Goal: Task Accomplishment & Management: Use online tool/utility

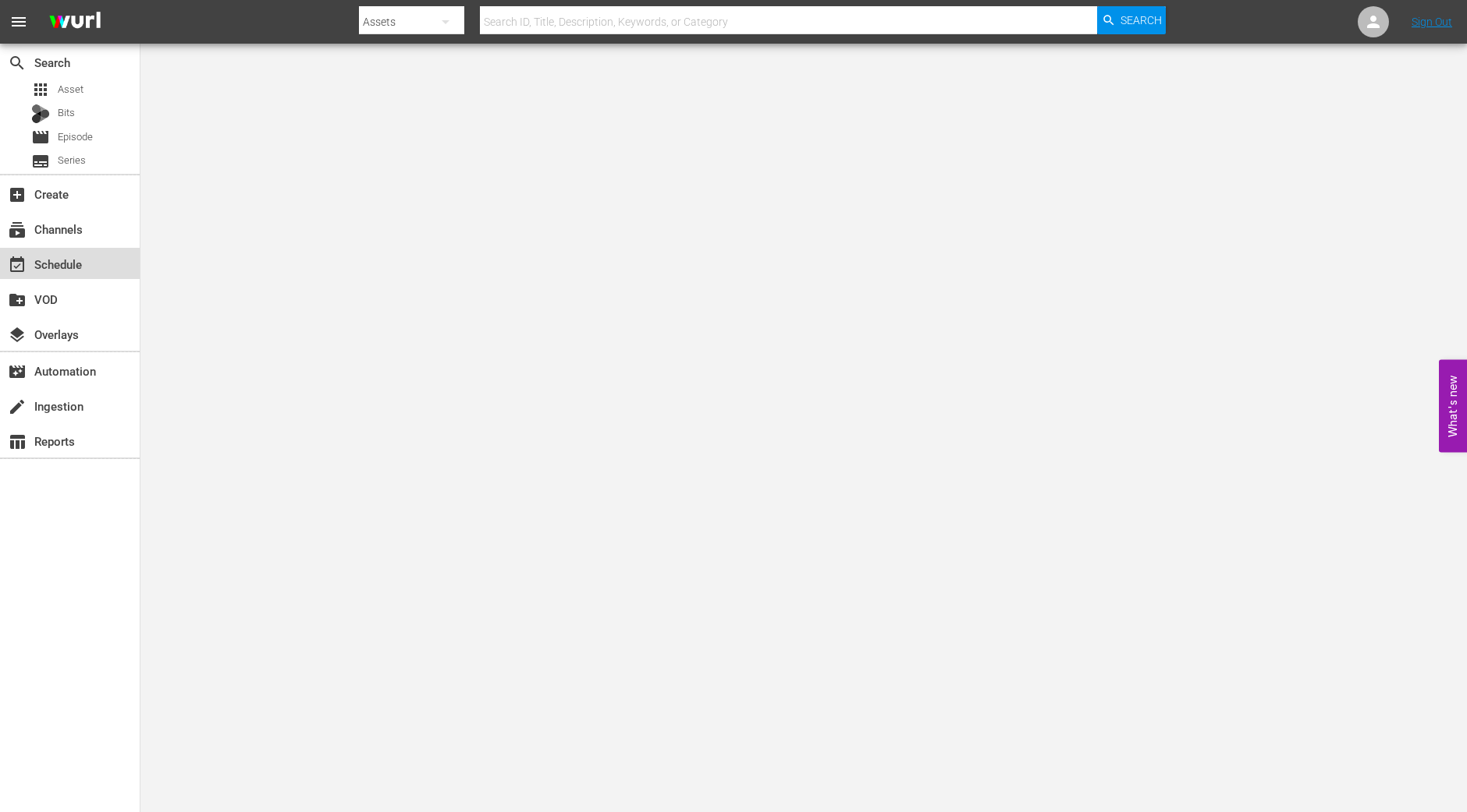
click at [89, 258] on div "event_available Schedule" at bounding box center [69, 263] width 140 height 31
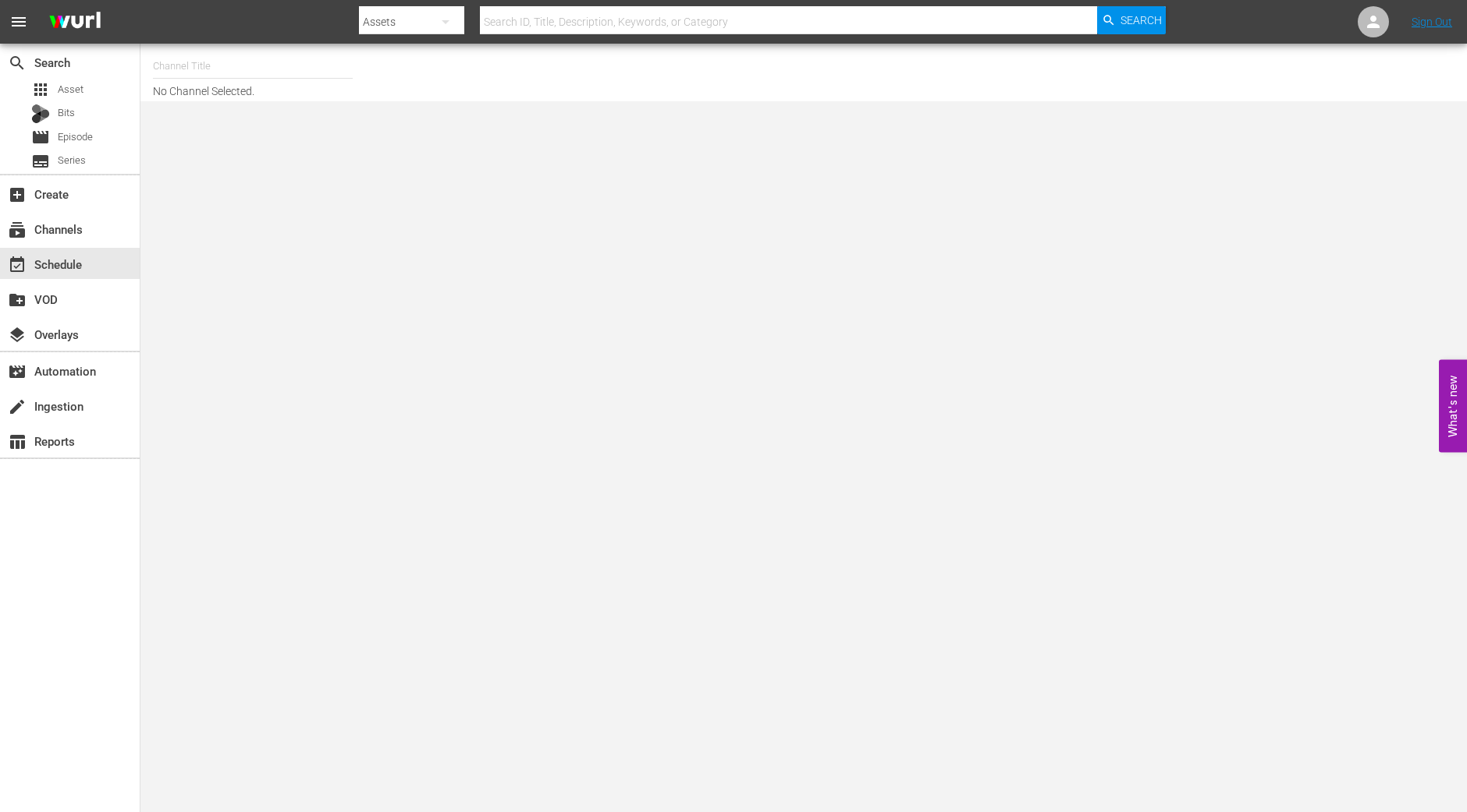
click at [264, 60] on input "text" at bounding box center [253, 66] width 200 height 37
type input "h"
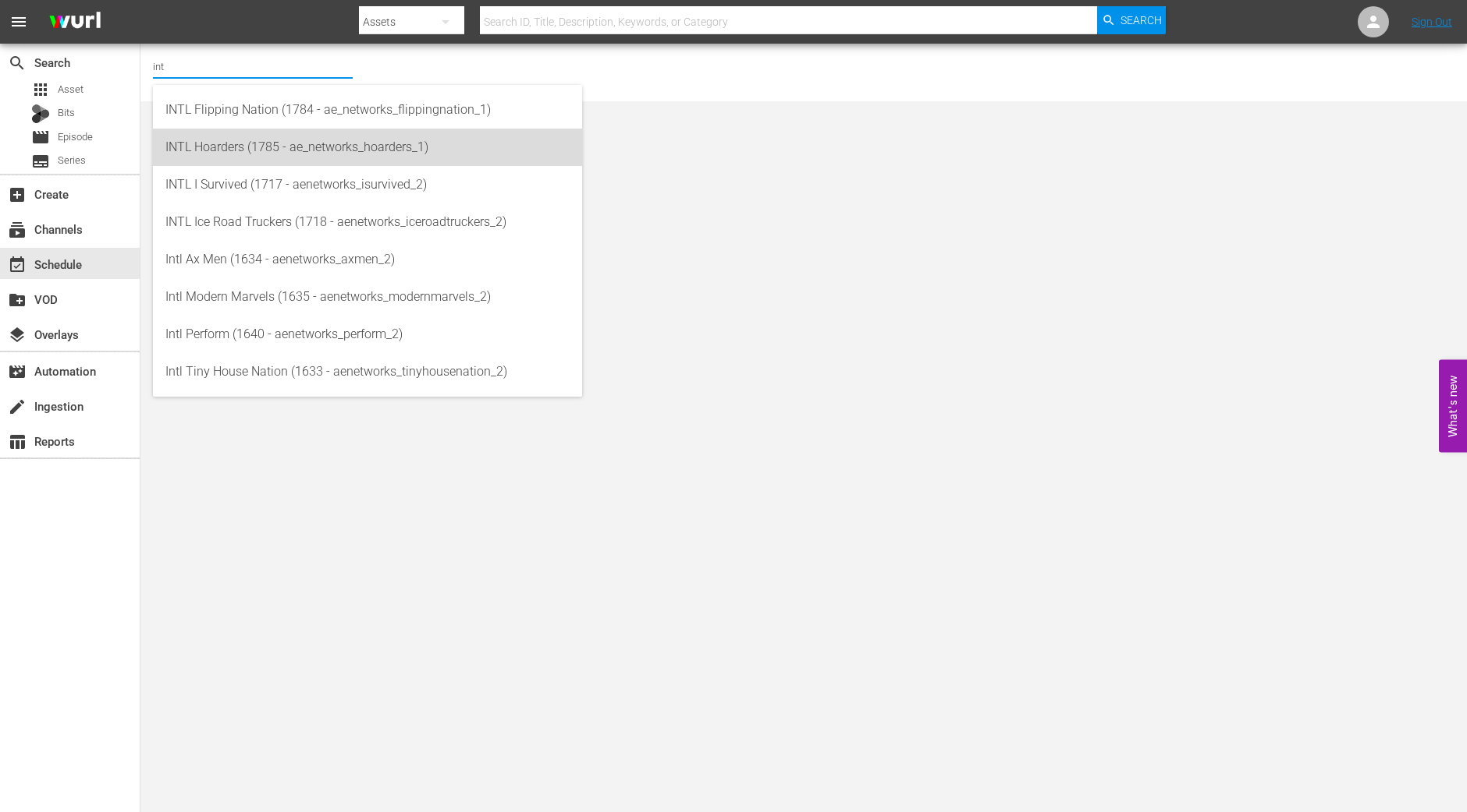
click at [223, 149] on div "INTL Hoarders (1785 - ae_networks_hoarders_1)" at bounding box center [367, 146] width 404 height 37
type input "INTL Hoarders (1785 - ae_networks_hoarders_1)"
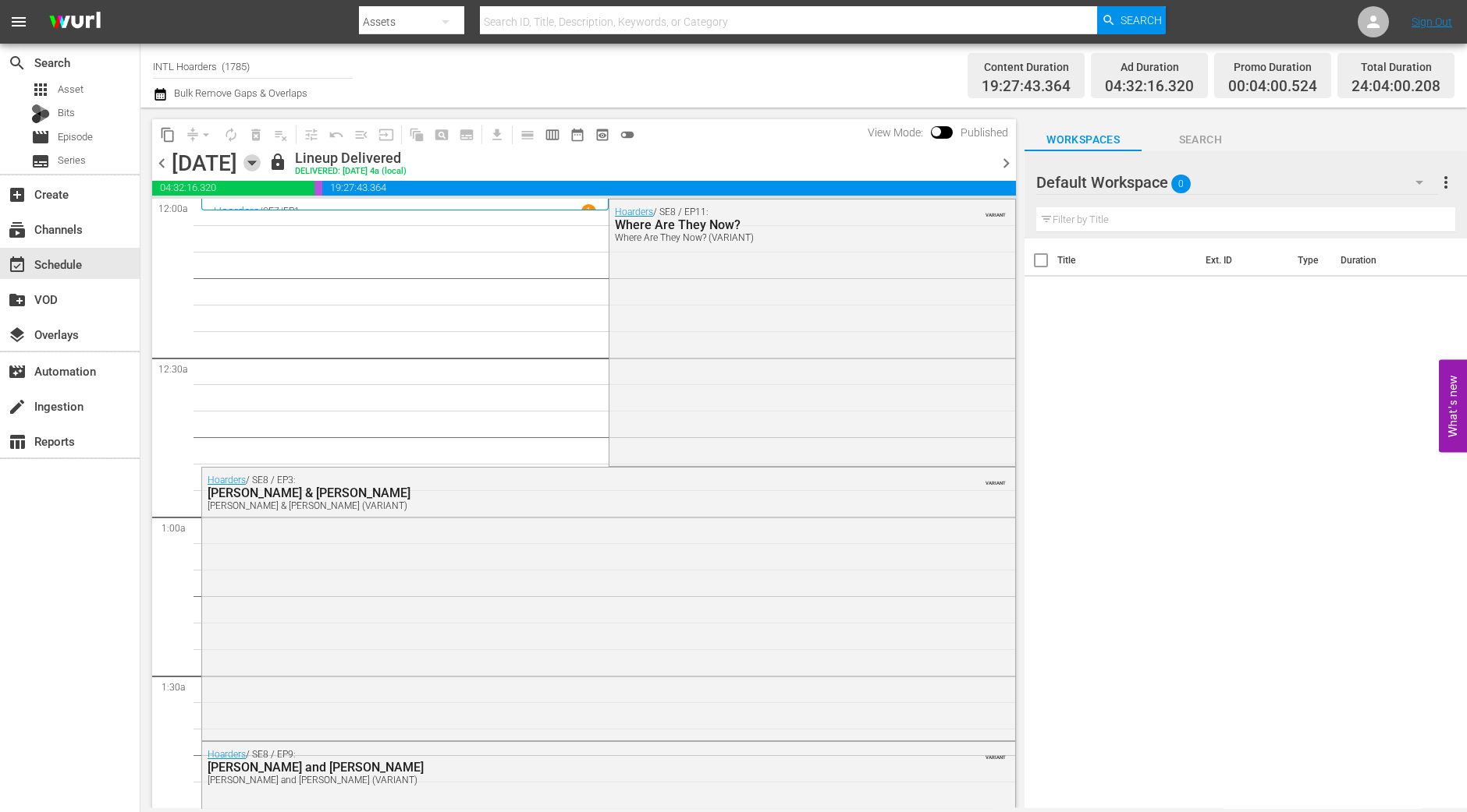
click at [261, 166] on icon "button" at bounding box center [252, 163] width 17 height 17
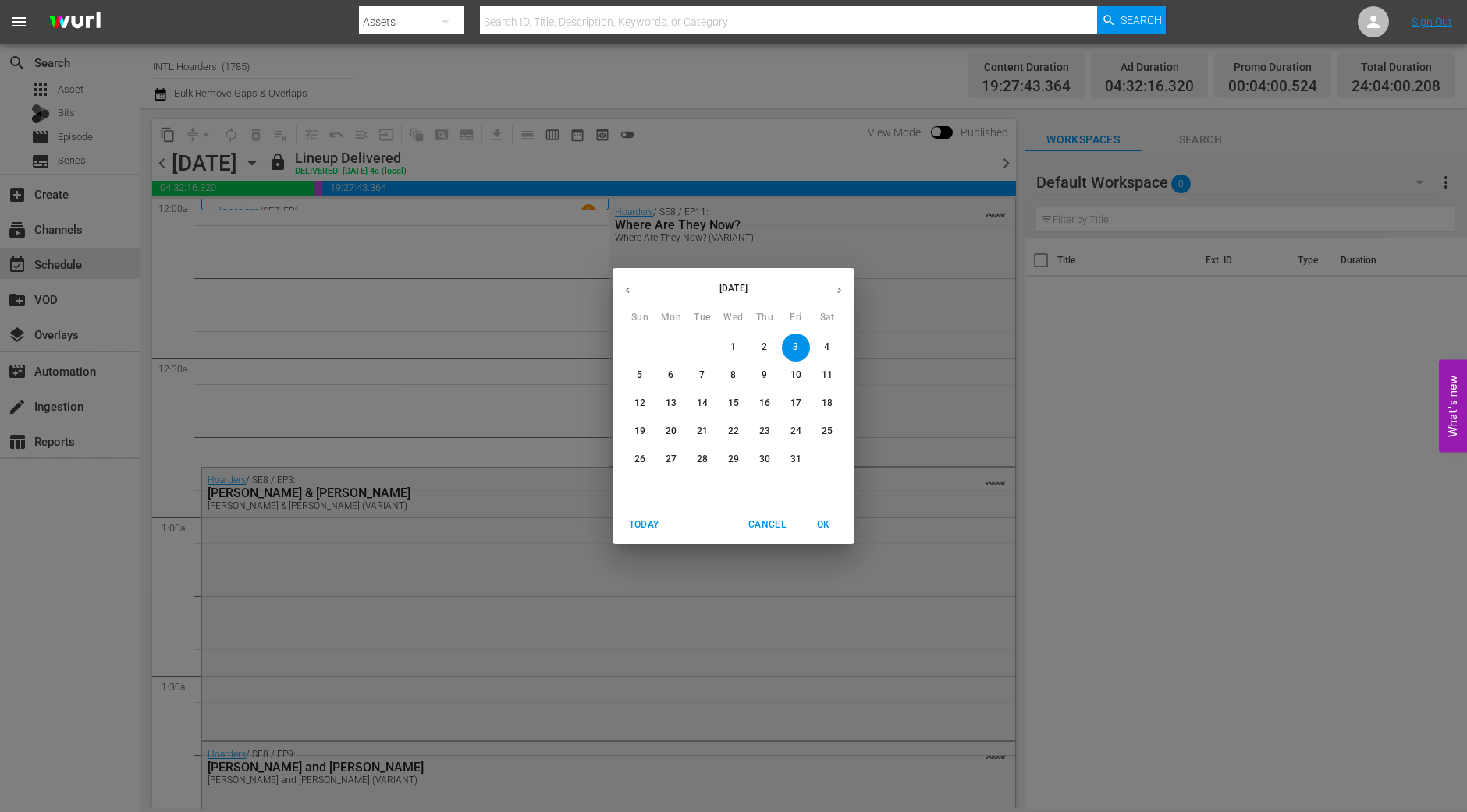
click at [831, 434] on p "25" at bounding box center [826, 432] width 10 height 13
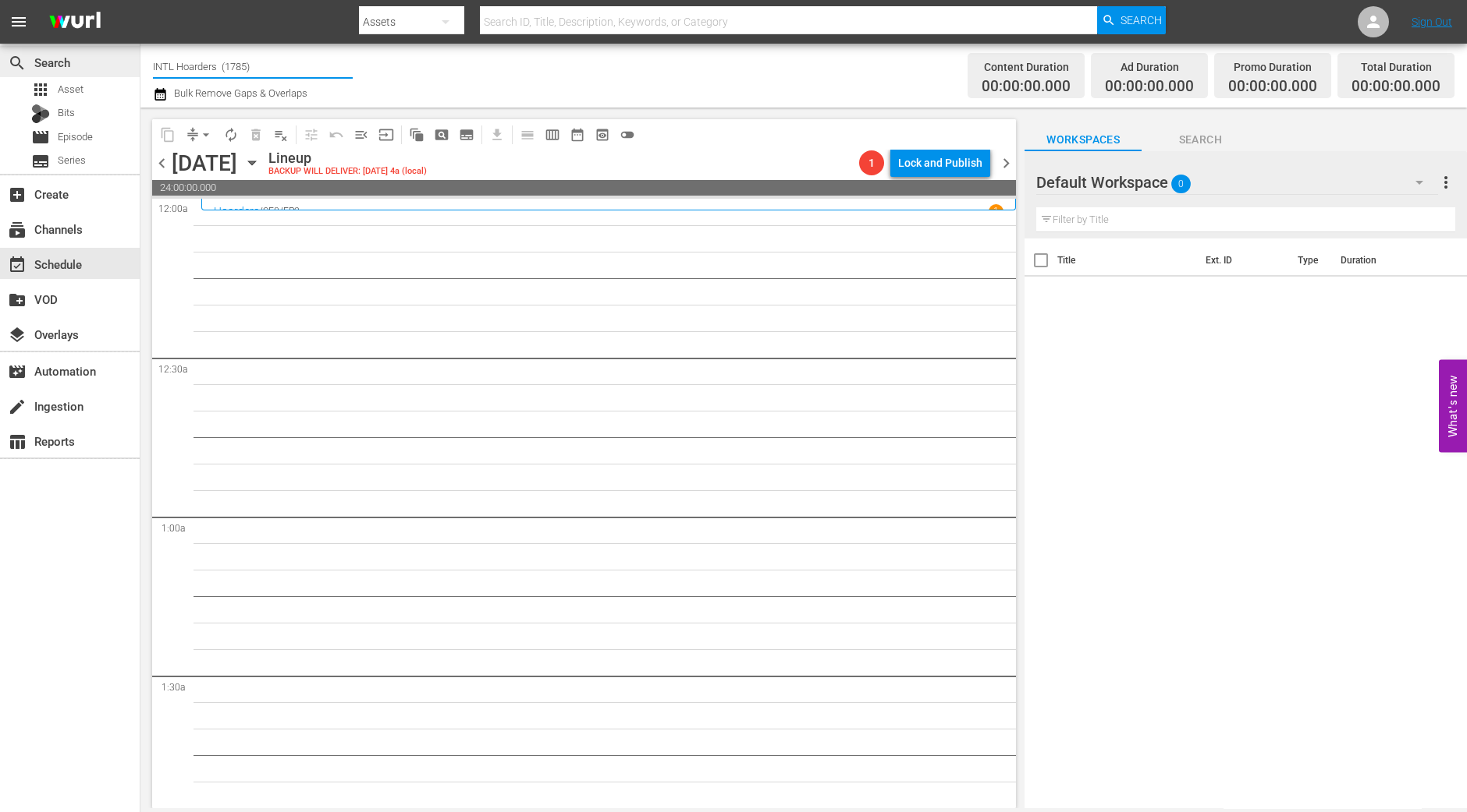
drag, startPoint x: 277, startPoint y: 70, endPoint x: 128, endPoint y: 71, distance: 149.0
click at [141, 0] on div "search Search apps Asset Bits movie Episode subtitles Series add_box Create sub…" at bounding box center [804, 0] width 1326 height 0
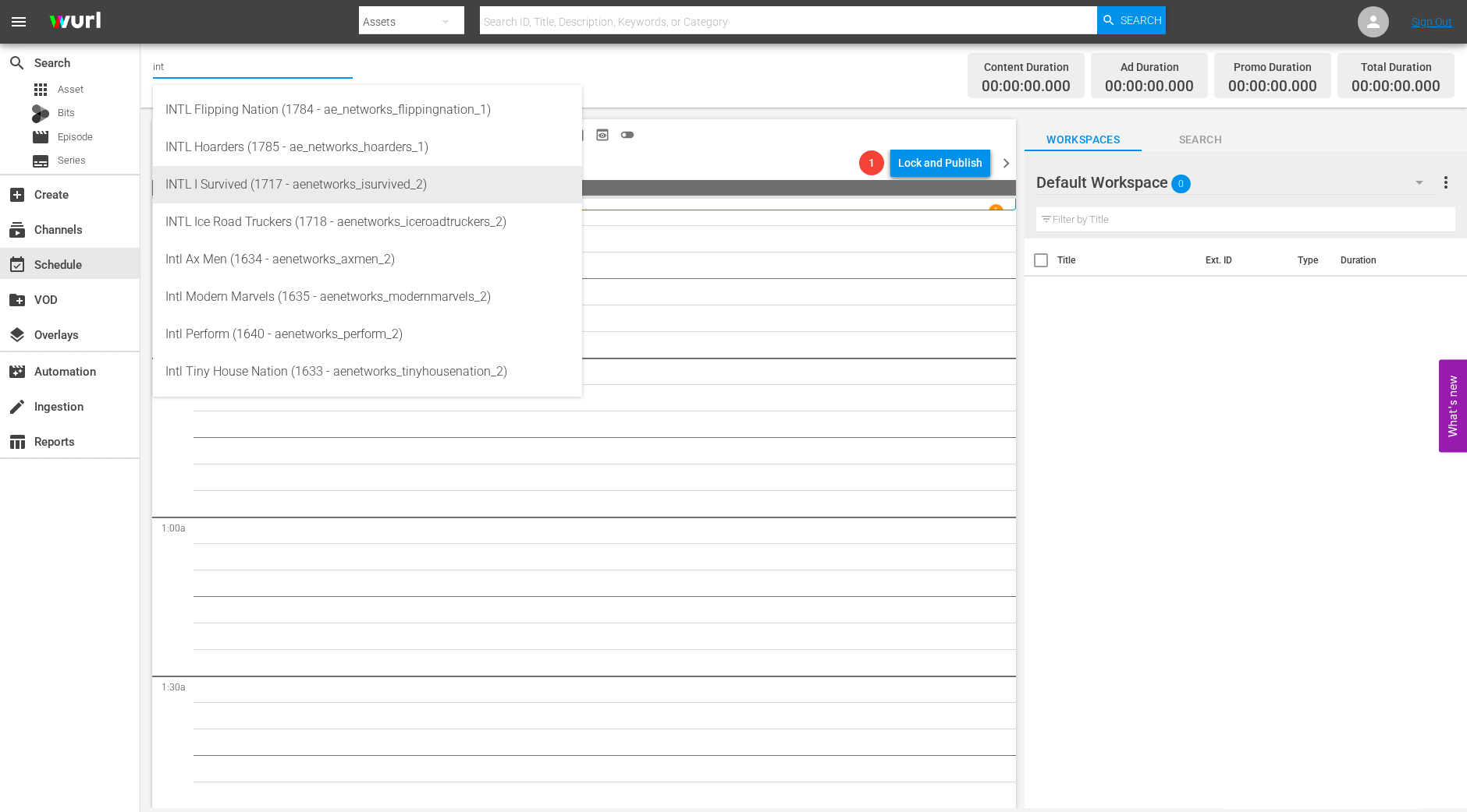
click at [225, 182] on div "INTL I Survived (1717 - aenetworks_isurvived_2)" at bounding box center [367, 184] width 404 height 37
type input "INTL I Survived (1717 - aenetworks_isurvived_2)"
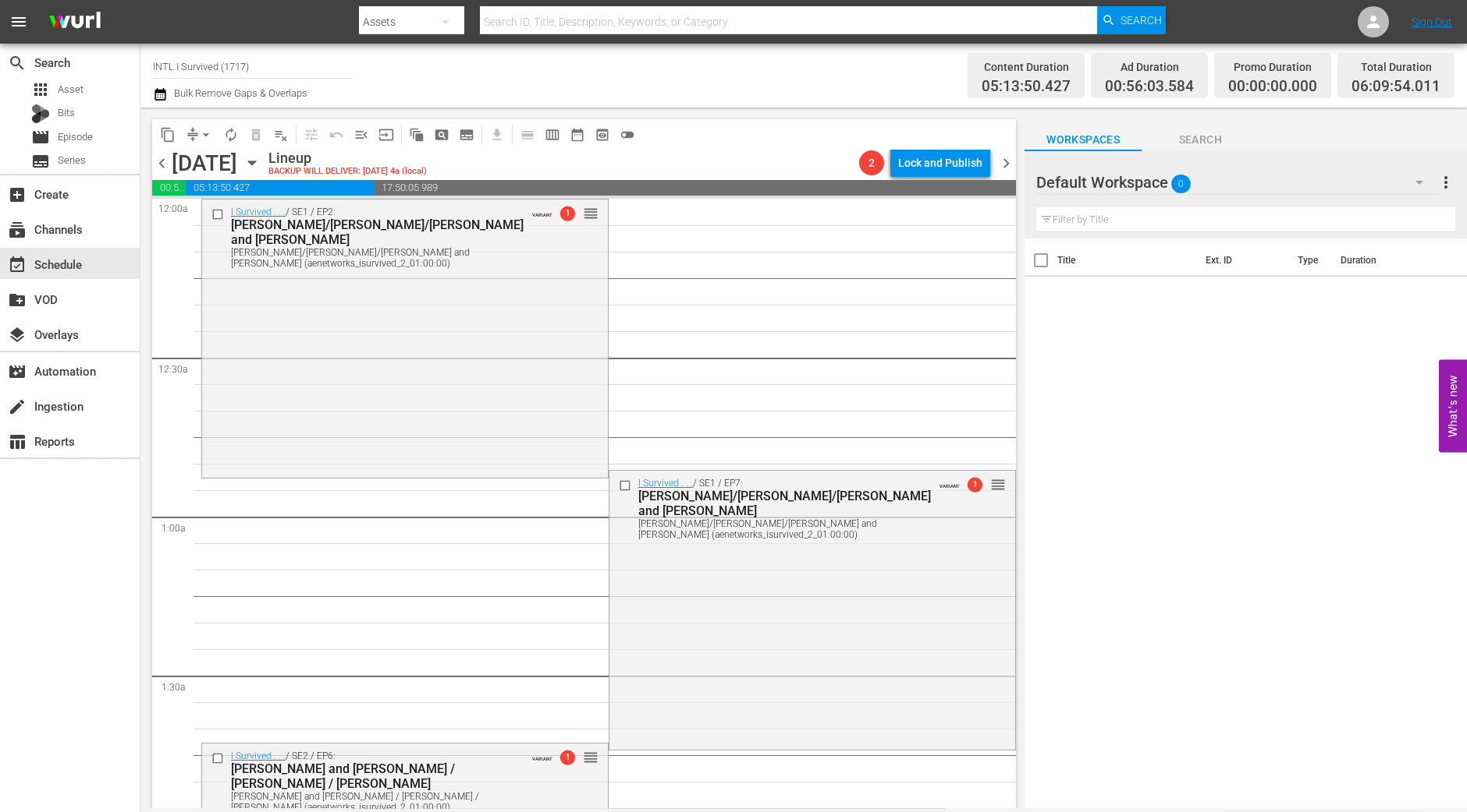
click at [264, 171] on div "Saturday, October 25th October 25th" at bounding box center [218, 163] width 93 height 26
click at [261, 165] on icon "button" at bounding box center [252, 163] width 17 height 17
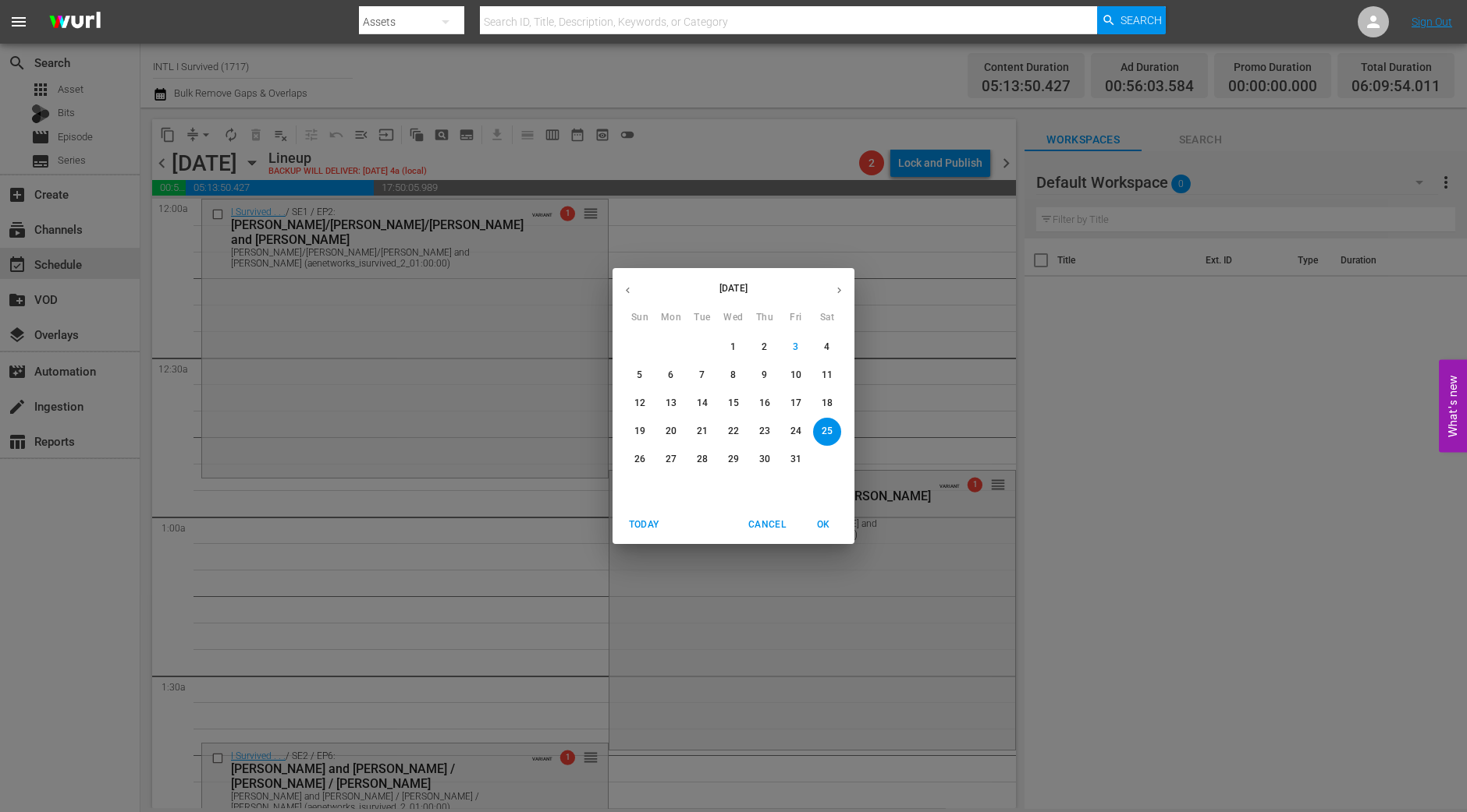
click at [674, 430] on p "20" at bounding box center [670, 432] width 10 height 13
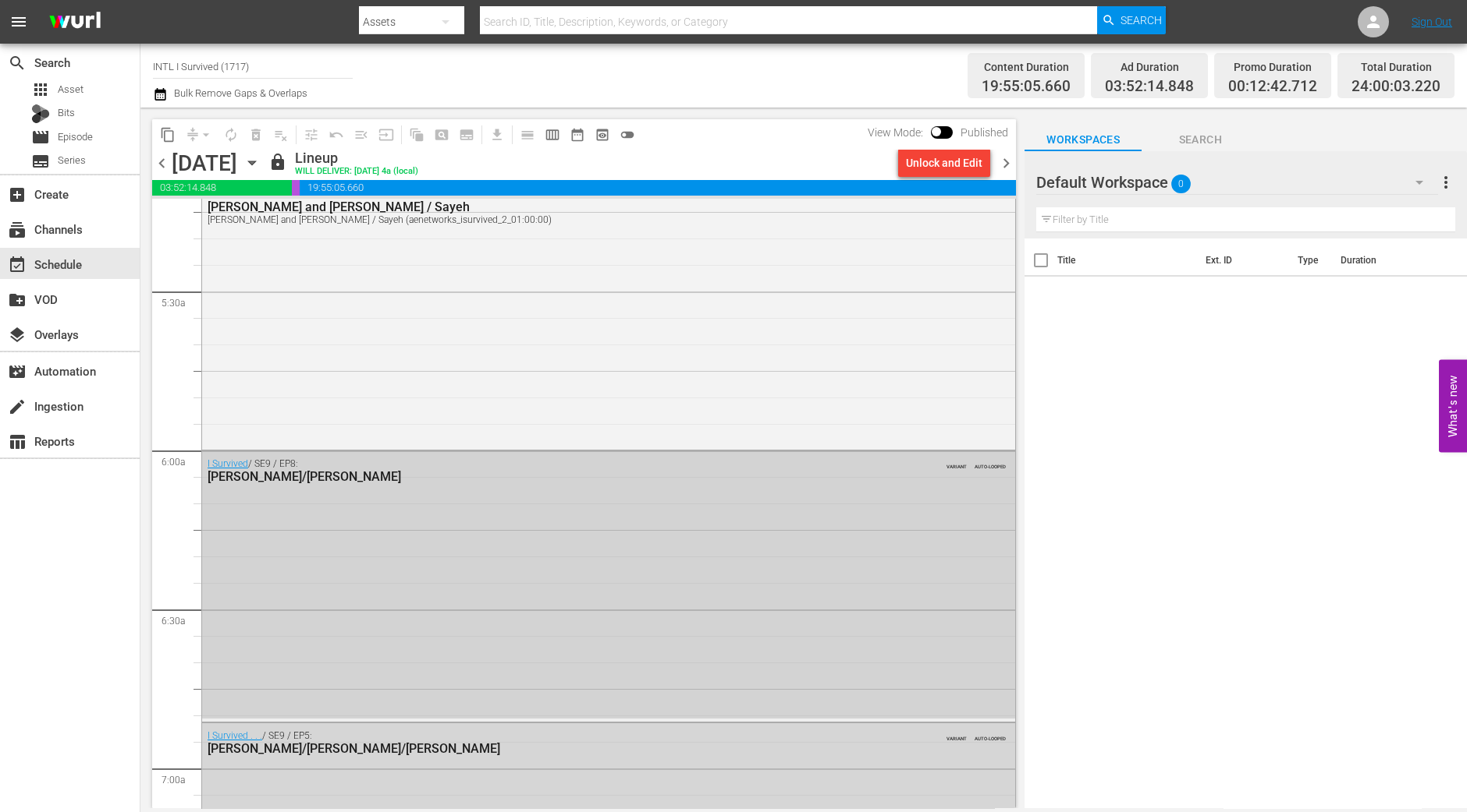
scroll to position [1851, 0]
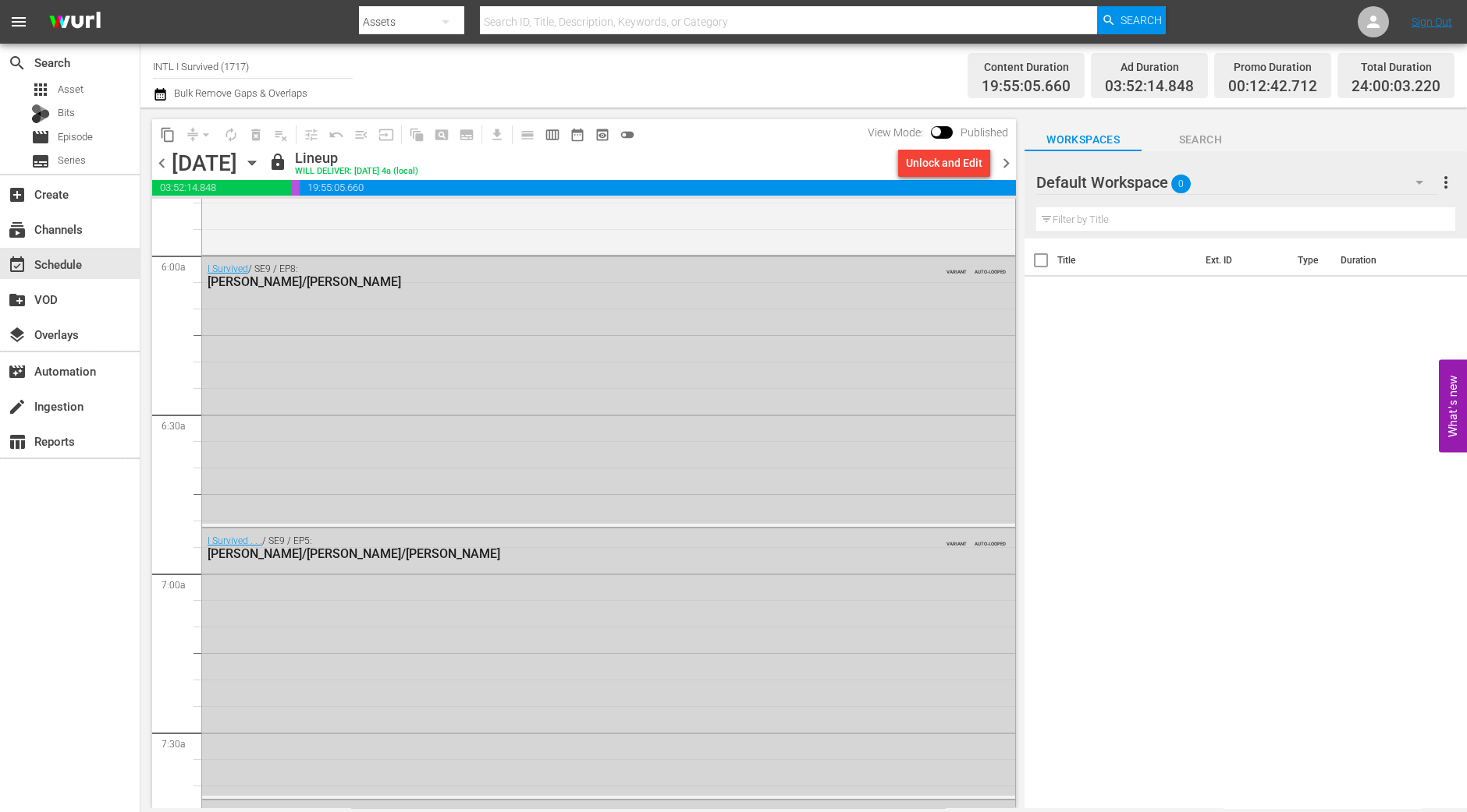
click at [1006, 158] on span "chevron_right" at bounding box center [1006, 164] width 19 height 19
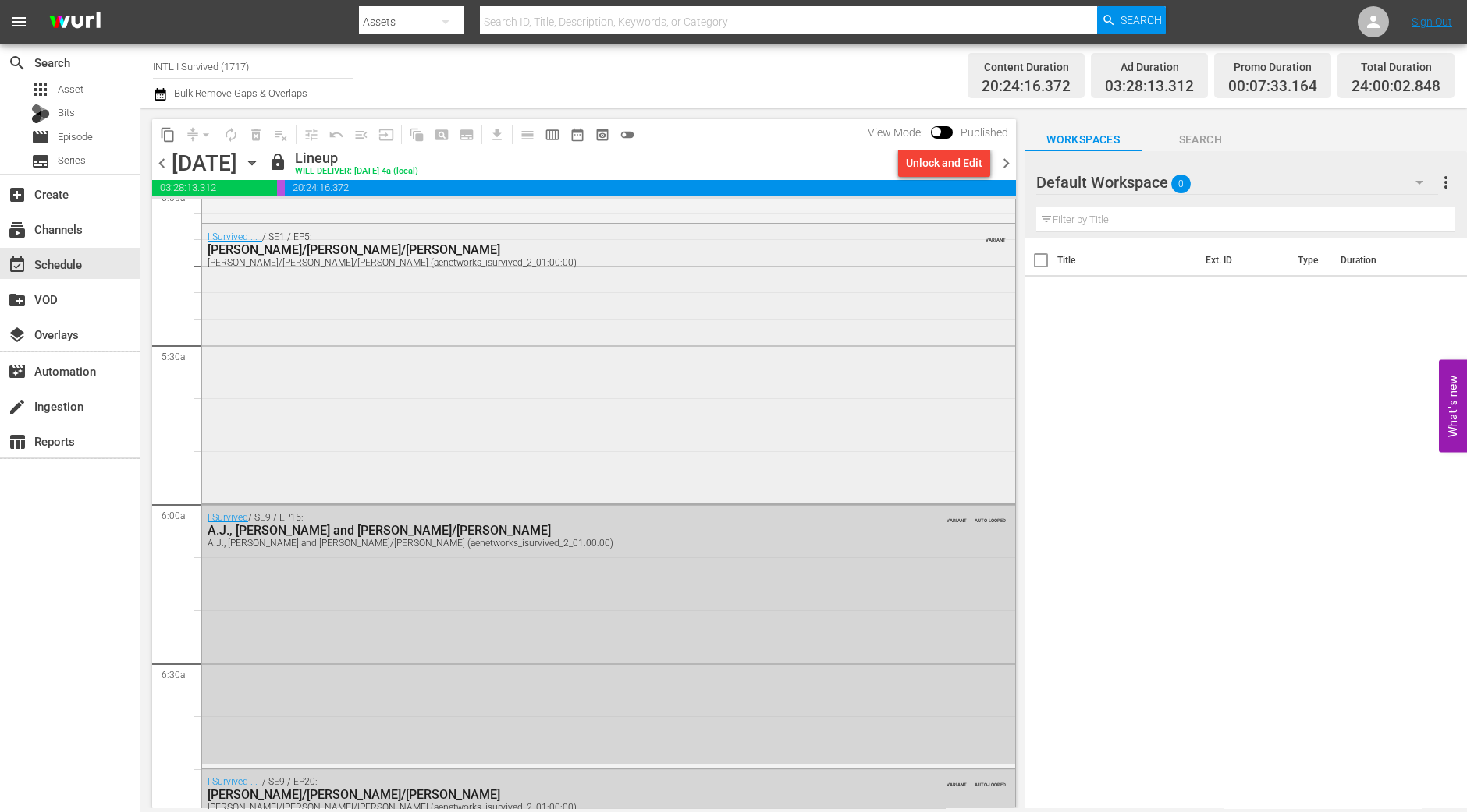
scroll to position [1399, 0]
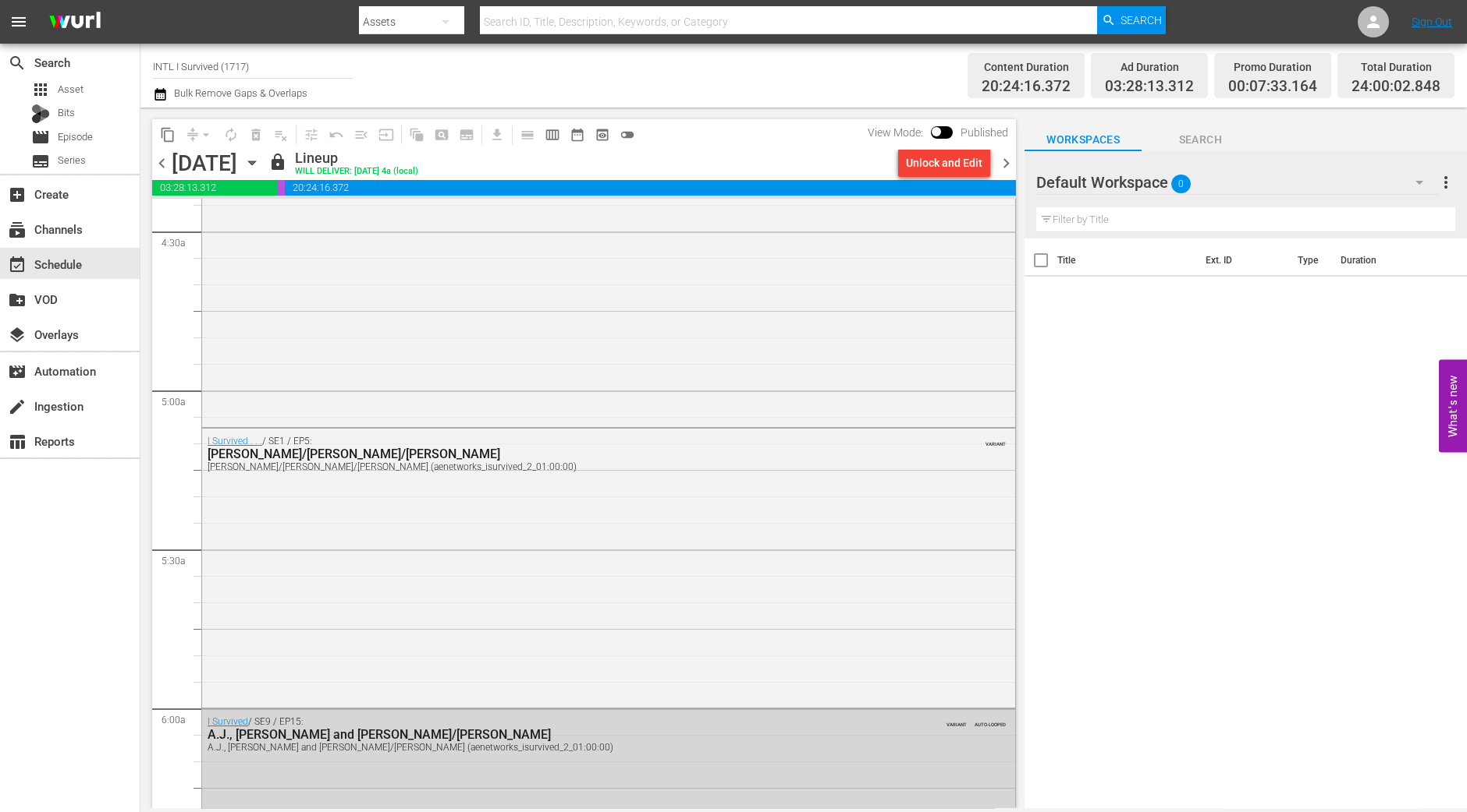
click at [1003, 168] on span "chevron_right" at bounding box center [1006, 164] width 19 height 19
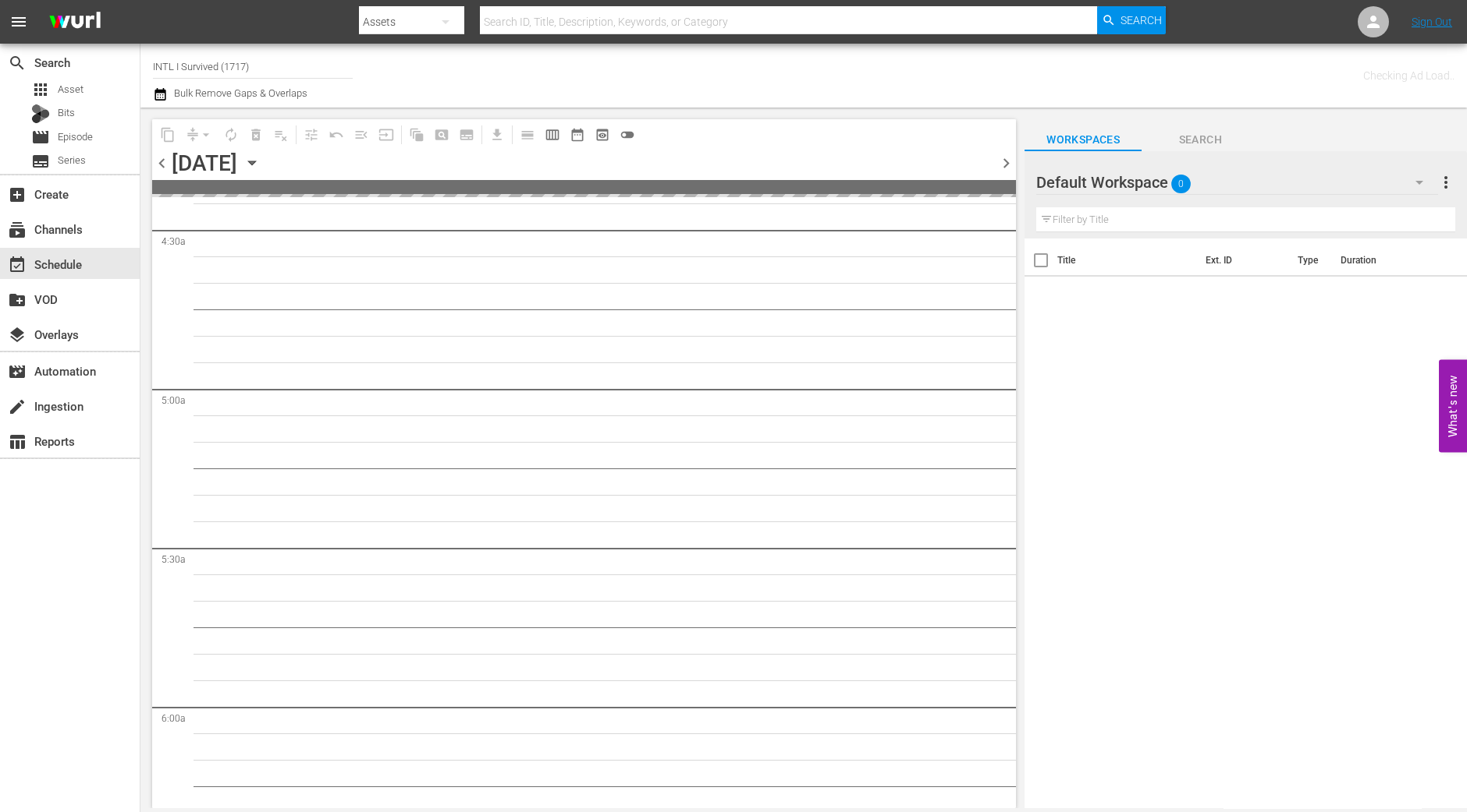
scroll to position [1453, 0]
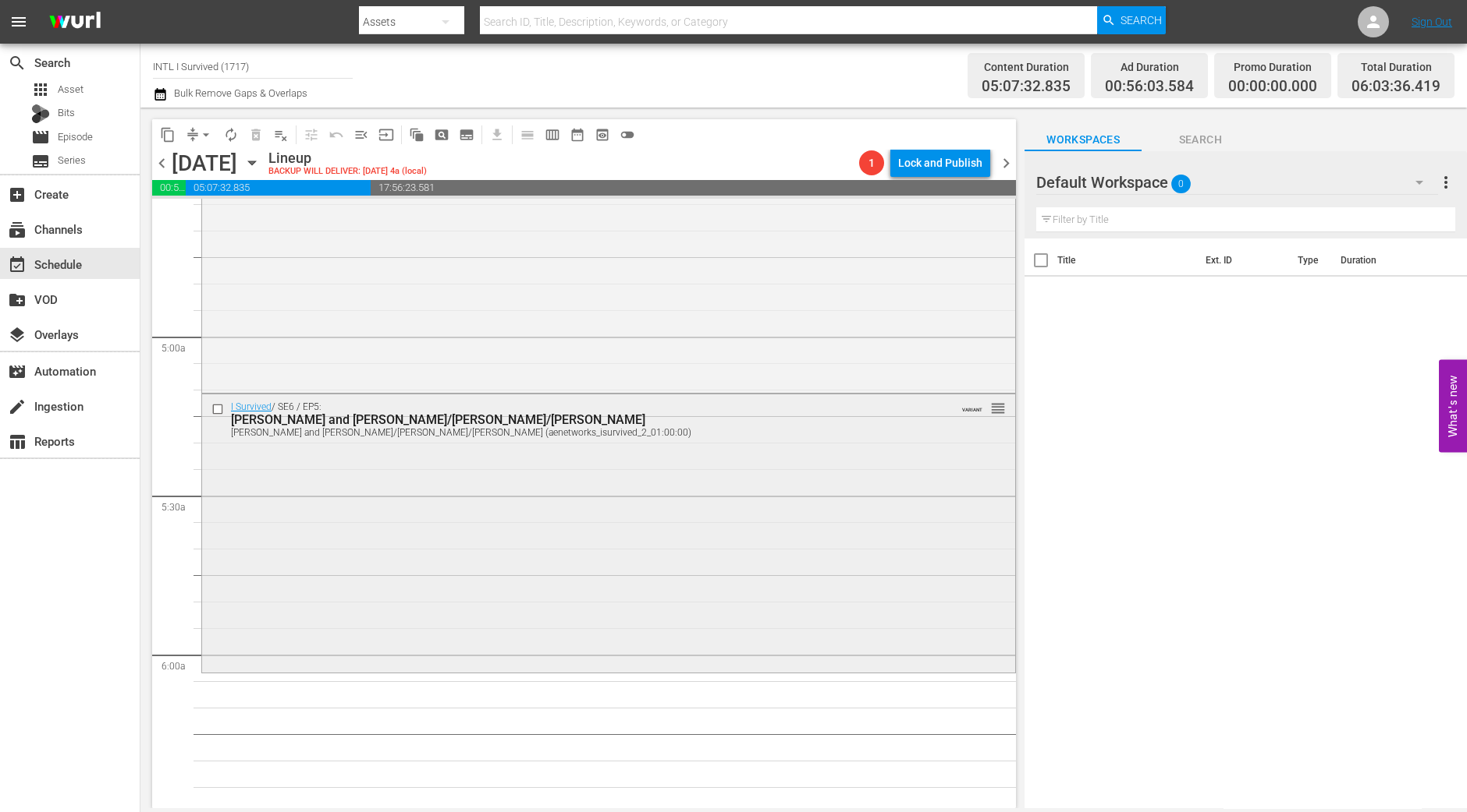
click at [513, 620] on div "I Survived / SE6 / EP5: Lori and Pat/David/Kevin Lori and Pat/David/Kevin (aene…" at bounding box center [608, 532] width 812 height 275
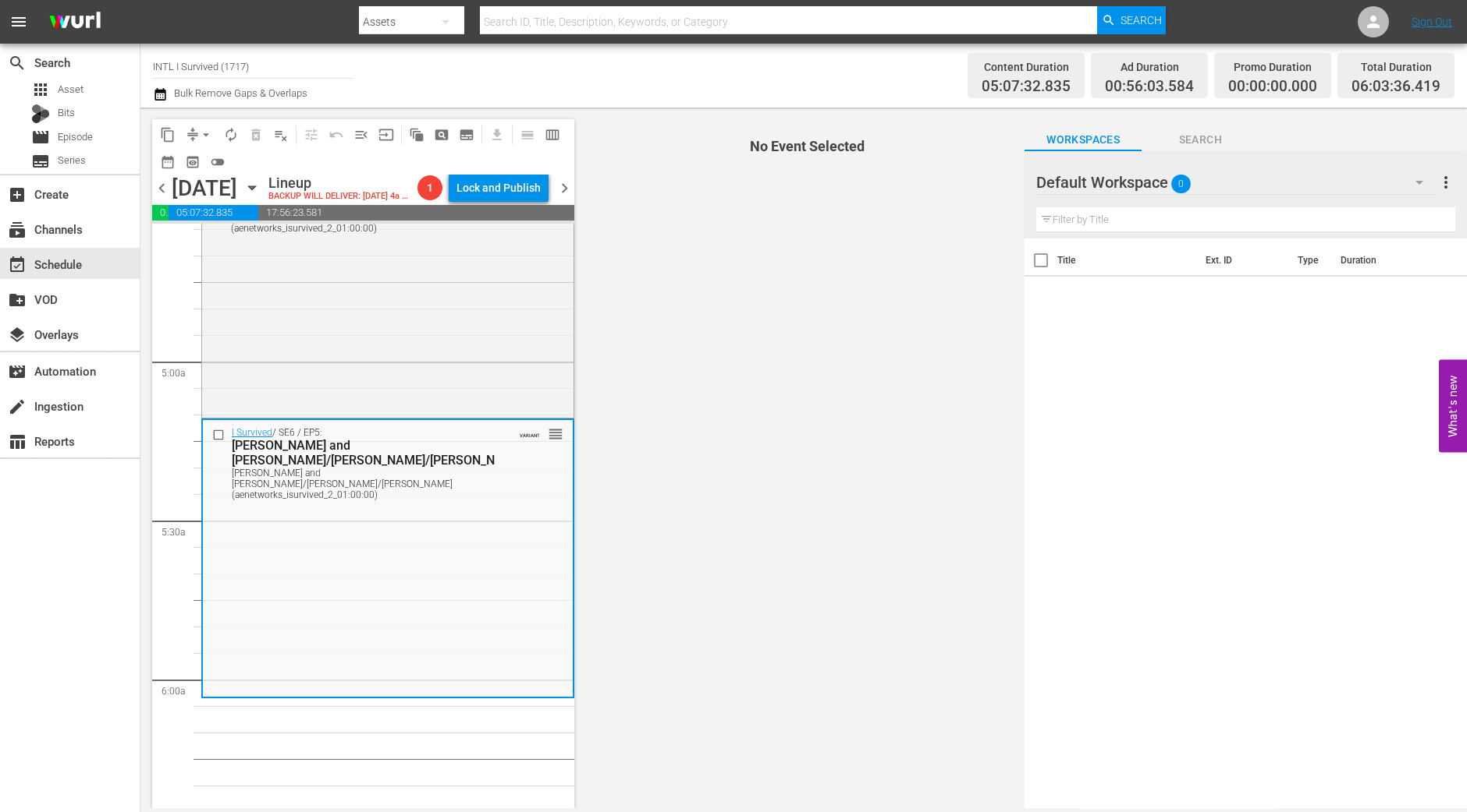
click at [204, 136] on span "arrow_drop_down" at bounding box center [205, 135] width 15 height 15
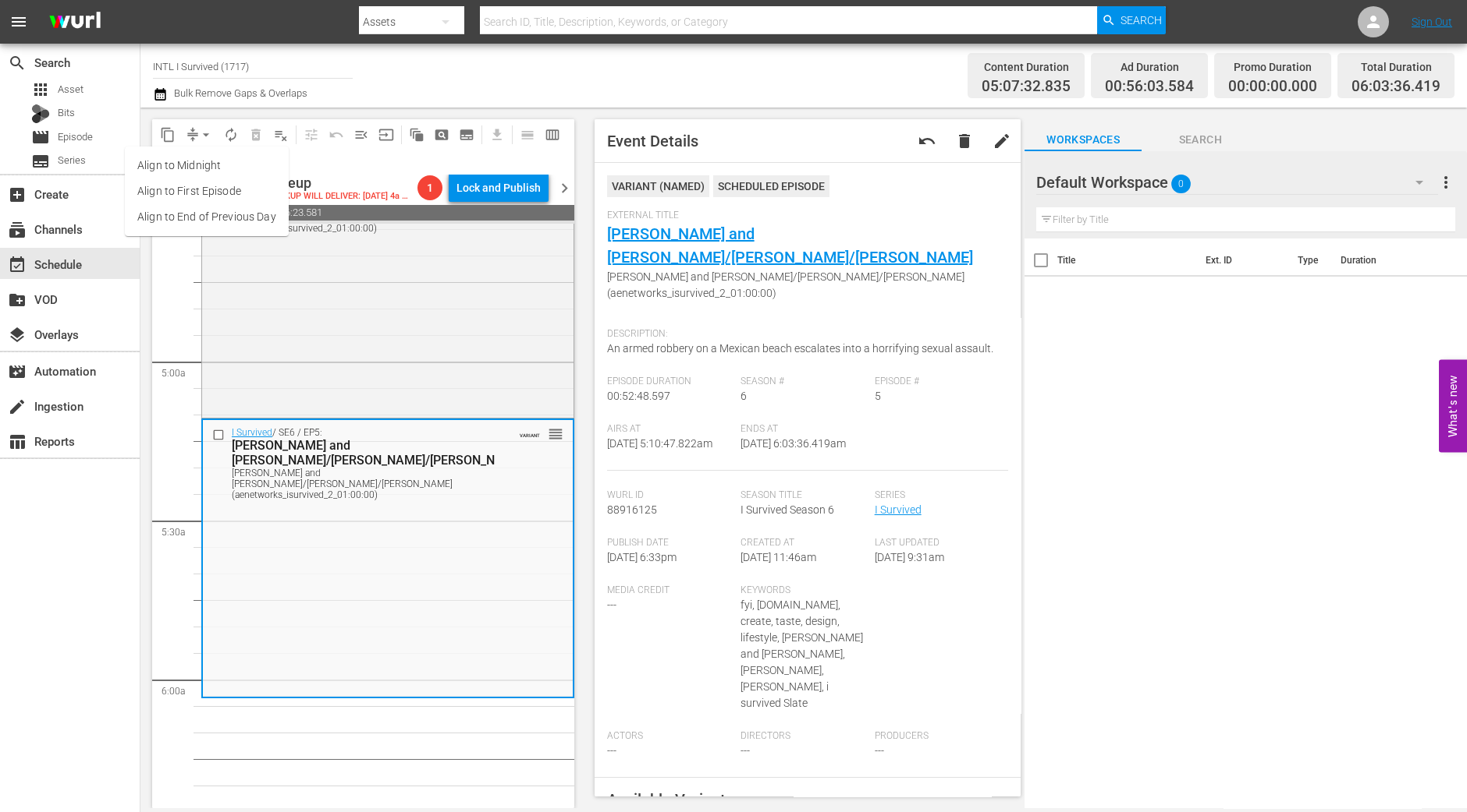
click at [197, 165] on li "Align to Midnight" at bounding box center [206, 165] width 164 height 26
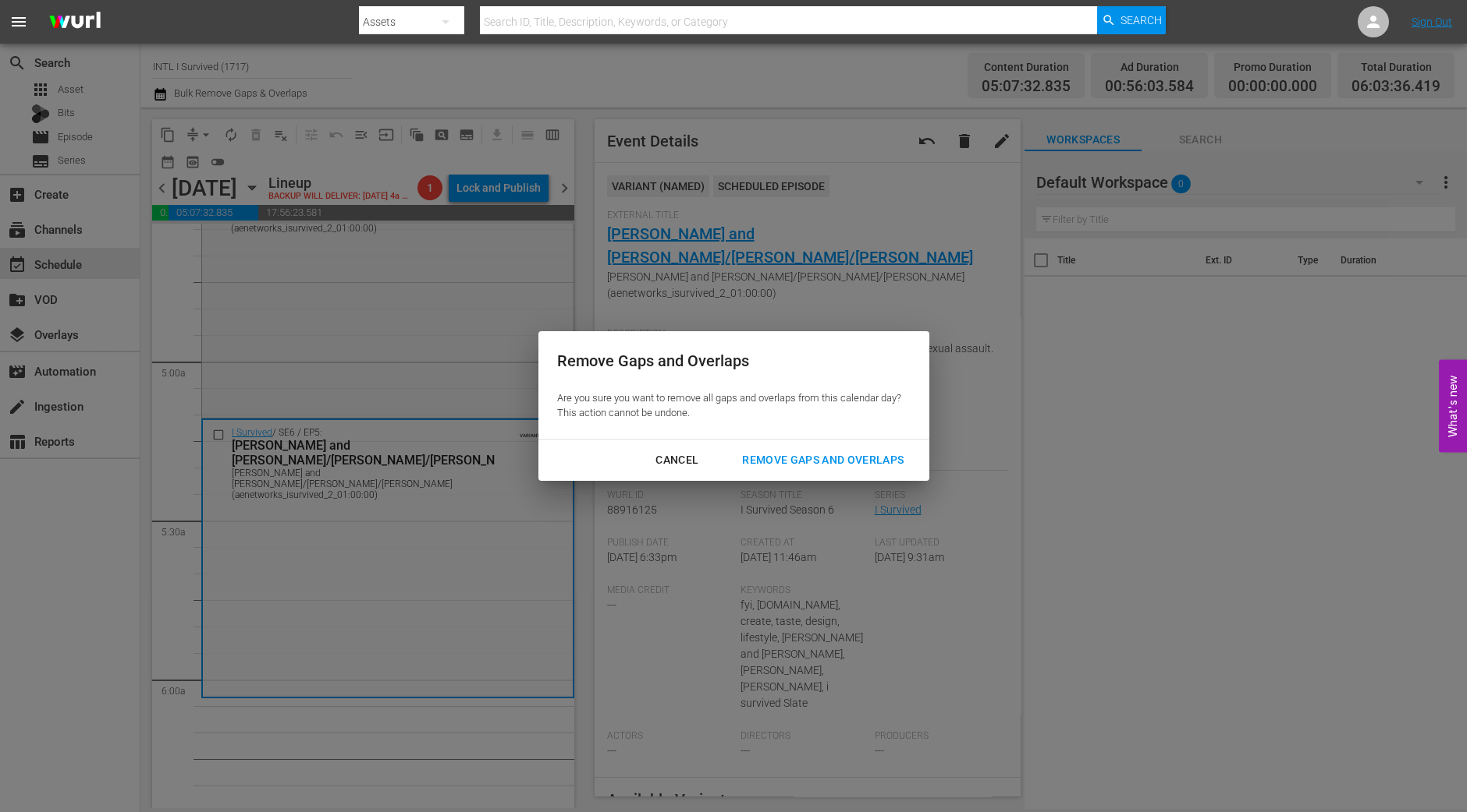
click at [792, 474] on button "Remove Gaps and Overlaps" at bounding box center [822, 460] width 199 height 29
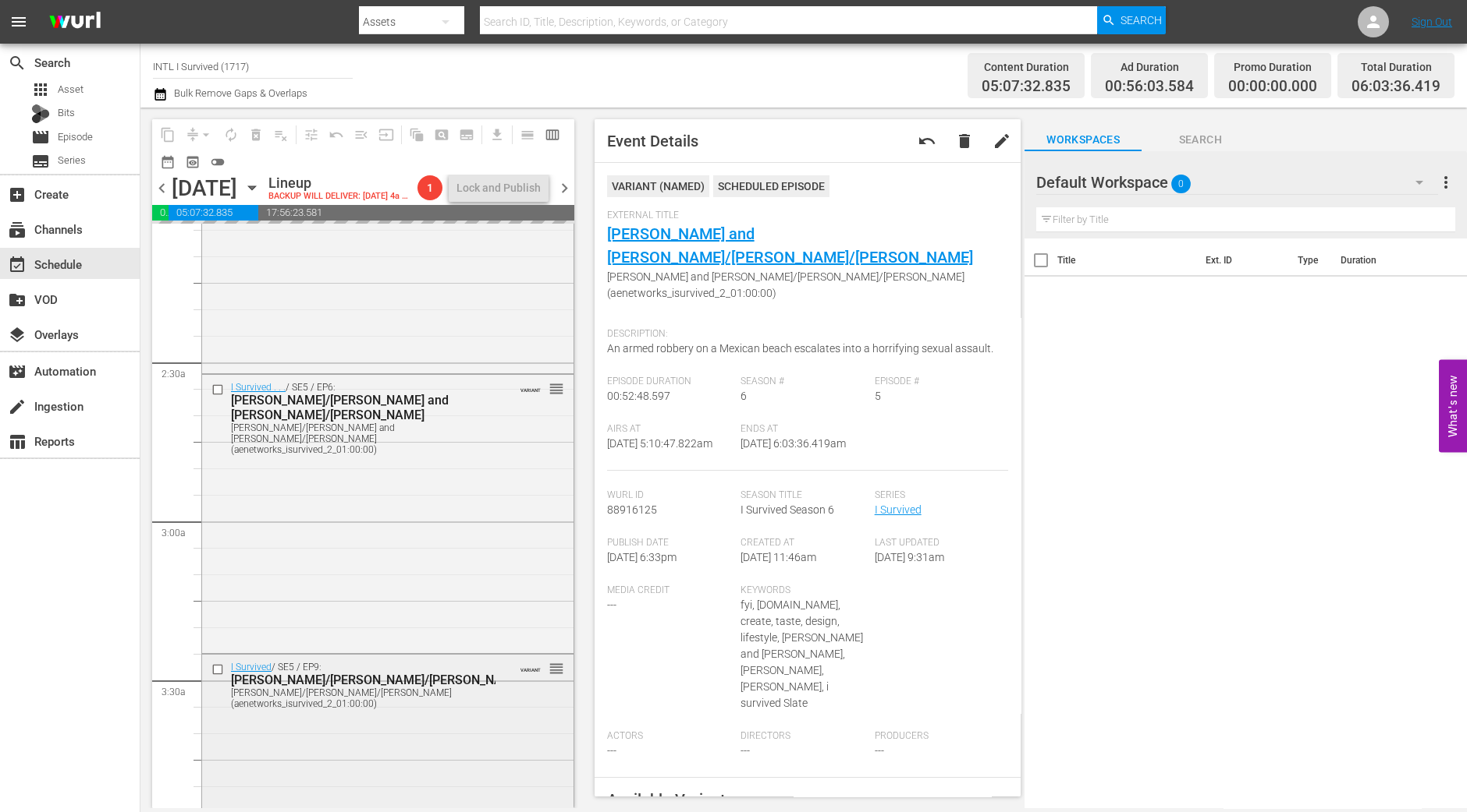
scroll to position [478, 0]
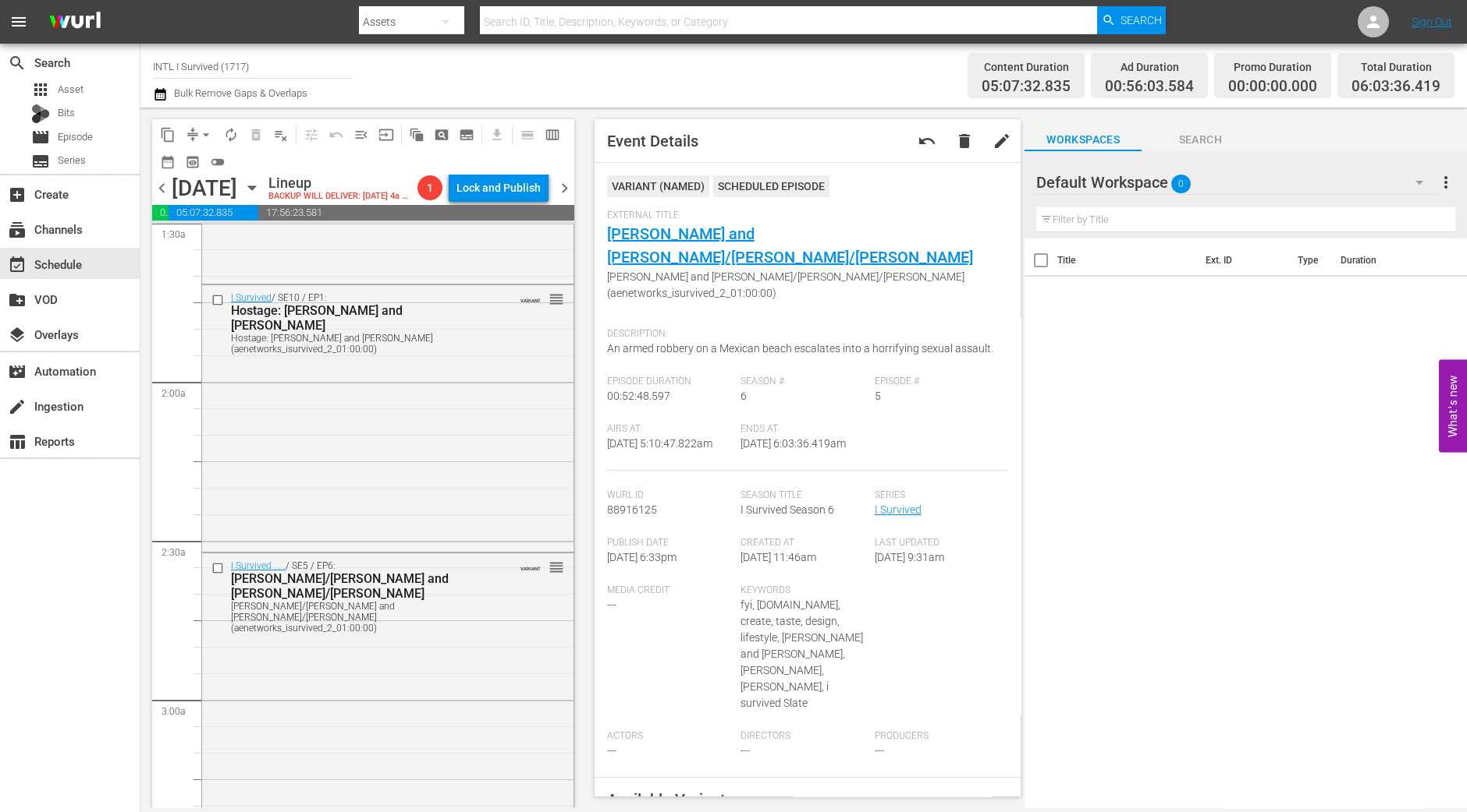
click at [418, 423] on div "I Survived / SE10 / EP1: Hostage: Keith and Marc Hostage: Keith and Marc (aenet…" at bounding box center [387, 416] width 371 height 262
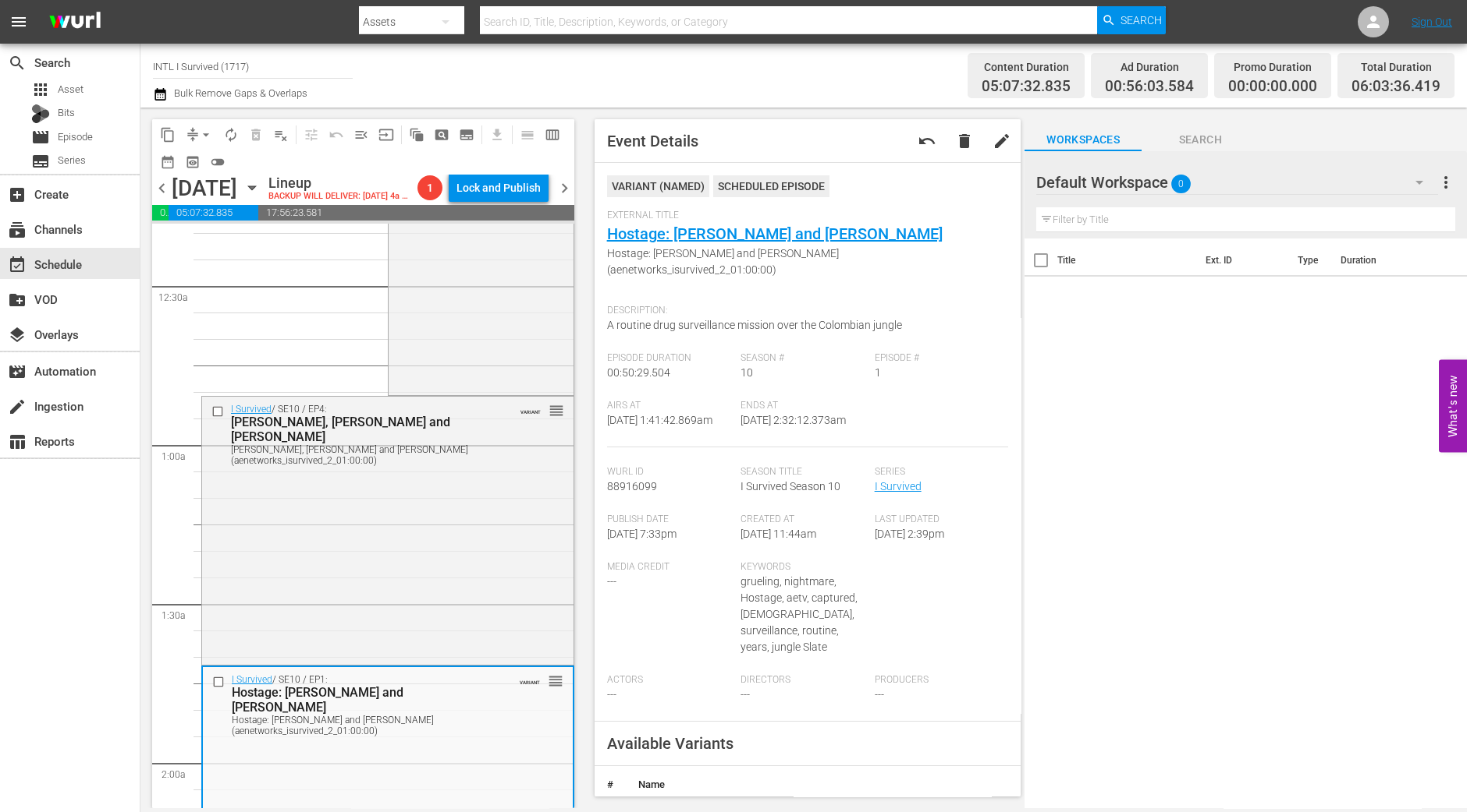
scroll to position [0, 0]
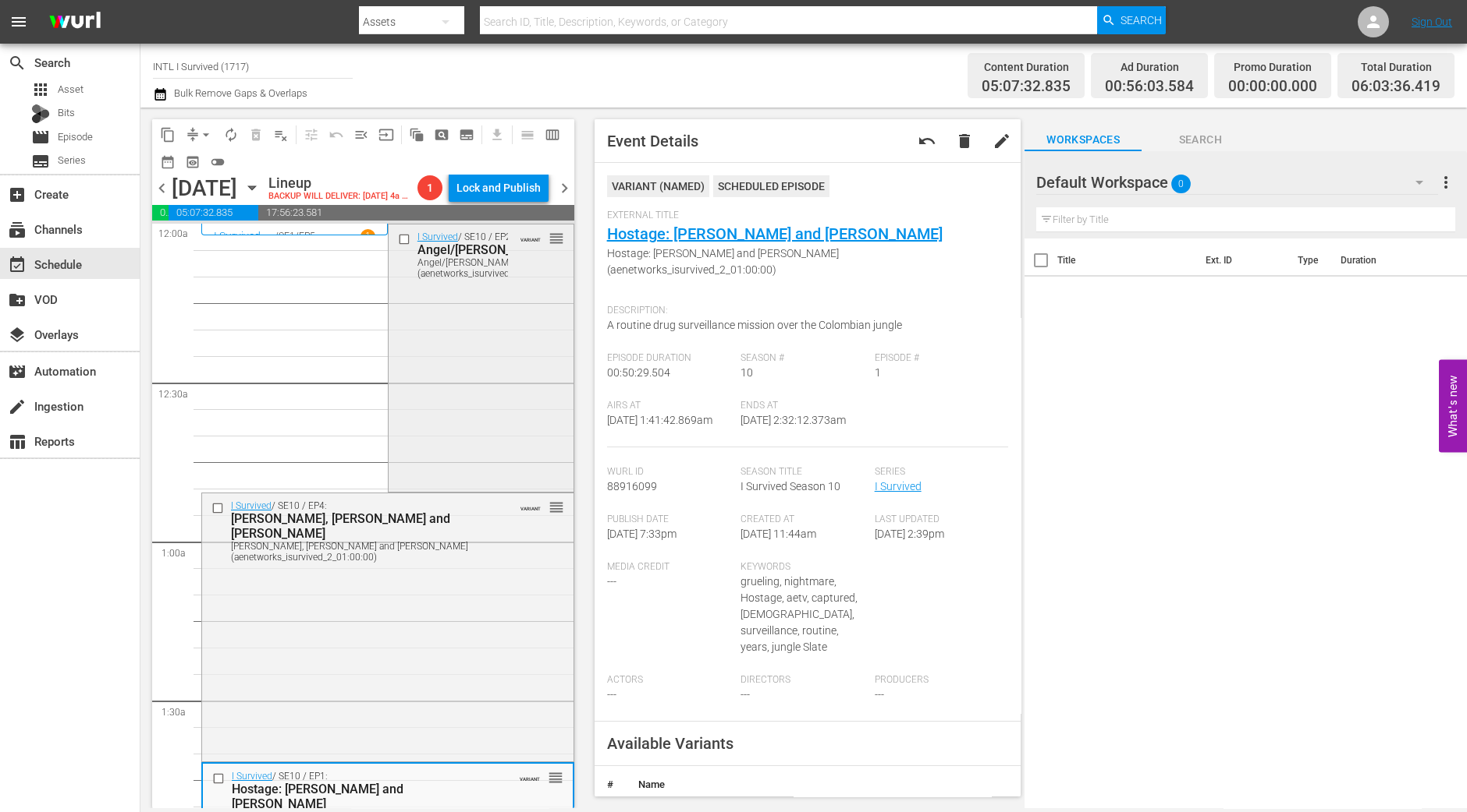
click at [451, 441] on div "I Survived / SE10 / EP2: Angel/Elyse/Richard Angel/Elyse/Richard (aenetworks_is…" at bounding box center [480, 357] width 185 height 265
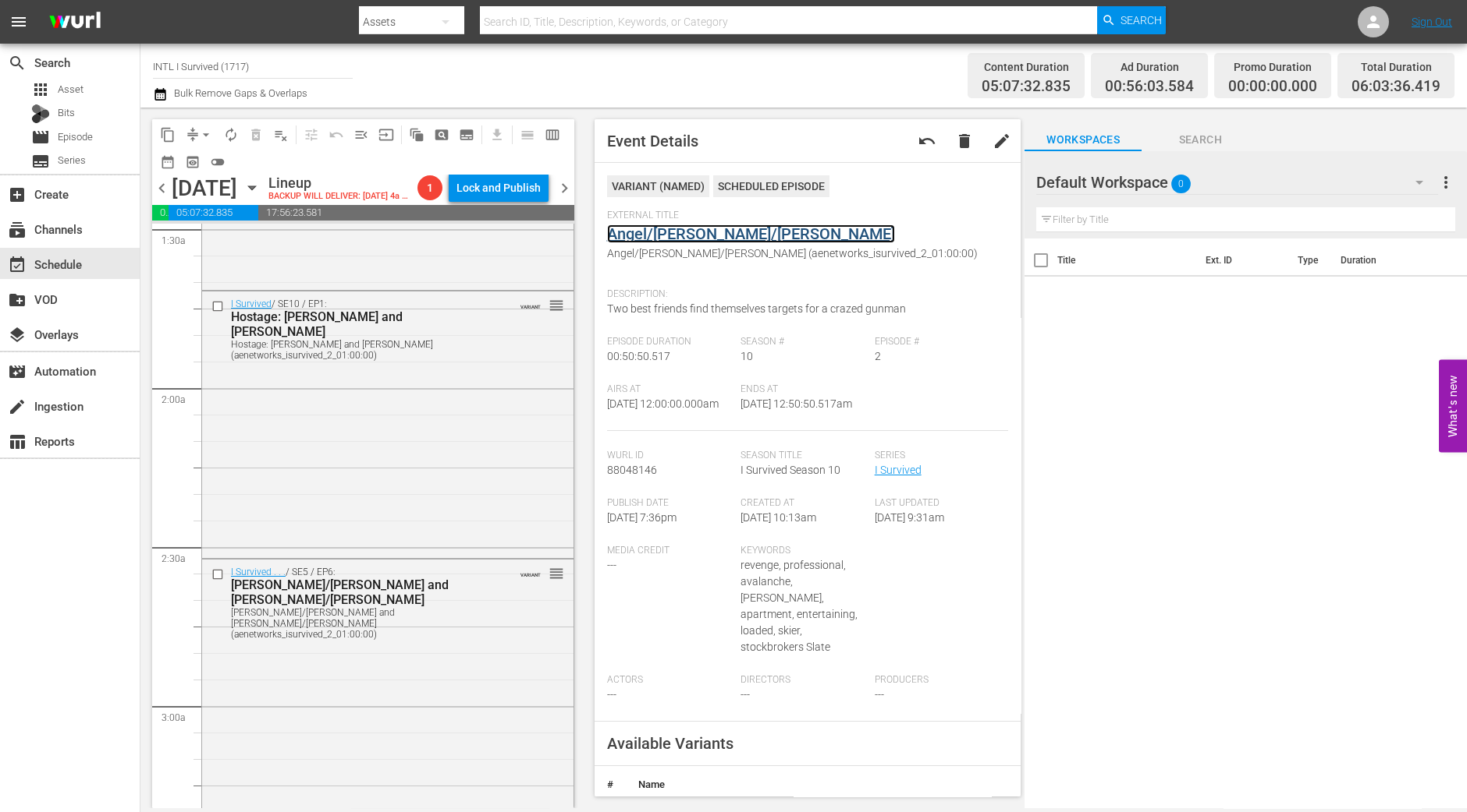
scroll to position [487, 0]
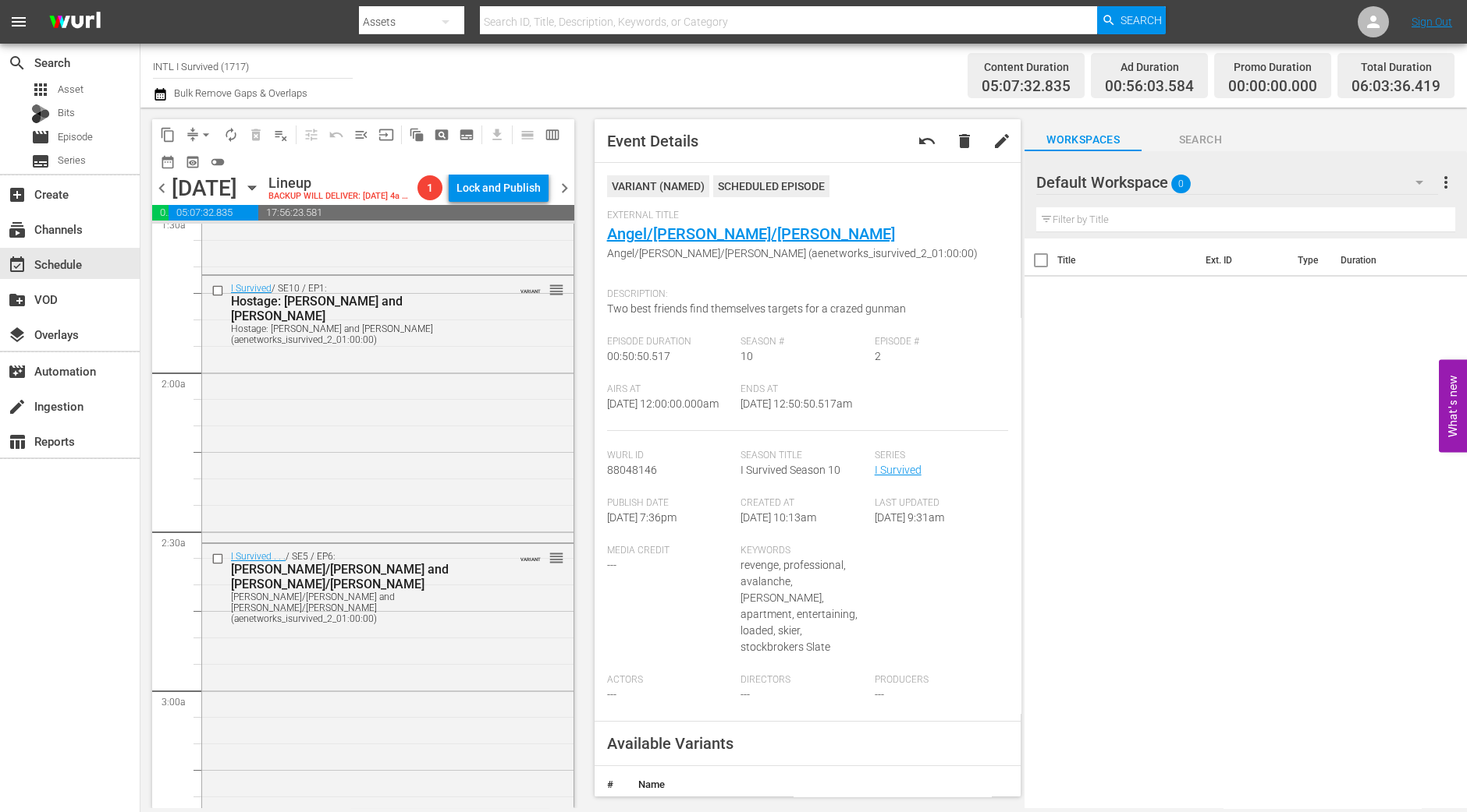
click at [479, 365] on div "I Survived / SE10 / EP1: Hostage: Keith and Marc Hostage: Keith and Marc (aenet…" at bounding box center [387, 407] width 371 height 262
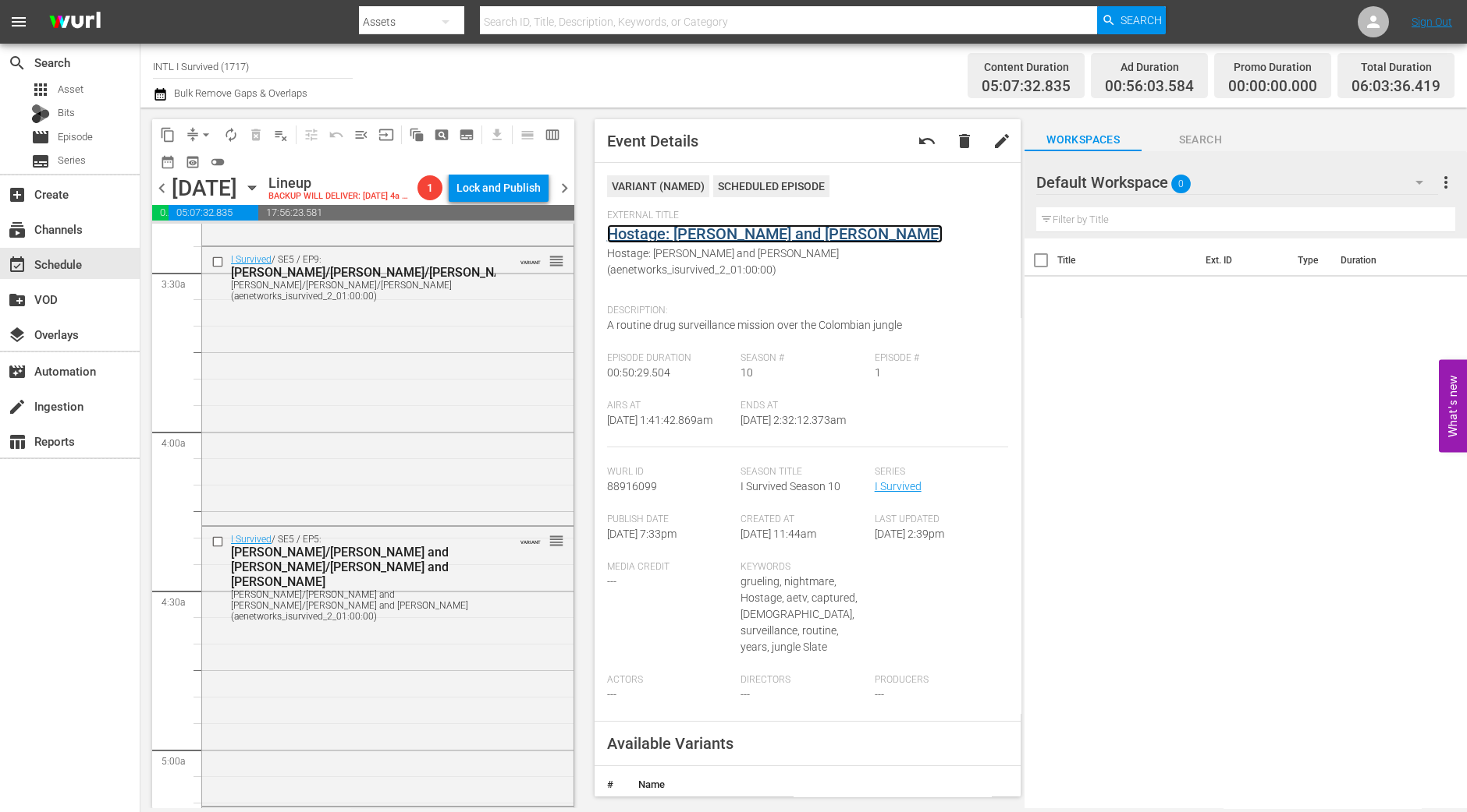
scroll to position [1072, 0]
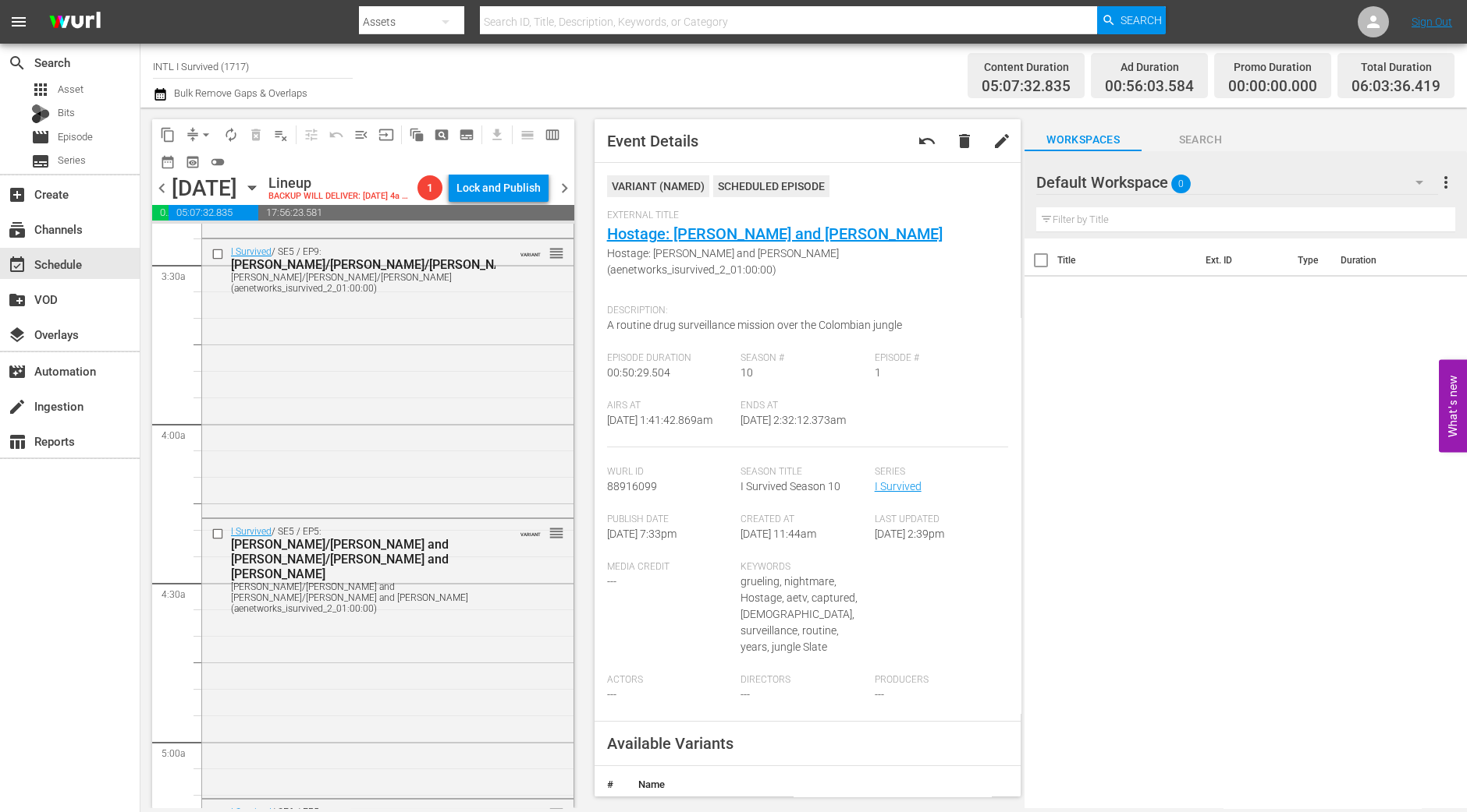
click at [479, 453] on div "I Survived / SE5 / EP9: Albert/Matt/Kristie Albert/Matt/Kristie (aenetworks_isu…" at bounding box center [387, 377] width 371 height 275
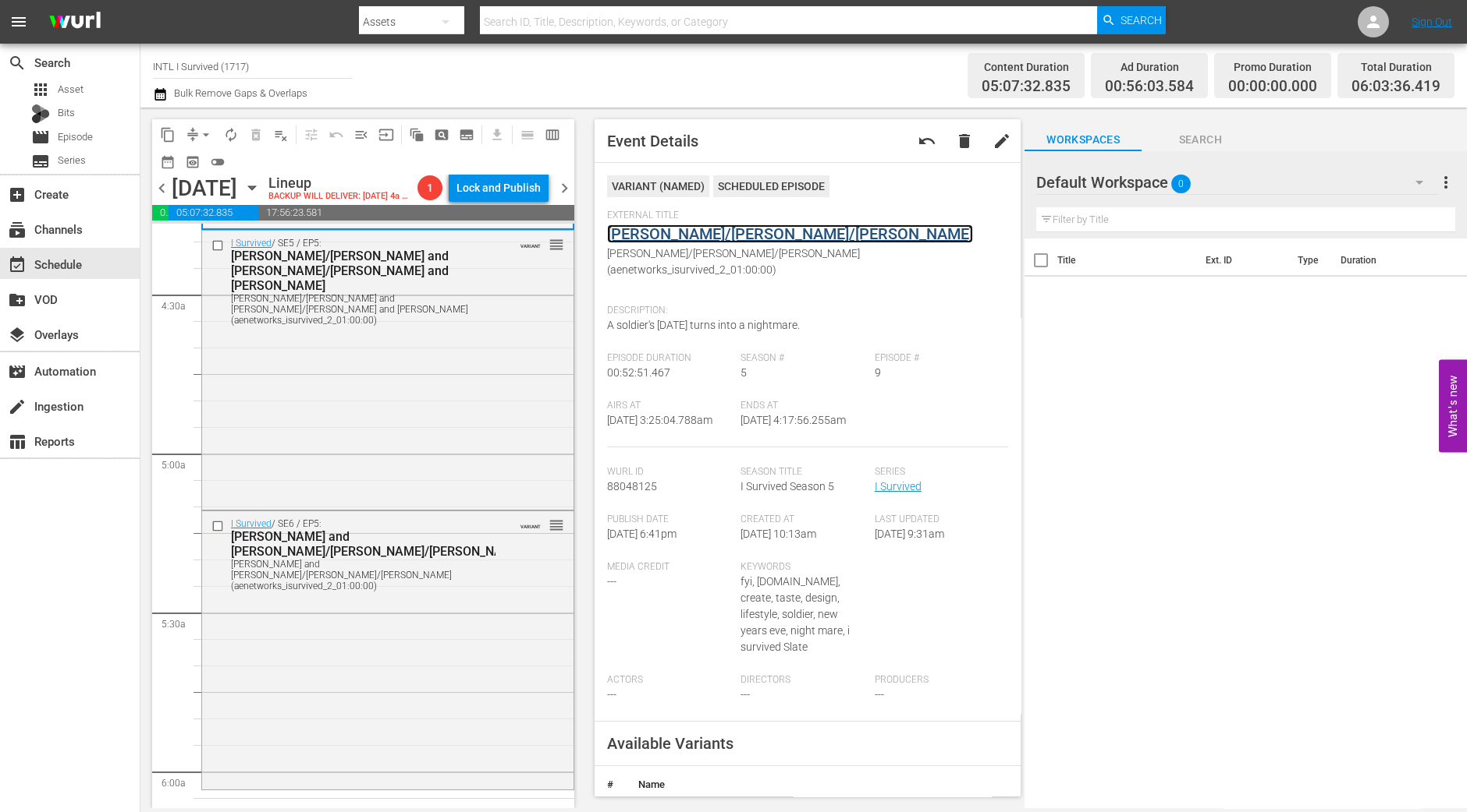
scroll to position [1558, 0]
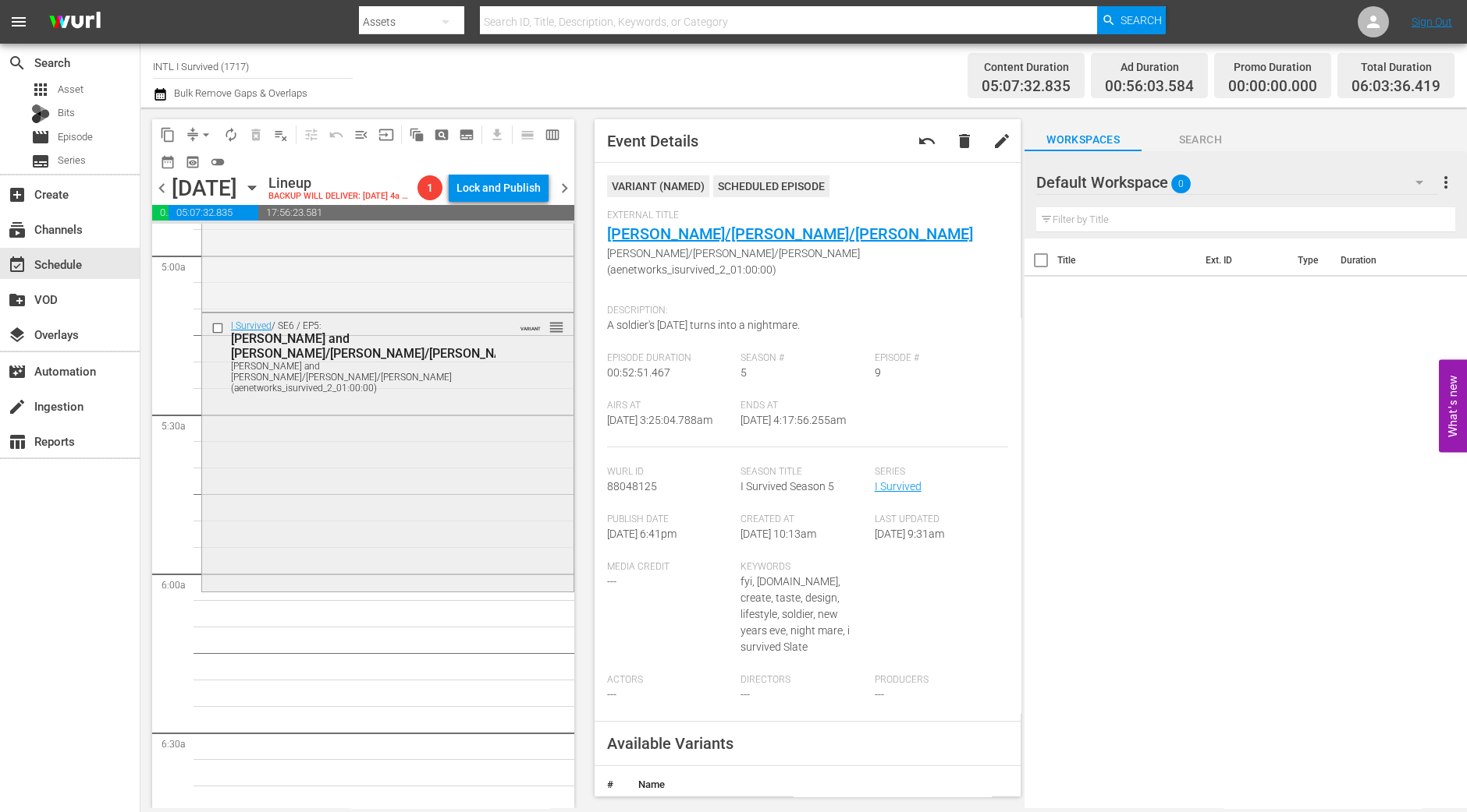
click at [437, 474] on div "I Survived / SE6 / EP5: Lori and Pat/David/Kevin Lori and Pat/David/Kevin (aene…" at bounding box center [387, 451] width 371 height 275
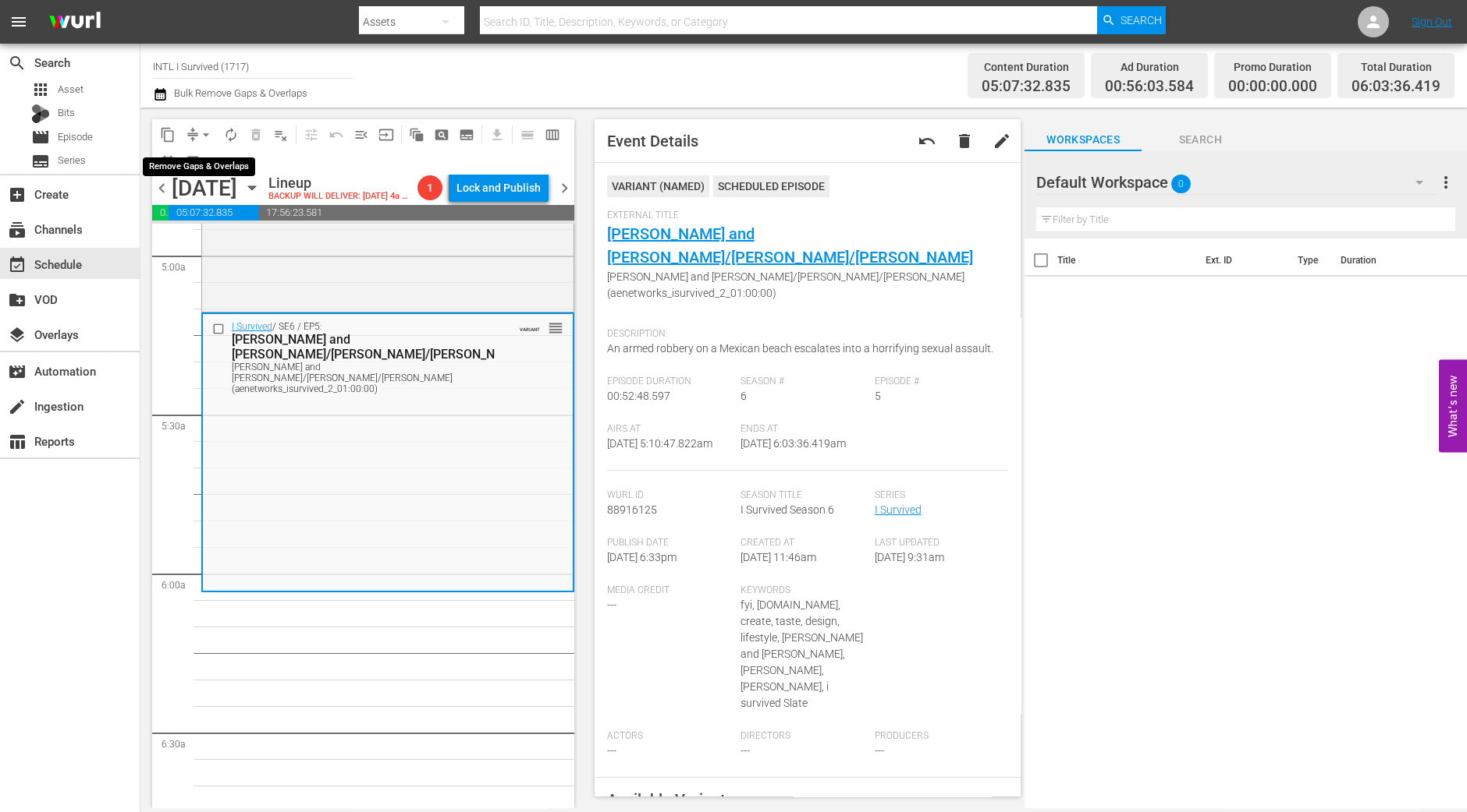
click at [205, 130] on span "arrow_drop_down" at bounding box center [205, 135] width 15 height 15
click at [218, 159] on li "Align to Midnight" at bounding box center [206, 165] width 164 height 26
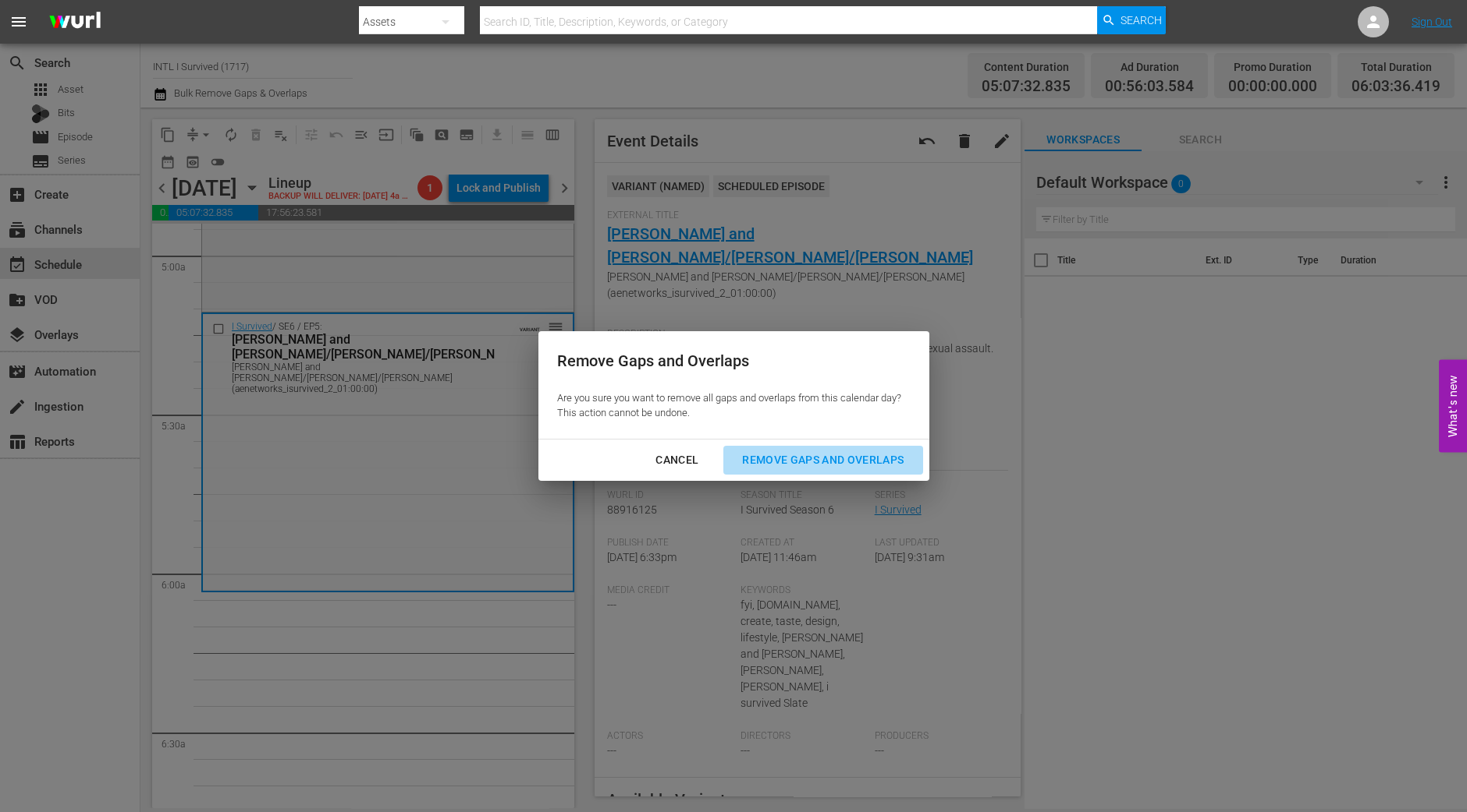
click at [797, 466] on div "Remove Gaps and Overlaps" at bounding box center [823, 460] width 186 height 19
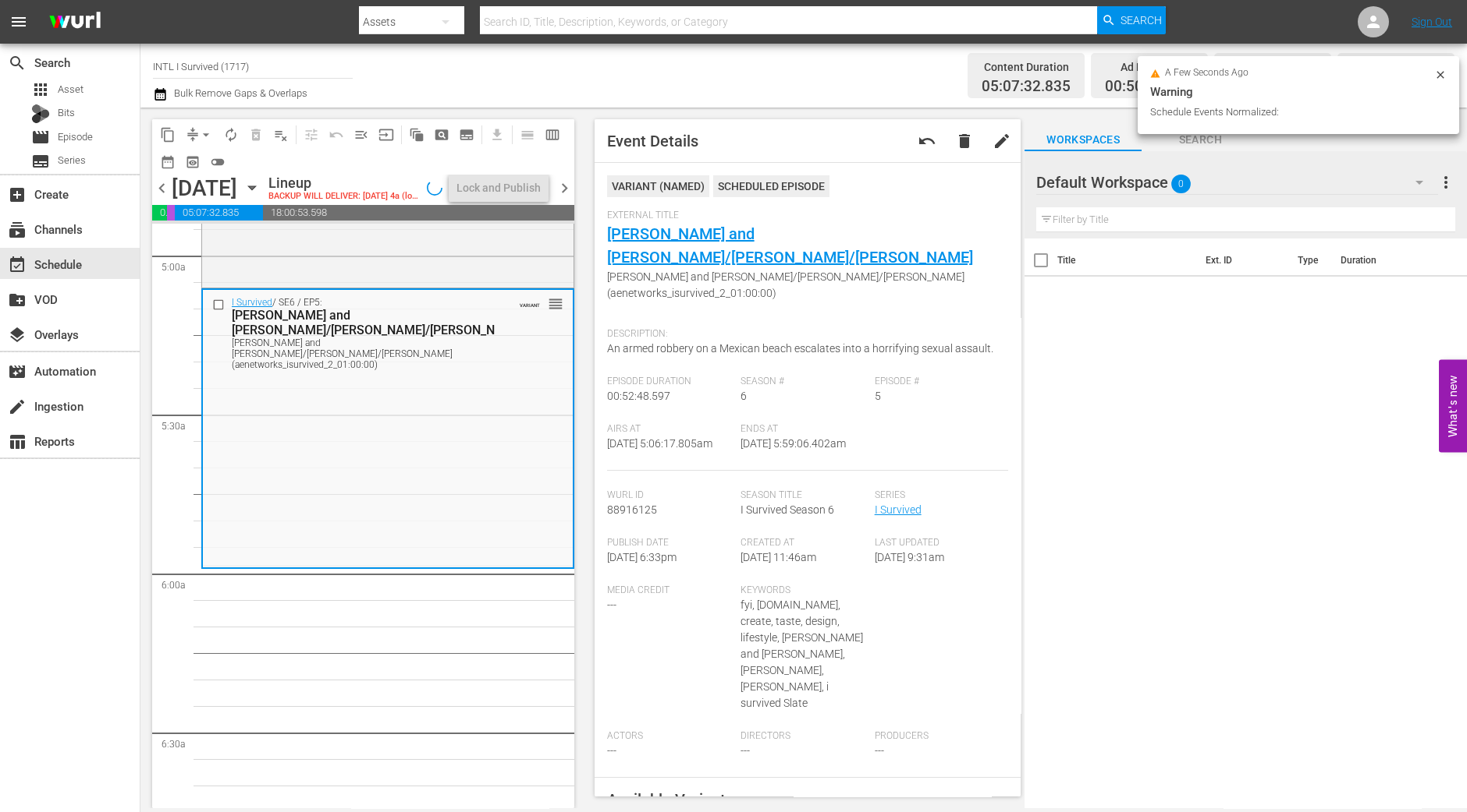
scroll to position [1586, 0]
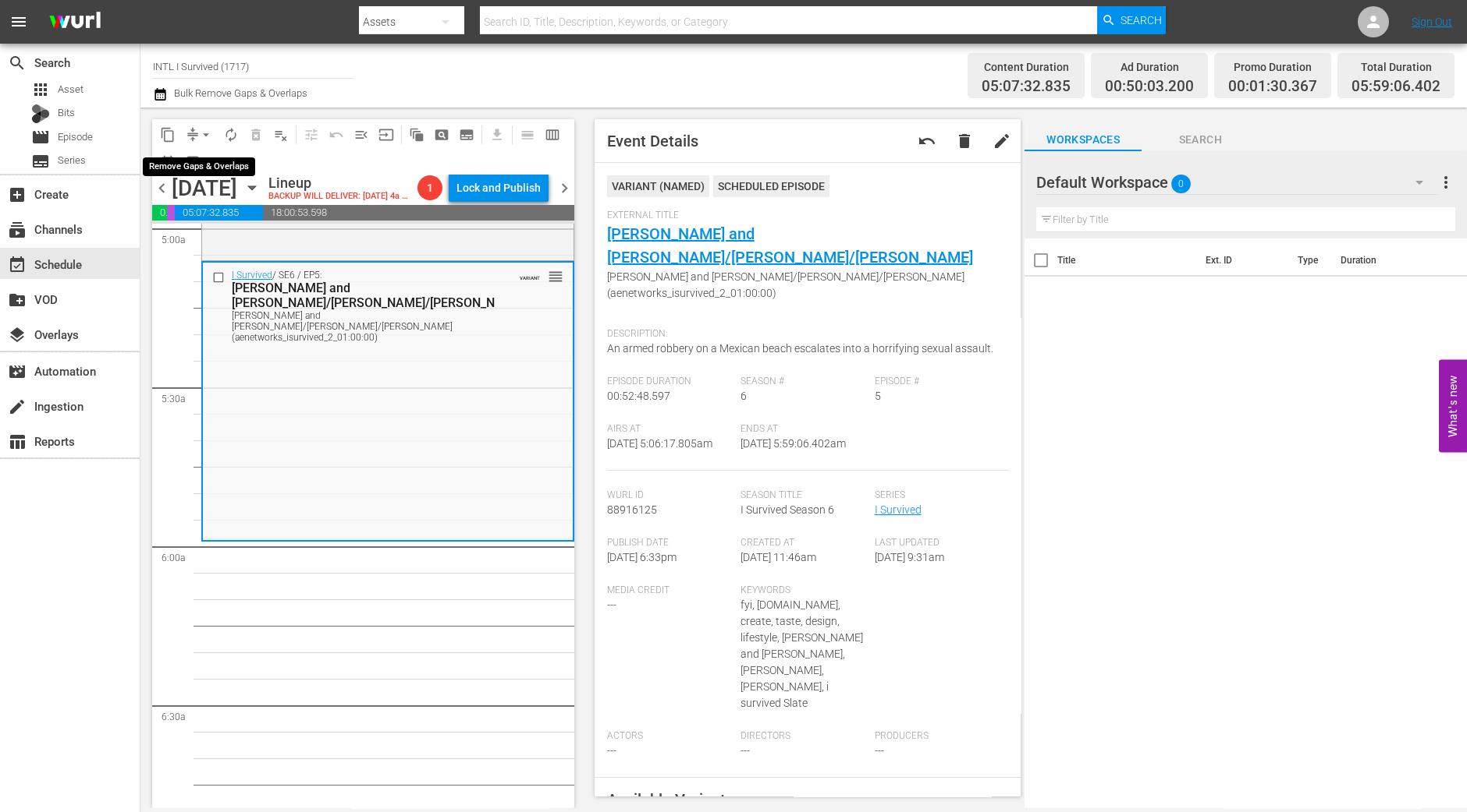
click at [198, 127] on span "arrow_drop_down" at bounding box center [205, 135] width 15 height 15
click at [219, 165] on li "Align to Midnight" at bounding box center [206, 165] width 164 height 26
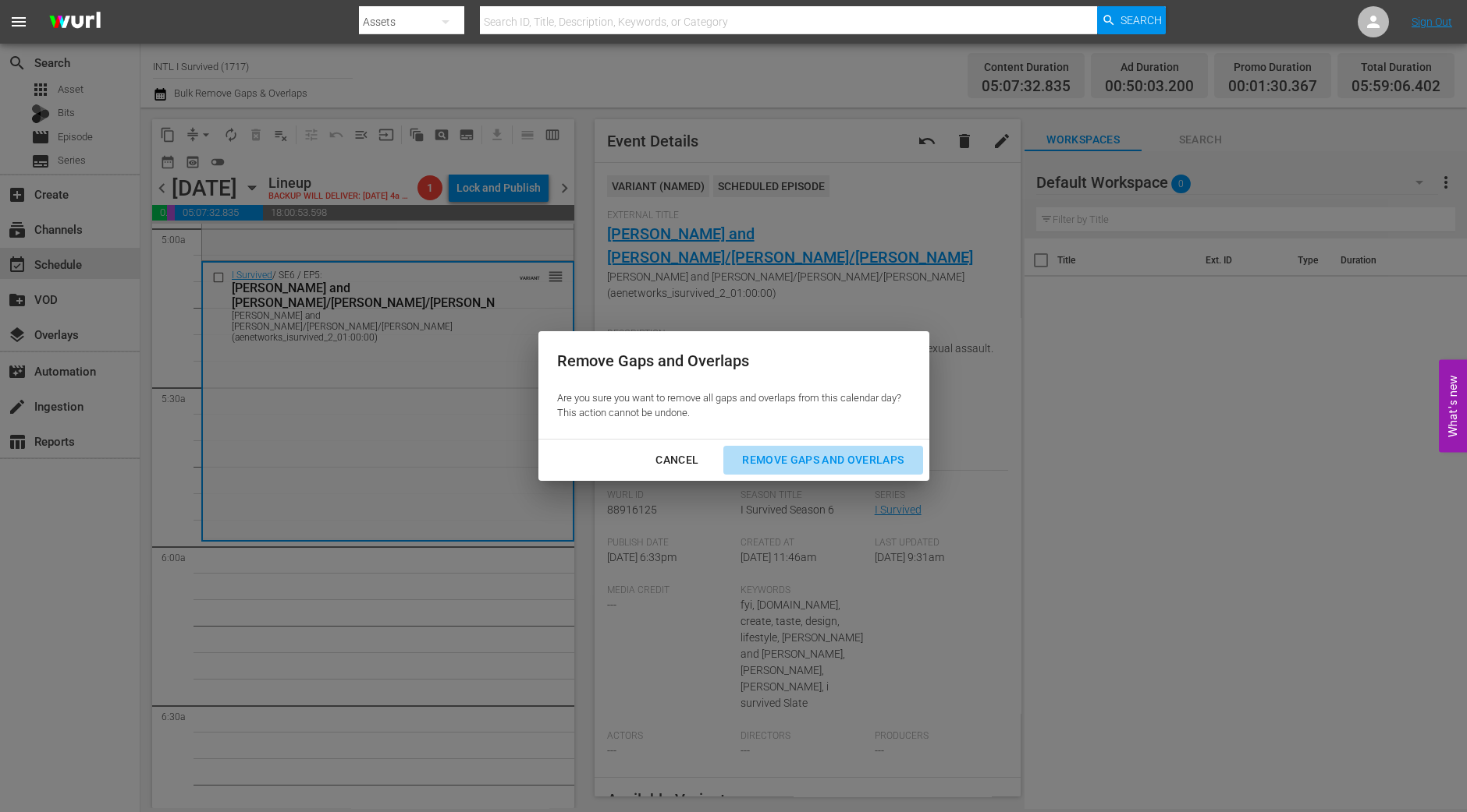
click at [873, 461] on div "Remove Gaps and Overlaps" at bounding box center [823, 460] width 186 height 19
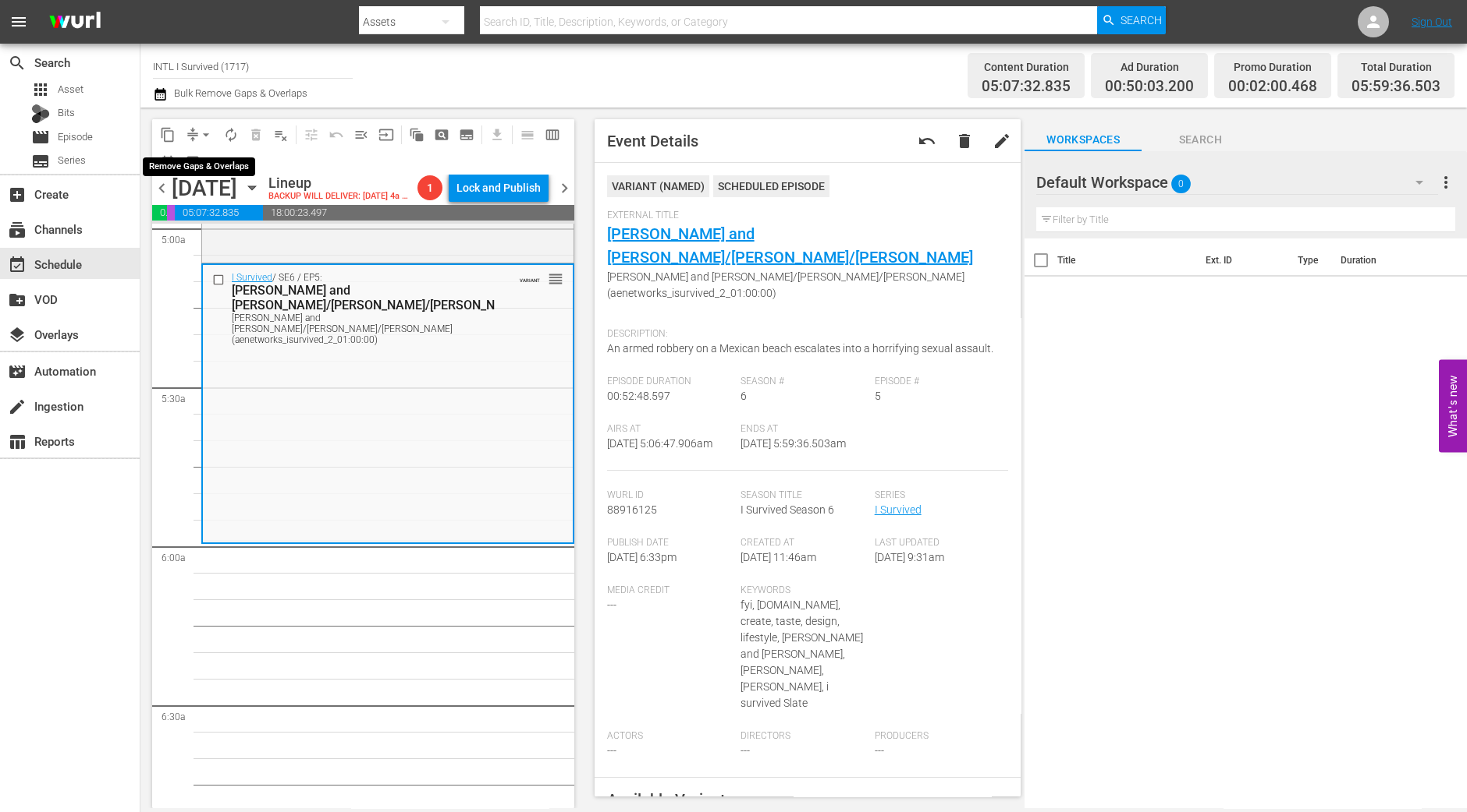
click at [204, 139] on span "arrow_drop_down" at bounding box center [205, 135] width 15 height 15
click at [204, 161] on li "Align to Midnight" at bounding box center [206, 165] width 164 height 26
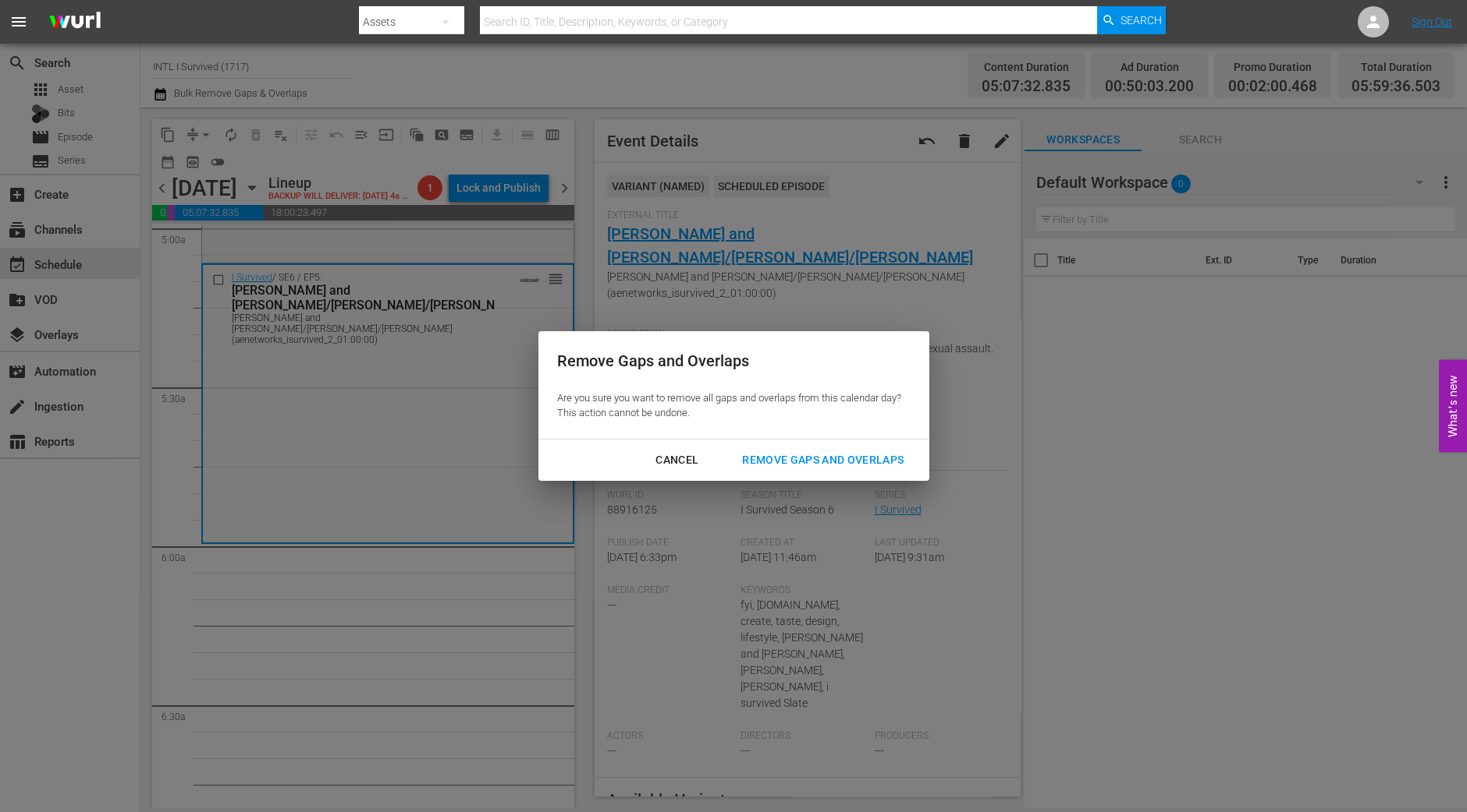
click at [790, 459] on div "Remove Gaps and Overlaps" at bounding box center [823, 460] width 186 height 19
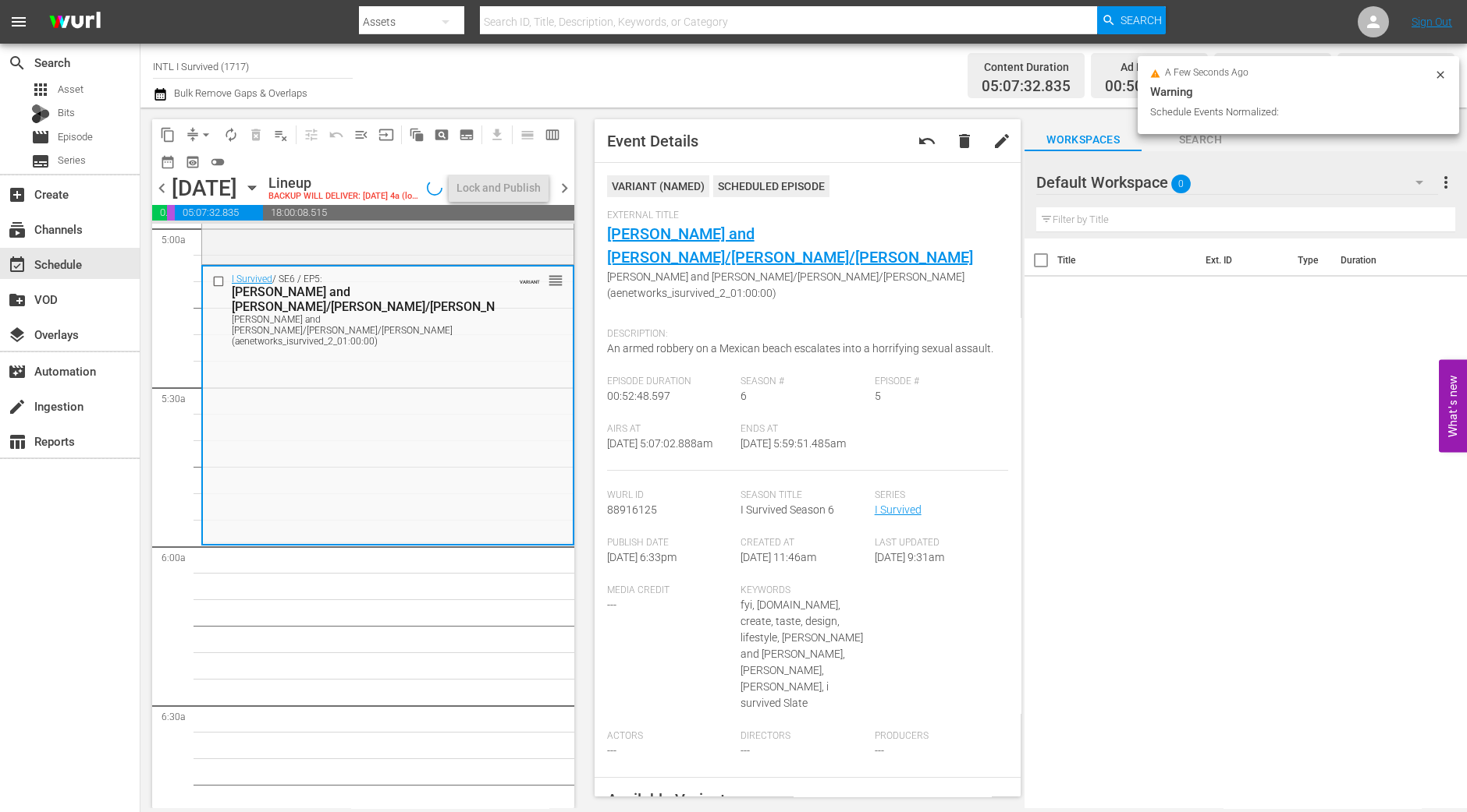
scroll to position [1613, 0]
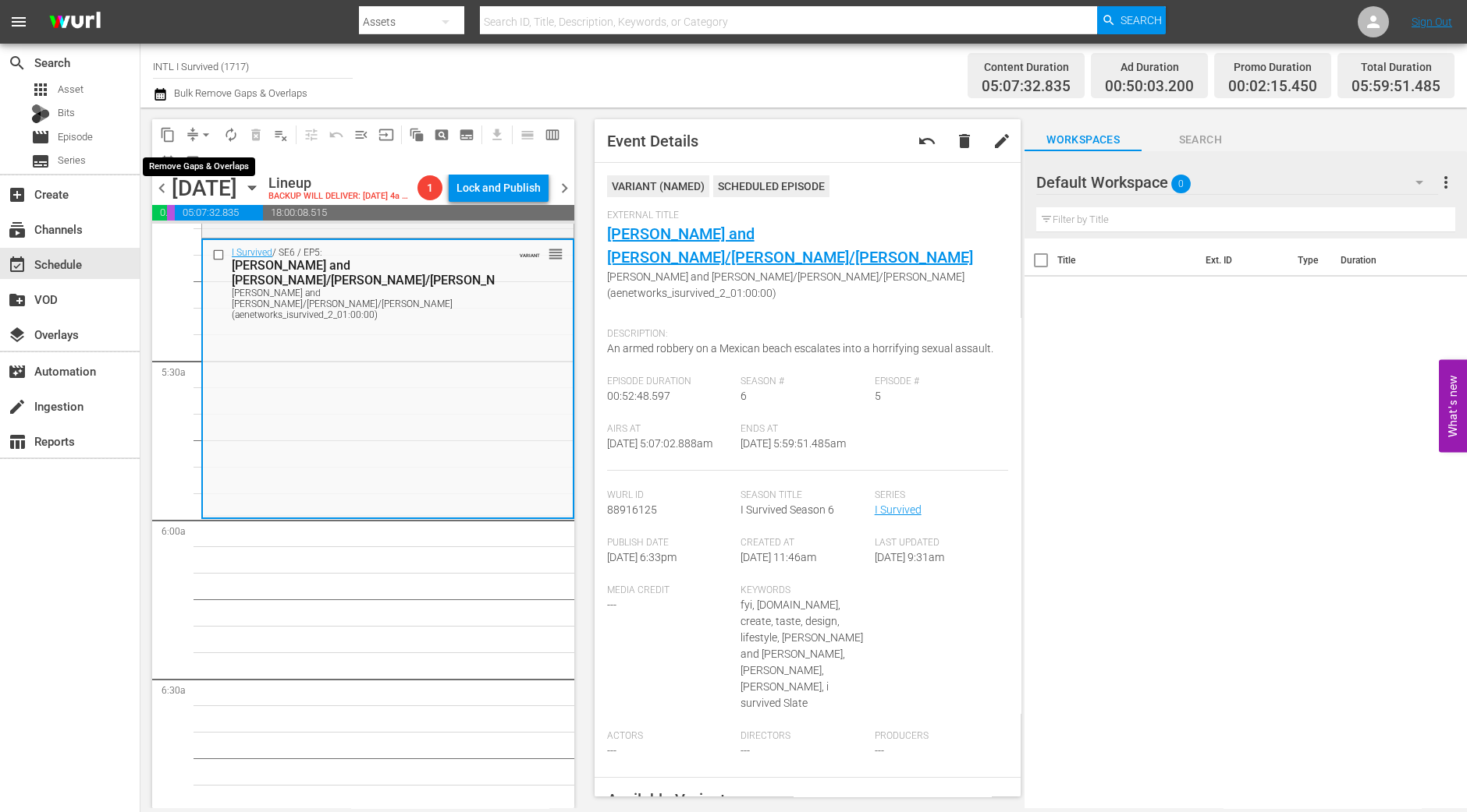
click at [199, 130] on span "arrow_drop_down" at bounding box center [205, 135] width 15 height 15
click at [203, 155] on li "Align to Midnight" at bounding box center [206, 165] width 164 height 26
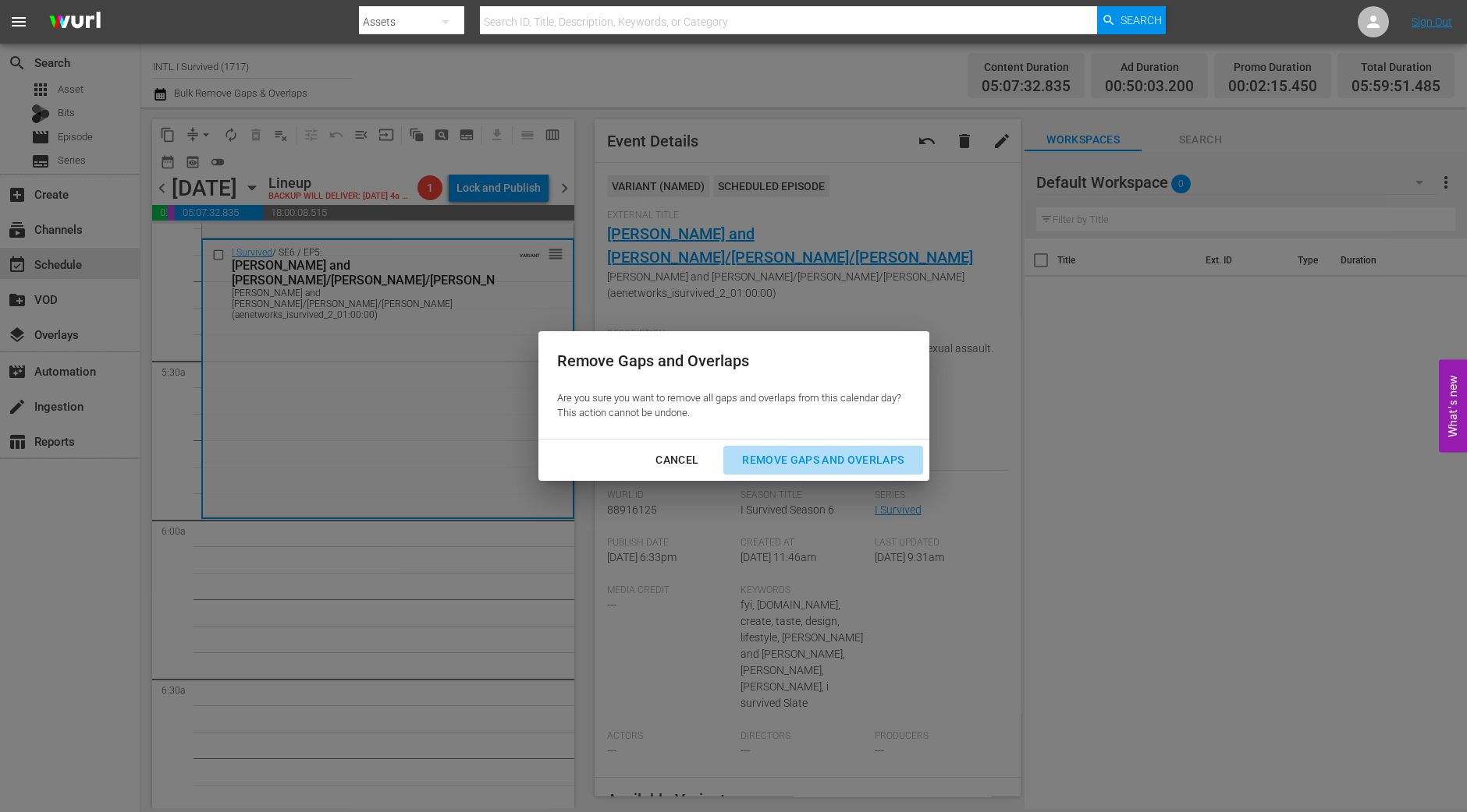
click at [786, 453] on div "Remove Gaps and Overlaps" at bounding box center [823, 460] width 186 height 19
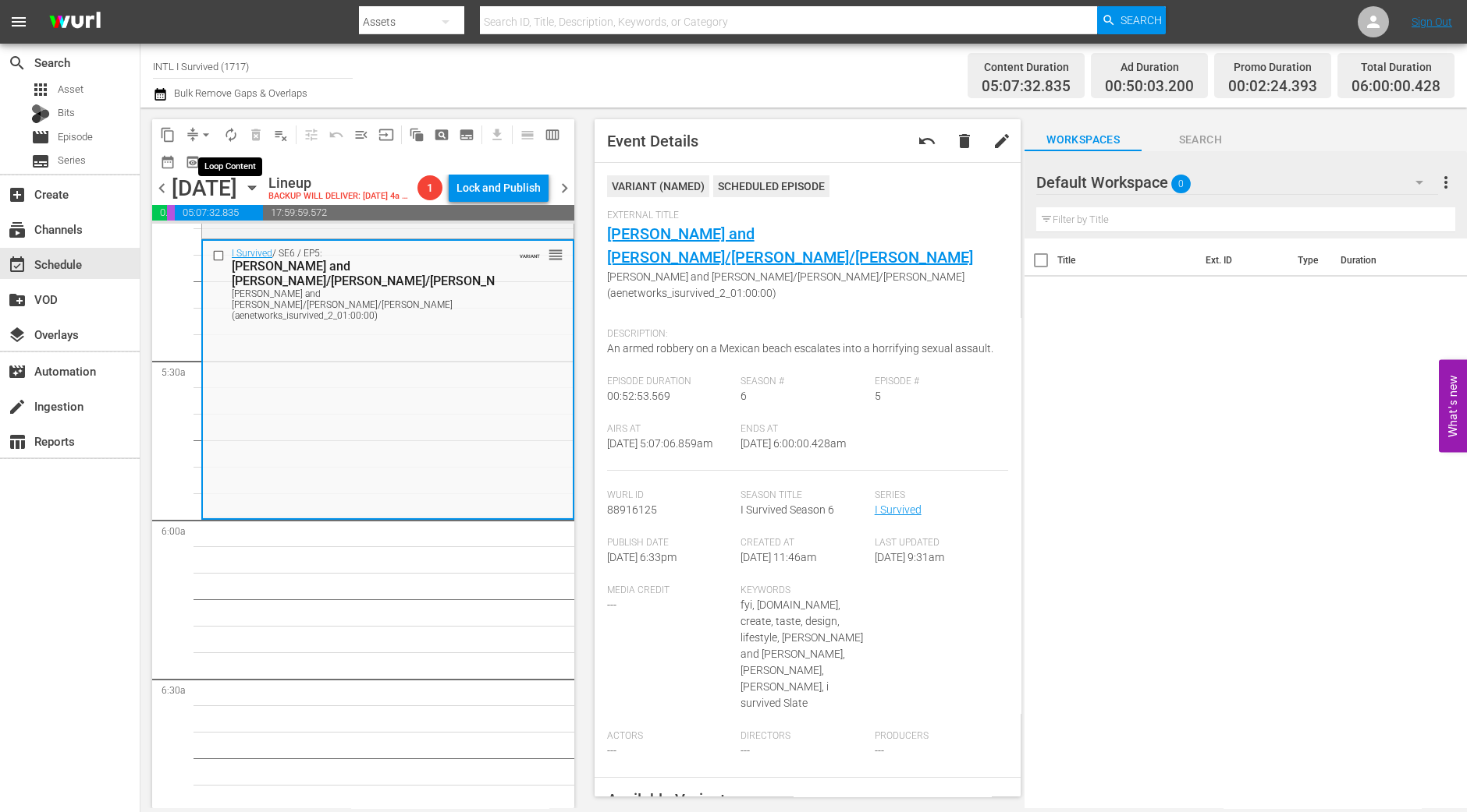
click at [230, 127] on span "autorenew_outlined" at bounding box center [231, 135] width 15 height 15
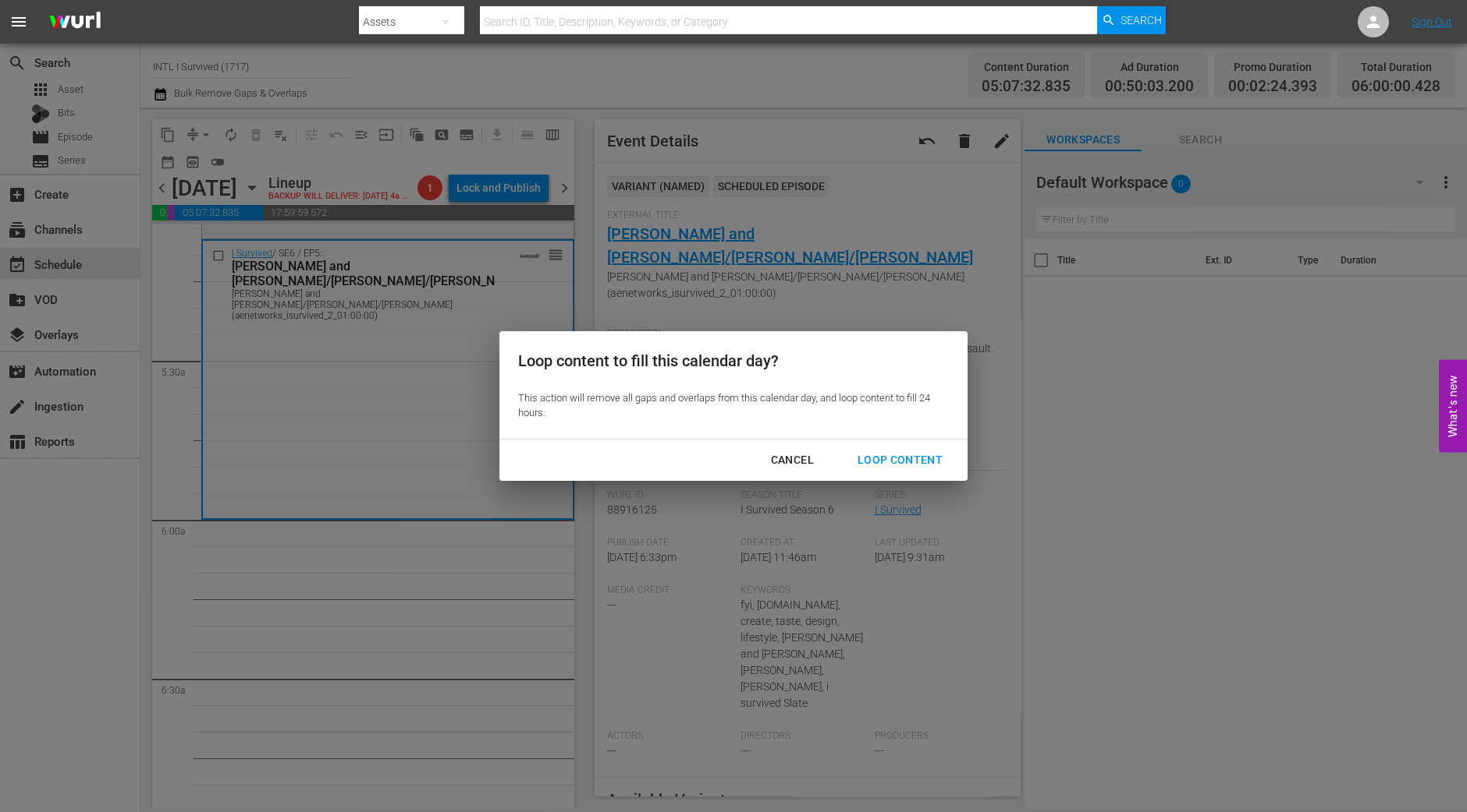
click at [929, 447] on button "Loop Content" at bounding box center [899, 460] width 123 height 29
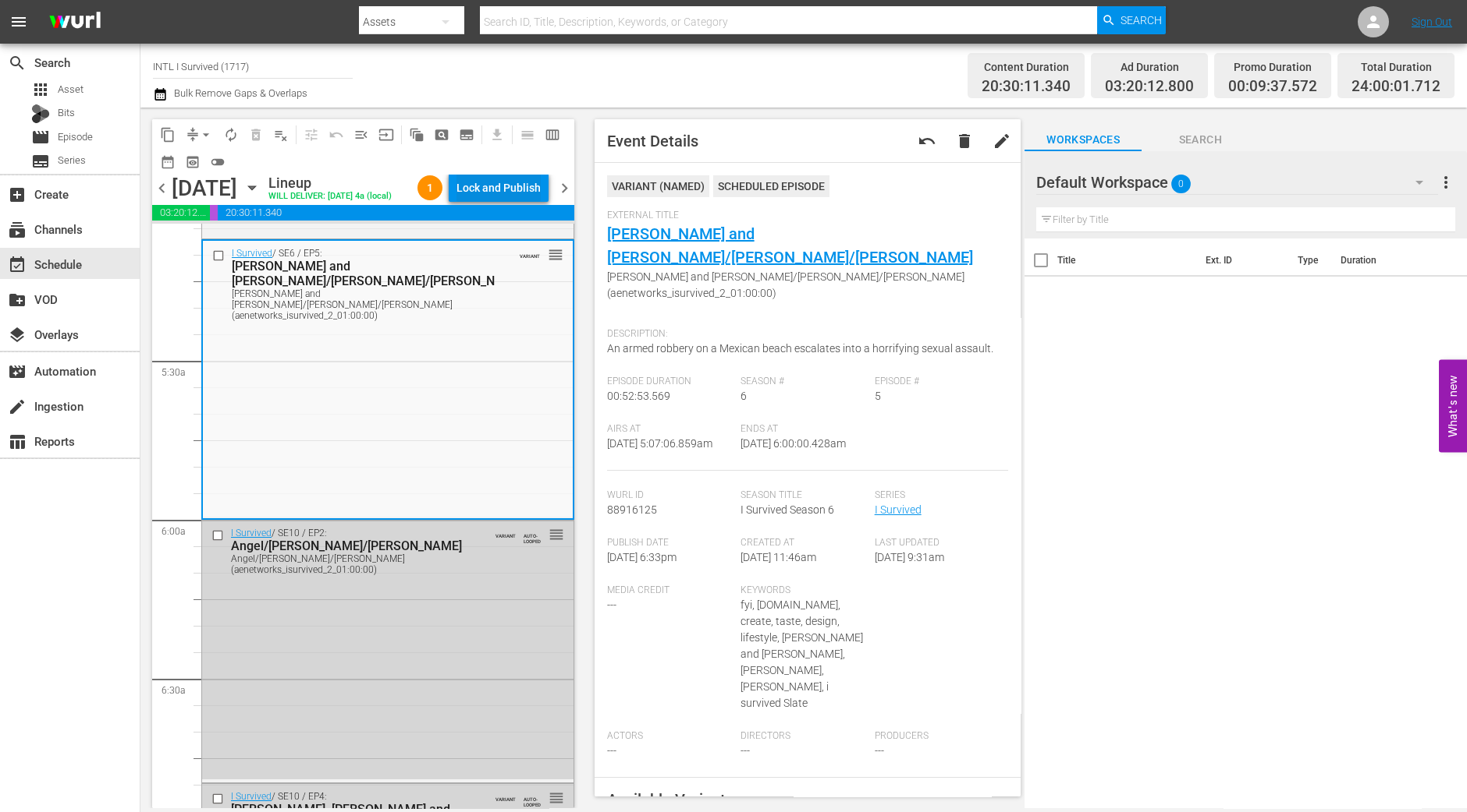
click at [530, 188] on div "Lock and Publish" at bounding box center [499, 188] width 85 height 29
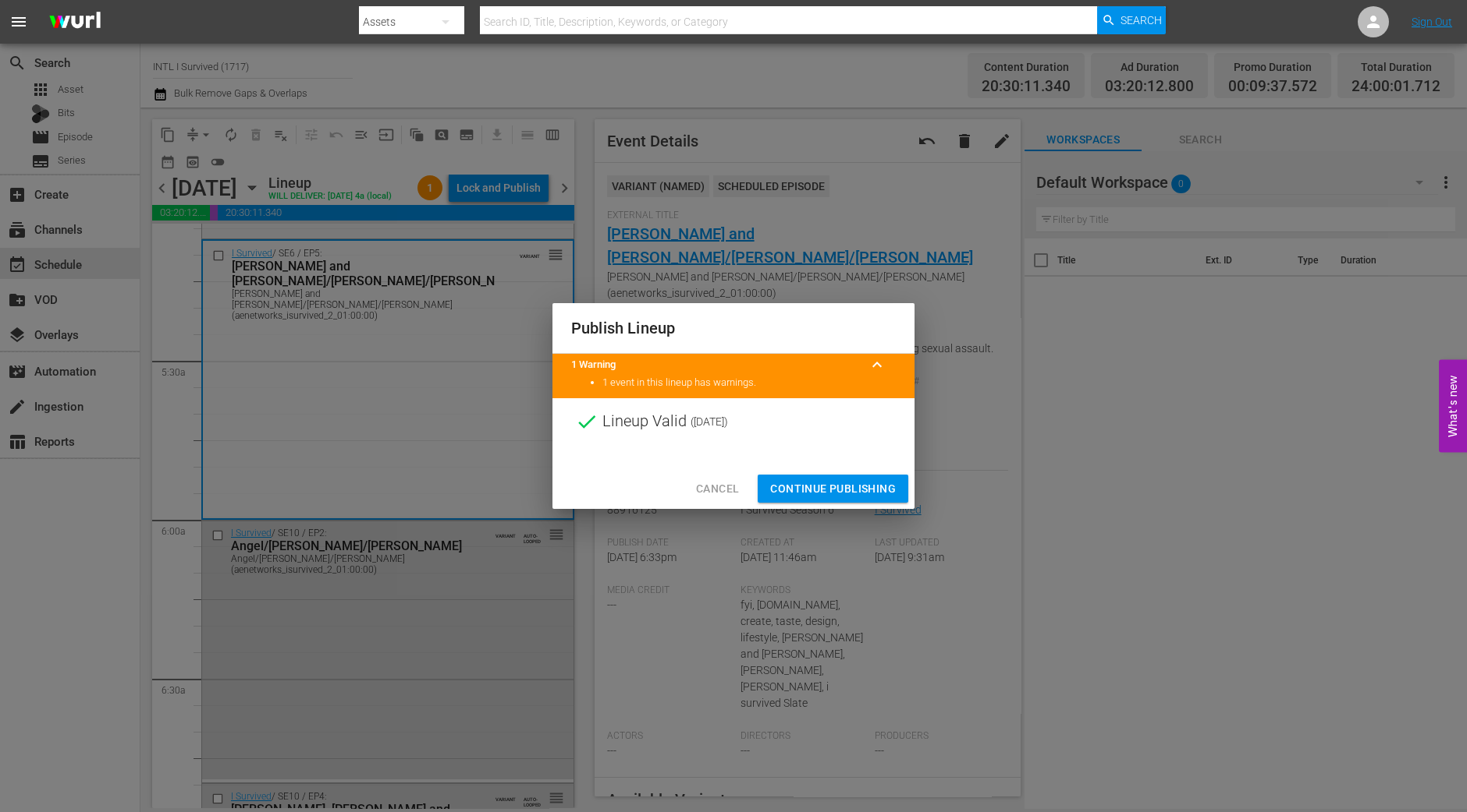
click at [853, 486] on span "Continue Publishing" at bounding box center [832, 489] width 126 height 19
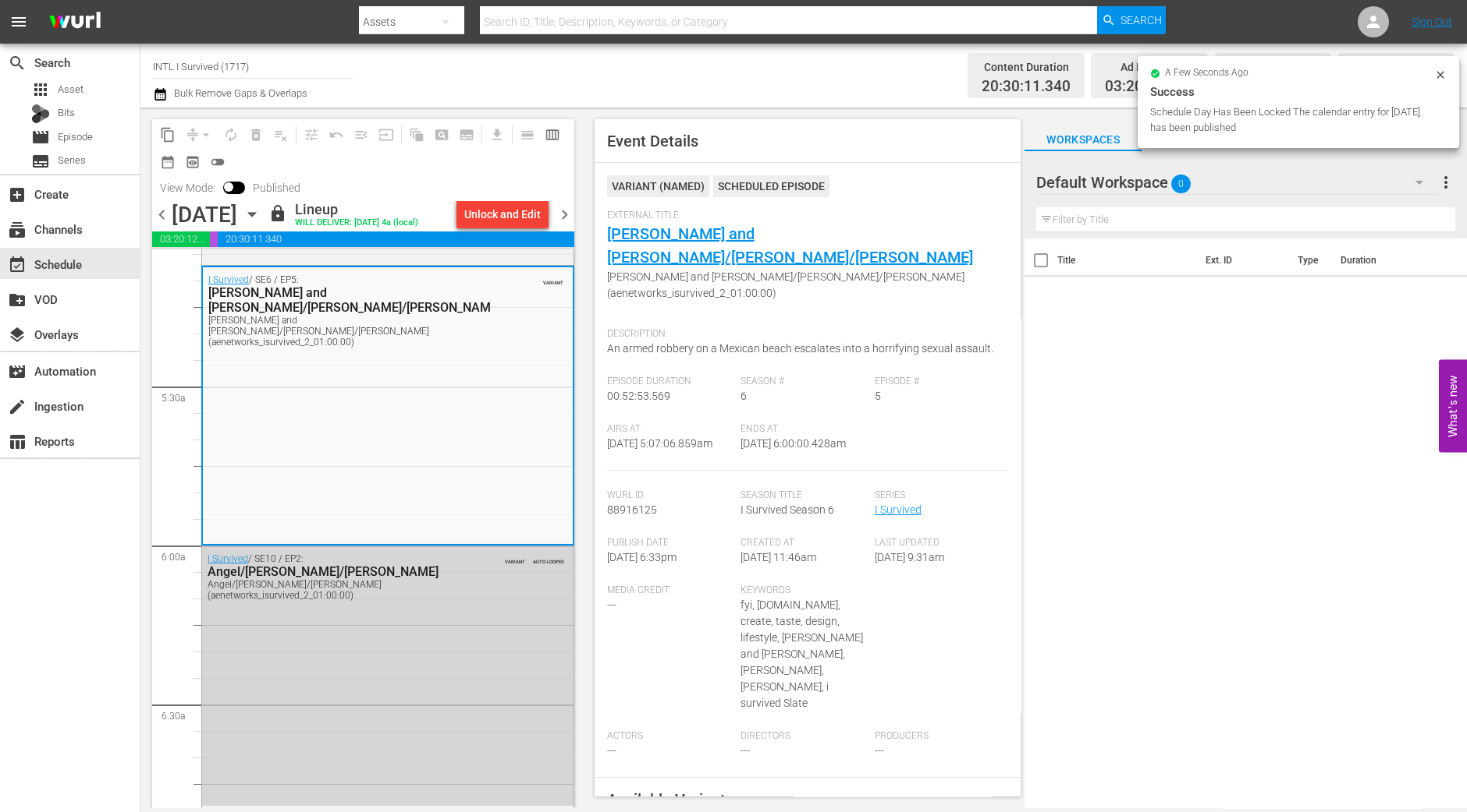
click at [565, 224] on span "chevron_right" at bounding box center [564, 215] width 19 height 19
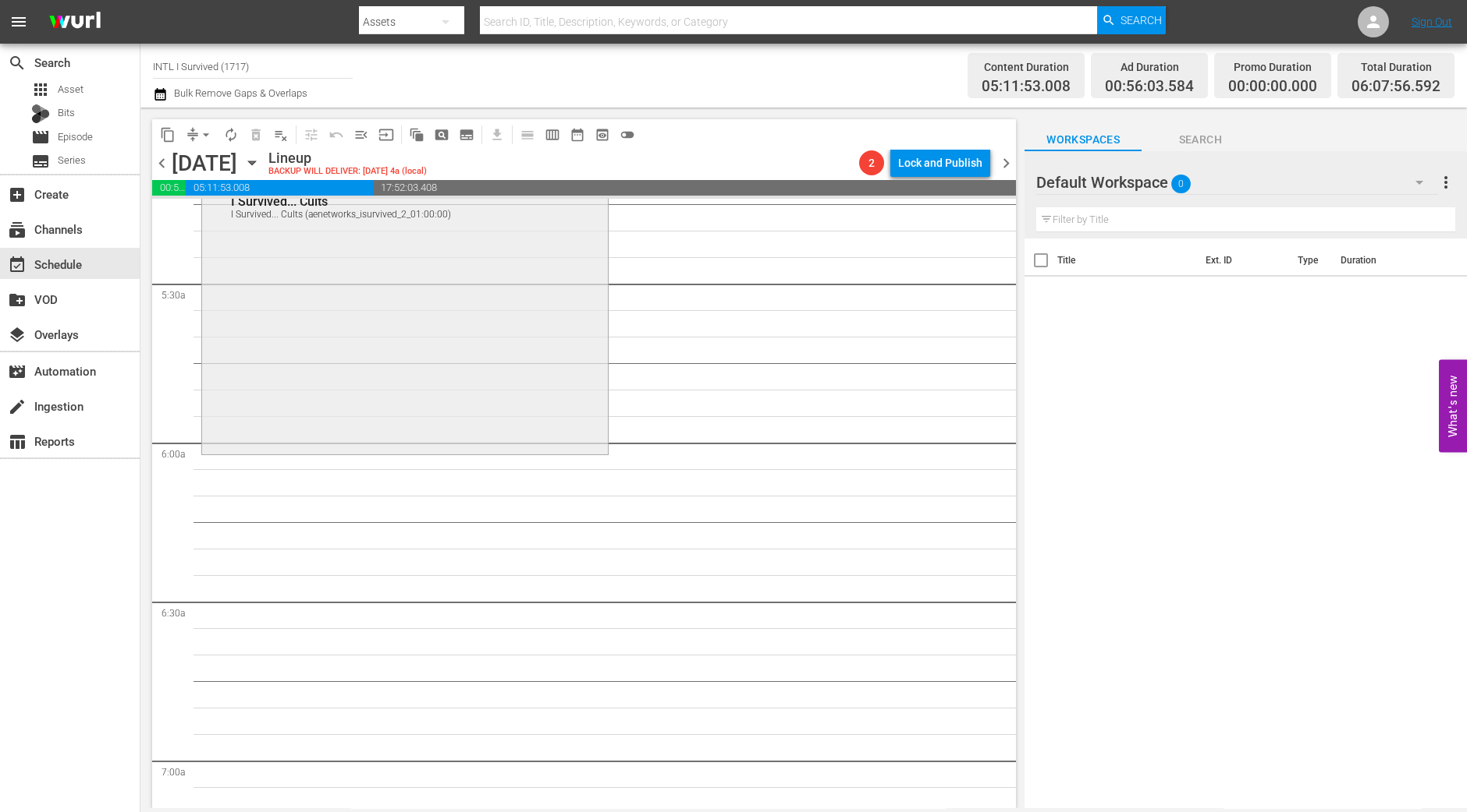
scroll to position [1558, 0]
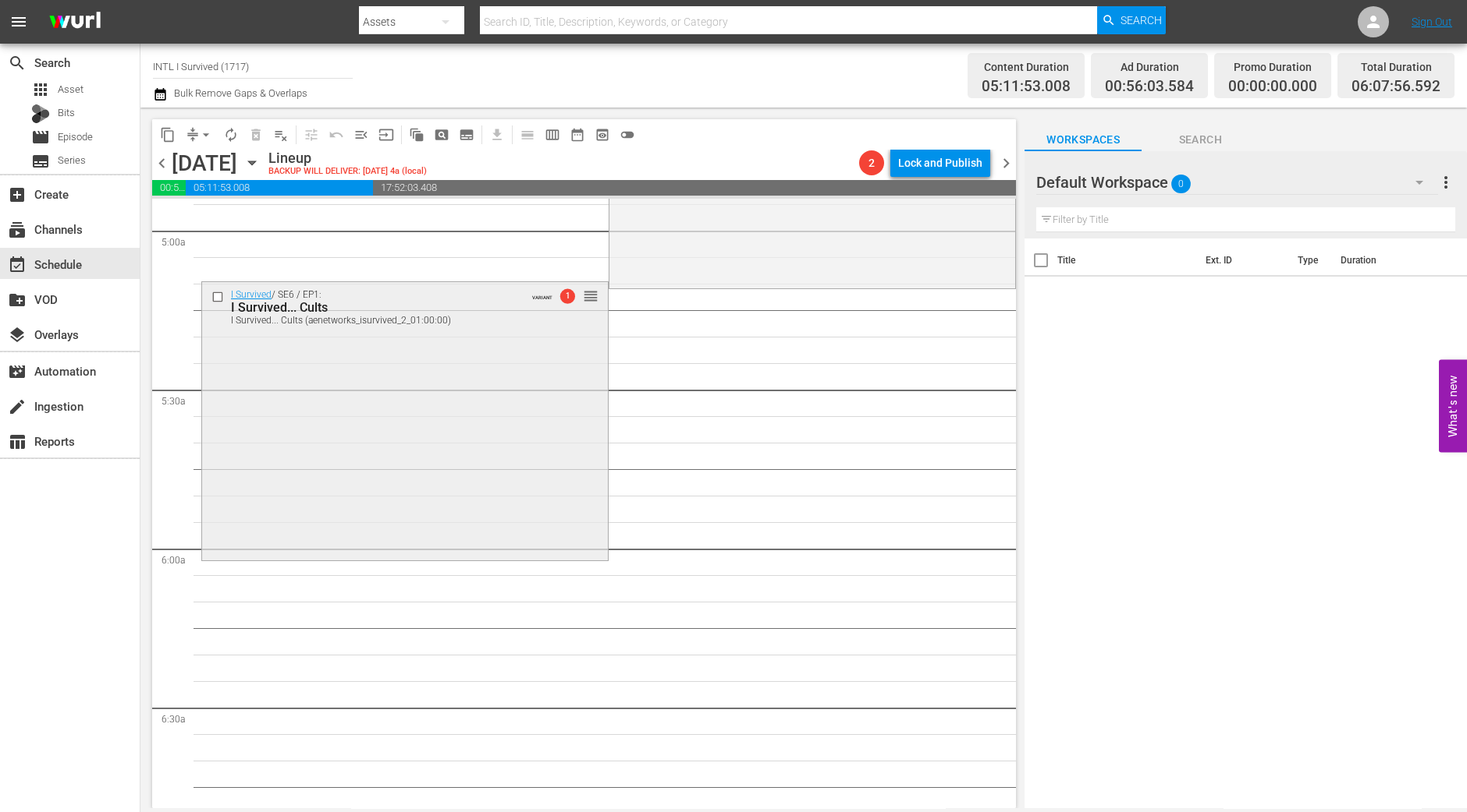
click at [401, 433] on div "I Survived / SE6 / EP1: I Survived... Cults I Survived... Cults (aenetworks_isu…" at bounding box center [404, 419] width 405 height 275
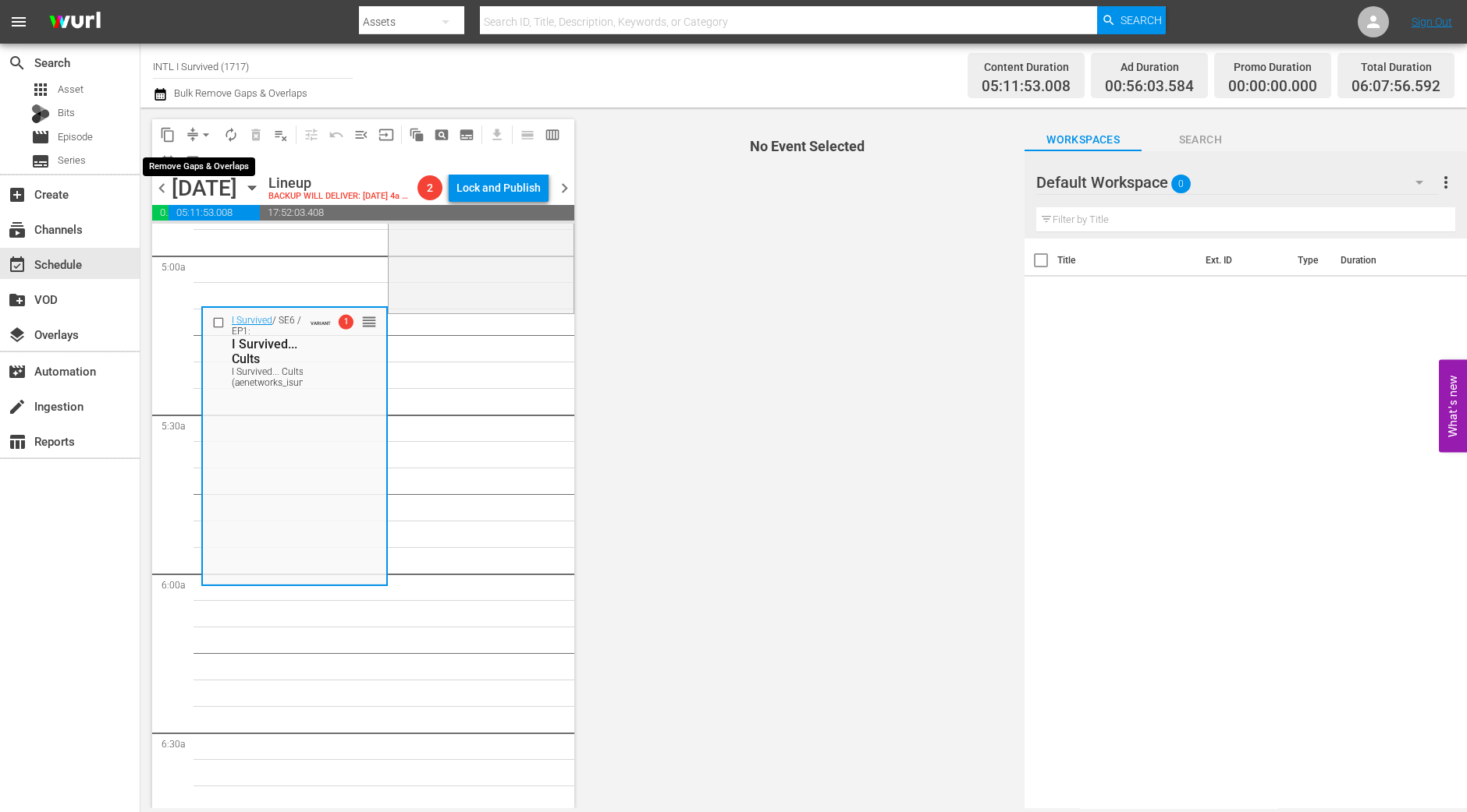
click at [205, 136] on span "arrow_drop_down" at bounding box center [205, 135] width 15 height 15
click at [205, 169] on li "Align to Midnight" at bounding box center [206, 165] width 164 height 26
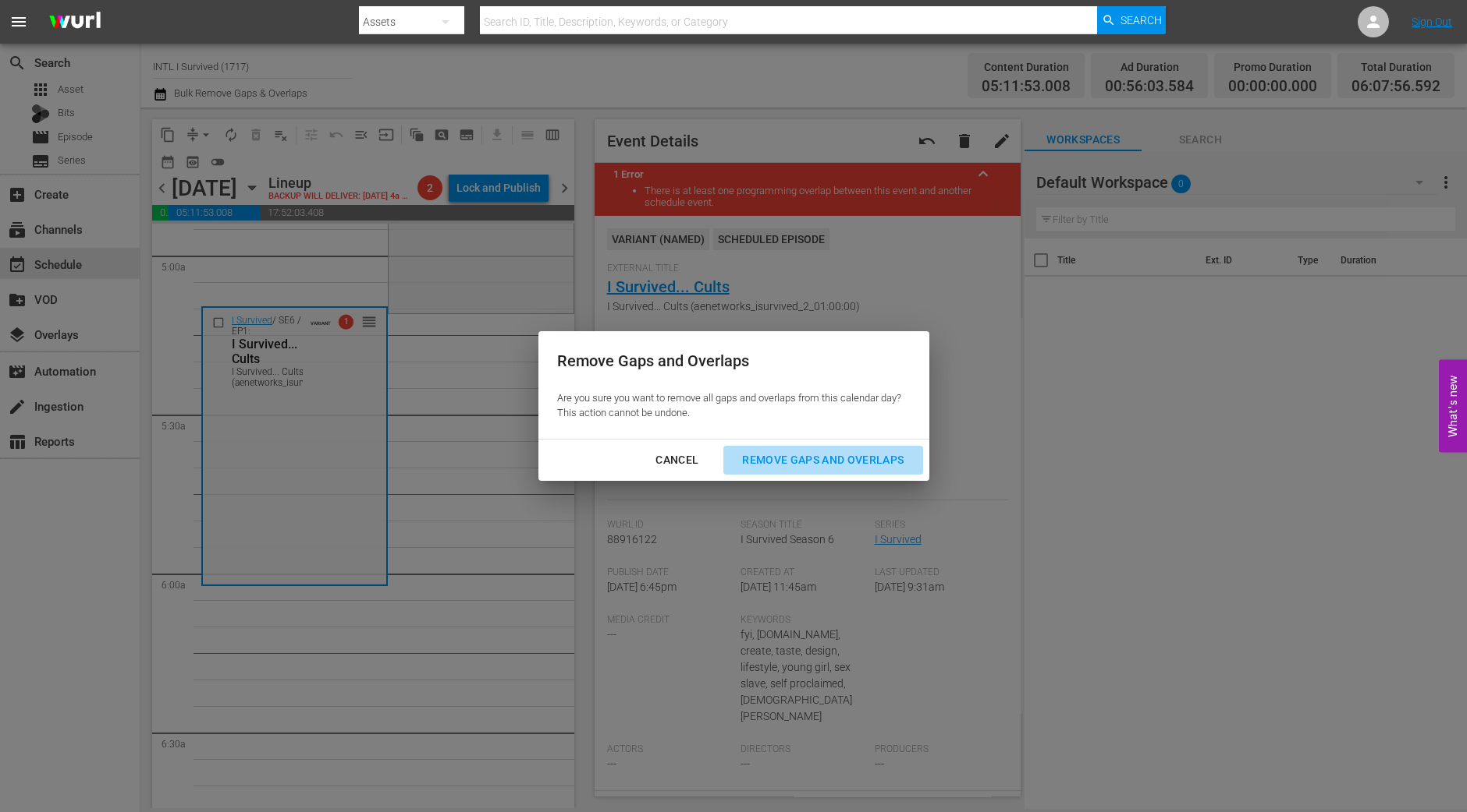
click at [808, 464] on div "Remove Gaps and Overlaps" at bounding box center [823, 460] width 186 height 19
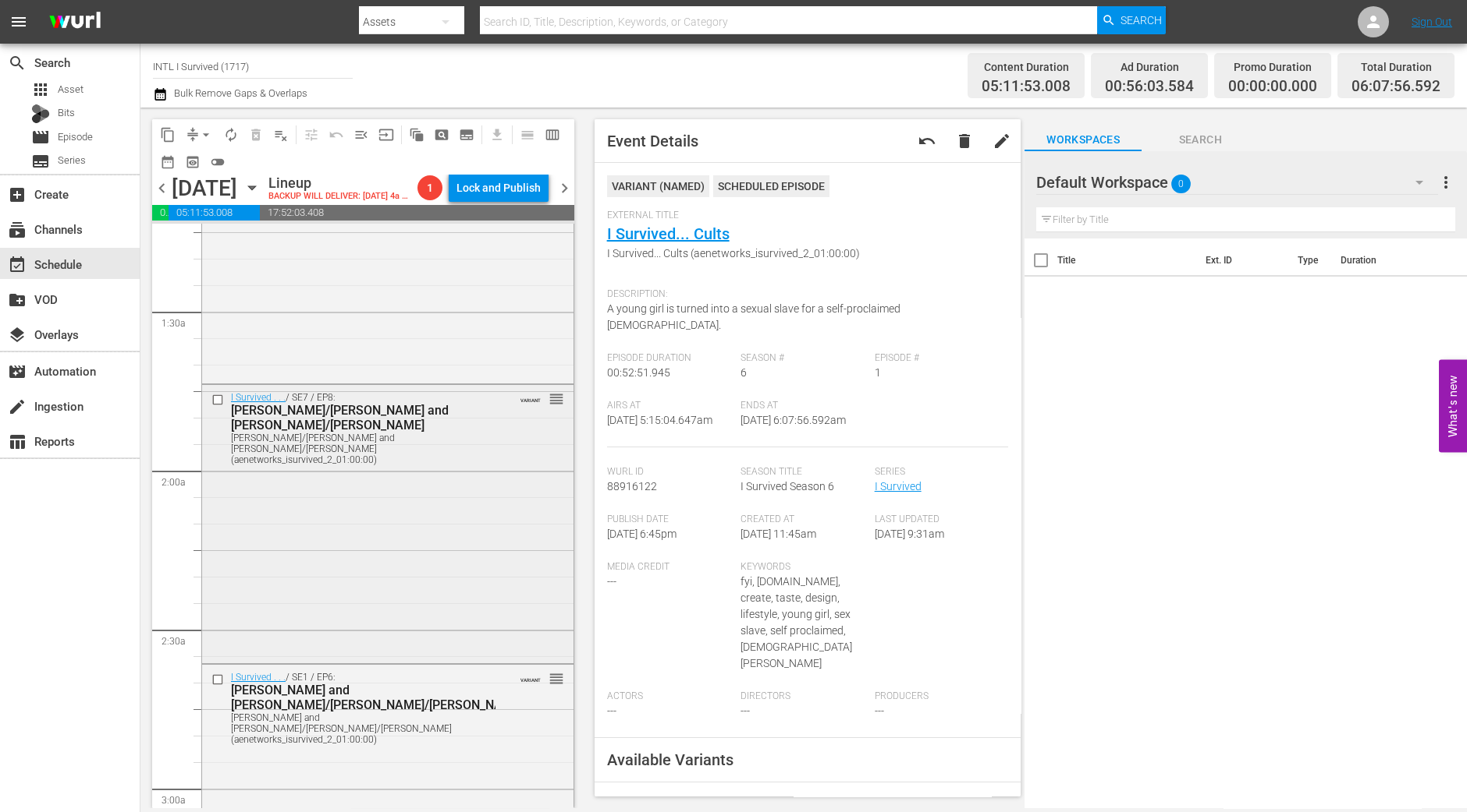
scroll to position [0, 0]
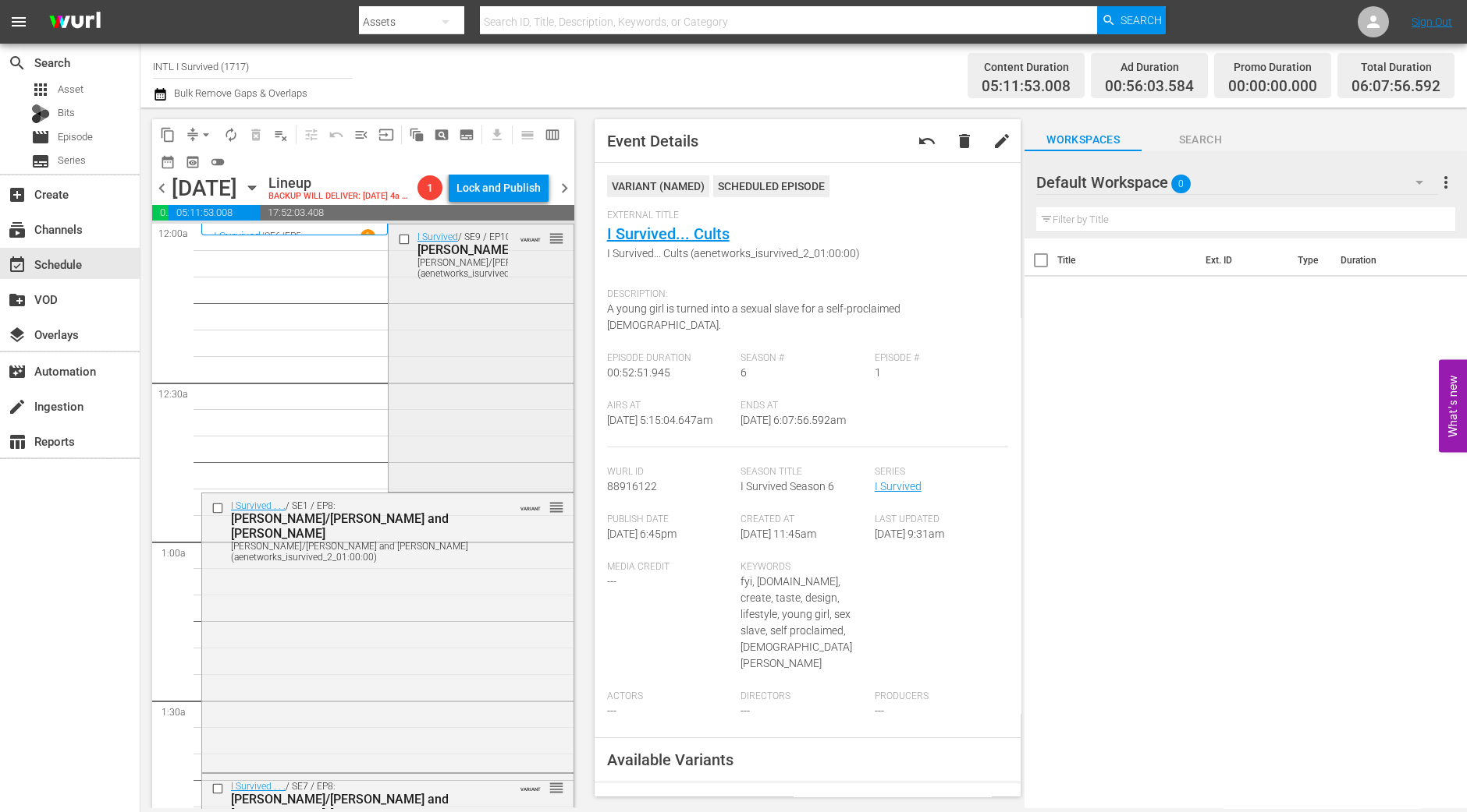
click at [418, 412] on div "I Survived / SE9 / EP10: Laurie/Sandra/Melinda Laurie/Sandra/Melinda (aenetwork…" at bounding box center [480, 357] width 185 height 265
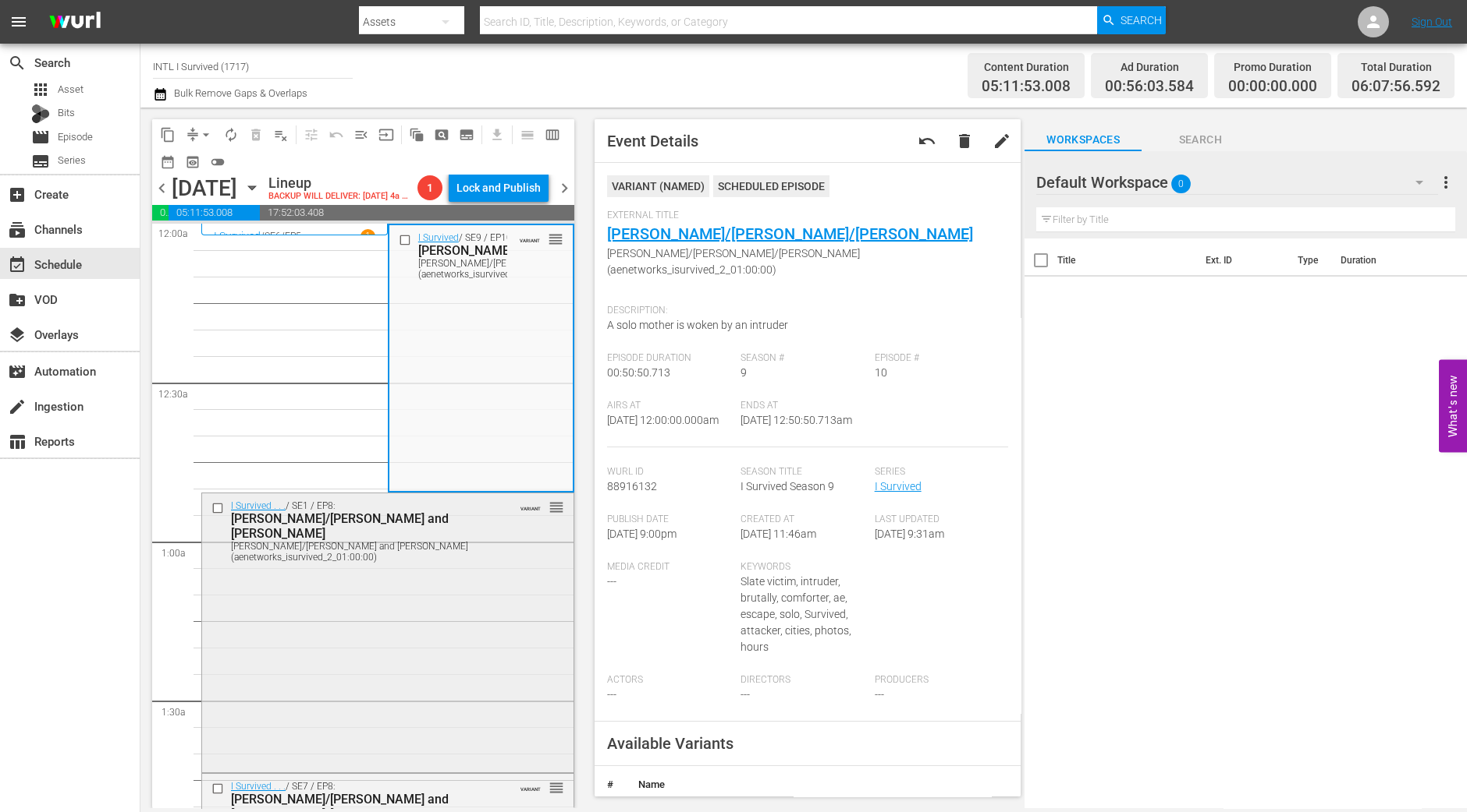
click at [409, 622] on div "I Survived . . . / SE1 / EP8: Michelle/Troy and Josh Michelle/Troy and Josh (ae…" at bounding box center [387, 630] width 371 height 275
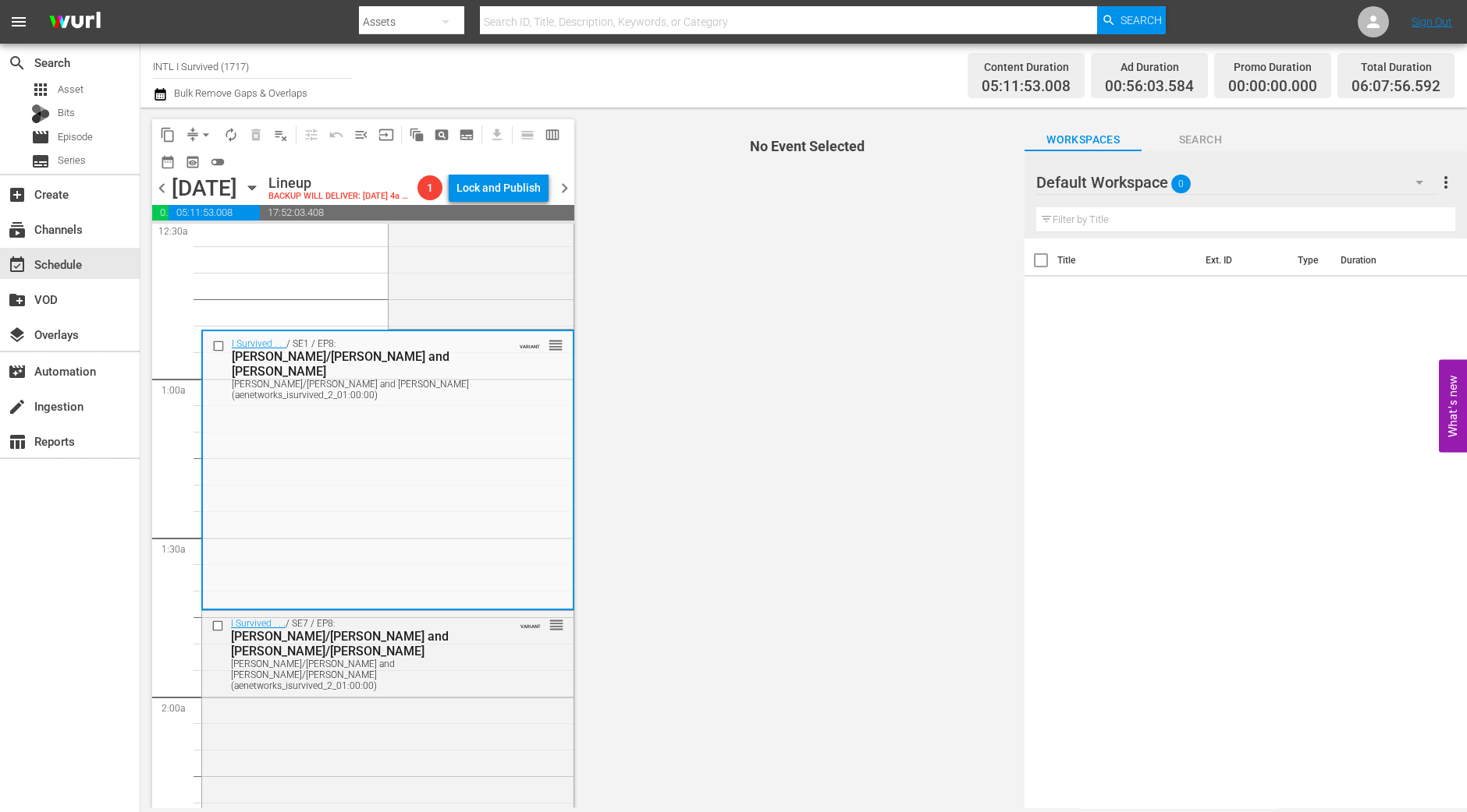
scroll to position [194, 0]
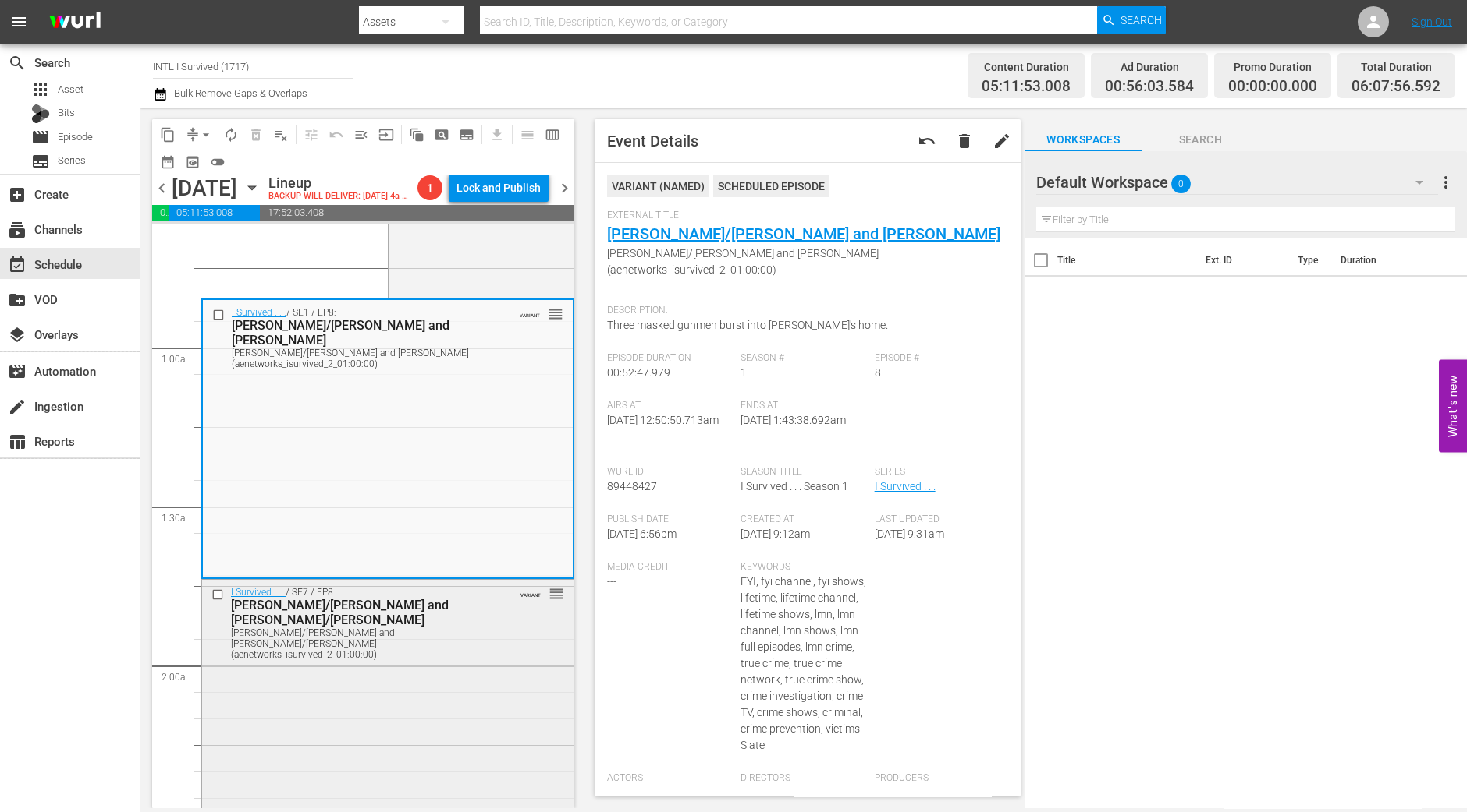
click at [415, 691] on div "I Survived . . . / SE7 / EP8: Yvette/Jeremy and Jenny/Arkesha Yvette/Jeremy and…" at bounding box center [387, 717] width 371 height 275
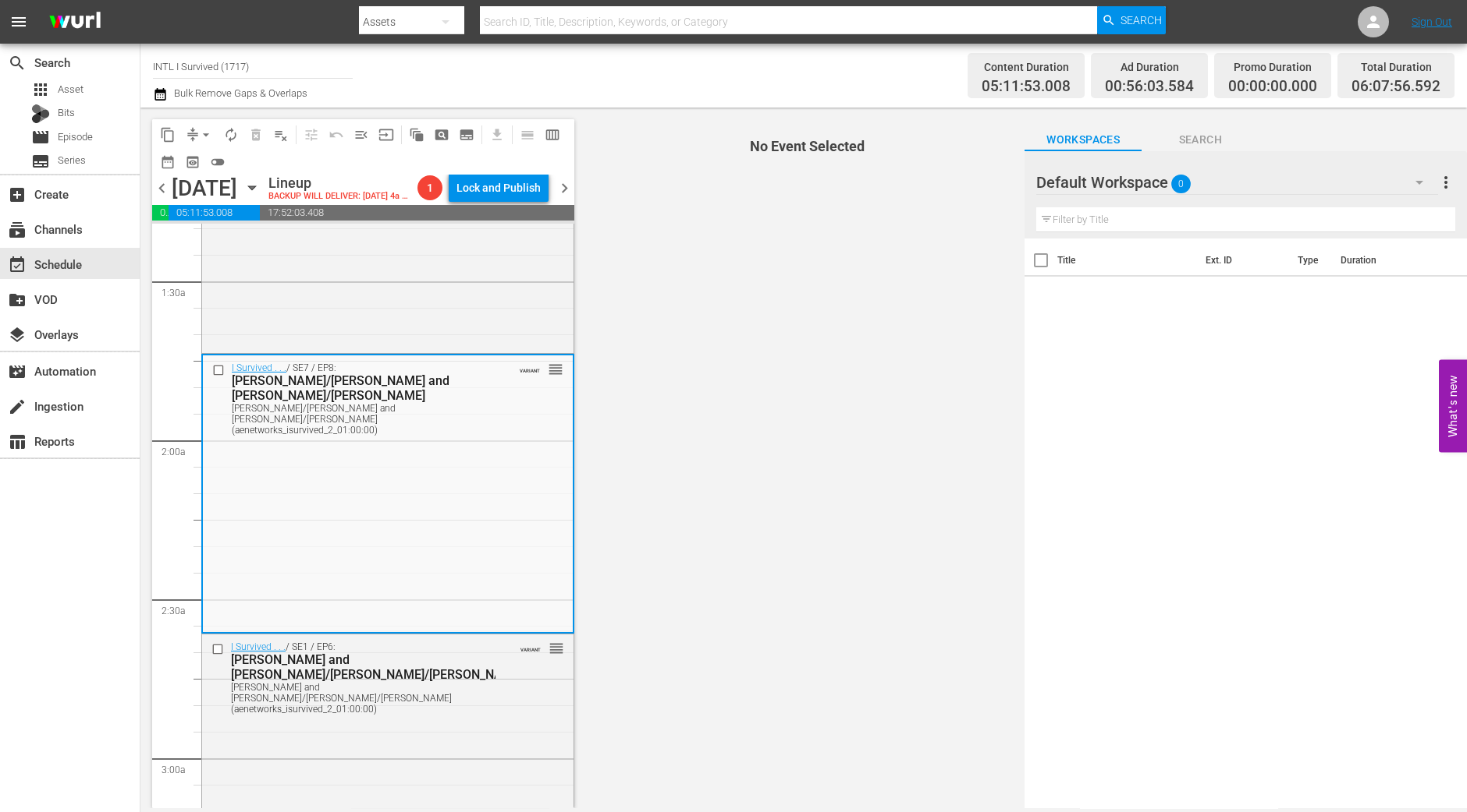
scroll to position [487, 0]
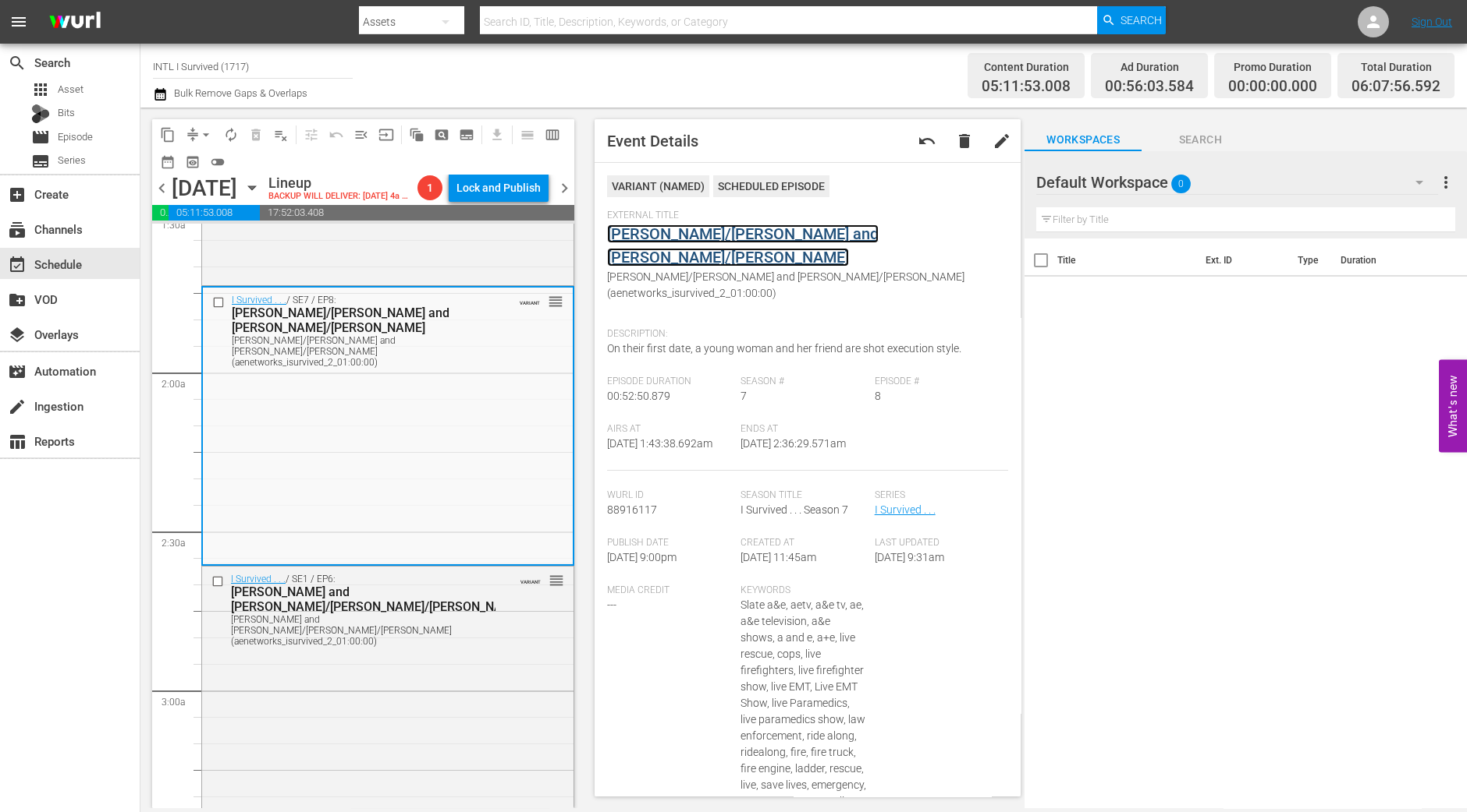
drag, startPoint x: 812, startPoint y: 247, endPoint x: 812, endPoint y: 233, distance: 14.0
click at [449, 678] on div "I Survived . . . / SE1 / EP6: Wayne and Mary/Holly/Linda Wayne and Mary/Holly/L…" at bounding box center [387, 705] width 371 height 276
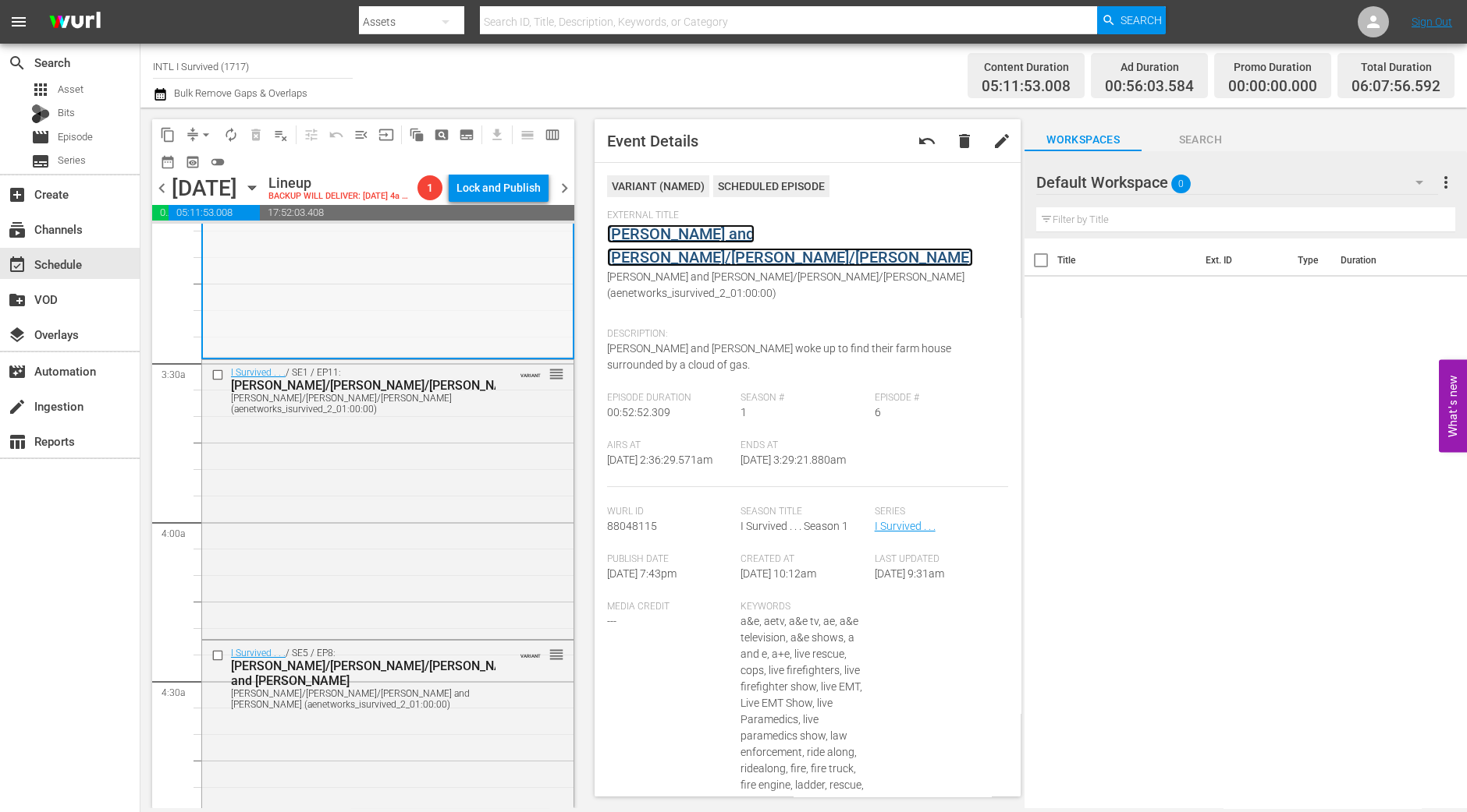
scroll to position [975, 0]
click at [354, 540] on div "I Survived . . . / SE1 / EP11: Jennifer/Sampson/Norina Jennifer/Sampson/Norina …" at bounding box center [387, 496] width 371 height 275
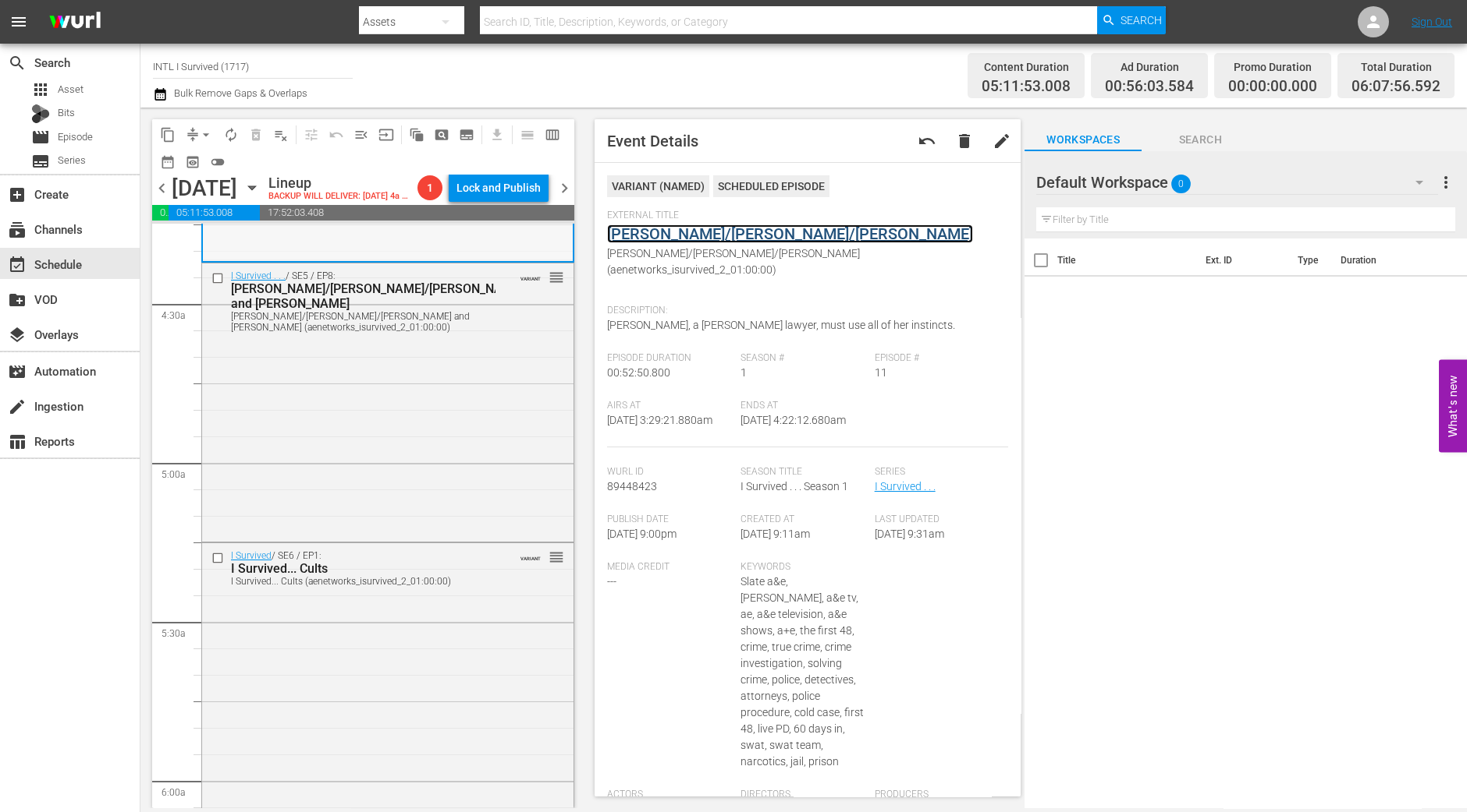
scroll to position [1363, 0]
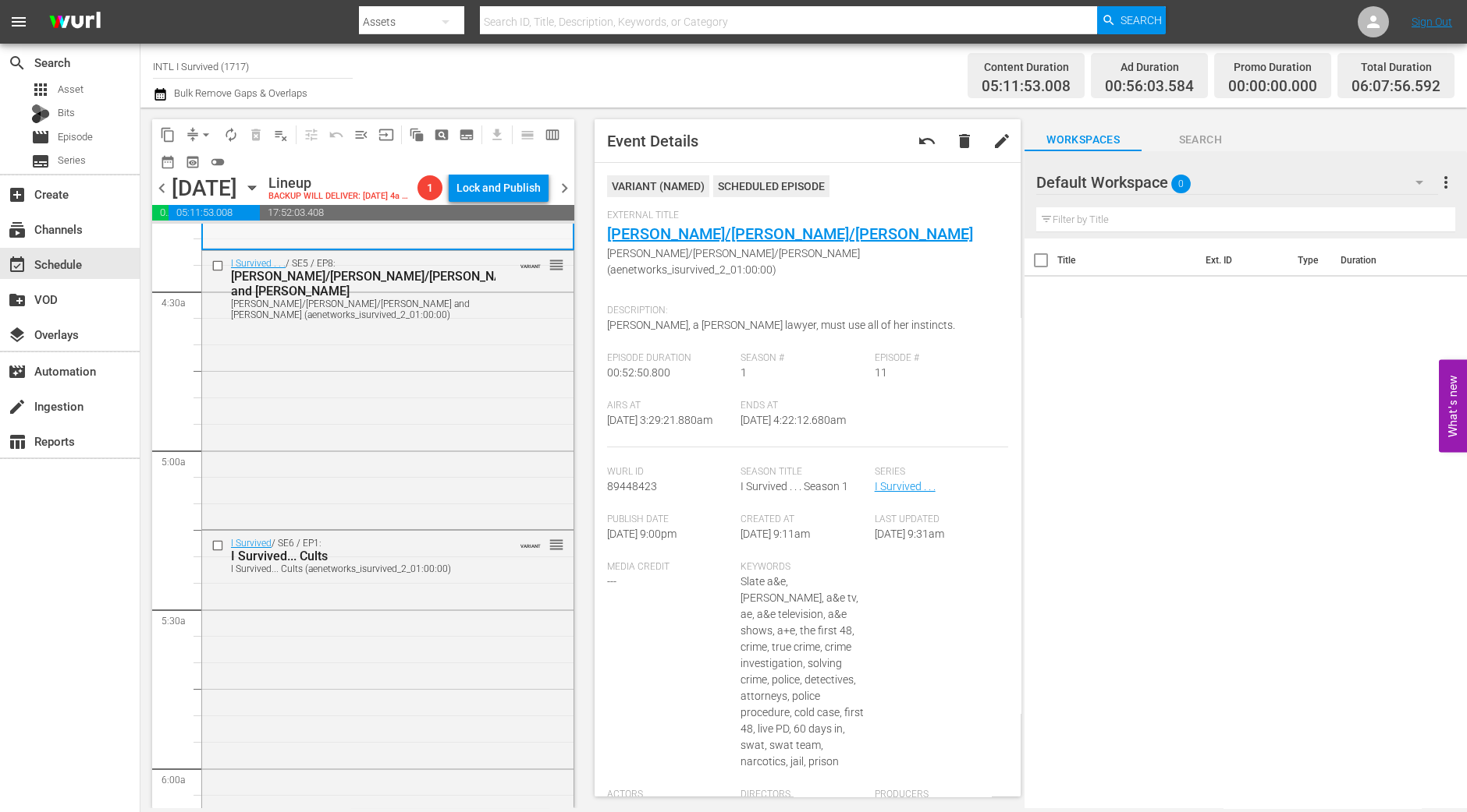
click at [504, 493] on div "I Survived . . . / SE5 / EP8: Danielle/Deborah/Gordy and Betty Danielle/Deborah…" at bounding box center [387, 388] width 371 height 275
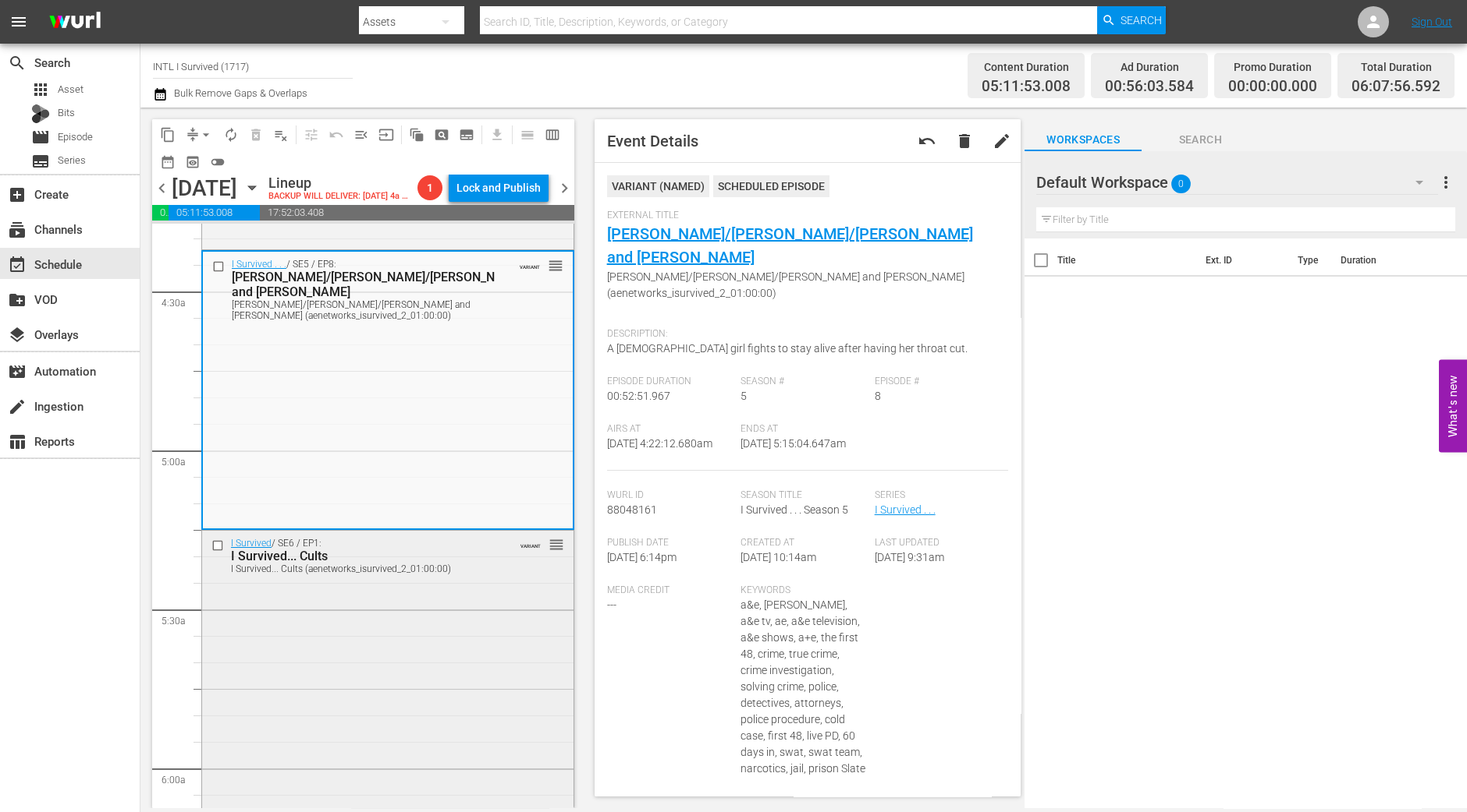
click at [466, 564] on div "I Survived... Cults" at bounding box center [363, 556] width 264 height 15
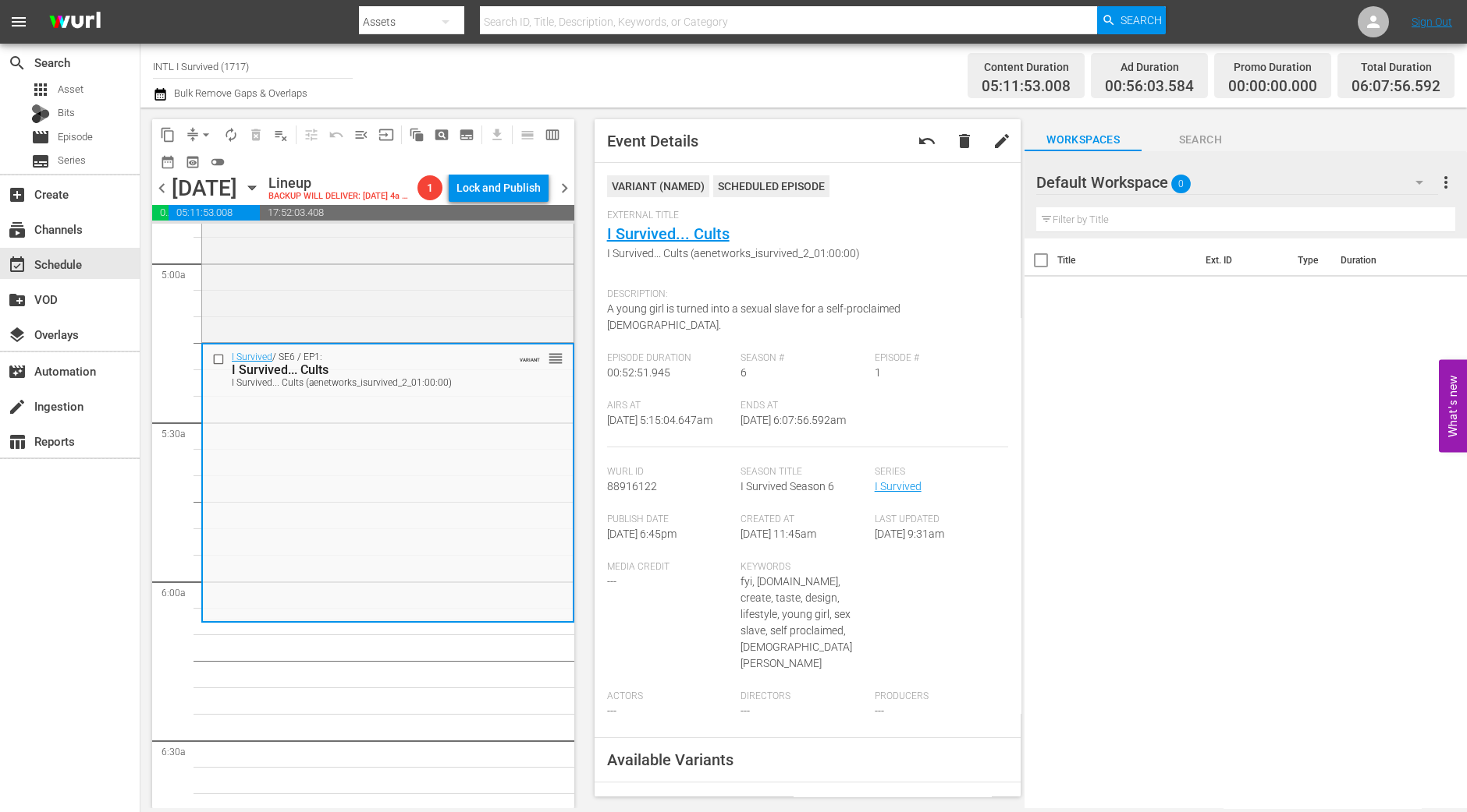
scroll to position [1558, 0]
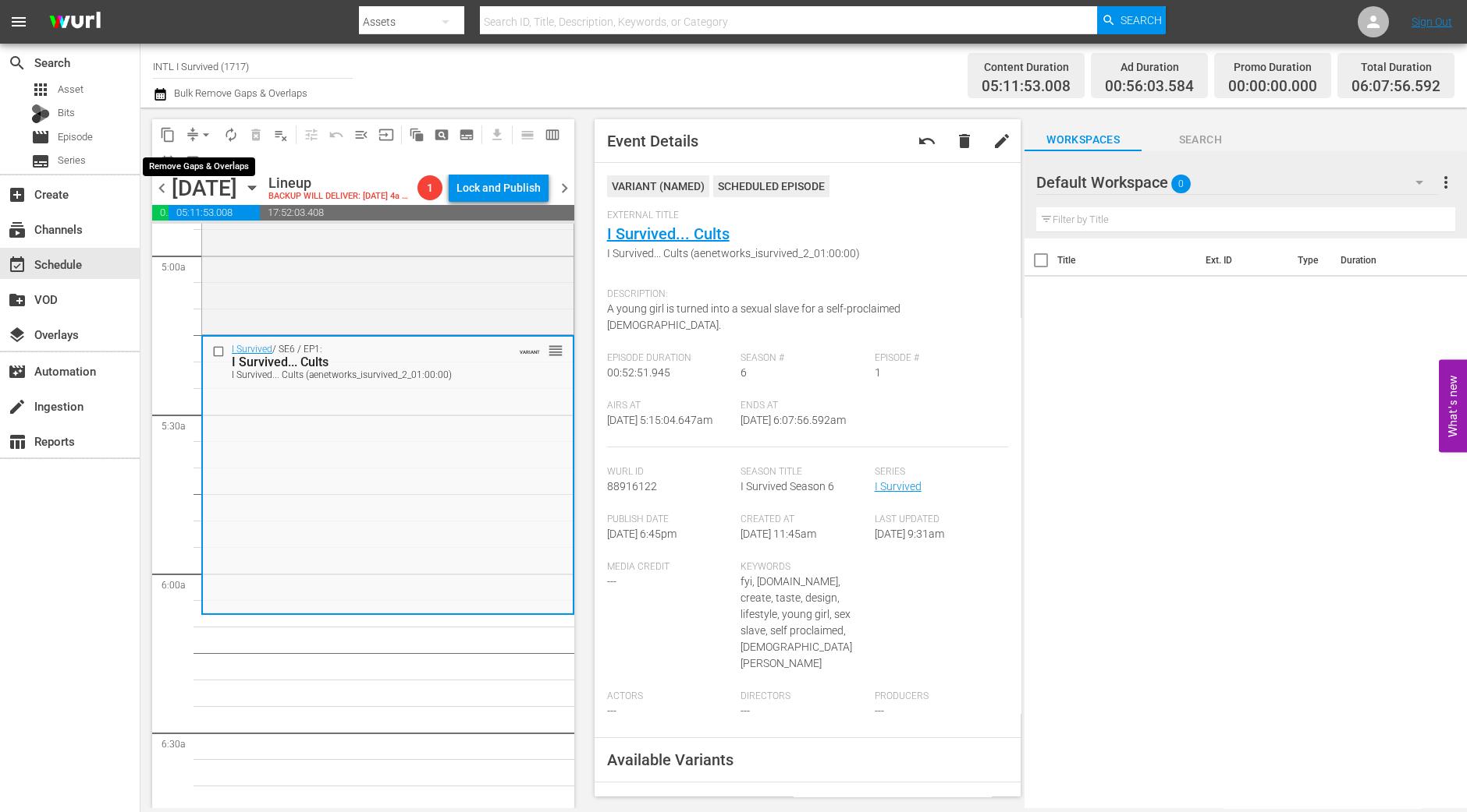
click at [205, 138] on span "arrow_drop_down" at bounding box center [205, 135] width 15 height 15
click at [208, 162] on li "Align to Midnight" at bounding box center [206, 165] width 164 height 26
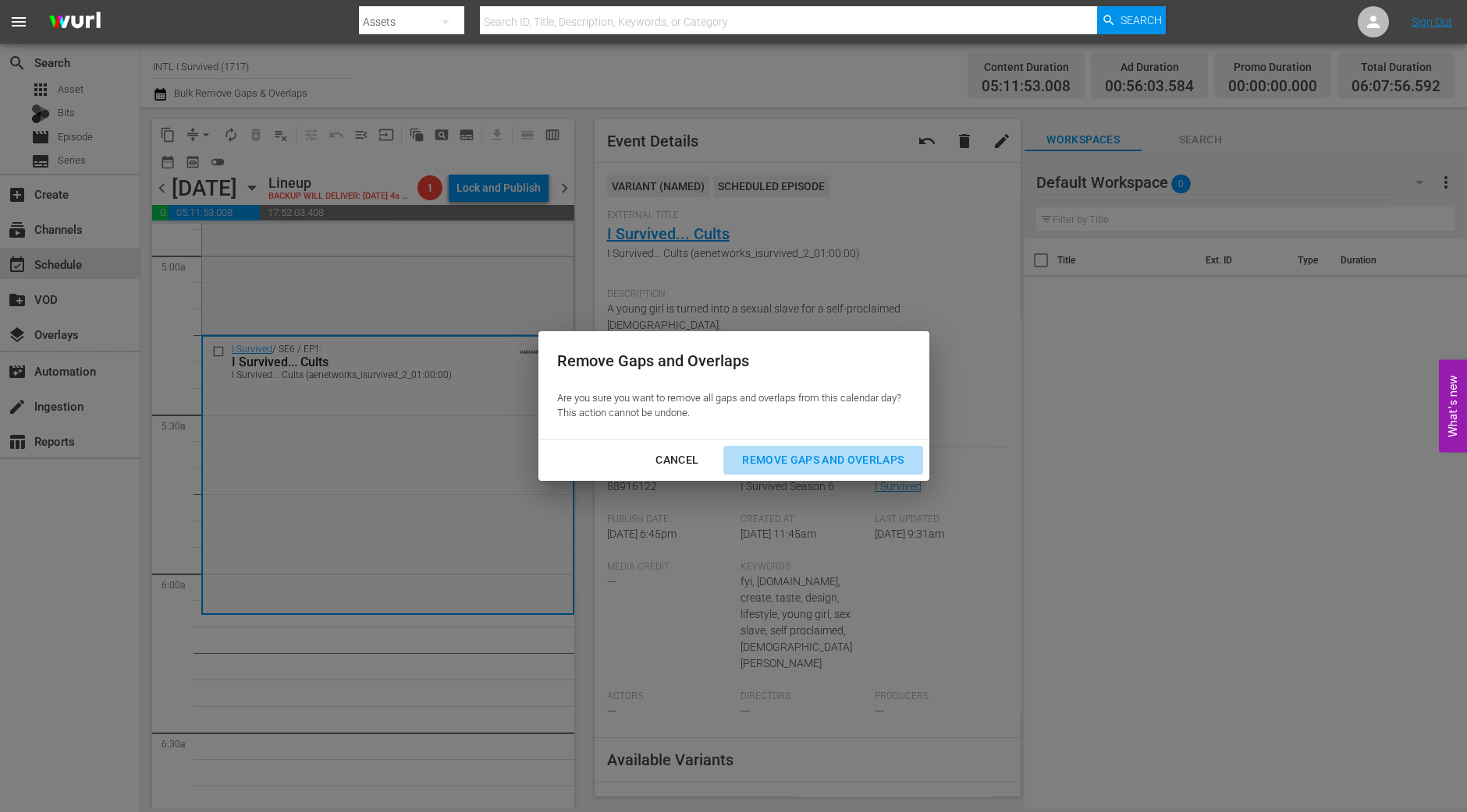
click at [860, 461] on div "Remove Gaps and Overlaps" at bounding box center [823, 460] width 186 height 19
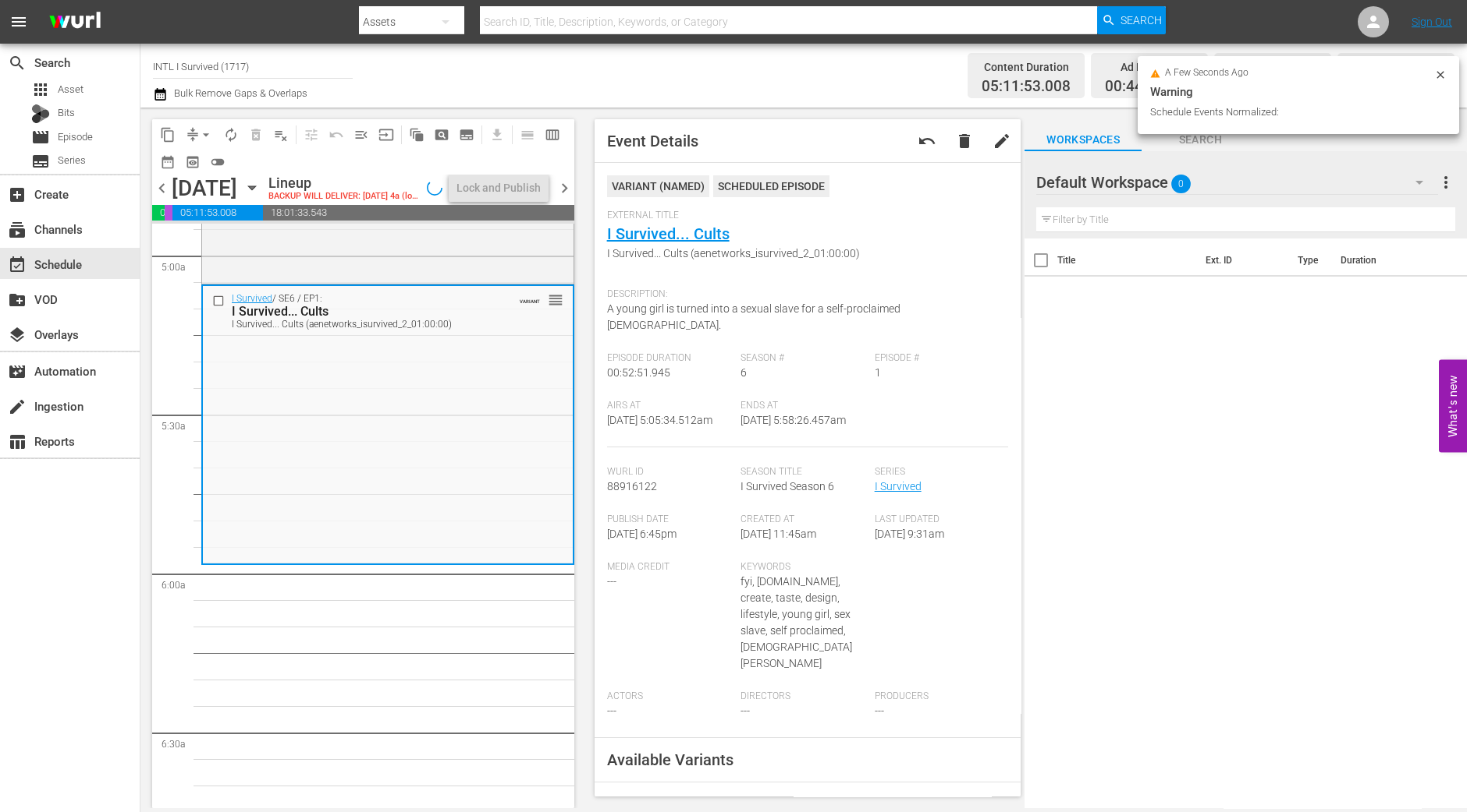
scroll to position [1586, 0]
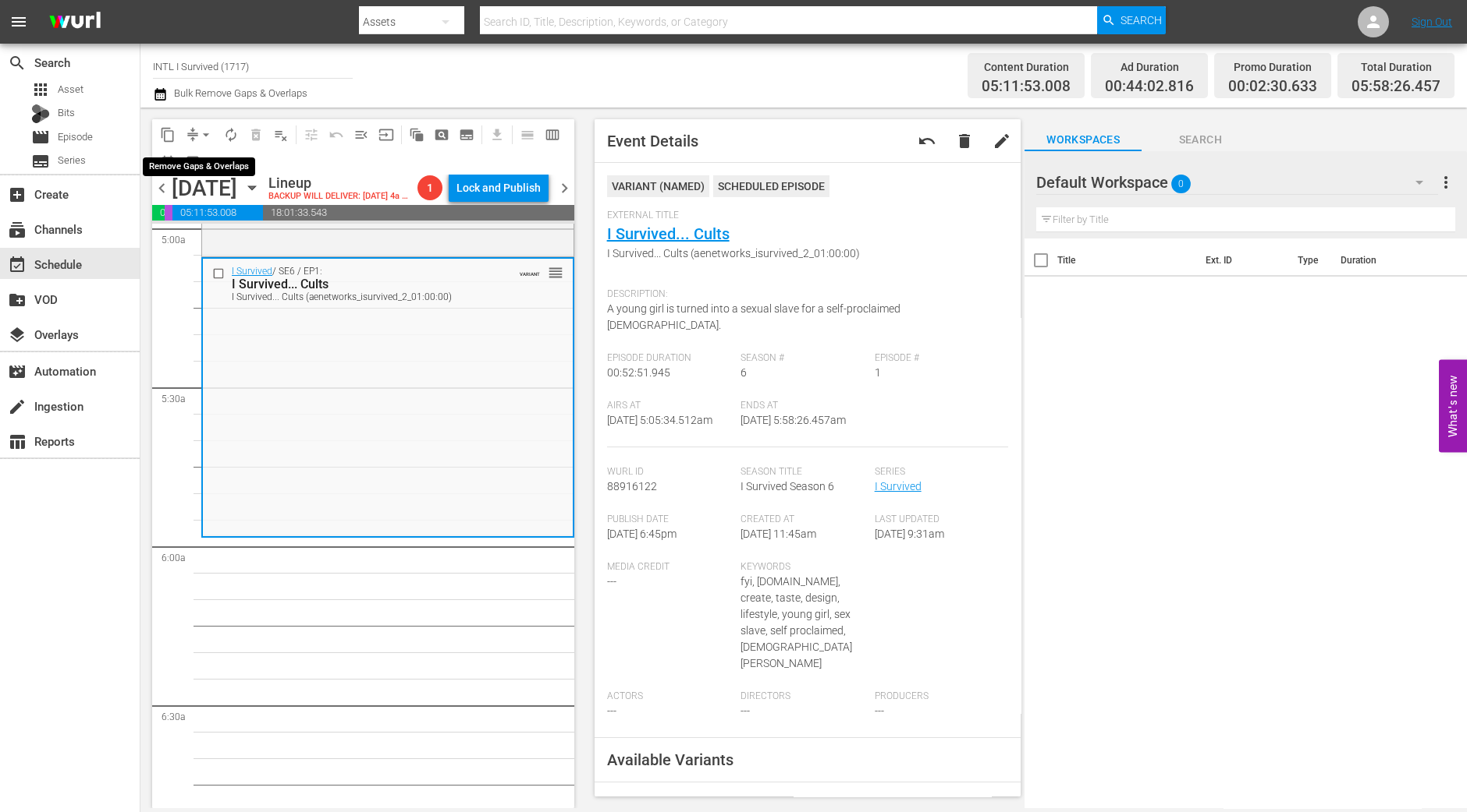
click at [198, 137] on span "arrow_drop_down" at bounding box center [205, 135] width 15 height 15
click at [203, 155] on li "Align to Midnight" at bounding box center [206, 165] width 164 height 26
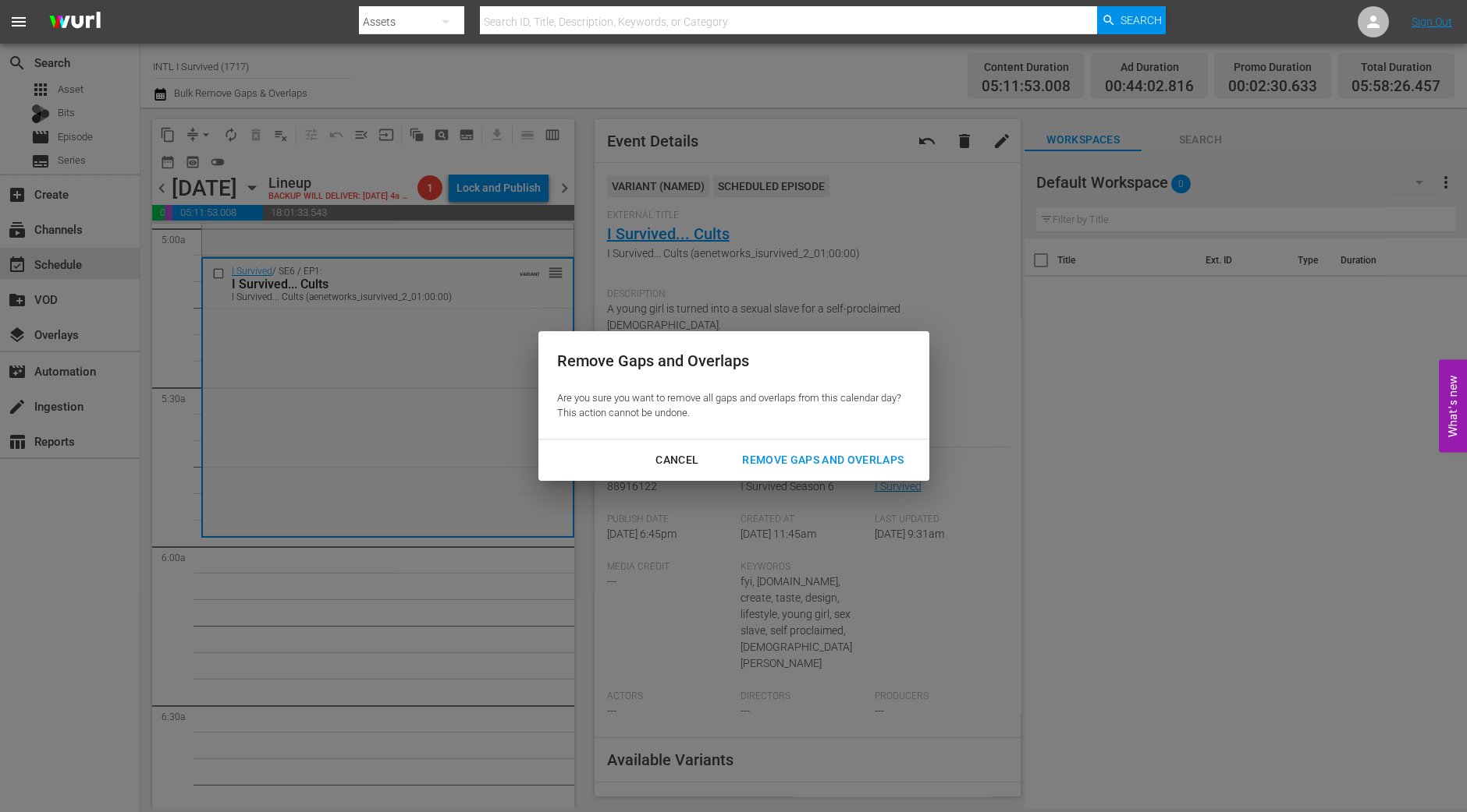
click at [896, 454] on div "Remove Gaps and Overlaps" at bounding box center [823, 460] width 186 height 19
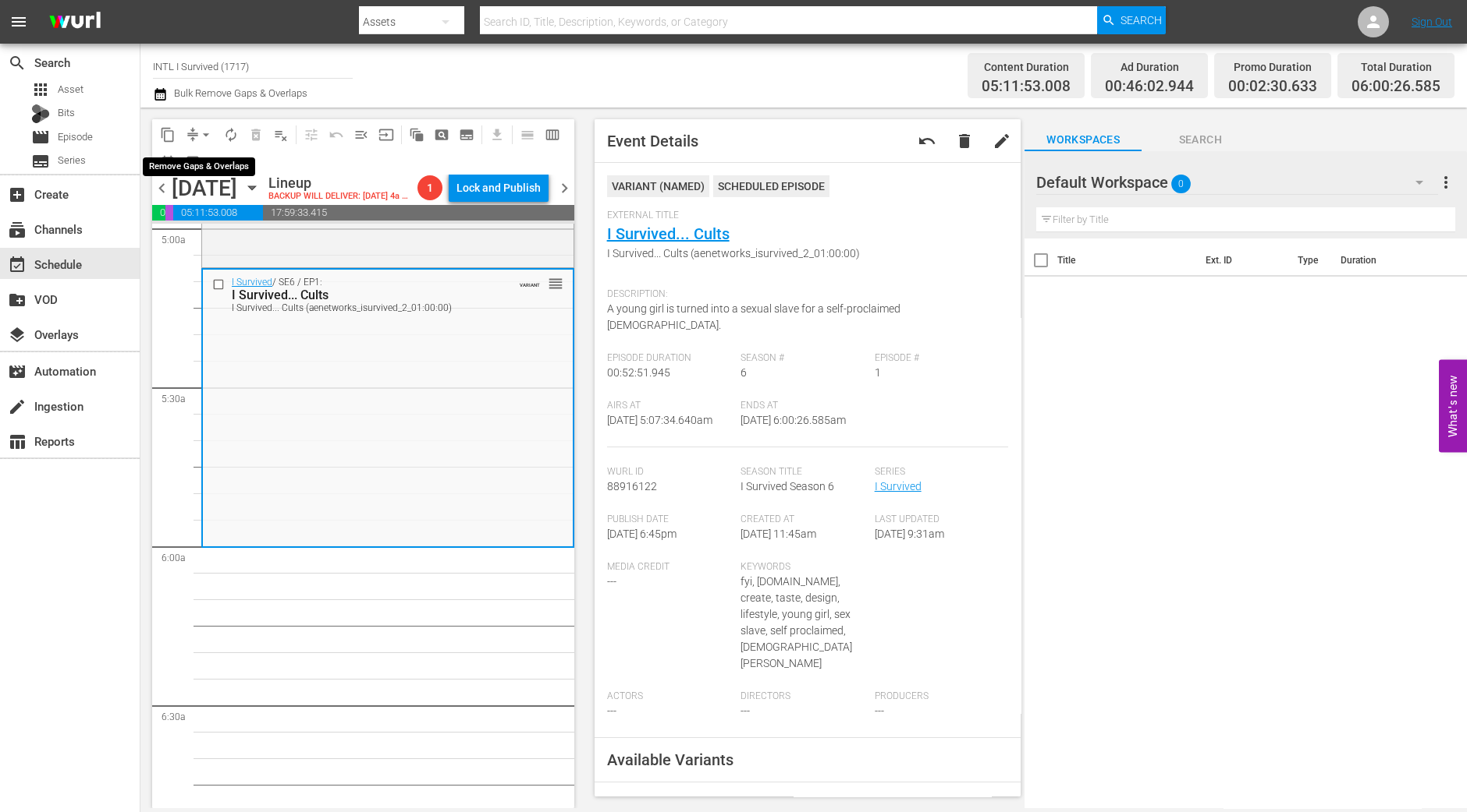
click at [199, 138] on span "arrow_drop_down" at bounding box center [205, 135] width 15 height 15
click at [206, 165] on li "Align to Midnight" at bounding box center [206, 165] width 164 height 26
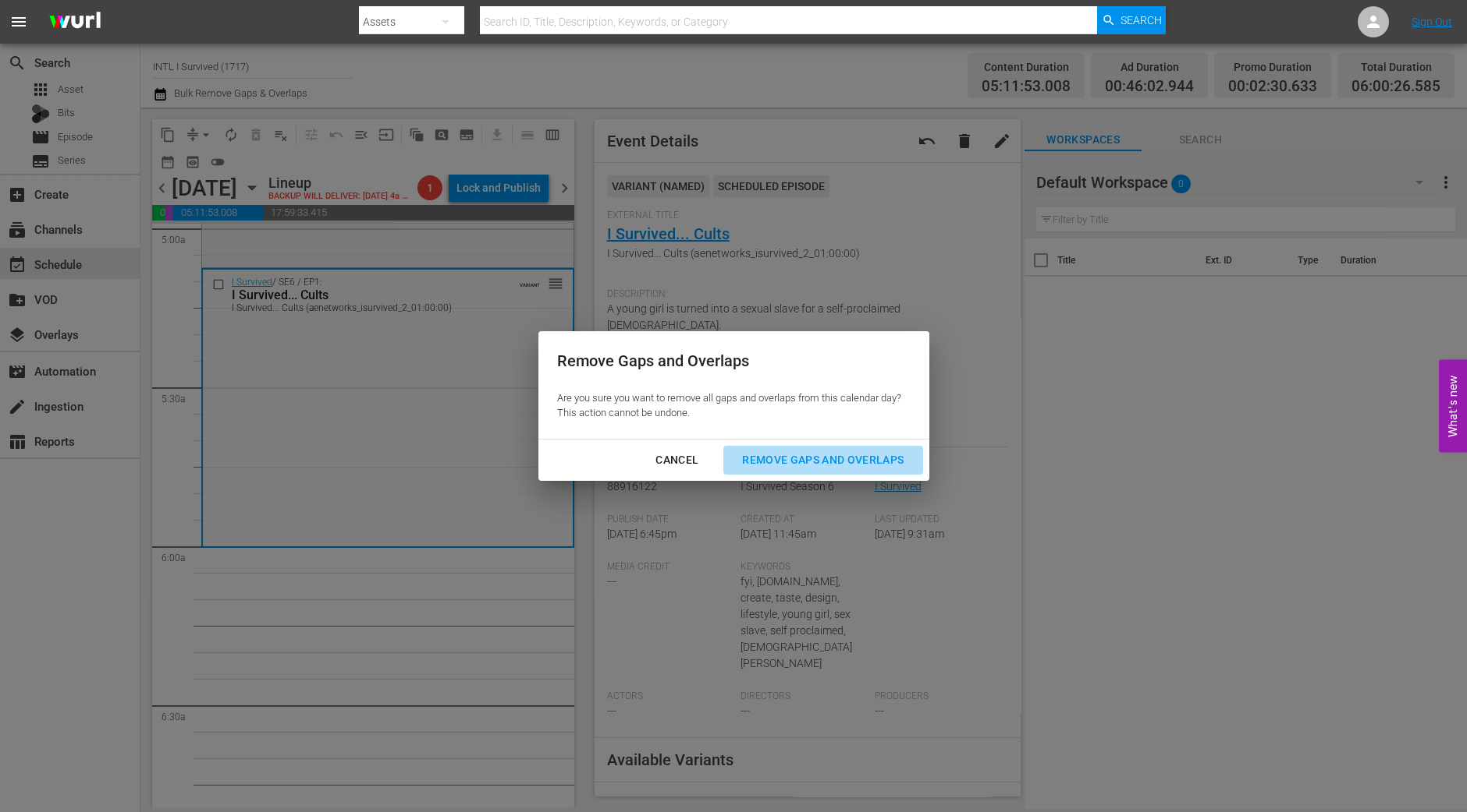
click at [860, 461] on div "Remove Gaps and Overlaps" at bounding box center [823, 460] width 186 height 19
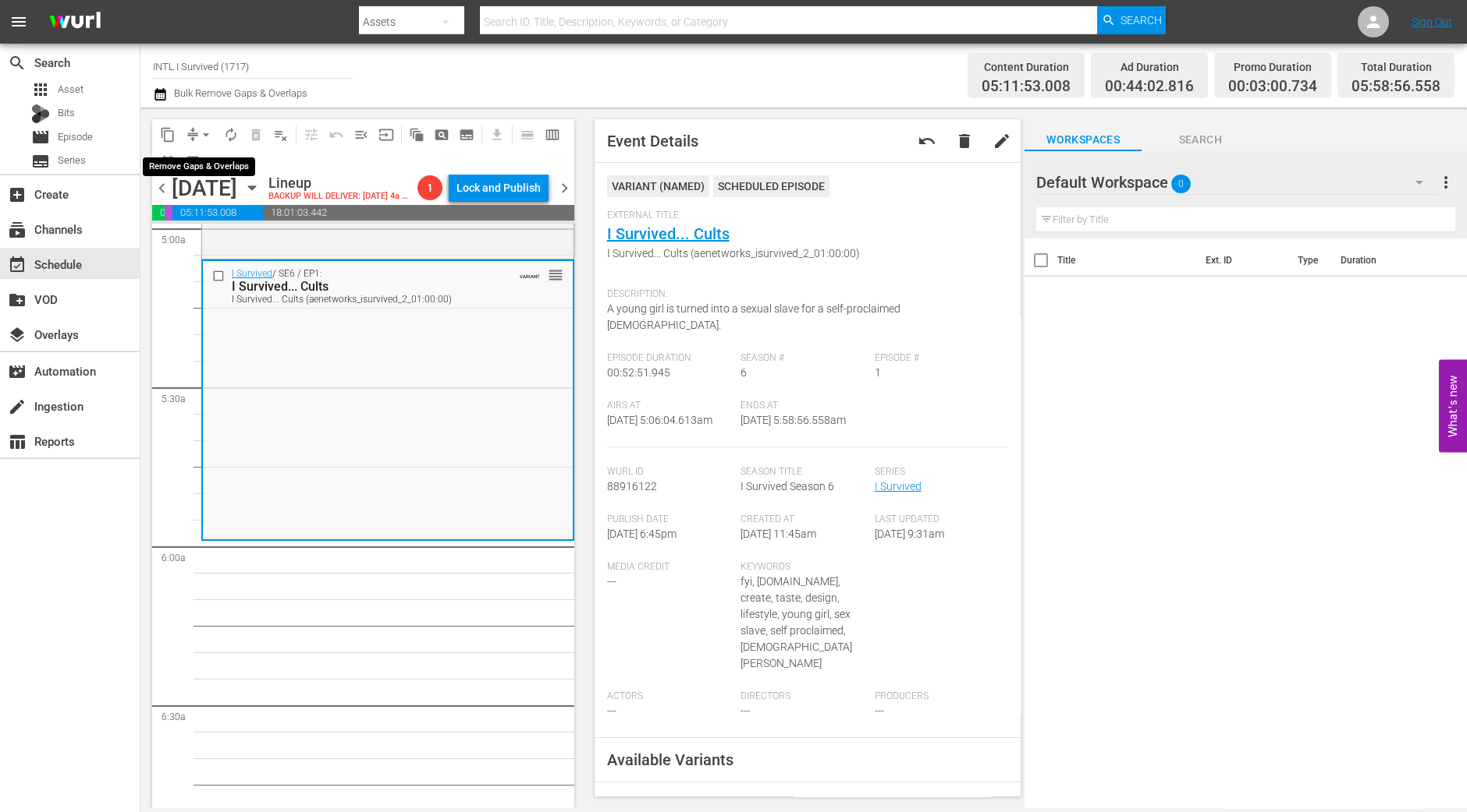
click at [199, 127] on span "arrow_drop_down" at bounding box center [205, 135] width 15 height 15
click at [206, 158] on li "Align to Midnight" at bounding box center [206, 165] width 164 height 26
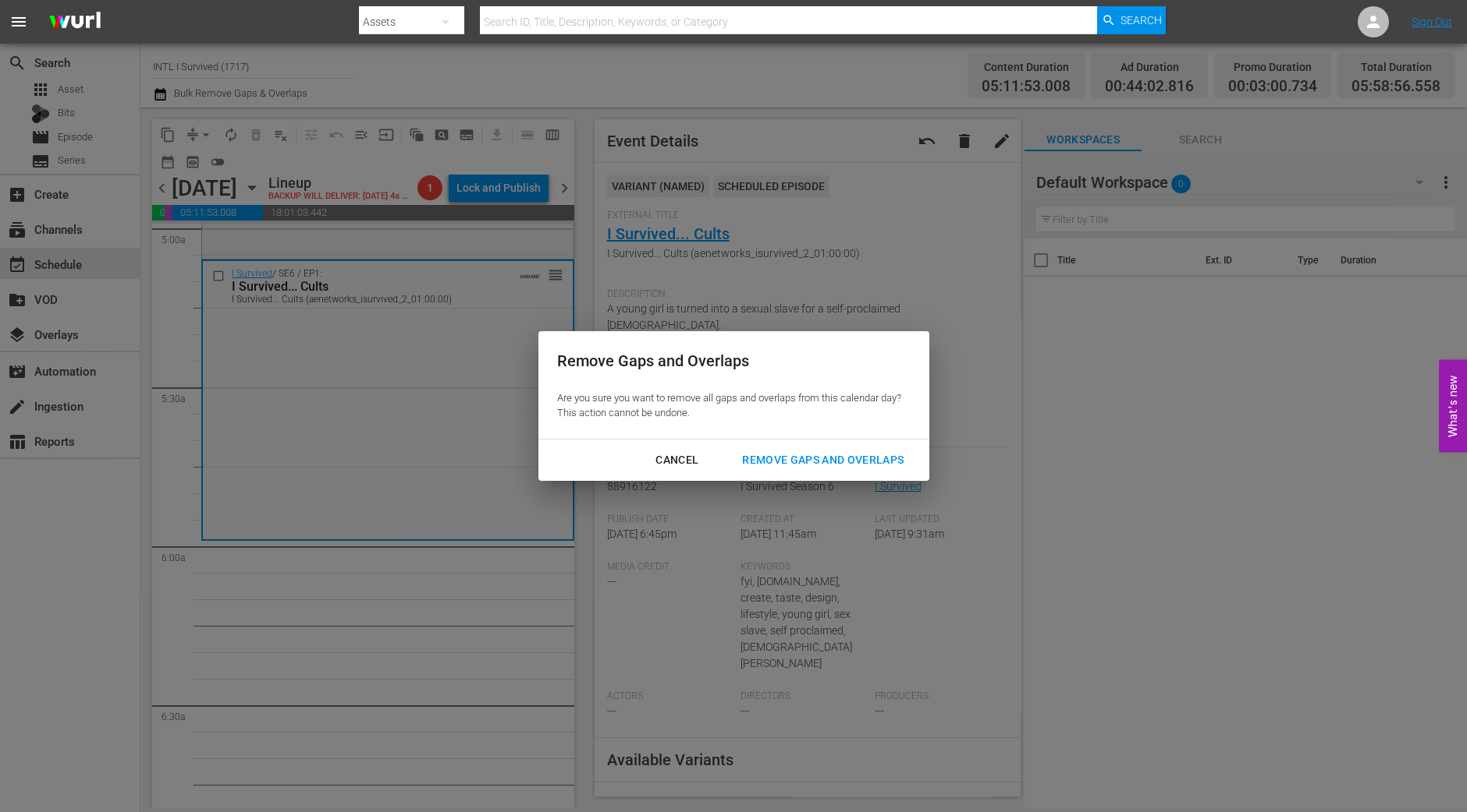
click at [790, 455] on div "Remove Gaps and Overlaps" at bounding box center [823, 460] width 186 height 19
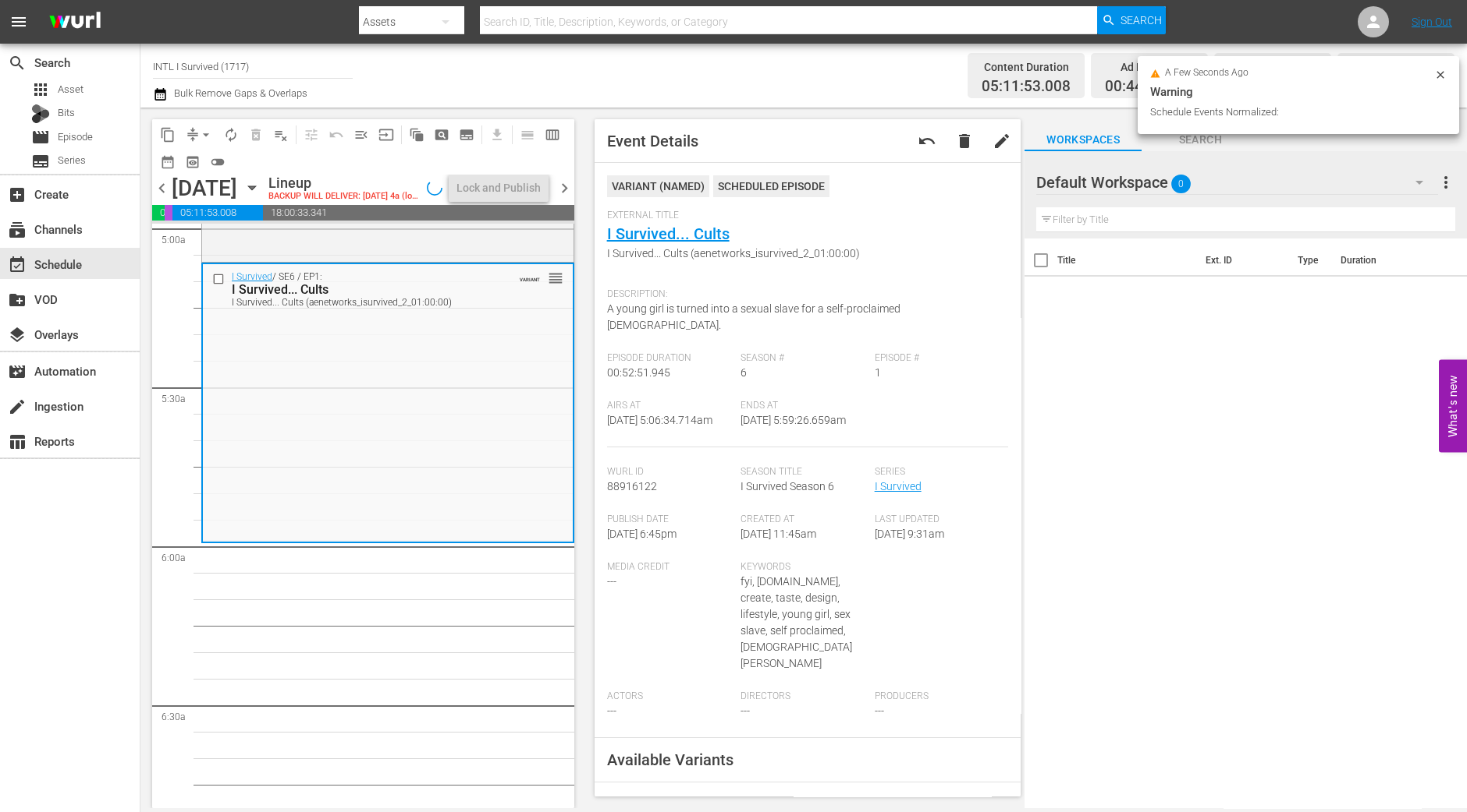
scroll to position [1558, 0]
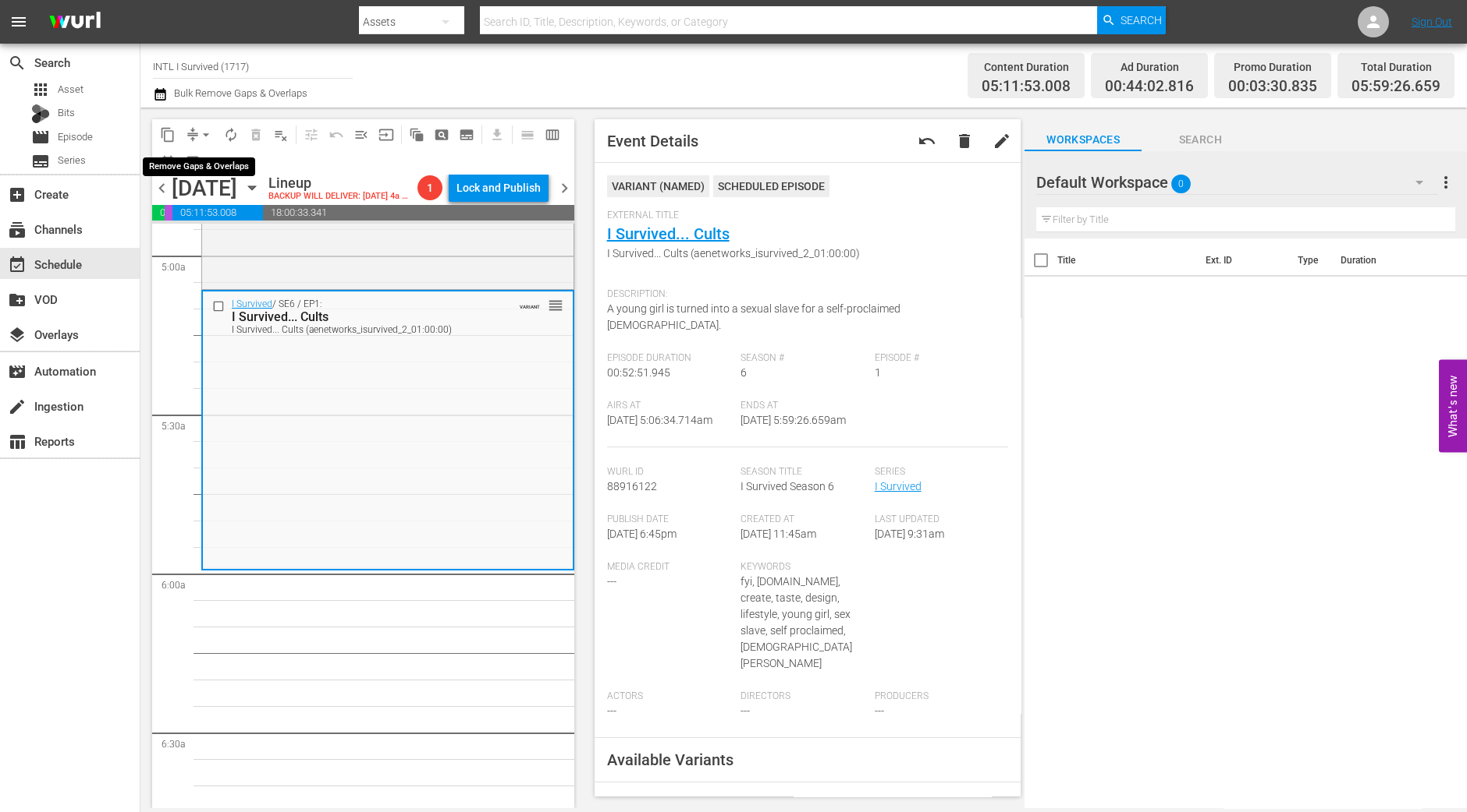
click at [199, 139] on span "arrow_drop_down" at bounding box center [205, 135] width 15 height 15
click at [205, 164] on li "Align to Midnight" at bounding box center [206, 165] width 164 height 26
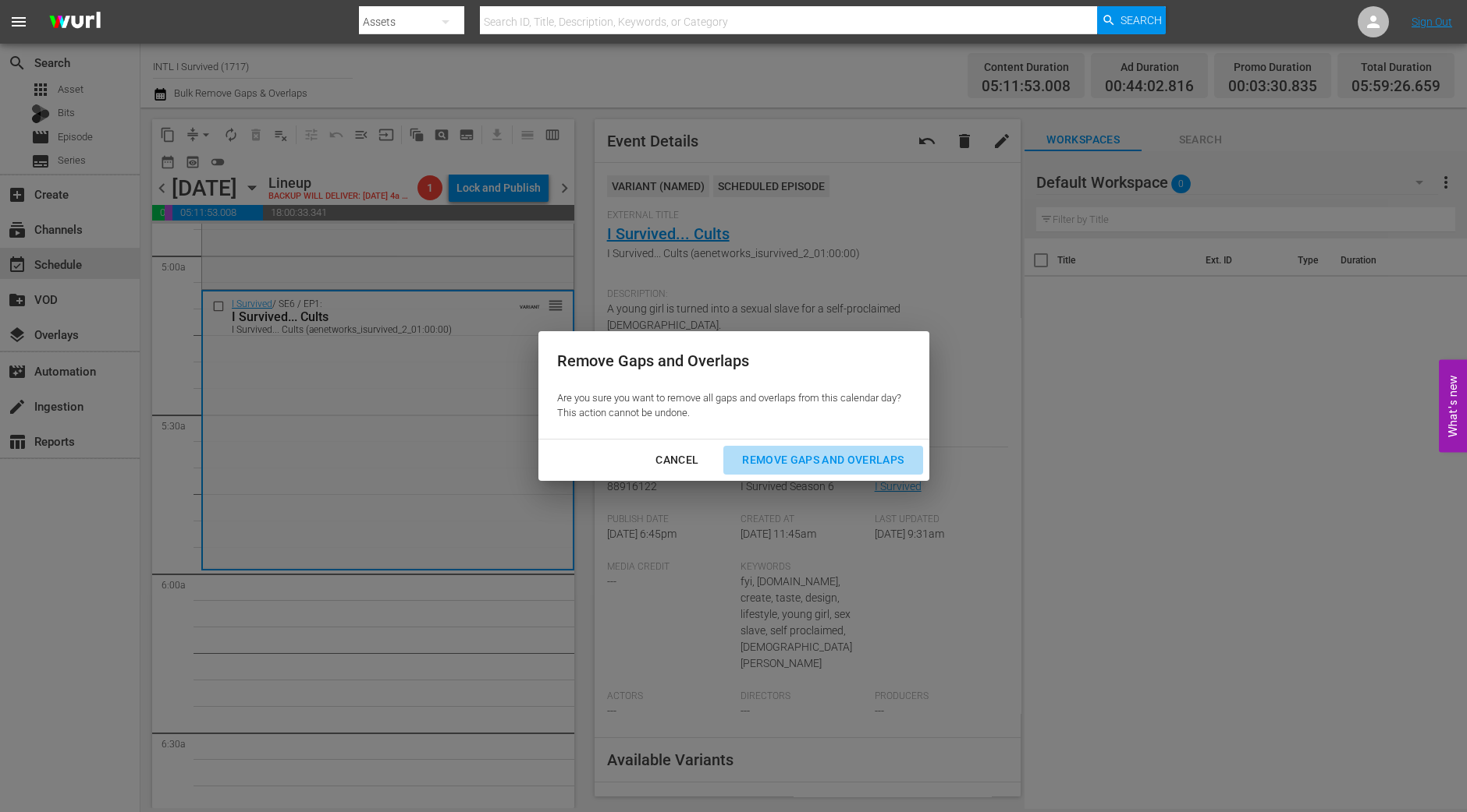
click at [760, 466] on div "Remove Gaps and Overlaps" at bounding box center [823, 460] width 186 height 19
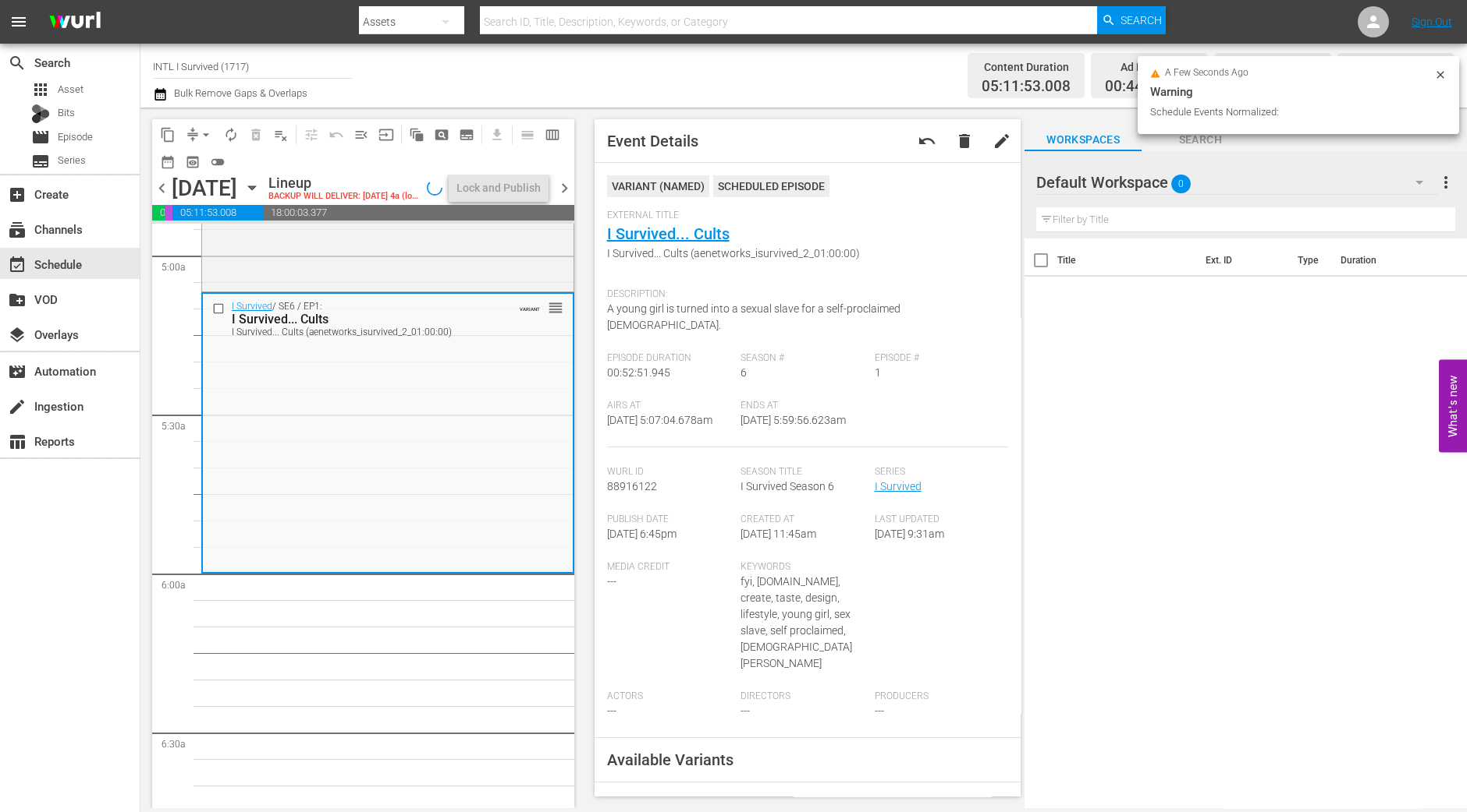
scroll to position [1586, 0]
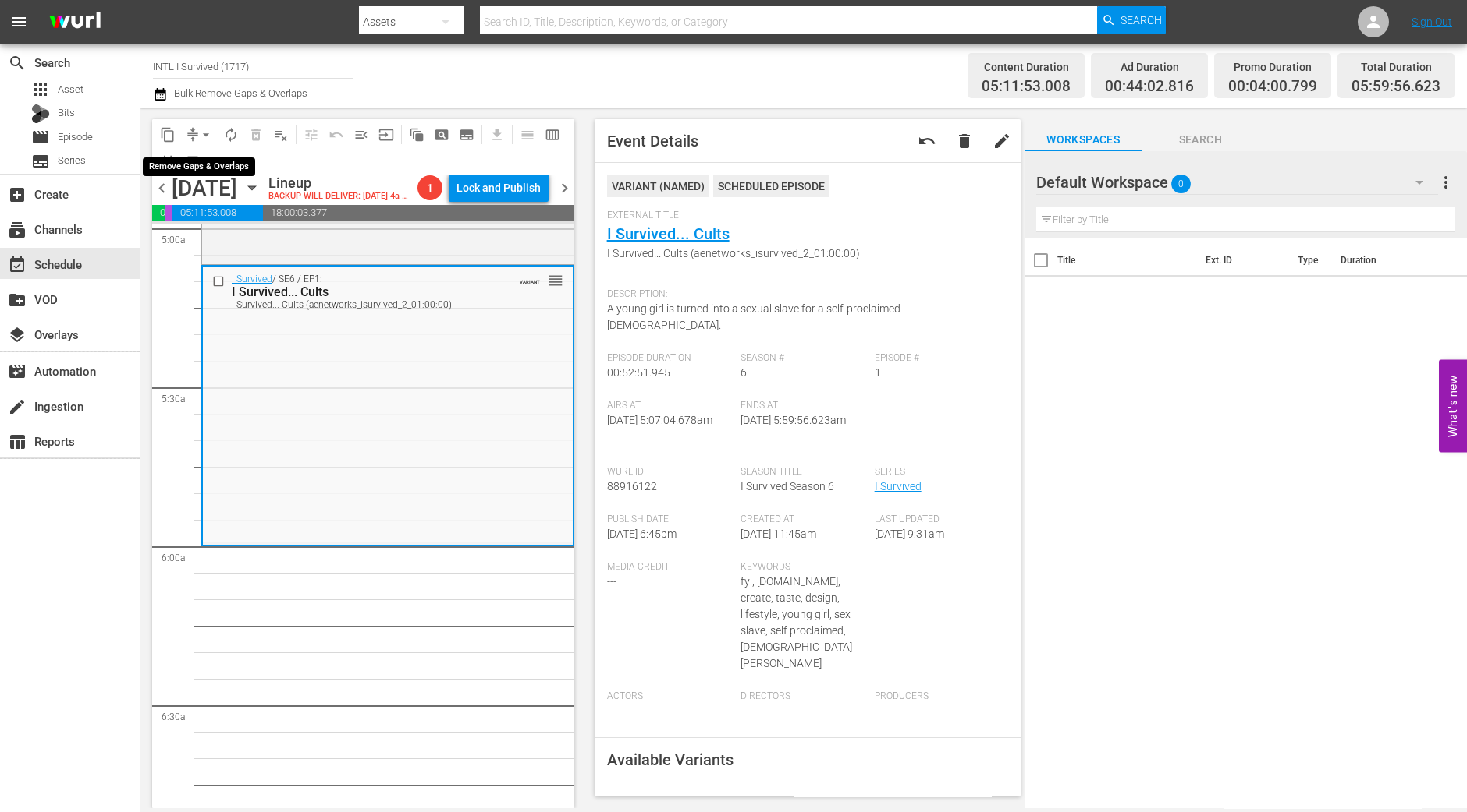
click at [205, 128] on span "arrow_drop_down" at bounding box center [205, 135] width 15 height 15
click at [209, 166] on li "Align to Midnight" at bounding box center [206, 165] width 164 height 26
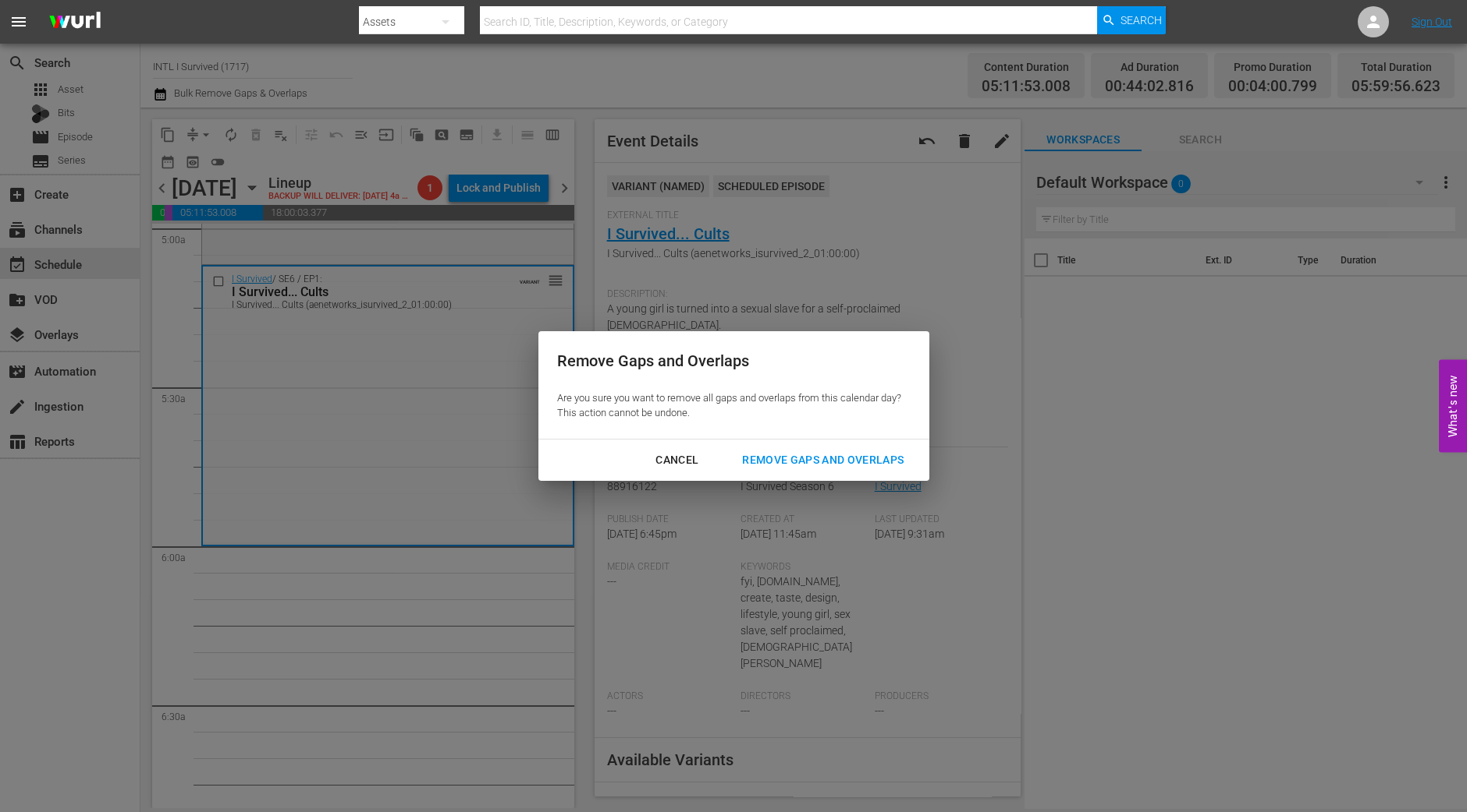
click at [862, 459] on div "Remove Gaps and Overlaps" at bounding box center [823, 460] width 186 height 19
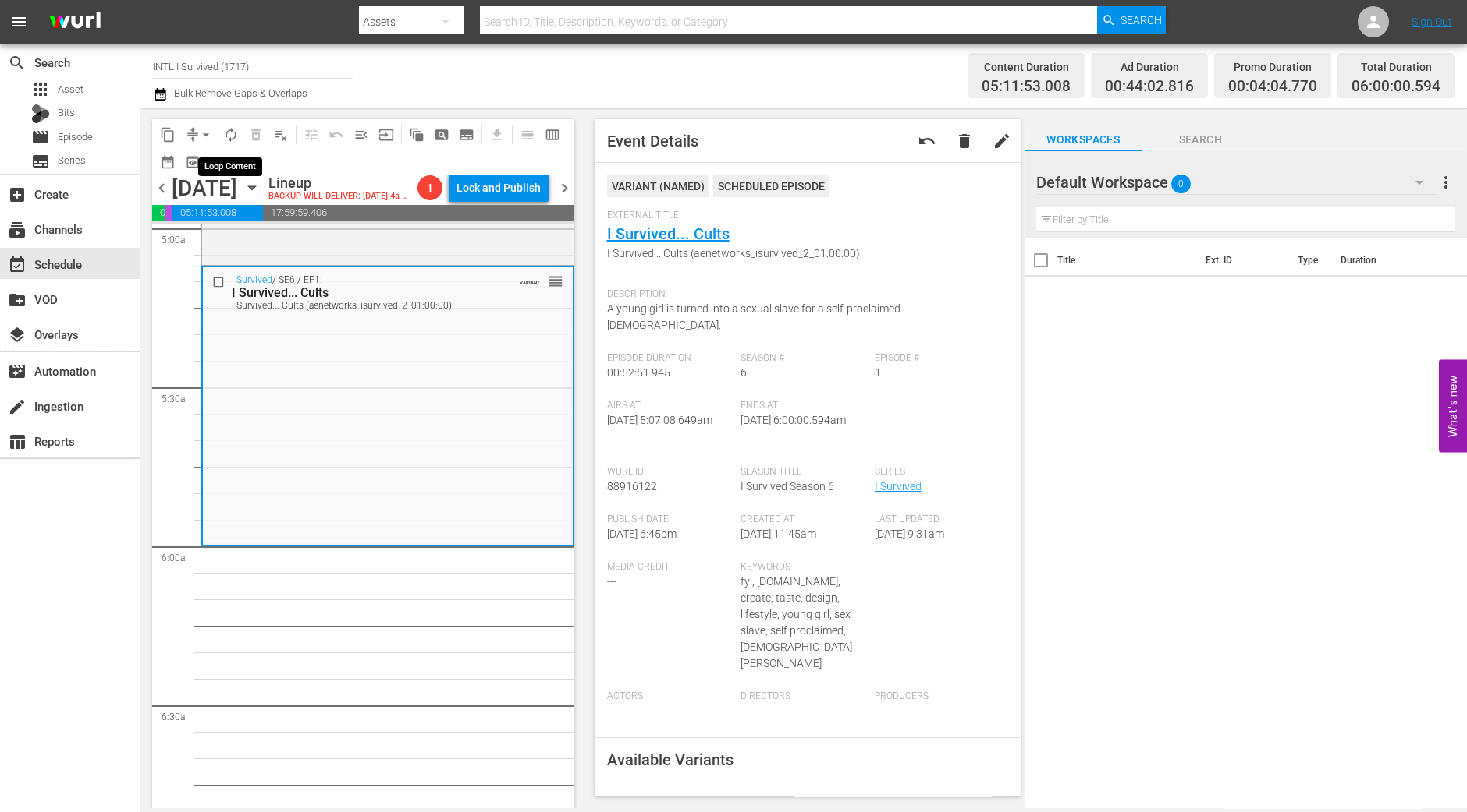
click at [232, 142] on span "autorenew_outlined" at bounding box center [231, 135] width 15 height 15
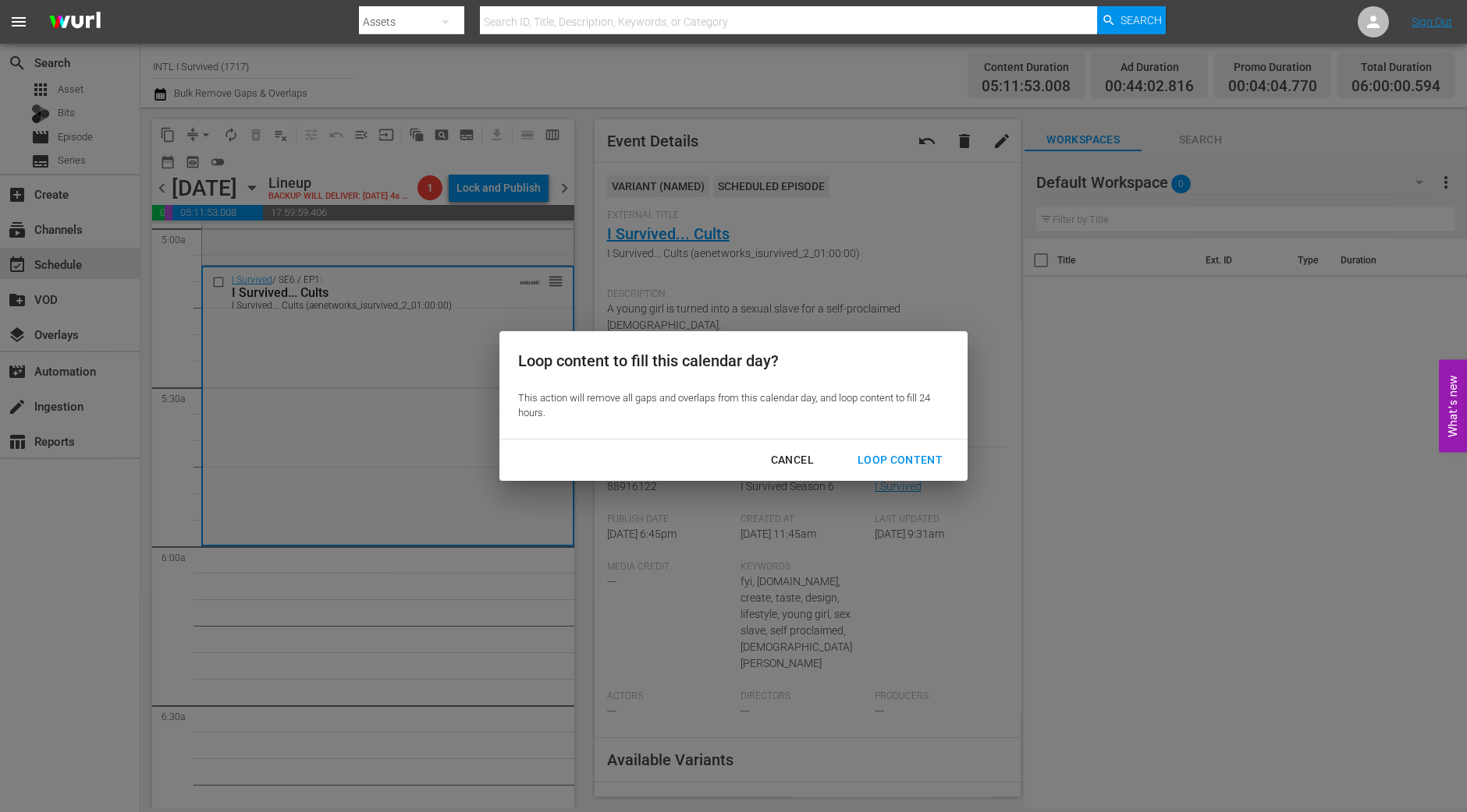
click at [886, 466] on div "Loop Content" at bounding box center [900, 460] width 110 height 19
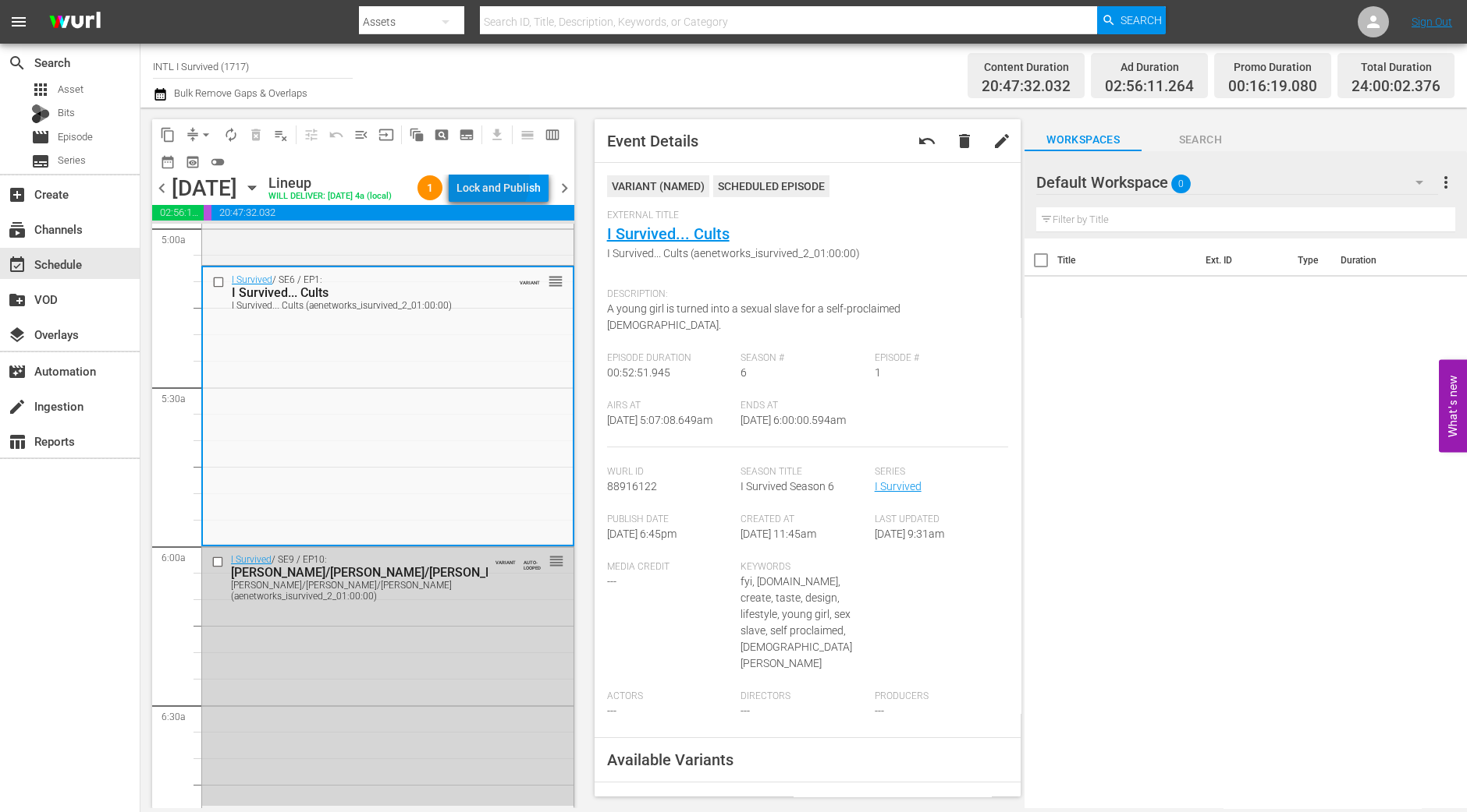
click at [500, 184] on div "Lock and Publish" at bounding box center [499, 188] width 85 height 29
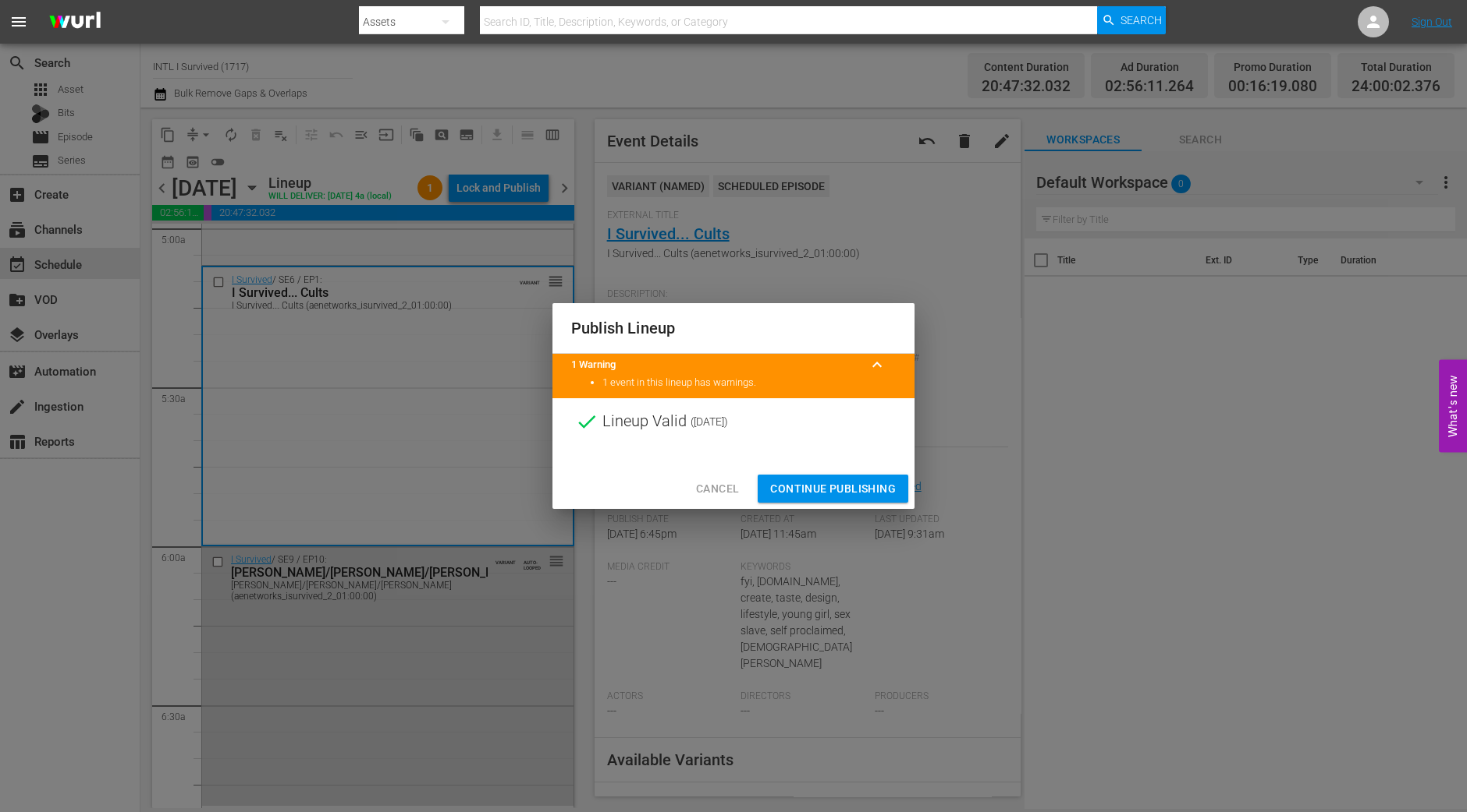
click at [823, 477] on button "Continue Publishing" at bounding box center [832, 489] width 150 height 29
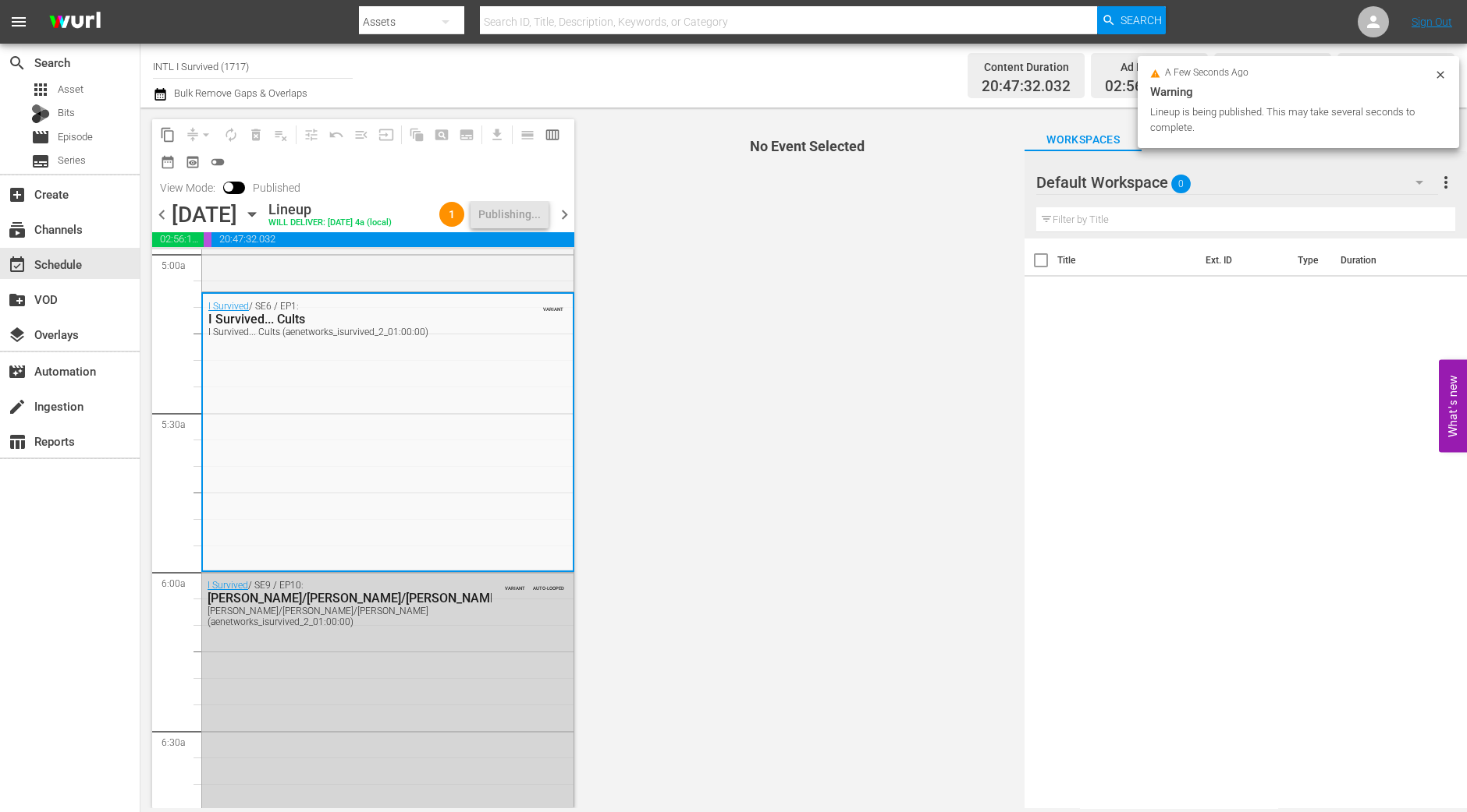
click at [570, 208] on span "chevron_right" at bounding box center [564, 215] width 19 height 19
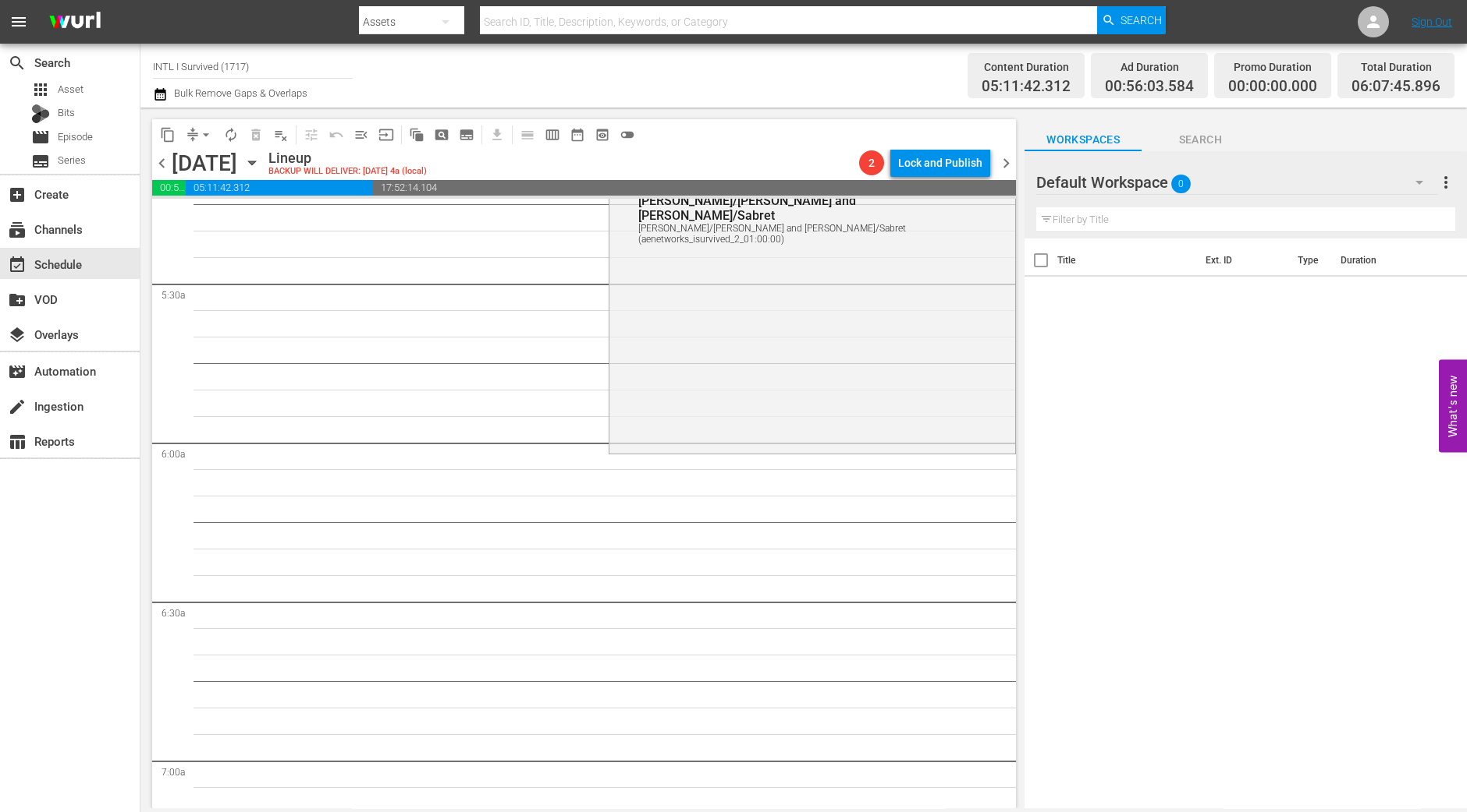
scroll to position [1558, 0]
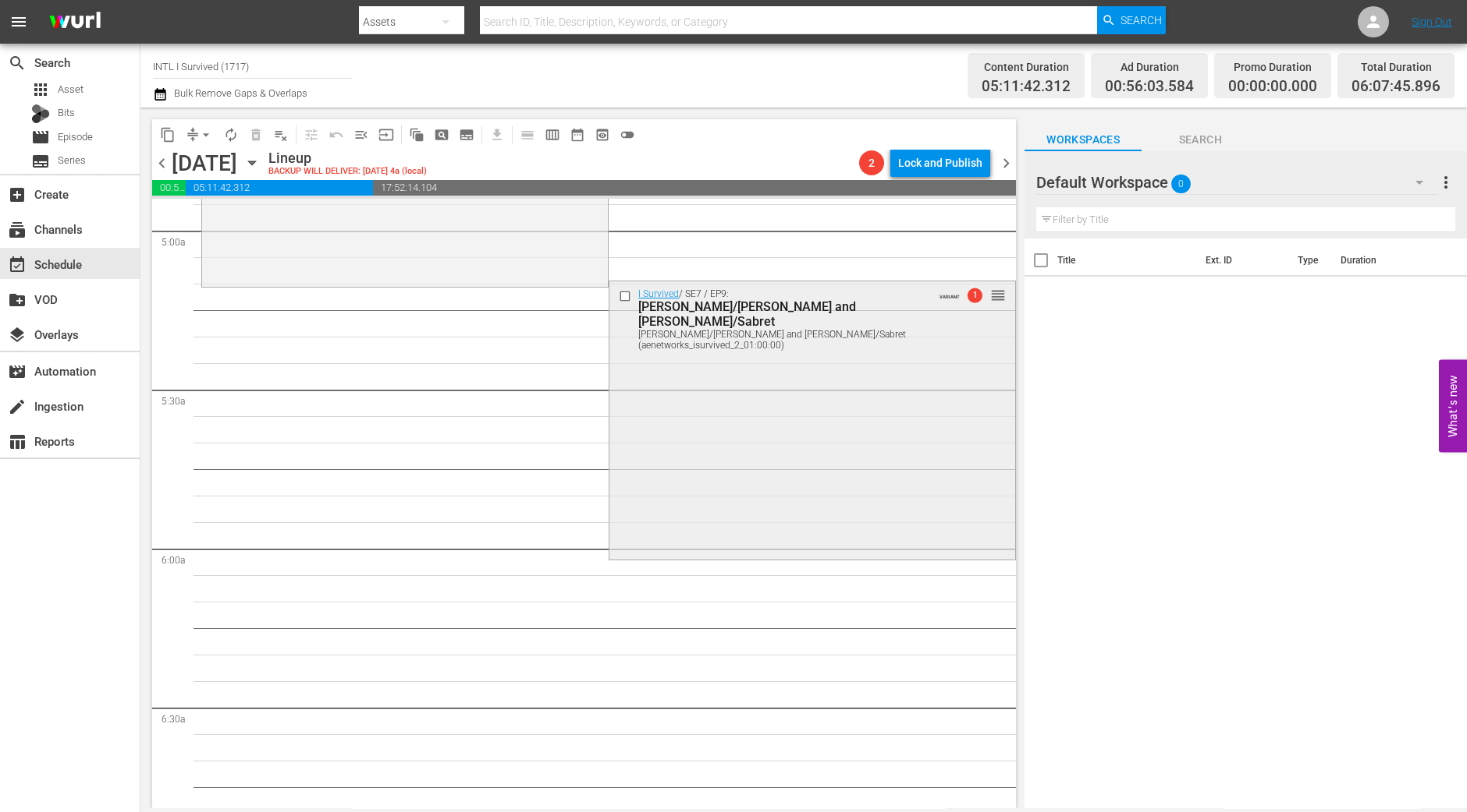
click at [707, 446] on div "I Survived / SE7 / EP9: Anita/Jim and Glen/Sabret Anita/Jim and Glen/Sabret (ae…" at bounding box center [812, 418] width 405 height 275
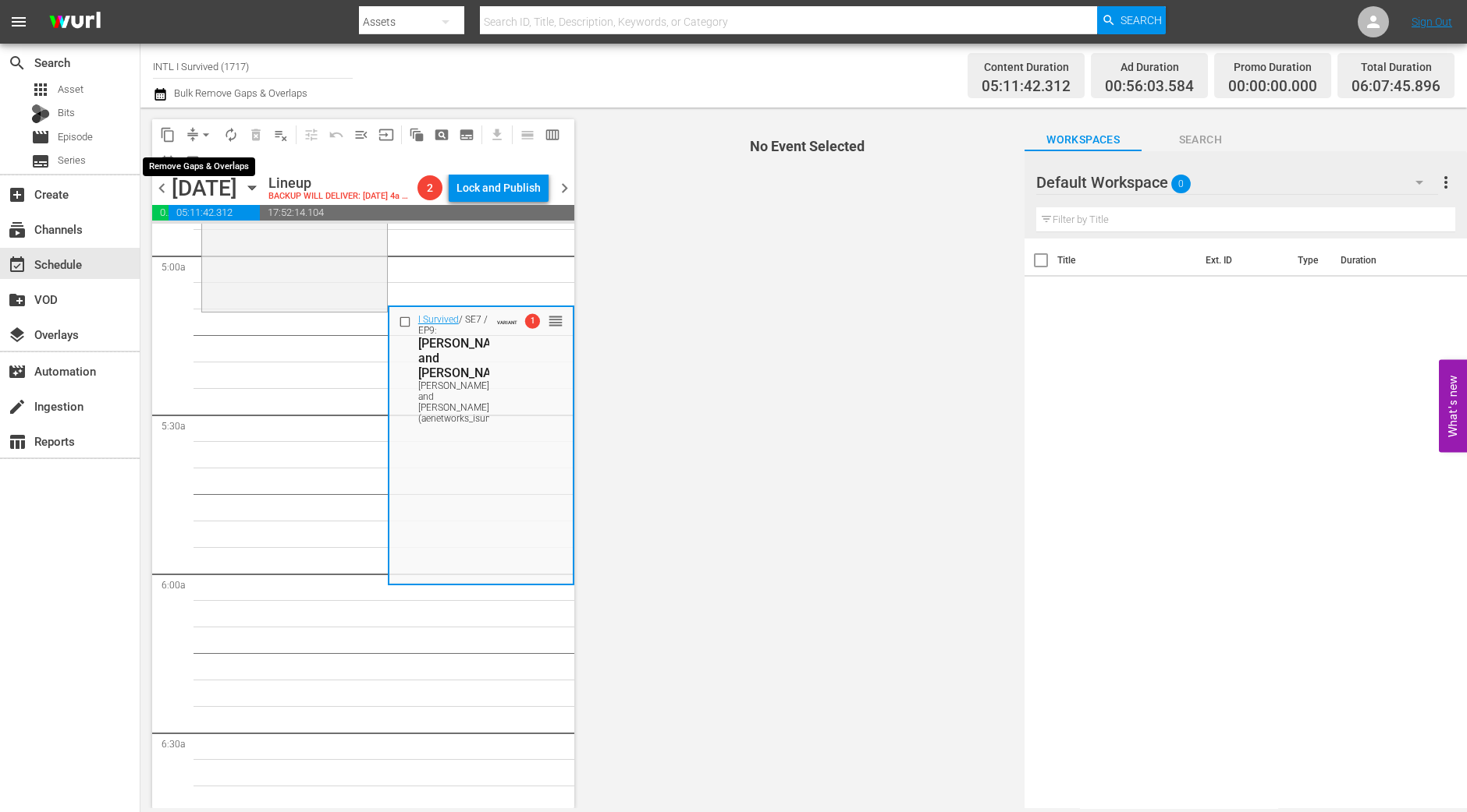
drag, startPoint x: 195, startPoint y: 134, endPoint x: 195, endPoint y: 145, distance: 11.0
click at [195, 136] on button "arrow_drop_down" at bounding box center [205, 135] width 25 height 25
click at [206, 168] on li "Align to Midnight" at bounding box center [205, 165] width 128 height 26
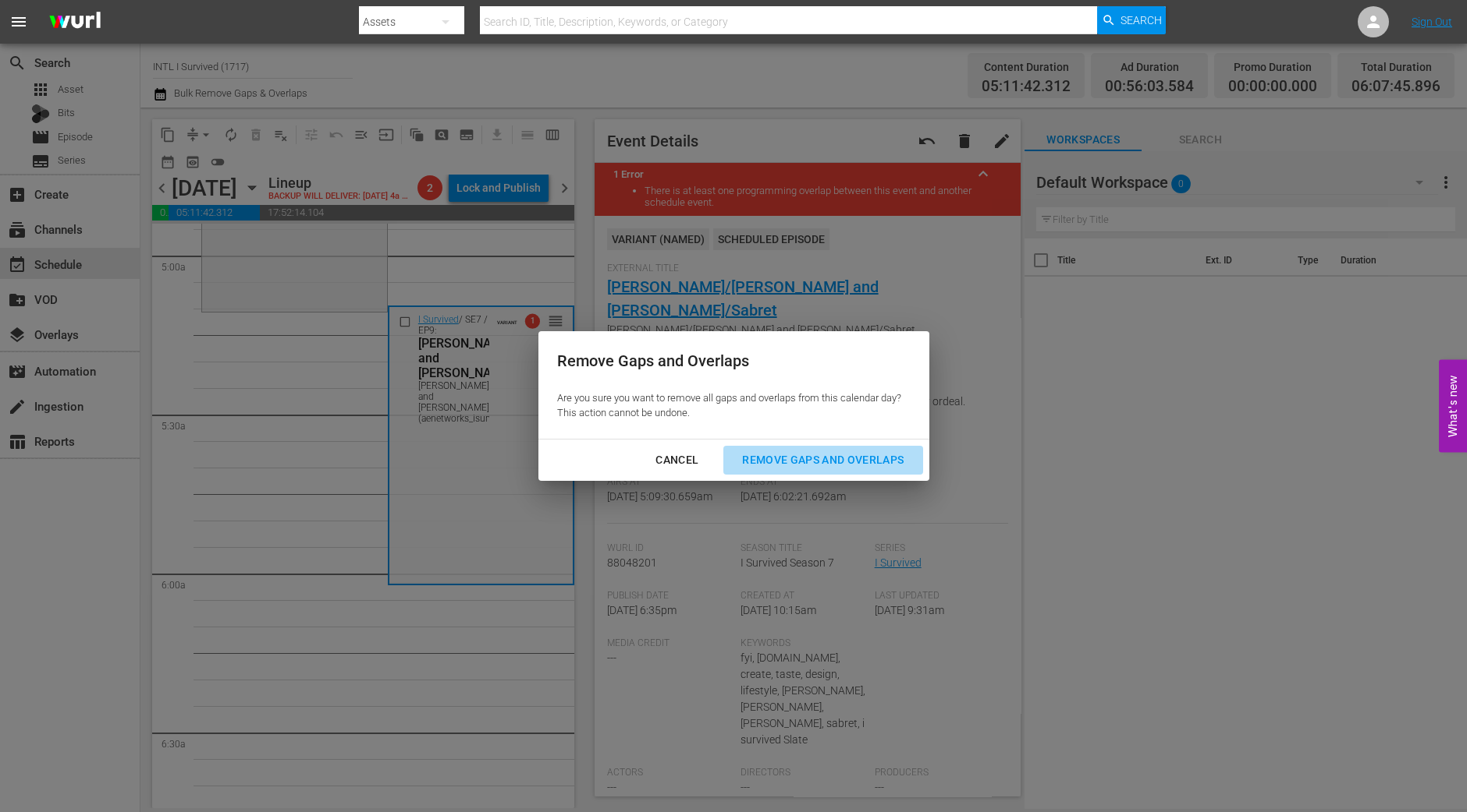
click at [795, 454] on div "Remove Gaps and Overlaps" at bounding box center [823, 460] width 186 height 19
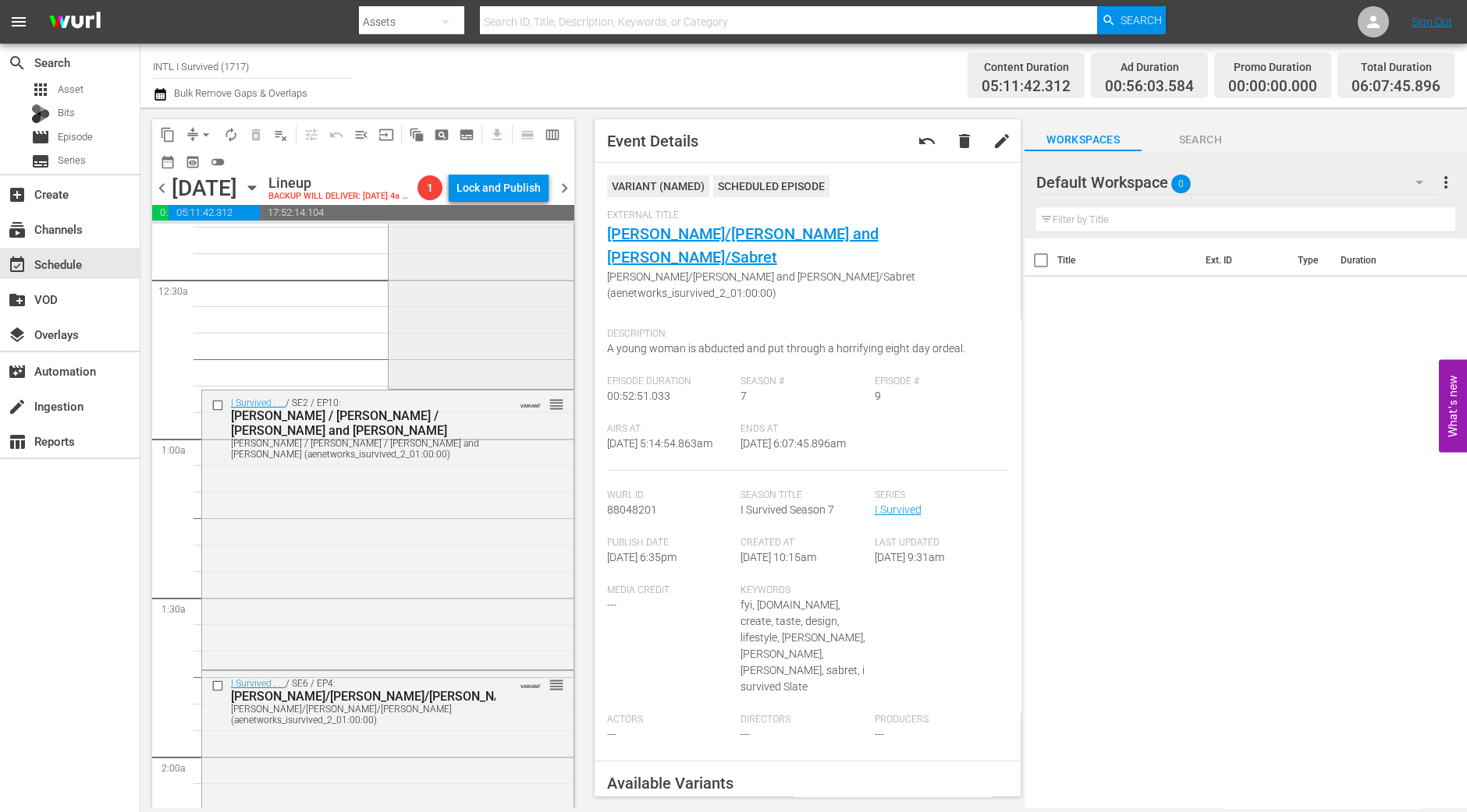
scroll to position [0, 0]
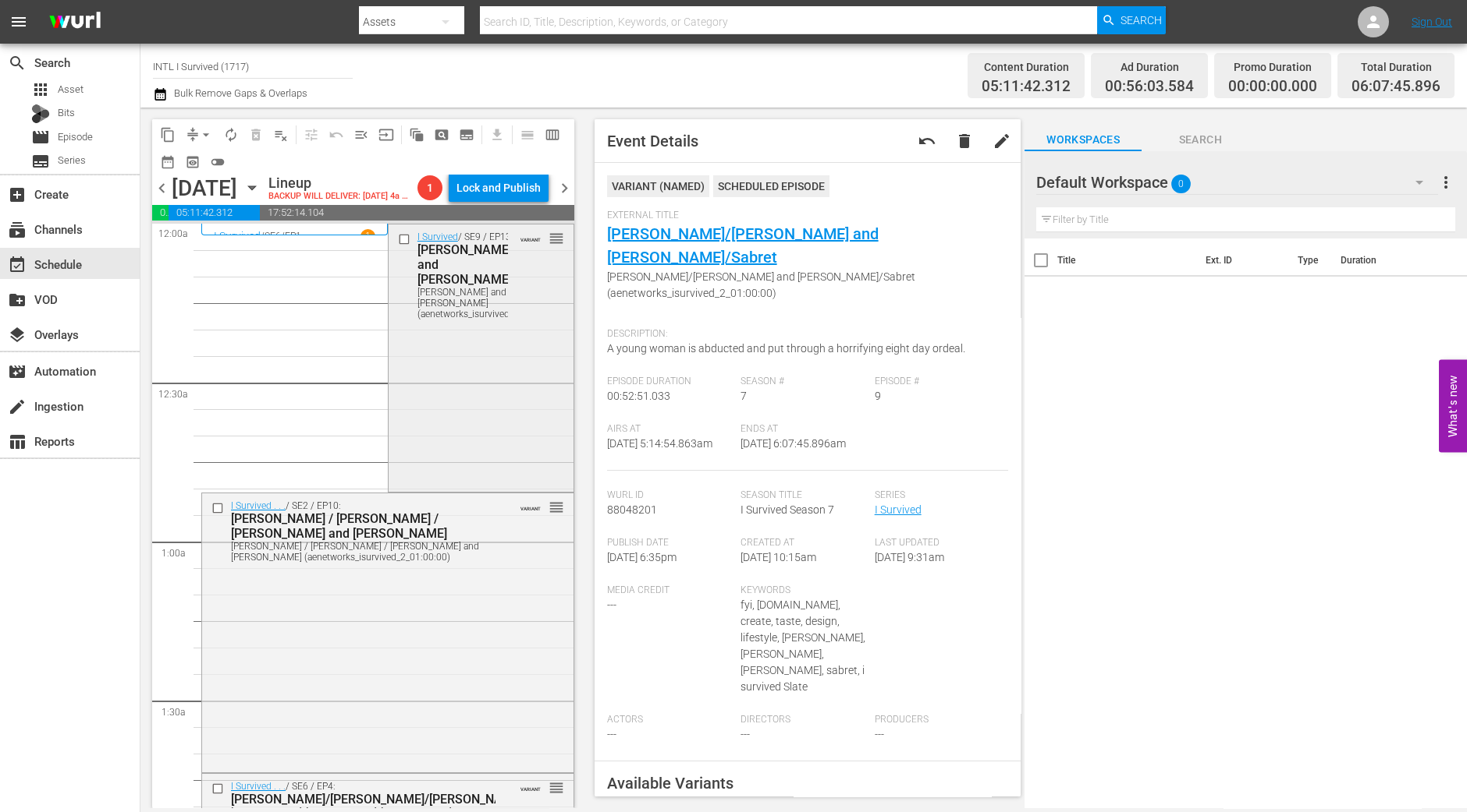
click at [494, 435] on div "I Survived / SE9 / EP13: Gilles, Angela and Richard, Jeffrey Gilles, Angela and…" at bounding box center [480, 357] width 185 height 265
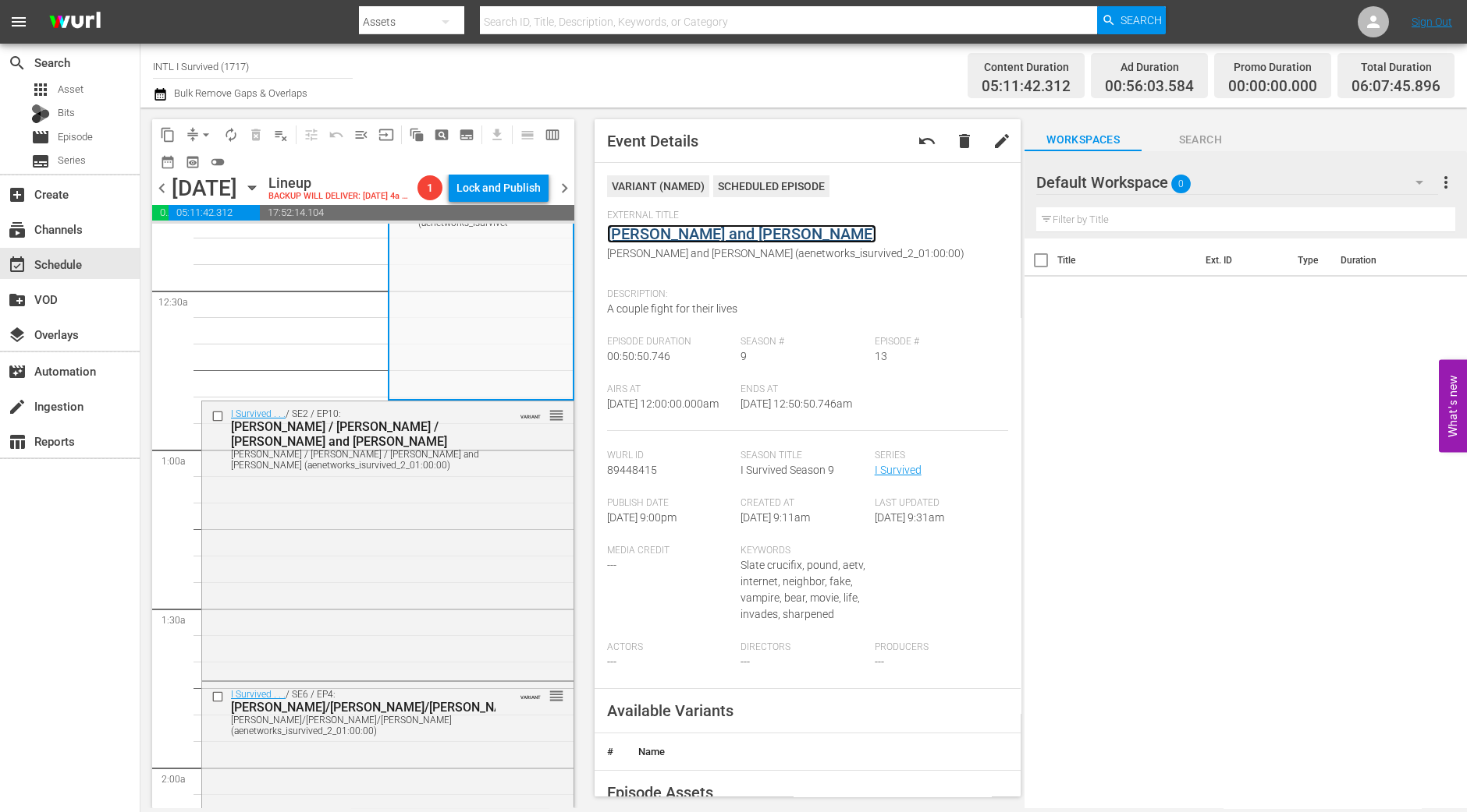
scroll to position [194, 0]
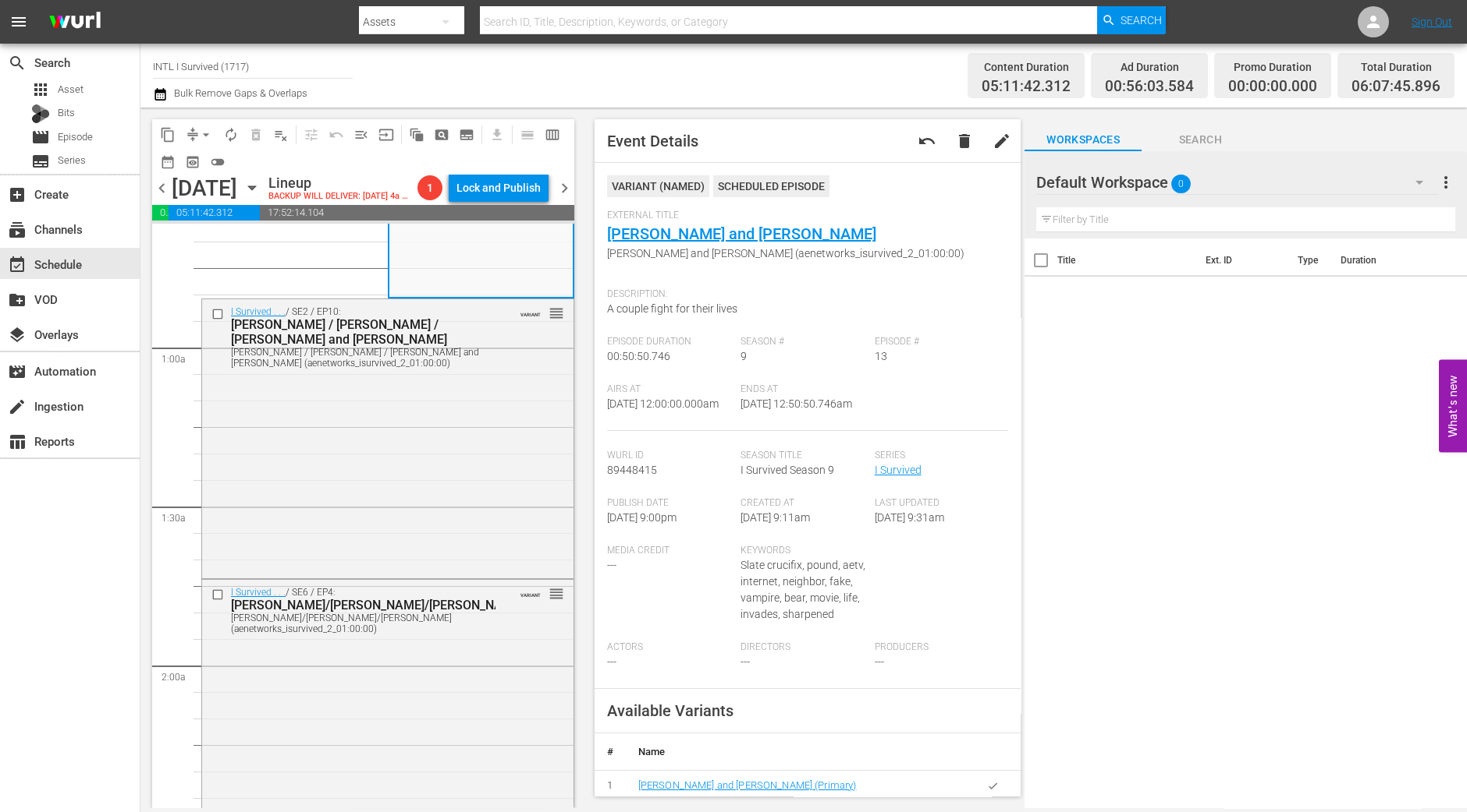
click at [374, 413] on div "I Survived . . . / SE2 / EP10: Sarah / Ellen / Sherman and Dee Ann Sarah / Elle…" at bounding box center [387, 436] width 371 height 275
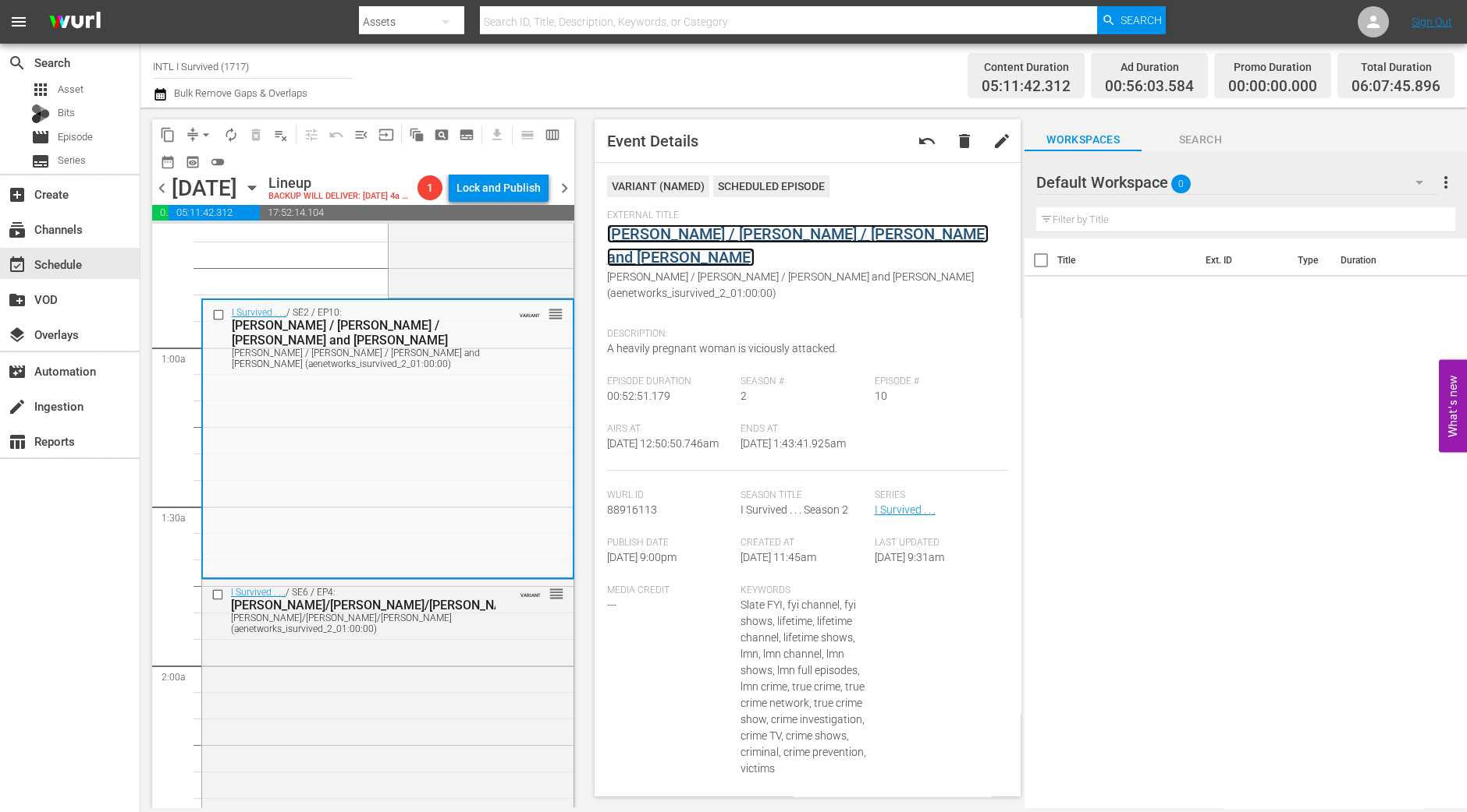
drag, startPoint x: 838, startPoint y: 247, endPoint x: 837, endPoint y: 234, distance: 13.0
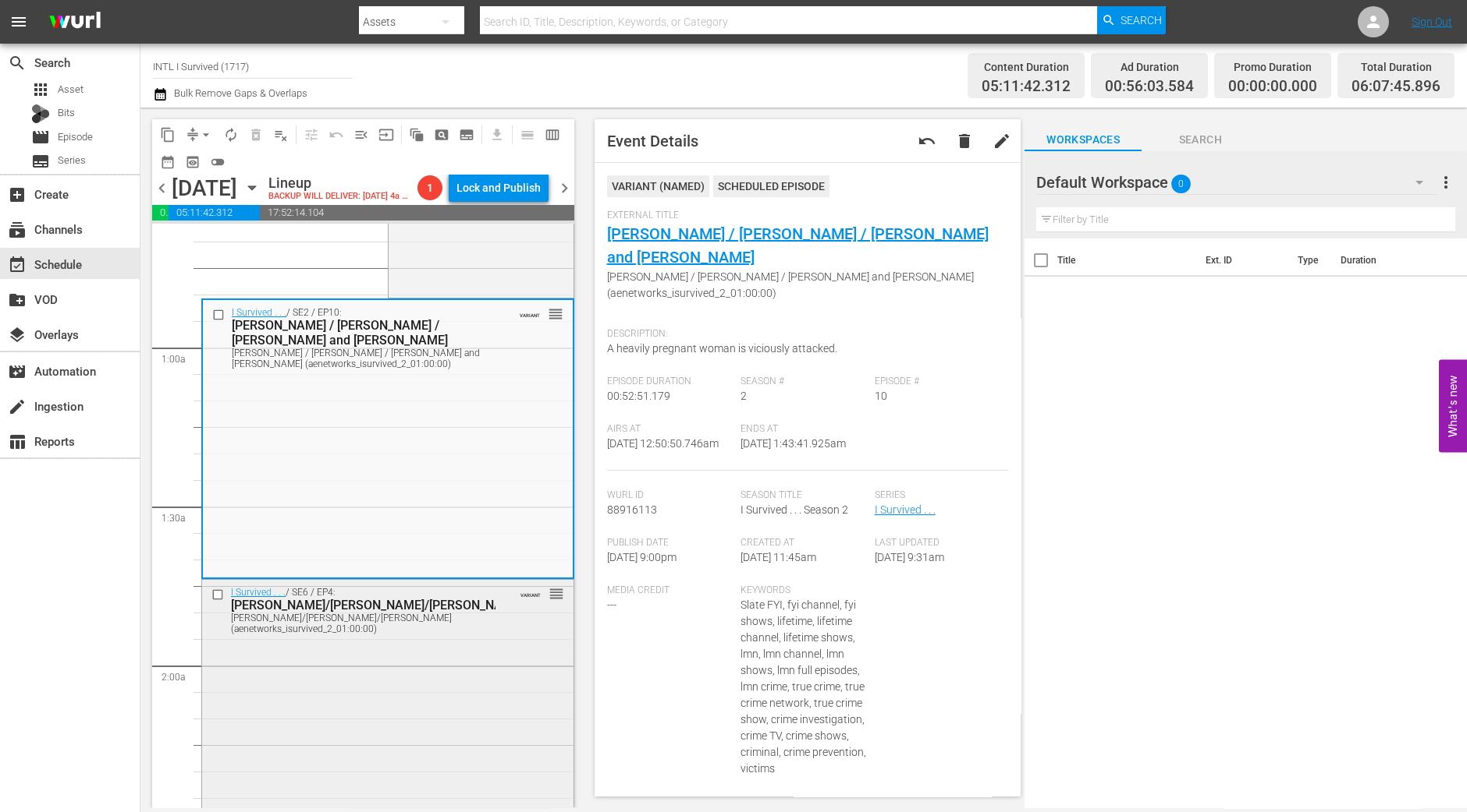
click at [483, 716] on div "I Survived . . . / SE6 / EP4: Tennille/Chris/Joyce Tennille/Chris/Joyce (aenetw…" at bounding box center [387, 717] width 371 height 275
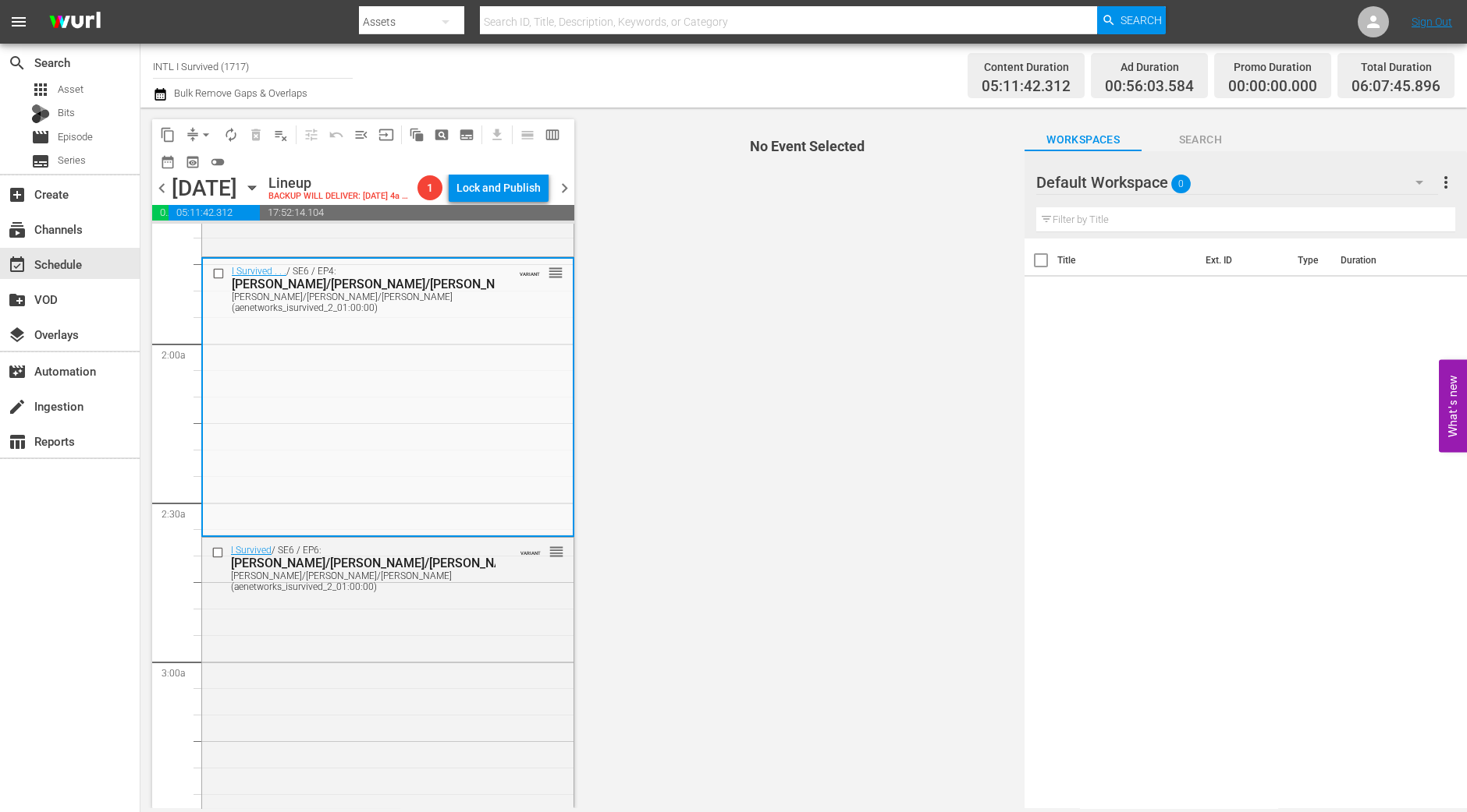
scroll to position [487, 0]
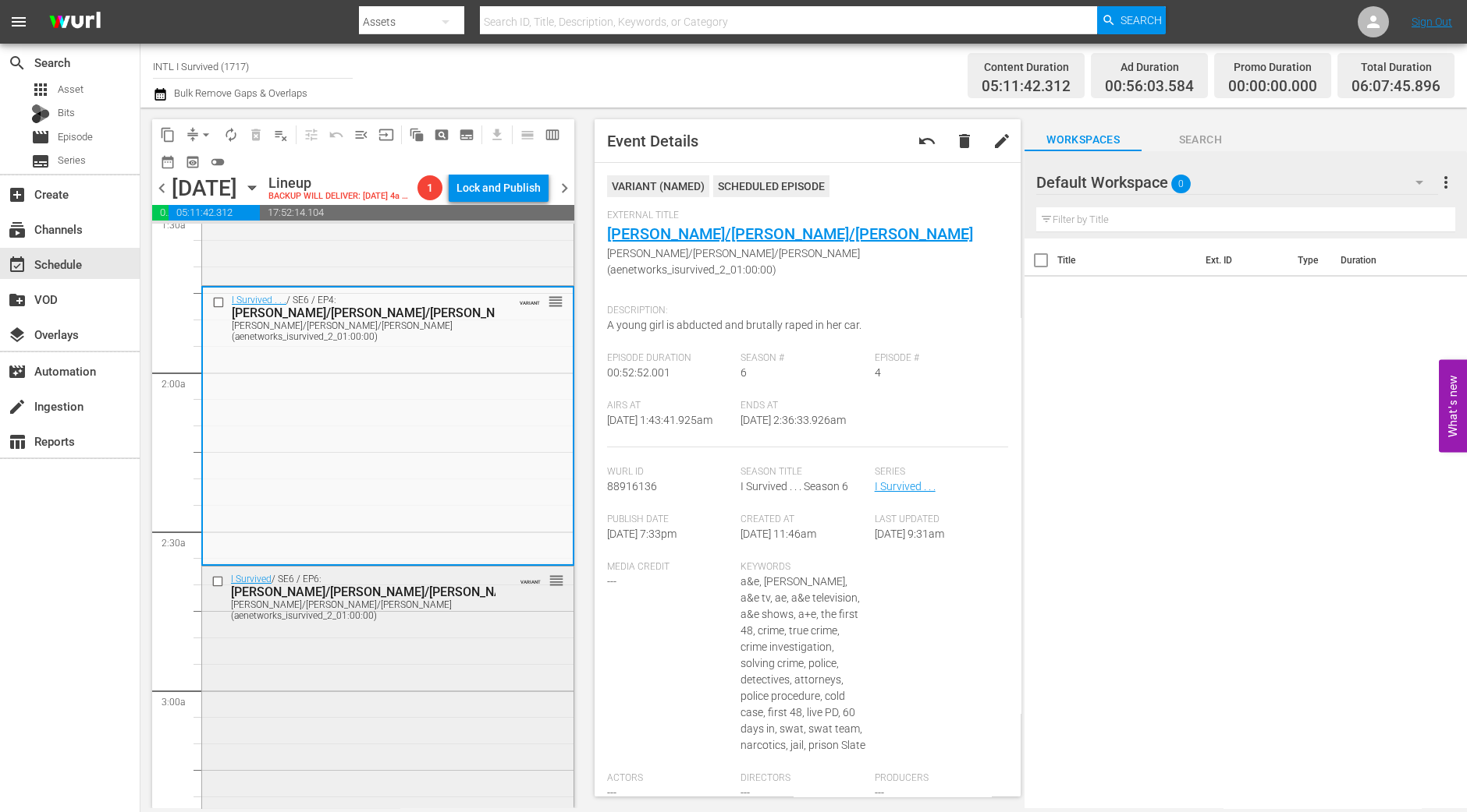
click at [440, 752] on div "I Survived / SE6 / EP6: Kristina/Jon/Amanda Kristina/Jon/Amanda (aenetworks_isu…" at bounding box center [387, 704] width 371 height 275
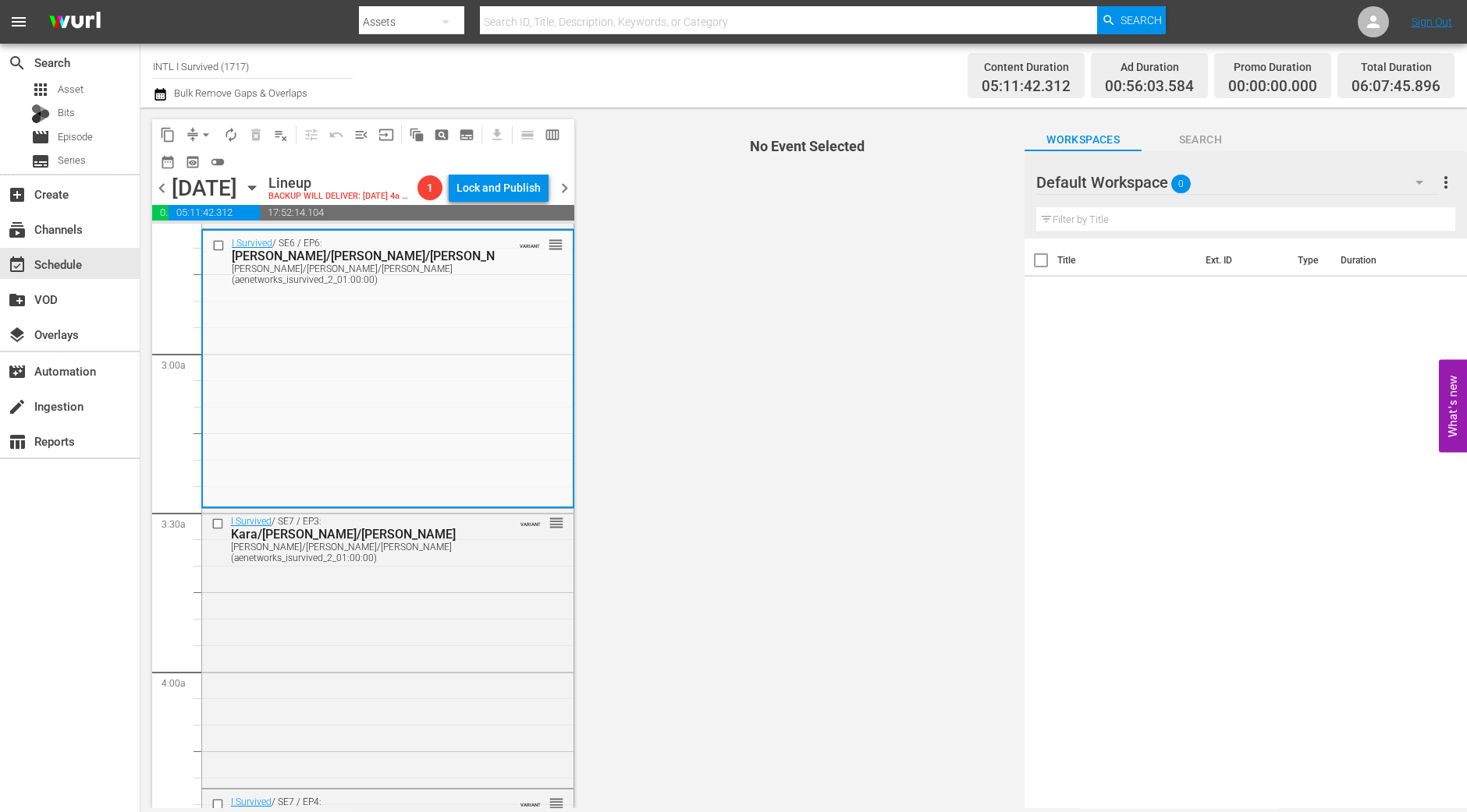
scroll to position [779, 0]
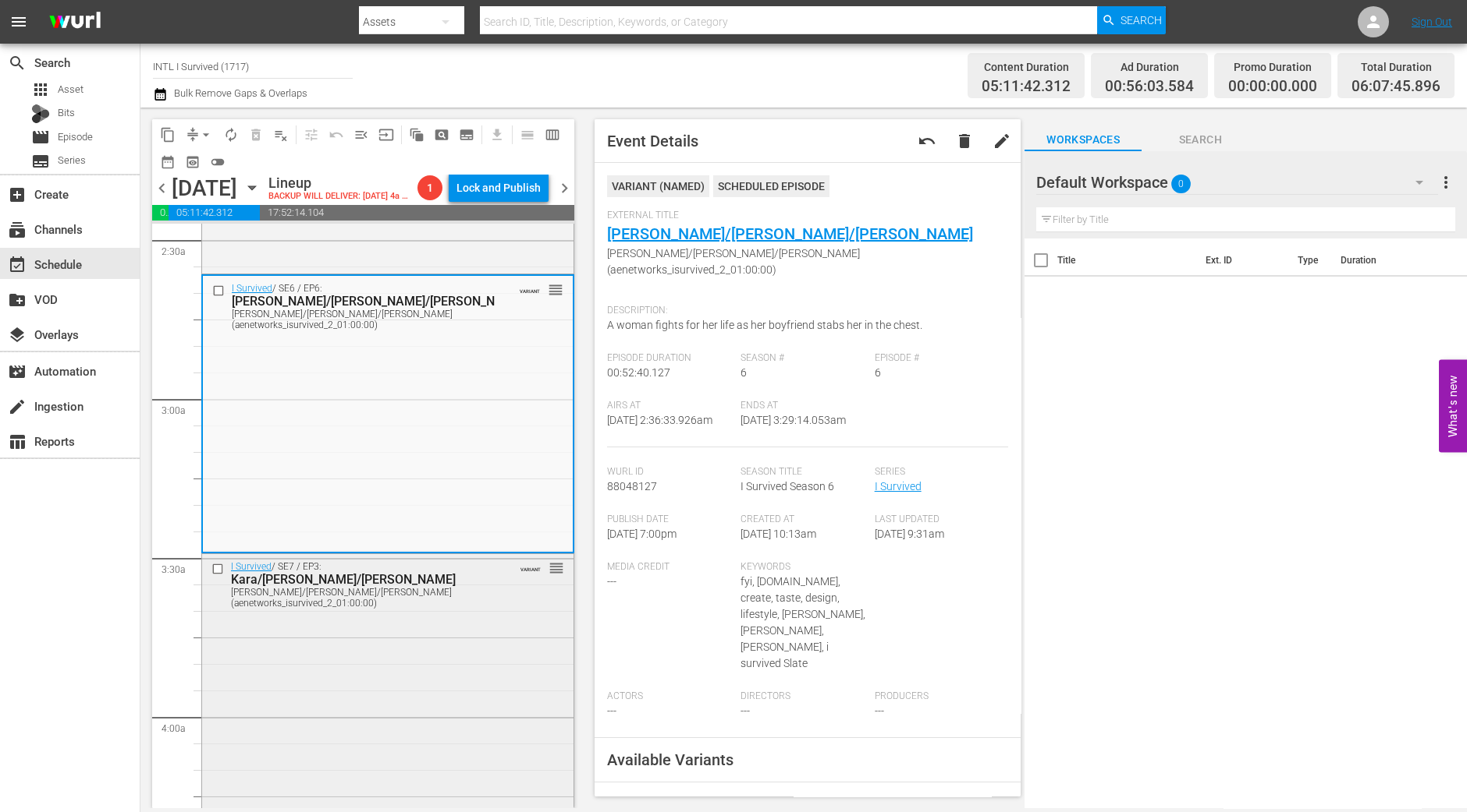
click at [507, 698] on div "I Survived / SE7 / EP3: Kara/Dan/Tamecka Kara/Dan/Tamecka (aenetworks_isurvived…" at bounding box center [387, 691] width 371 height 275
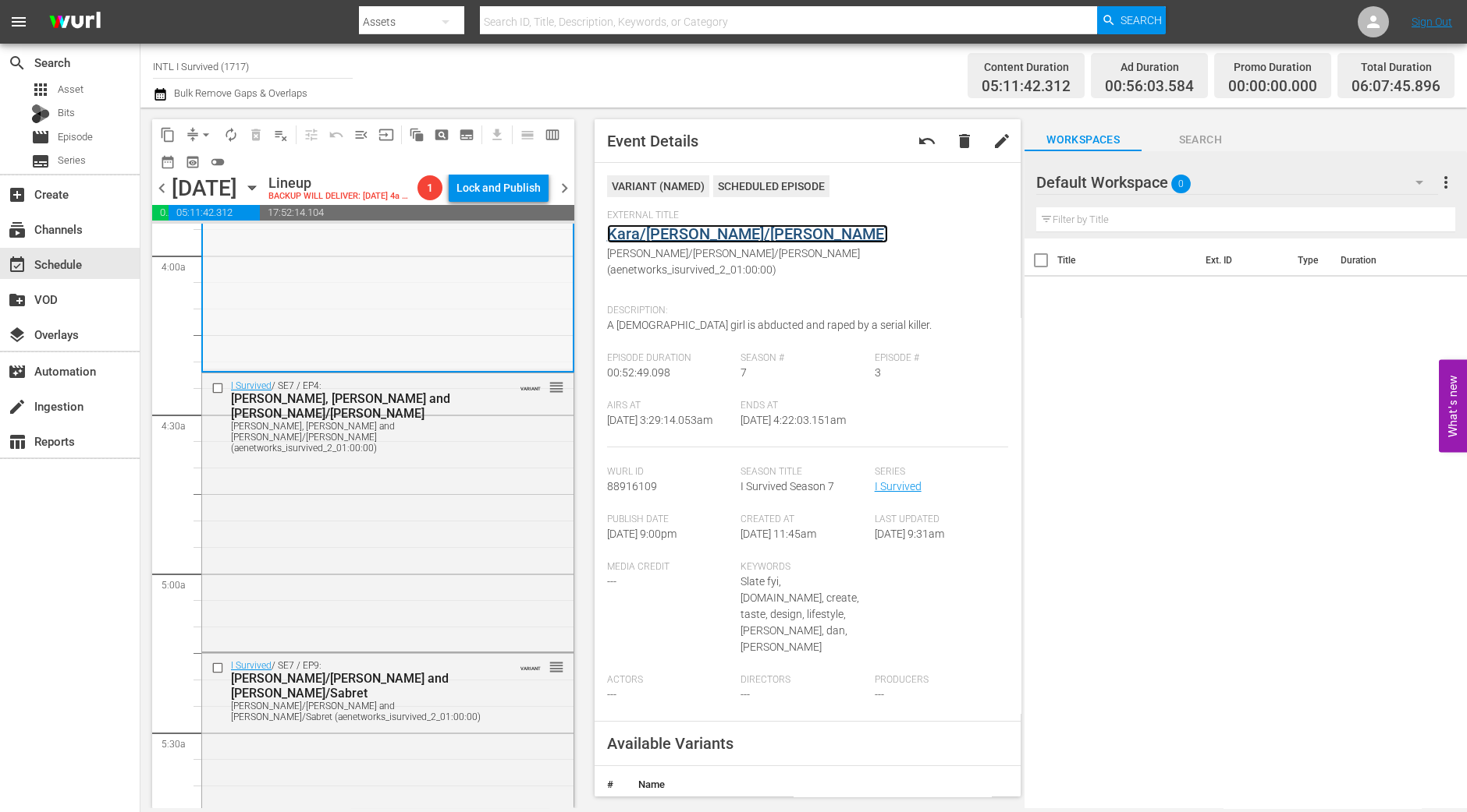
scroll to position [1266, 0]
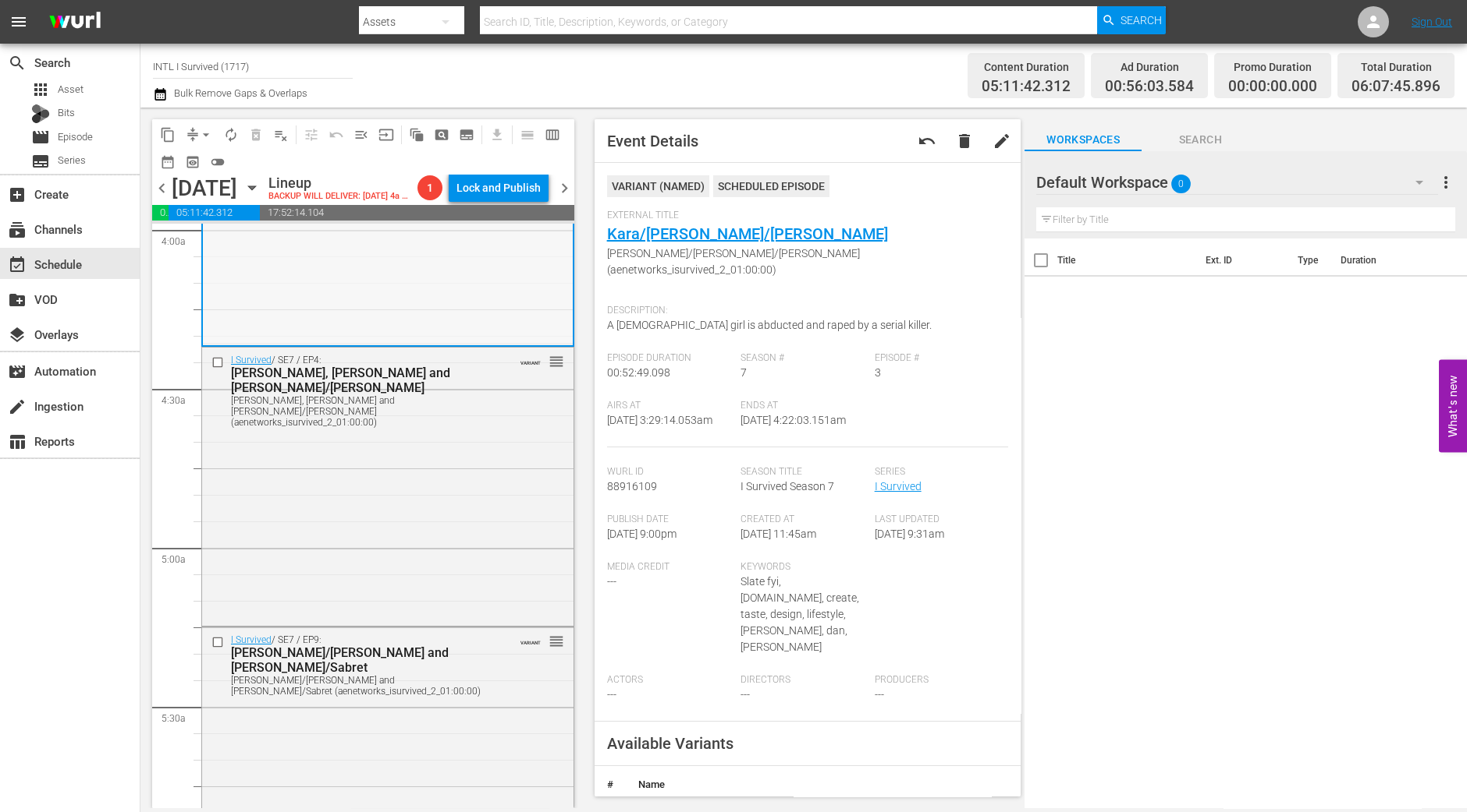
click at [448, 474] on div "I Survived / SE7 / EP4: Jason, Dave and Joe/Martin Jason, Dave and Joe/Martin (…" at bounding box center [387, 485] width 371 height 275
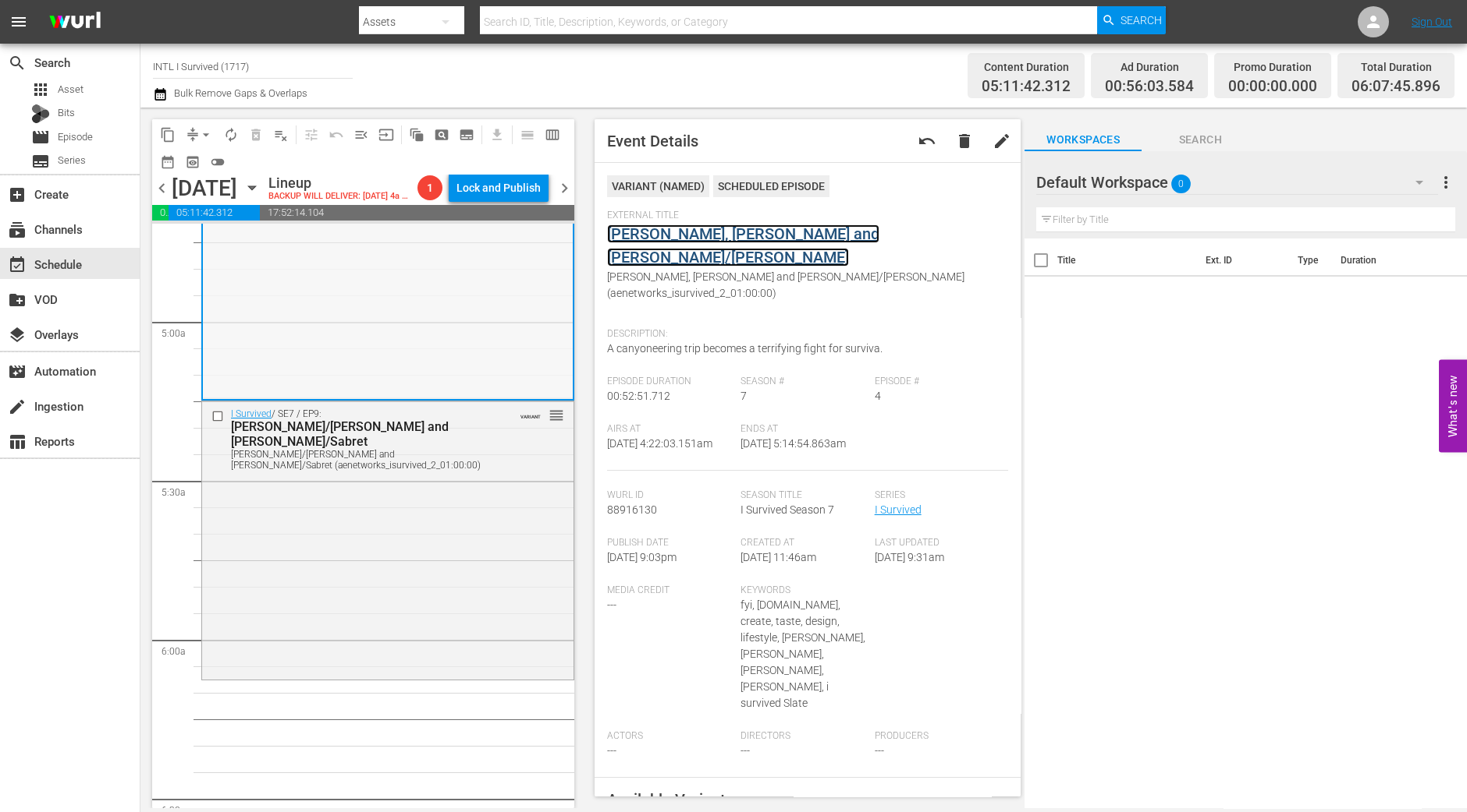
scroll to position [1558, 0]
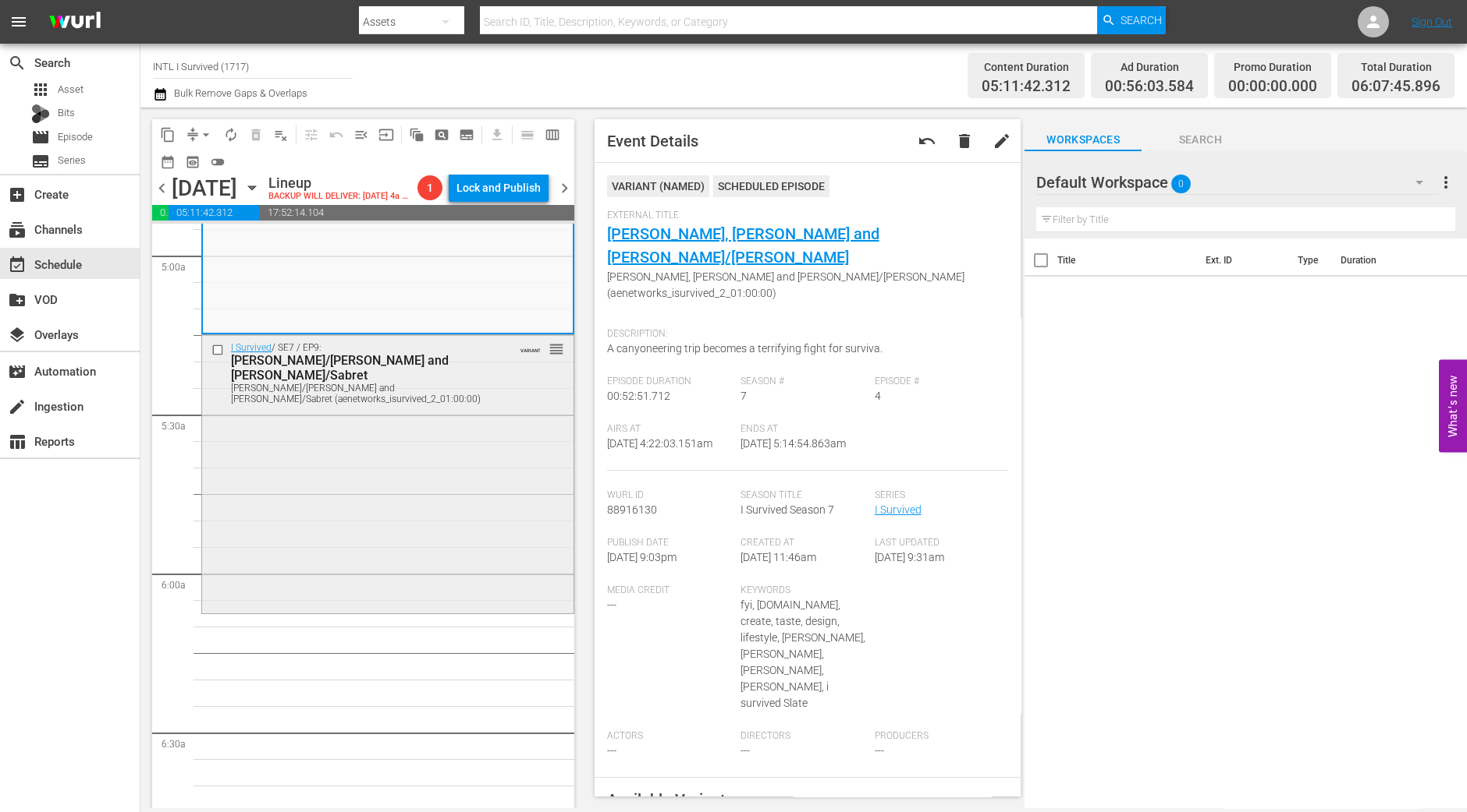
click at [507, 439] on div "I Survived / SE7 / EP9: Anita/Jim and Glen/Sabret Anita/Jim and Glen/Sabret (ae…" at bounding box center [387, 473] width 371 height 275
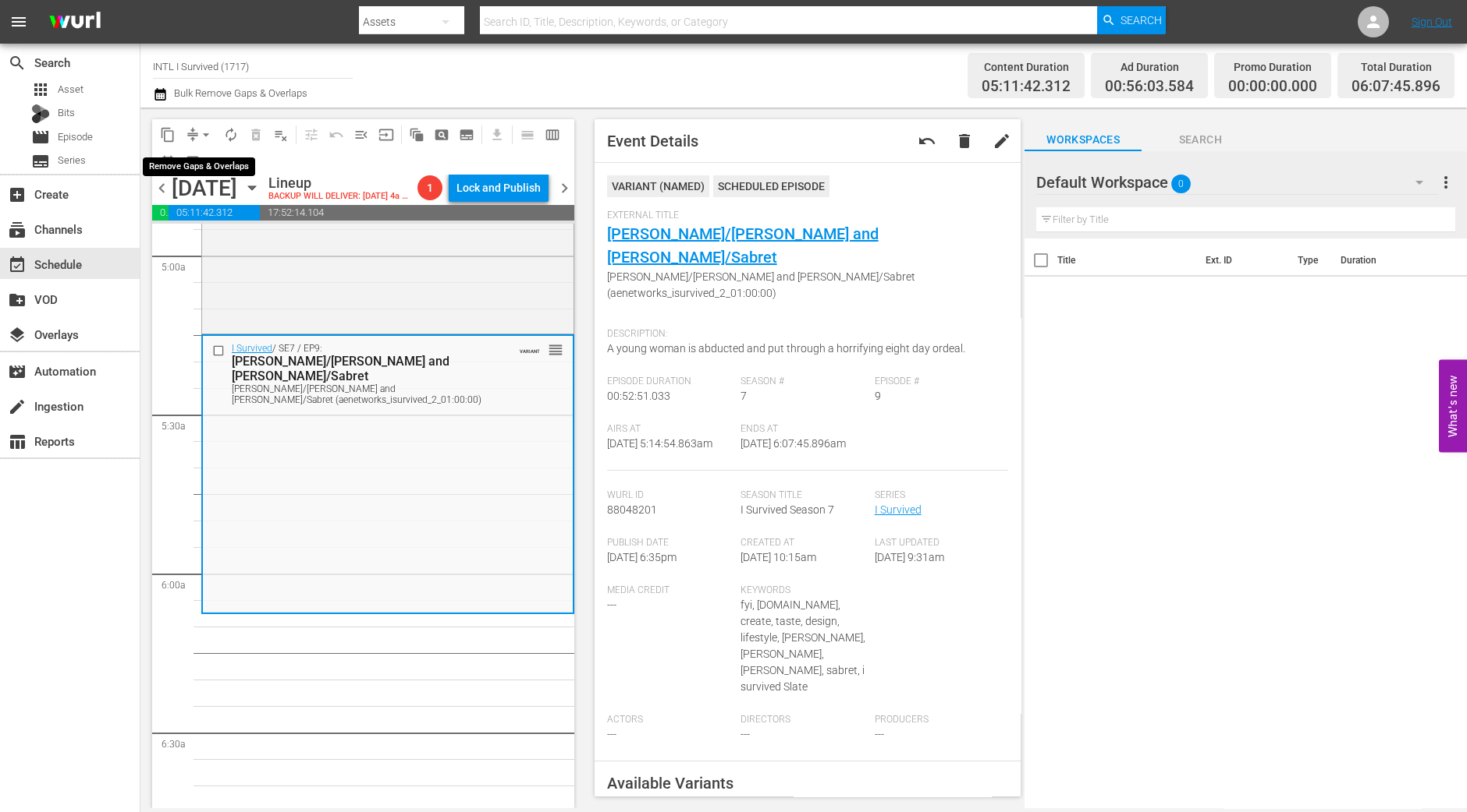
click at [205, 138] on span "arrow_drop_down" at bounding box center [205, 135] width 15 height 15
click at [202, 164] on li "Align to Midnight" at bounding box center [206, 165] width 164 height 26
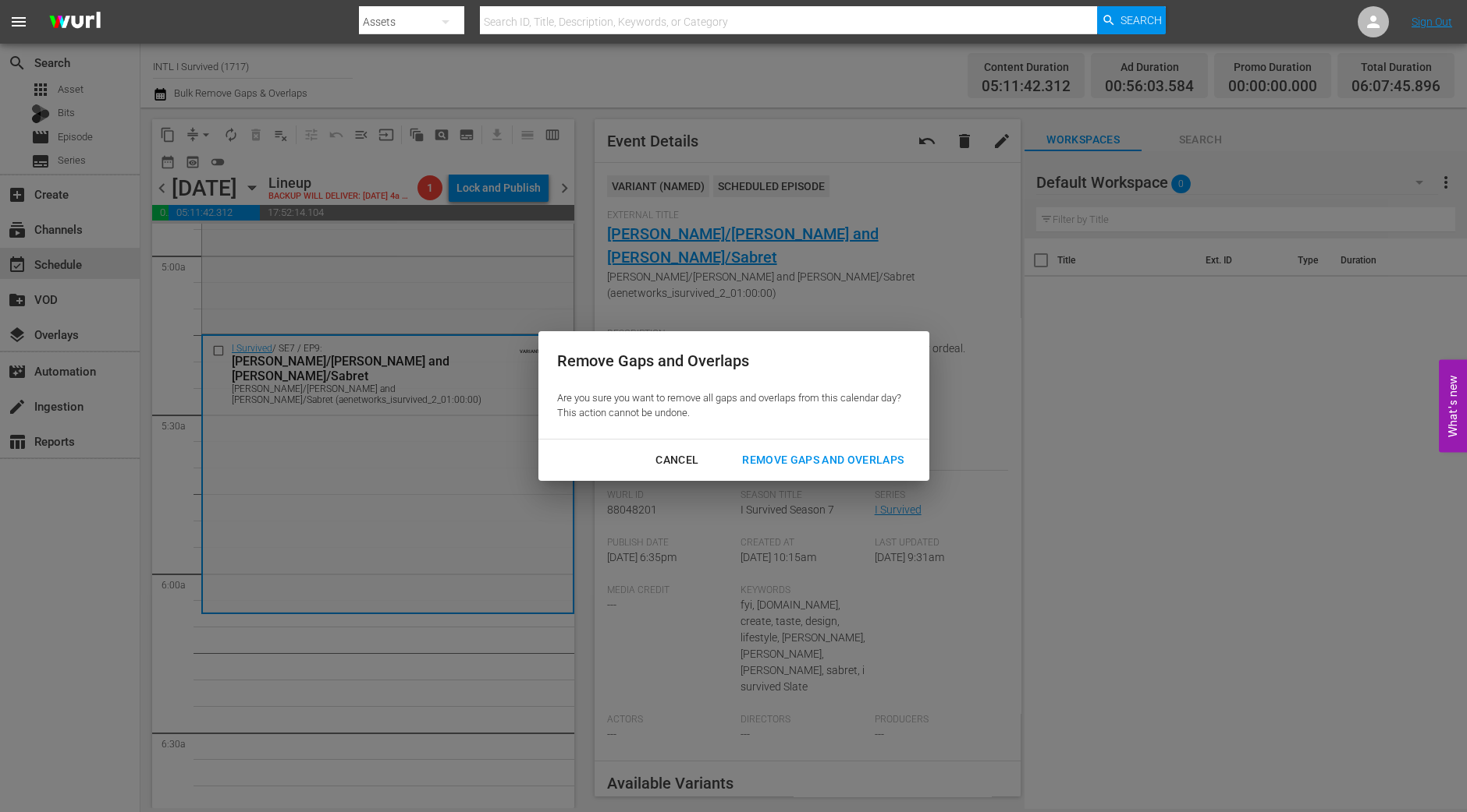
click at [852, 466] on div "Remove Gaps and Overlaps" at bounding box center [823, 460] width 186 height 19
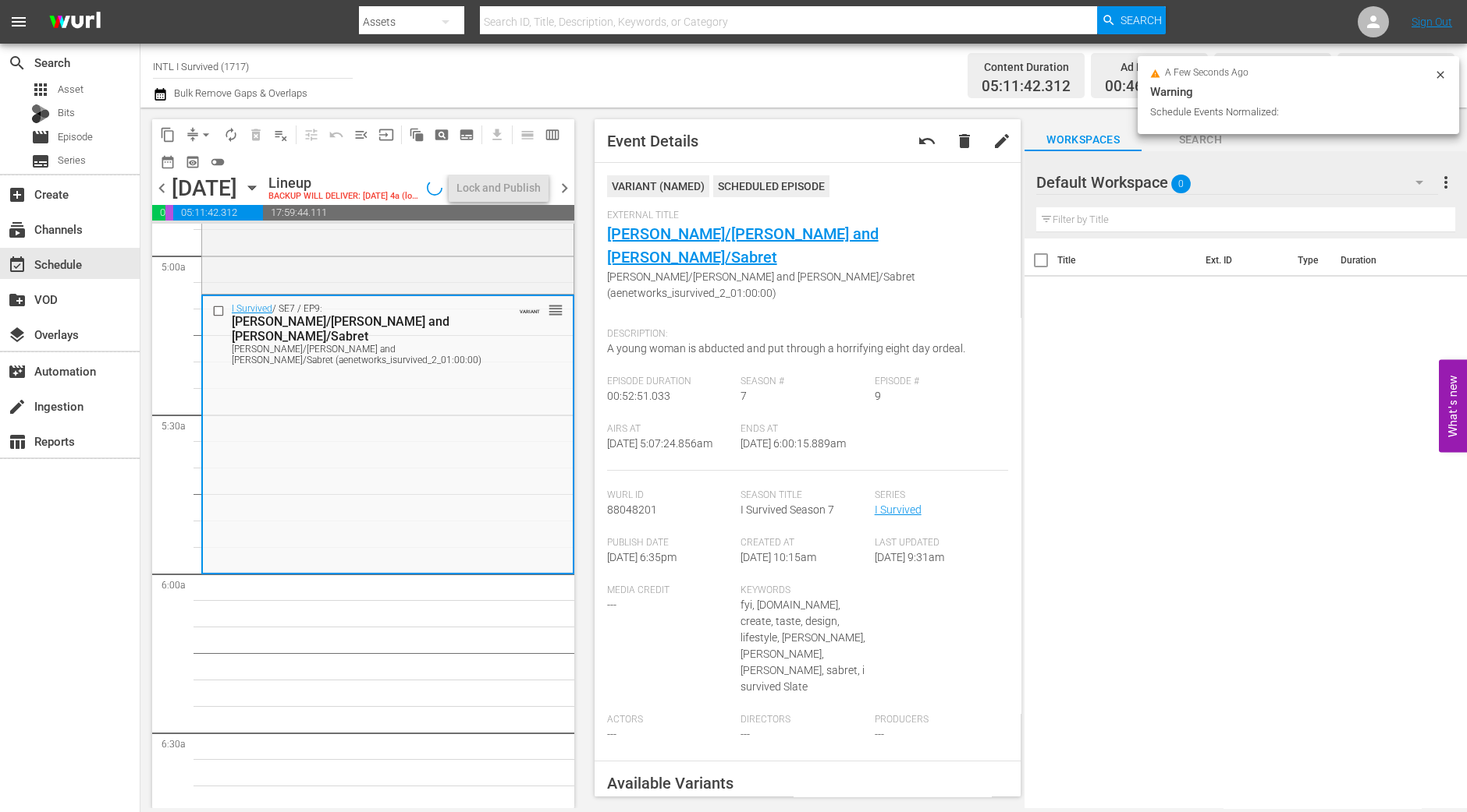
scroll to position [1586, 0]
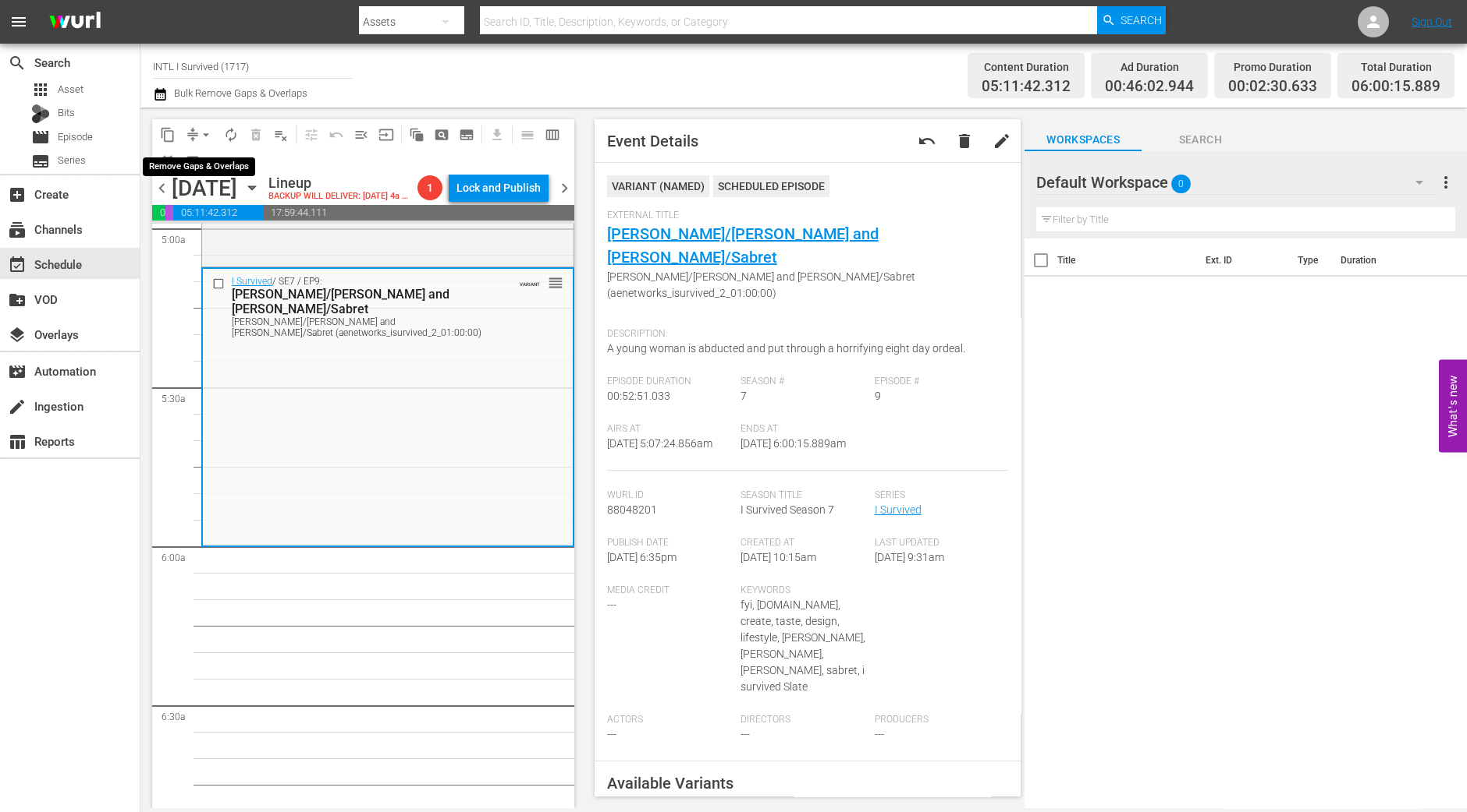
click at [202, 135] on span "arrow_drop_down" at bounding box center [205, 135] width 15 height 15
click at [201, 163] on li "Align to Midnight" at bounding box center [206, 165] width 164 height 26
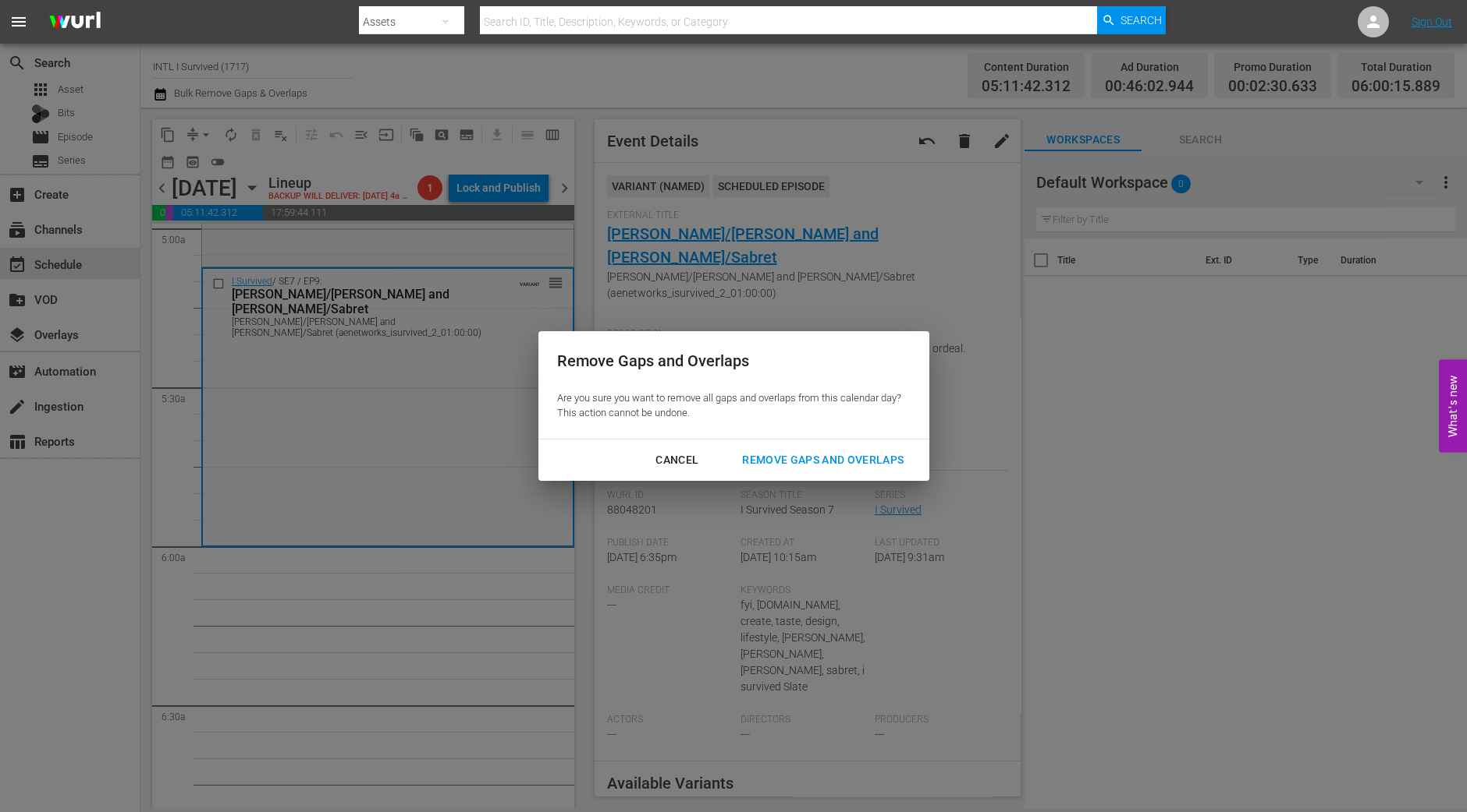
click at [815, 461] on div "Remove Gaps and Overlaps" at bounding box center [823, 460] width 186 height 19
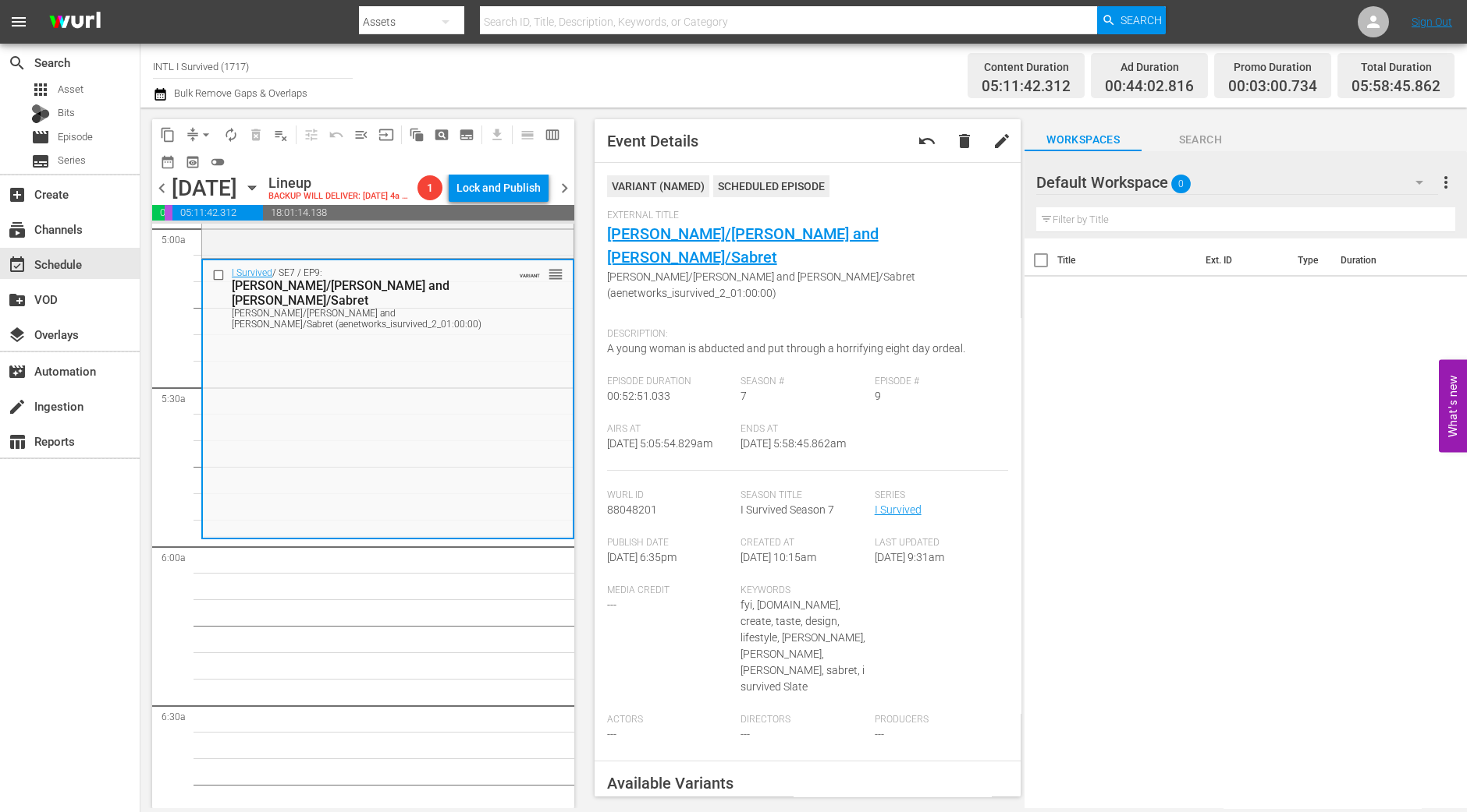
click at [205, 138] on span "arrow_drop_down" at bounding box center [205, 135] width 15 height 15
click at [202, 161] on li "Align to Midnight" at bounding box center [206, 165] width 164 height 26
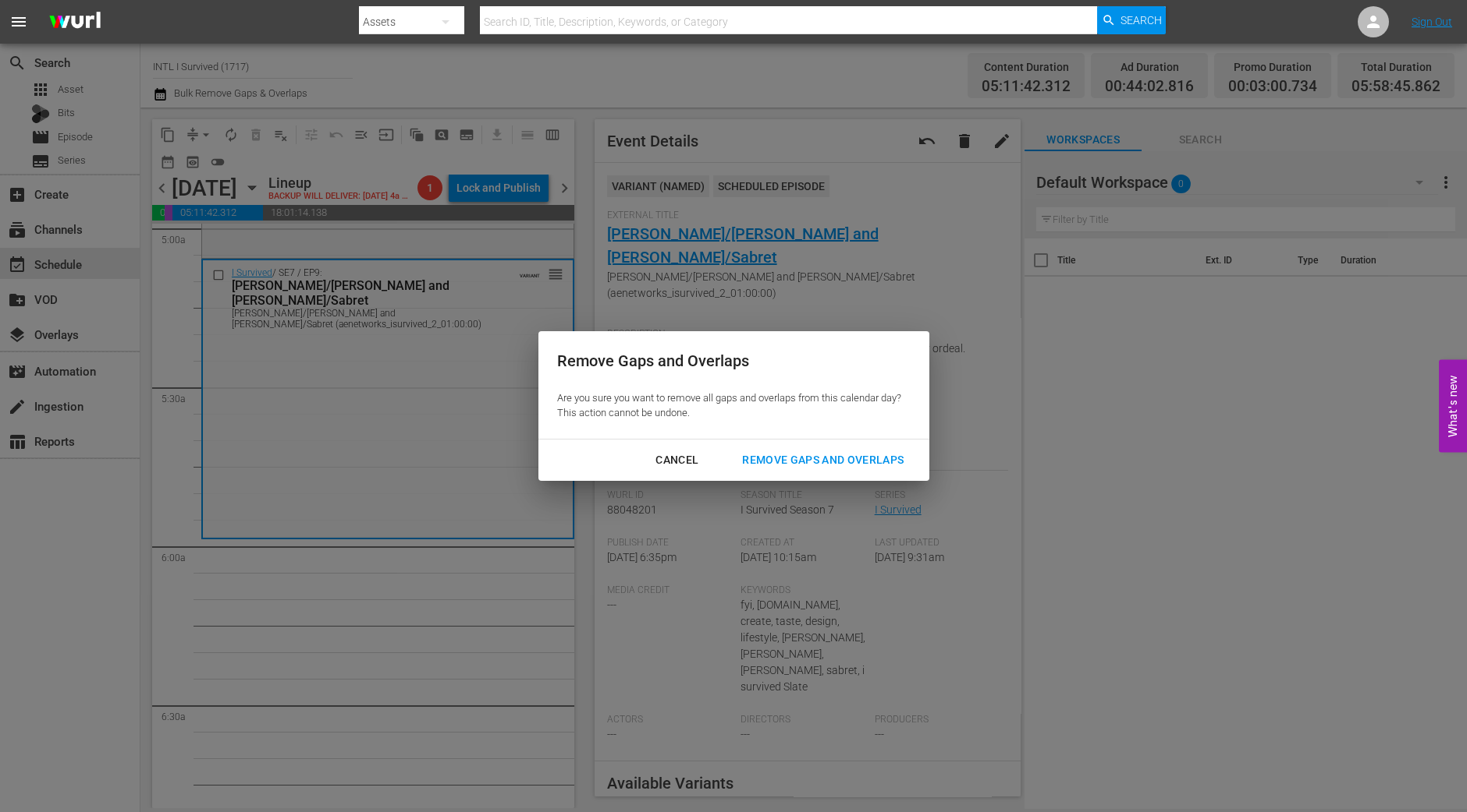
click at [817, 457] on div "Remove Gaps and Overlaps" at bounding box center [823, 460] width 186 height 19
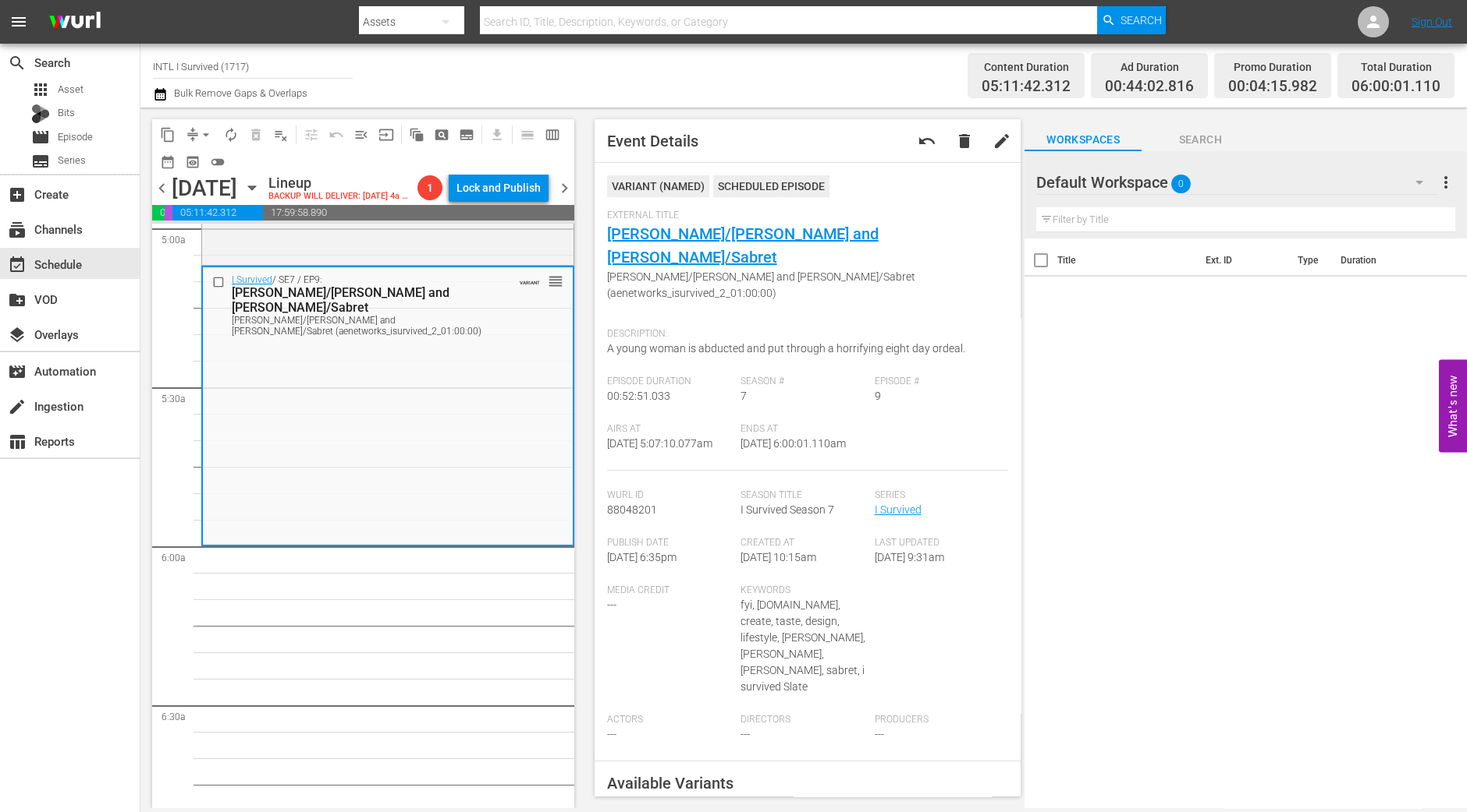
click at [202, 134] on span "arrow_drop_down" at bounding box center [205, 135] width 15 height 15
click at [199, 164] on li "Align to Midnight" at bounding box center [206, 165] width 164 height 26
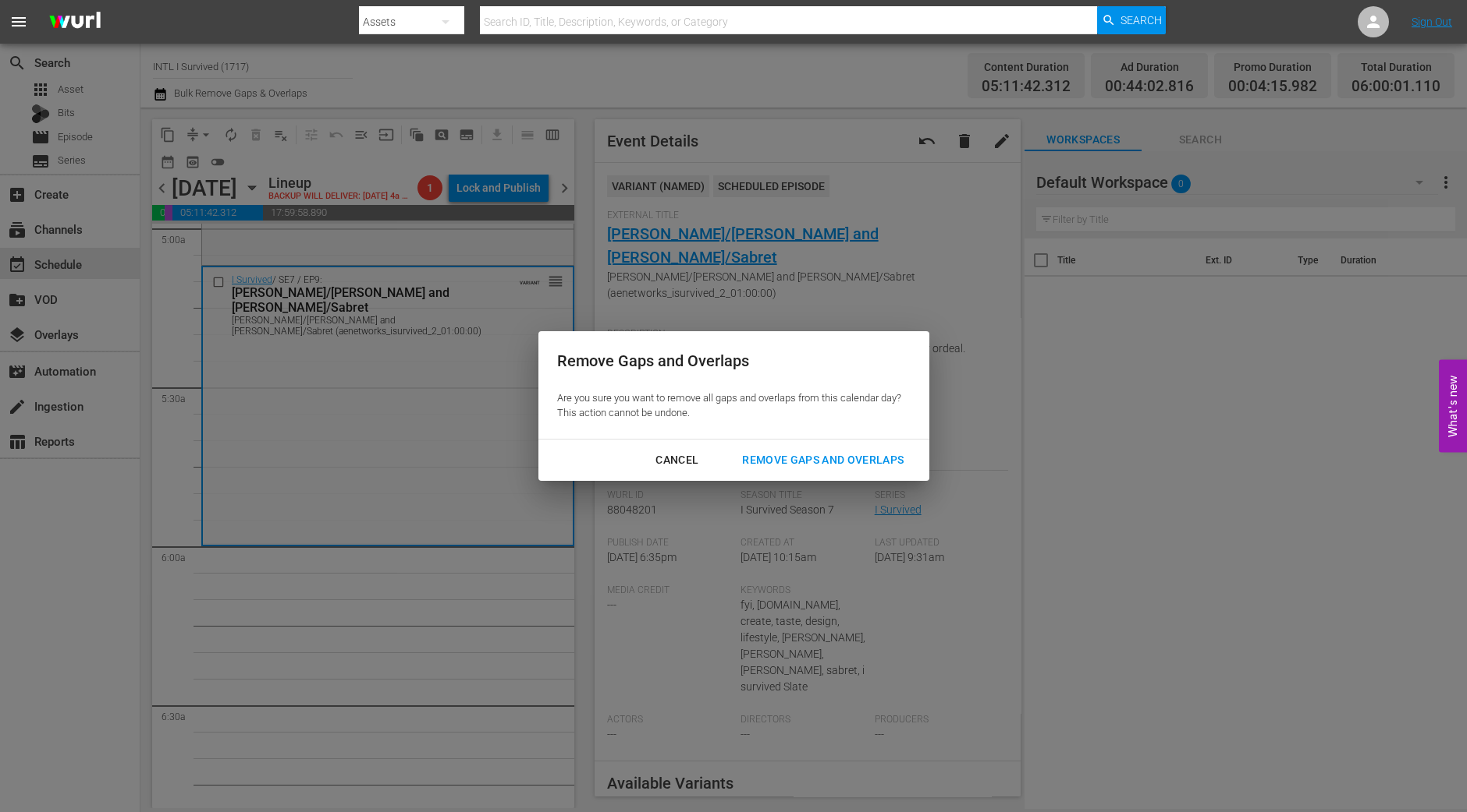
click at [830, 466] on div "Remove Gaps and Overlaps" at bounding box center [823, 460] width 186 height 19
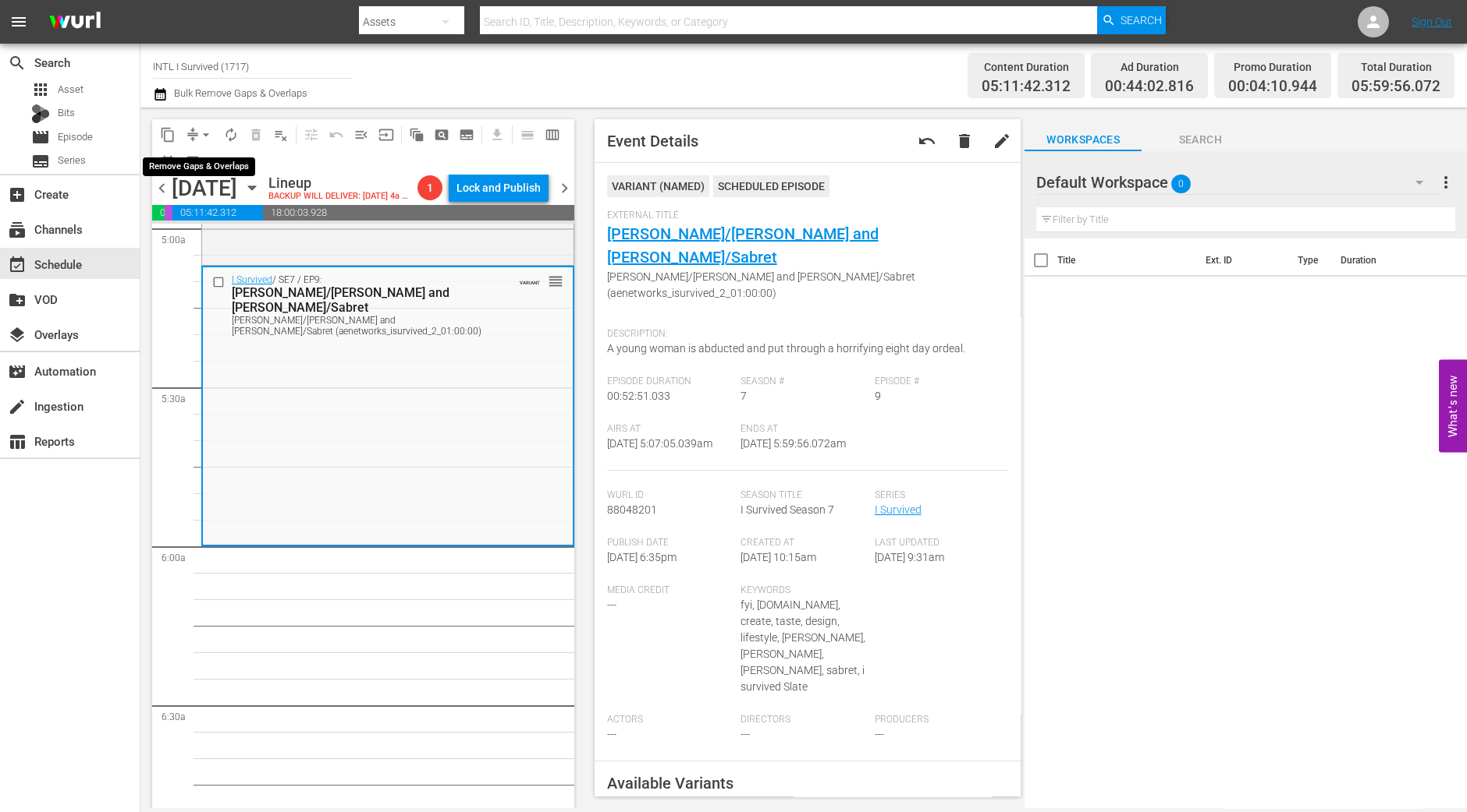
click at [209, 134] on span "arrow_drop_down" at bounding box center [205, 135] width 15 height 15
click at [200, 170] on li "Align to Midnight" at bounding box center [206, 165] width 164 height 26
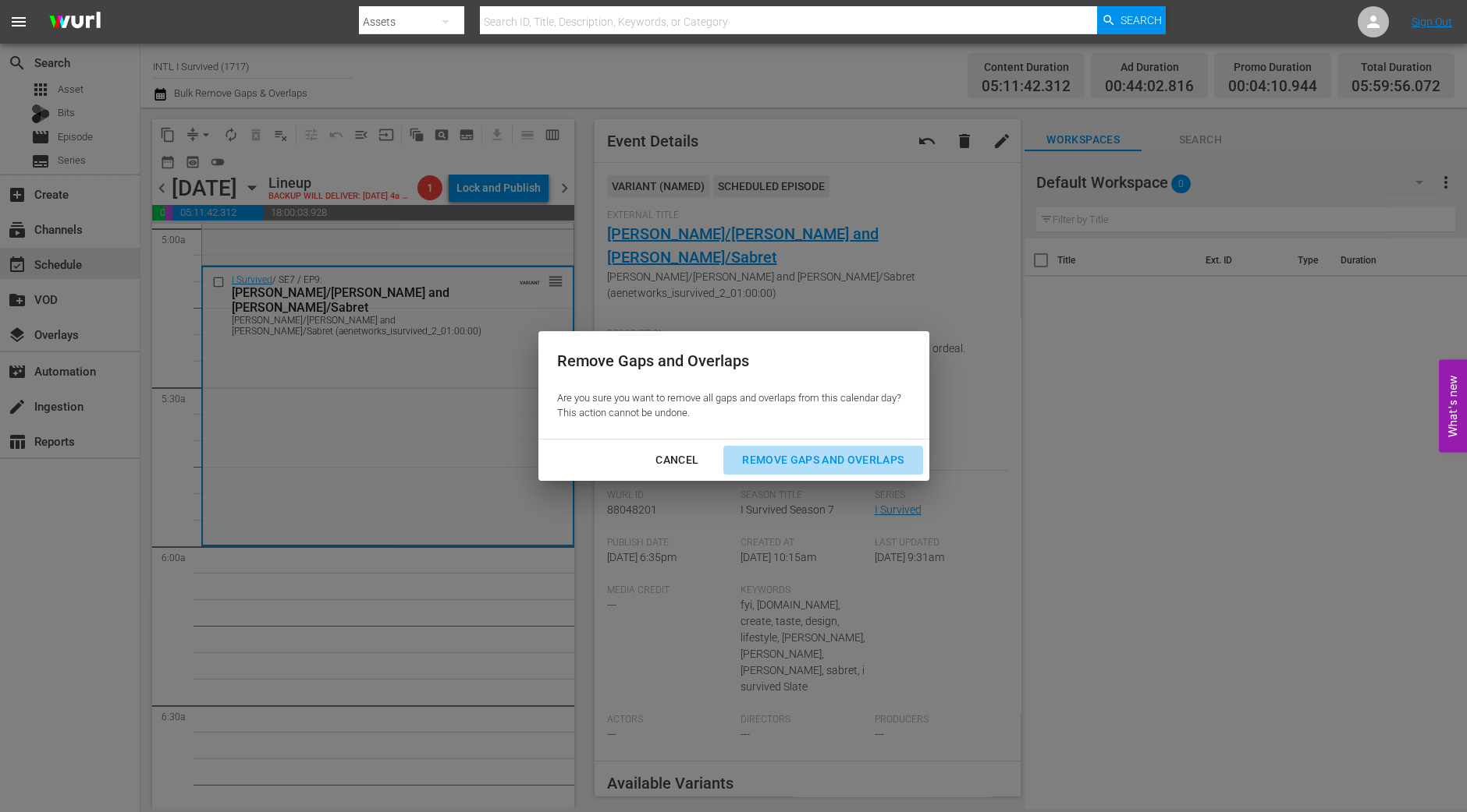
click at [858, 464] on div "Remove Gaps and Overlaps" at bounding box center [823, 460] width 186 height 19
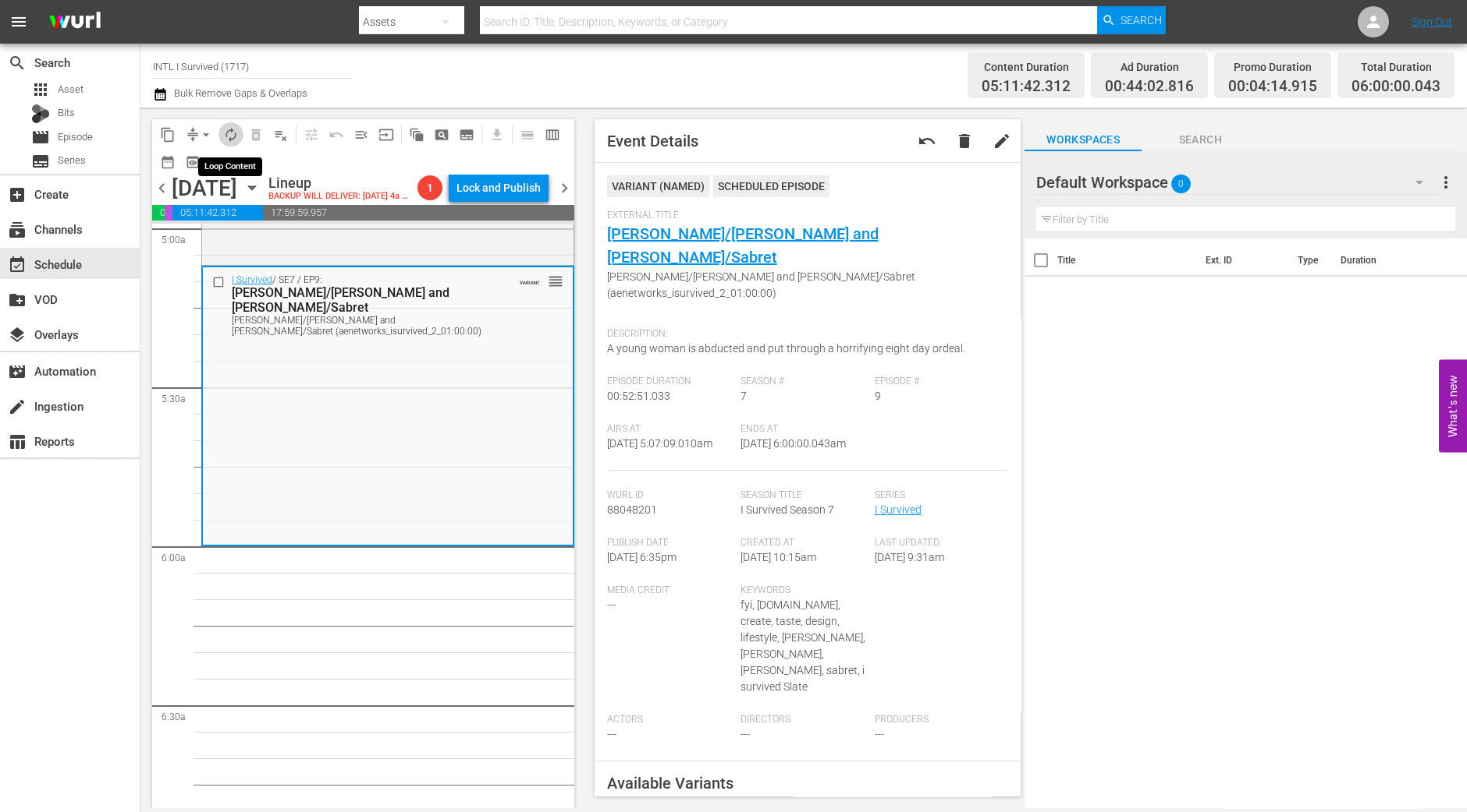
click at [234, 141] on span "autorenew_outlined" at bounding box center [231, 135] width 15 height 15
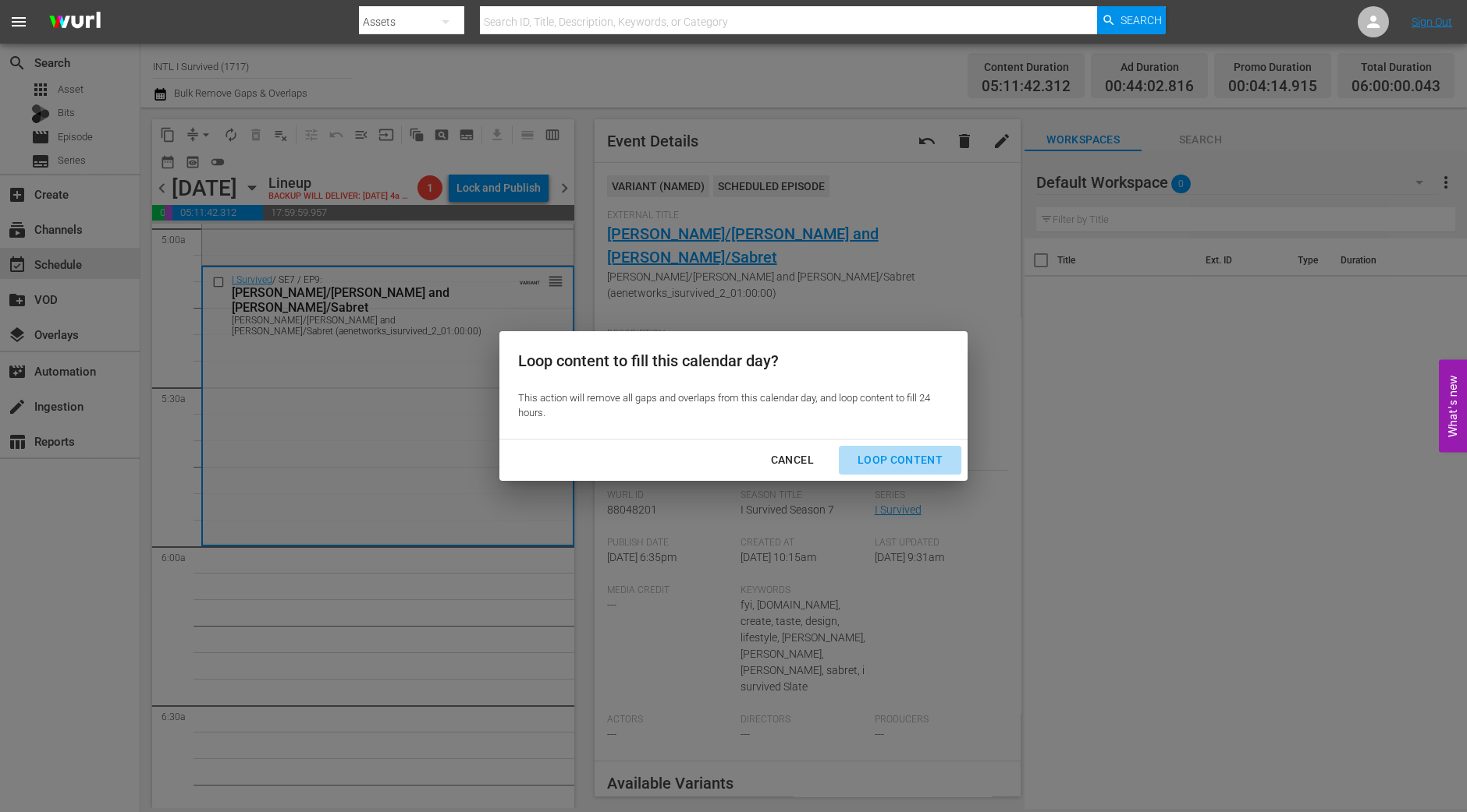
click at [928, 461] on div "Loop Content" at bounding box center [900, 460] width 110 height 19
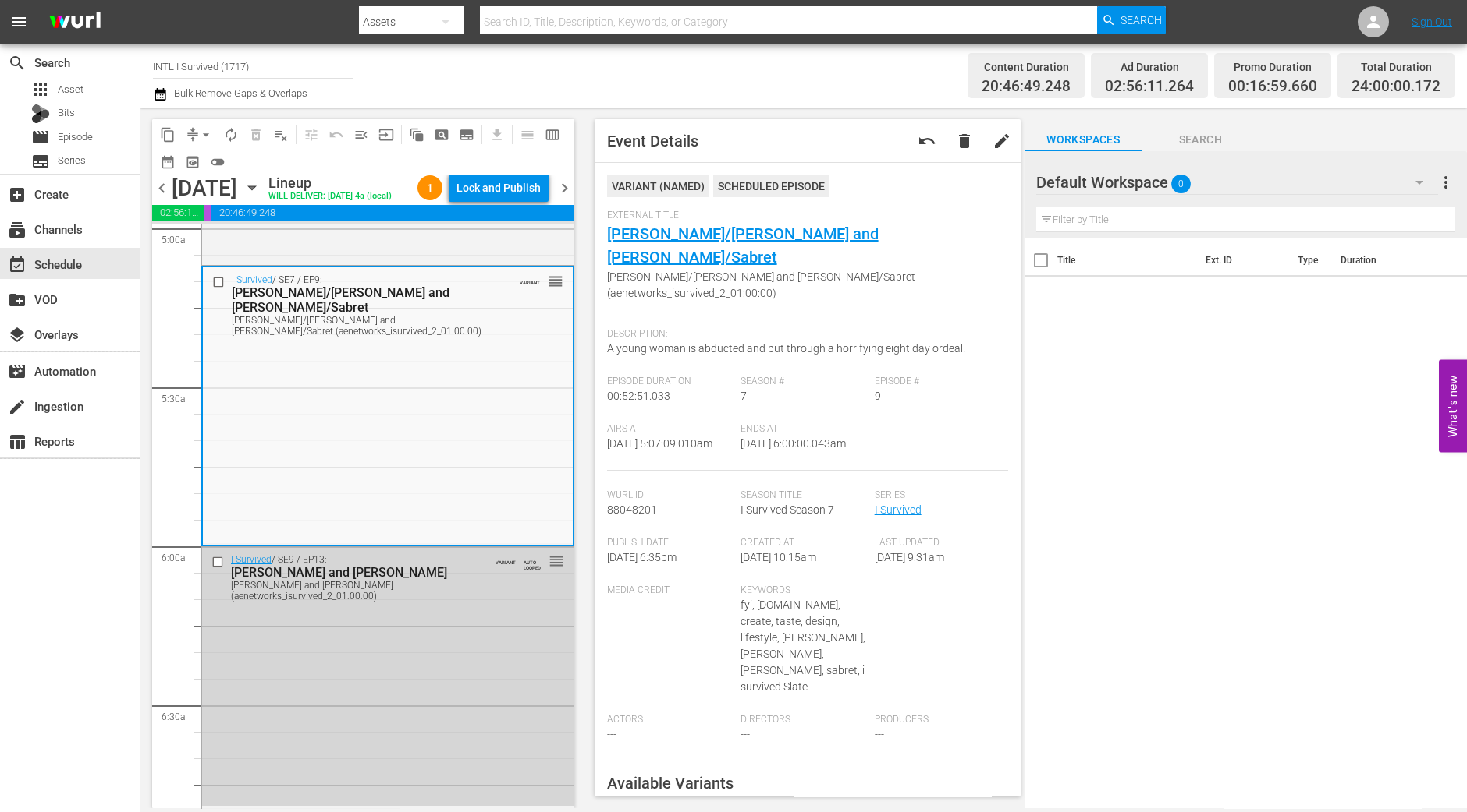
click at [515, 193] on div "Lock and Publish" at bounding box center [499, 188] width 85 height 29
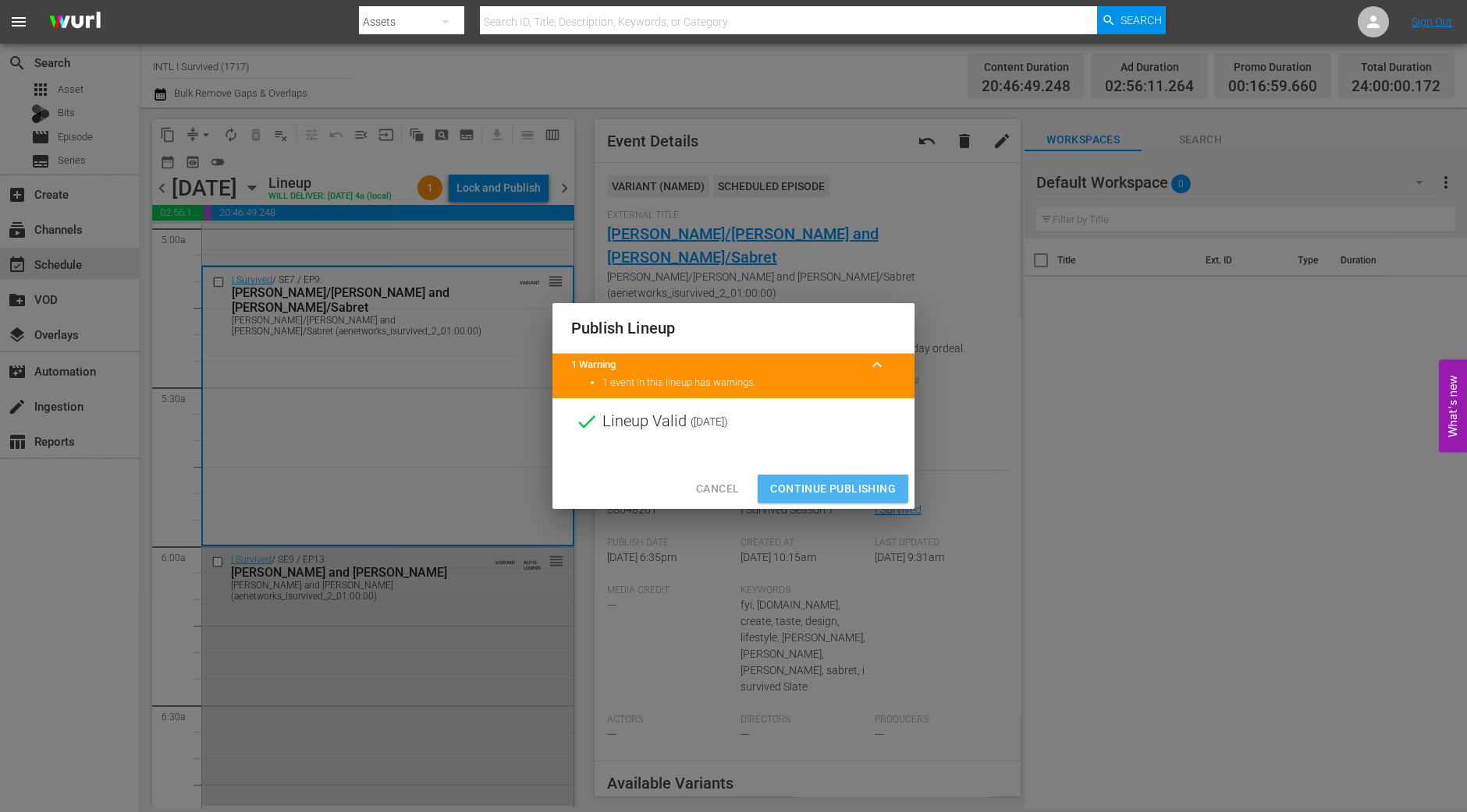
click at [802, 490] on span "Continue Publishing" at bounding box center [832, 489] width 126 height 19
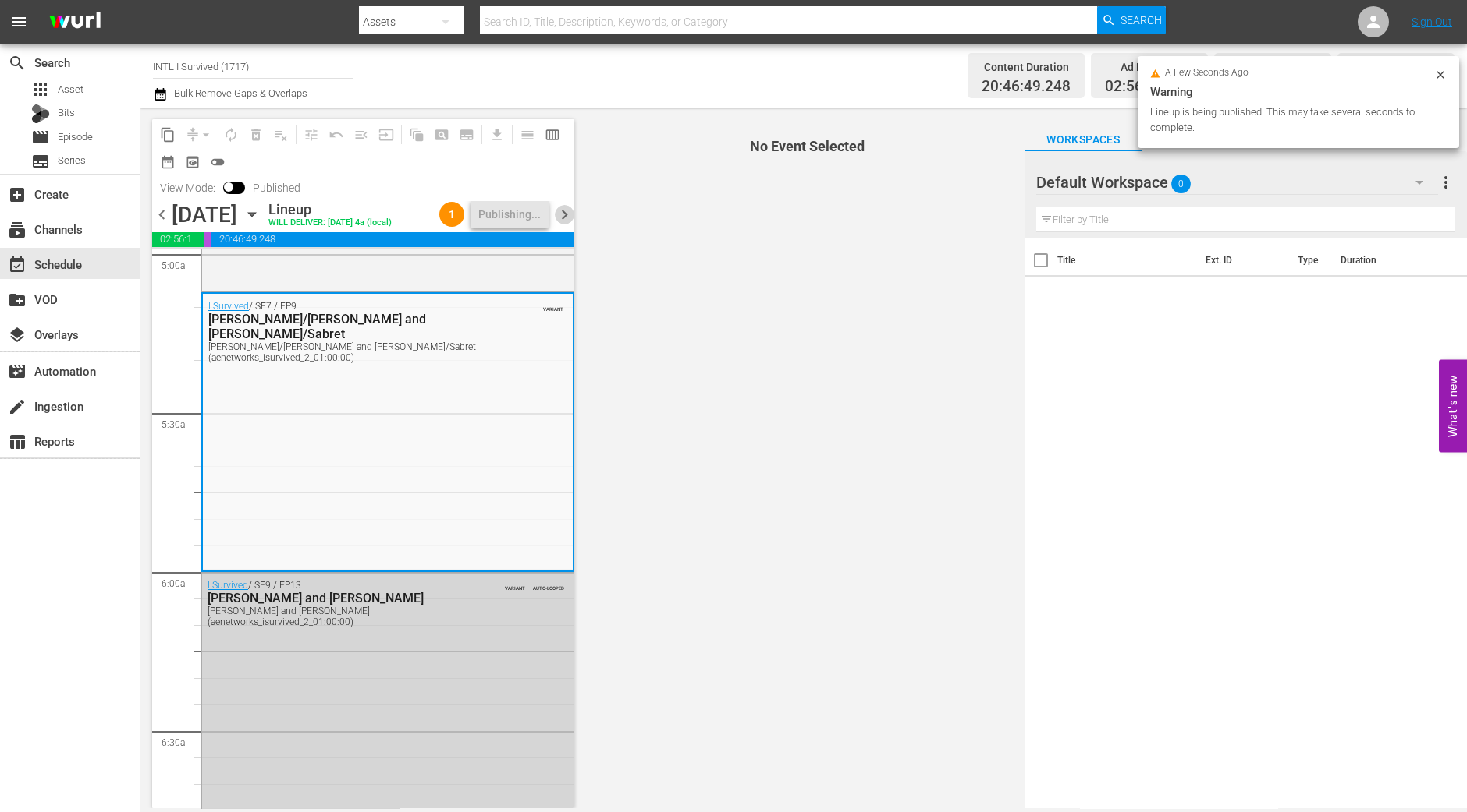
click at [570, 212] on span "chevron_right" at bounding box center [564, 215] width 19 height 19
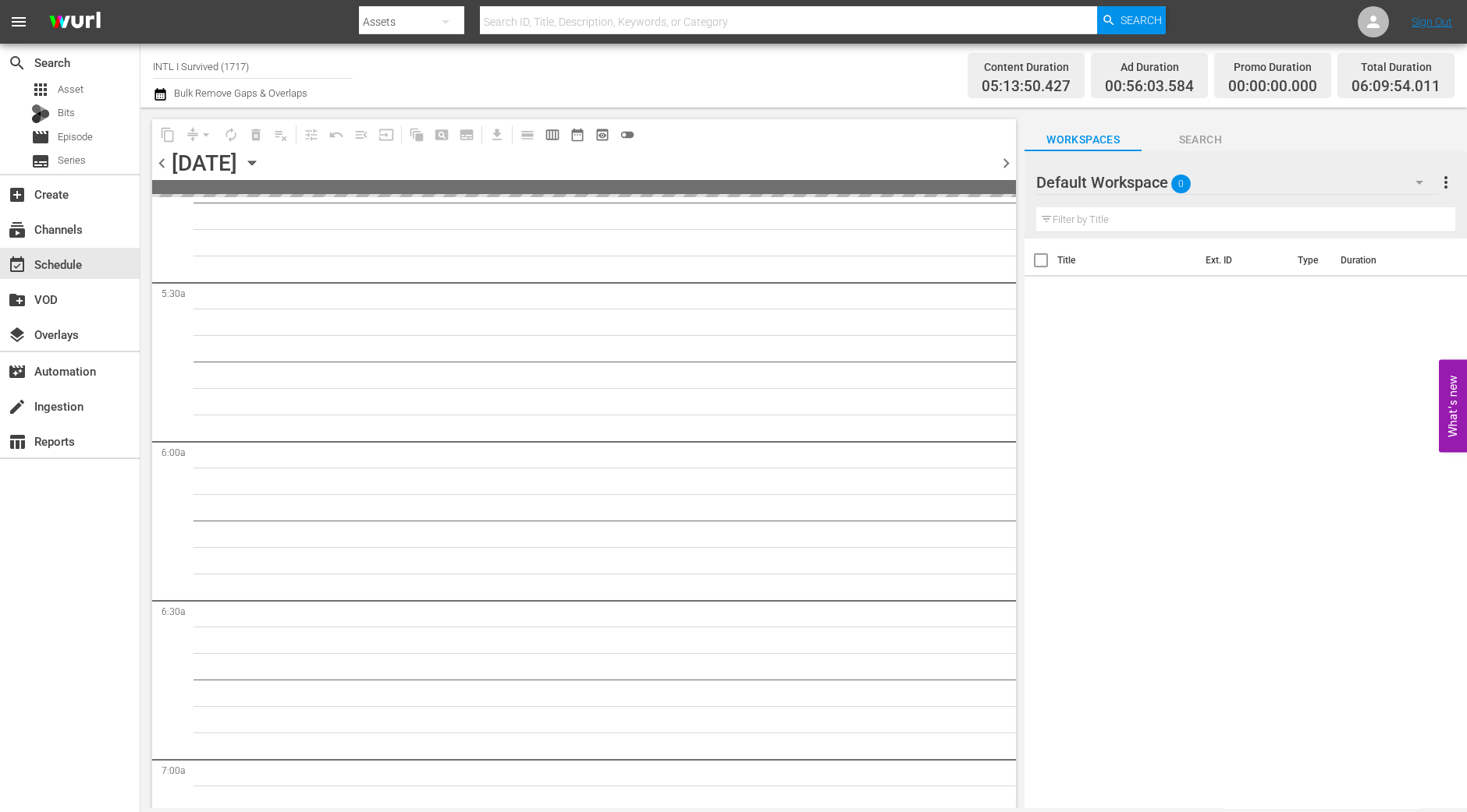
scroll to position [1586, 0]
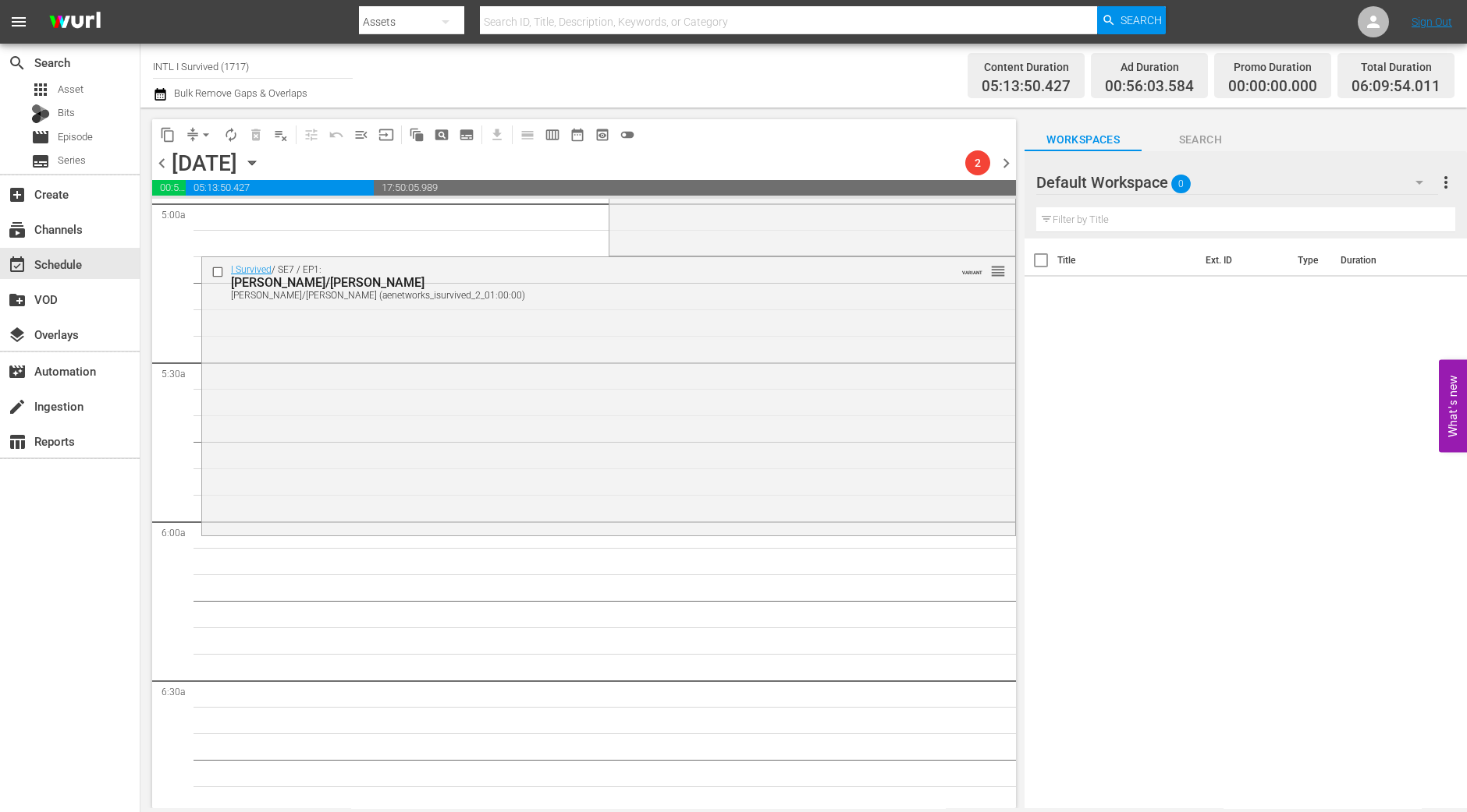
click at [440, 415] on div "I Survived / SE7 / EP1: Jennifer/Neely Ann Jennifer/Neely Ann (aenetworks_isurv…" at bounding box center [608, 395] width 812 height 275
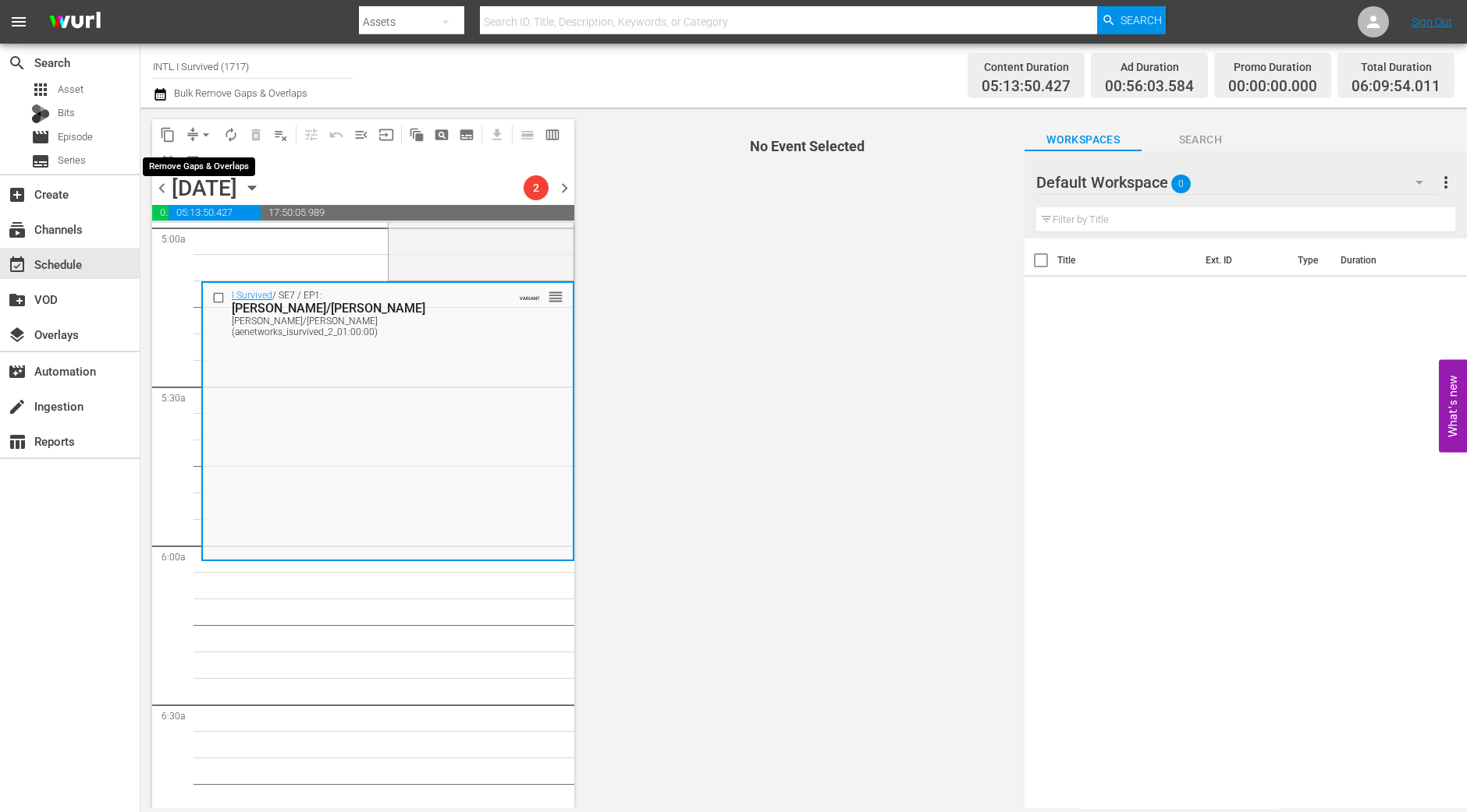
click at [214, 131] on button "arrow_drop_down" at bounding box center [205, 135] width 25 height 25
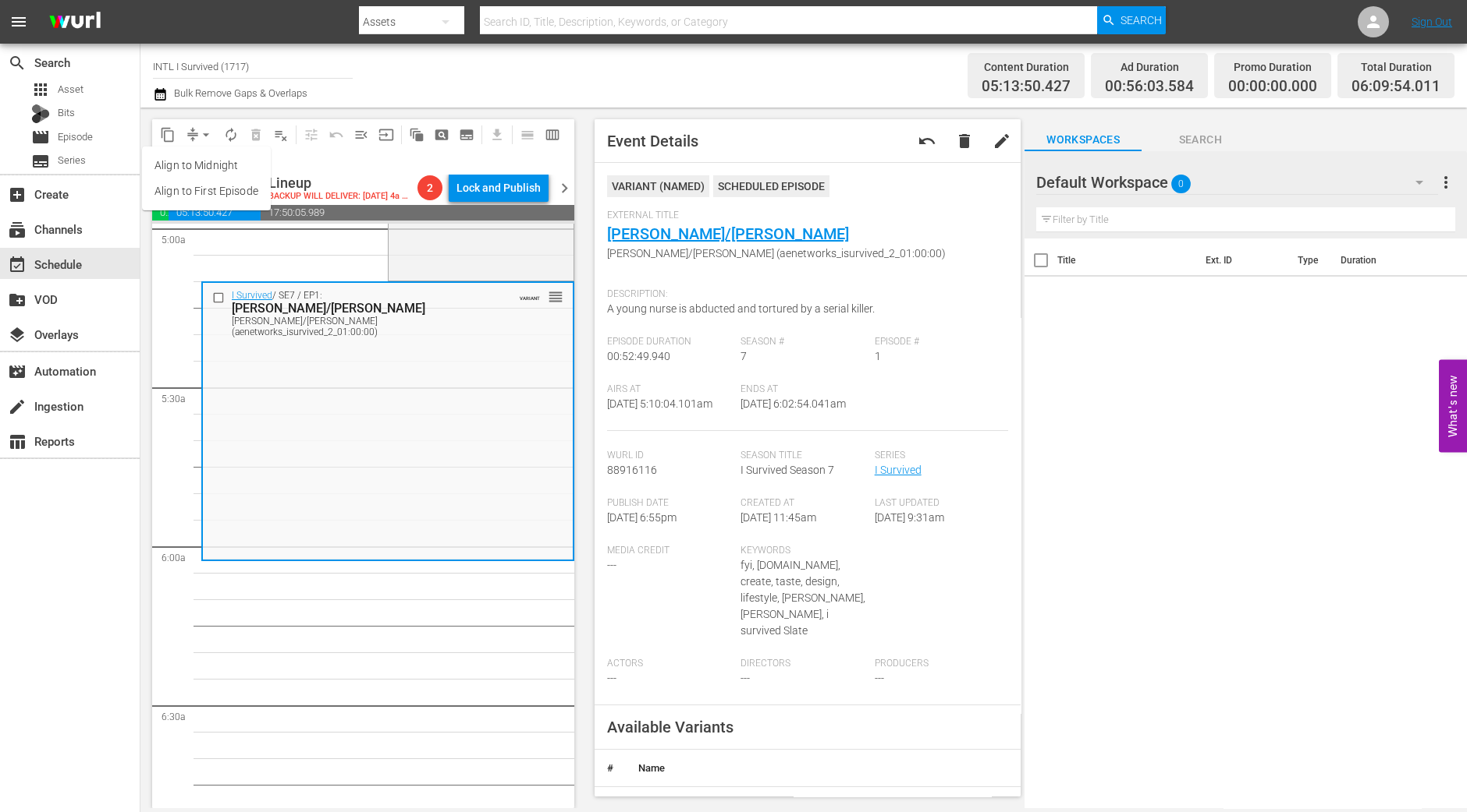
click at [197, 160] on li "Align to Midnight" at bounding box center [205, 165] width 128 height 26
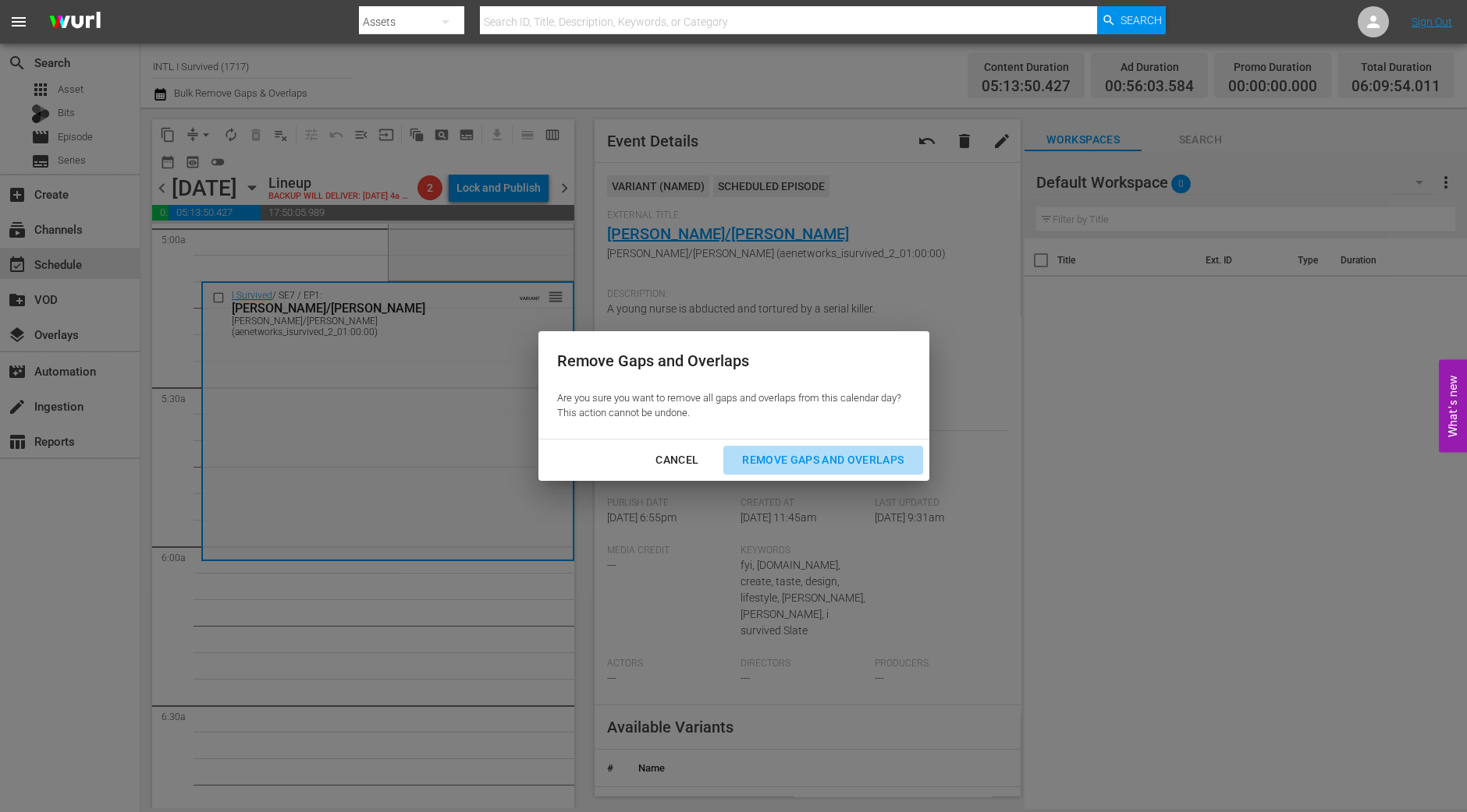
click at [877, 466] on div "Remove Gaps and Overlaps" at bounding box center [823, 460] width 186 height 19
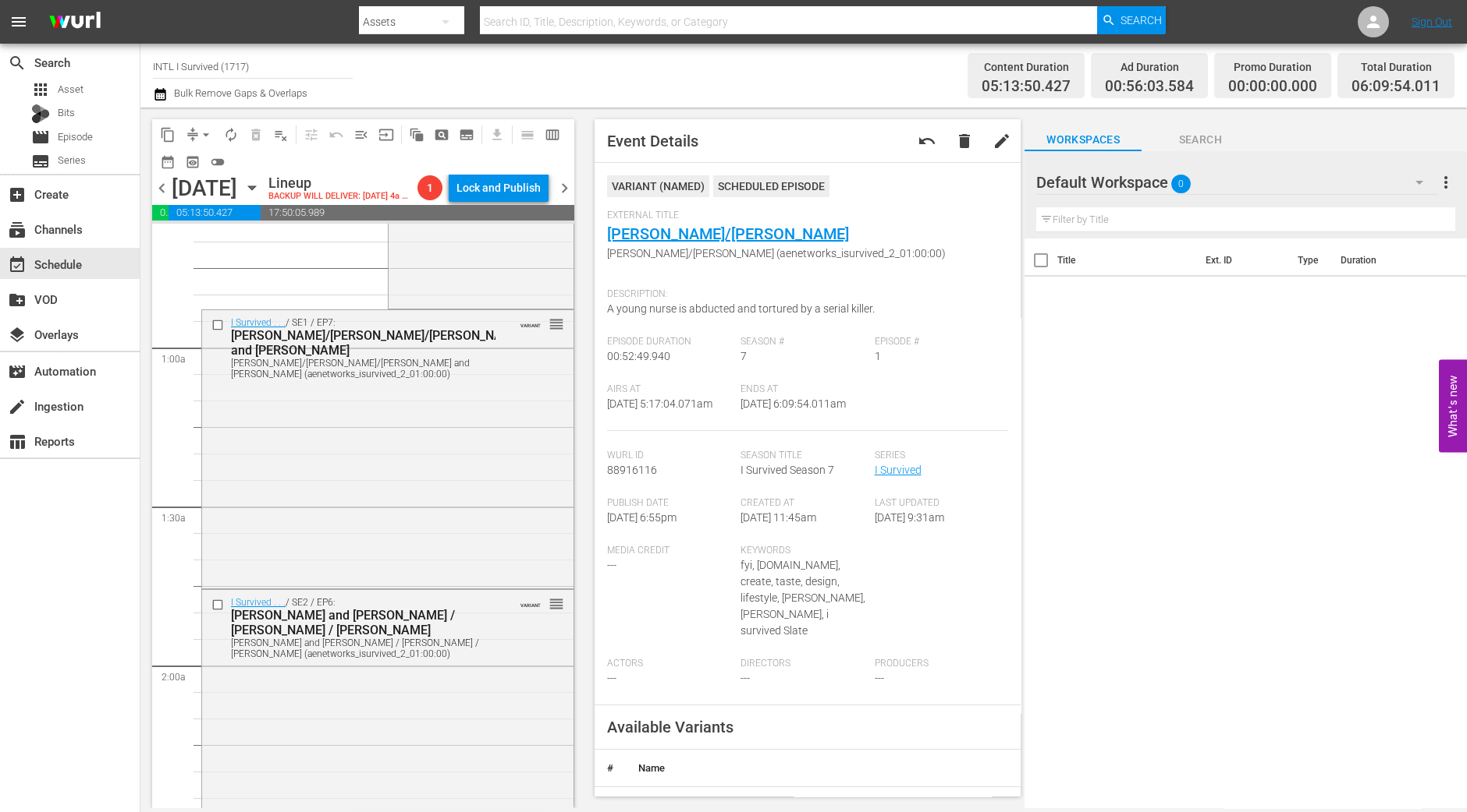
scroll to position [0, 0]
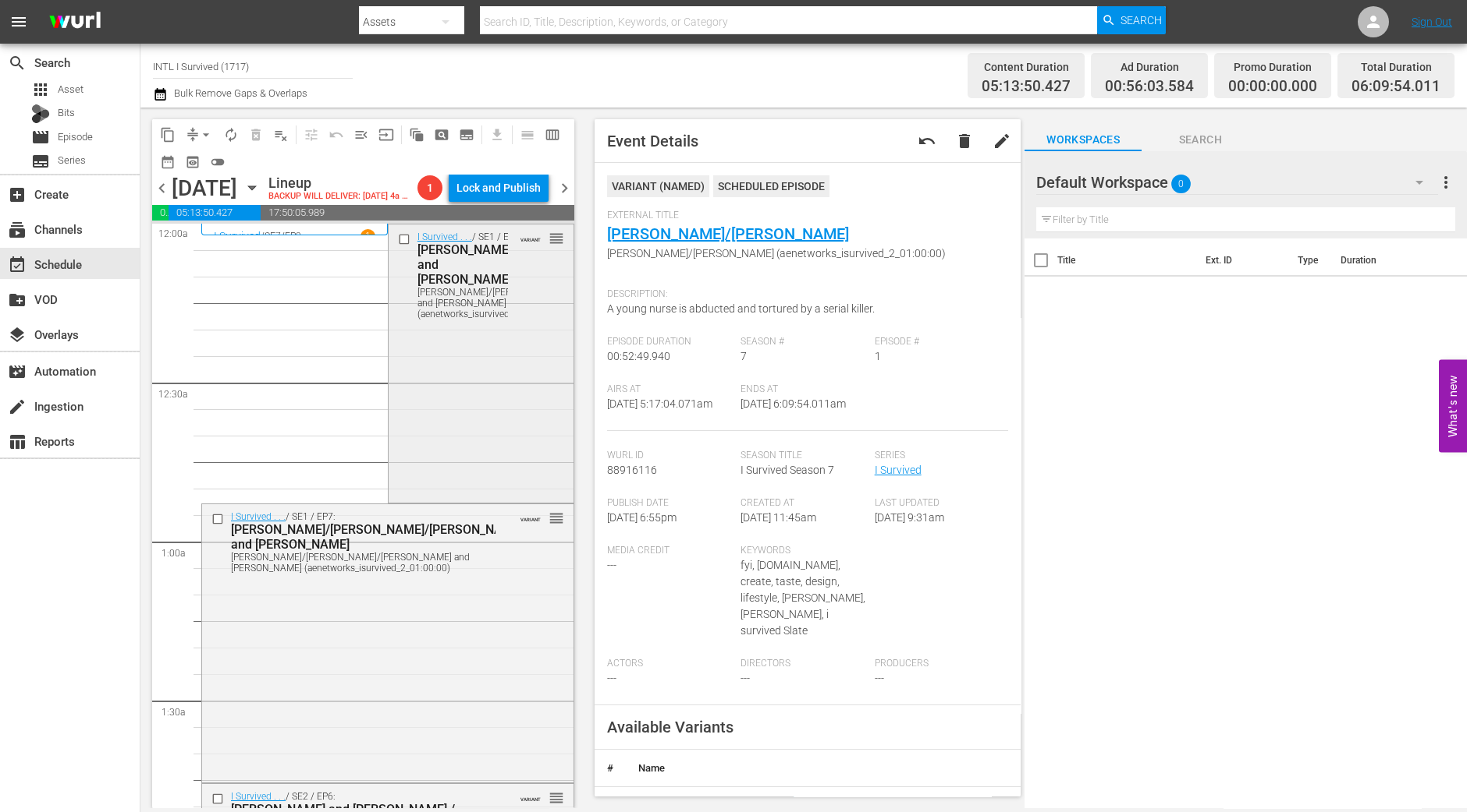
click at [471, 405] on div "I Survived . . . / SE1 / EP2: Brandi/Joseph/Sam and Suzanne Brandi/Joseph/Sam a…" at bounding box center [480, 361] width 185 height 275
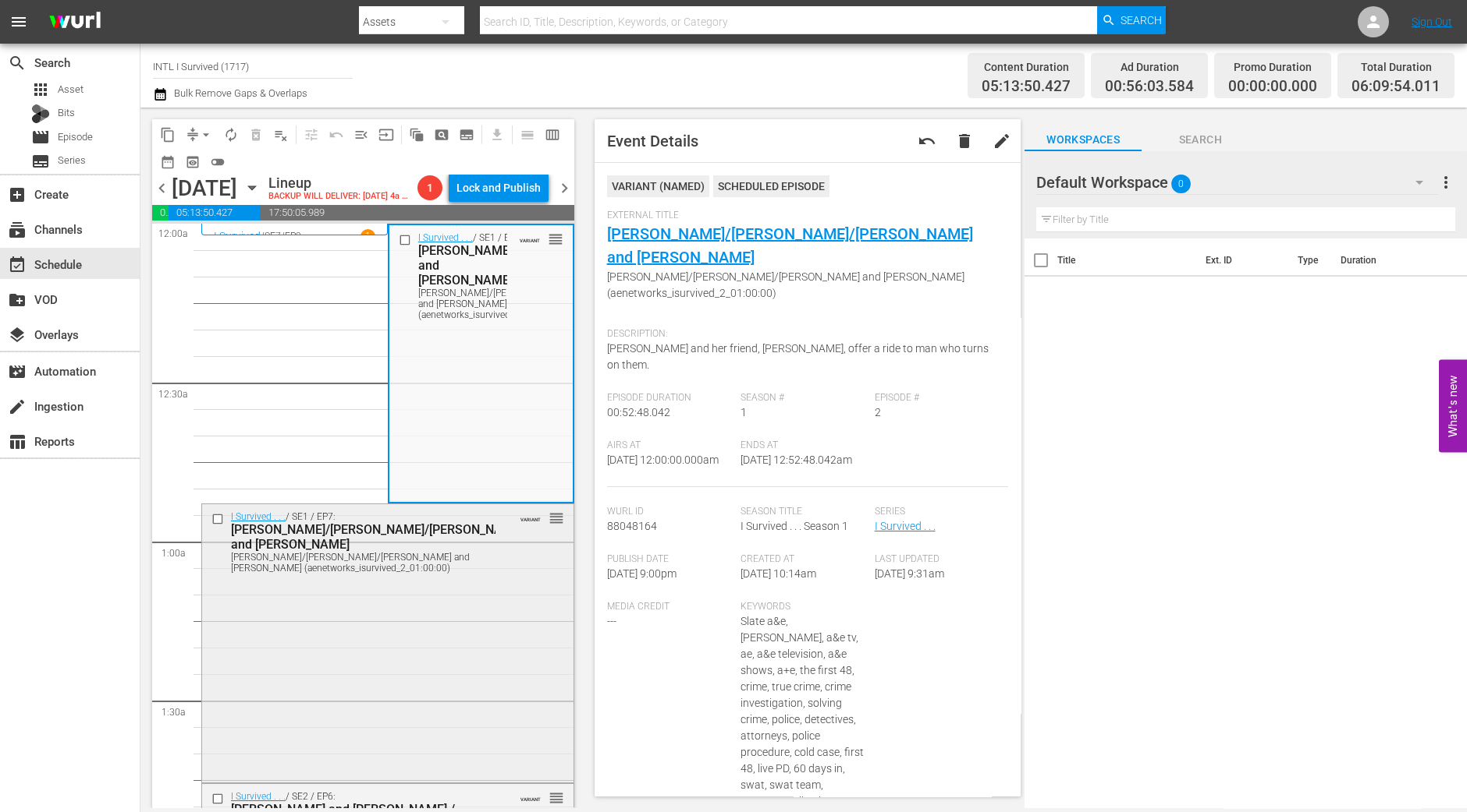
click at [484, 661] on div "I Survived . . . / SE1 / EP7: Cari/Kevin/Joe and Katherine Cari/Kevin/Joe and K…" at bounding box center [387, 642] width 371 height 275
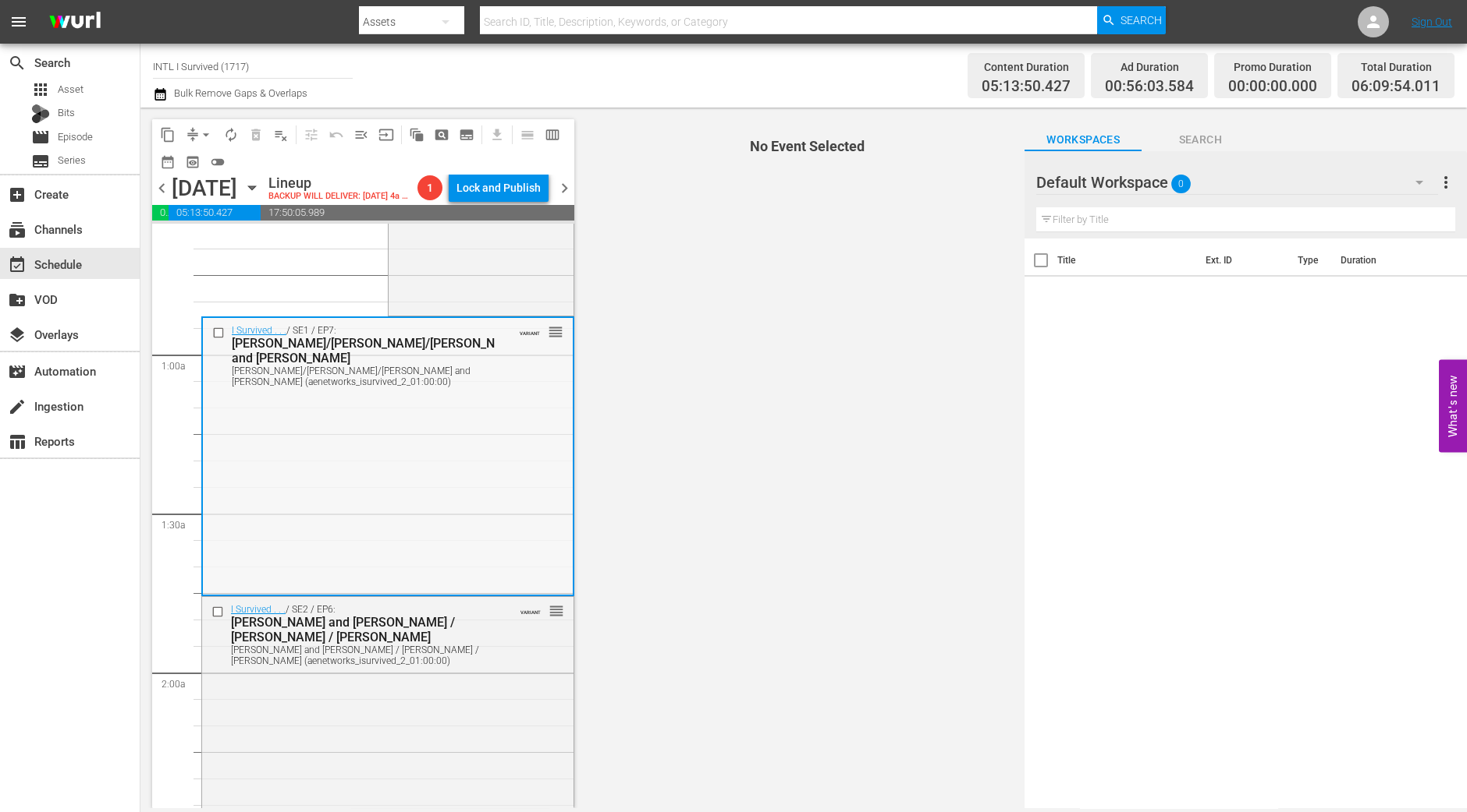
scroll to position [194, 0]
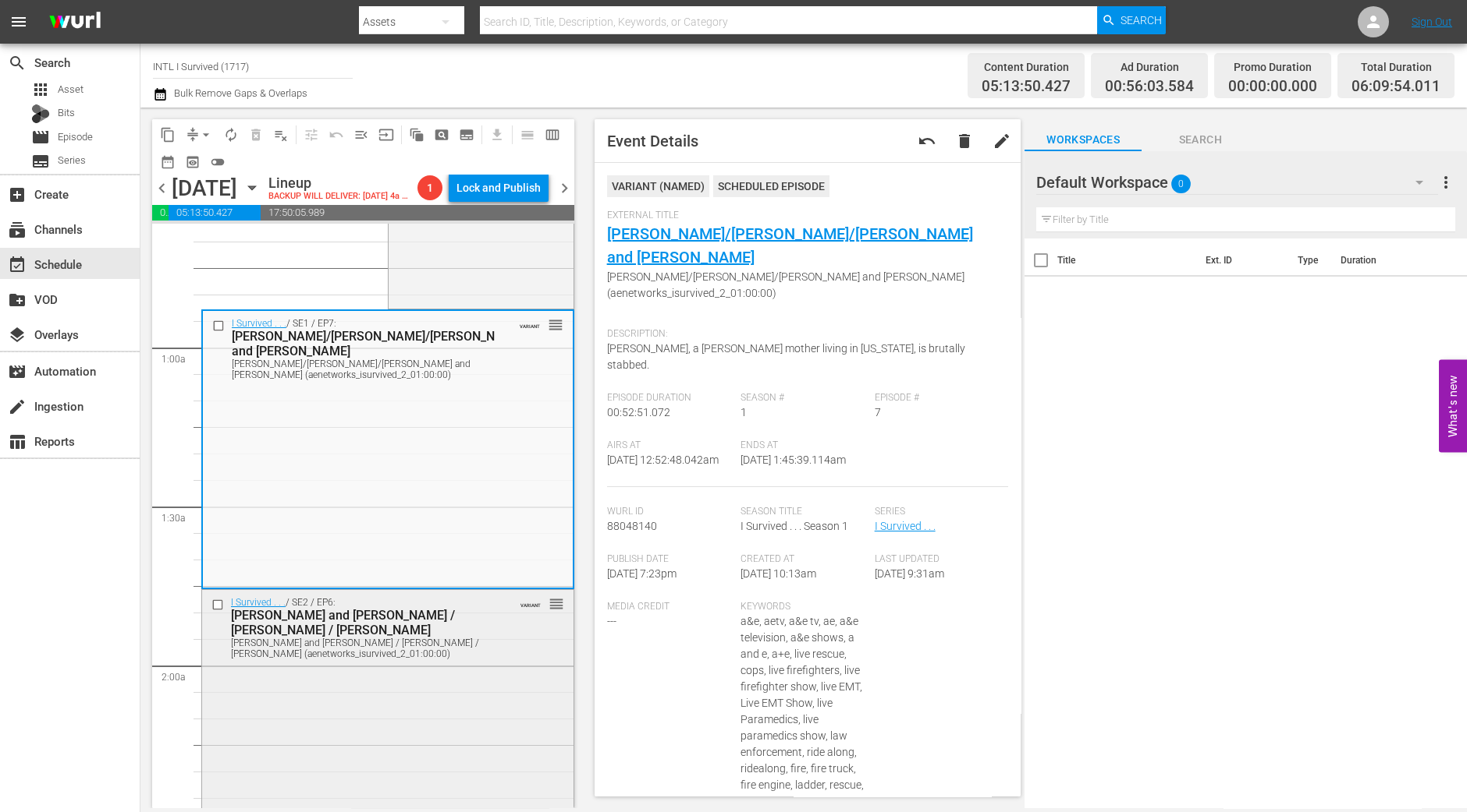
click at [401, 729] on div "I Survived . . . / SE2 / EP6: Jim and Nell / Jennifer / Tammi Jim and Nell / Je…" at bounding box center [387, 727] width 371 height 275
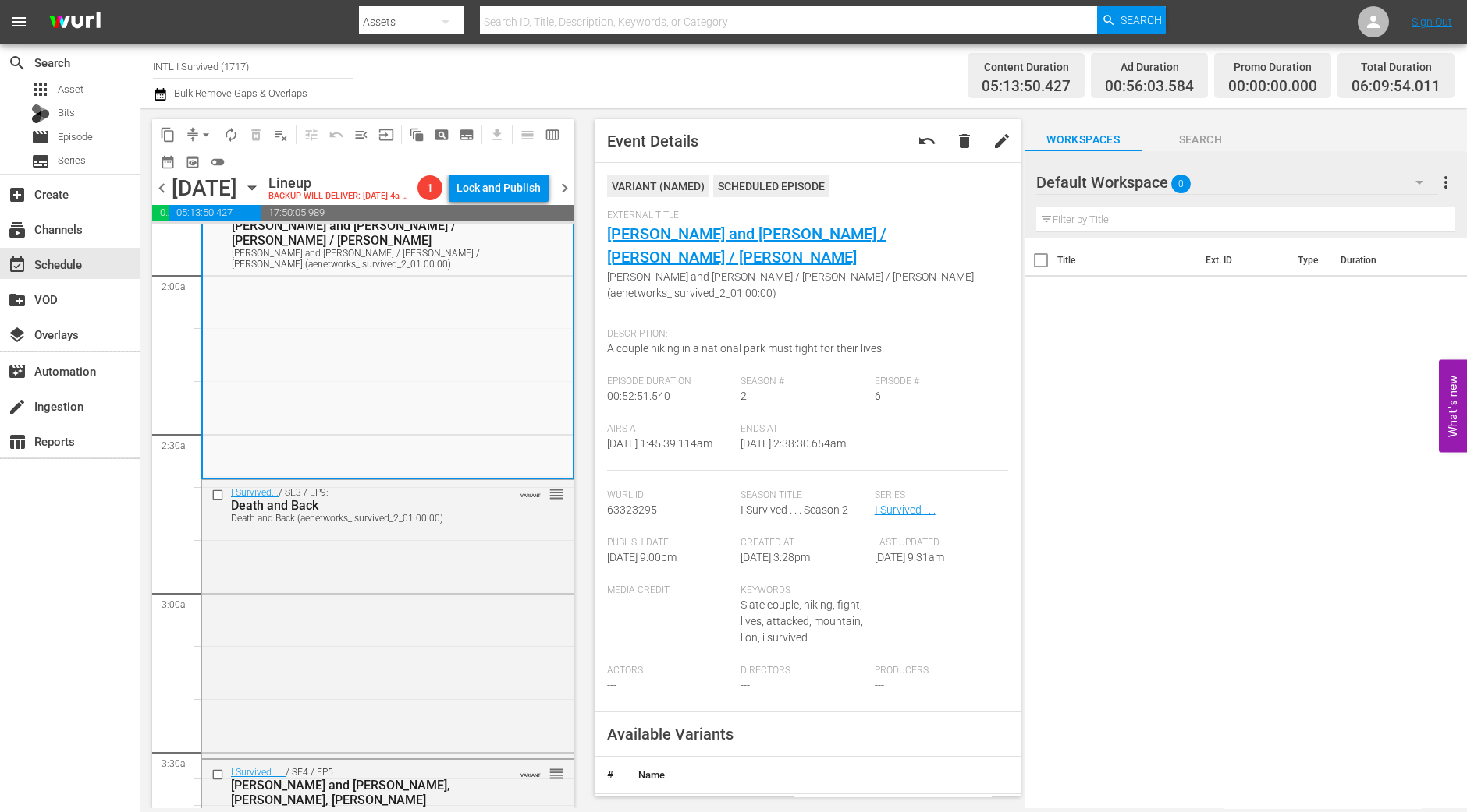
scroll to position [487, 0]
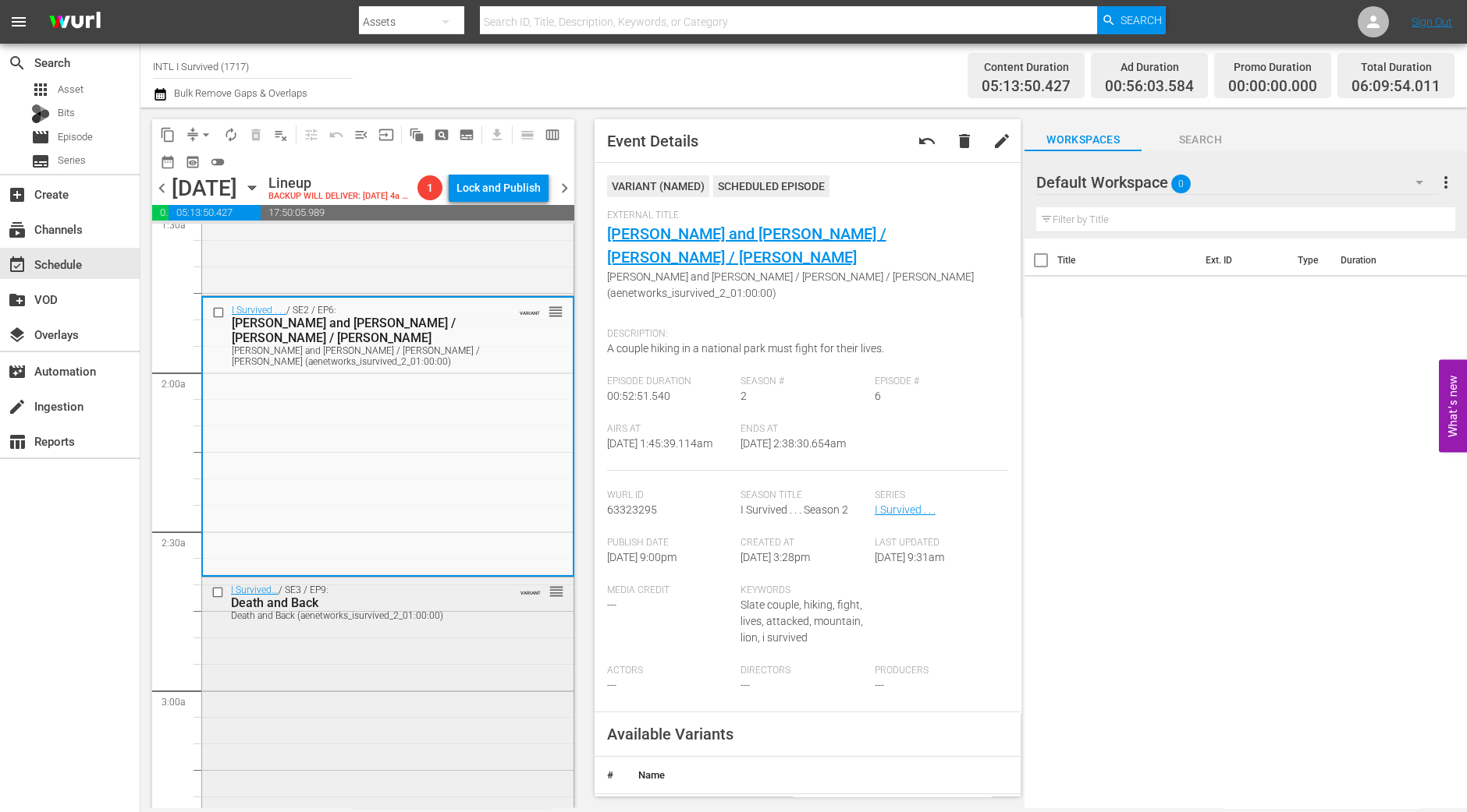
click at [444, 744] on div "I Survived... / SE3 / EP9: Death and Back Death and Back (aenetworks_isurvived_…" at bounding box center [387, 715] width 371 height 275
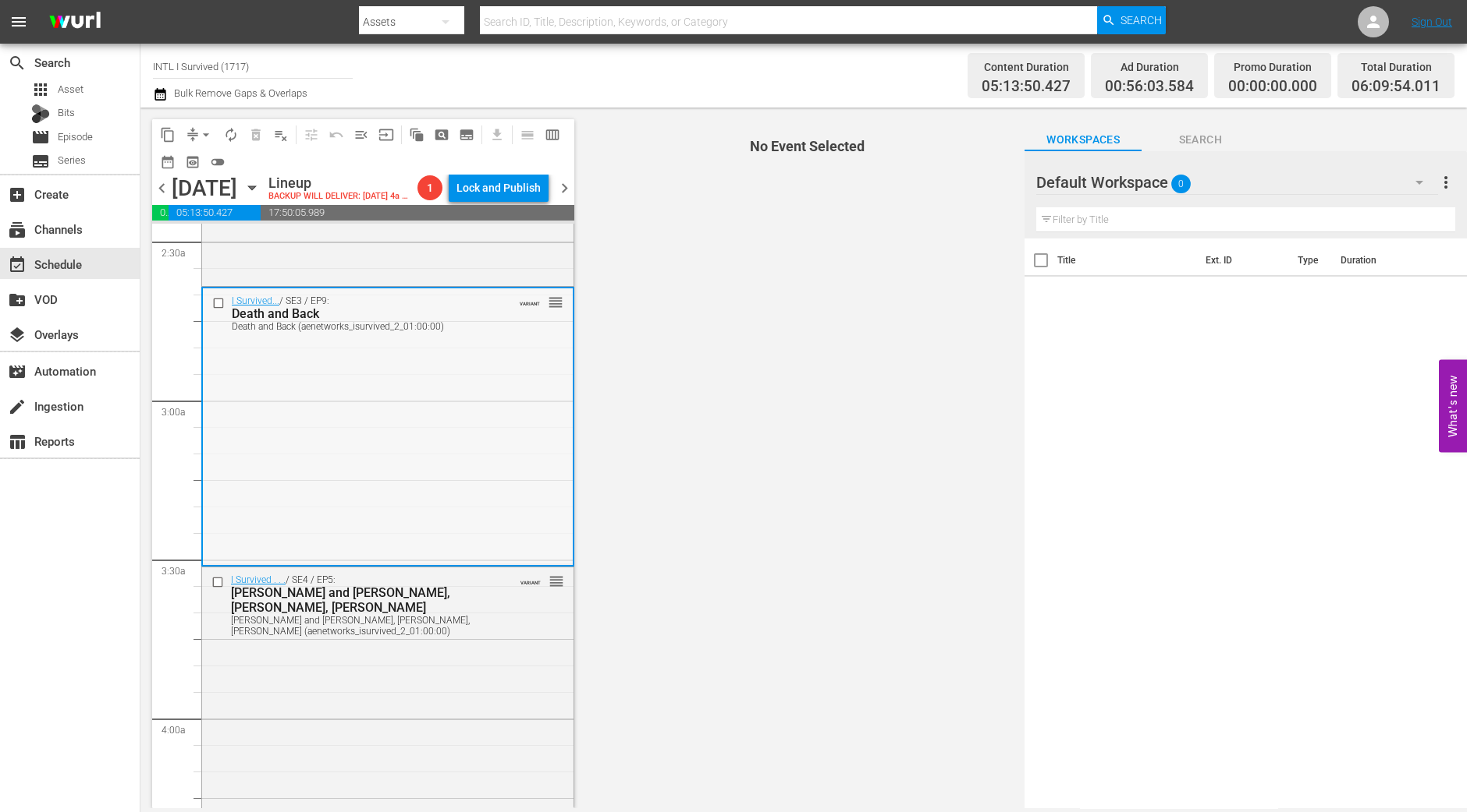
scroll to position [779, 0]
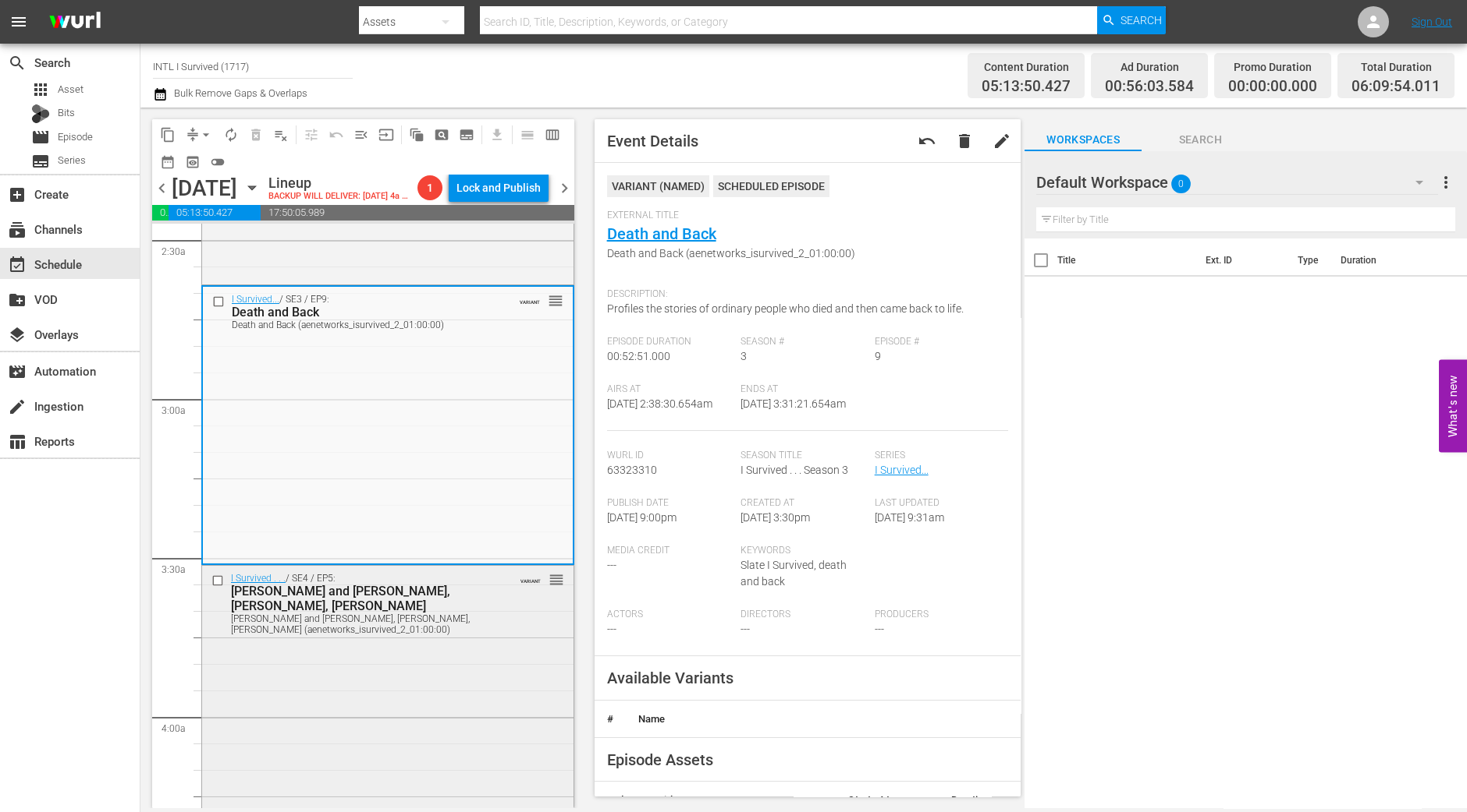
click at [479, 703] on div "I Survived . . . / SE4 / EP5: Ron and Jill, Randy, Julie Ron and Jill, Randy, J…" at bounding box center [387, 703] width 371 height 275
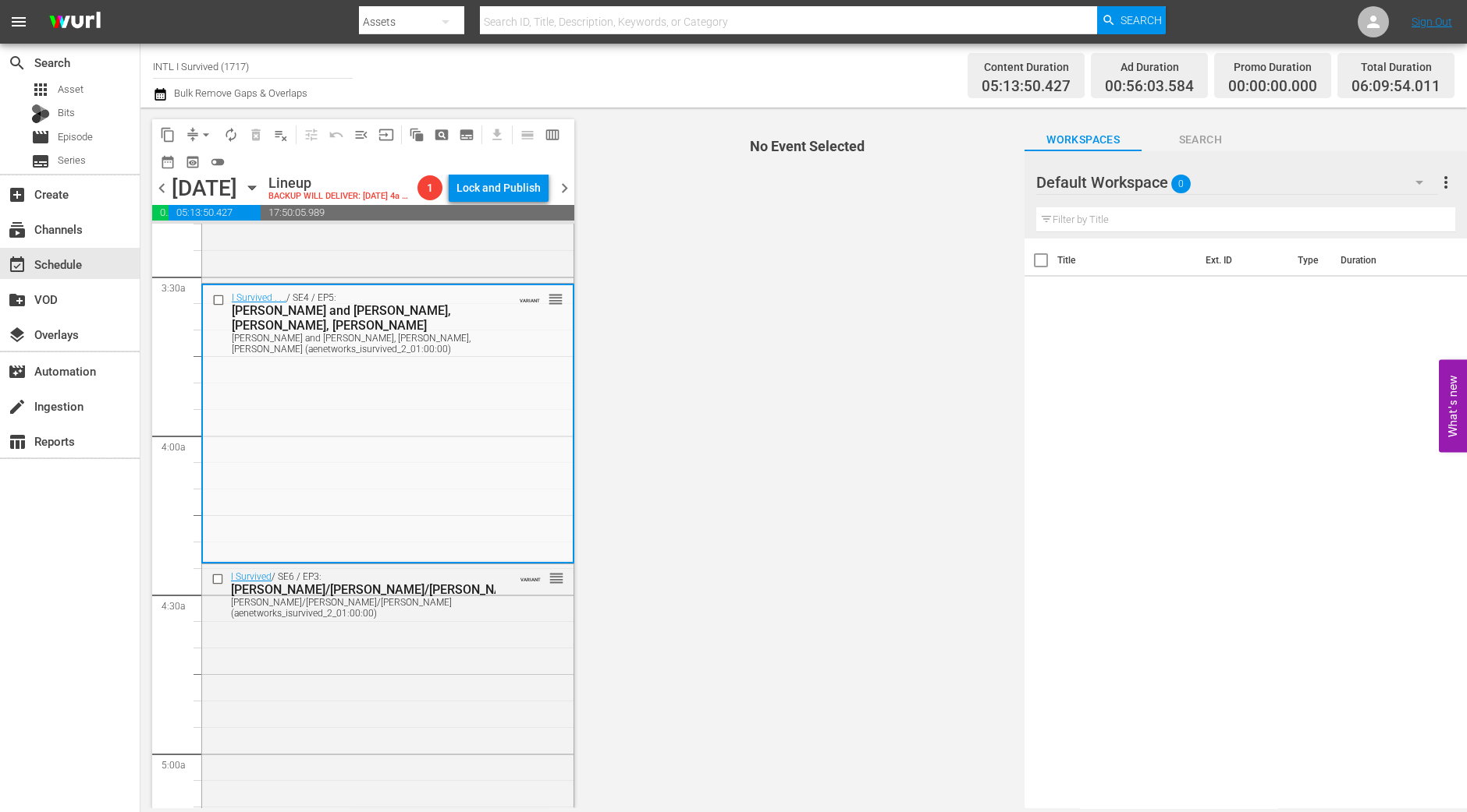
scroll to position [1072, 0]
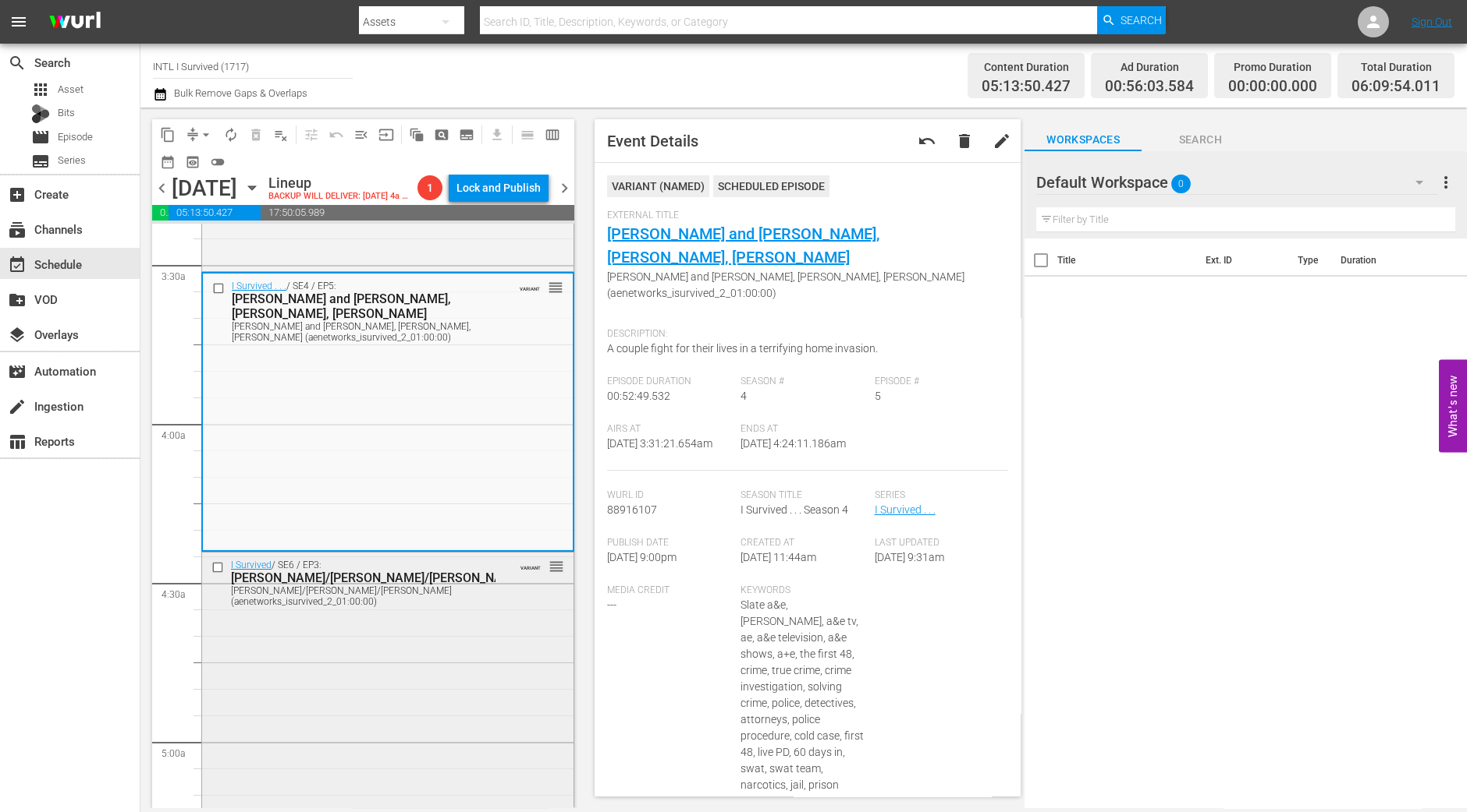
click at [442, 695] on div "I Survived / SE6 / EP3: Gracia/Michelle/Richard Gracia/Michelle/Richard (aenetw…" at bounding box center [387, 690] width 371 height 276
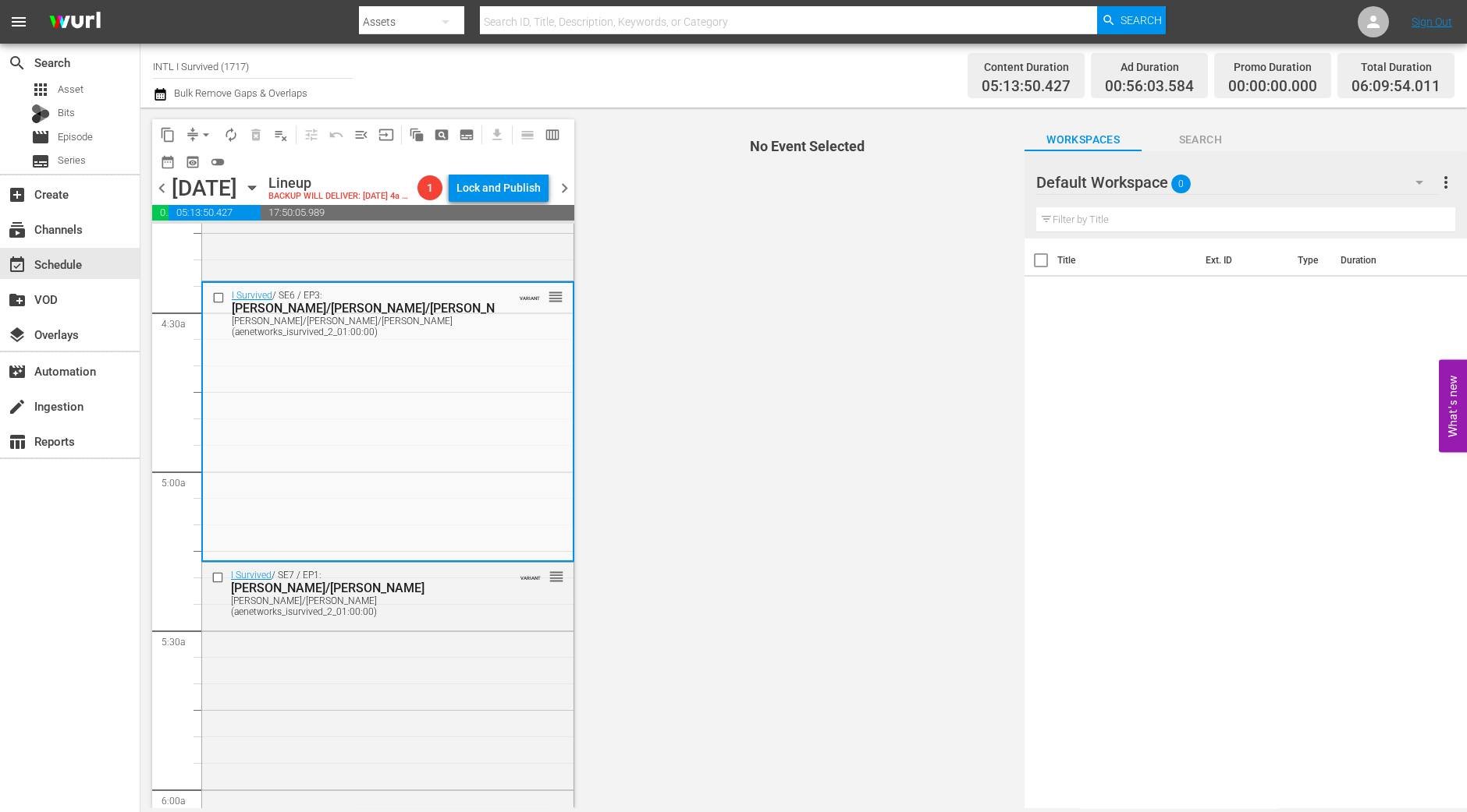
scroll to position [1363, 0]
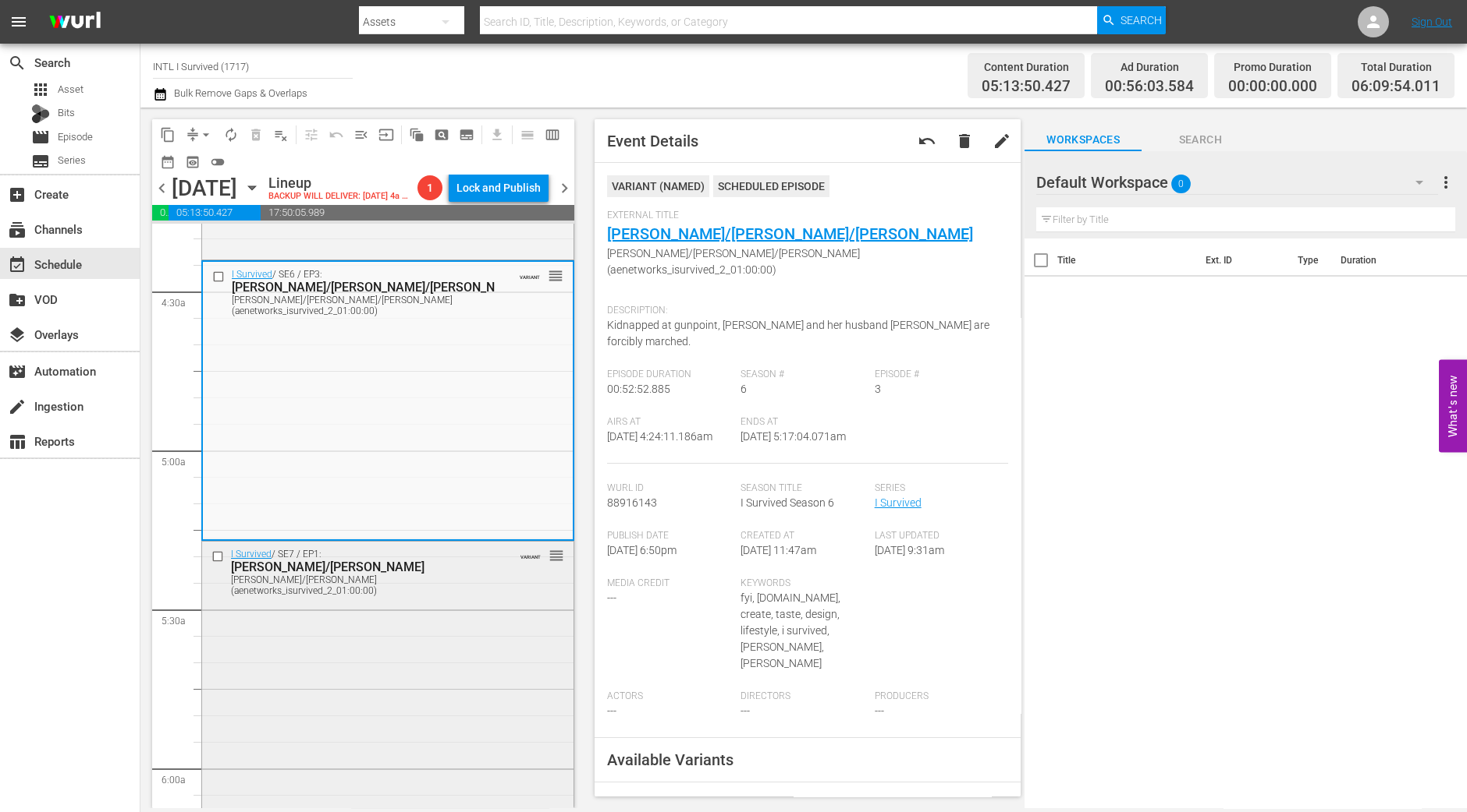
click at [360, 725] on div "I Survived / SE7 / EP1: Jennifer/Neely Ann Jennifer/Neely Ann (aenetworks_isurv…" at bounding box center [387, 679] width 371 height 275
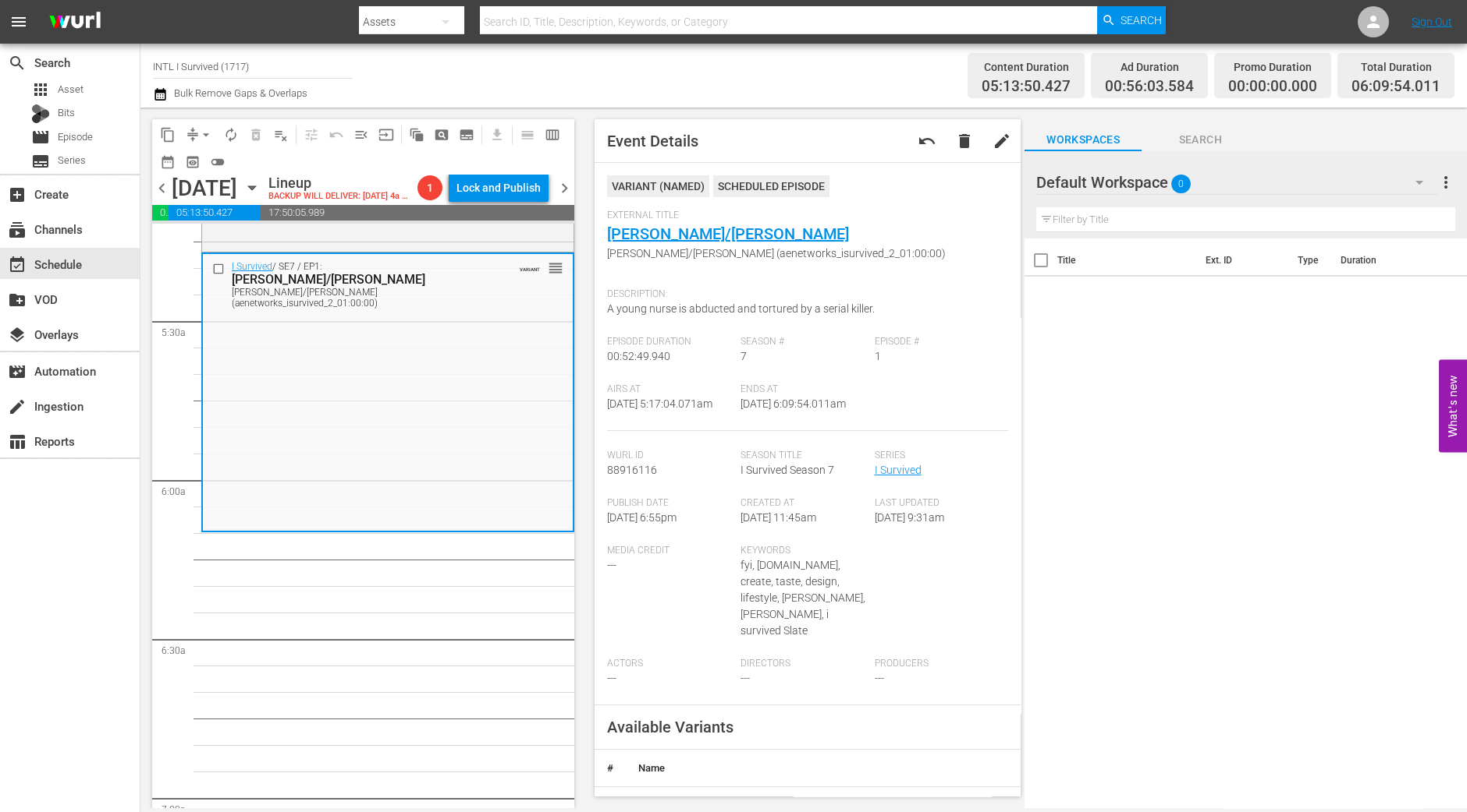
scroll to position [1656, 0]
click at [202, 143] on button "arrow_drop_down" at bounding box center [205, 135] width 25 height 25
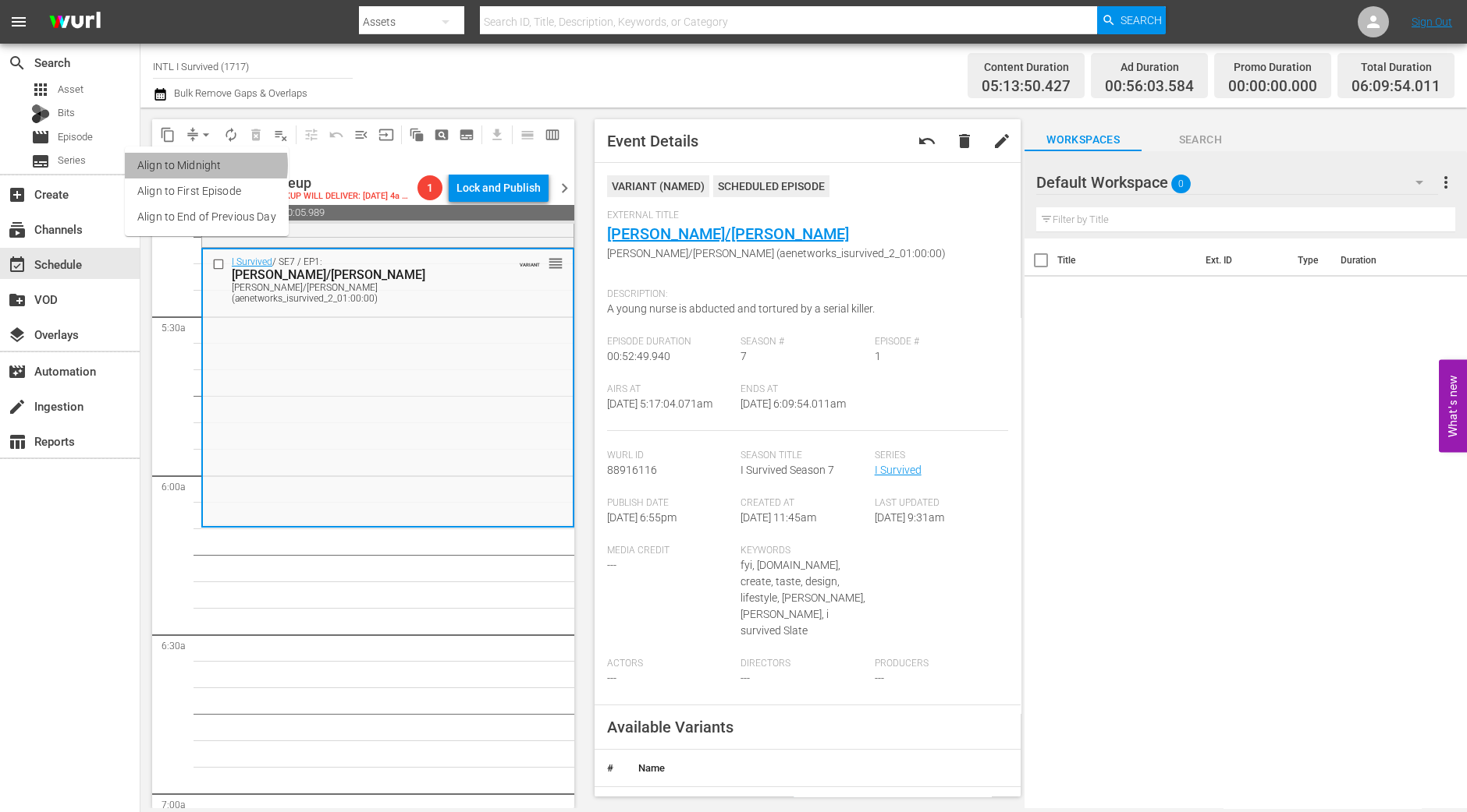
click at [201, 165] on li "Align to Midnight" at bounding box center [206, 165] width 164 height 26
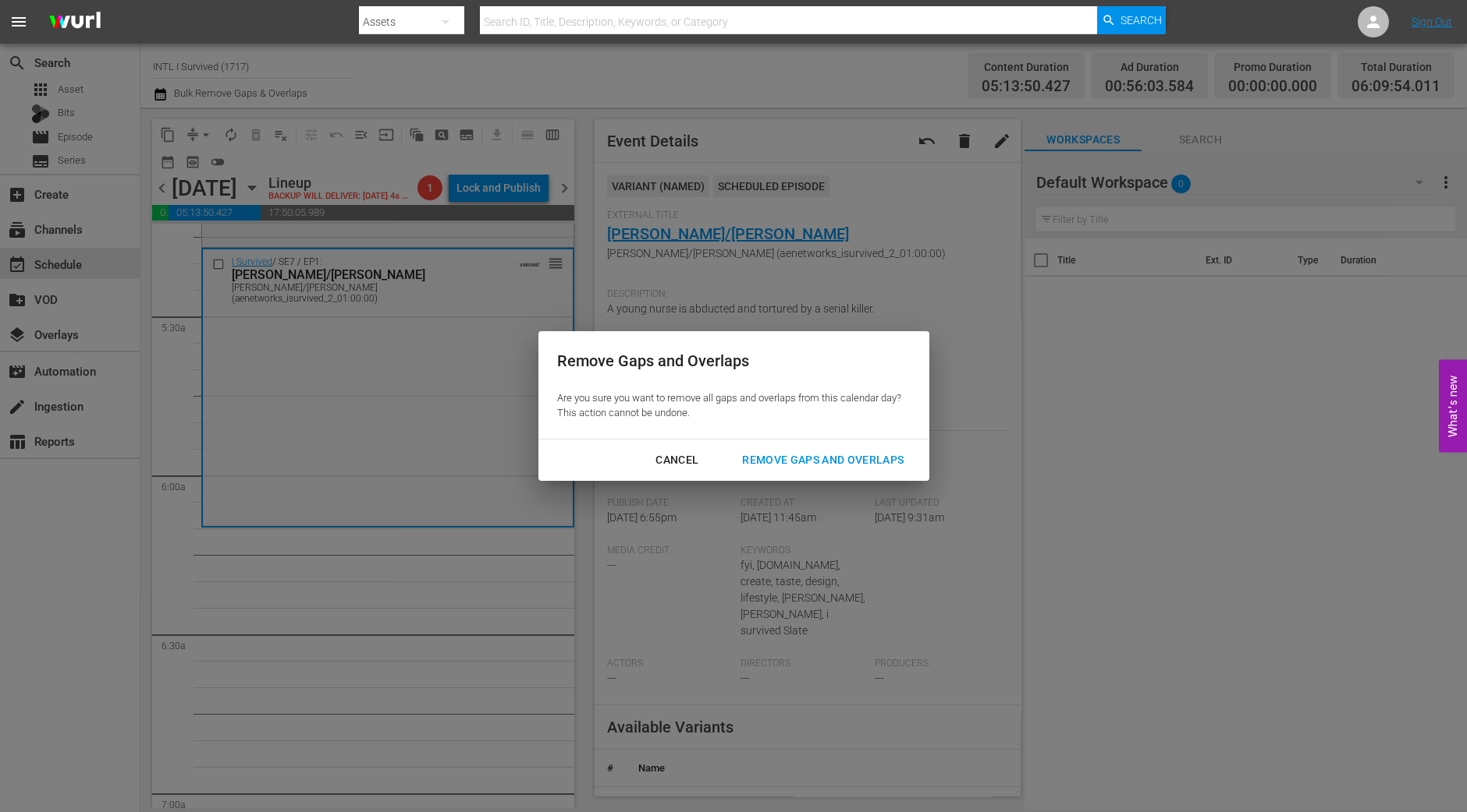
click at [832, 455] on div "Remove Gaps and Overlaps" at bounding box center [823, 460] width 186 height 19
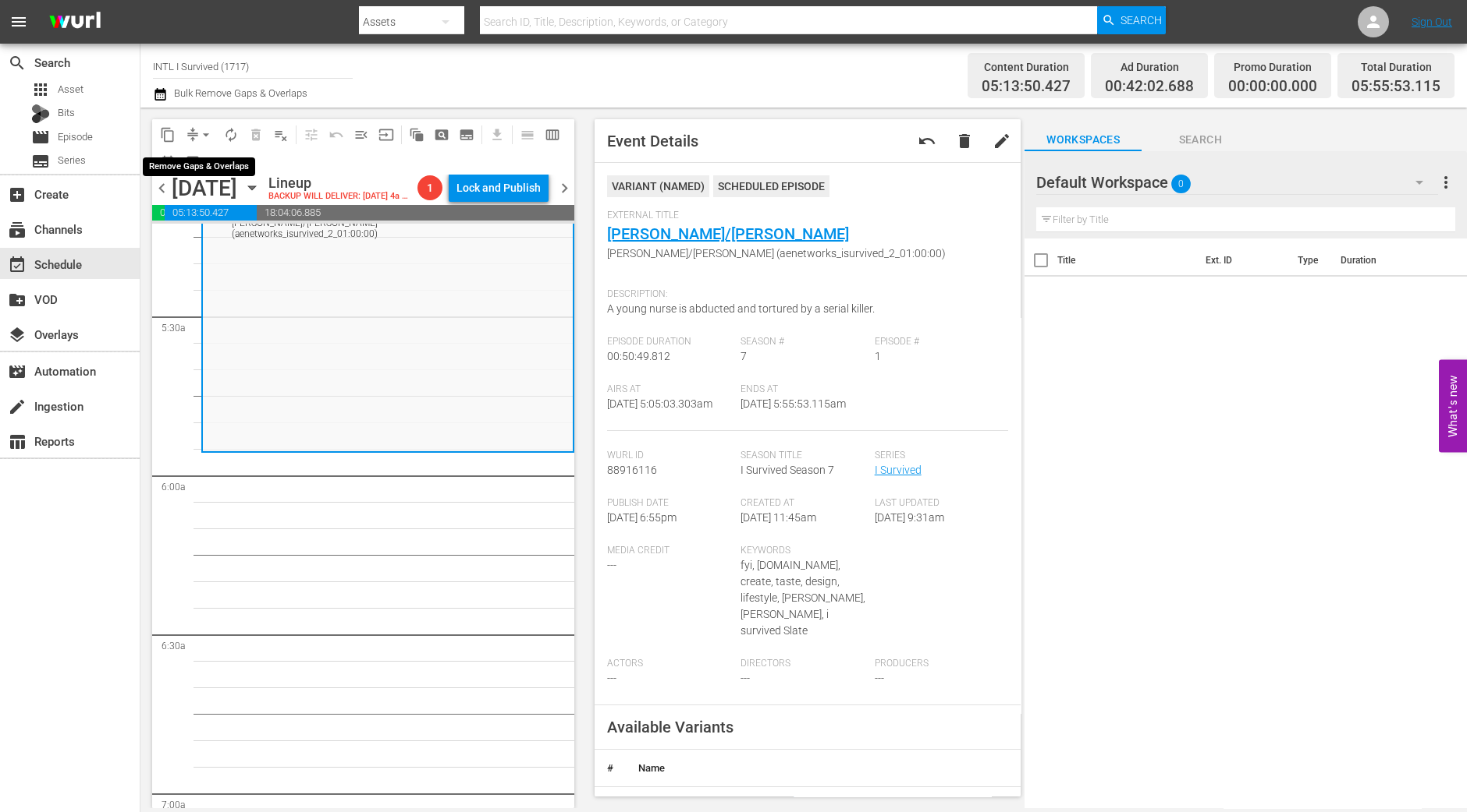
click at [198, 137] on span "arrow_drop_down" at bounding box center [205, 135] width 15 height 15
click at [199, 158] on li "Align to Midnight" at bounding box center [206, 165] width 164 height 26
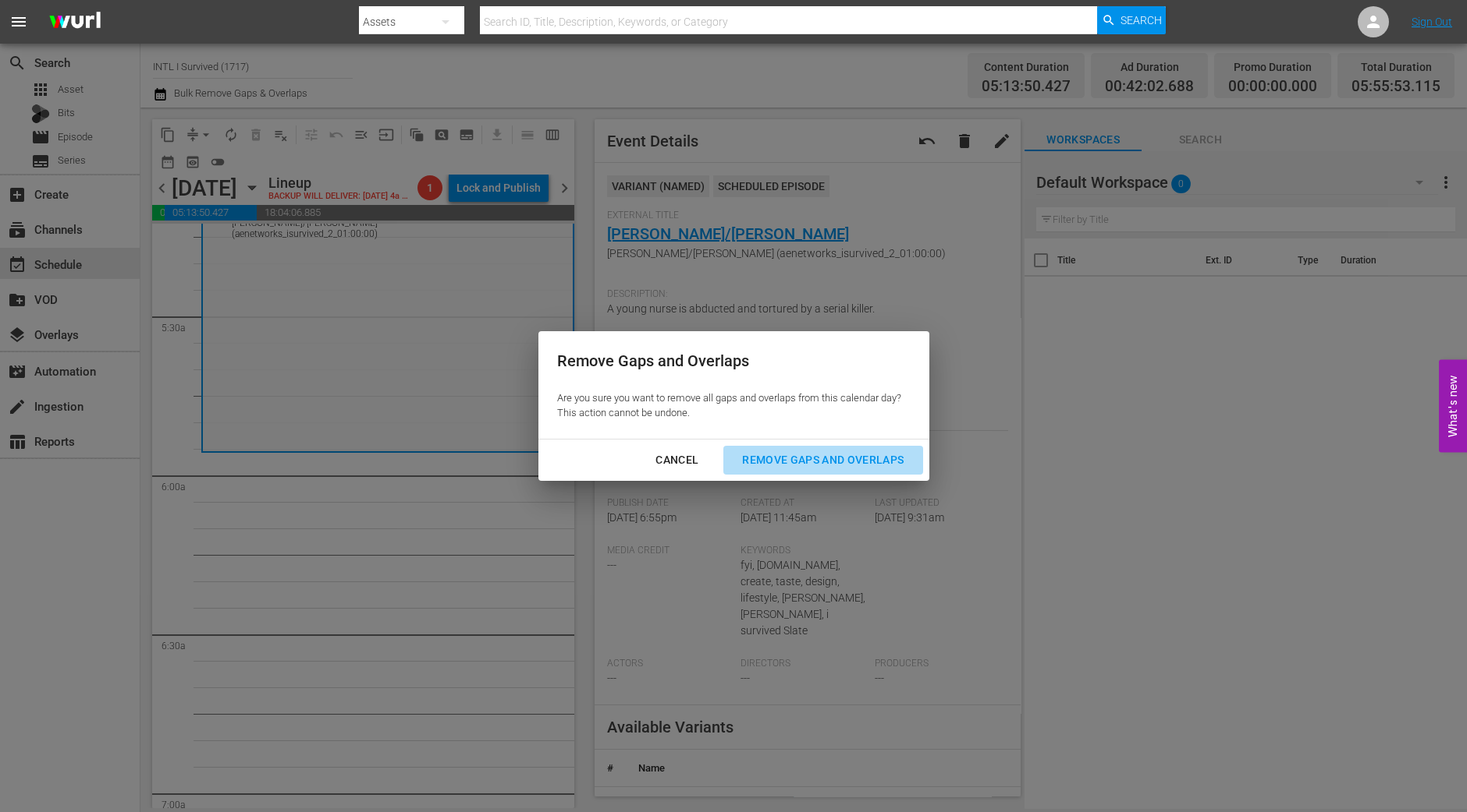
click at [813, 459] on div "Remove Gaps and Overlaps" at bounding box center [823, 460] width 186 height 19
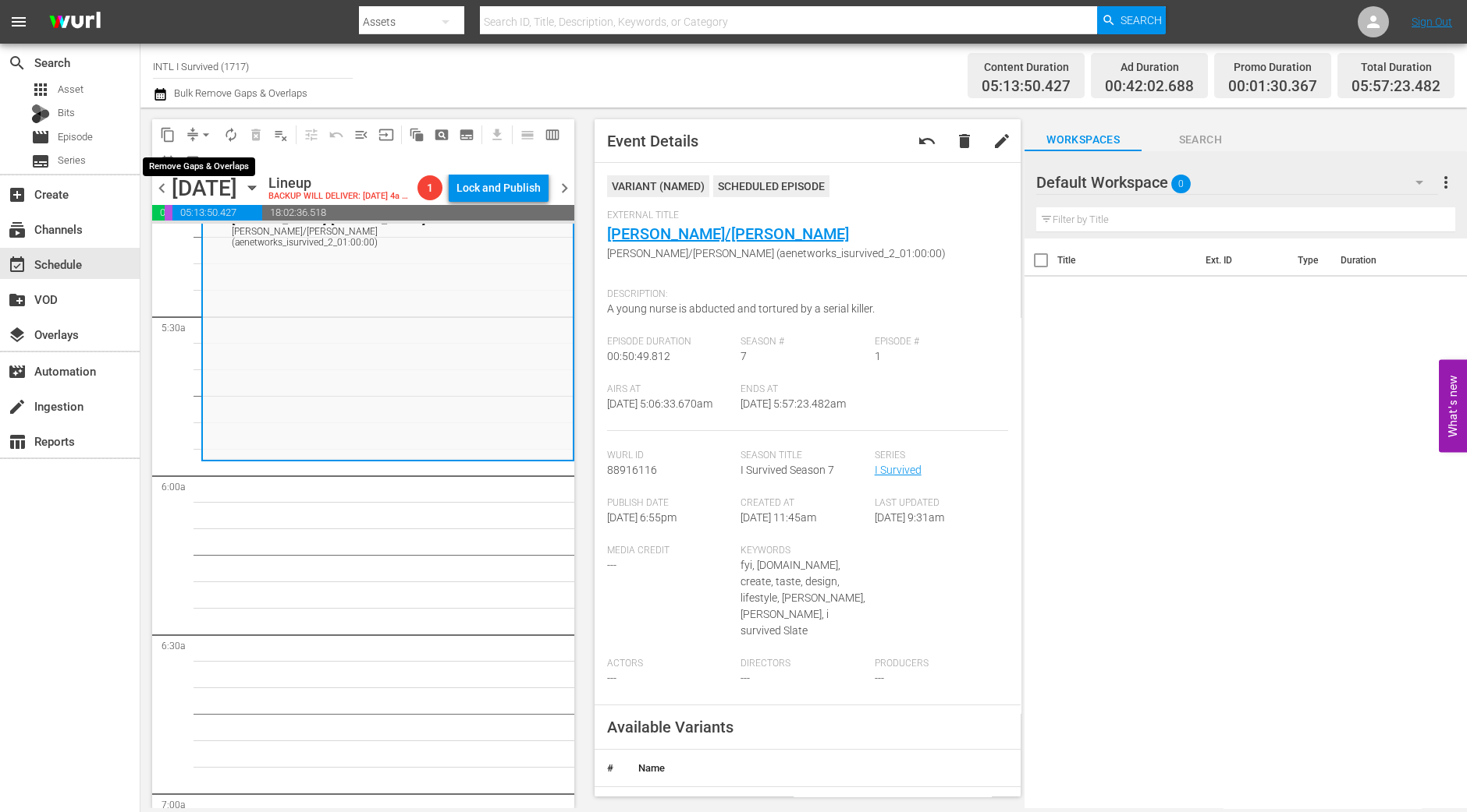
click at [207, 135] on span "arrow_drop_down" at bounding box center [205, 135] width 15 height 15
click at [206, 154] on li "Align to Midnight" at bounding box center [206, 165] width 164 height 26
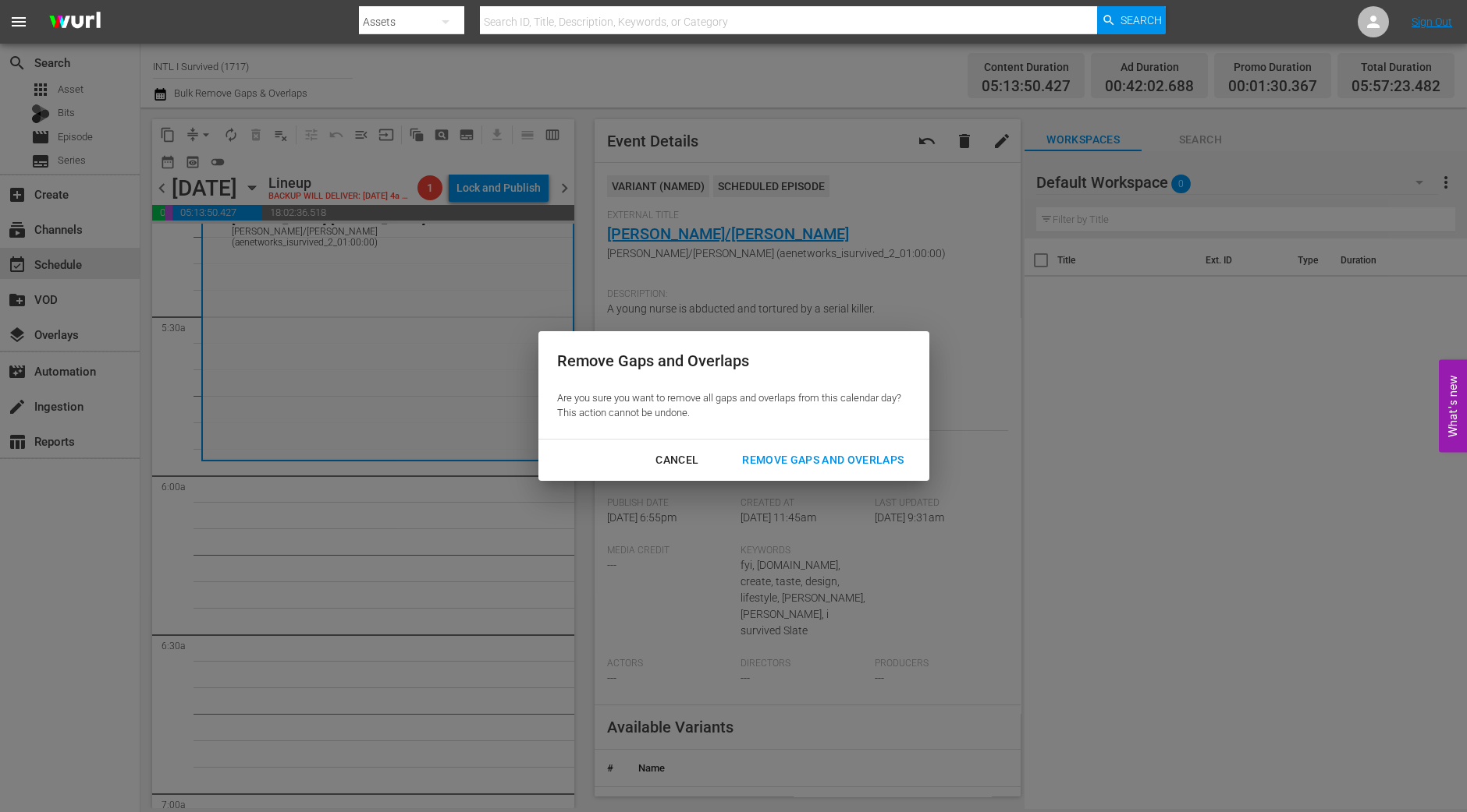
click at [838, 465] on div "Remove Gaps and Overlaps" at bounding box center [823, 460] width 186 height 19
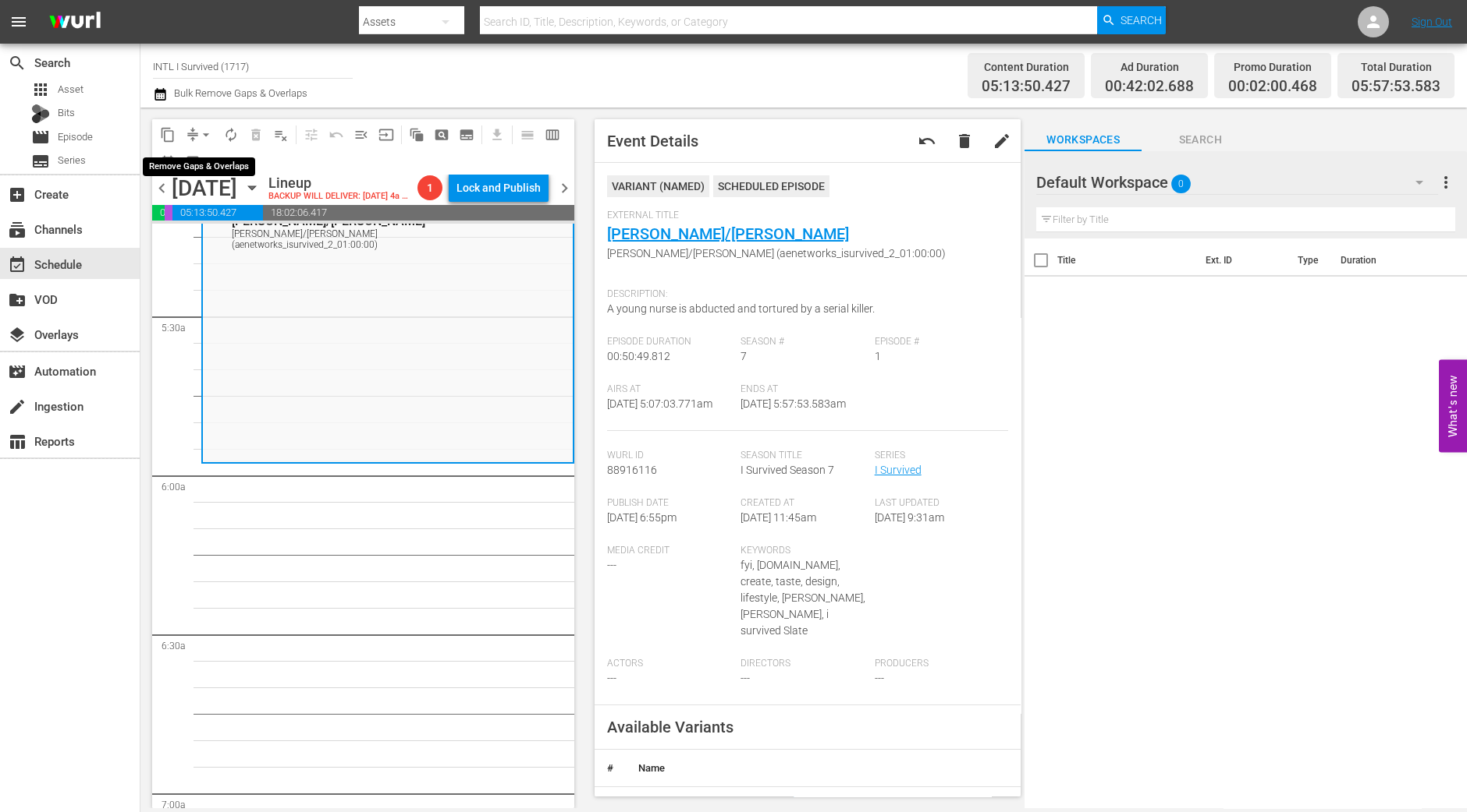
click at [204, 134] on span "arrow_drop_down" at bounding box center [205, 135] width 15 height 15
click at [208, 158] on li "Align to Midnight" at bounding box center [206, 165] width 164 height 26
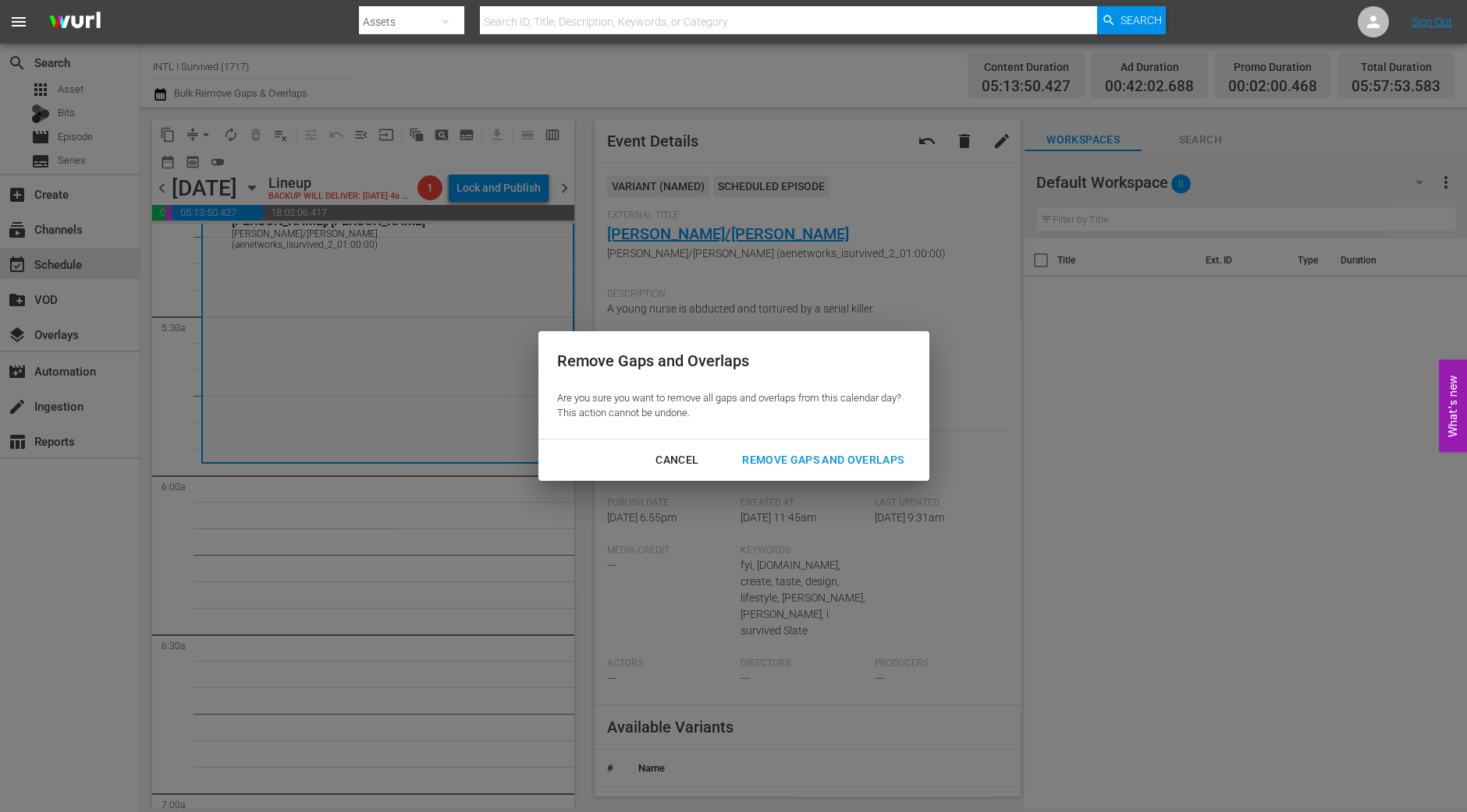
click at [868, 470] on button "Remove Gaps and Overlaps" at bounding box center [822, 460] width 199 height 29
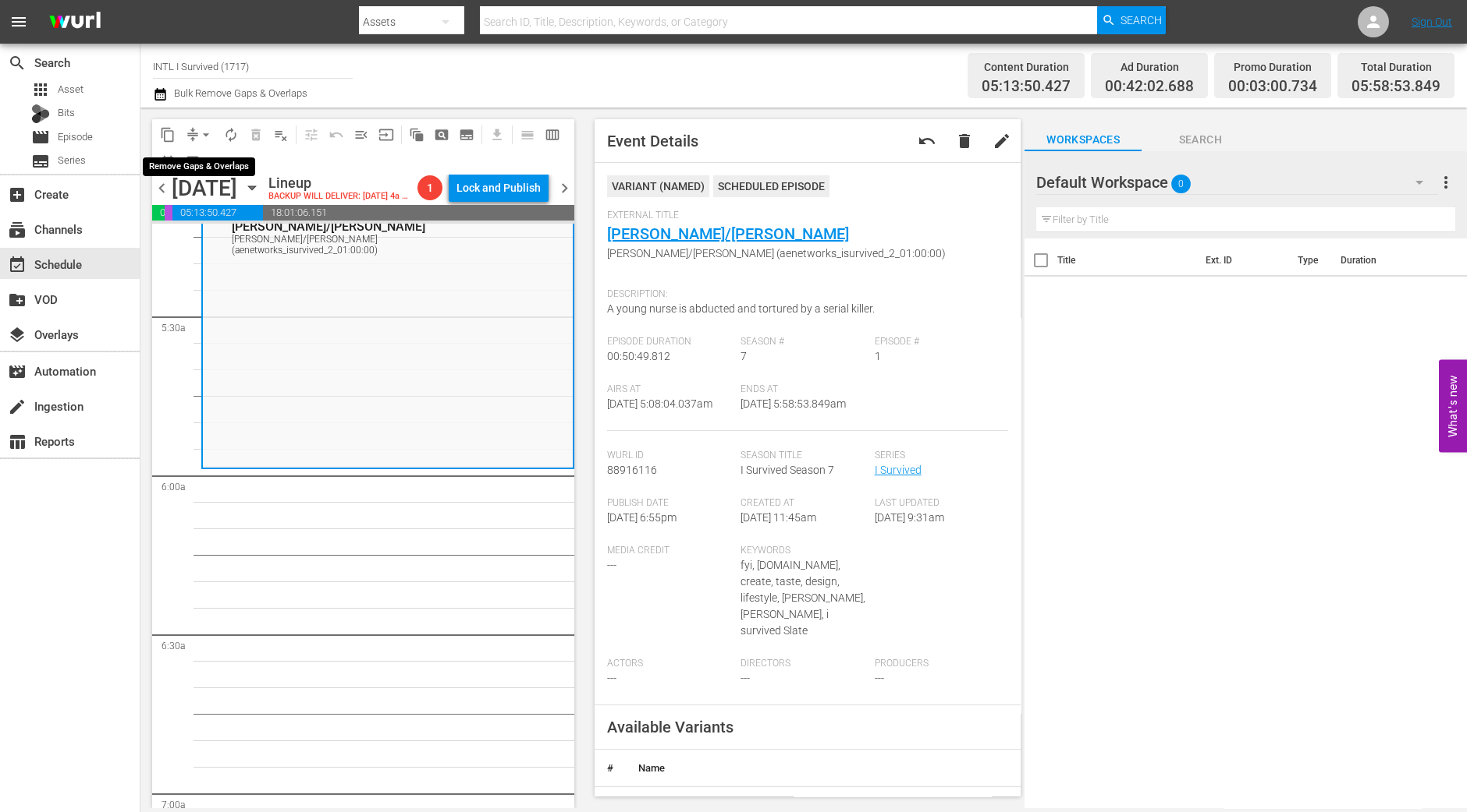
click at [207, 141] on span "arrow_drop_down" at bounding box center [205, 135] width 15 height 15
click at [206, 165] on li "Align to Midnight" at bounding box center [206, 165] width 164 height 26
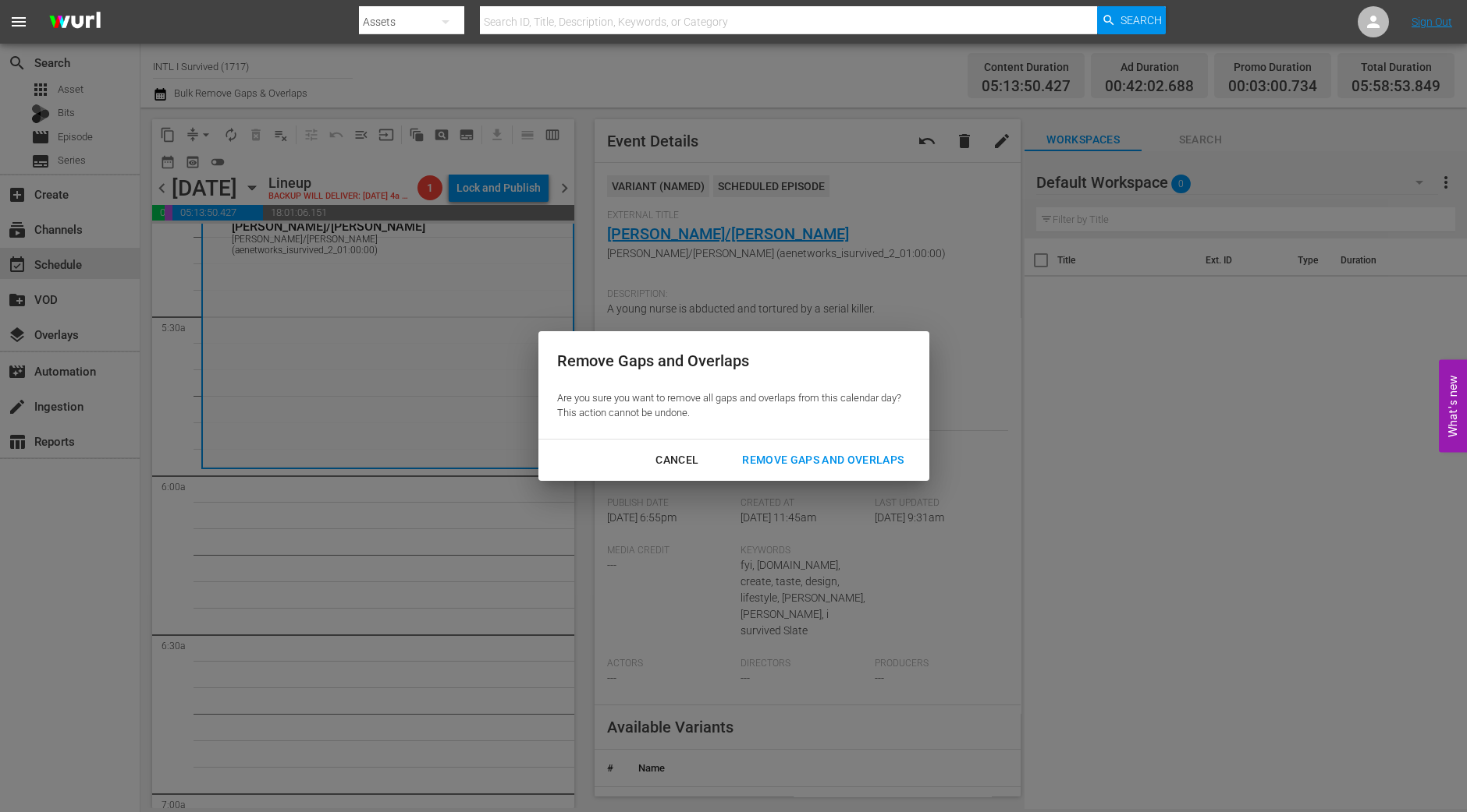
click at [831, 459] on div "Remove Gaps and Overlaps" at bounding box center [823, 460] width 186 height 19
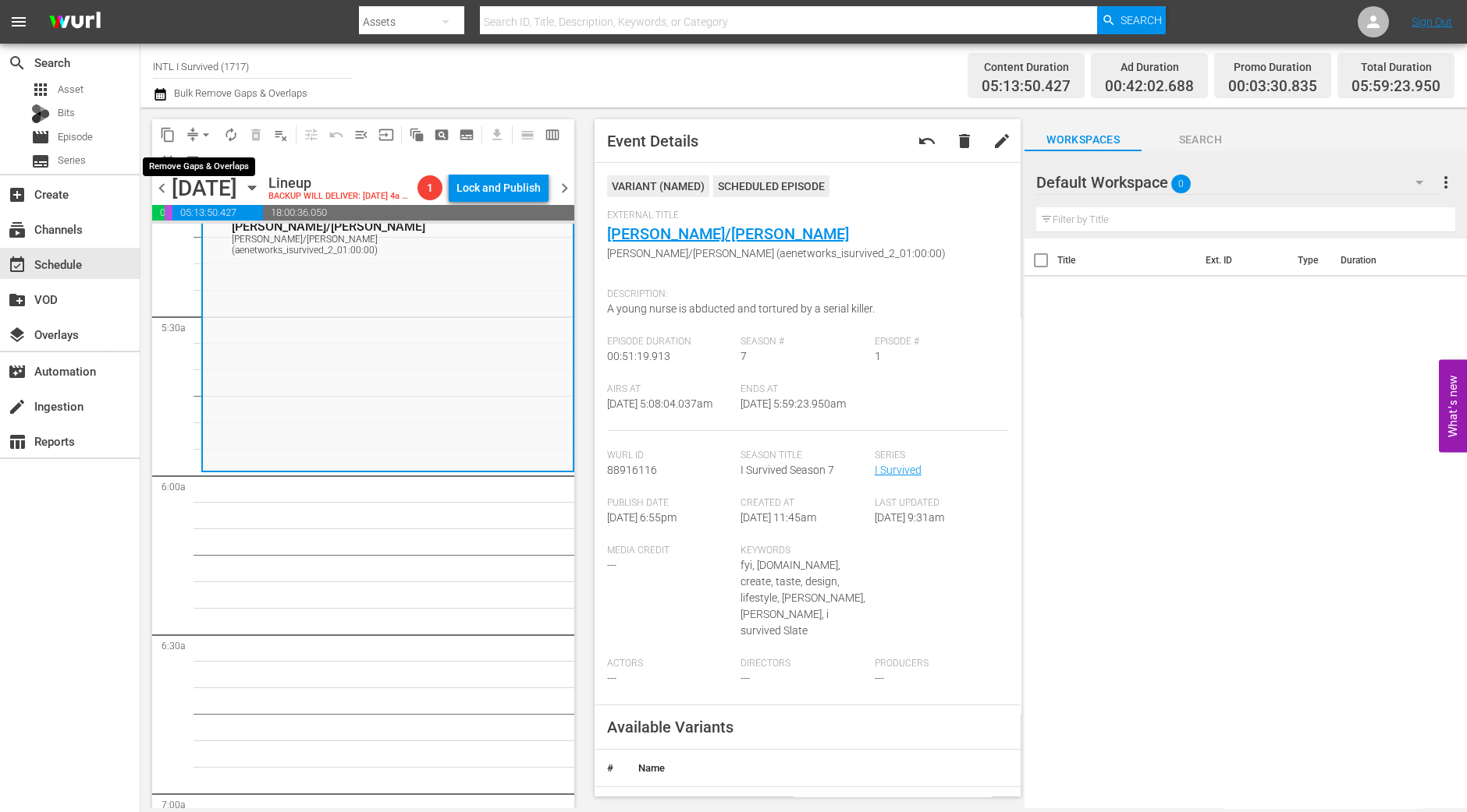
click at [203, 129] on span "arrow_drop_down" at bounding box center [205, 135] width 15 height 15
click at [200, 158] on li "Align to Midnight" at bounding box center [206, 165] width 164 height 26
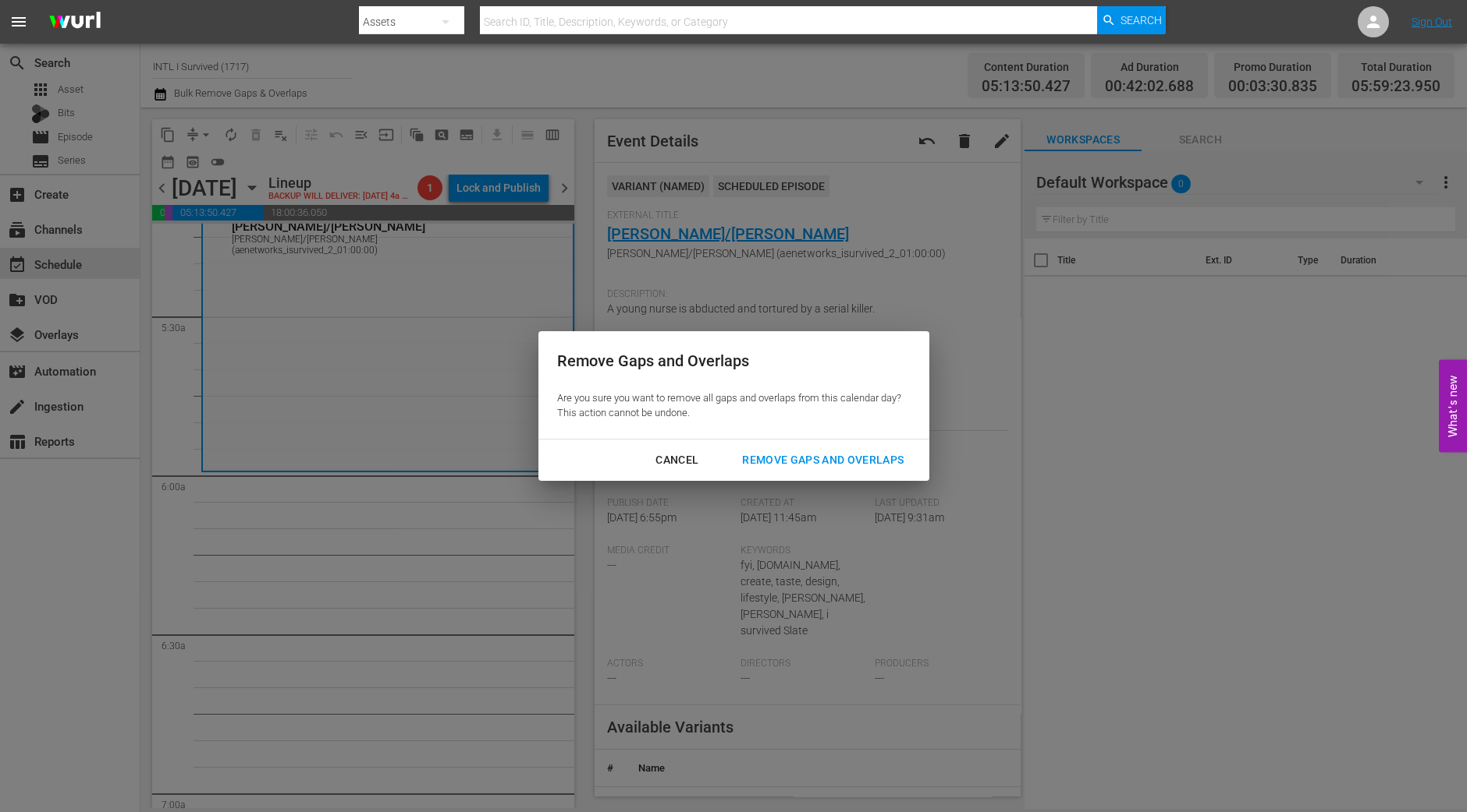
click at [776, 458] on div "Remove Gaps and Overlaps" at bounding box center [823, 460] width 186 height 19
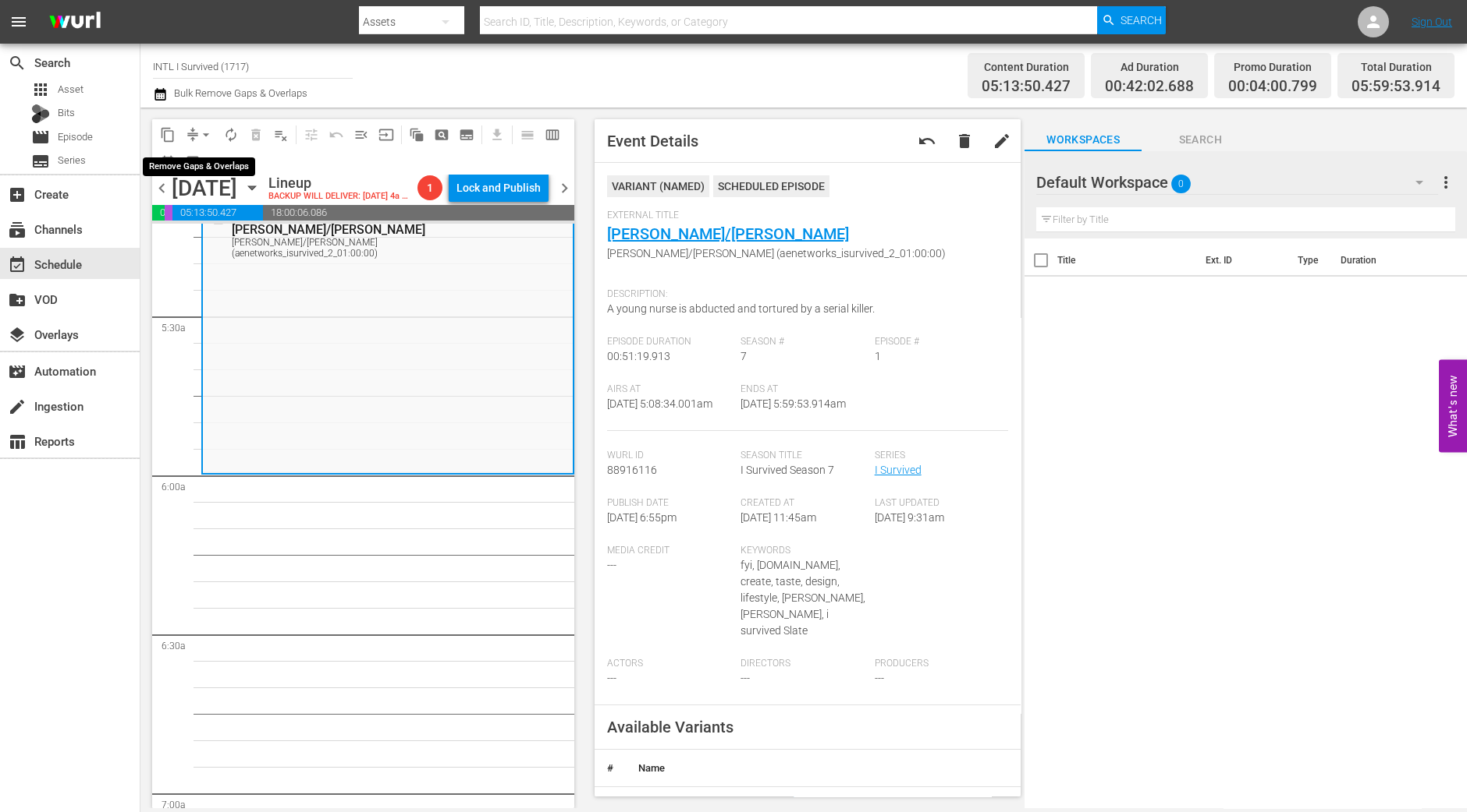
click at [193, 132] on button "arrow_drop_down" at bounding box center [205, 135] width 25 height 25
click at [193, 162] on li "Align to Midnight" at bounding box center [206, 165] width 164 height 26
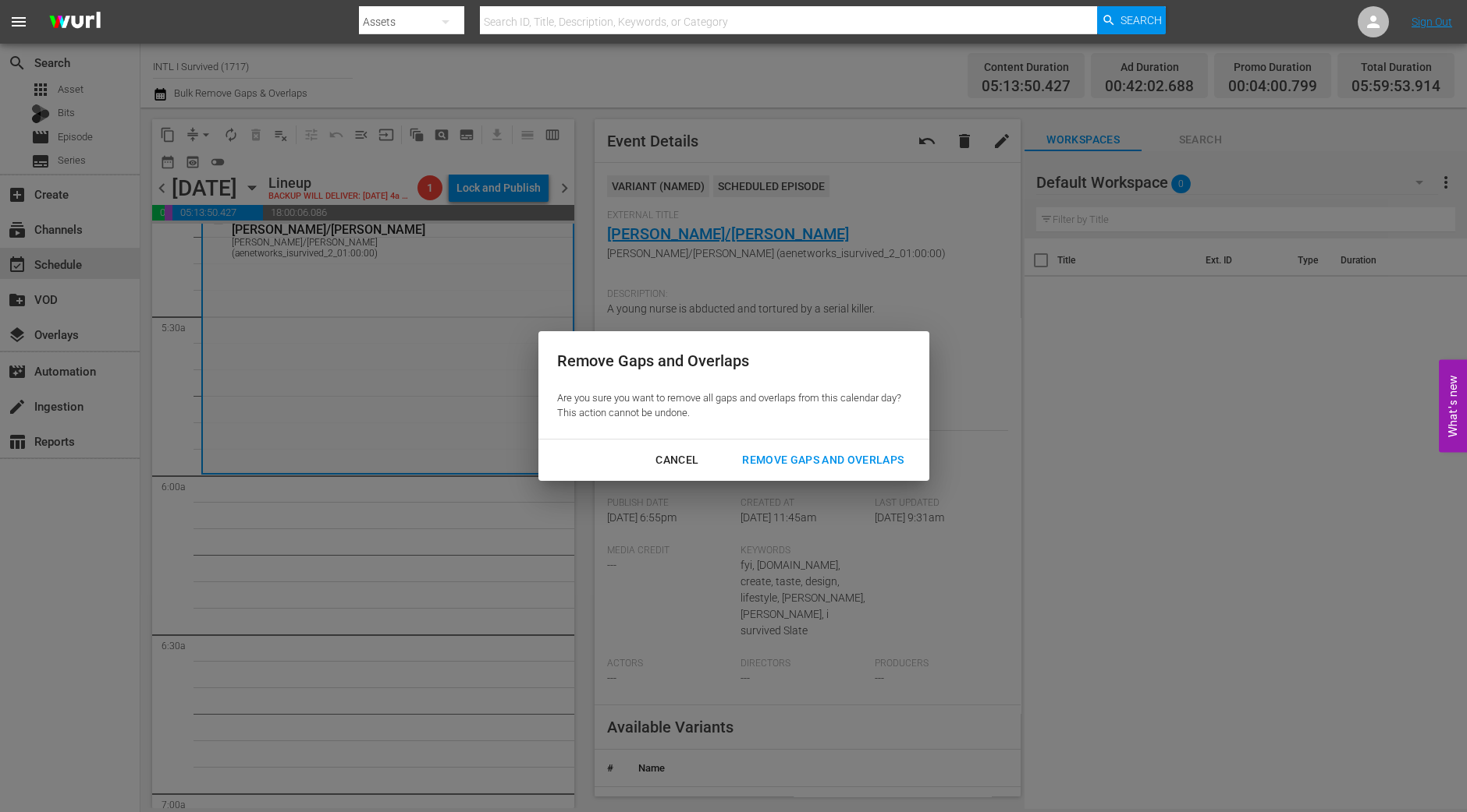
click at [781, 470] on button "Remove Gaps and Overlaps" at bounding box center [822, 460] width 199 height 29
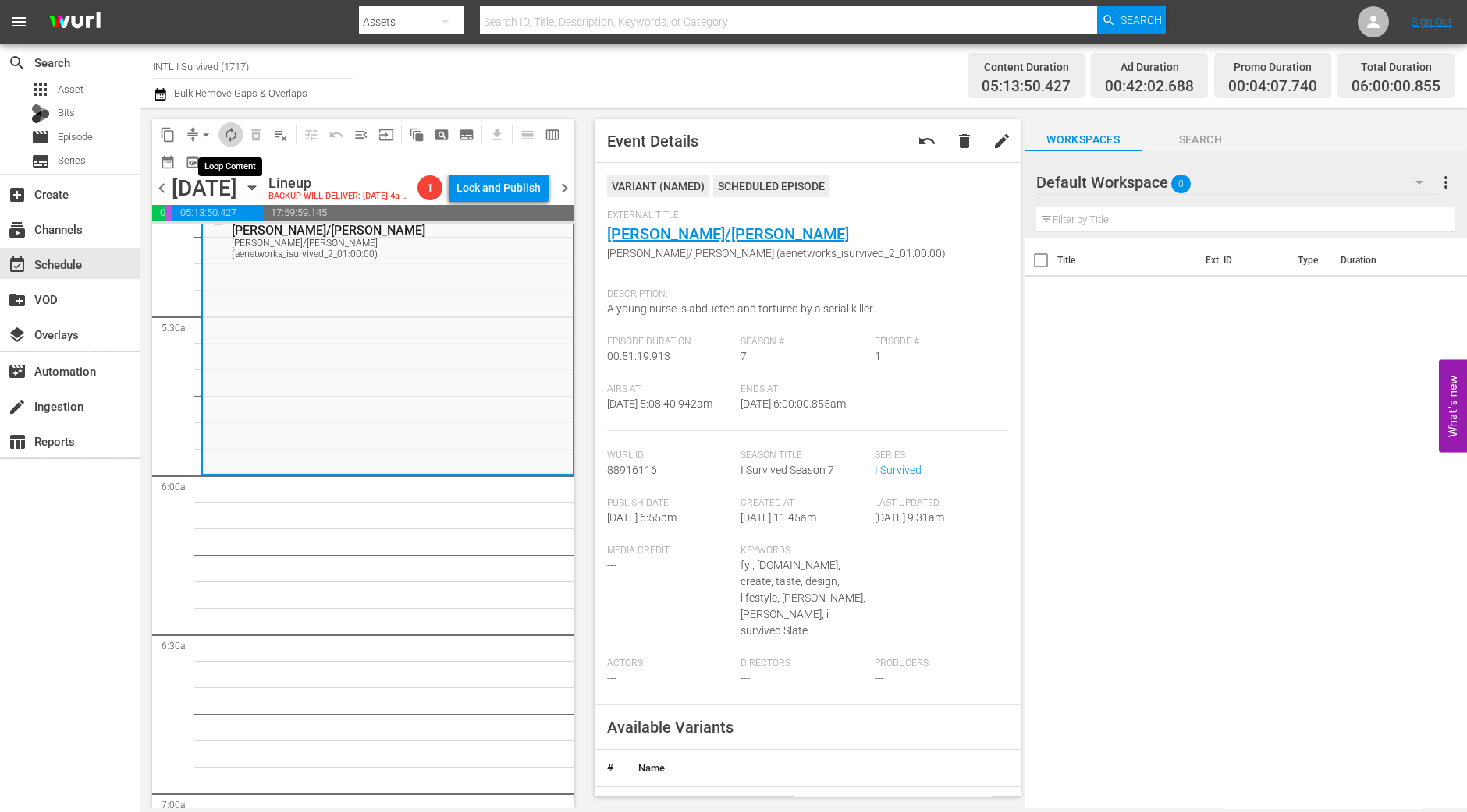
click at [239, 141] on button "autorenew_outlined" at bounding box center [231, 135] width 25 height 25
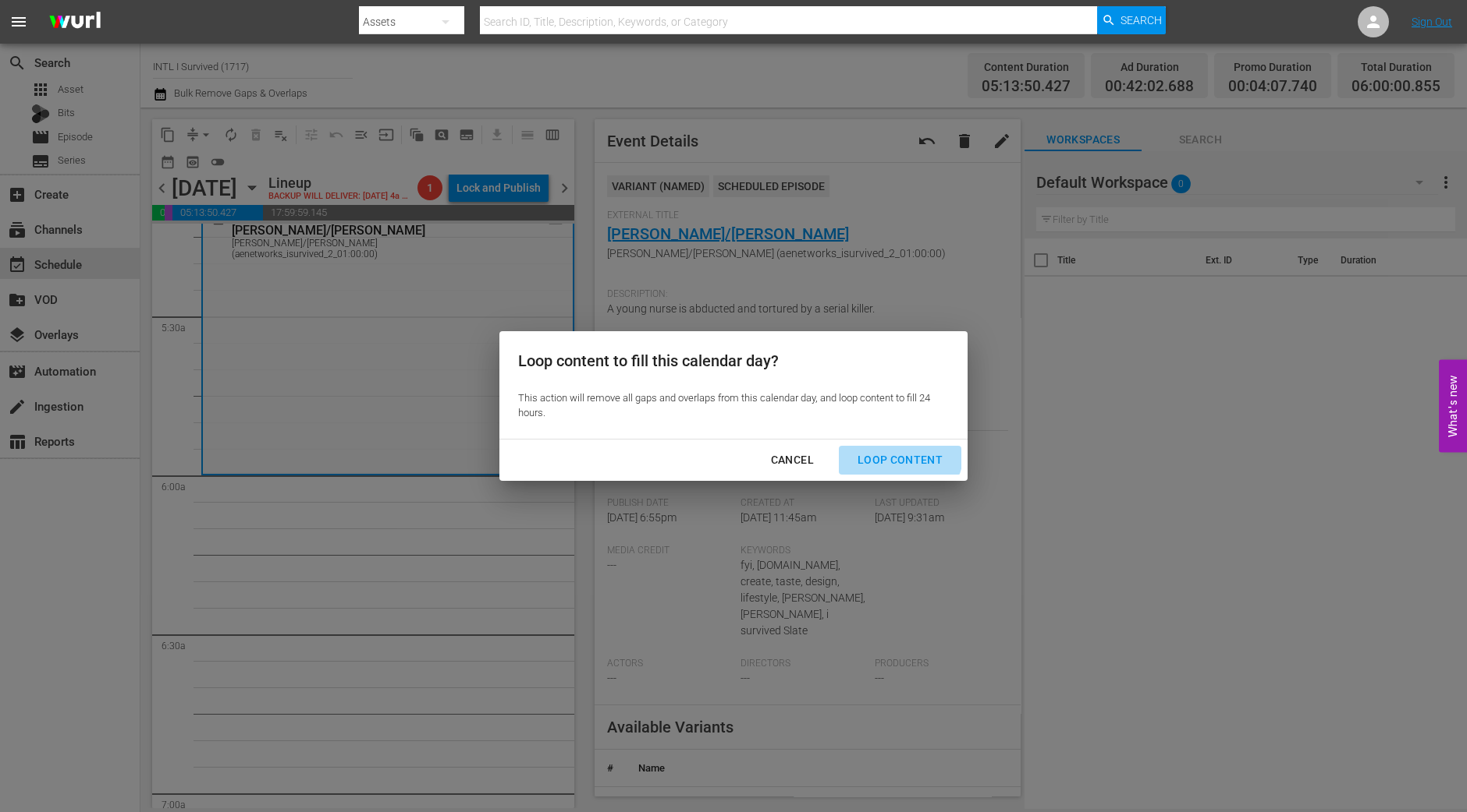
click at [896, 451] on div "Loop Content" at bounding box center [900, 460] width 110 height 19
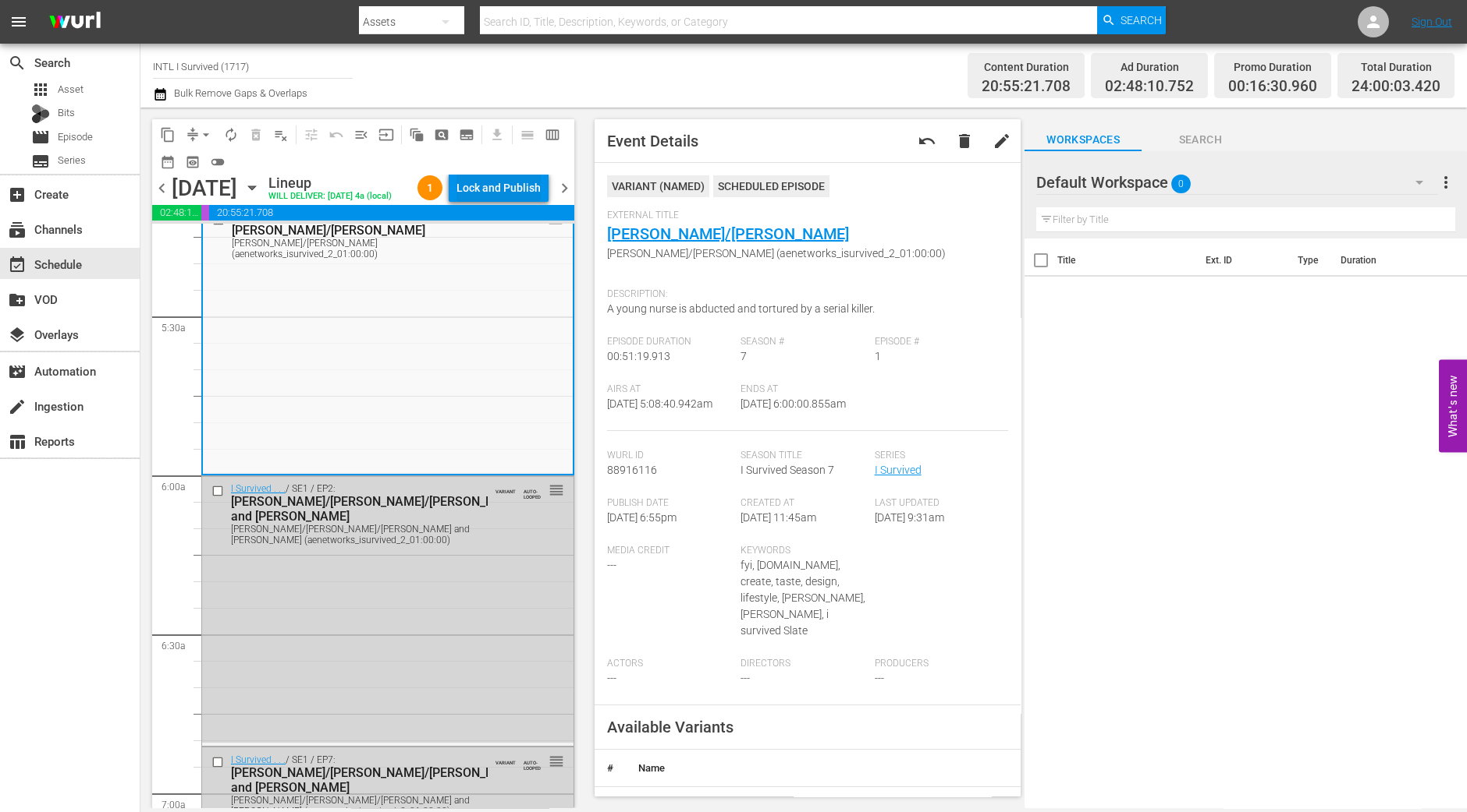
click at [522, 188] on div "Lock and Publish" at bounding box center [499, 188] width 85 height 29
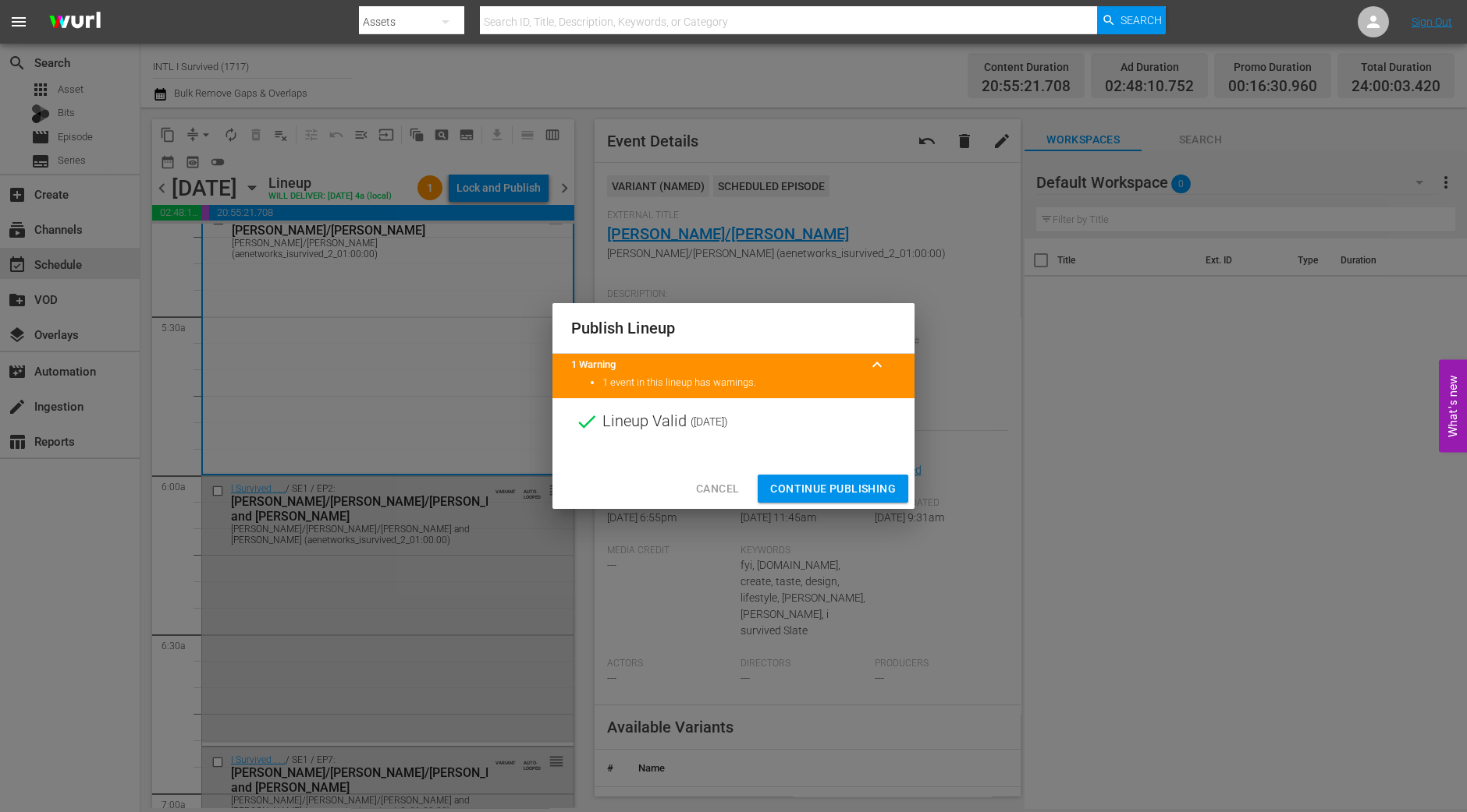
click at [845, 487] on span "Continue Publishing" at bounding box center [832, 489] width 126 height 19
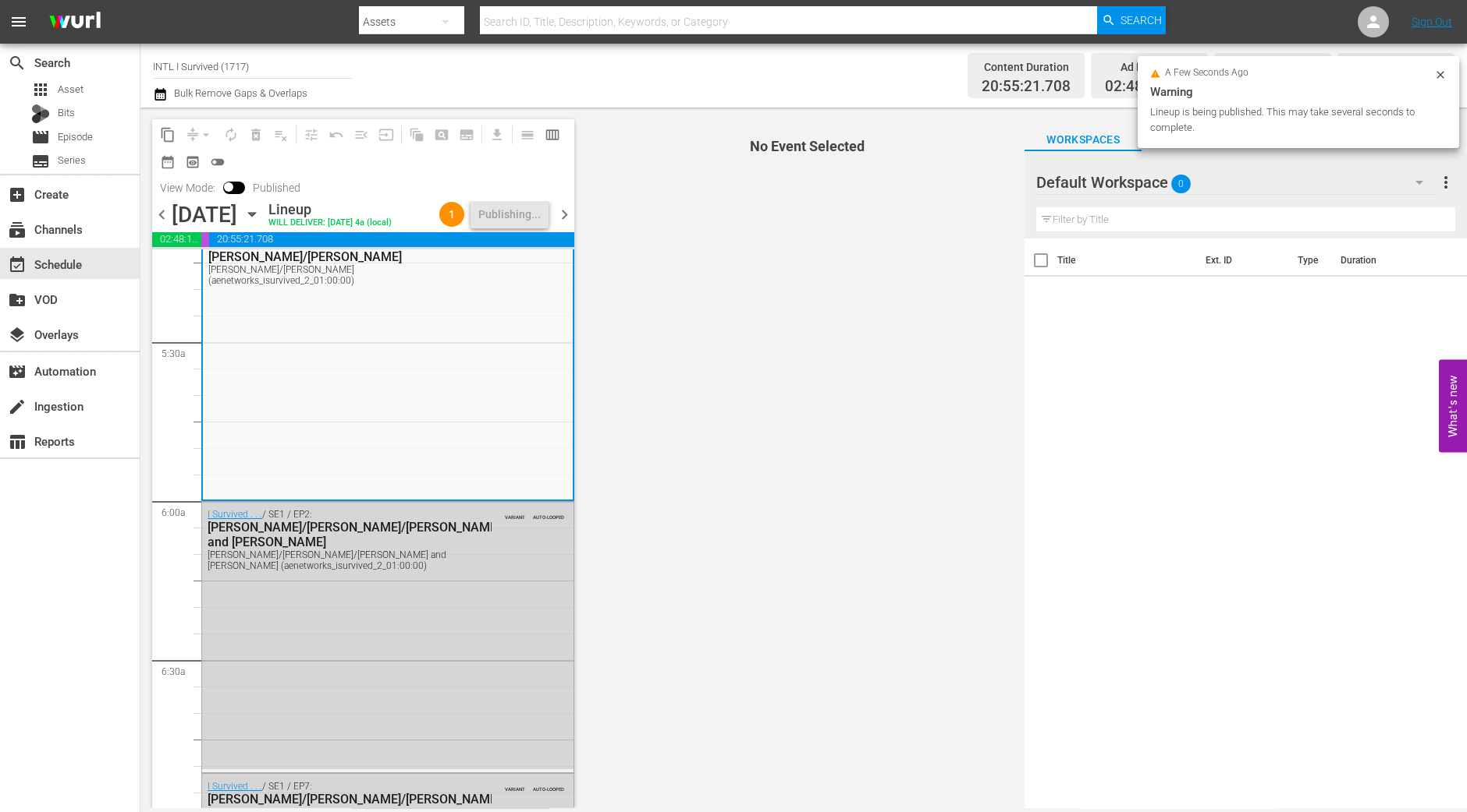
click at [565, 216] on span "chevron_right" at bounding box center [564, 215] width 19 height 19
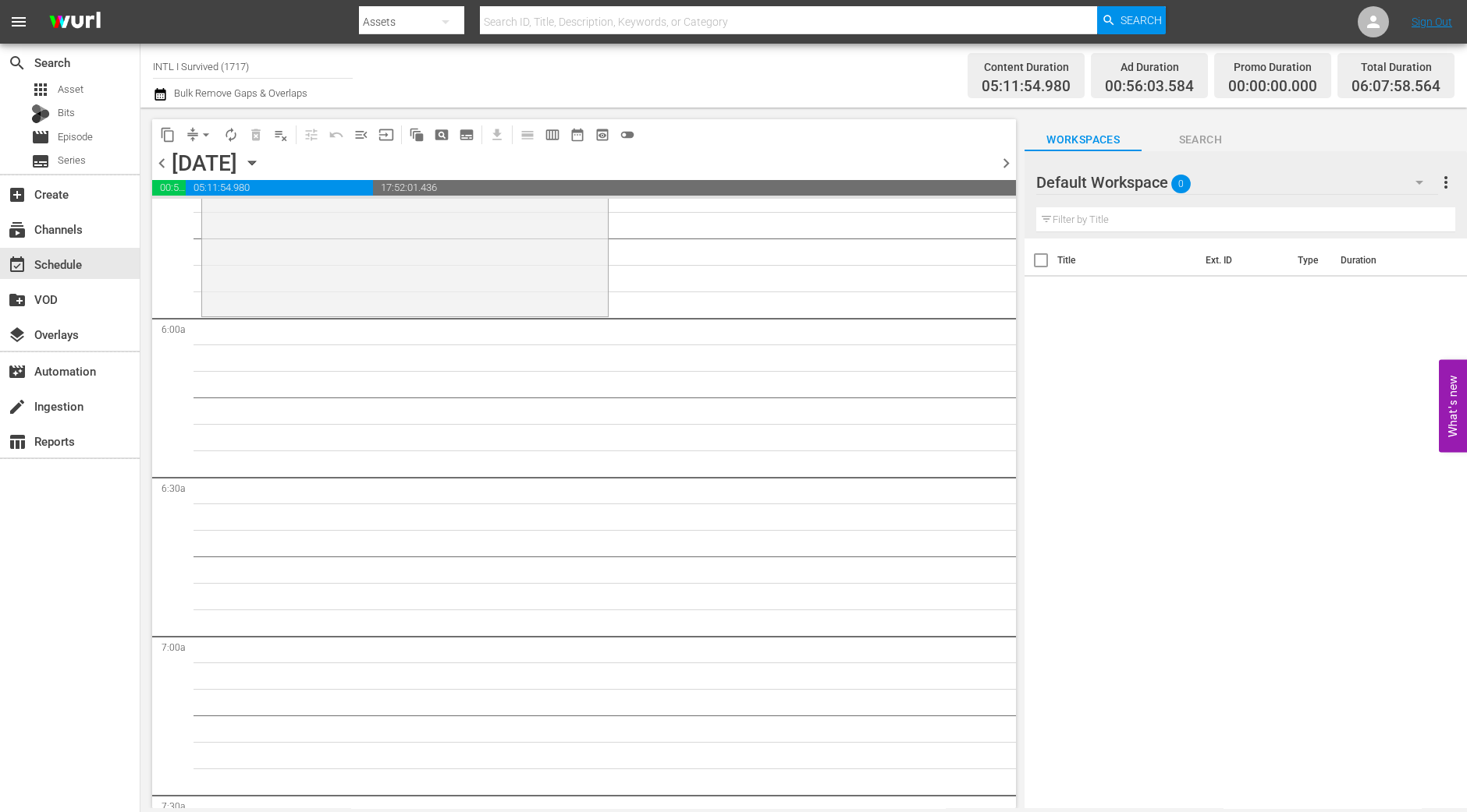
scroll to position [1710, 0]
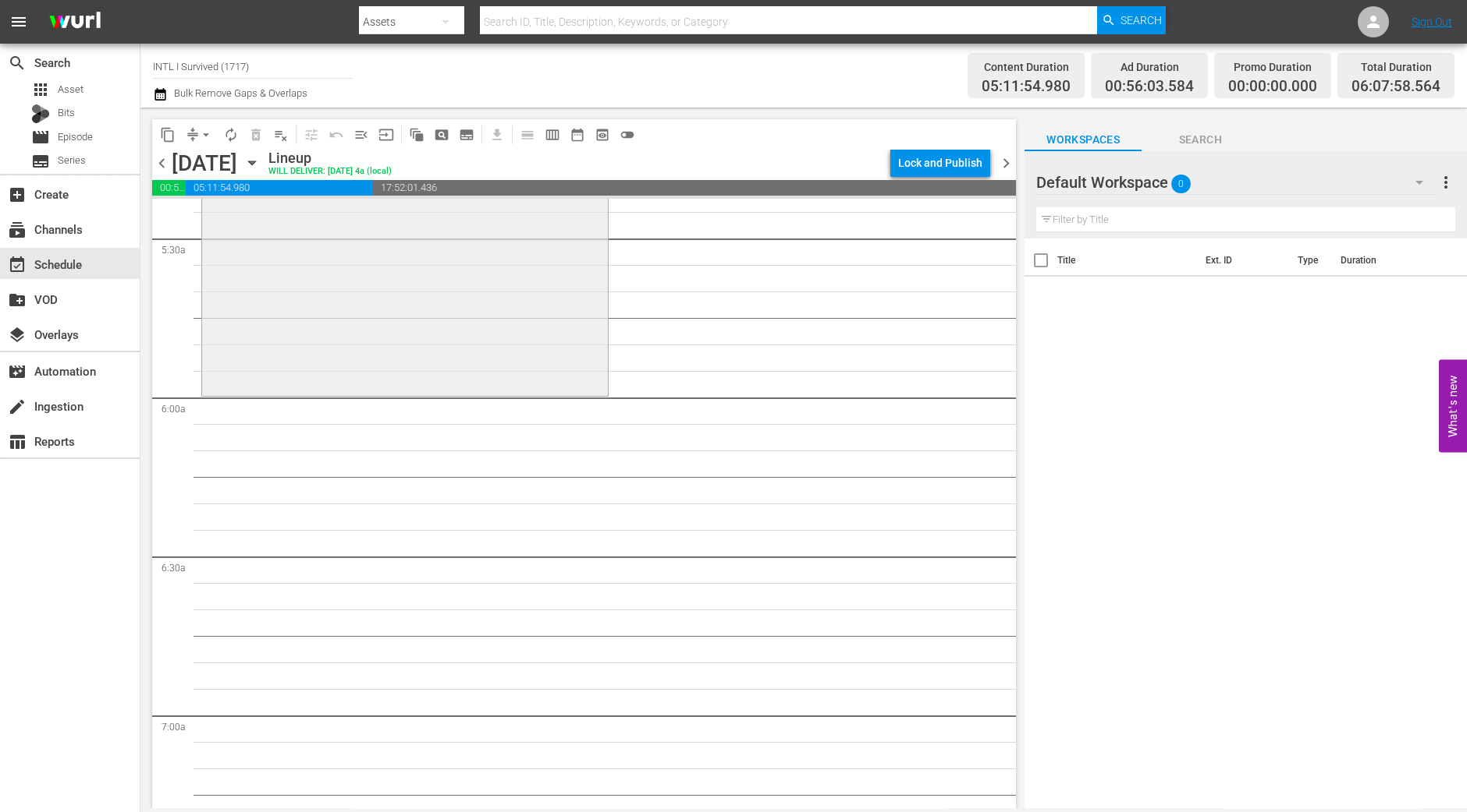
click at [533, 318] on div "I Survived . . . / SE7 / EP11: Michelle/Terri-Lynn/Jennifer Michelle/Terri-Lynn…" at bounding box center [404, 254] width 405 height 275
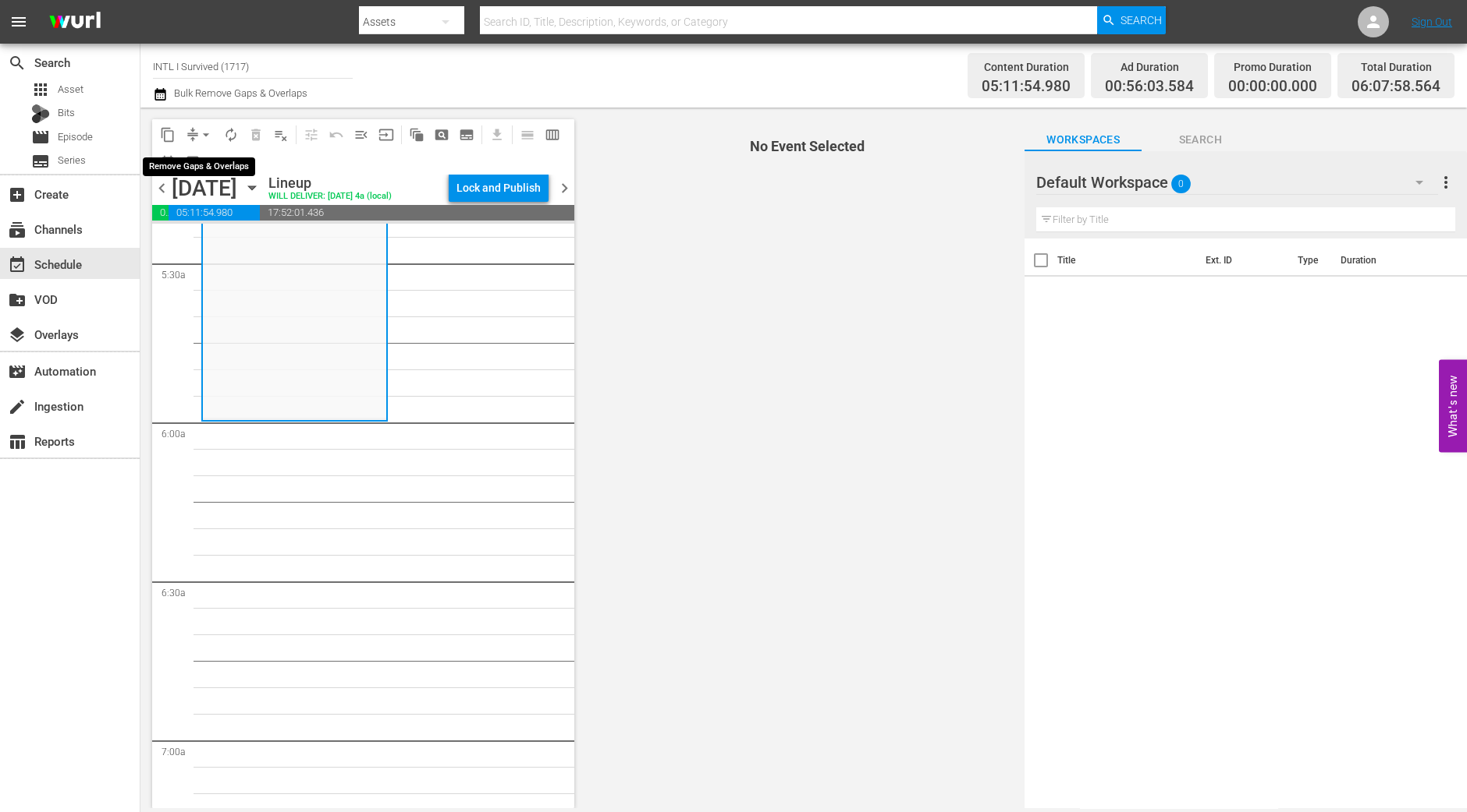
click at [202, 132] on span "arrow_drop_down" at bounding box center [205, 135] width 15 height 15
click at [201, 156] on li "Align to Midnight" at bounding box center [205, 165] width 128 height 26
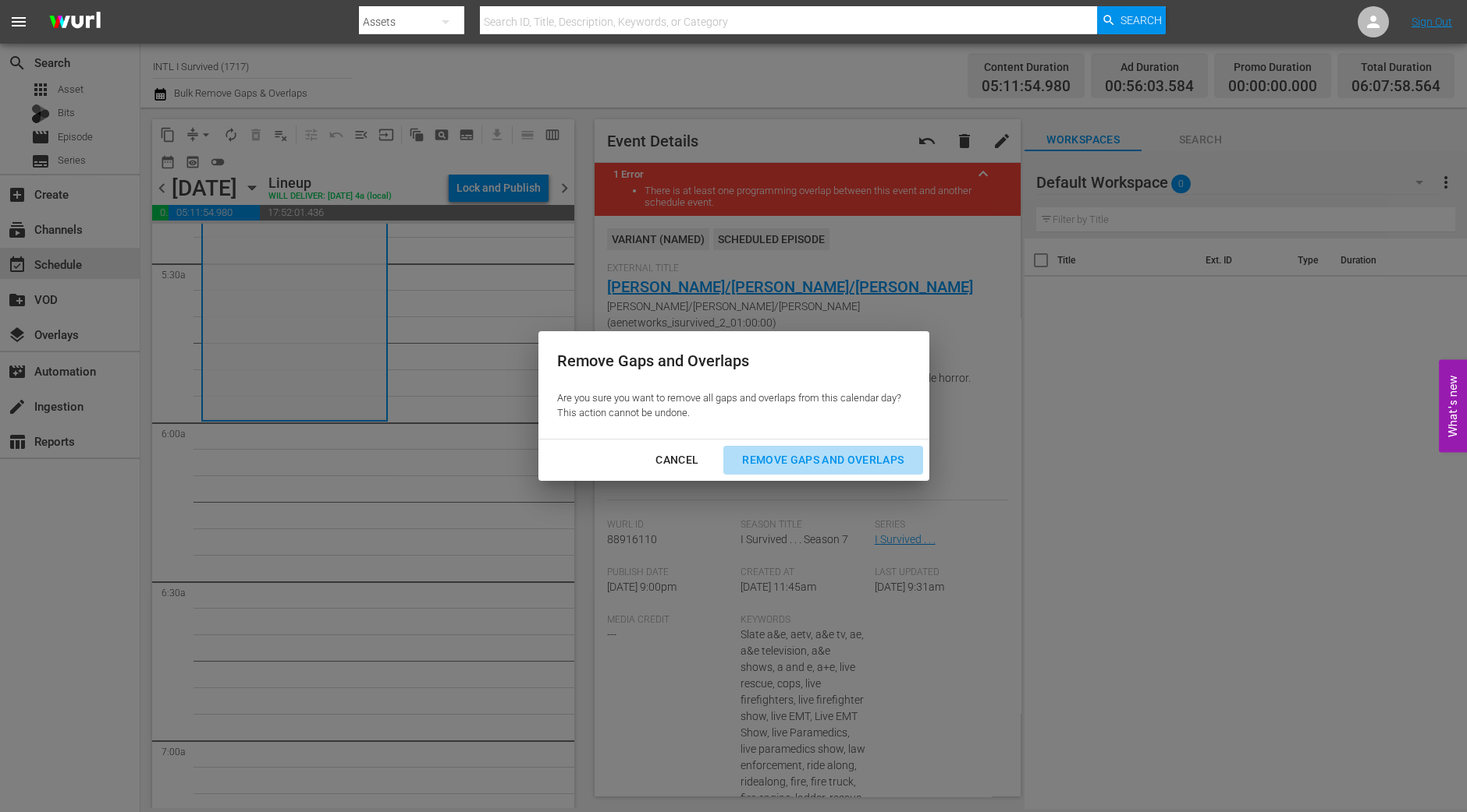
click at [890, 465] on div "Remove Gaps and Overlaps" at bounding box center [823, 460] width 186 height 19
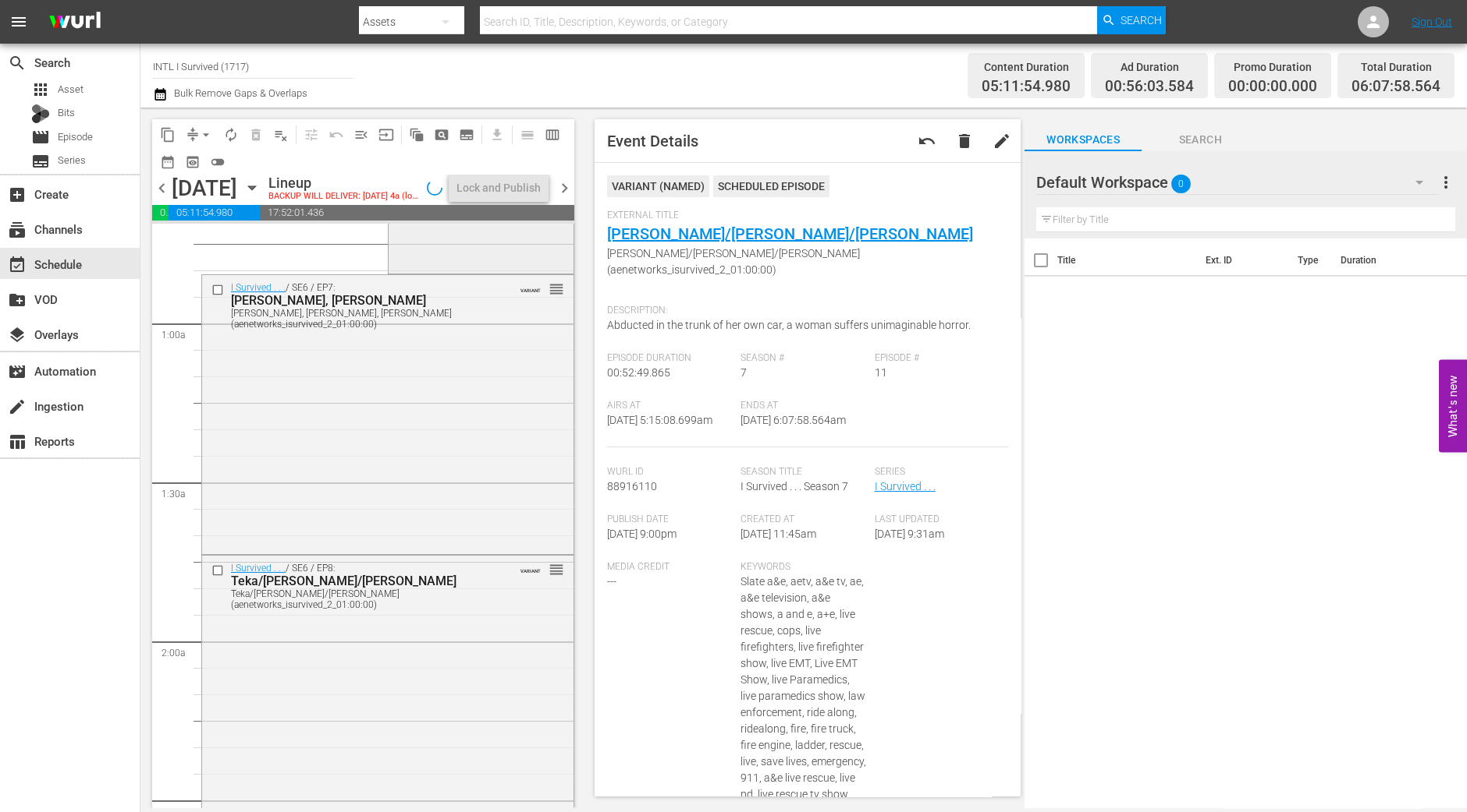
scroll to position [0, 0]
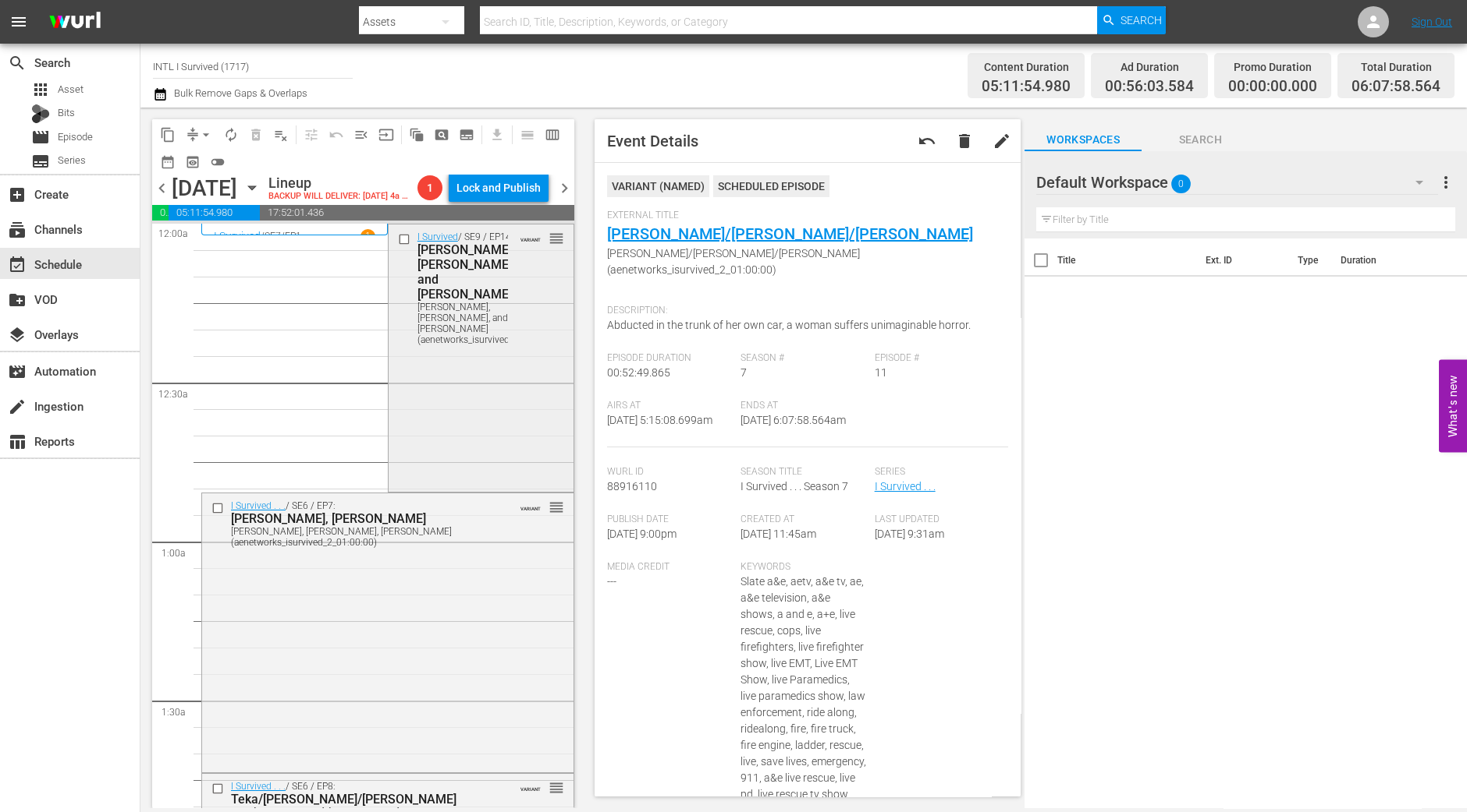
click at [479, 344] on div "I Survived / SE9 / EP14: Kim, John, and Charlene Kim, John, and Charlene (aenet…" at bounding box center [480, 357] width 185 height 265
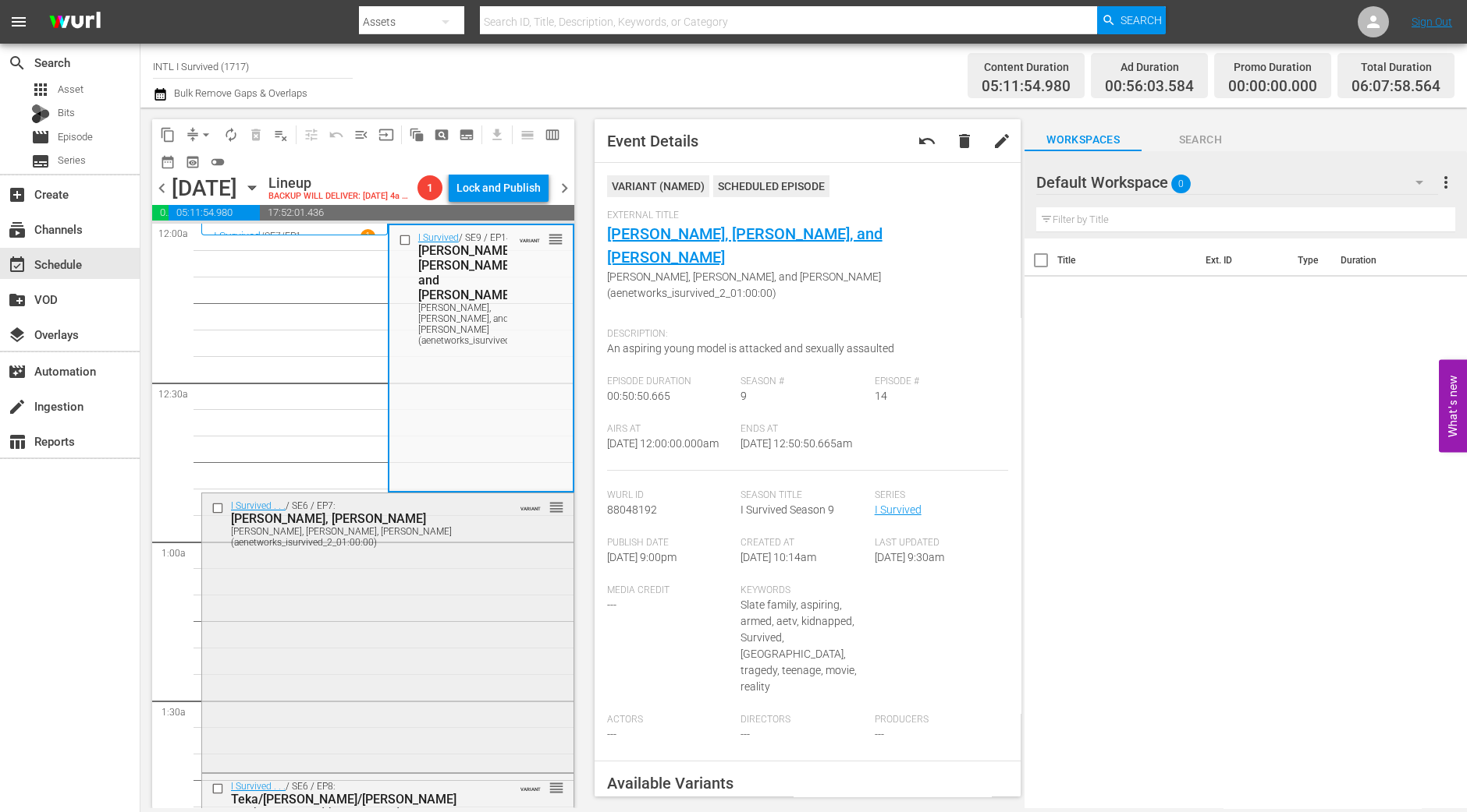
click at [445, 570] on div "I Survived . . . / SE6 / EP7: Danielle, Amy, Mark Danielle, Amy, Mark (aenetwor…" at bounding box center [387, 631] width 371 height 276
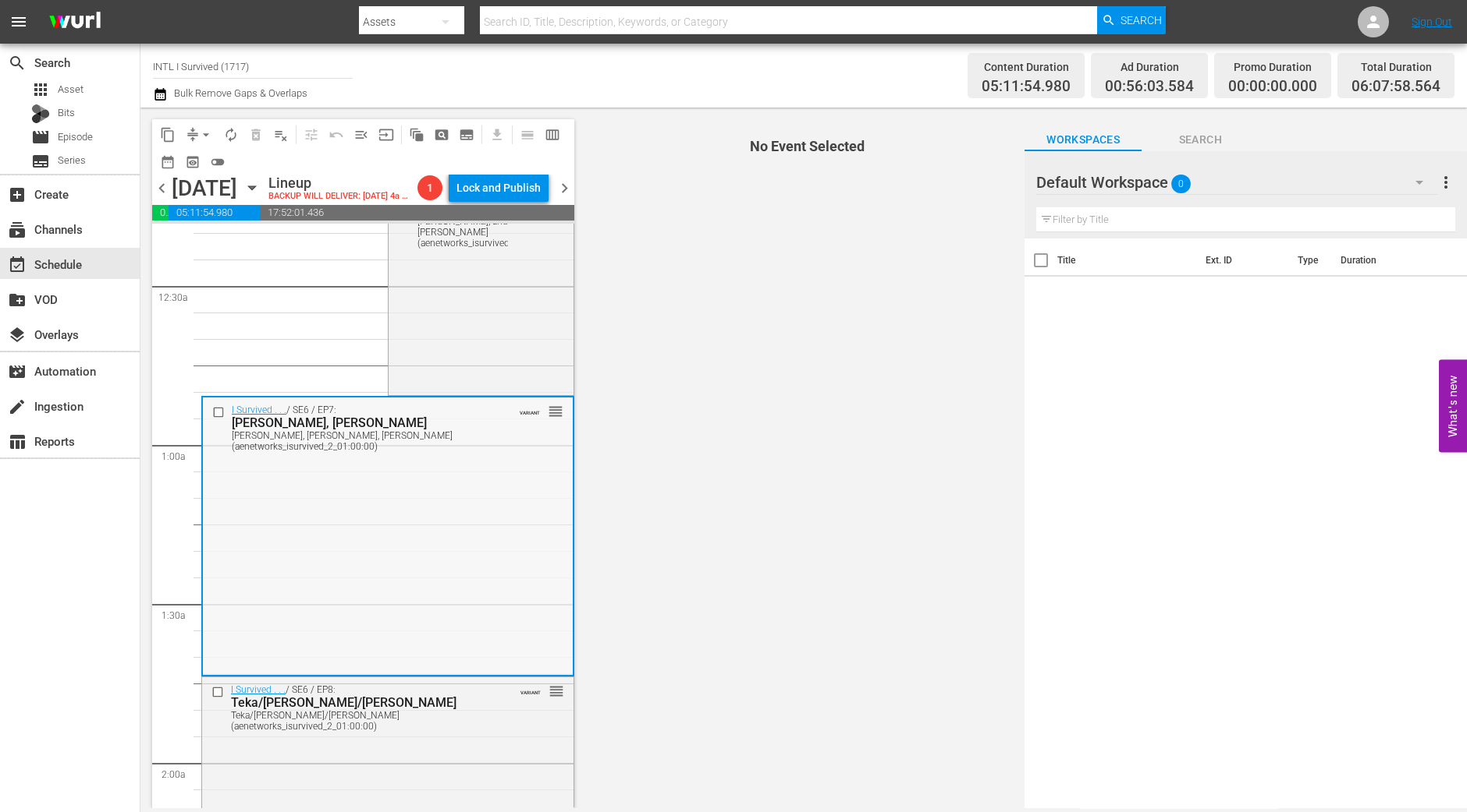
scroll to position [194, 0]
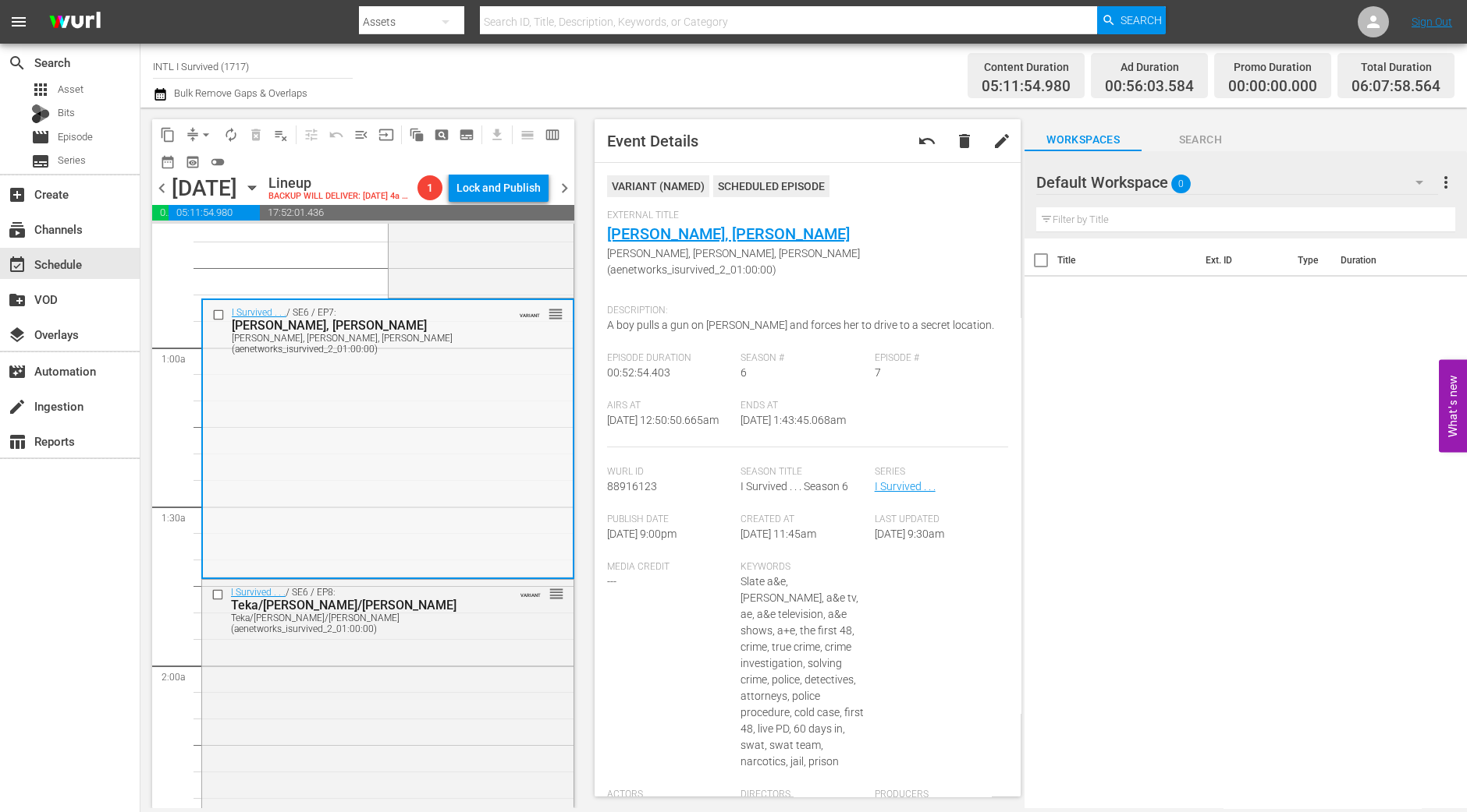
drag, startPoint x: 425, startPoint y: 524, endPoint x: 448, endPoint y: 574, distance: 55.0
click at [496, 731] on div "I Survived . . . / SE6 / EP8: Teka/Robert/Debbie Teka/Robert/Debbie (aenetworks…" at bounding box center [387, 717] width 371 height 275
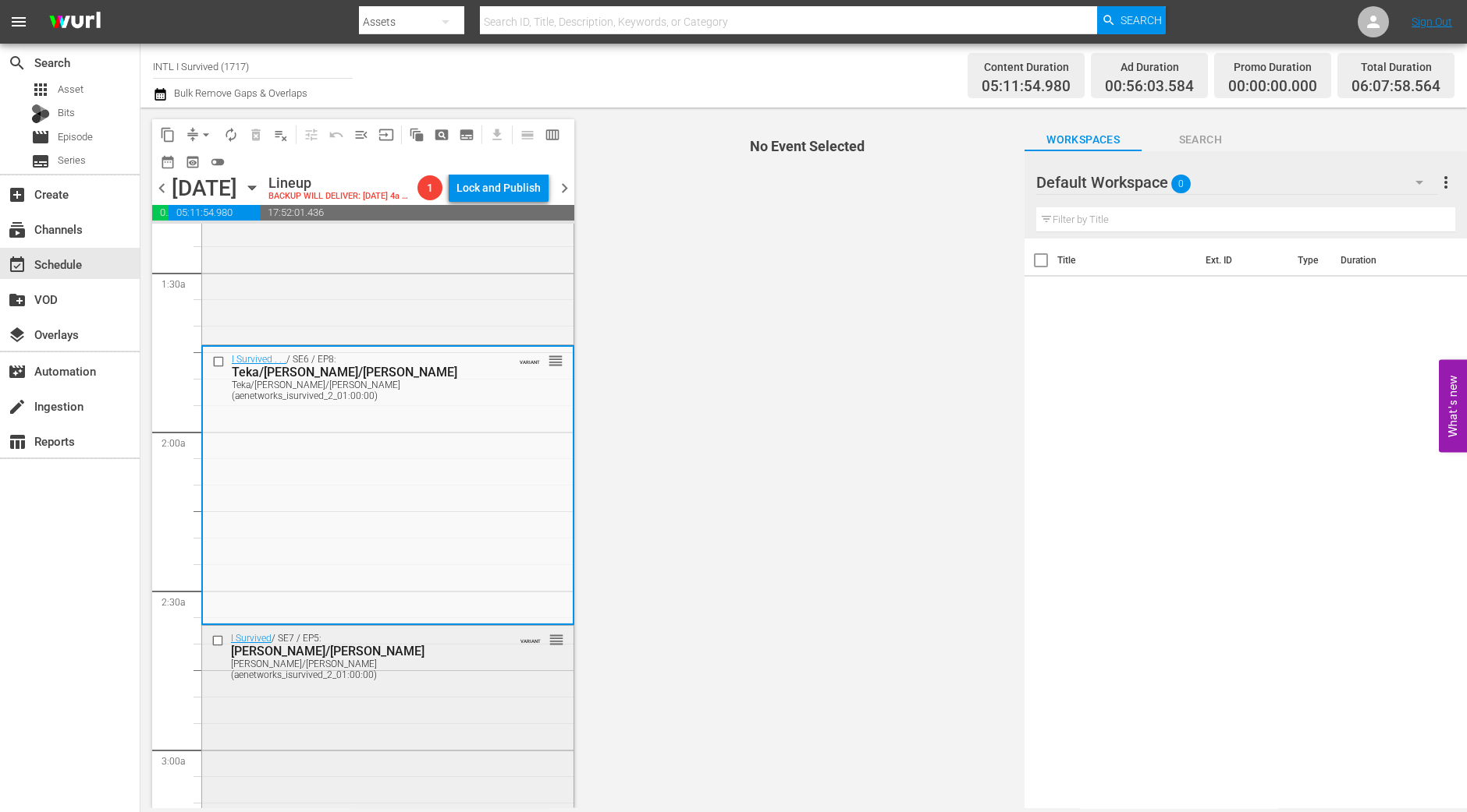
scroll to position [487, 0]
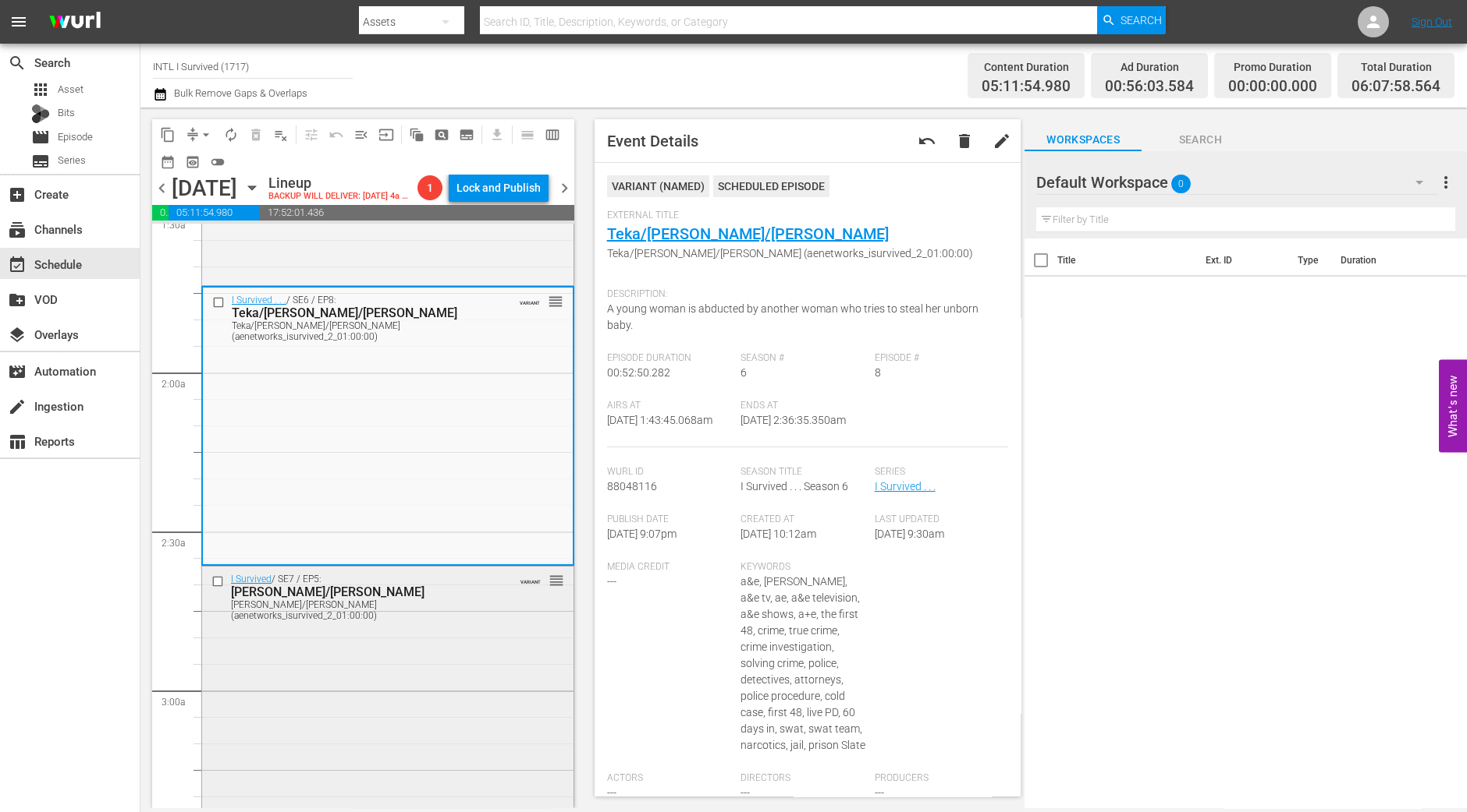
click at [356, 709] on div "I Survived / SE7 / EP5: Julie/John Julie/John (aenetworks_isurvived_2_01:00:00)…" at bounding box center [387, 705] width 371 height 276
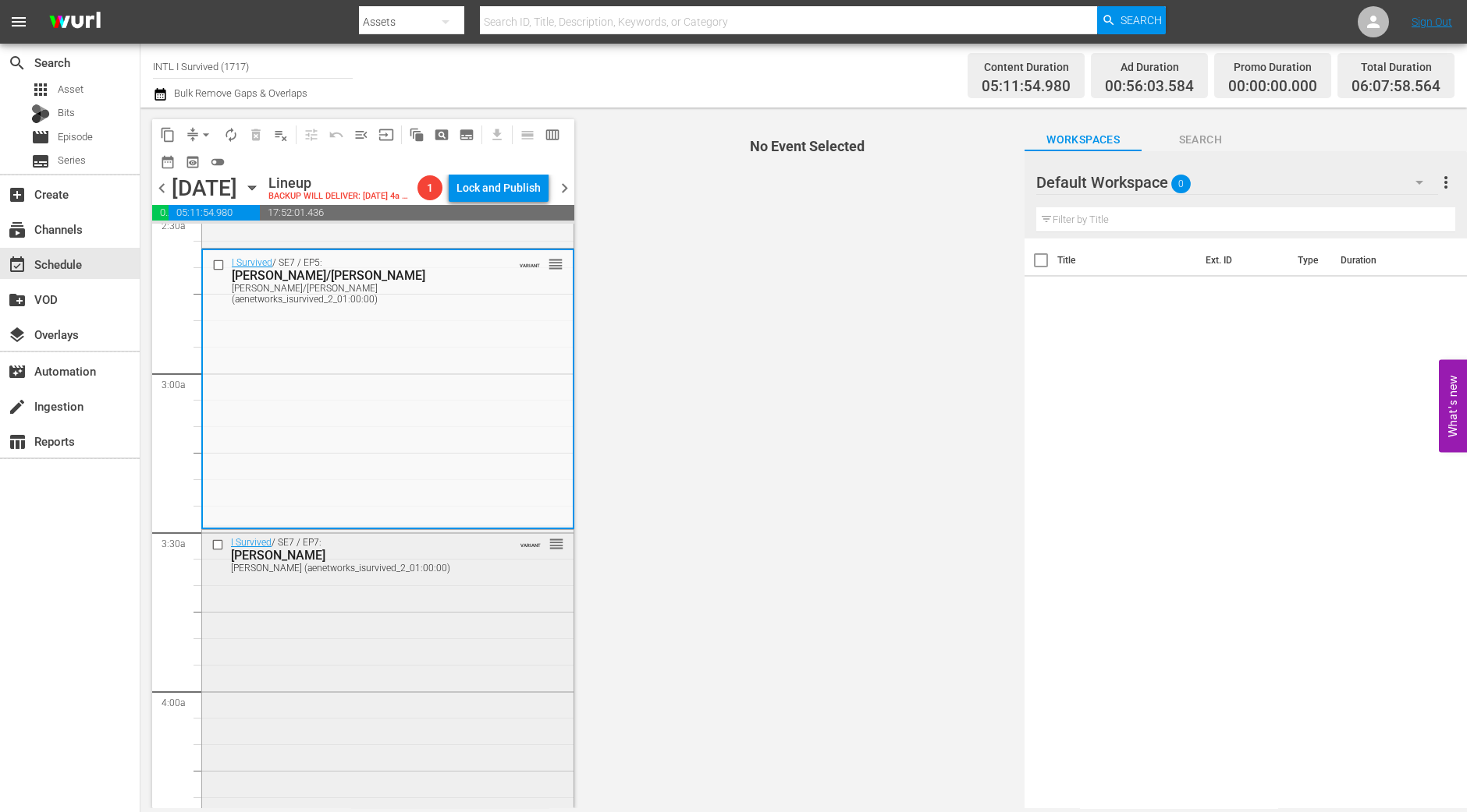
scroll to position [779, 0]
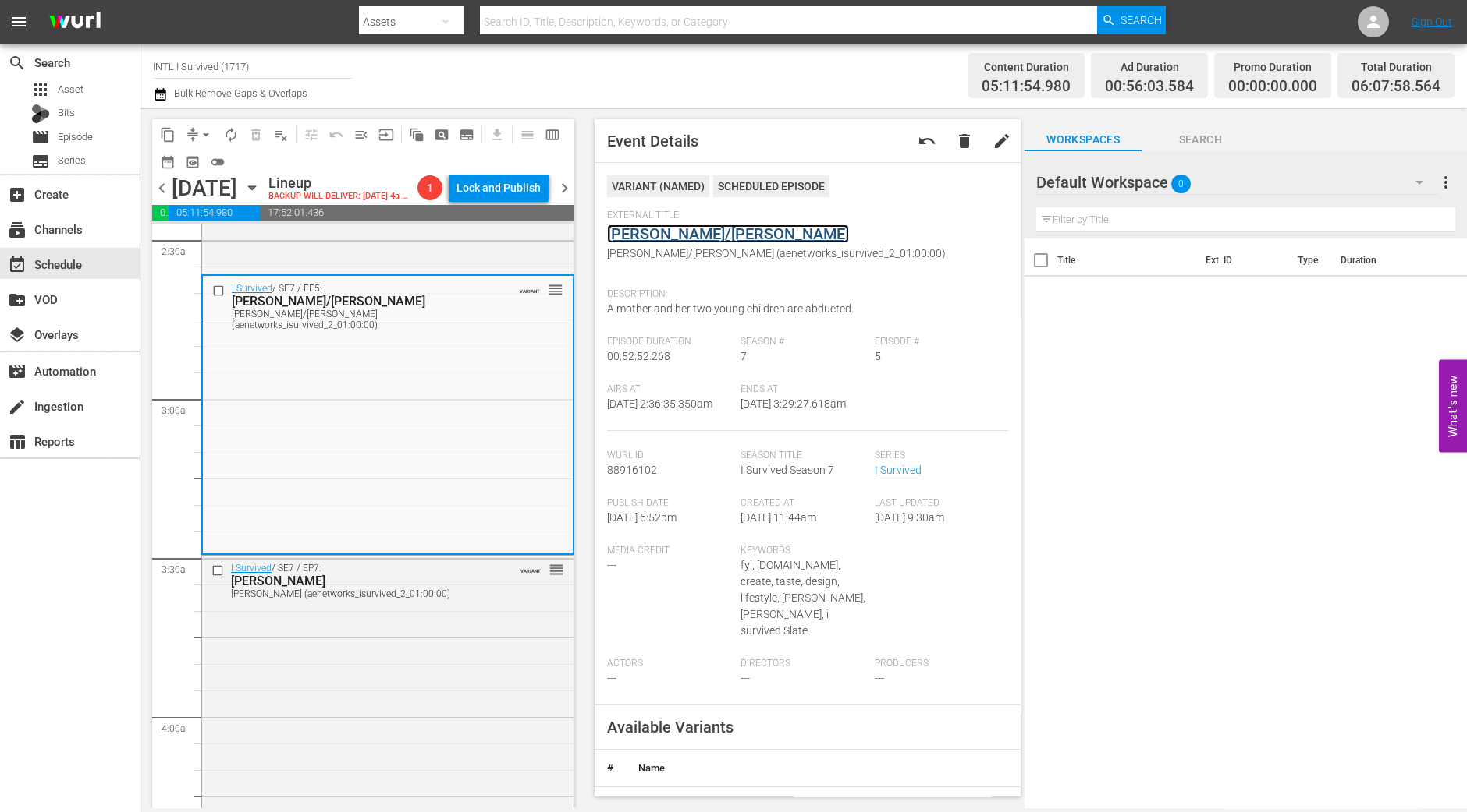
drag, startPoint x: 624, startPoint y: 222, endPoint x: 624, endPoint y: 234, distance: 12.0
click at [406, 775] on div "I Survived / SE7 / EP7: Harold, John, Lisa Harold, John, Lisa (aenetworks_isurv…" at bounding box center [387, 694] width 371 height 276
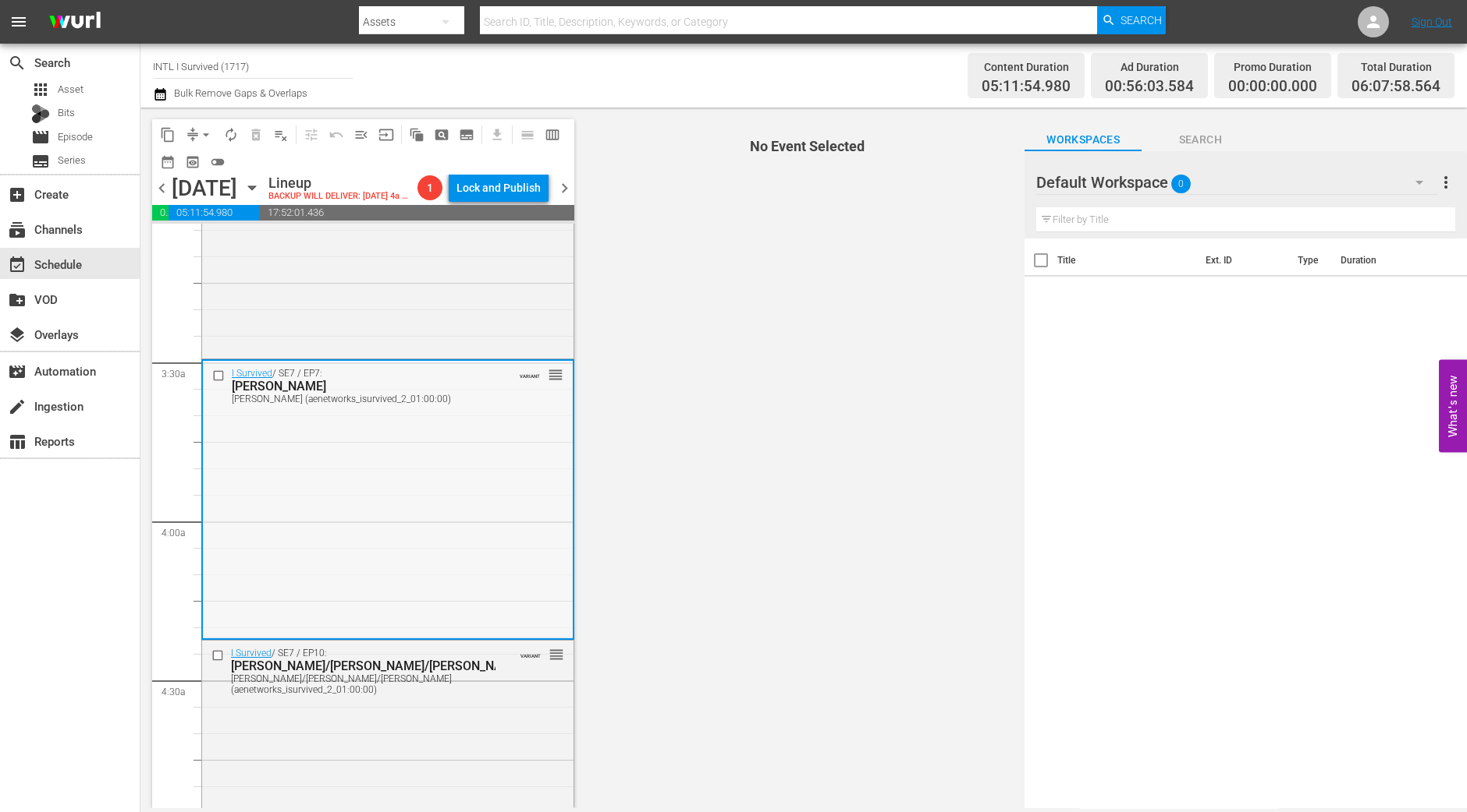
scroll to position [1072, 0]
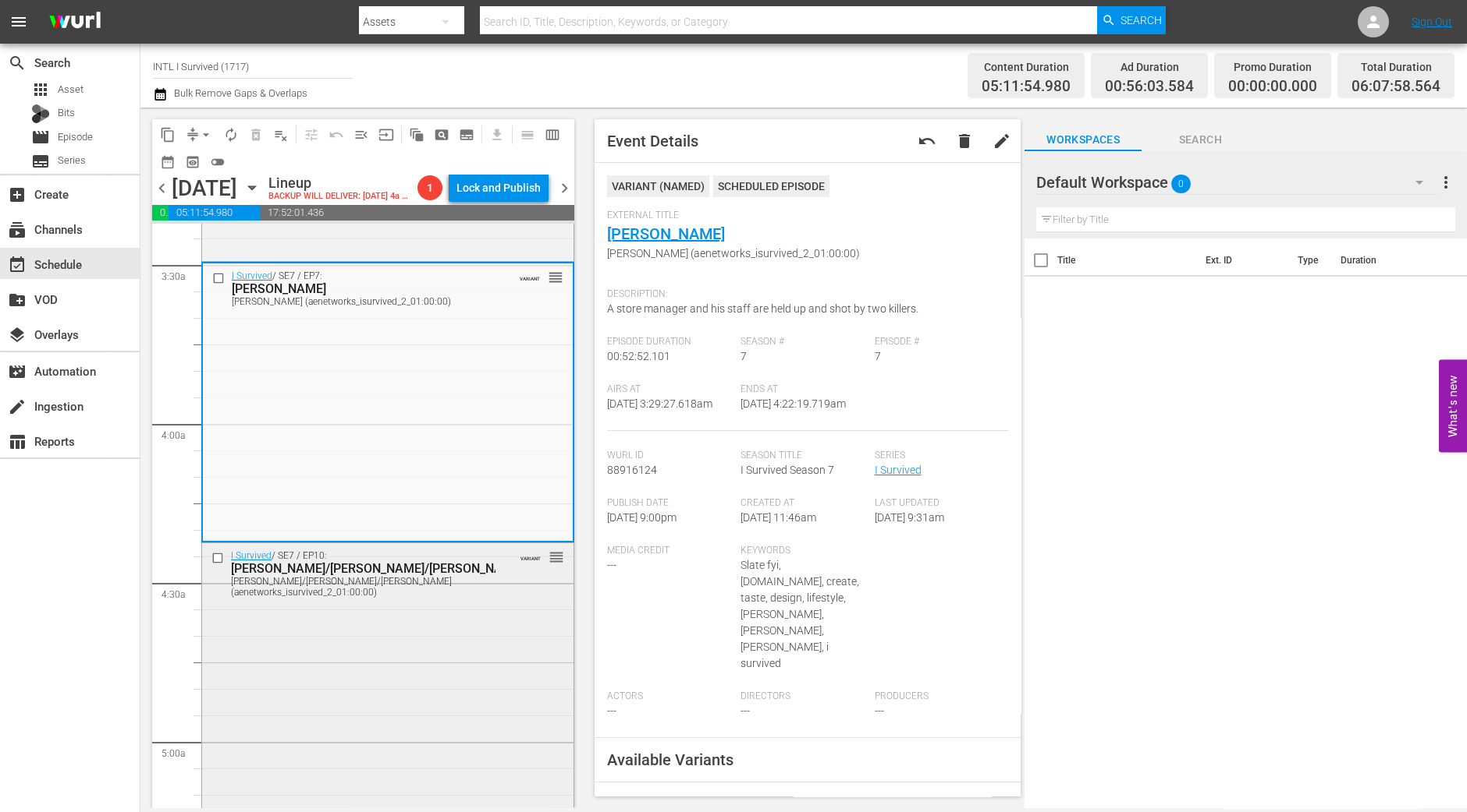
click at [401, 661] on div "I Survived / SE7 / EP10: Amy/Jeff/Tyler Amy/Jeff/Tyler (aenetworks_isurvived_2_…" at bounding box center [387, 681] width 371 height 275
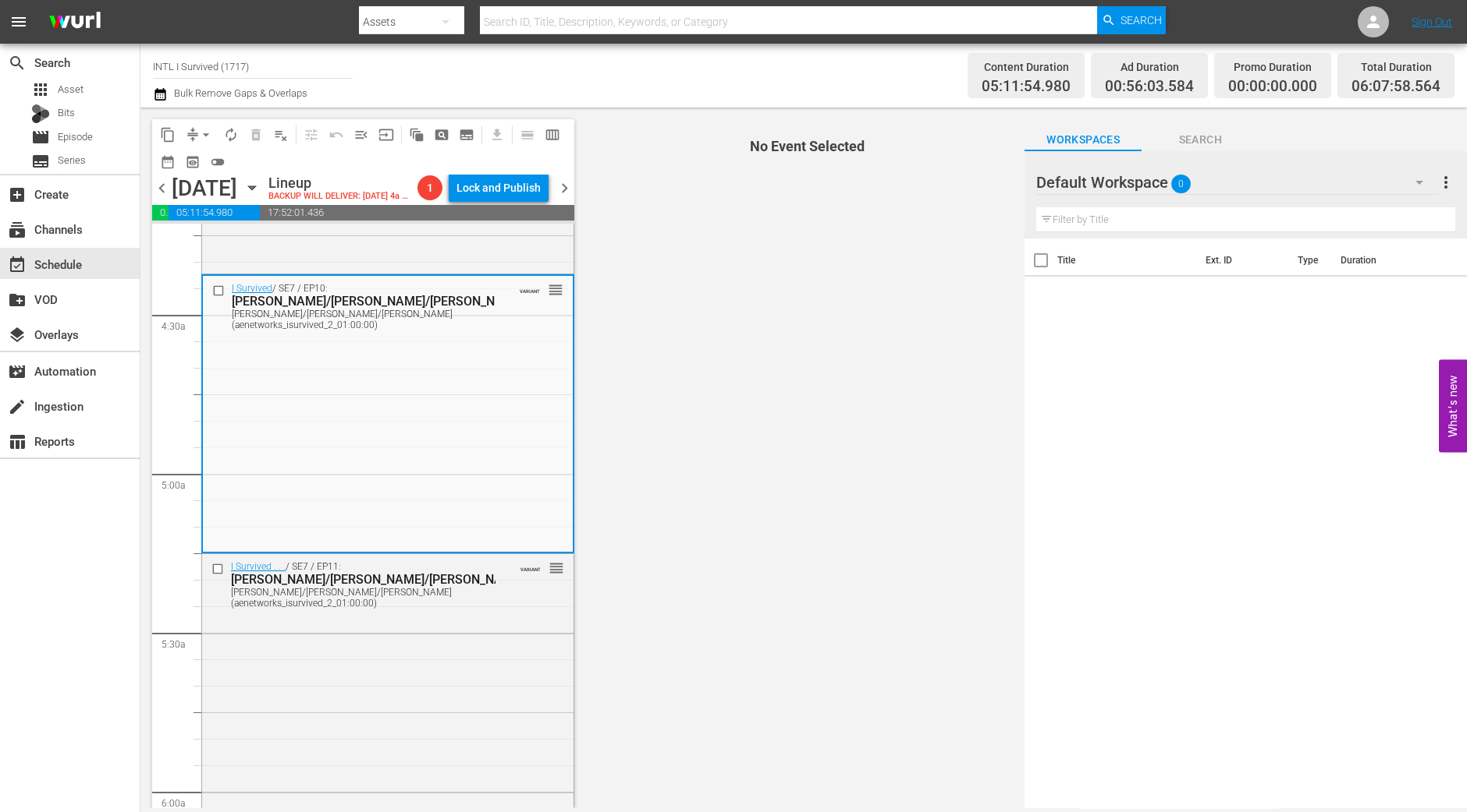
scroll to position [1363, 0]
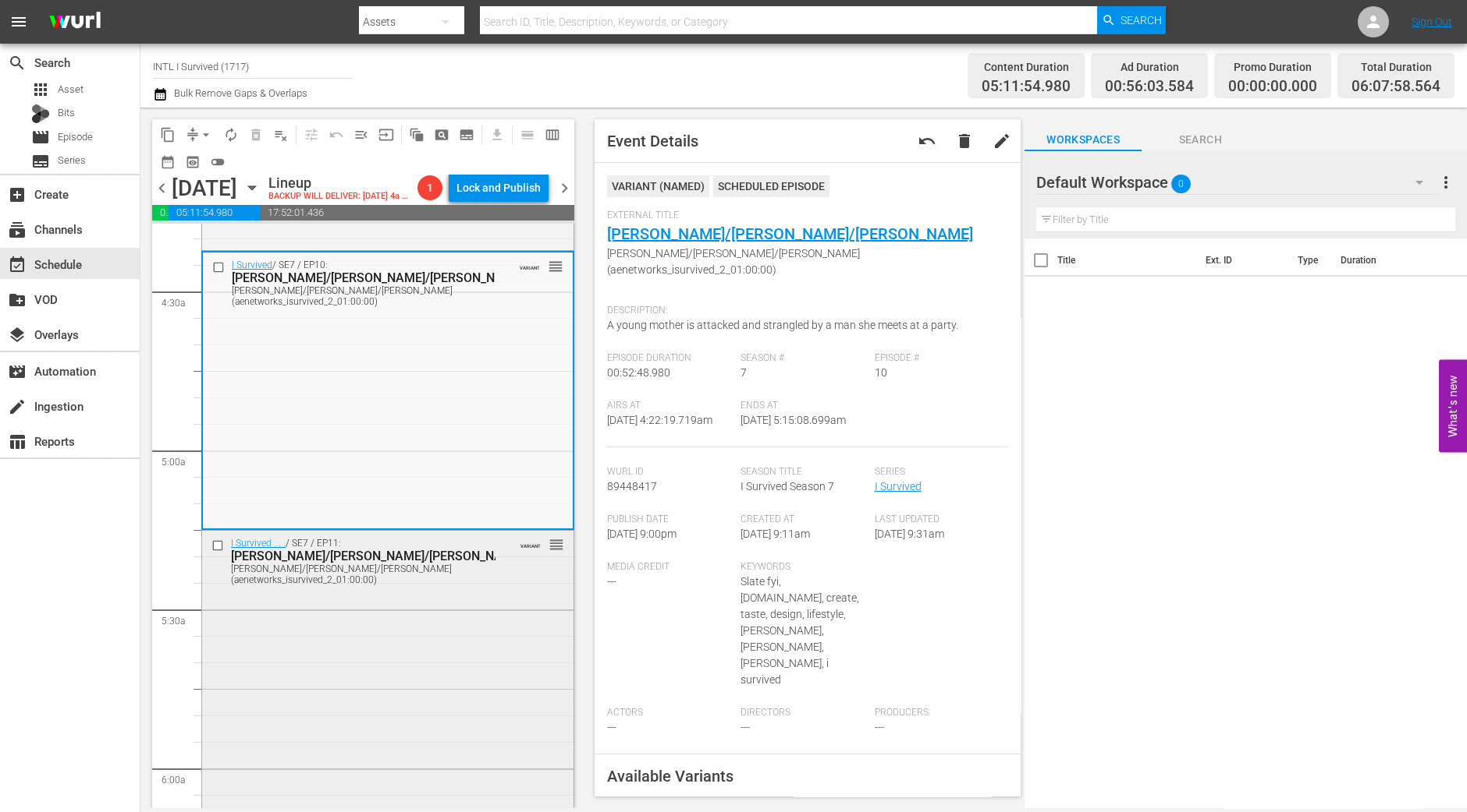
click at [477, 625] on div "I Survived . . . / SE7 / EP11: Michelle/Terri-Lynn/Jennifer Michelle/Terri-Lynn…" at bounding box center [387, 667] width 371 height 275
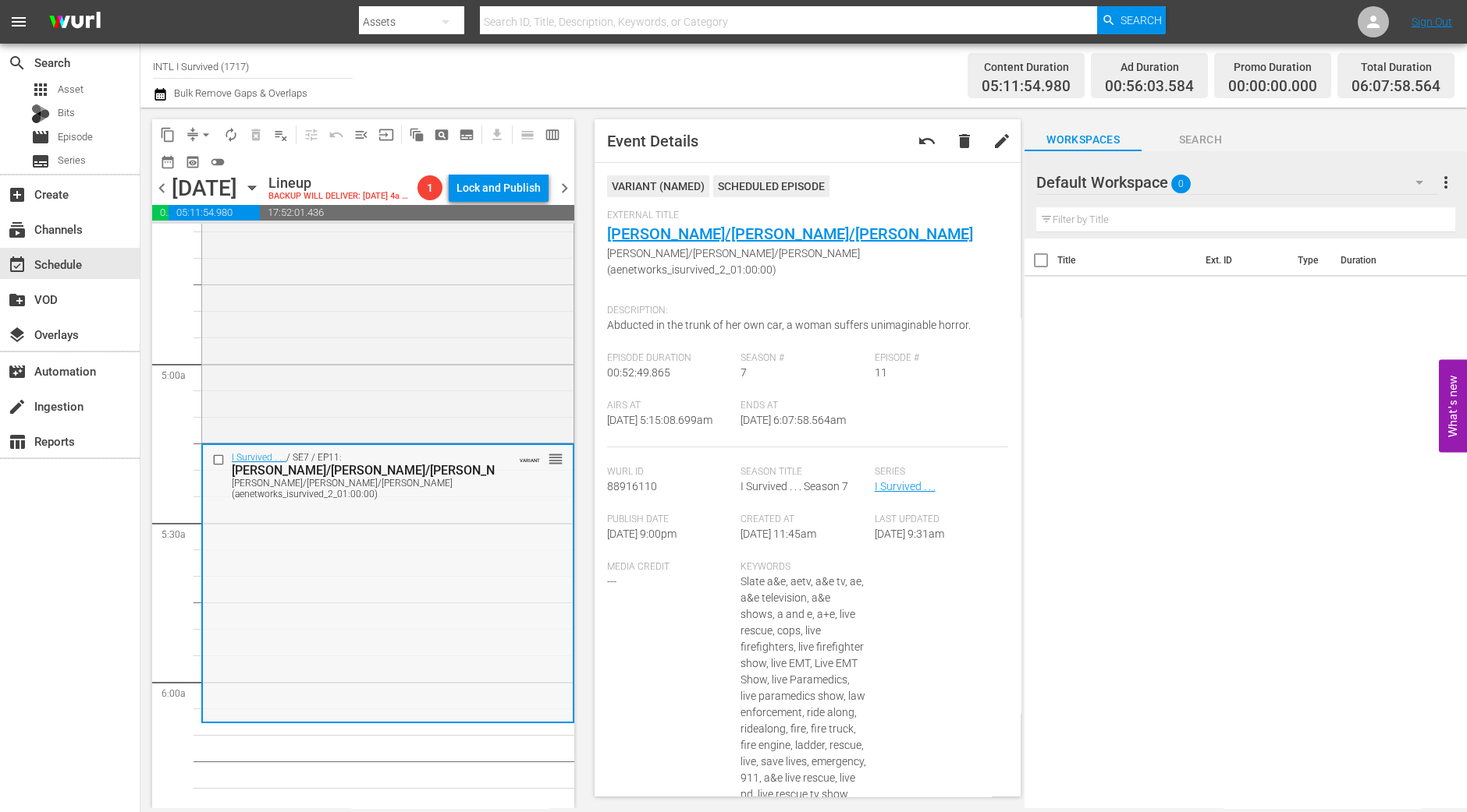
scroll to position [1558, 0]
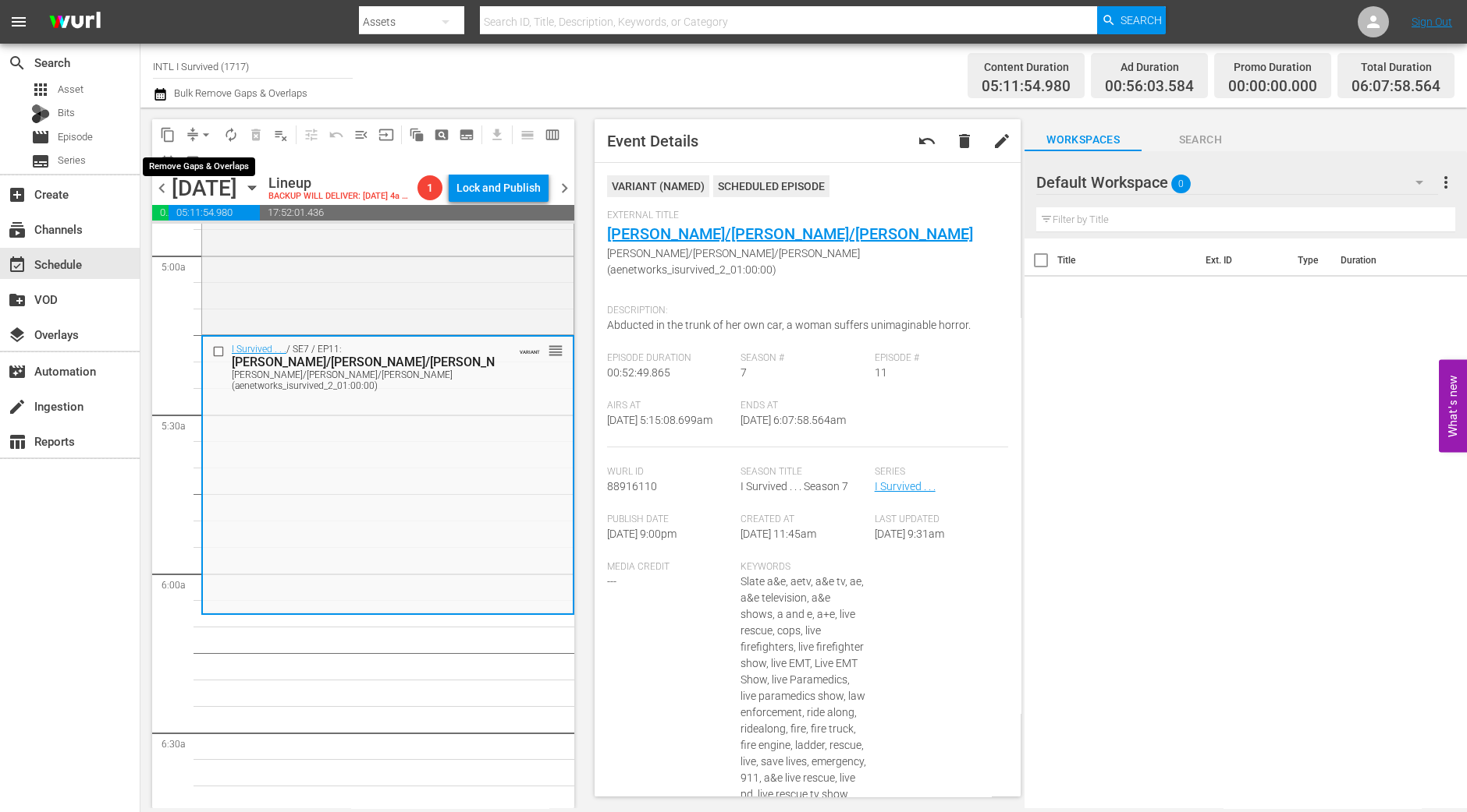
click at [205, 126] on button "arrow_drop_down" at bounding box center [205, 135] width 25 height 25
click at [202, 163] on li "Align to Midnight" at bounding box center [206, 165] width 164 height 26
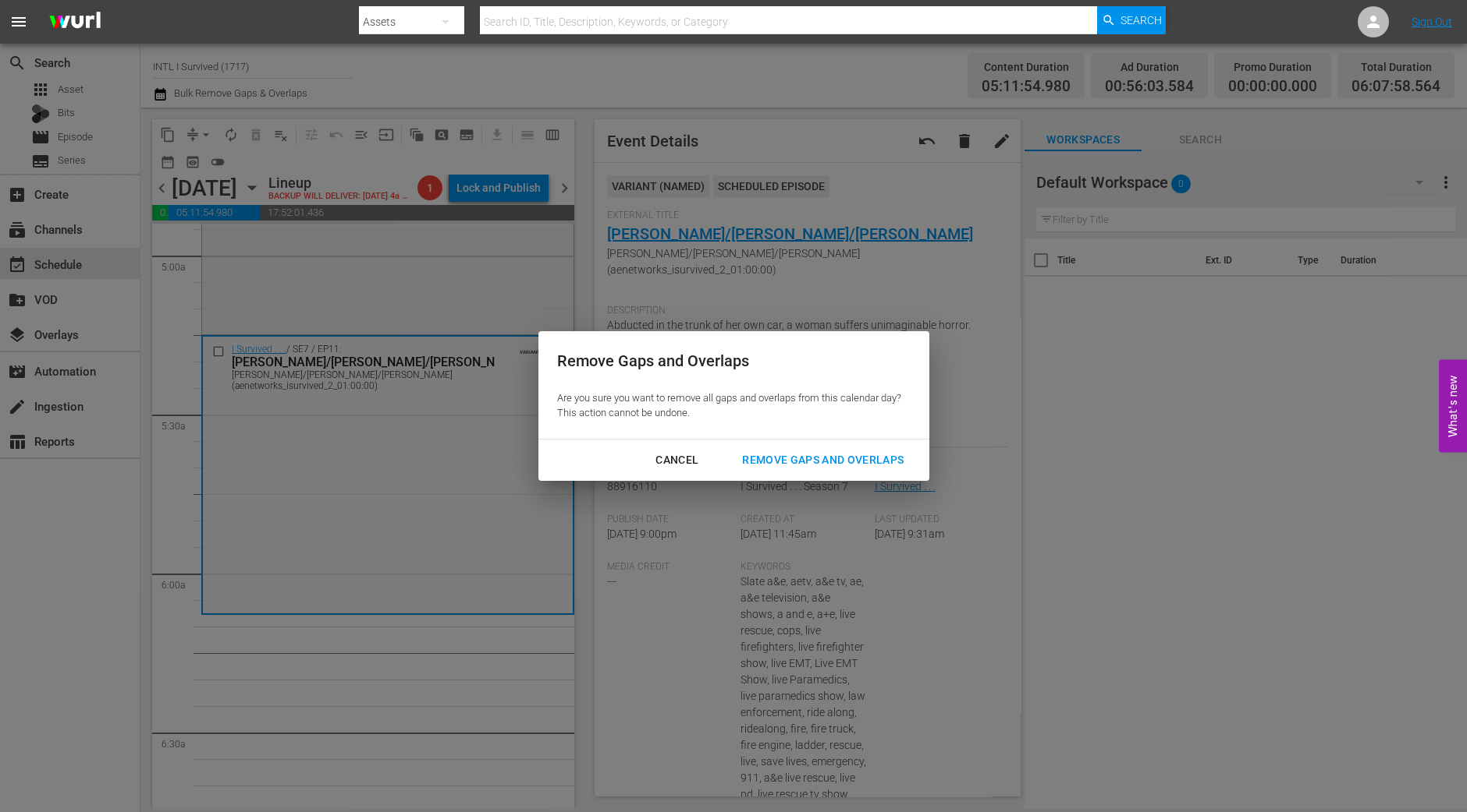
click at [877, 454] on div "Remove Gaps and Overlaps" at bounding box center [823, 460] width 186 height 19
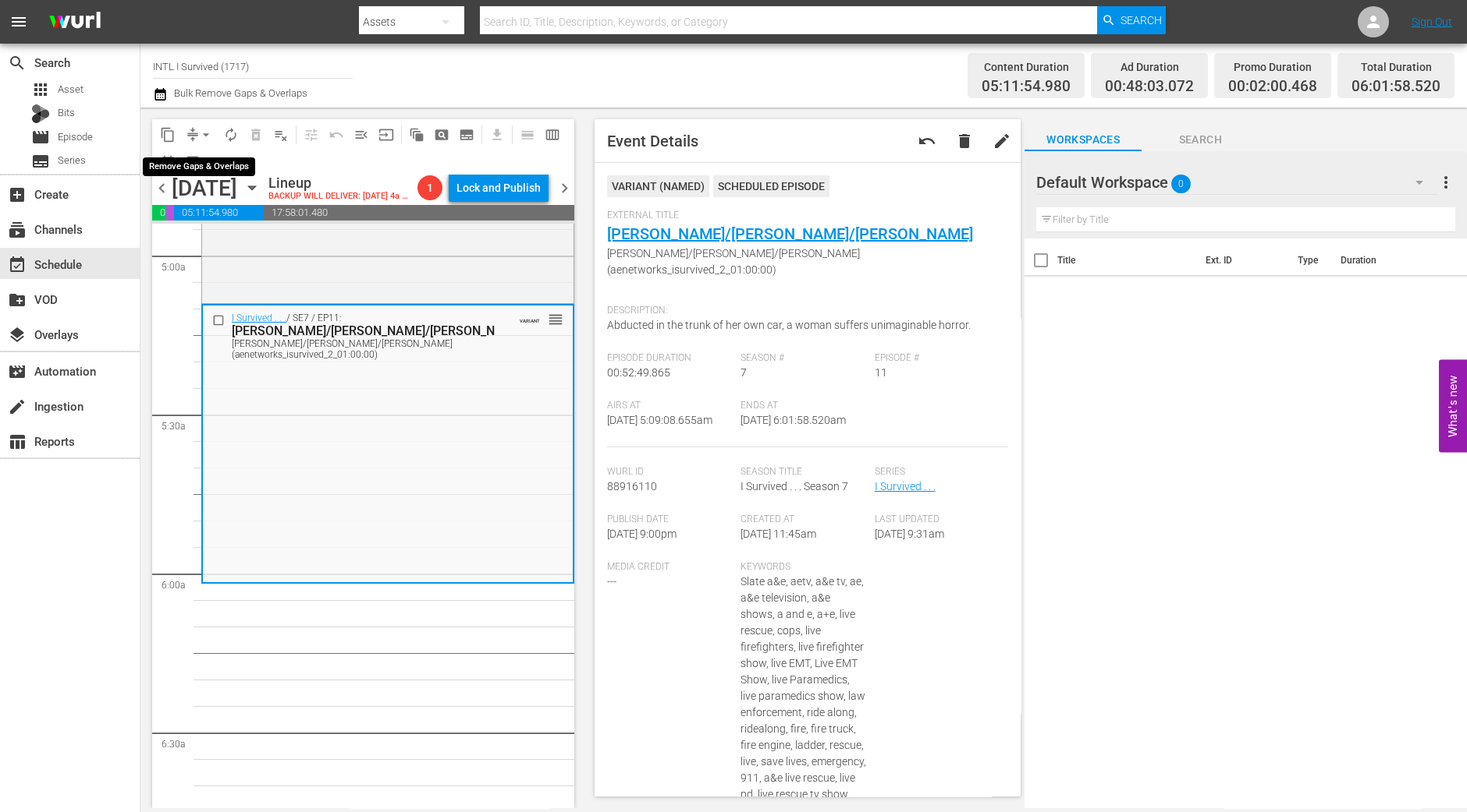
click at [203, 133] on span "arrow_drop_down" at bounding box center [205, 135] width 15 height 15
click at [198, 164] on li "Align to Midnight" at bounding box center [206, 165] width 164 height 26
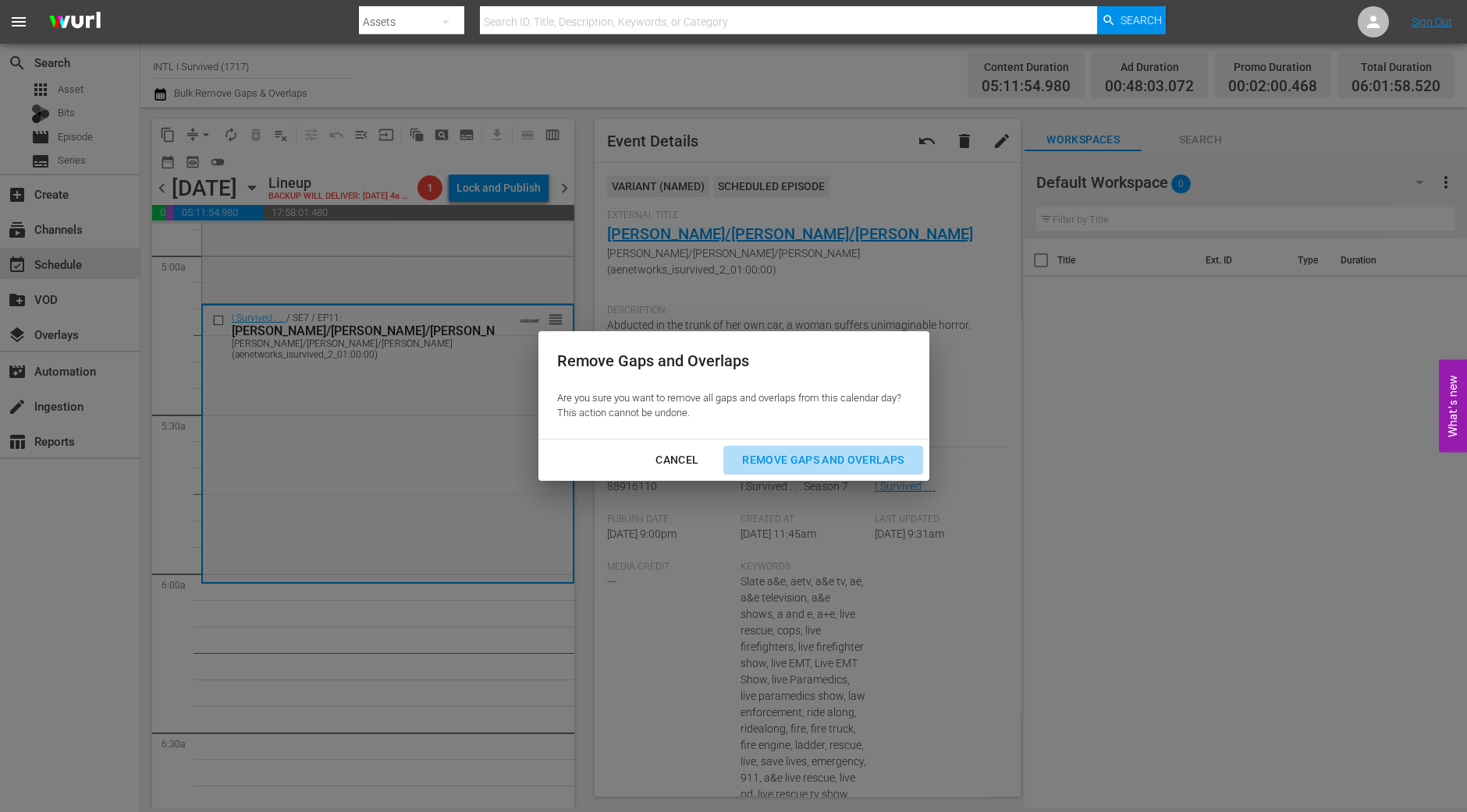
click at [893, 469] on div "Remove Gaps and Overlaps" at bounding box center [823, 460] width 186 height 19
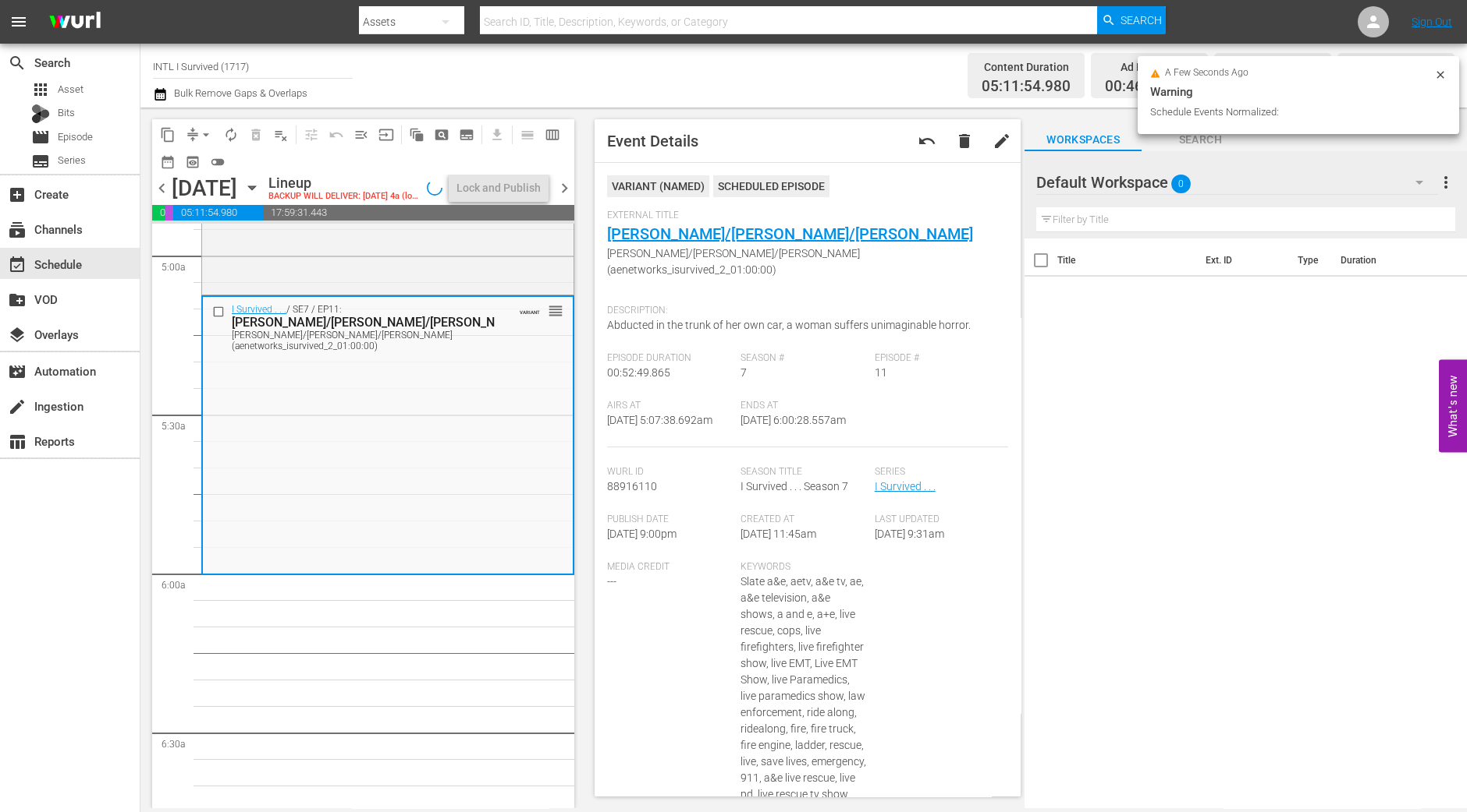
scroll to position [1586, 0]
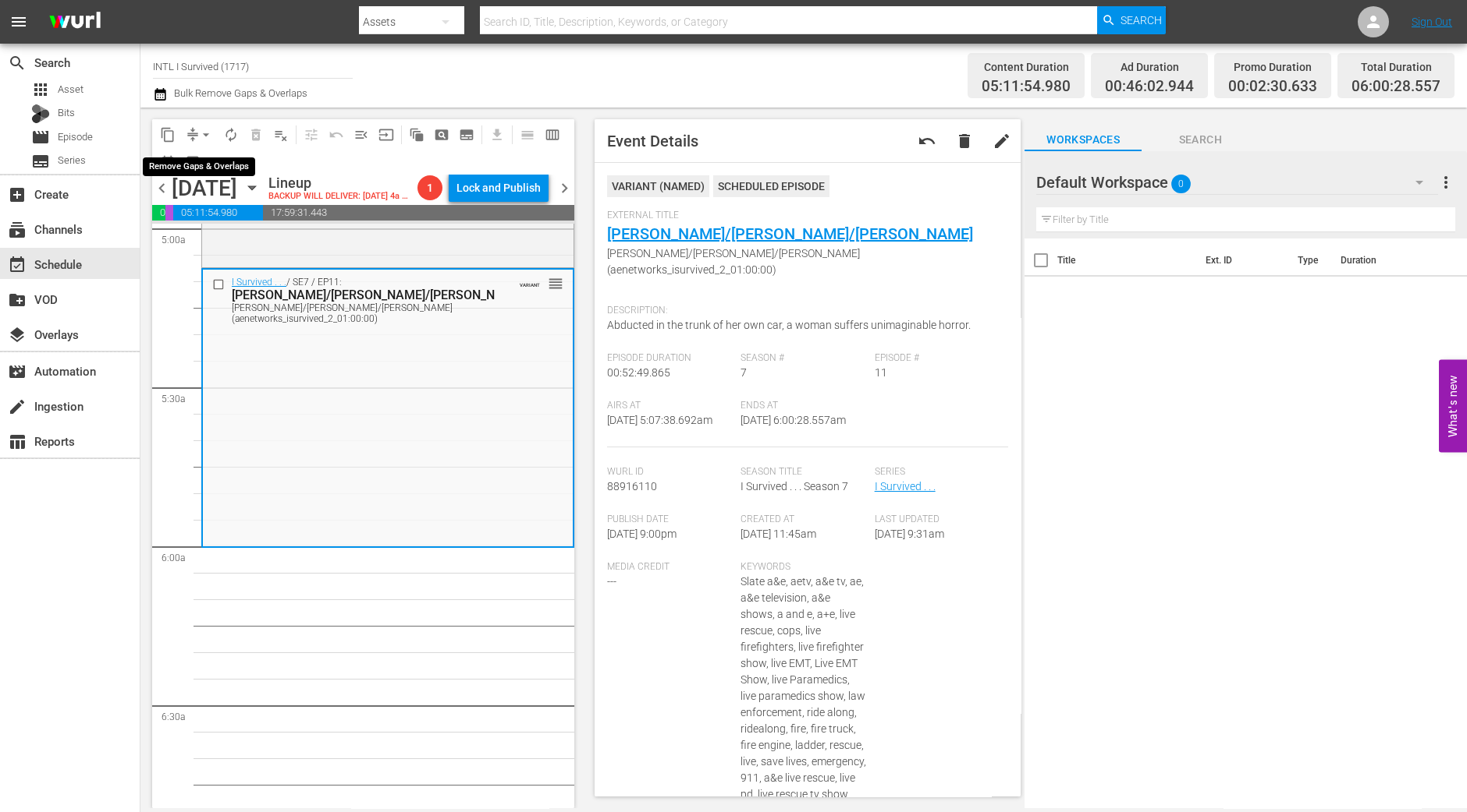
click at [199, 132] on span "arrow_drop_down" at bounding box center [205, 135] width 15 height 15
click at [208, 174] on li "Align to Midnight" at bounding box center [206, 165] width 164 height 26
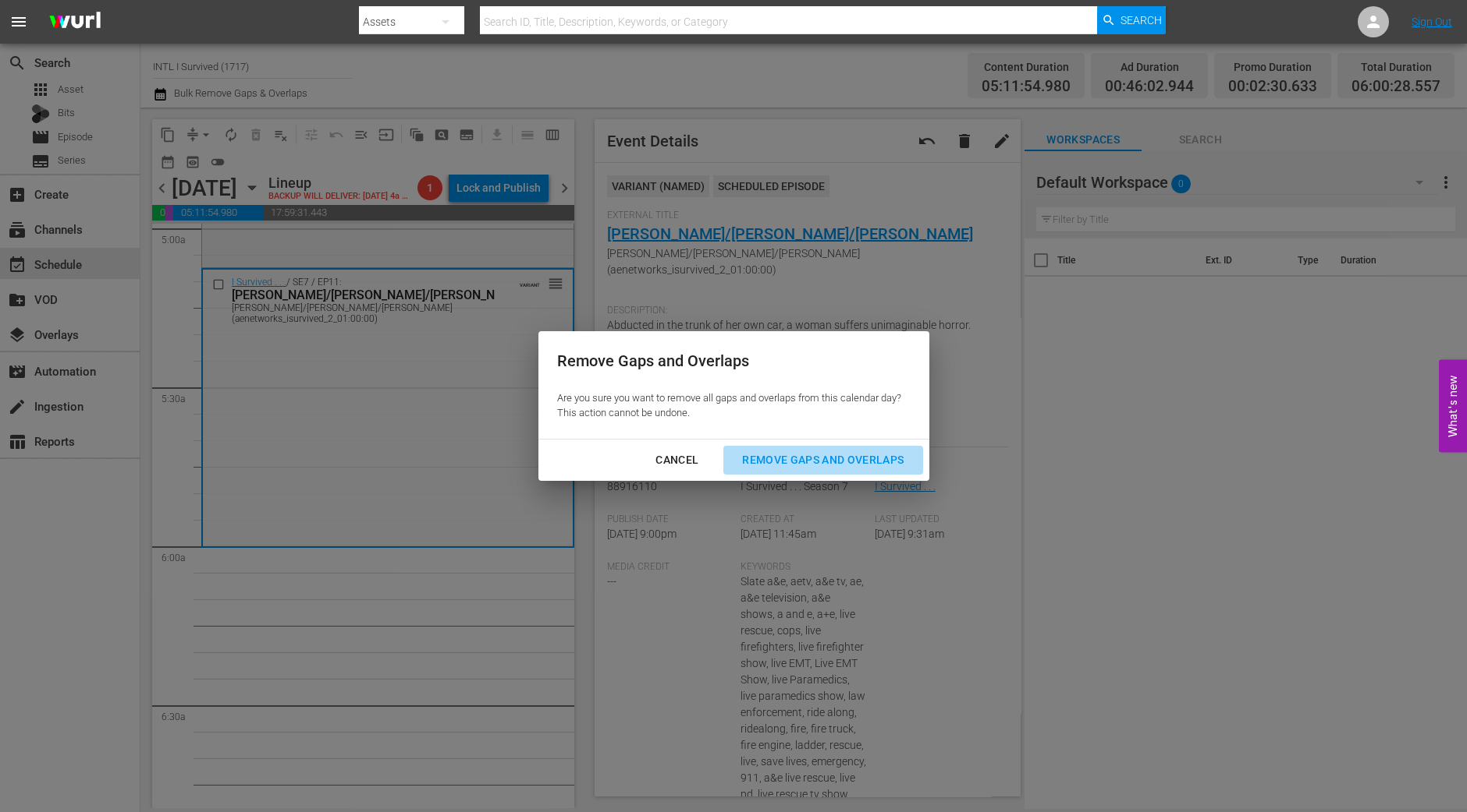
click at [870, 462] on div "Remove Gaps and Overlaps" at bounding box center [823, 460] width 186 height 19
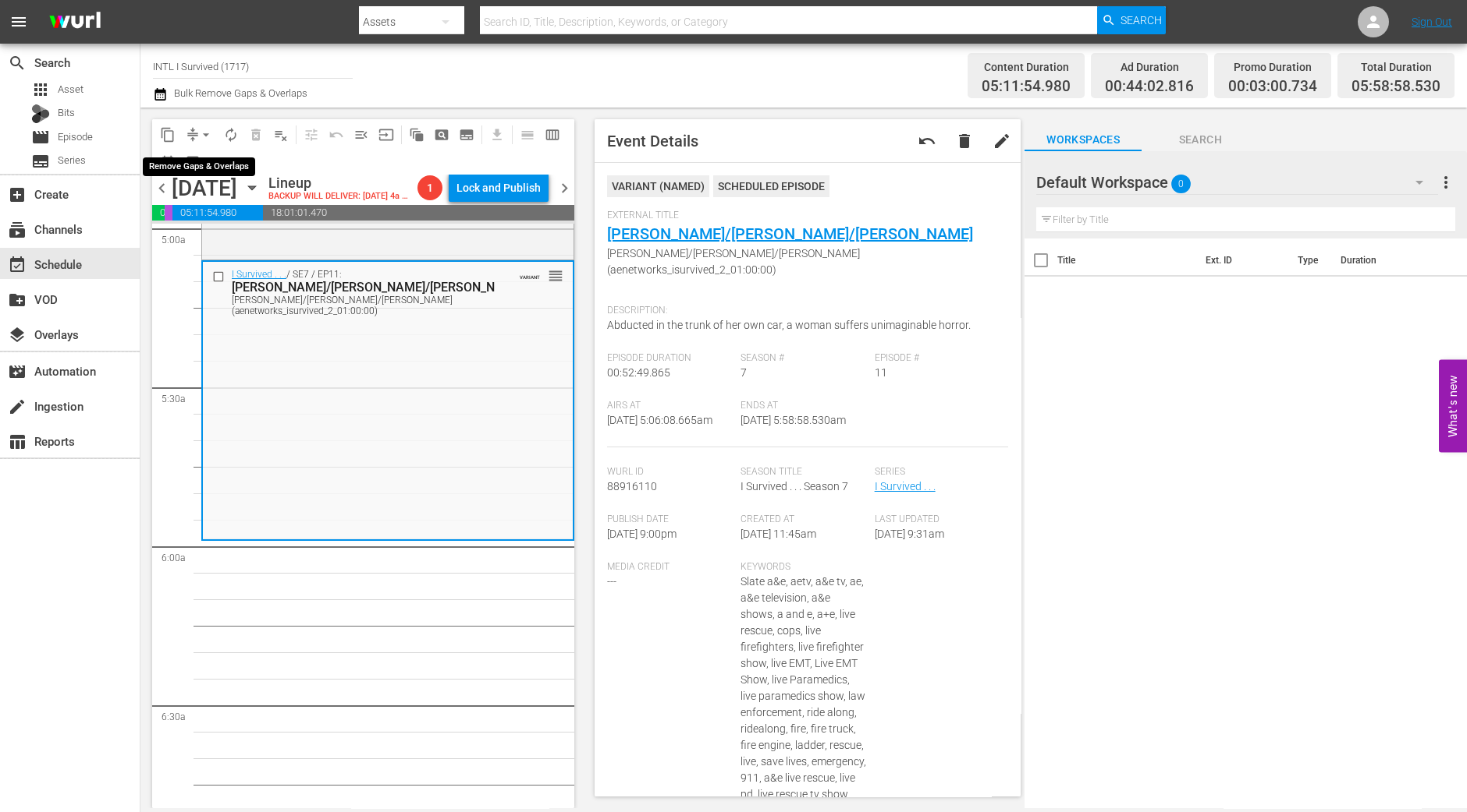
click at [203, 137] on span "arrow_drop_down" at bounding box center [205, 135] width 15 height 15
click at [241, 171] on li "Align to Midnight" at bounding box center [206, 165] width 164 height 26
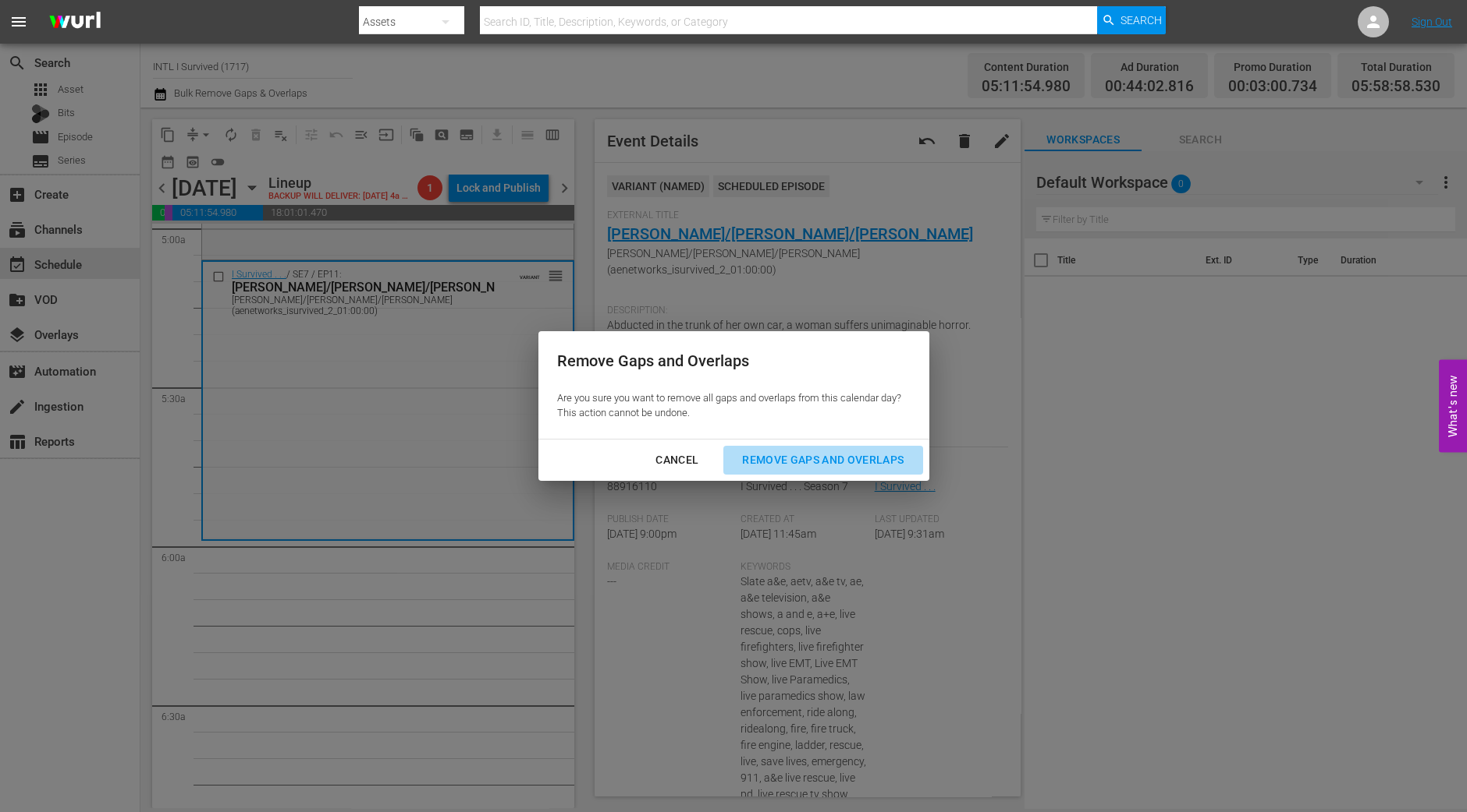
click at [798, 469] on div "Remove Gaps and Overlaps" at bounding box center [823, 460] width 186 height 19
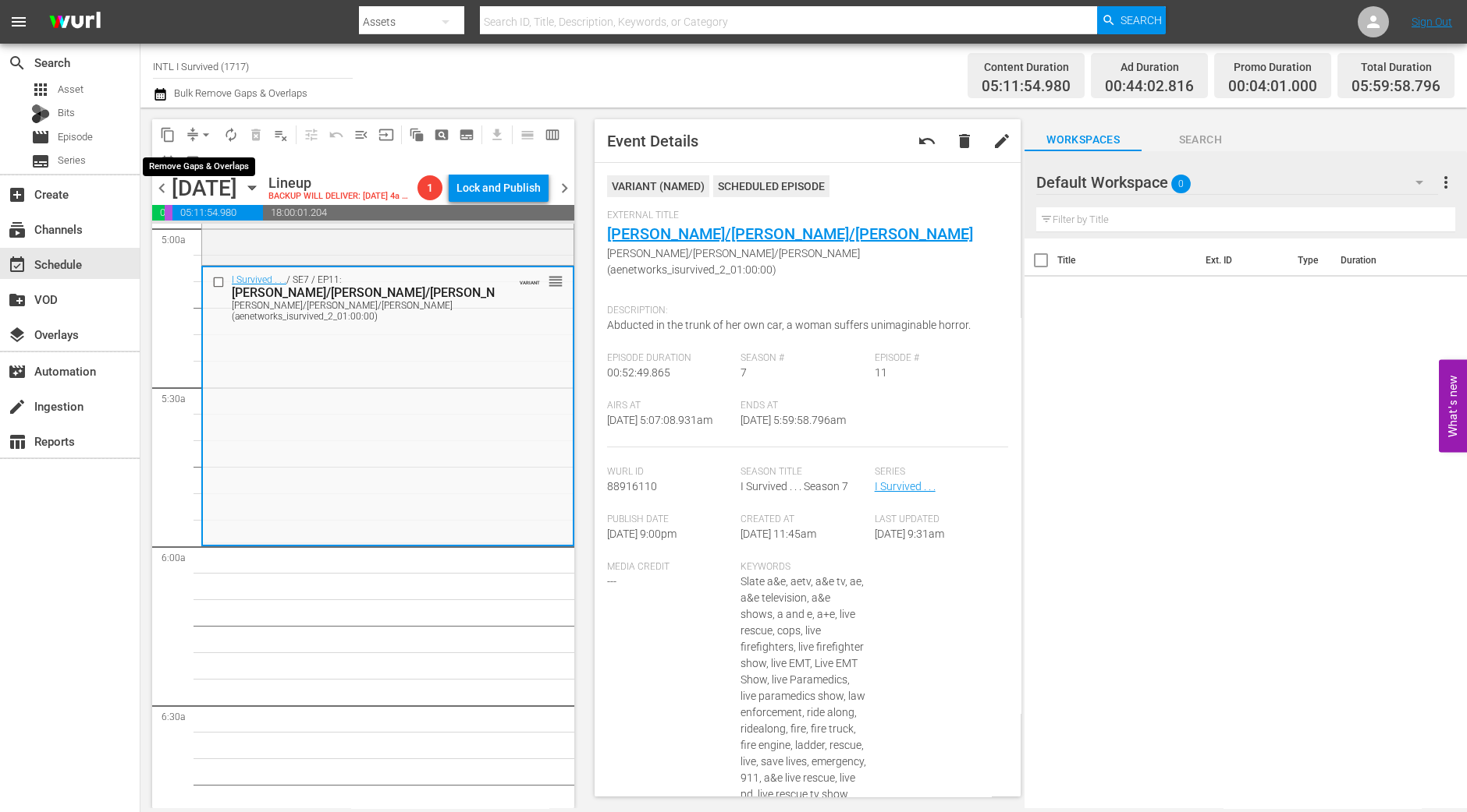
click at [200, 136] on span "arrow_drop_down" at bounding box center [205, 135] width 15 height 15
click at [202, 159] on li "Align to Midnight" at bounding box center [206, 165] width 164 height 26
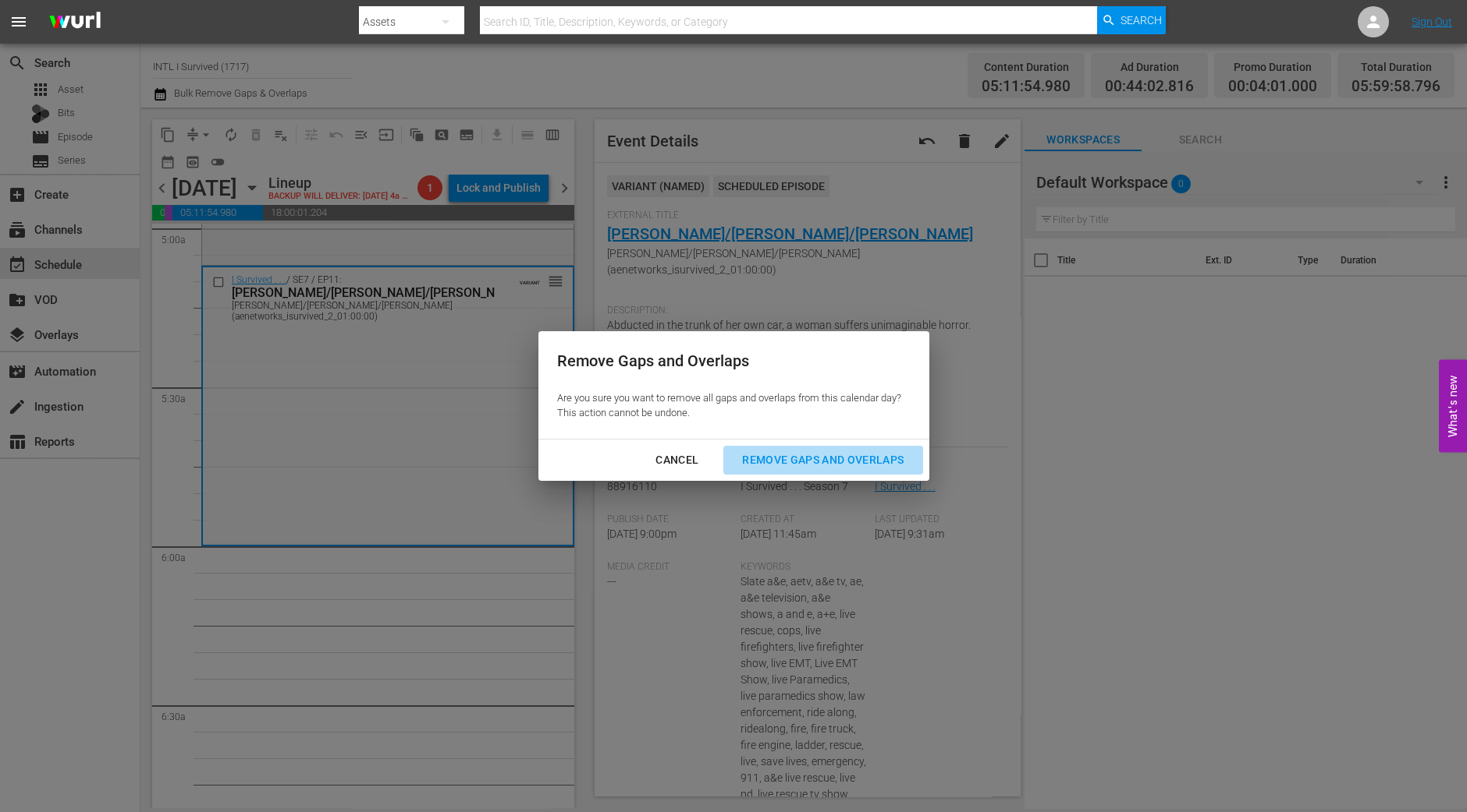
click at [896, 471] on button "Remove Gaps and Overlaps" at bounding box center [822, 460] width 199 height 29
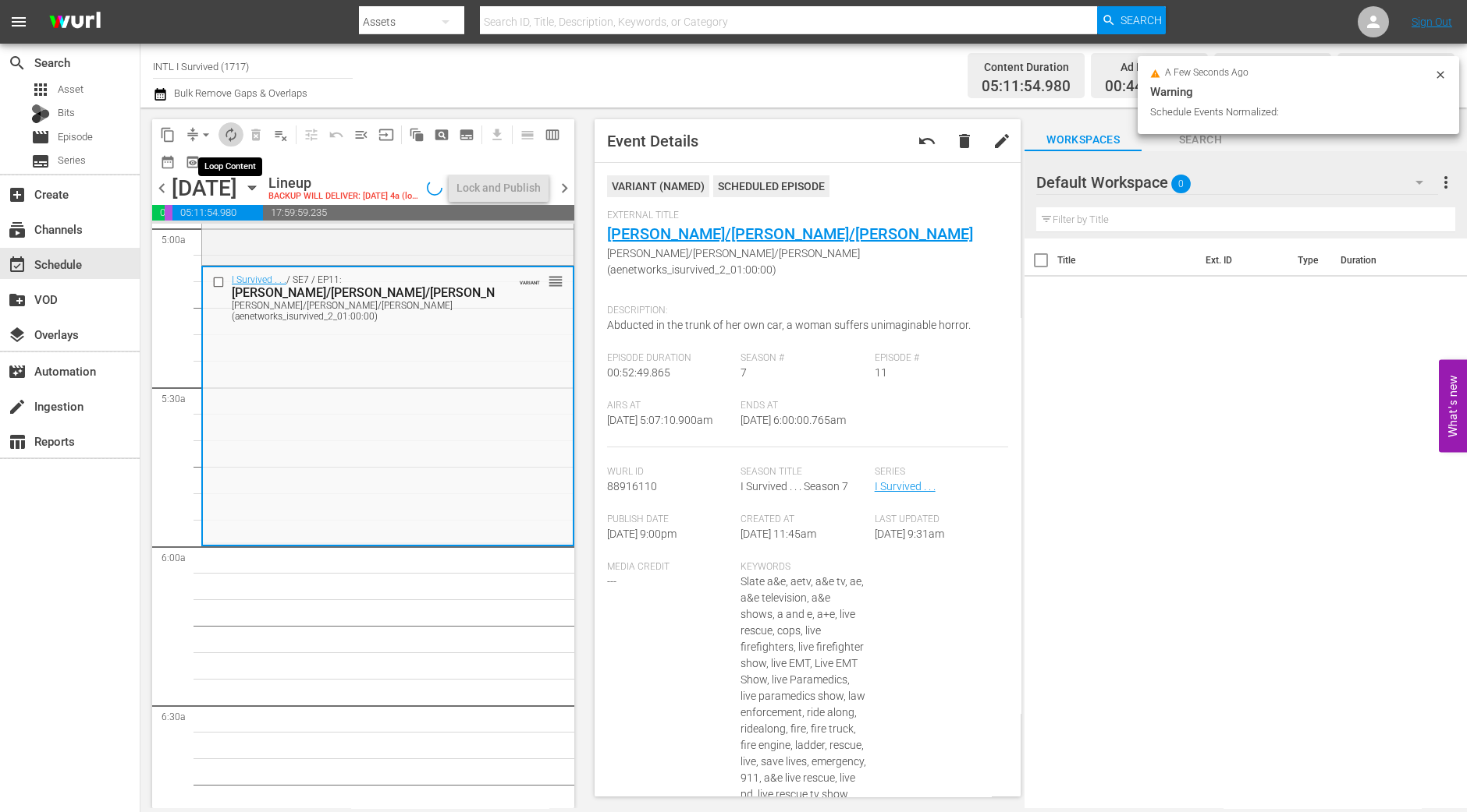
click at [227, 127] on span "autorenew_outlined" at bounding box center [231, 135] width 15 height 15
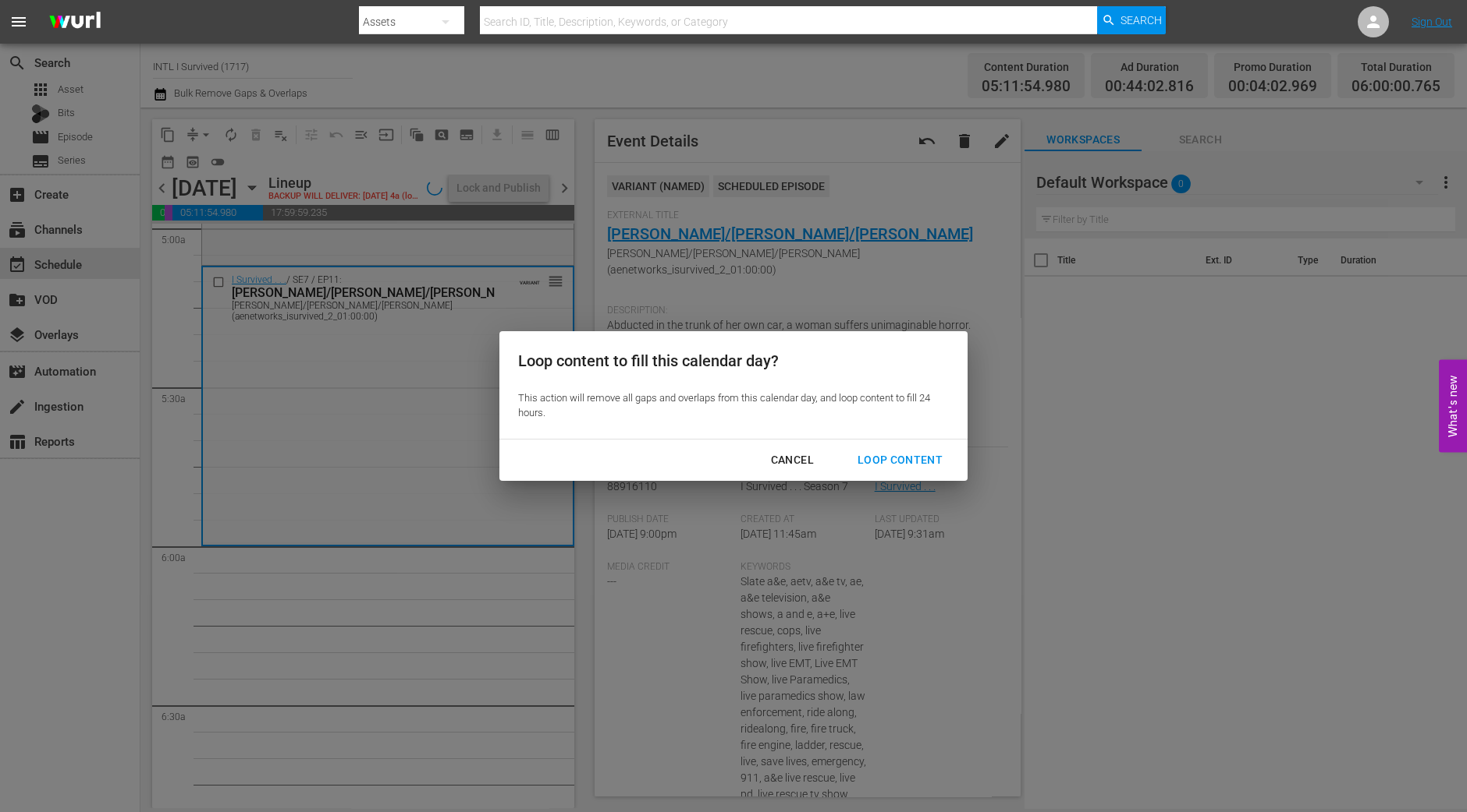
click at [907, 455] on div "Loop Content" at bounding box center [900, 460] width 110 height 19
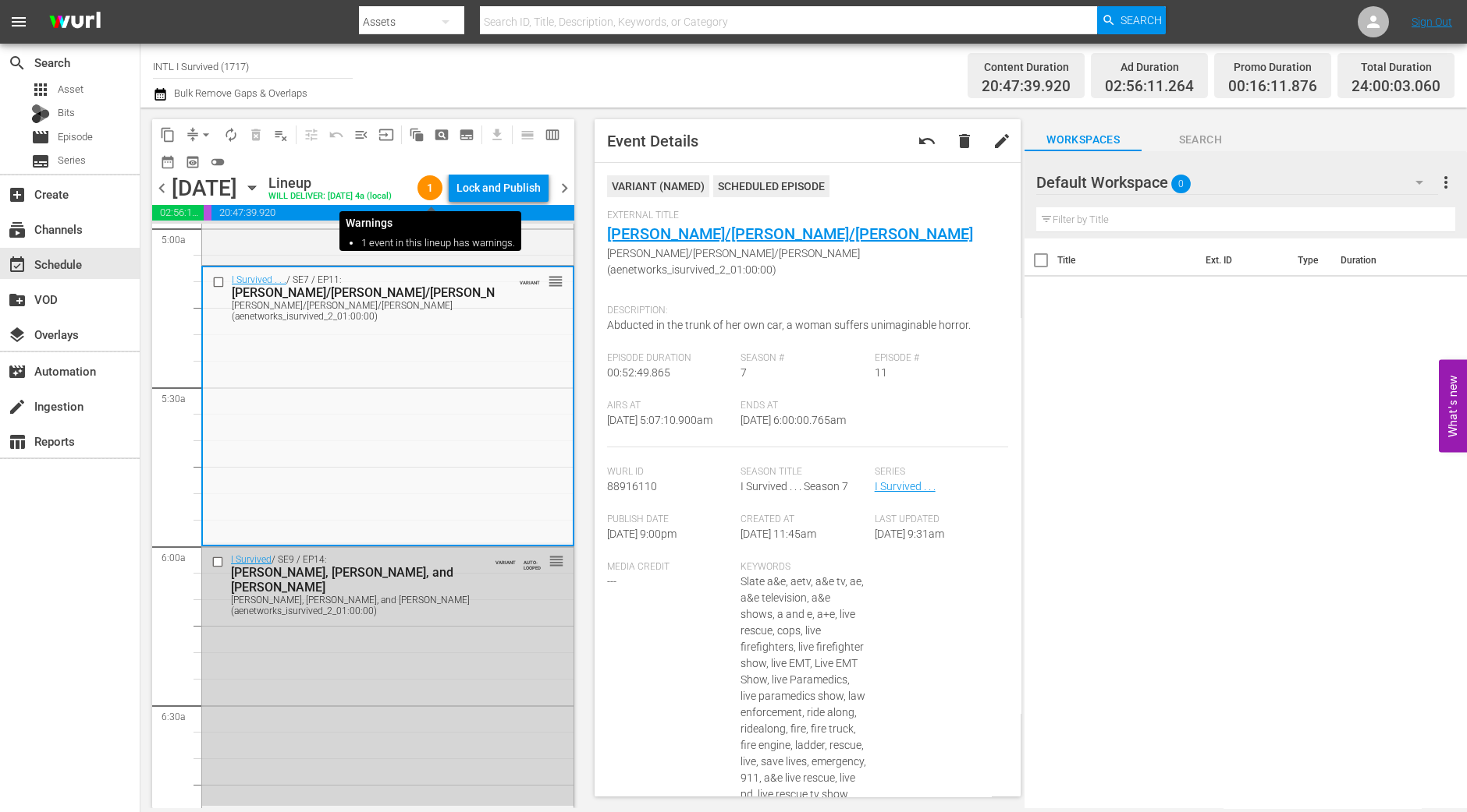
click at [490, 188] on div "Lock and Publish" at bounding box center [499, 188] width 85 height 29
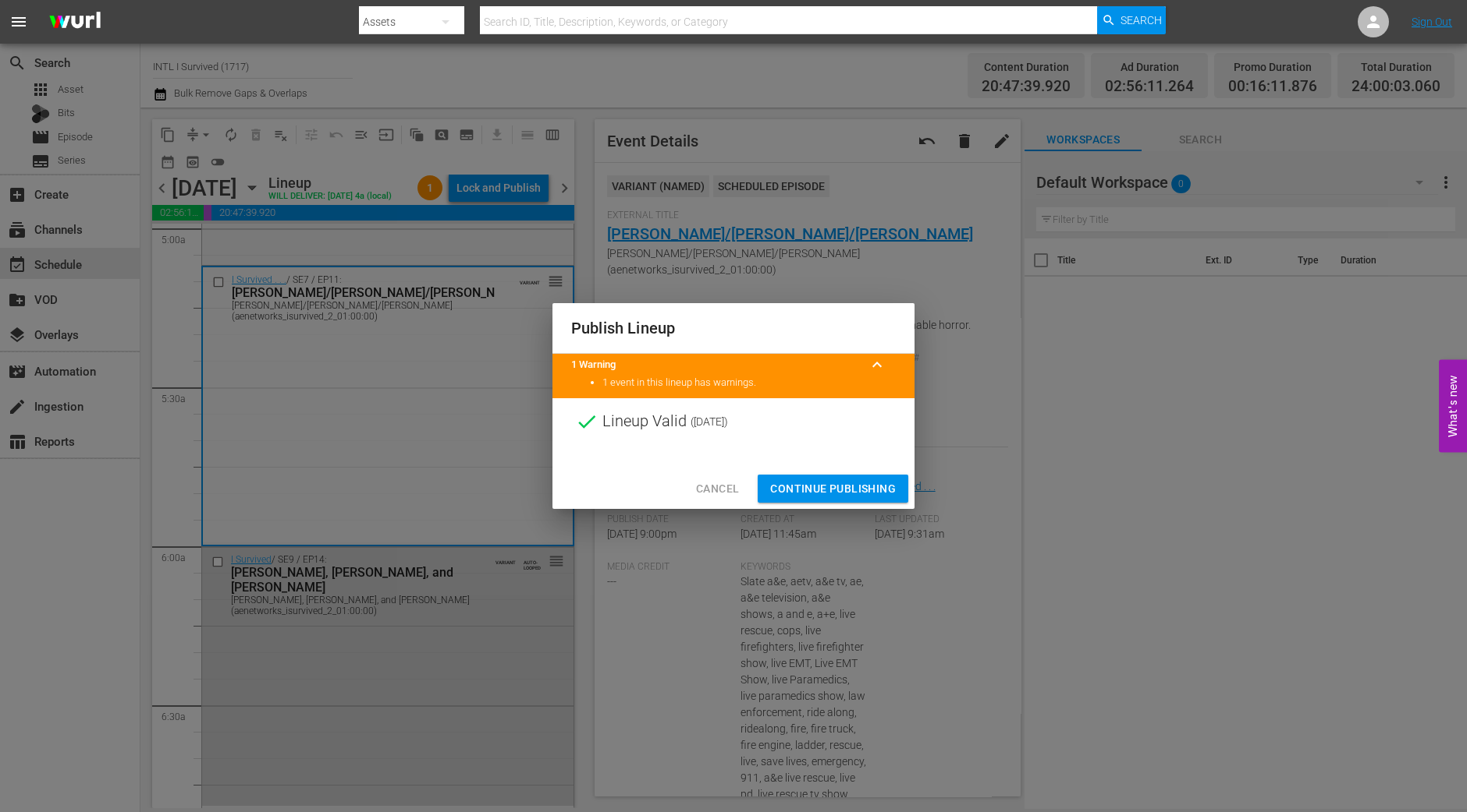
click at [856, 477] on button "Continue Publishing" at bounding box center [832, 489] width 150 height 29
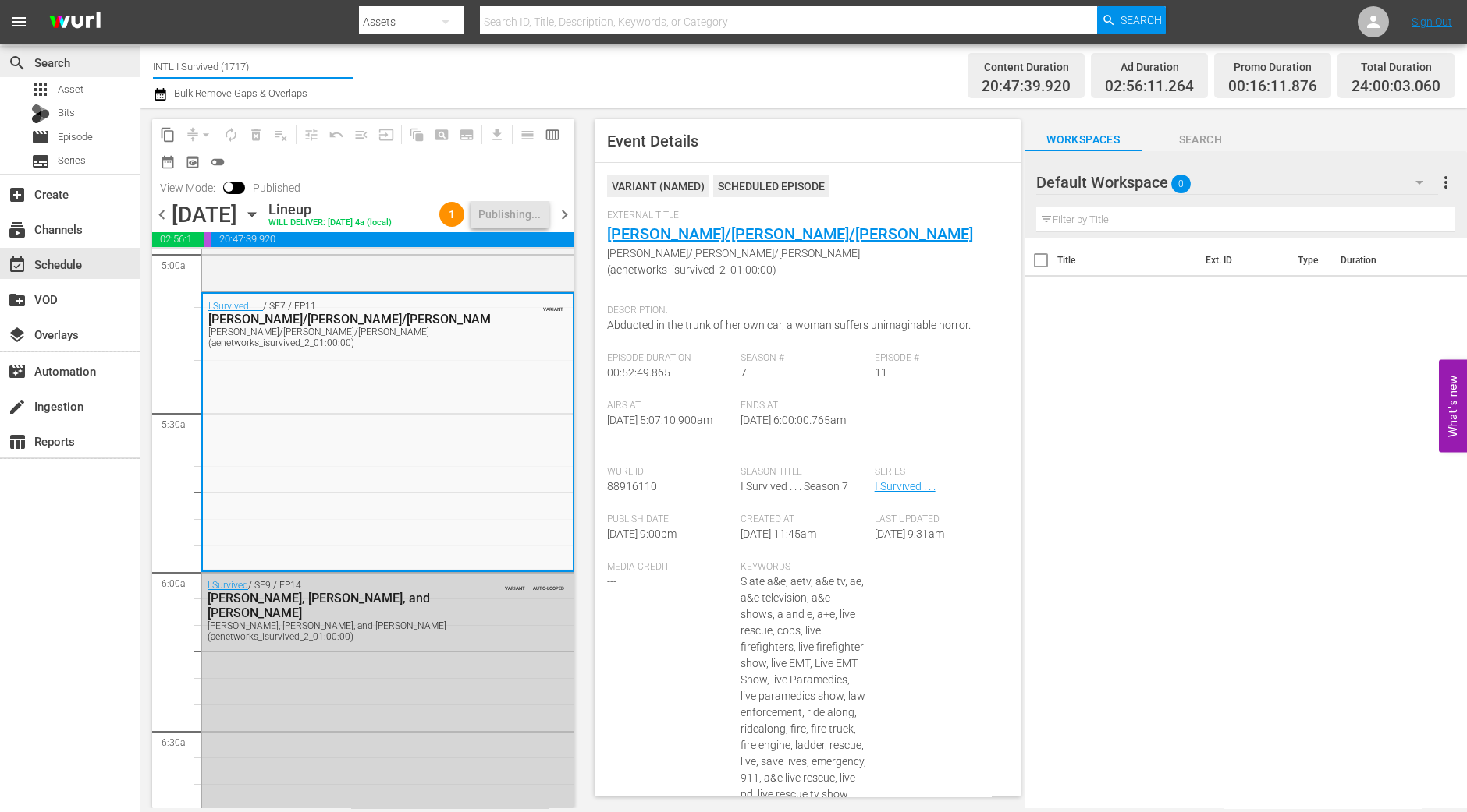
drag, startPoint x: 284, startPoint y: 69, endPoint x: 63, endPoint y: 56, distance: 221.4
click at [141, 0] on div "search Search apps Asset Bits movie Episode subtitles Series add_box Create sub…" at bounding box center [804, 0] width 1326 height 0
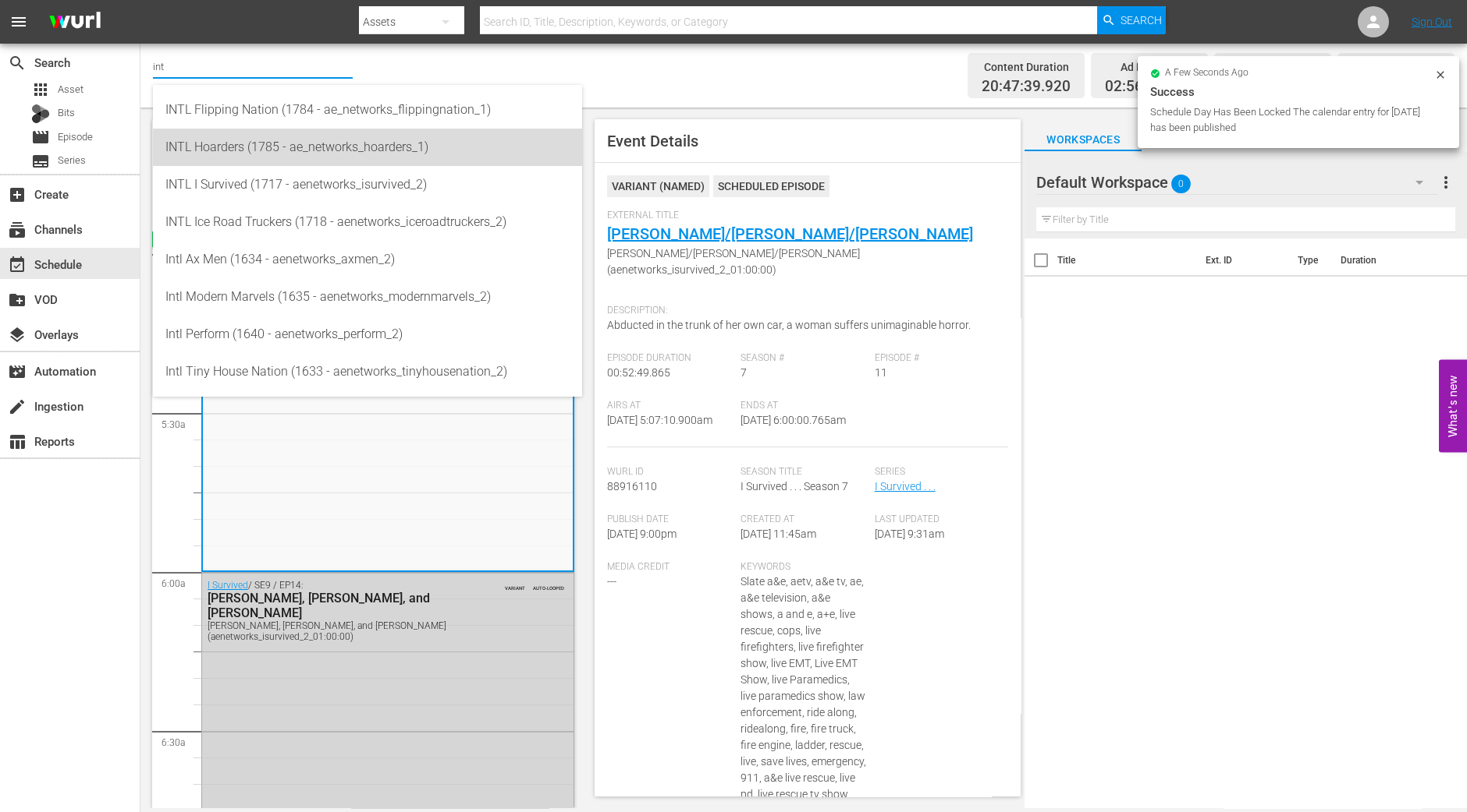
click at [219, 160] on div "INTL Hoarders (1785 - ae_networks_hoarders_1)" at bounding box center [367, 146] width 404 height 37
type input "INTL Hoarders (1785 - ae_networks_hoarders_1)"
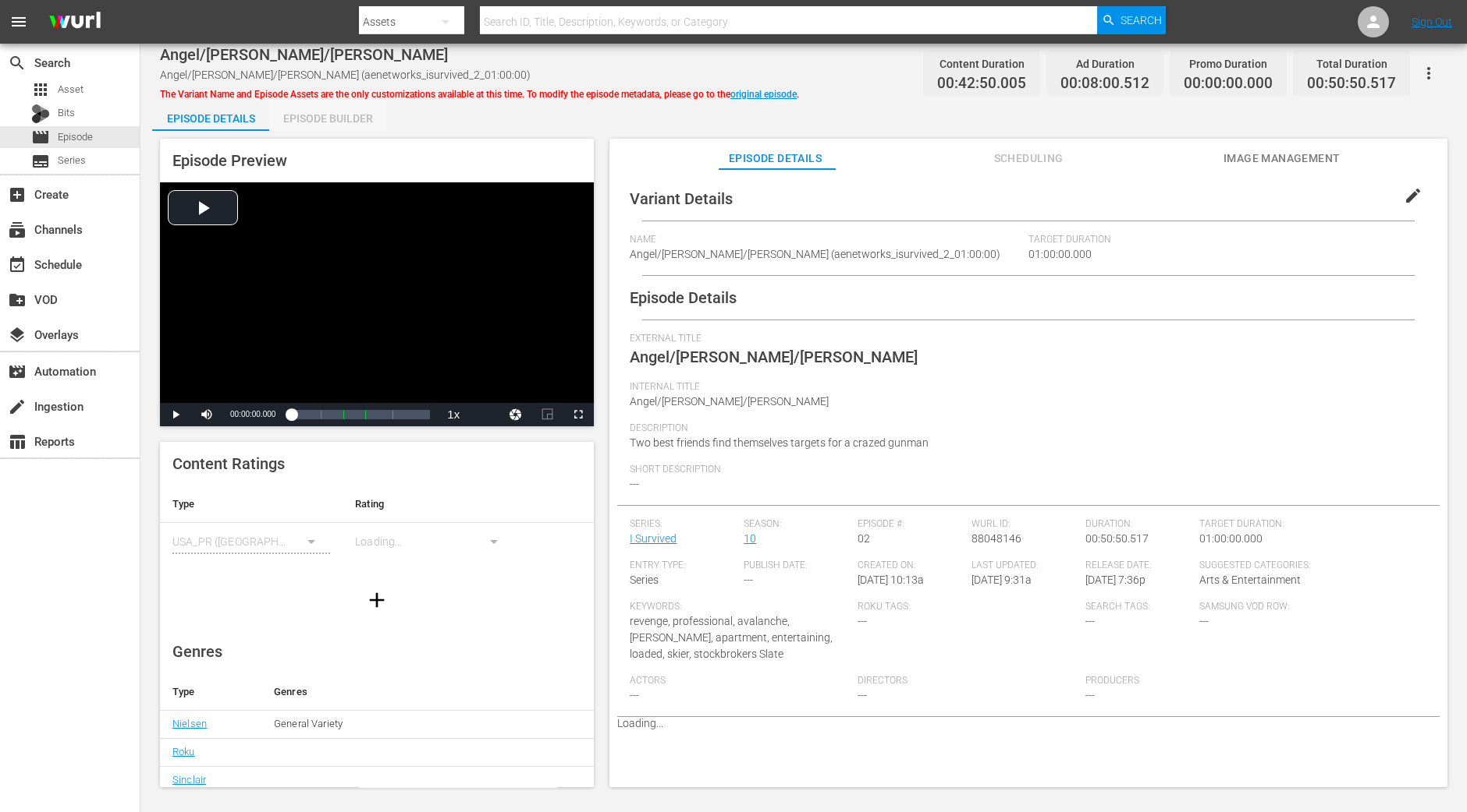
click at [345, 108] on div "Episode Builder" at bounding box center [327, 118] width 117 height 37
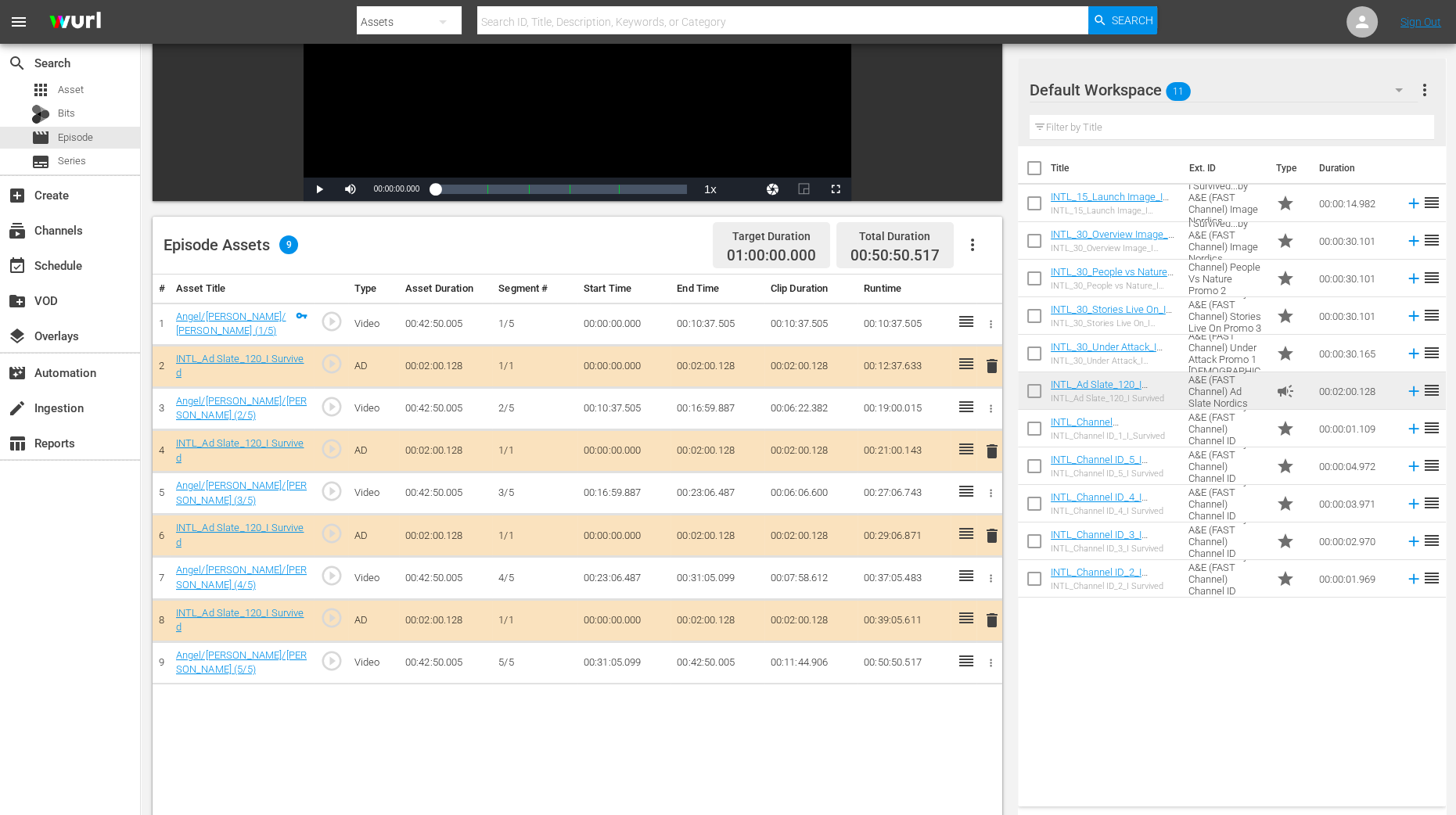
scroll to position [293, 0]
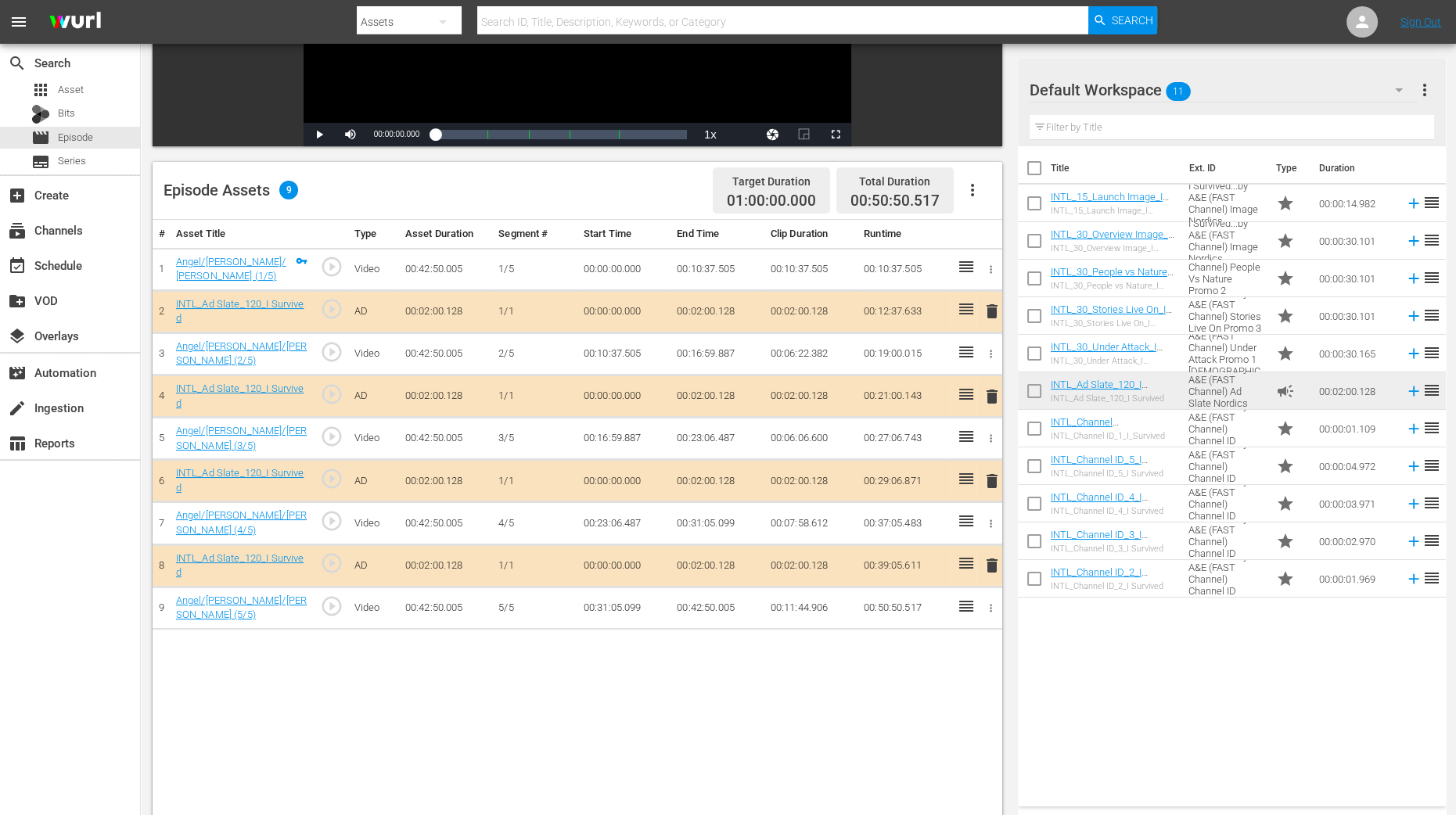
click at [989, 390] on span "delete" at bounding box center [992, 397] width 19 height 19
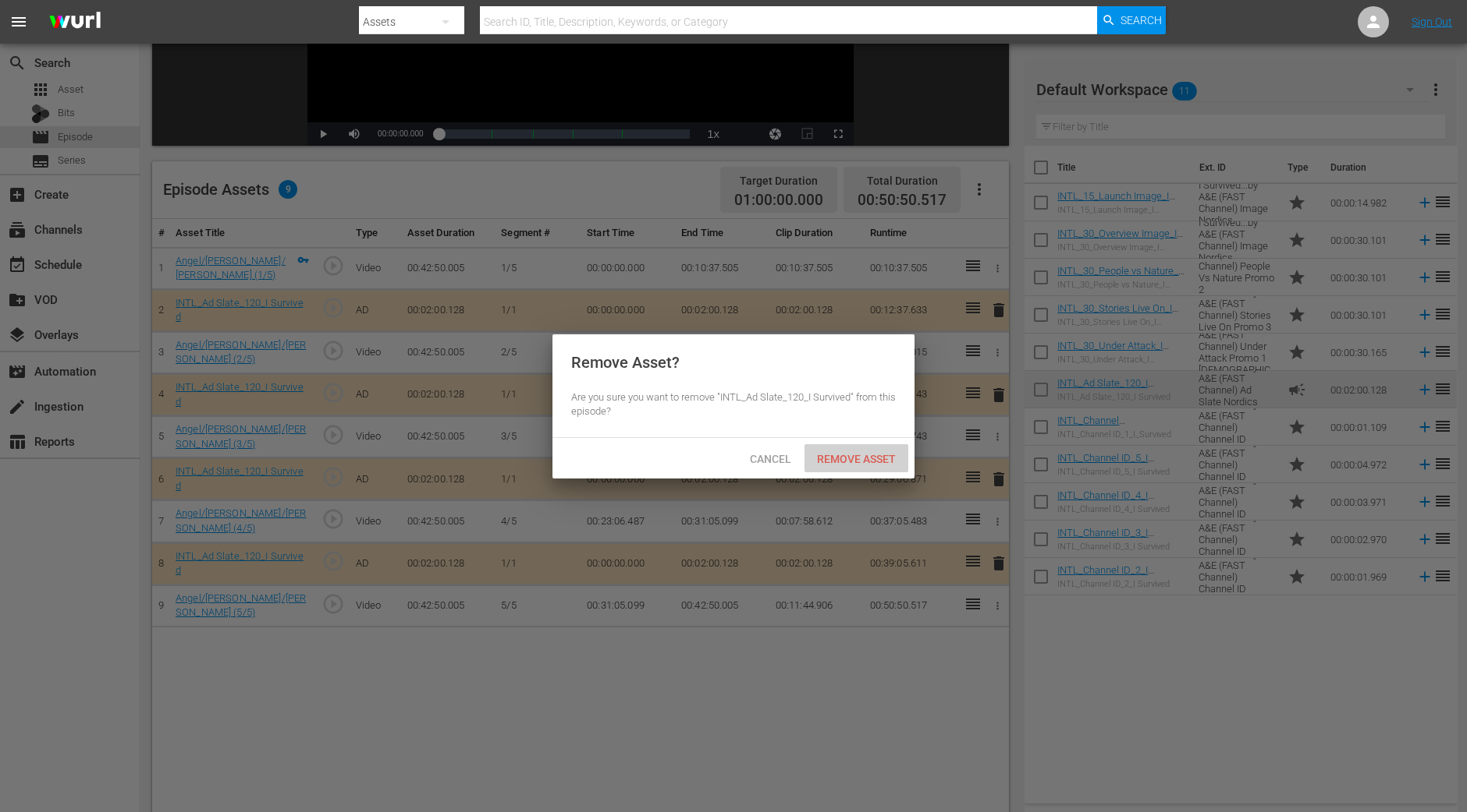
click at [856, 468] on div "Remove Asset" at bounding box center [855, 458] width 104 height 29
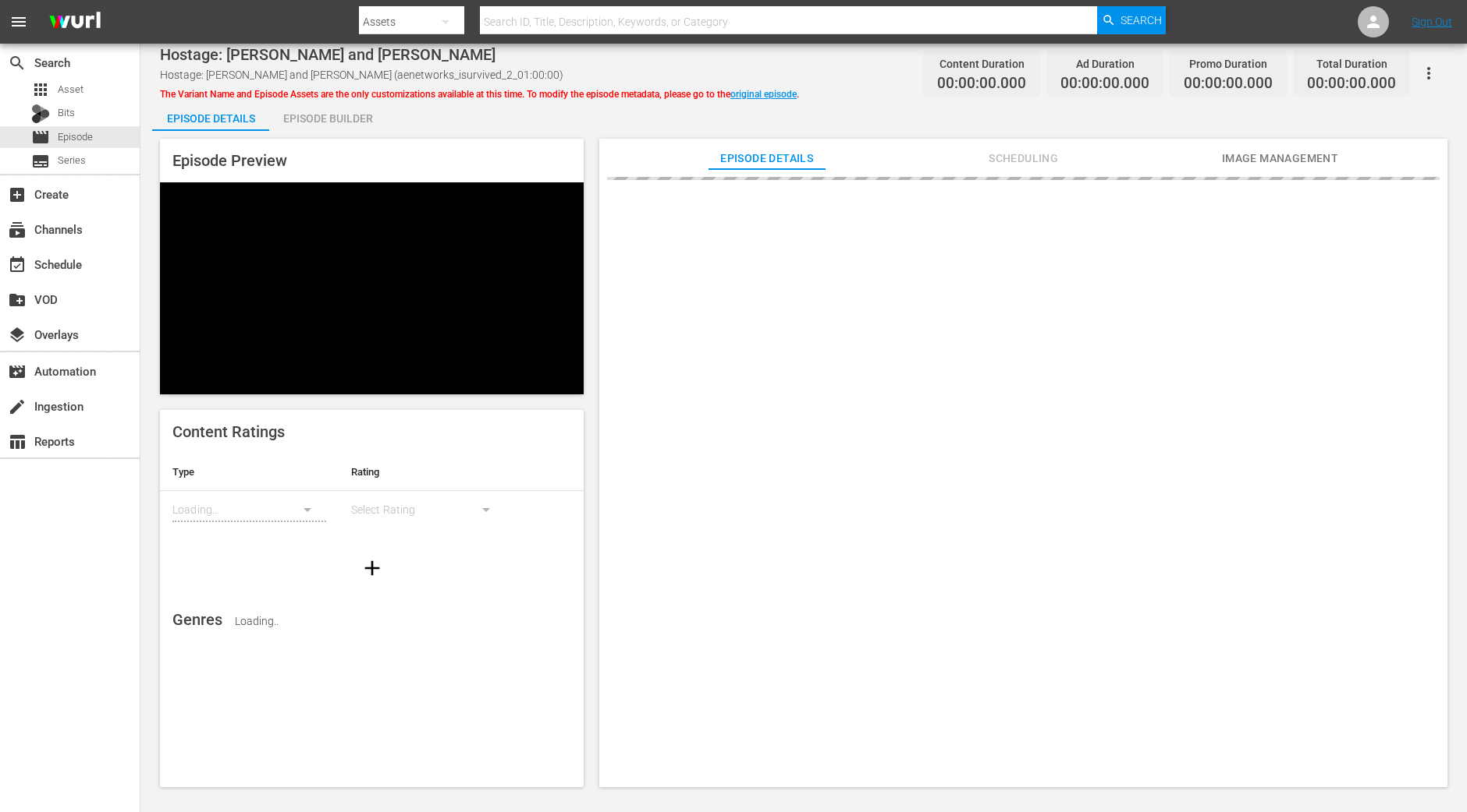
click at [342, 137] on div "Episode Preview Content Ratings Type Rating Loading... Select Rating Genres Loa…" at bounding box center [803, 466] width 1302 height 669
click at [342, 127] on div "Episode Builder" at bounding box center [327, 118] width 117 height 37
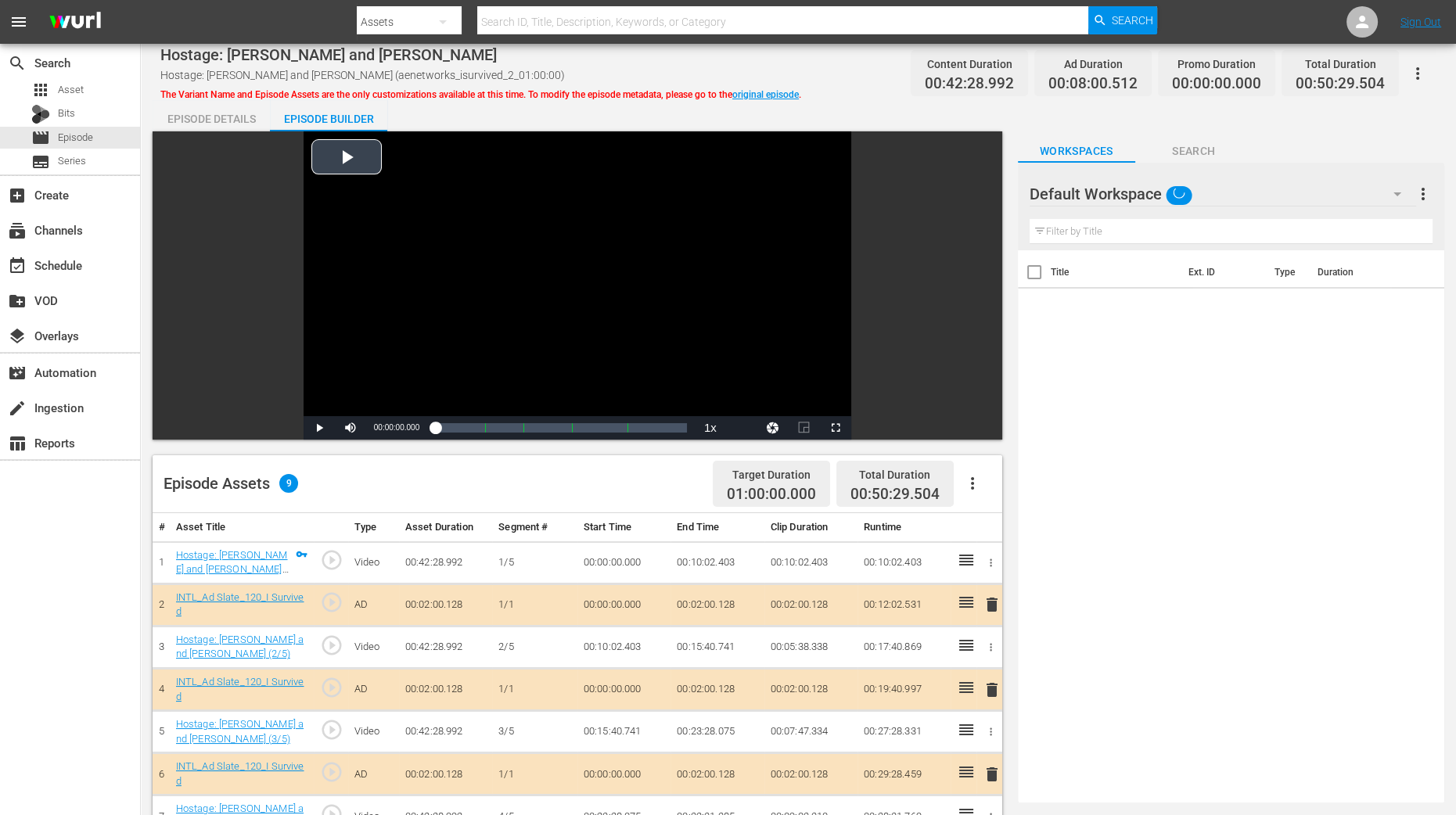
scroll to position [195, 0]
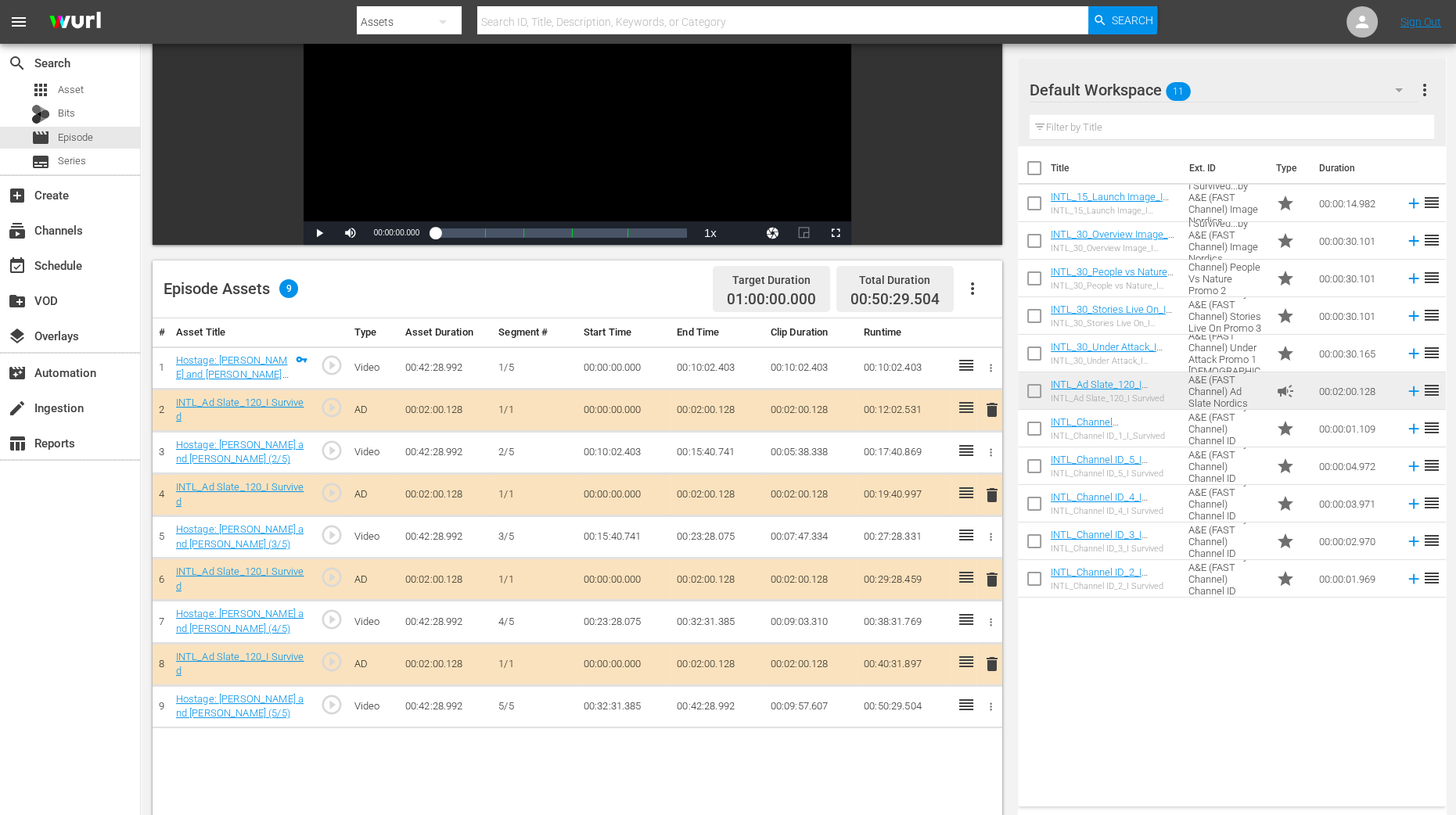
click at [988, 491] on span "delete" at bounding box center [992, 495] width 19 height 19
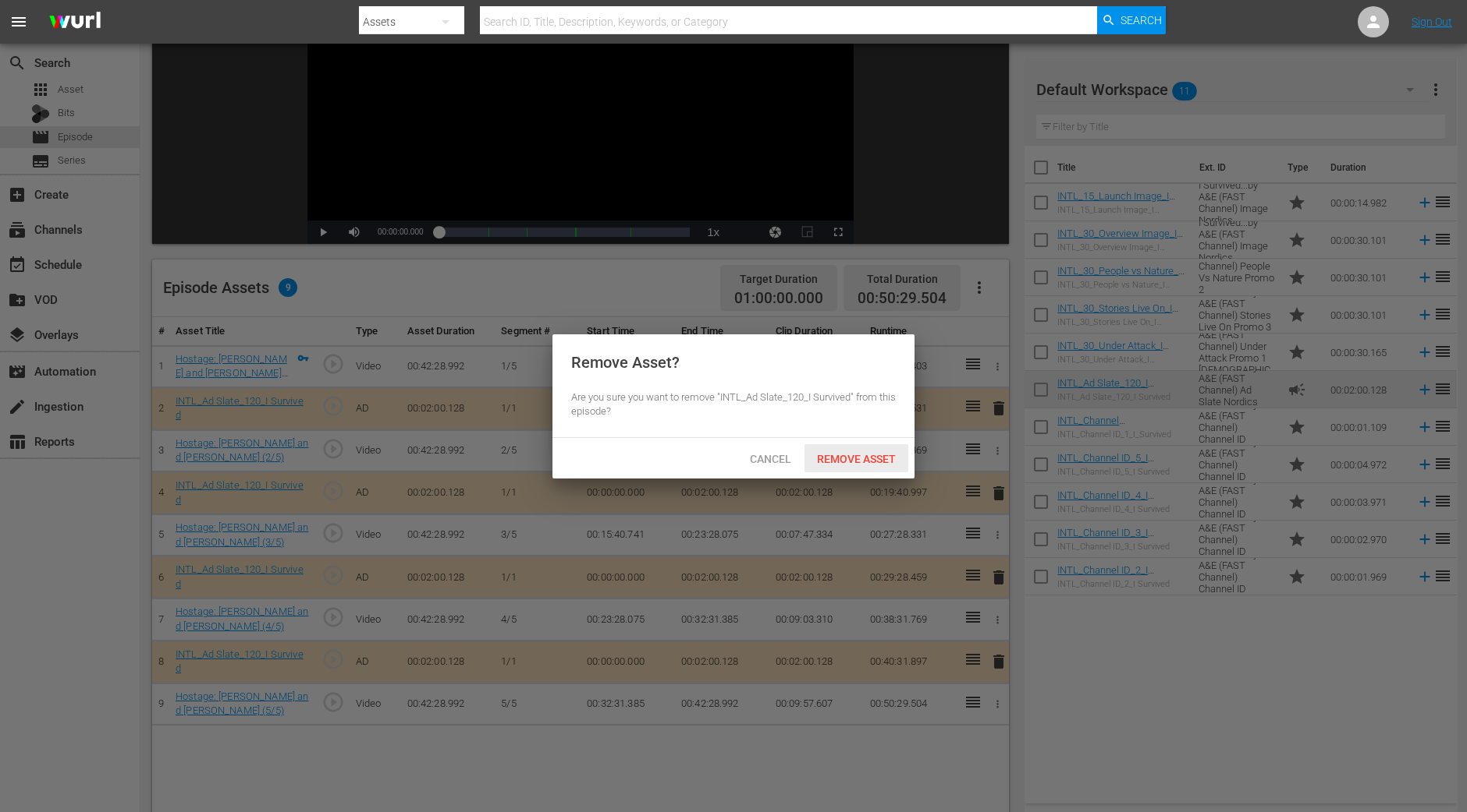
click at [859, 463] on span "Remove Asset" at bounding box center [855, 458] width 104 height 12
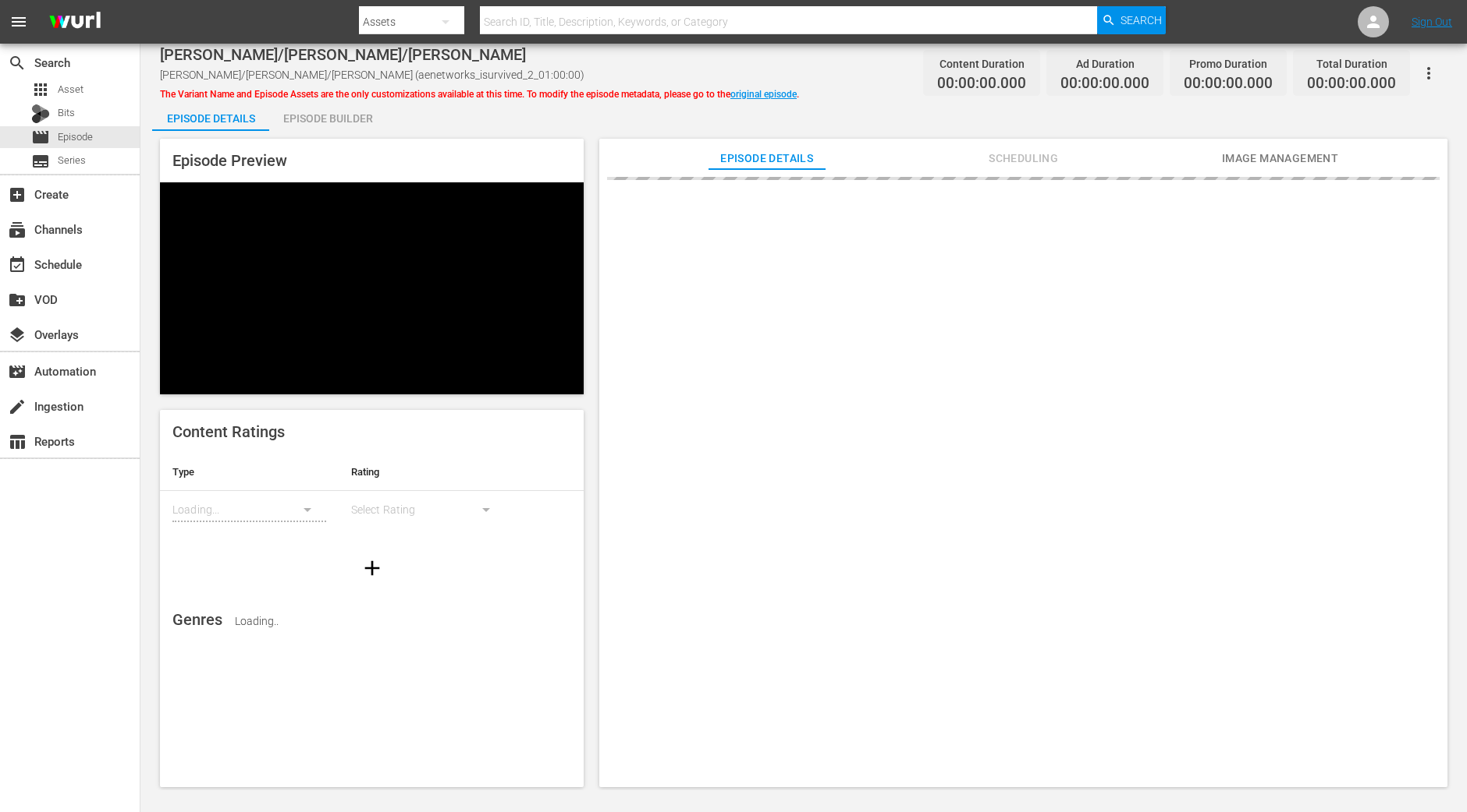
click at [331, 126] on div "Episode Builder" at bounding box center [327, 118] width 117 height 37
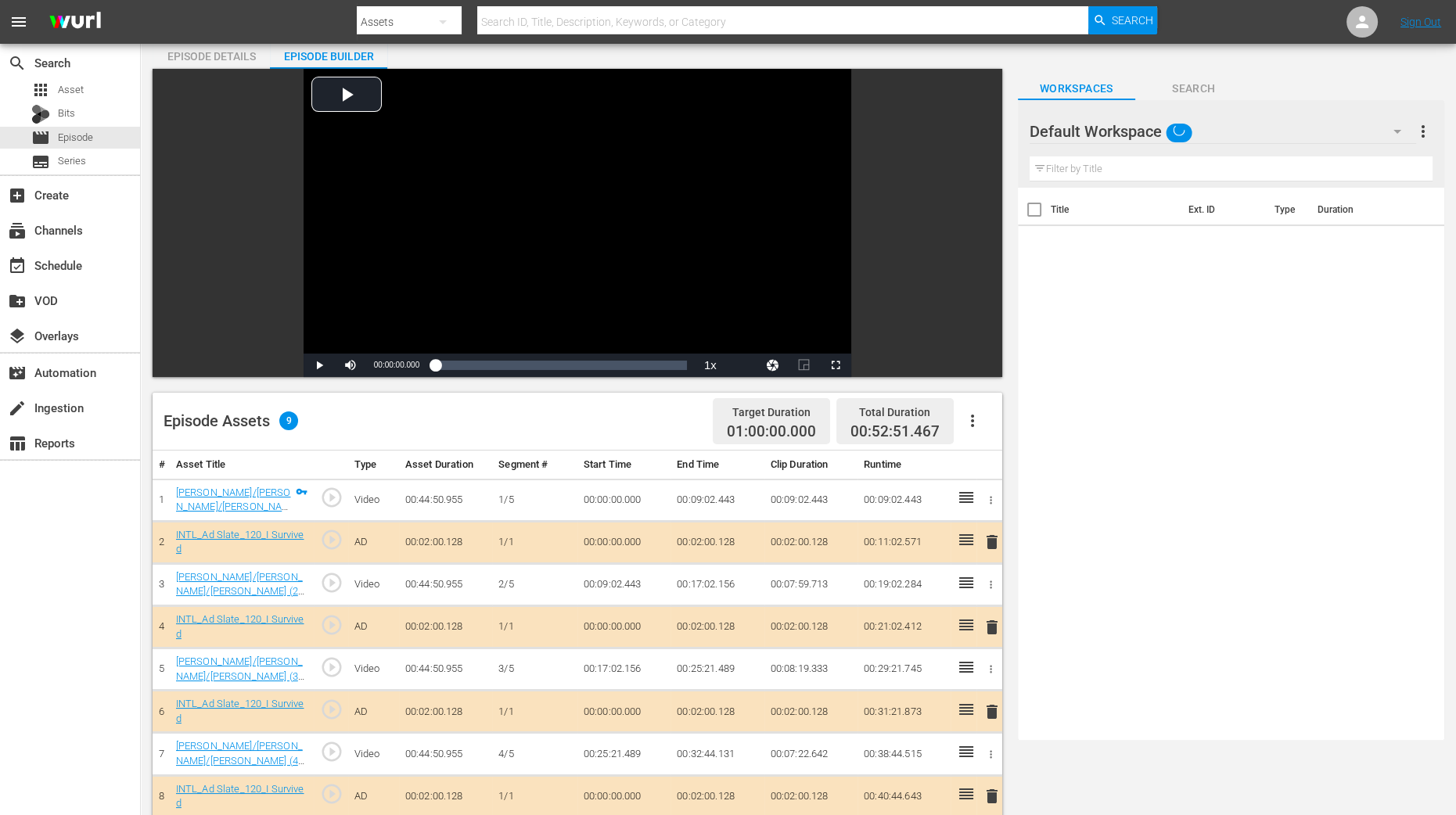
scroll to position [293, 0]
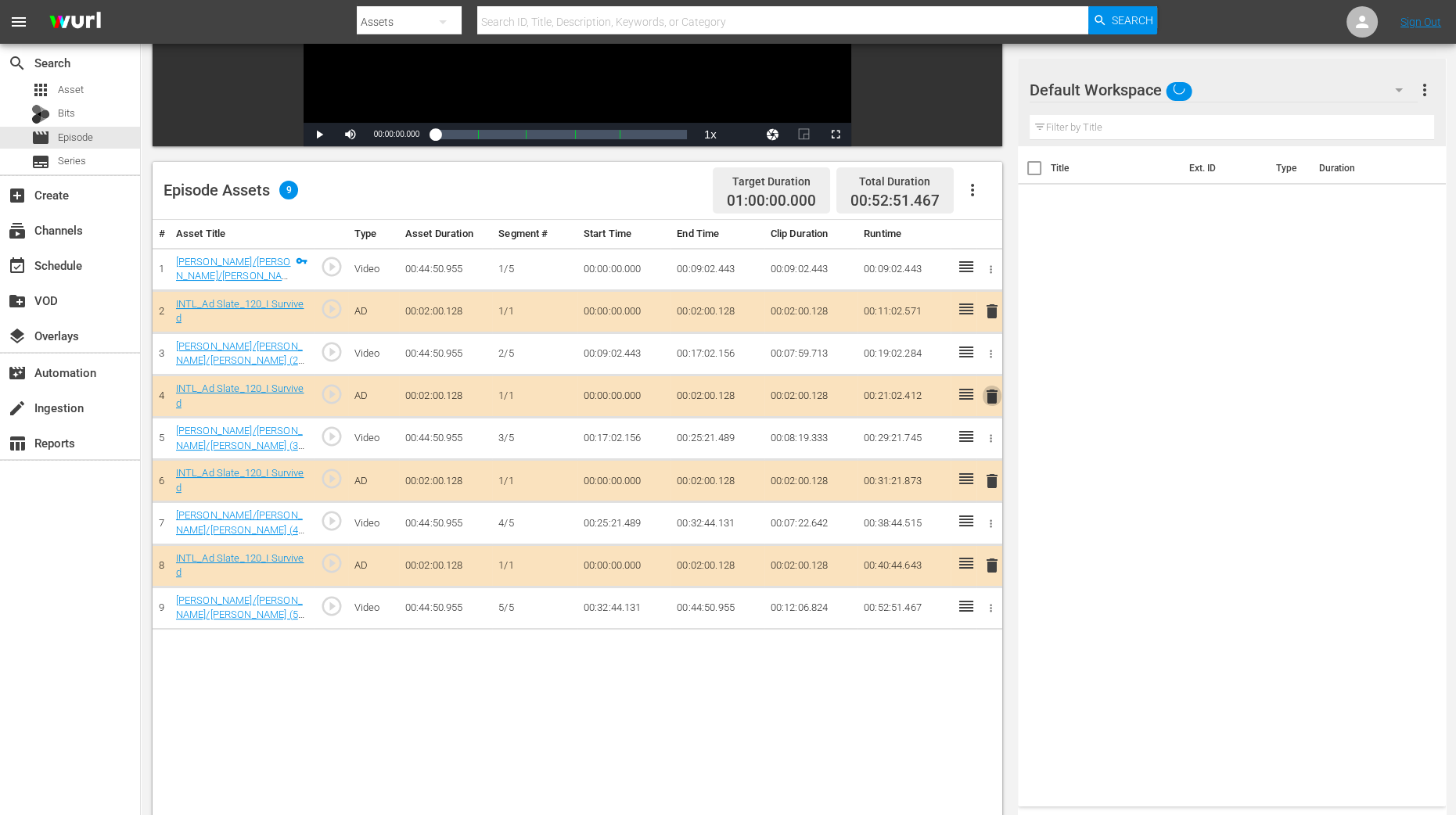
click at [992, 391] on span "delete" at bounding box center [992, 397] width 19 height 19
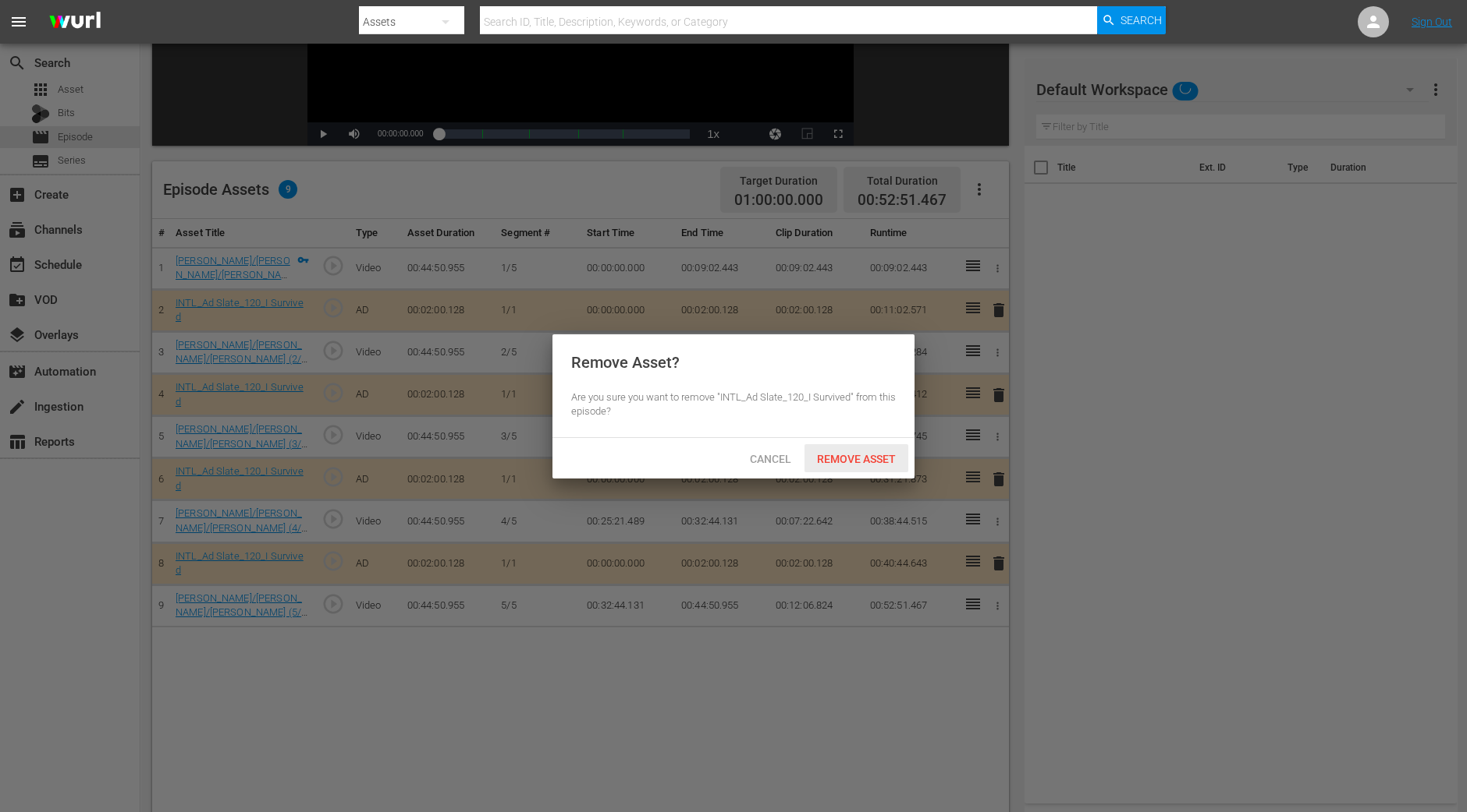
click at [883, 458] on span "Remove Asset" at bounding box center [855, 458] width 104 height 12
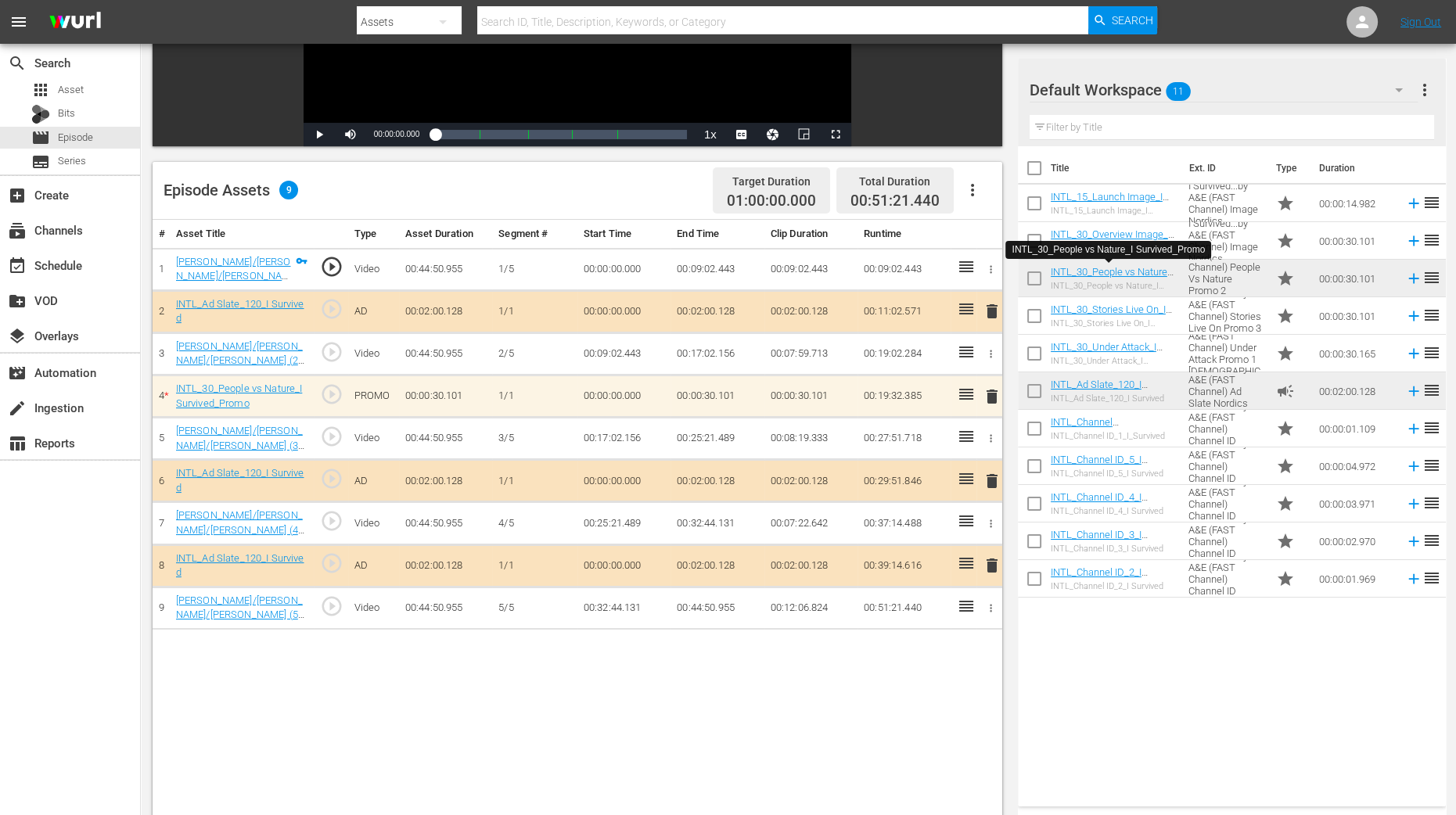
click at [1144, 652] on div "Title Ext. ID Type Duration INTL_15_Launch Image_I Survived_Promo INTL_15_Launc…" at bounding box center [1232, 472] width 428 height 654
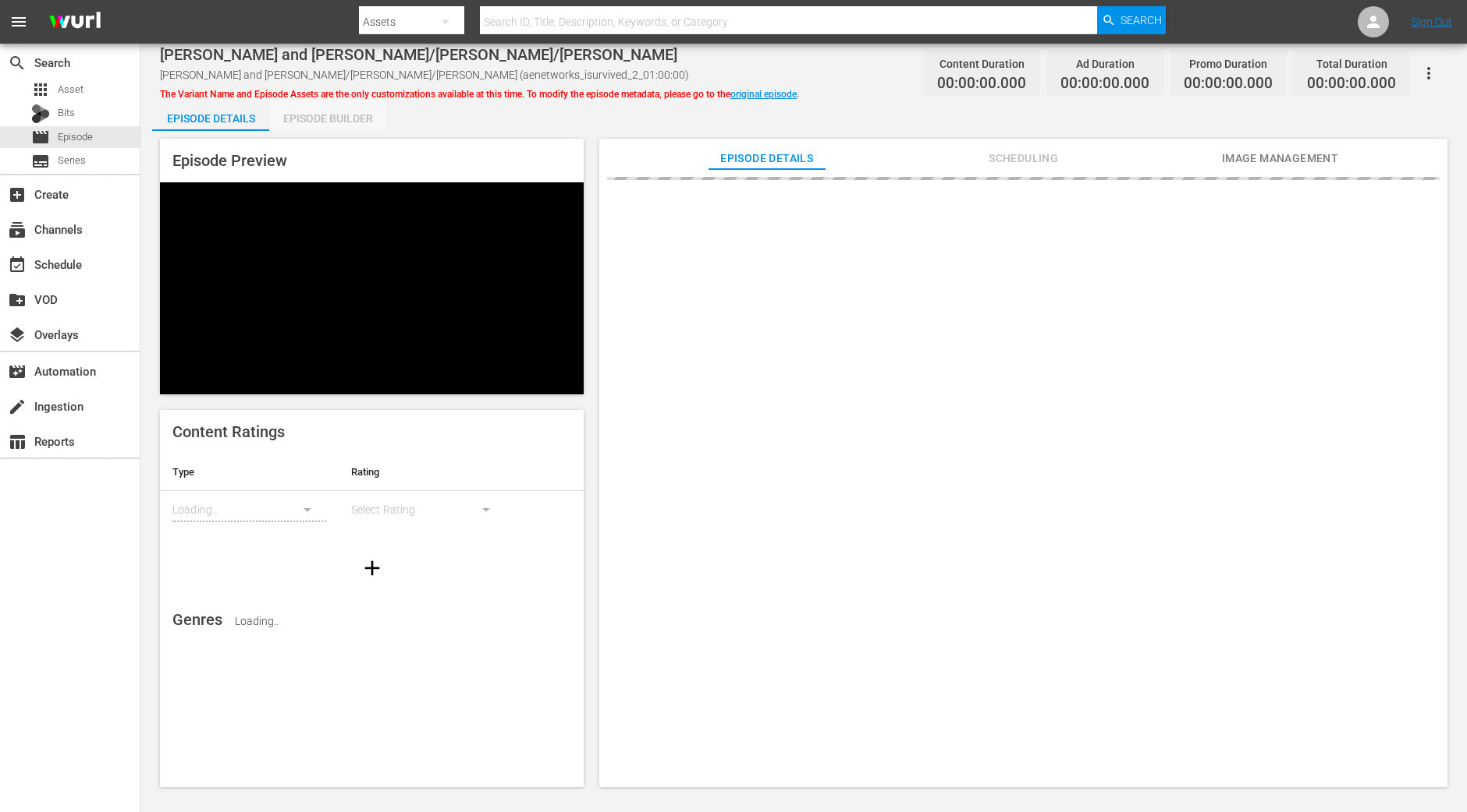
click at [342, 119] on div "Episode Builder" at bounding box center [327, 118] width 117 height 37
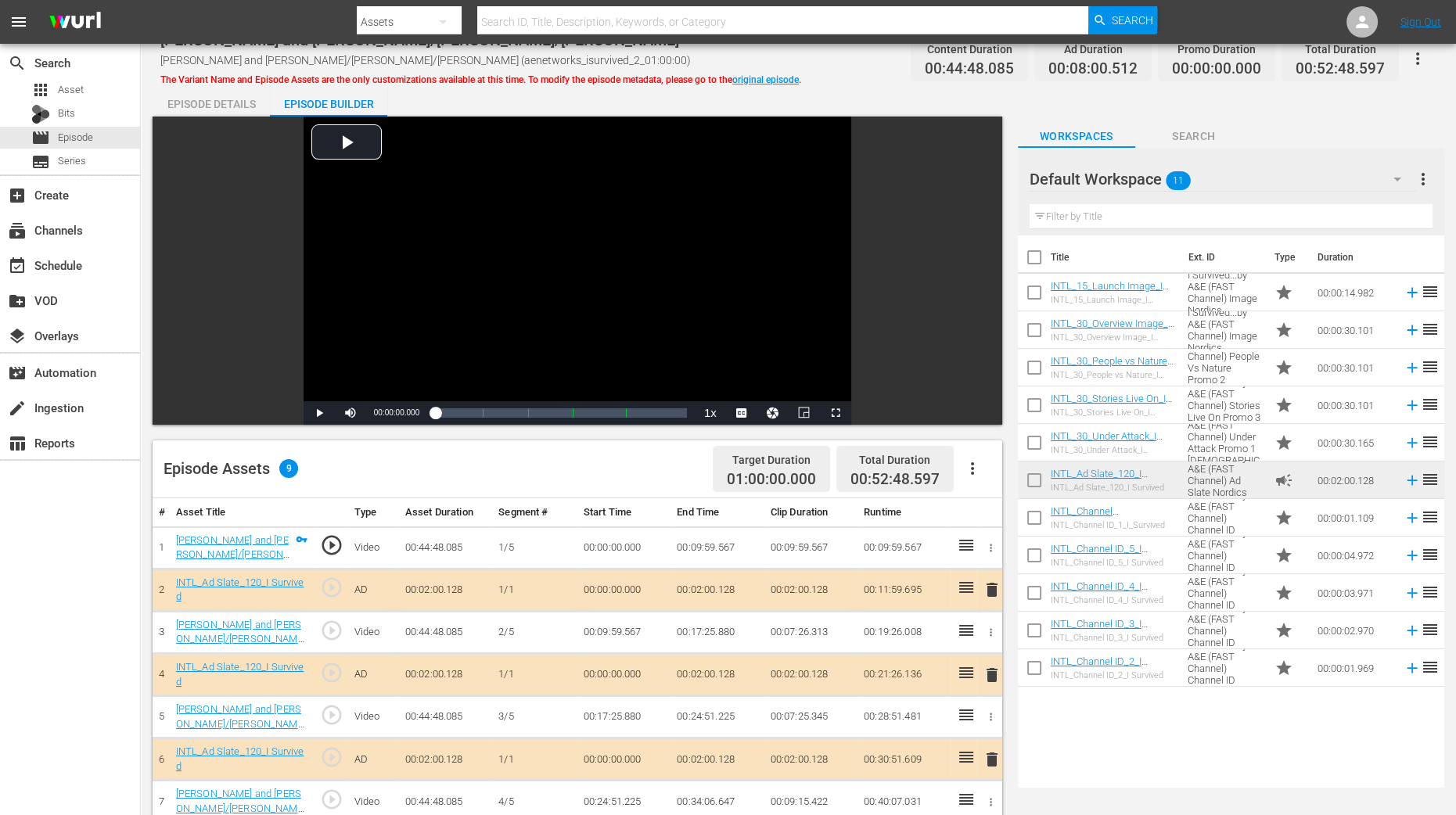
scroll to position [390, 0]
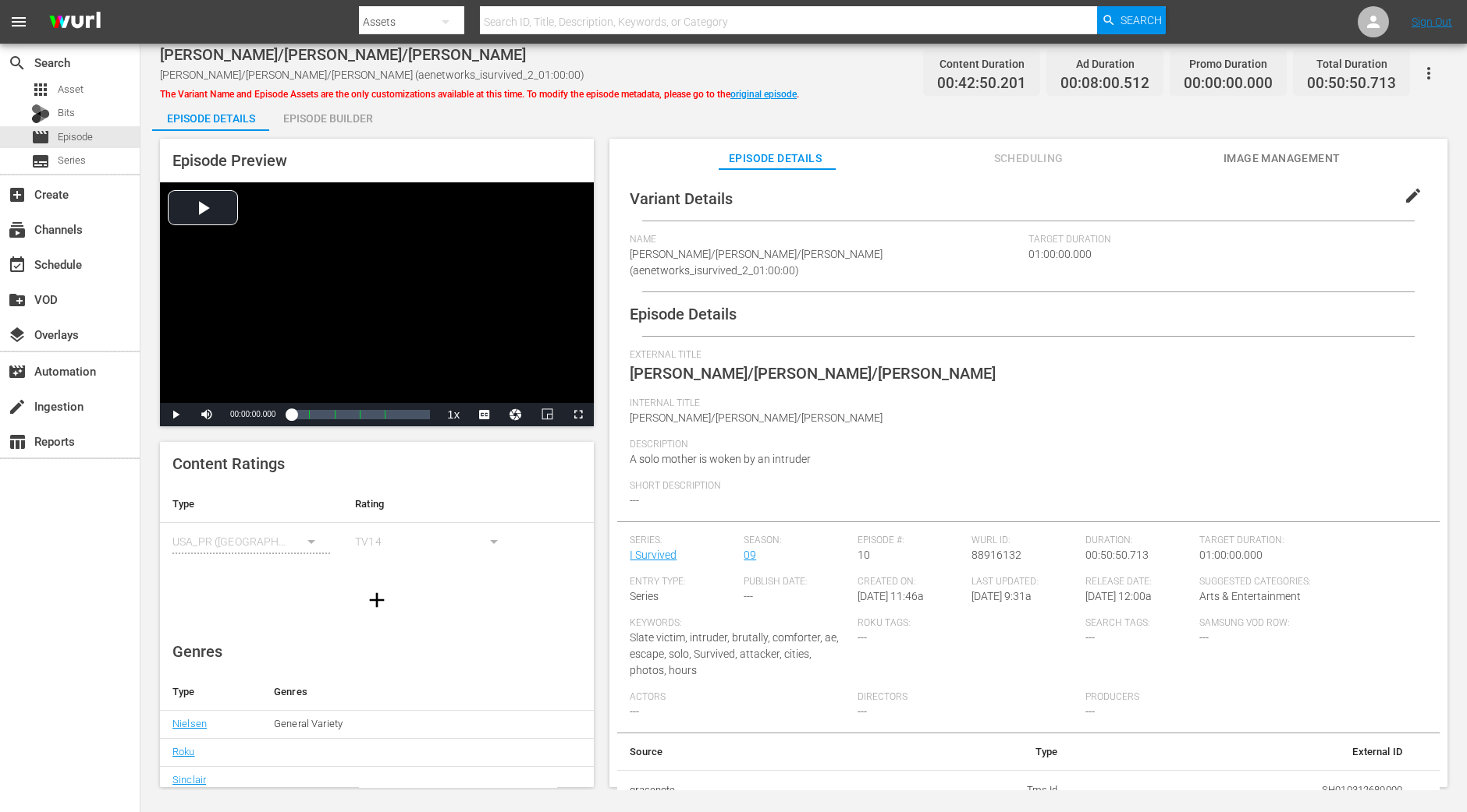
click at [360, 119] on div "Episode Builder" at bounding box center [327, 118] width 117 height 37
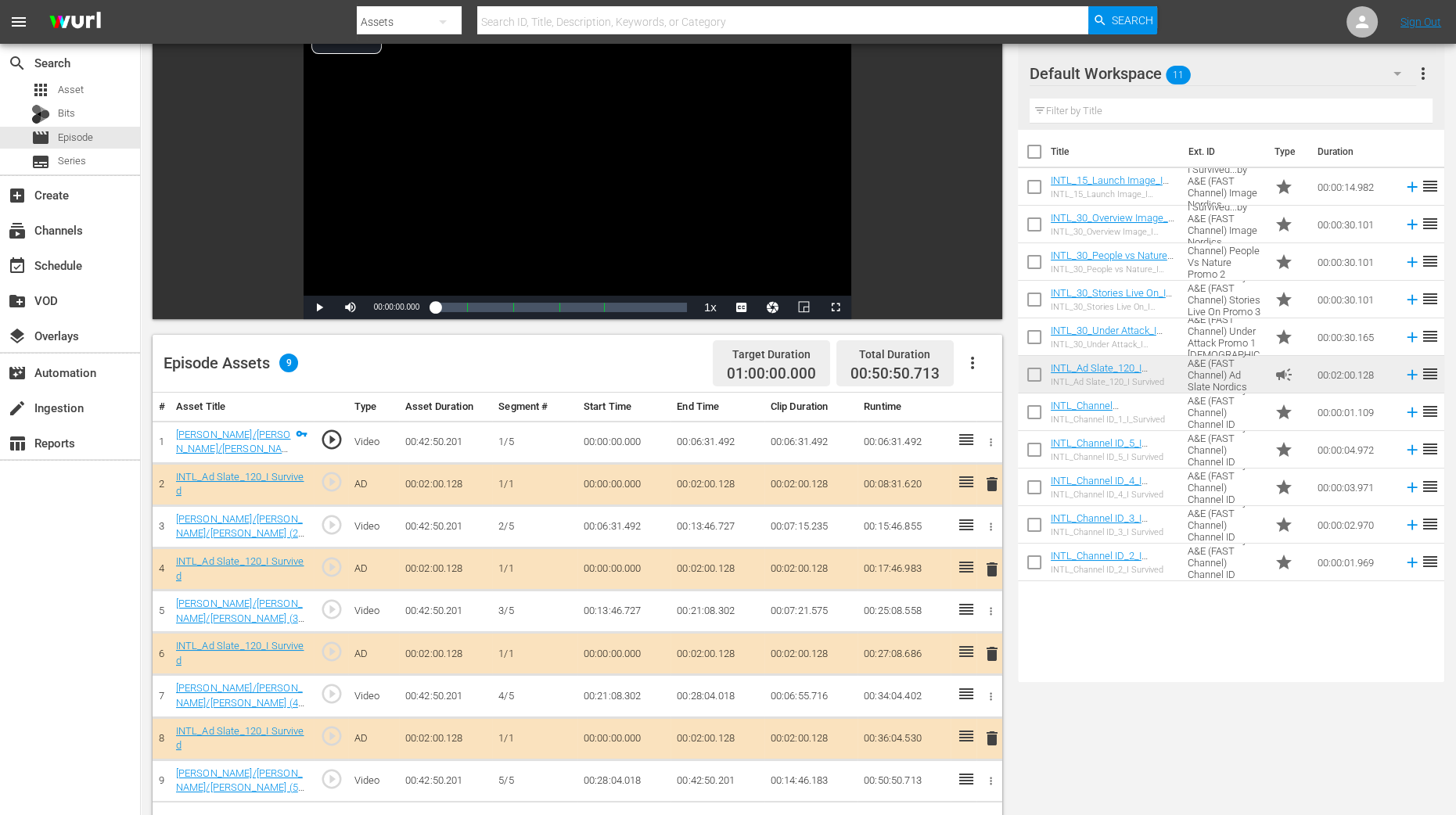
scroll to position [390, 0]
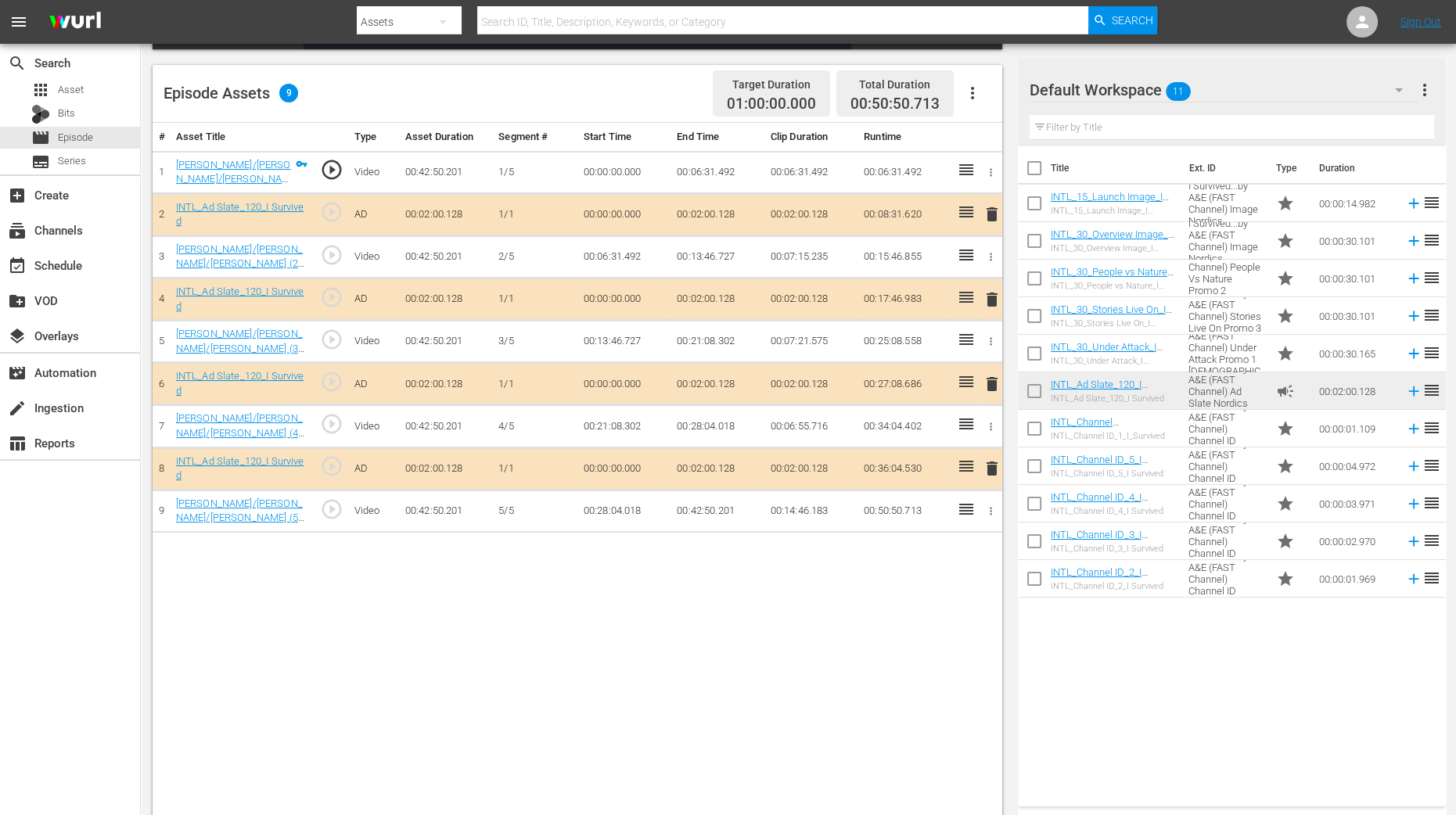
click at [993, 298] on span "delete" at bounding box center [992, 300] width 19 height 19
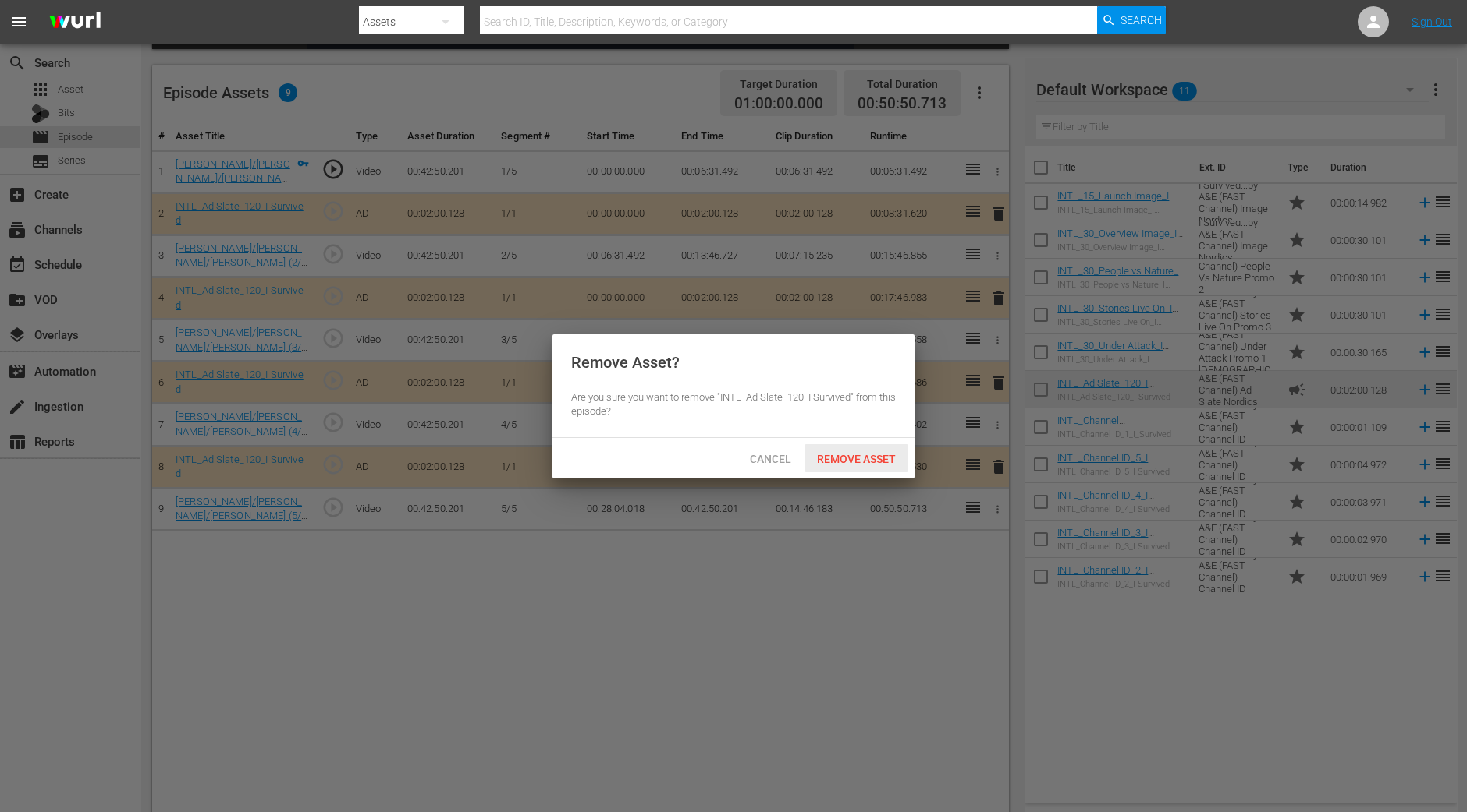
click at [856, 454] on span "Remove Asset" at bounding box center [855, 458] width 104 height 12
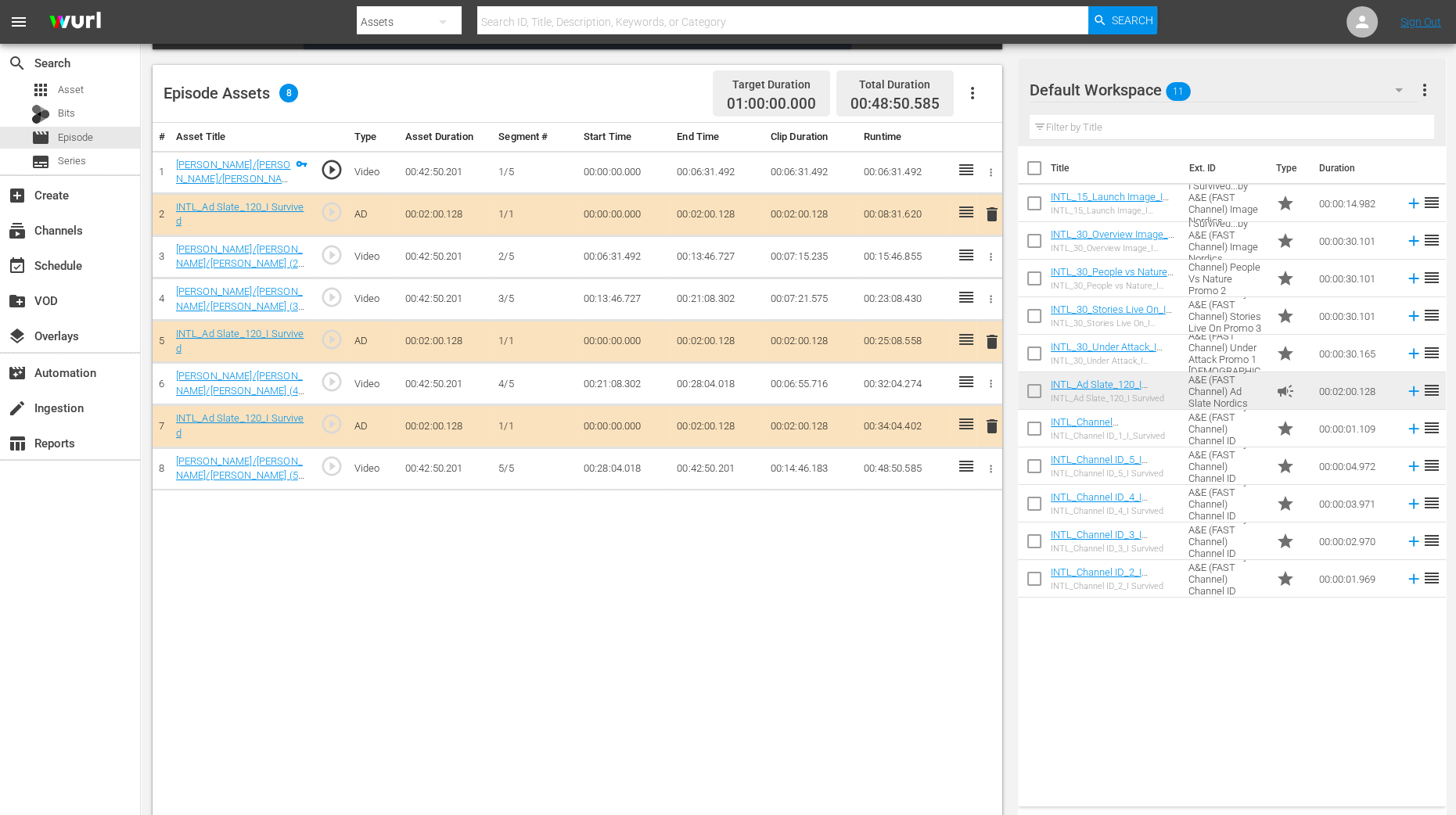
scroll to position [407, 0]
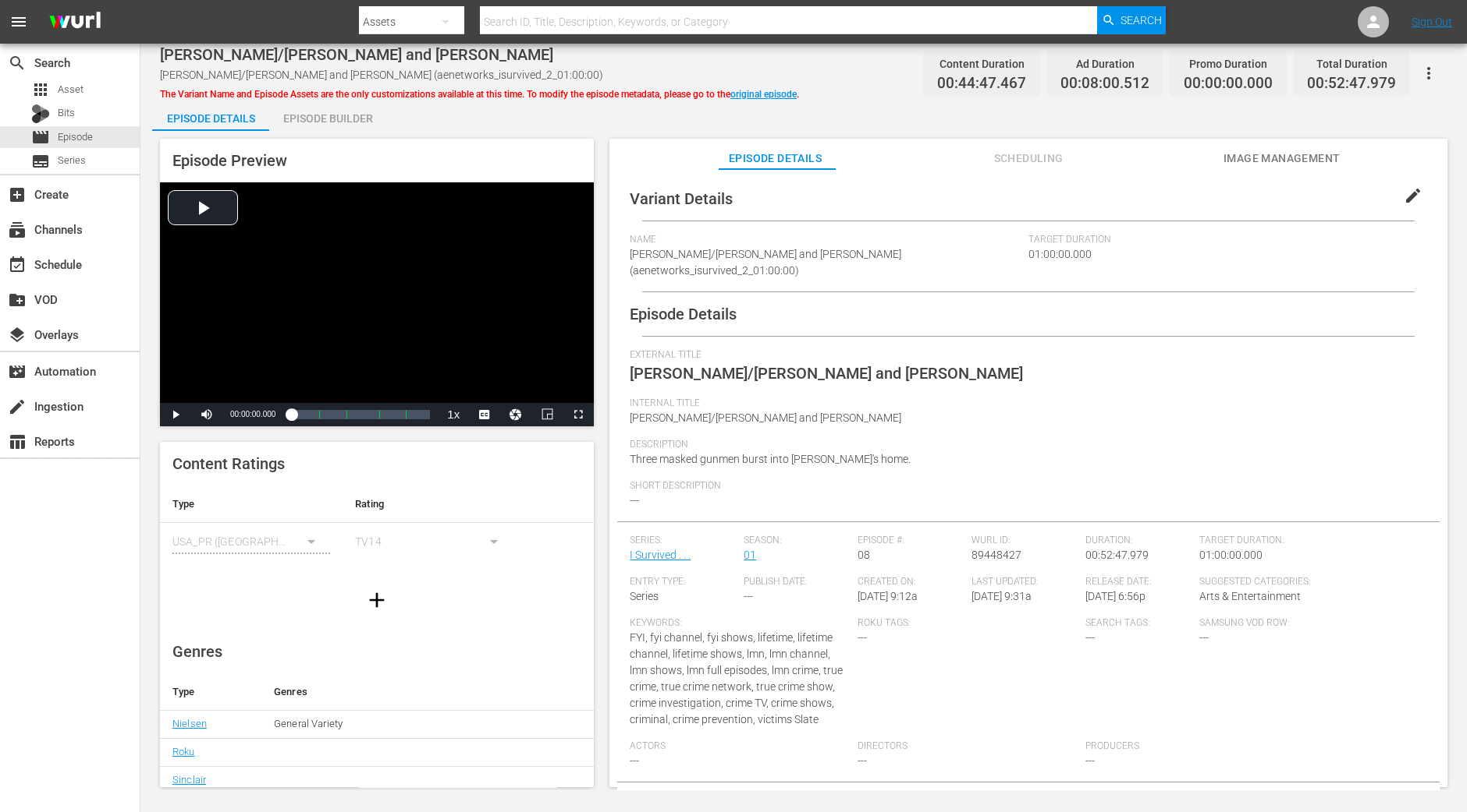
click at [344, 120] on div "Episode Builder" at bounding box center [327, 118] width 117 height 37
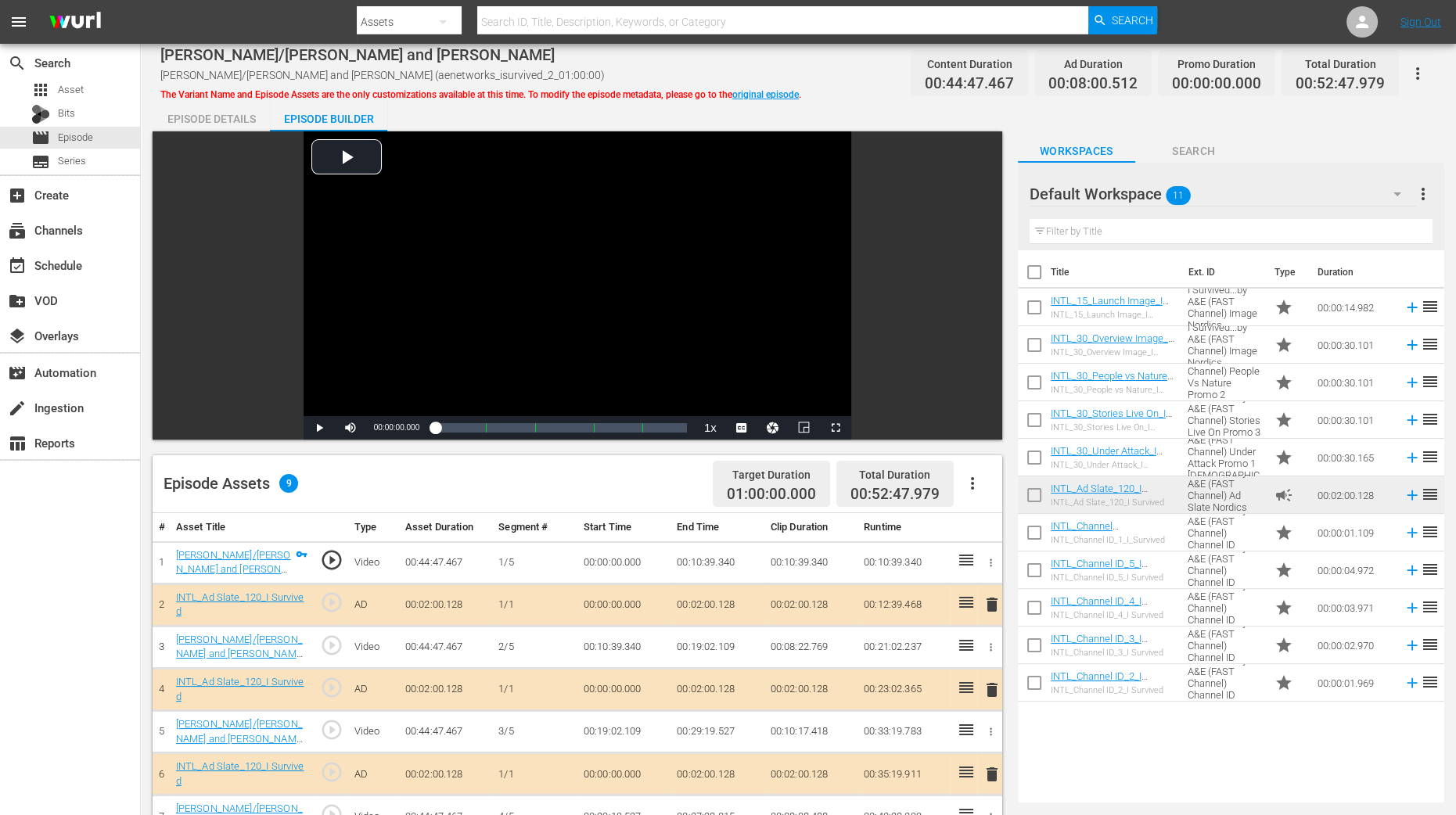
scroll to position [390, 0]
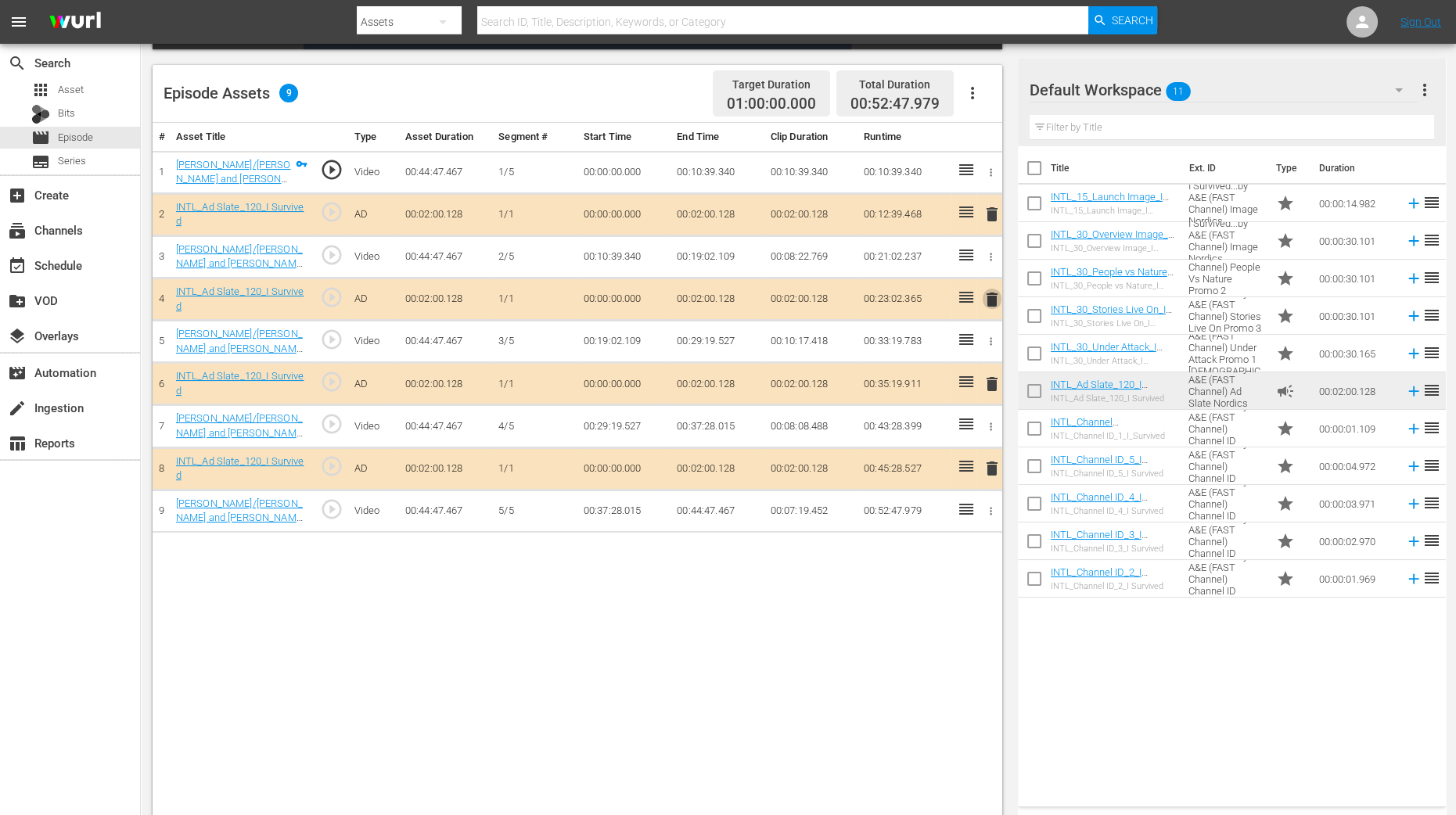
click at [993, 299] on span "delete" at bounding box center [992, 300] width 19 height 19
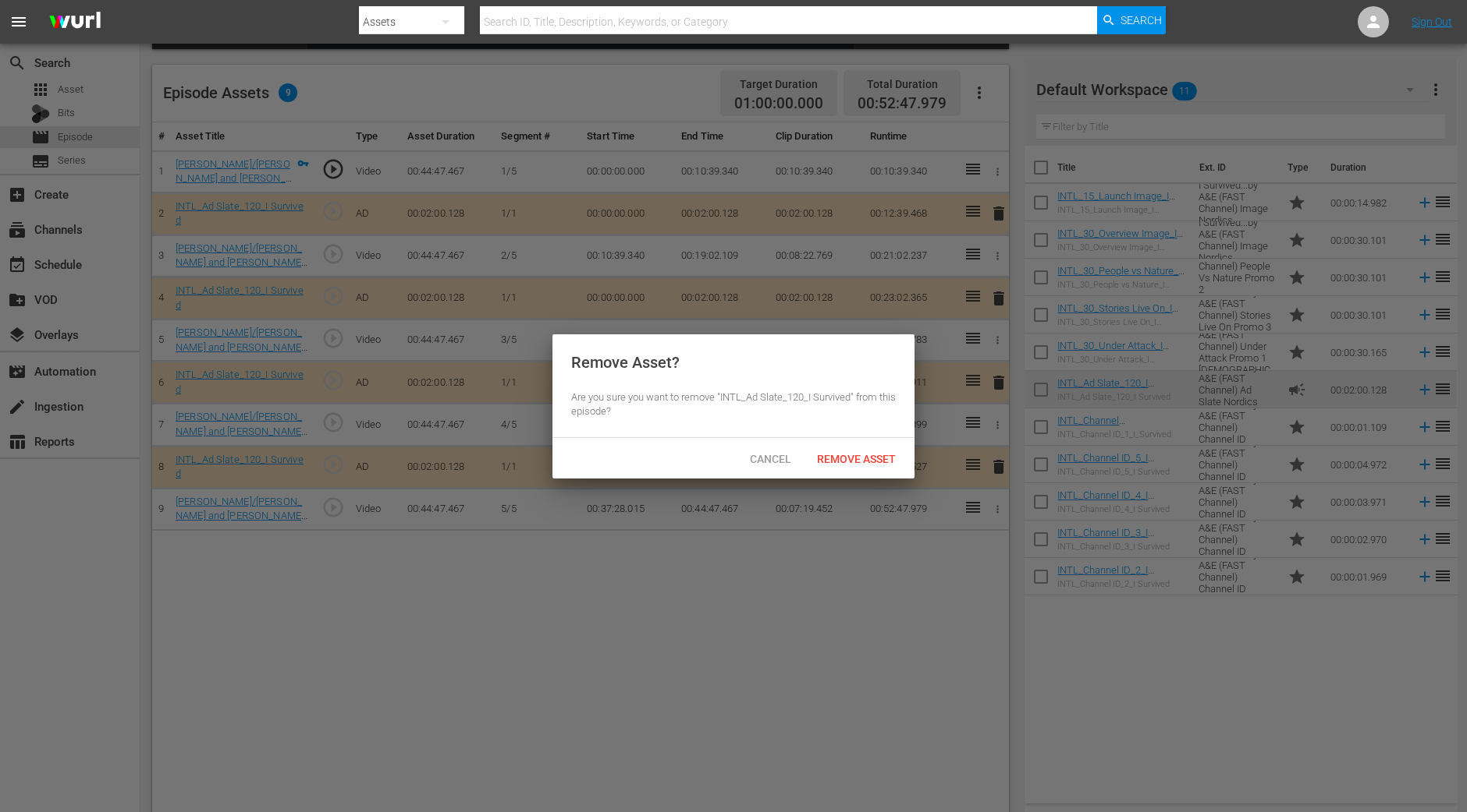
click at [884, 438] on div "Cancel Remove Asset" at bounding box center [734, 458] width 362 height 41
click at [880, 448] on div "Remove Asset" at bounding box center [855, 458] width 104 height 29
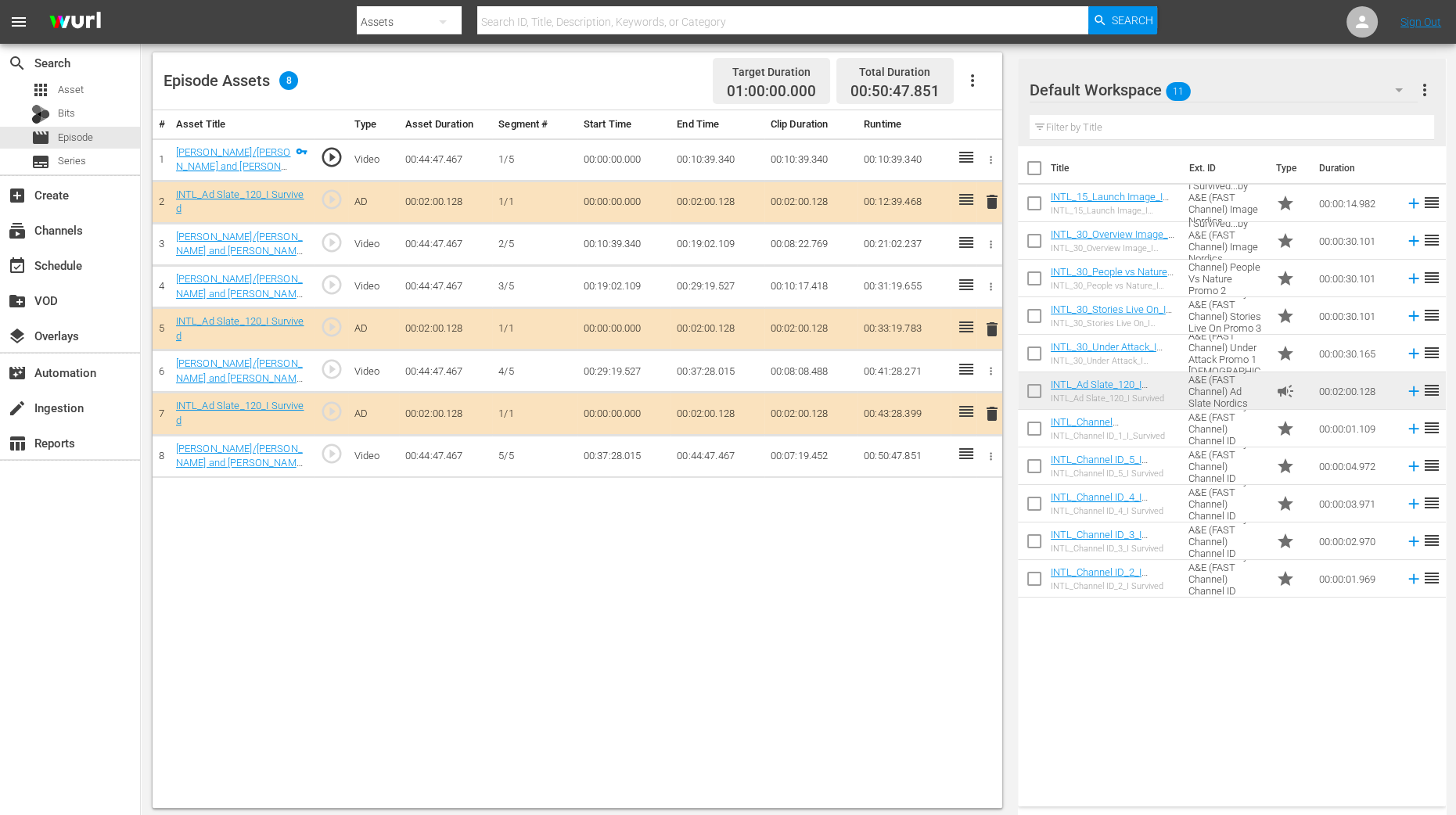
scroll to position [407, 0]
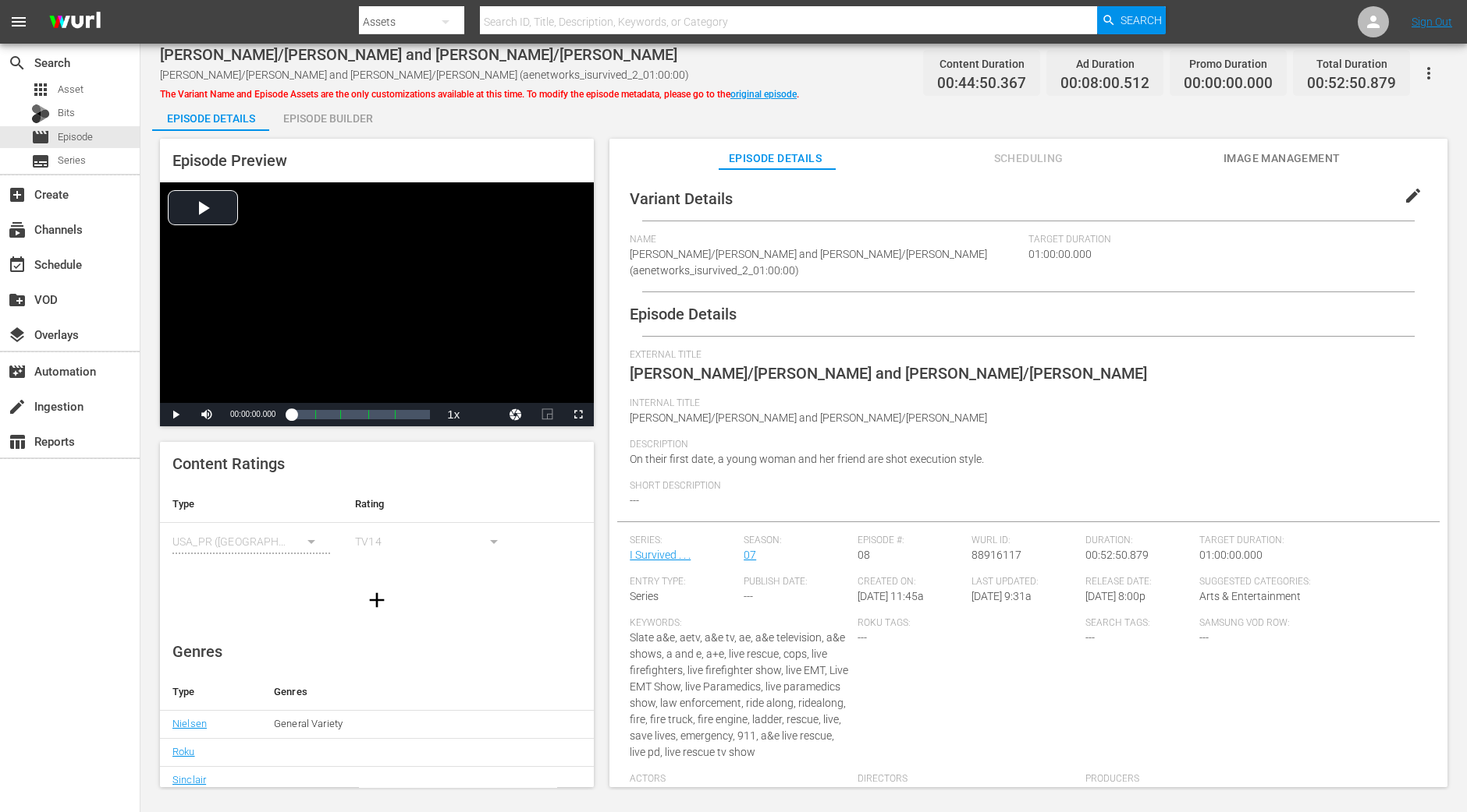
click at [311, 119] on div "Episode Builder" at bounding box center [327, 118] width 117 height 37
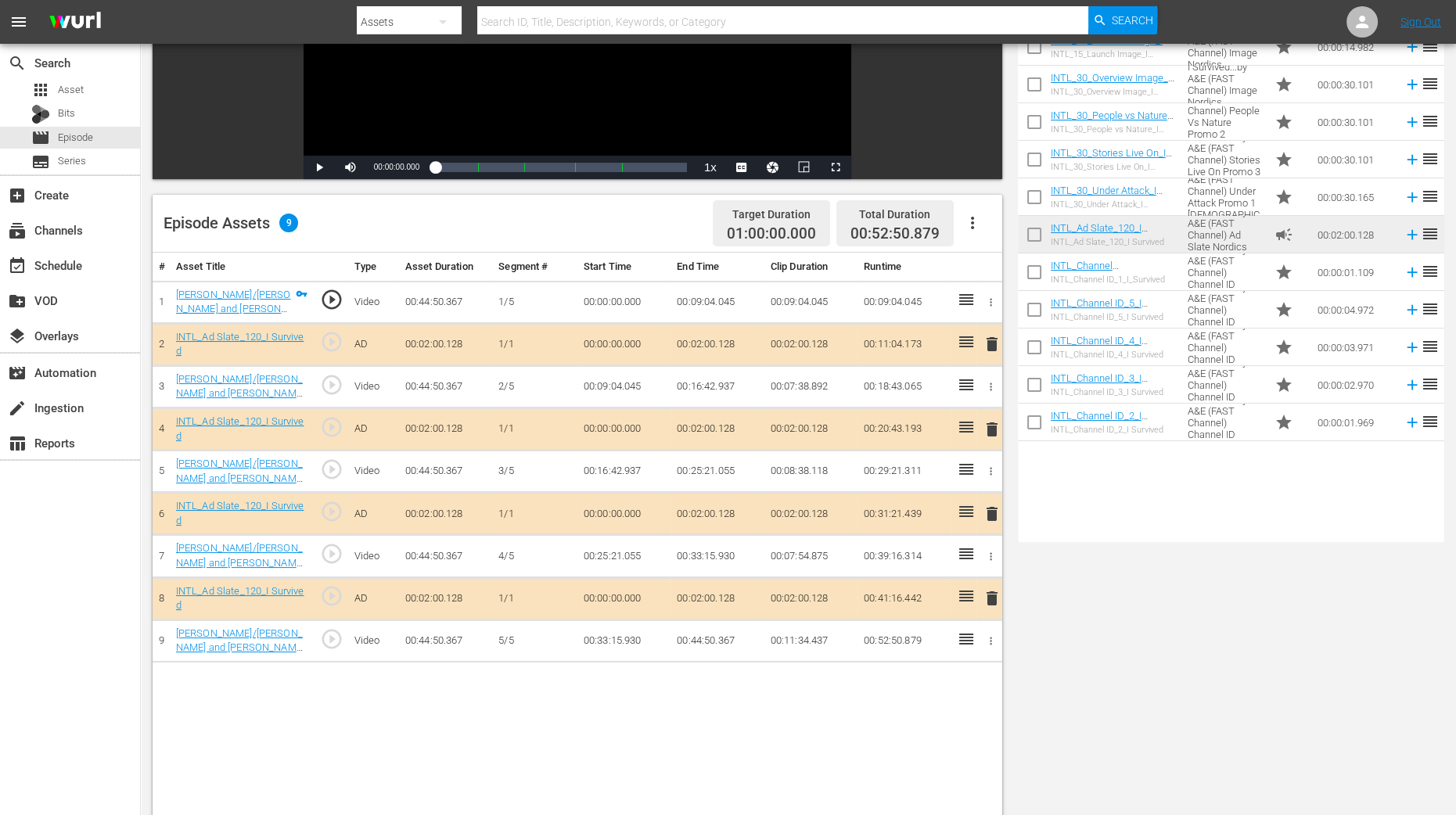
scroll to position [293, 0]
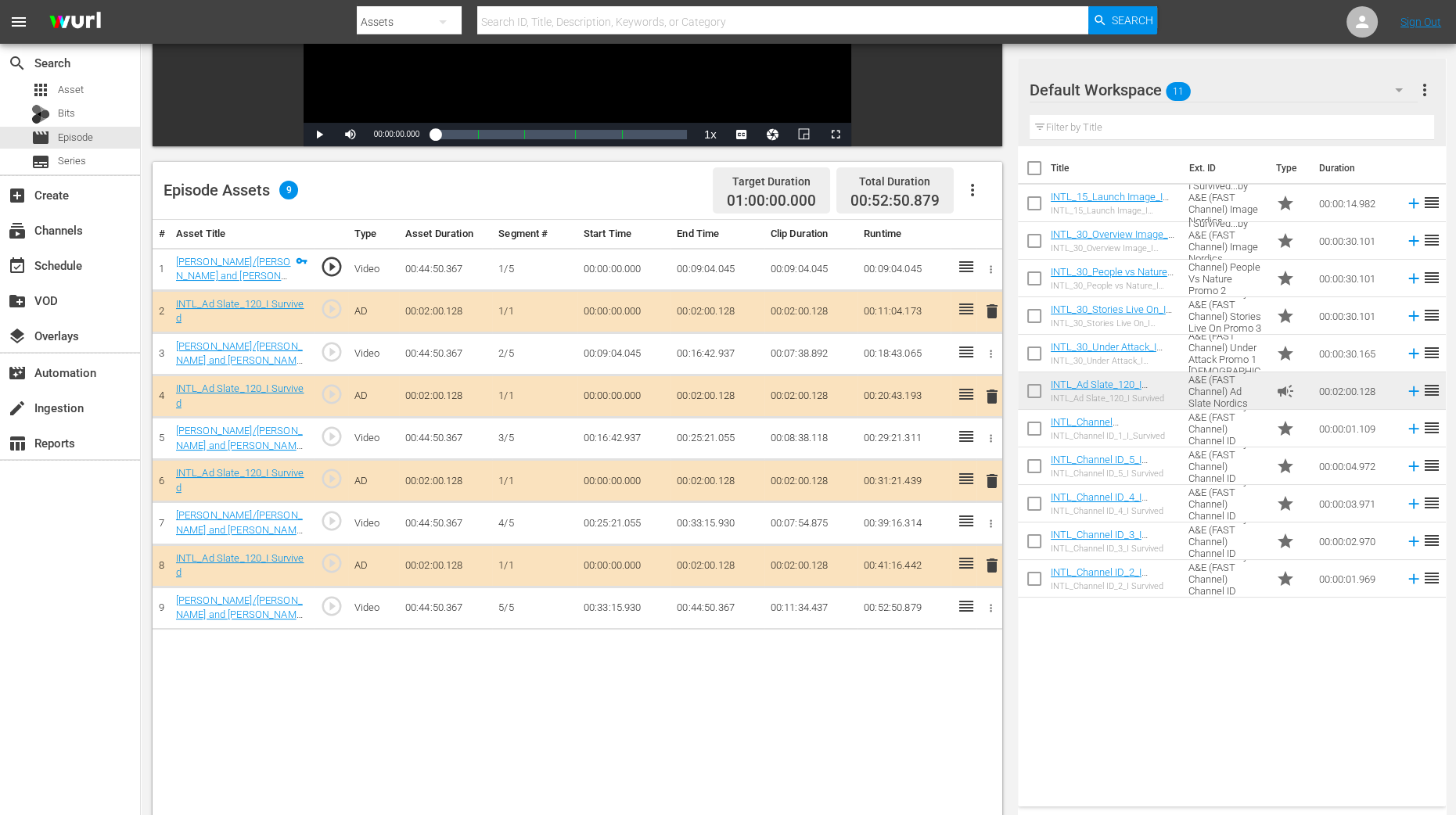
click at [988, 397] on span "delete" at bounding box center [992, 397] width 19 height 19
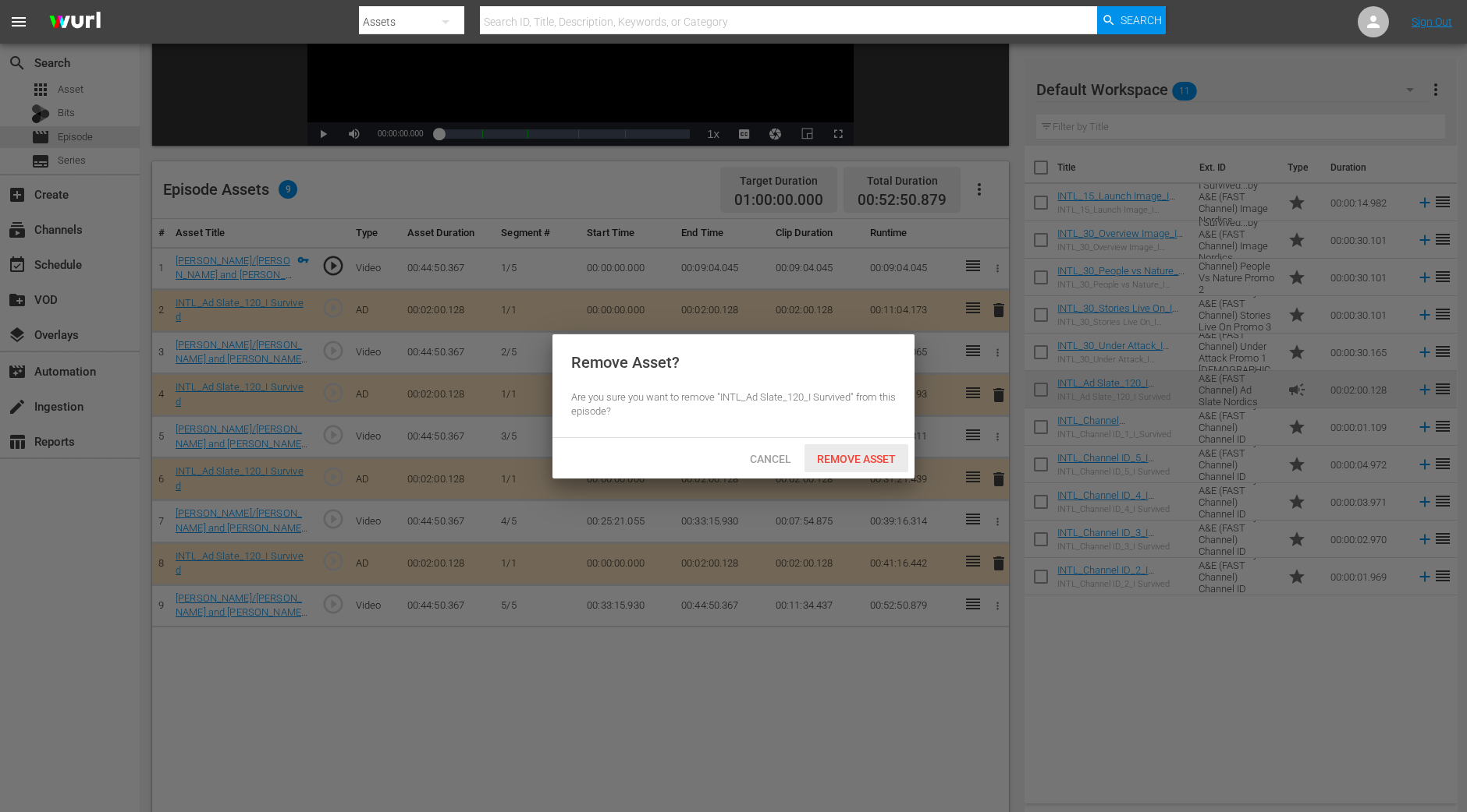
click at [886, 466] on div "Remove Asset" at bounding box center [855, 458] width 104 height 29
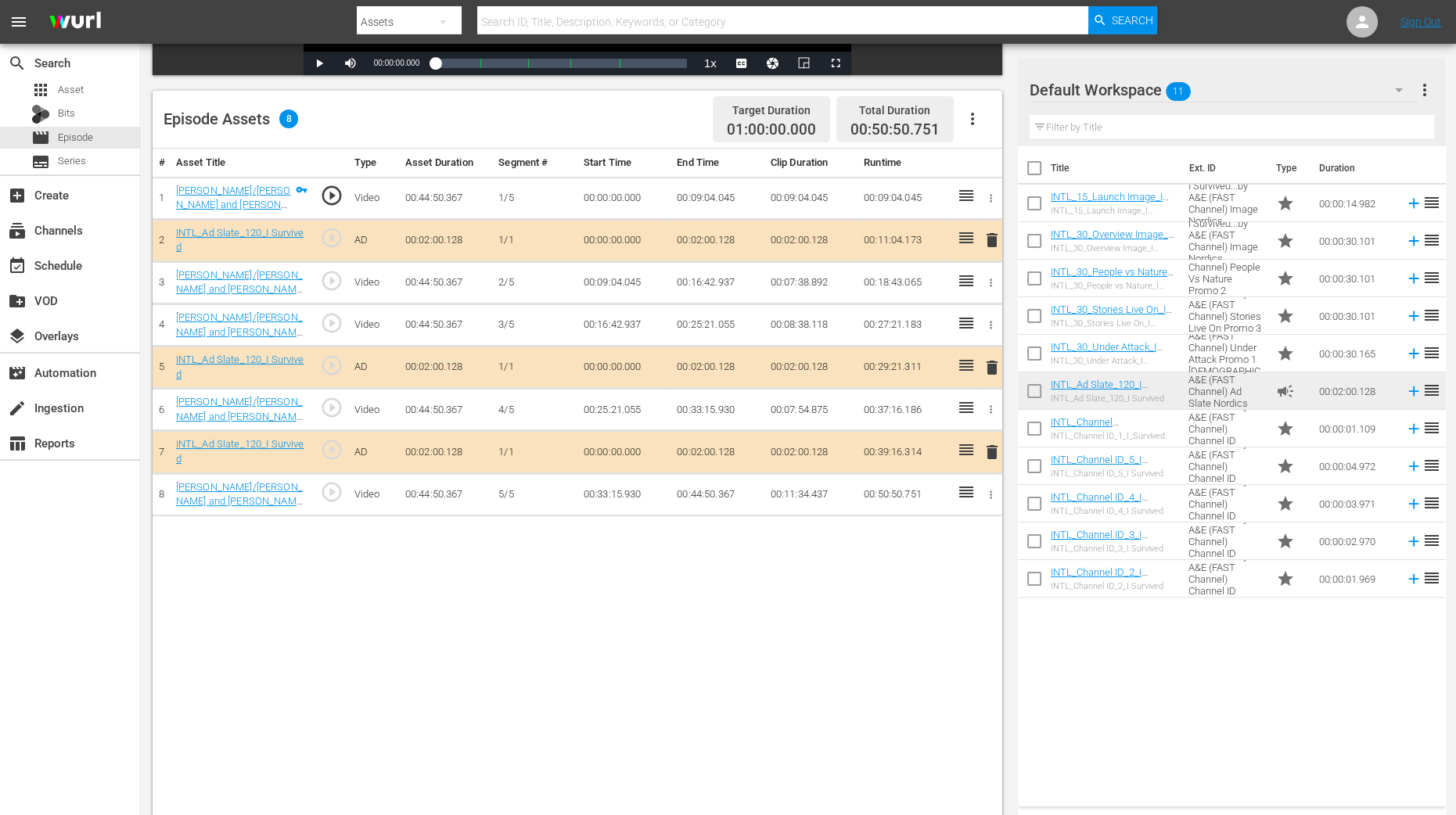
scroll to position [390, 0]
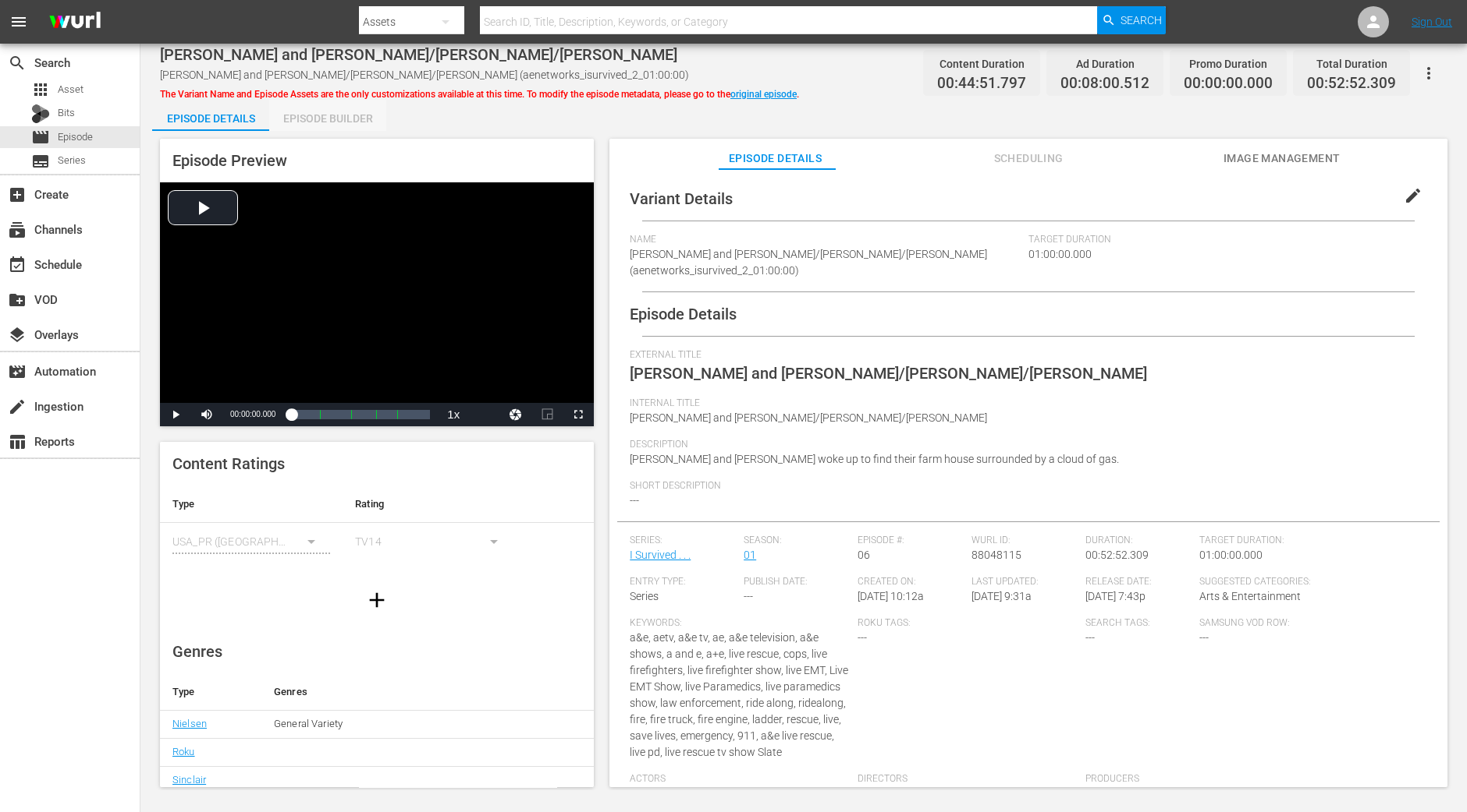
click at [305, 110] on div "Episode Builder" at bounding box center [327, 118] width 117 height 37
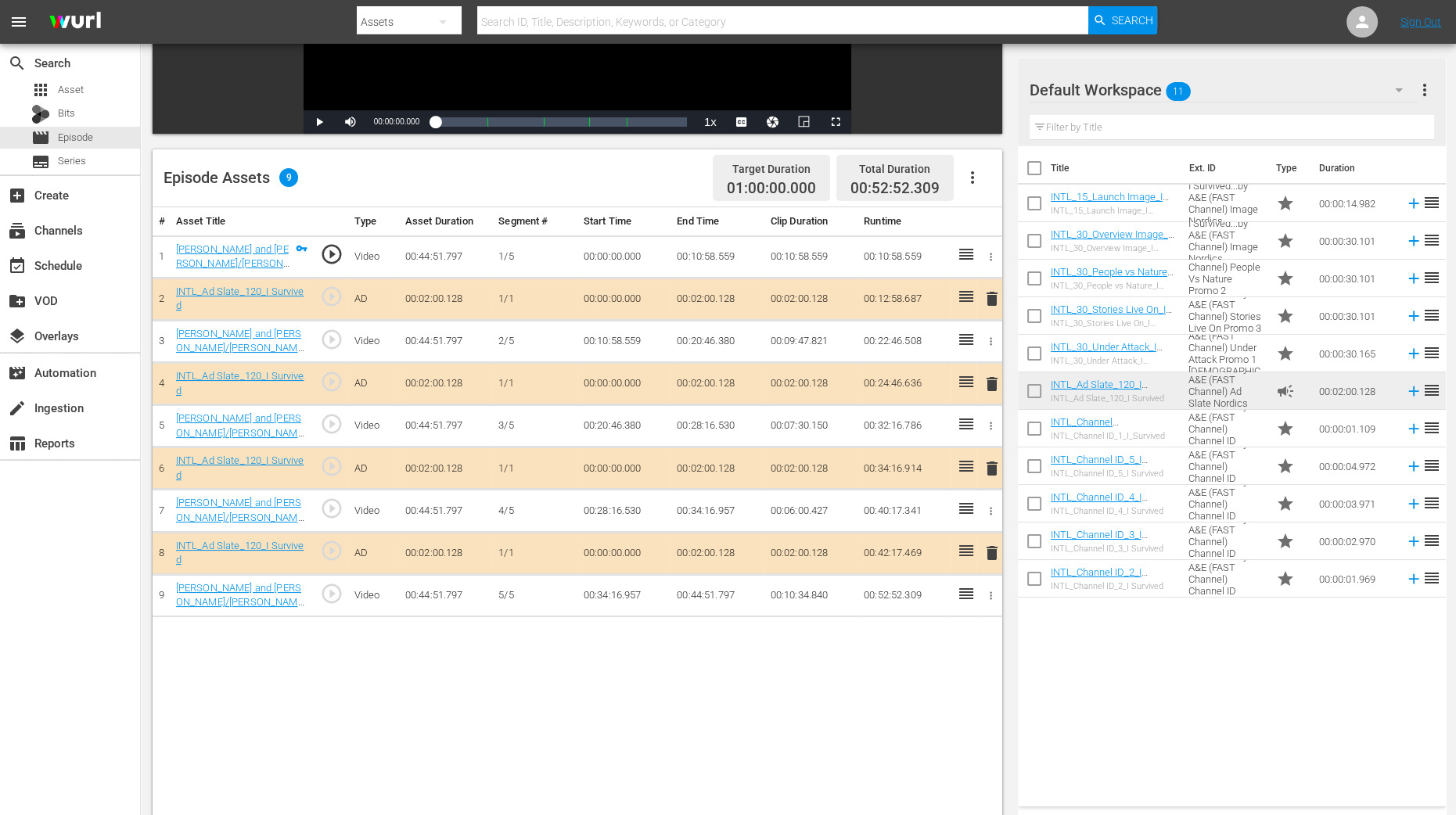
scroll to position [390, 0]
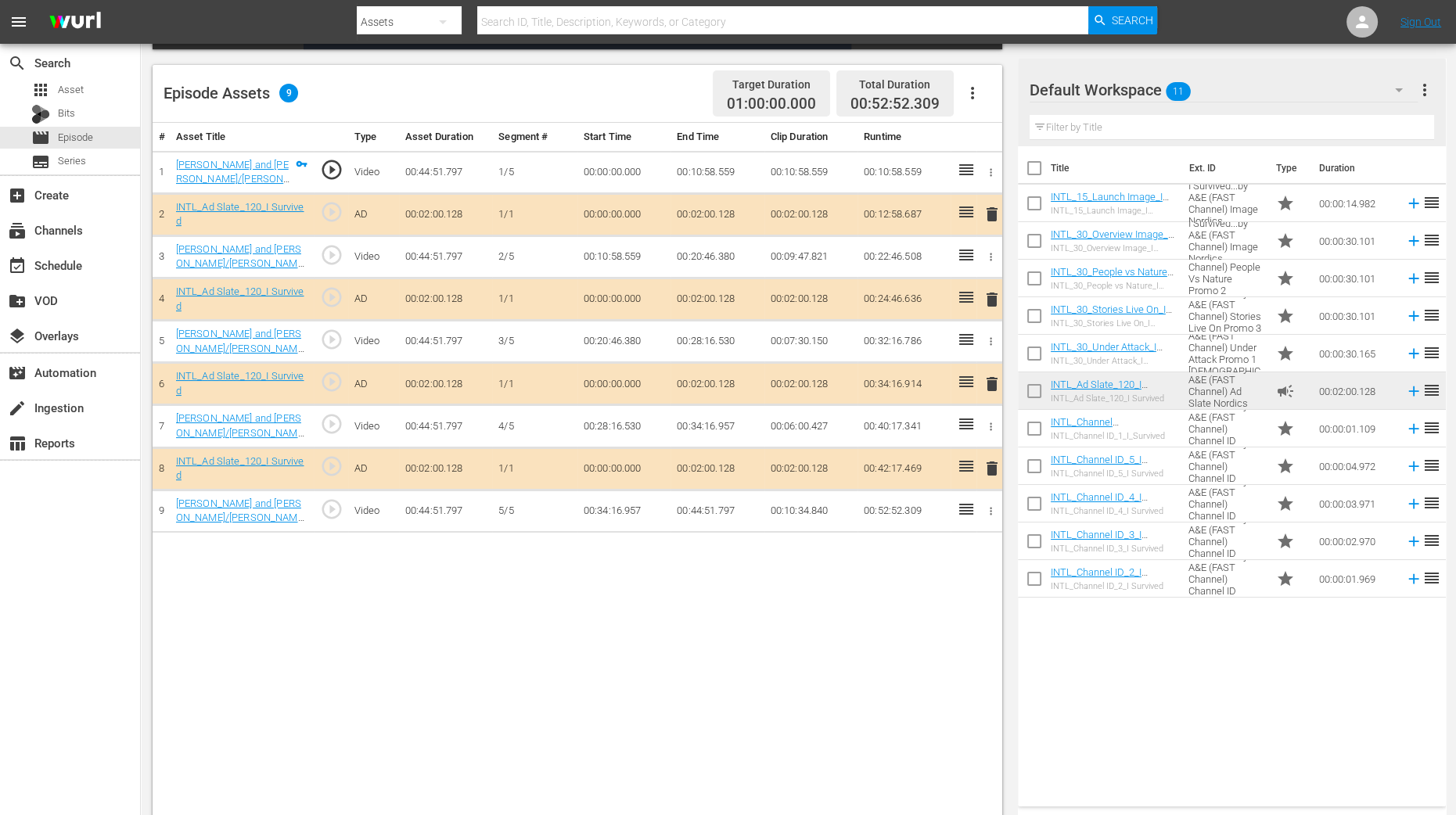
click at [993, 297] on span "delete" at bounding box center [992, 300] width 19 height 19
click at [990, 294] on span "delete" at bounding box center [992, 300] width 19 height 19
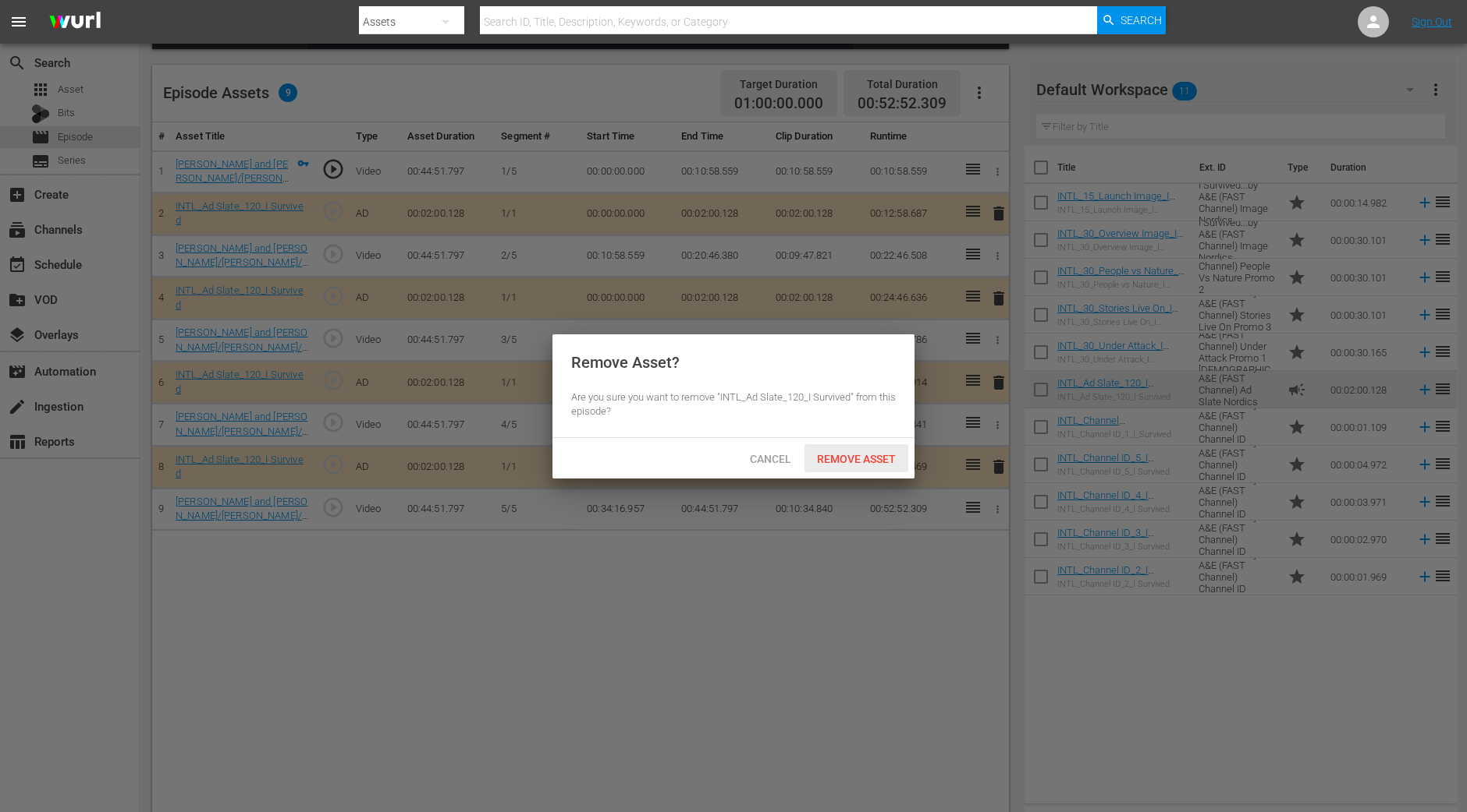
click at [855, 454] on span "Remove Asset" at bounding box center [855, 458] width 104 height 12
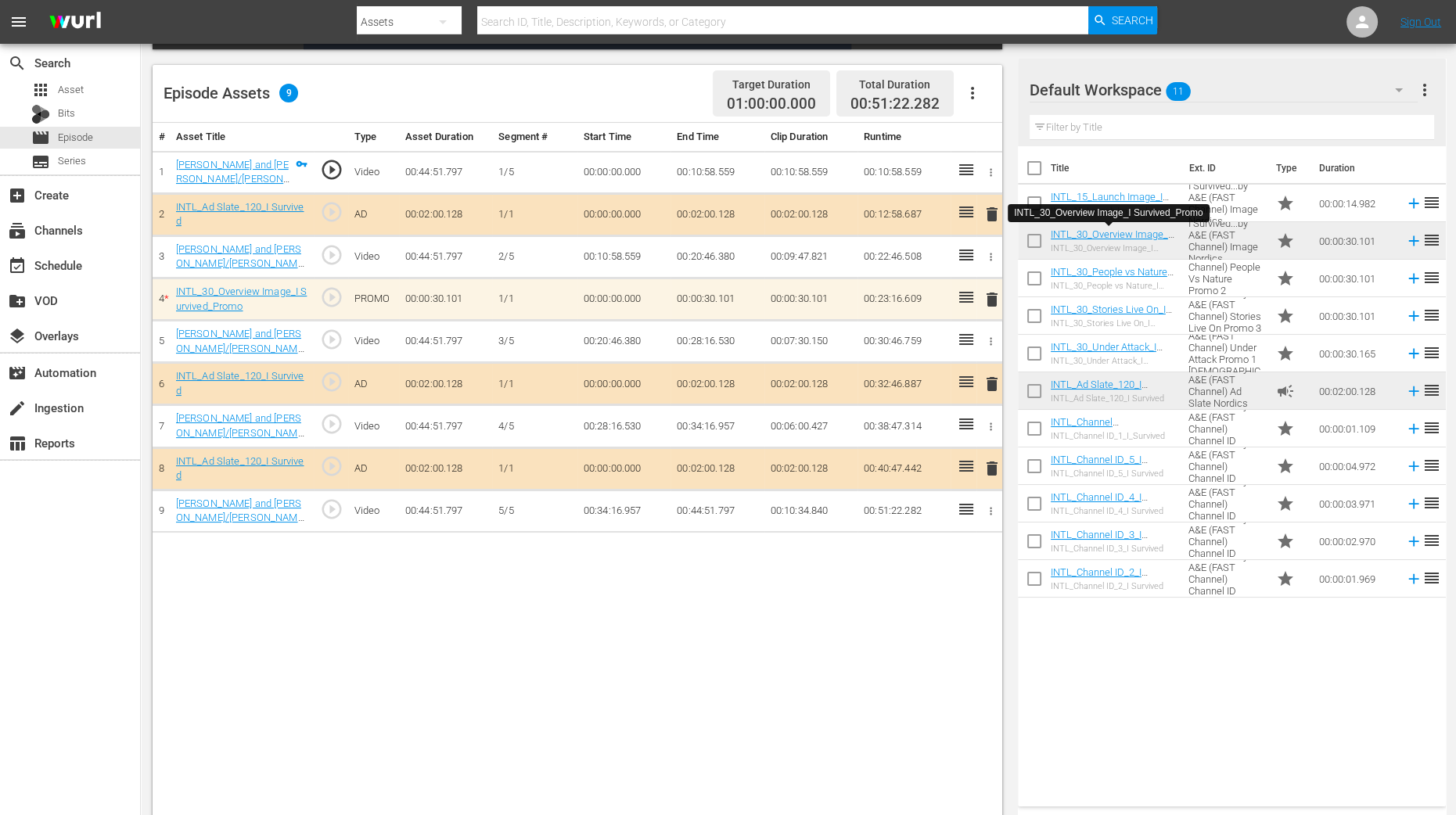
click at [1000, 652] on div "# Asset Title Type Asset Duration Segment # Start Time End Time Clip Duration R…" at bounding box center [577, 471] width 849 height 698
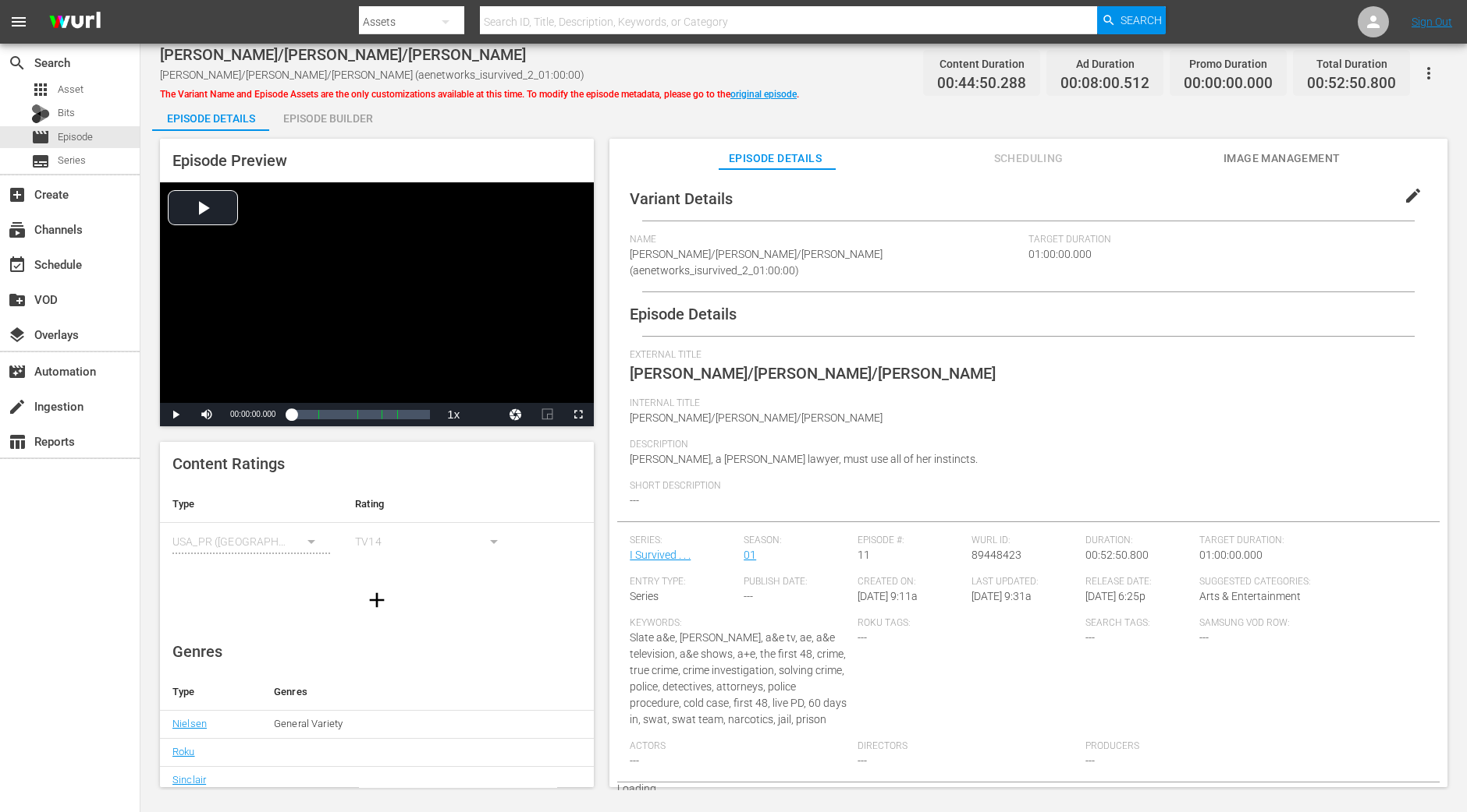
click at [365, 120] on div "Episode Builder" at bounding box center [327, 118] width 117 height 37
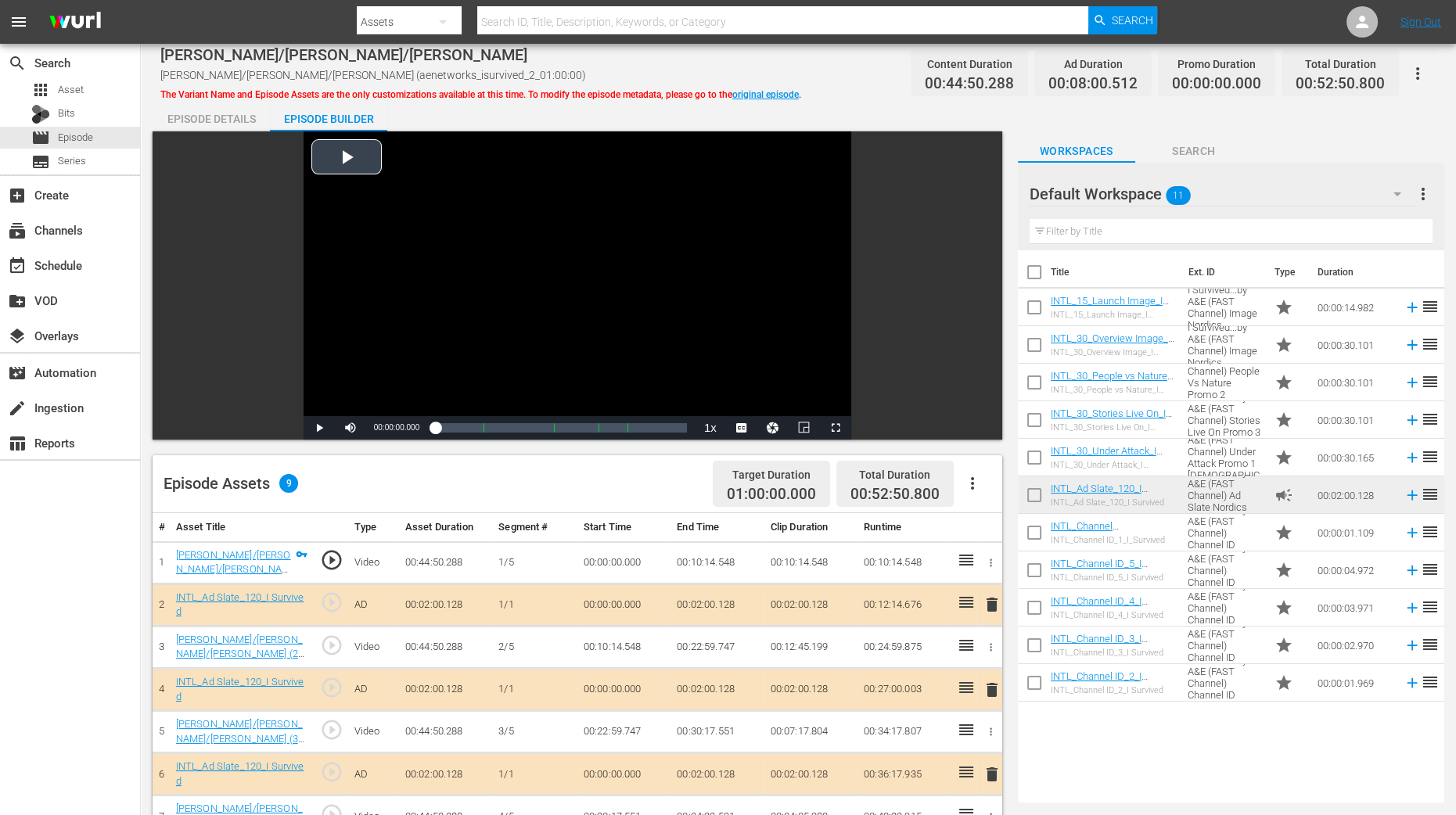
scroll to position [195, 0]
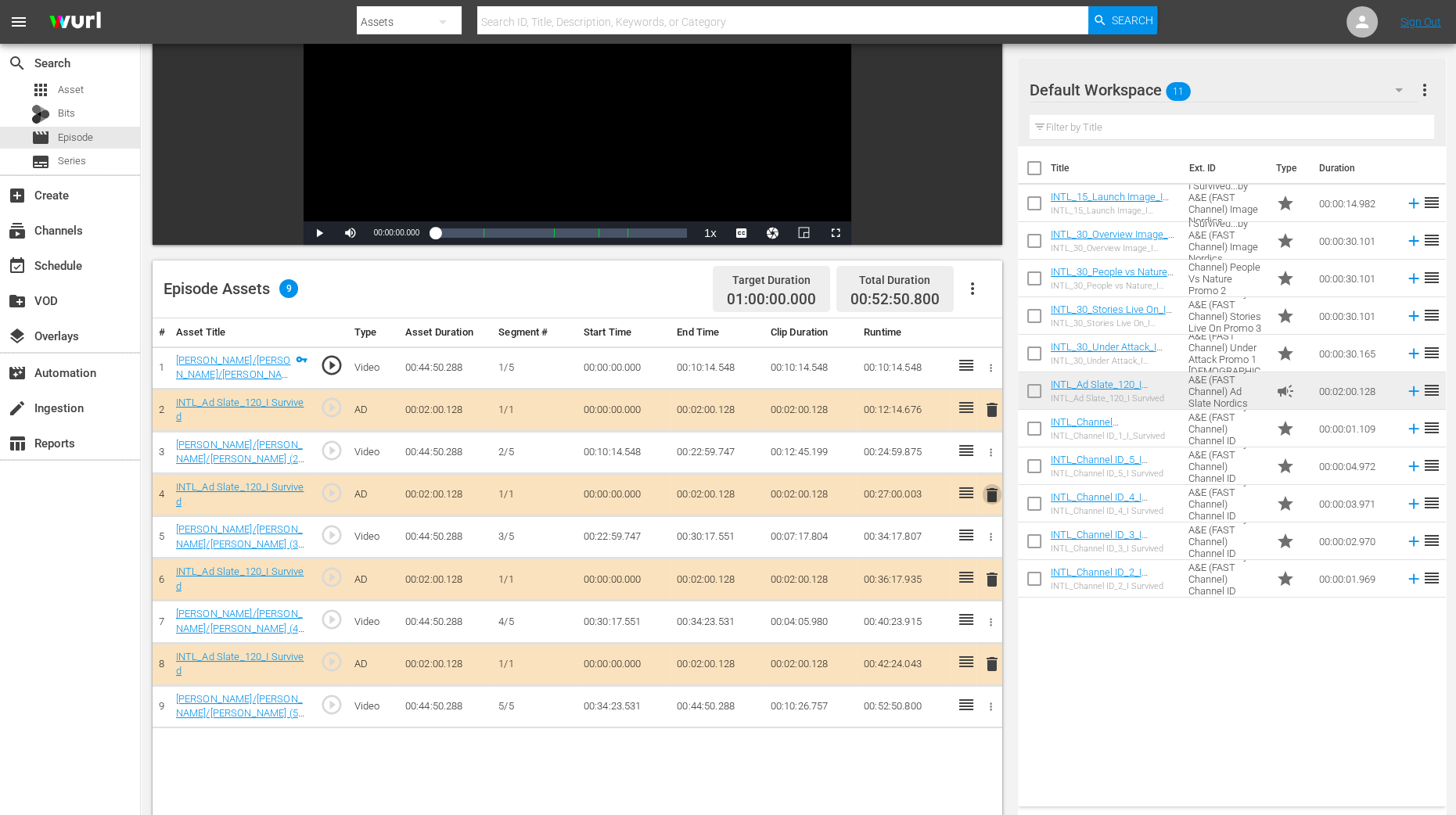
click at [989, 492] on span "delete" at bounding box center [992, 495] width 19 height 19
click at [988, 496] on span "delete" at bounding box center [992, 495] width 19 height 19
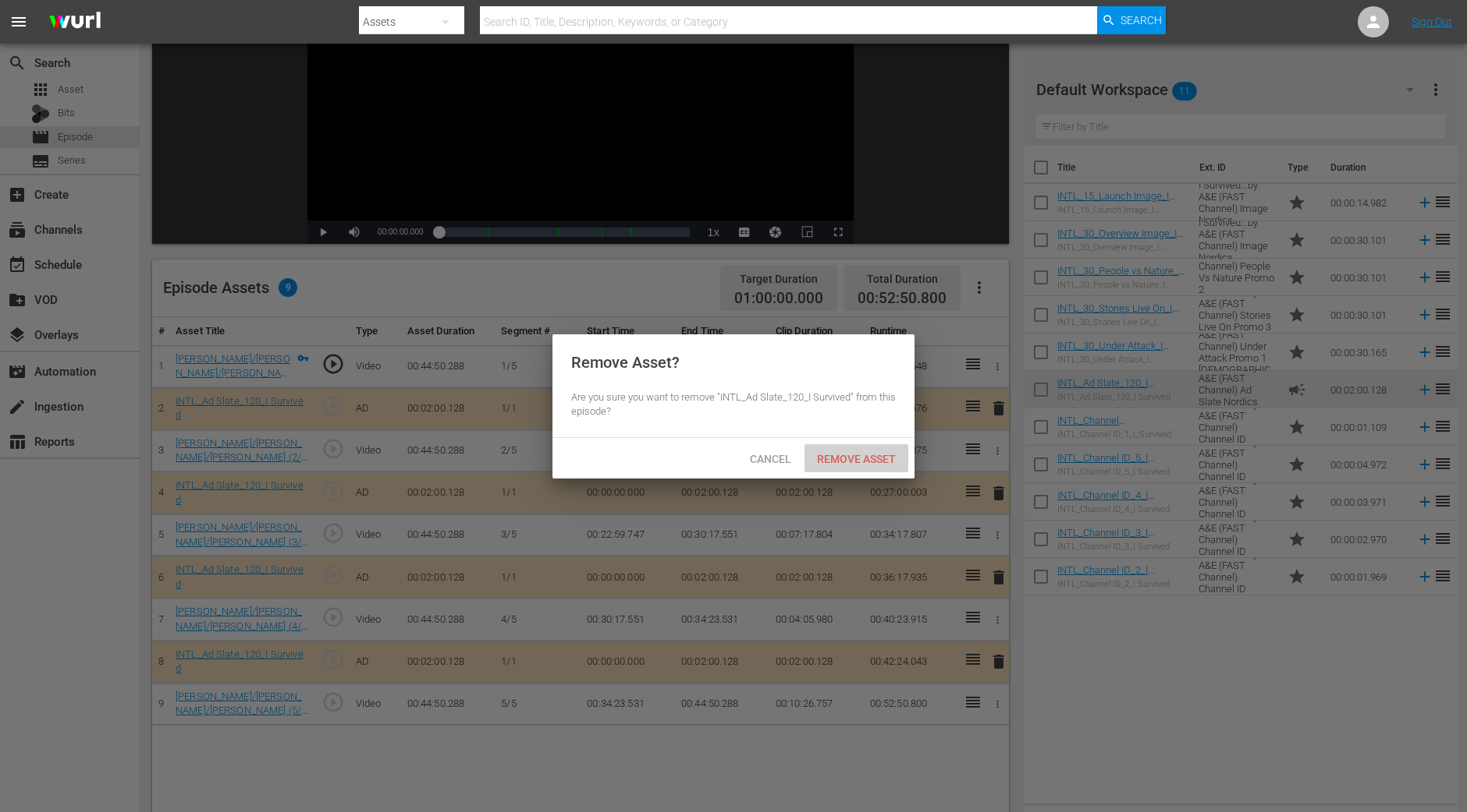
click at [858, 453] on span "Remove Asset" at bounding box center [855, 458] width 104 height 12
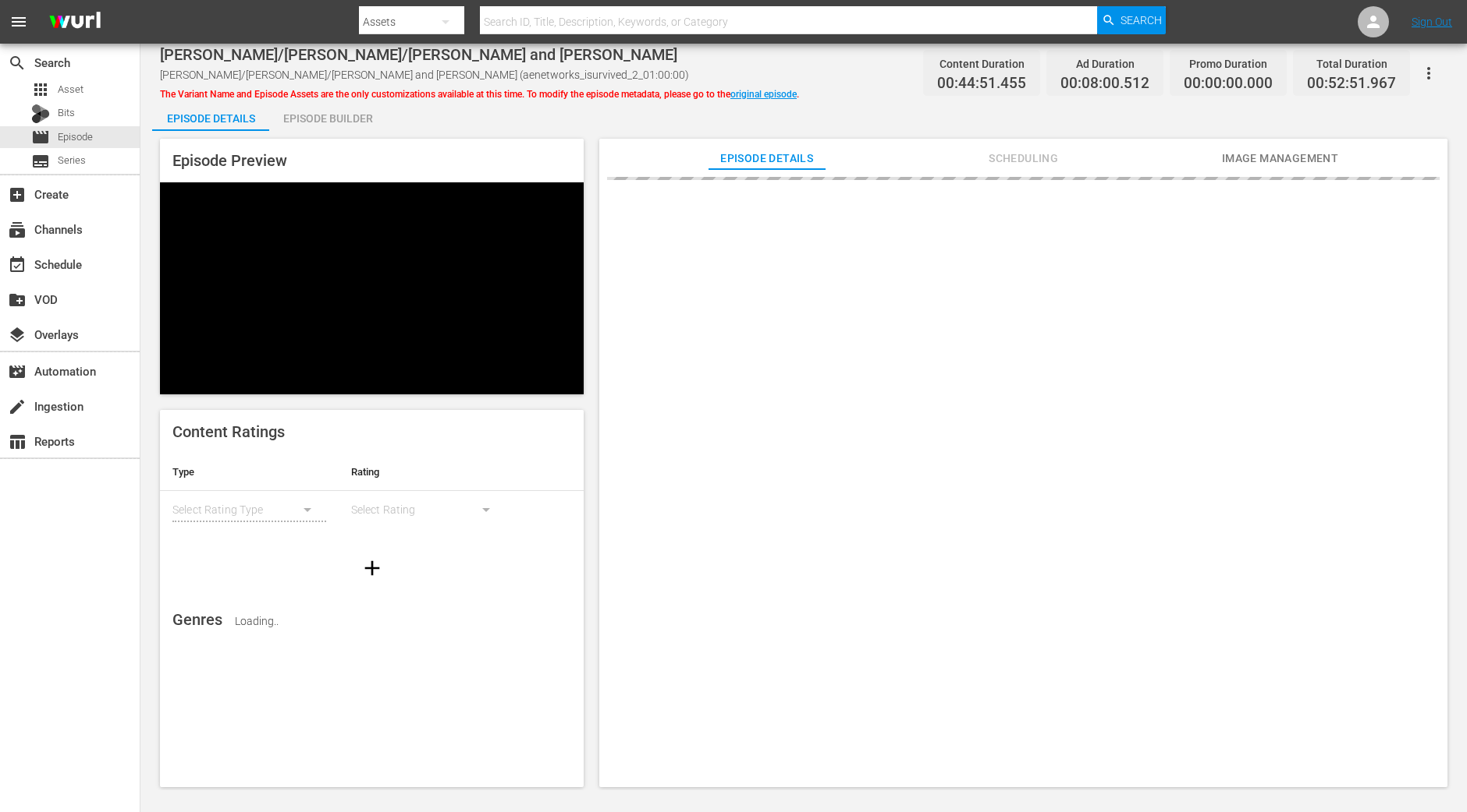
click at [331, 123] on div "Episode Builder" at bounding box center [327, 118] width 117 height 37
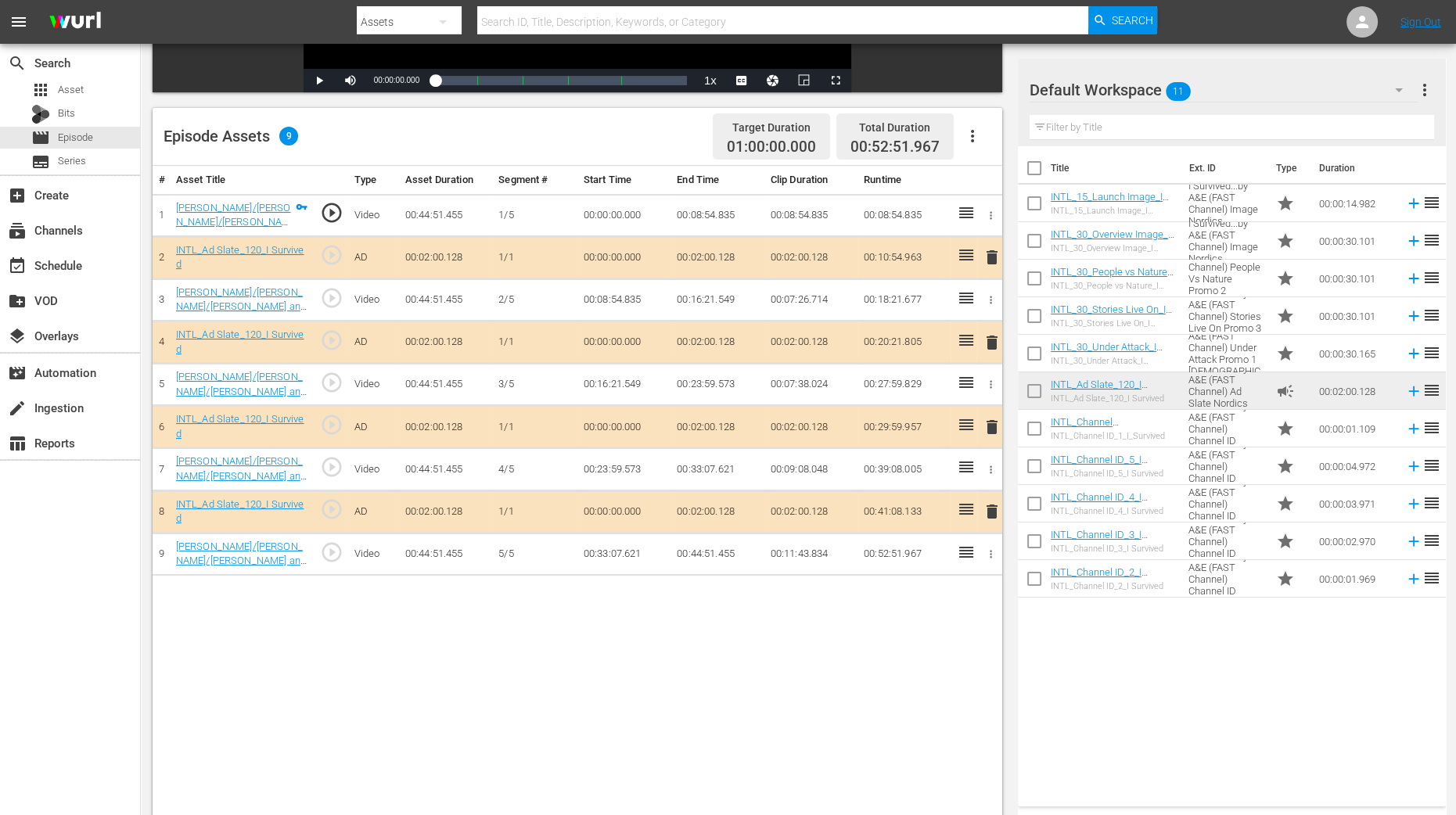
scroll to position [390, 0]
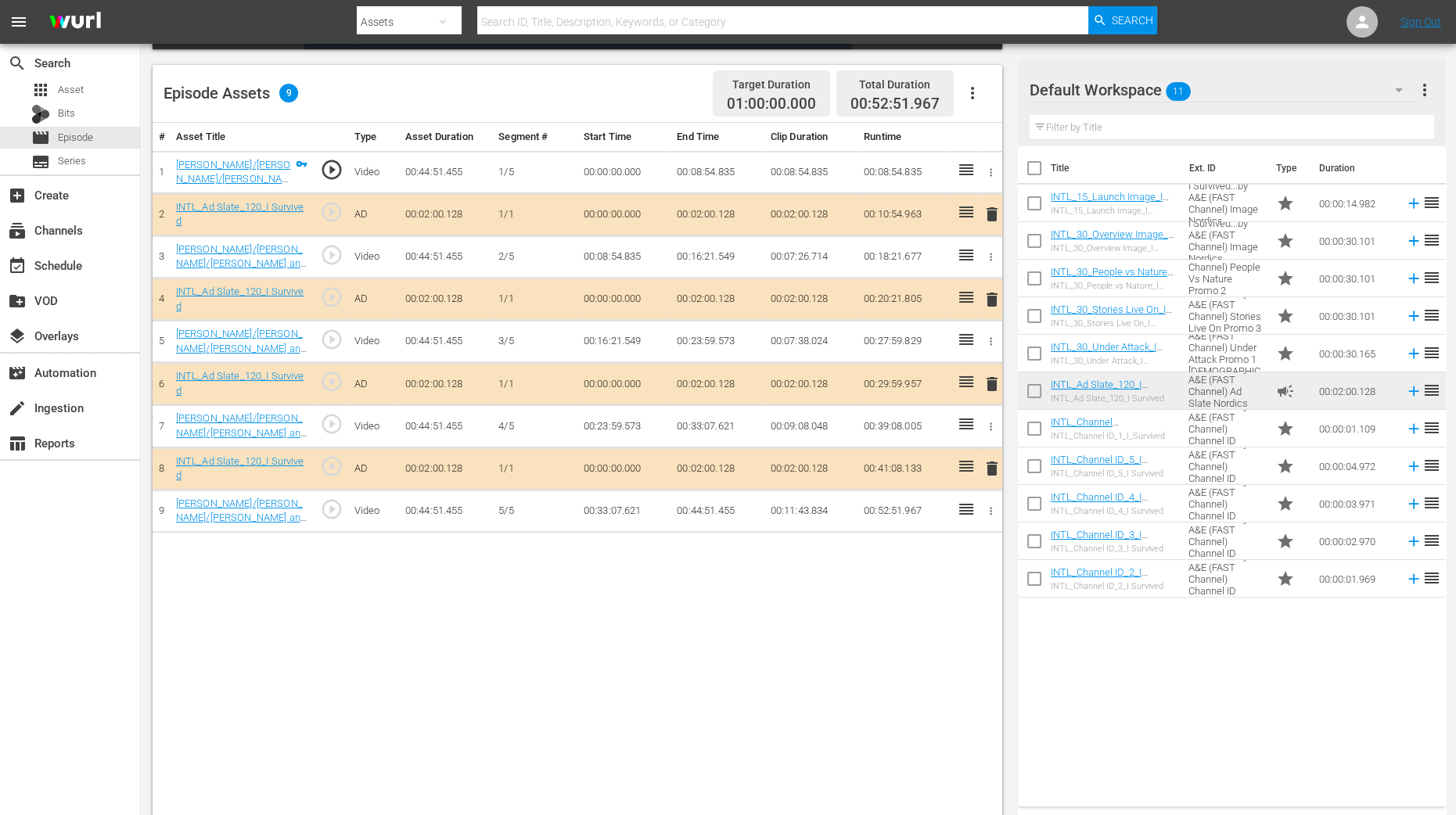
click at [991, 295] on span "delete" at bounding box center [992, 300] width 19 height 19
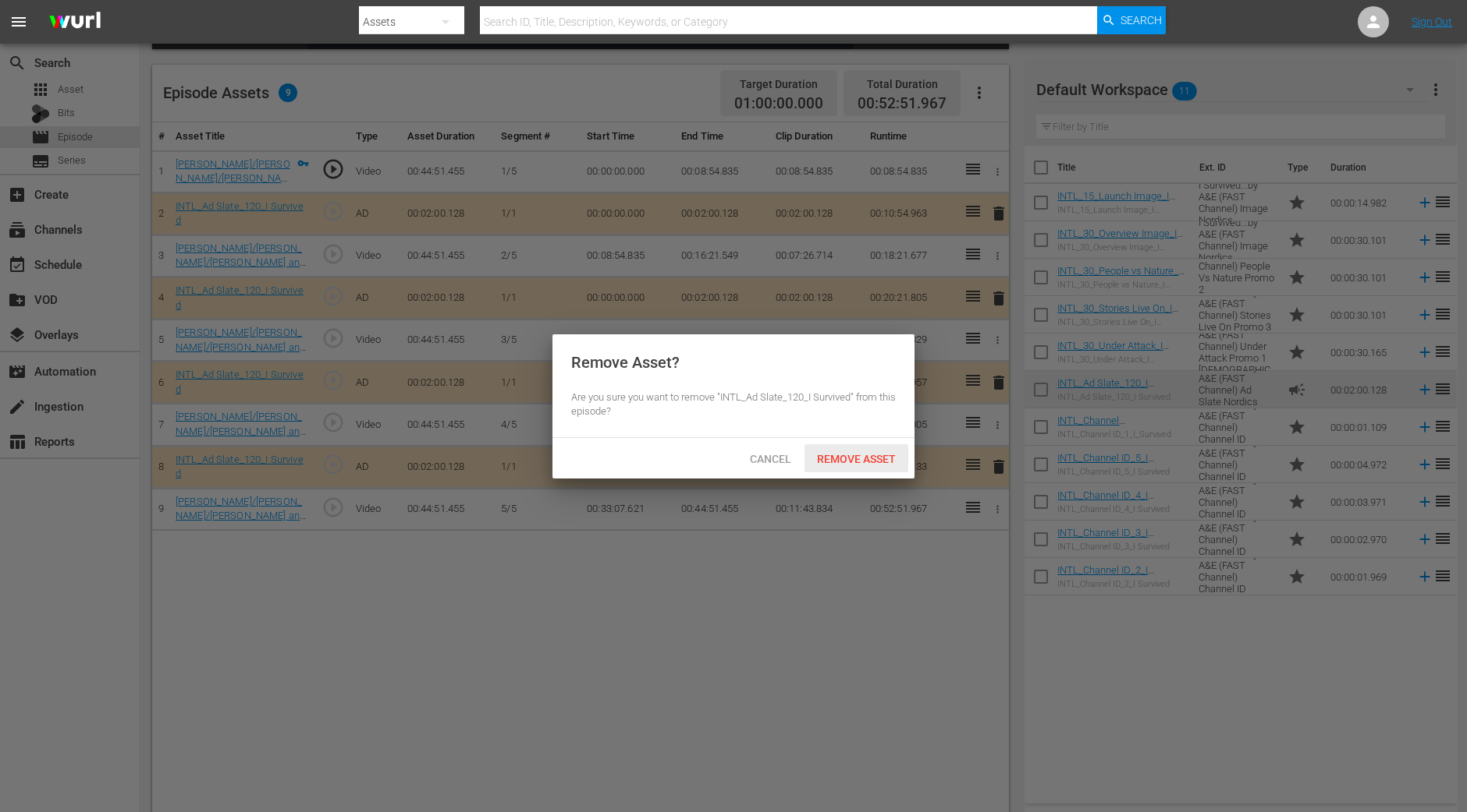
click at [856, 454] on span "Remove Asset" at bounding box center [855, 458] width 104 height 12
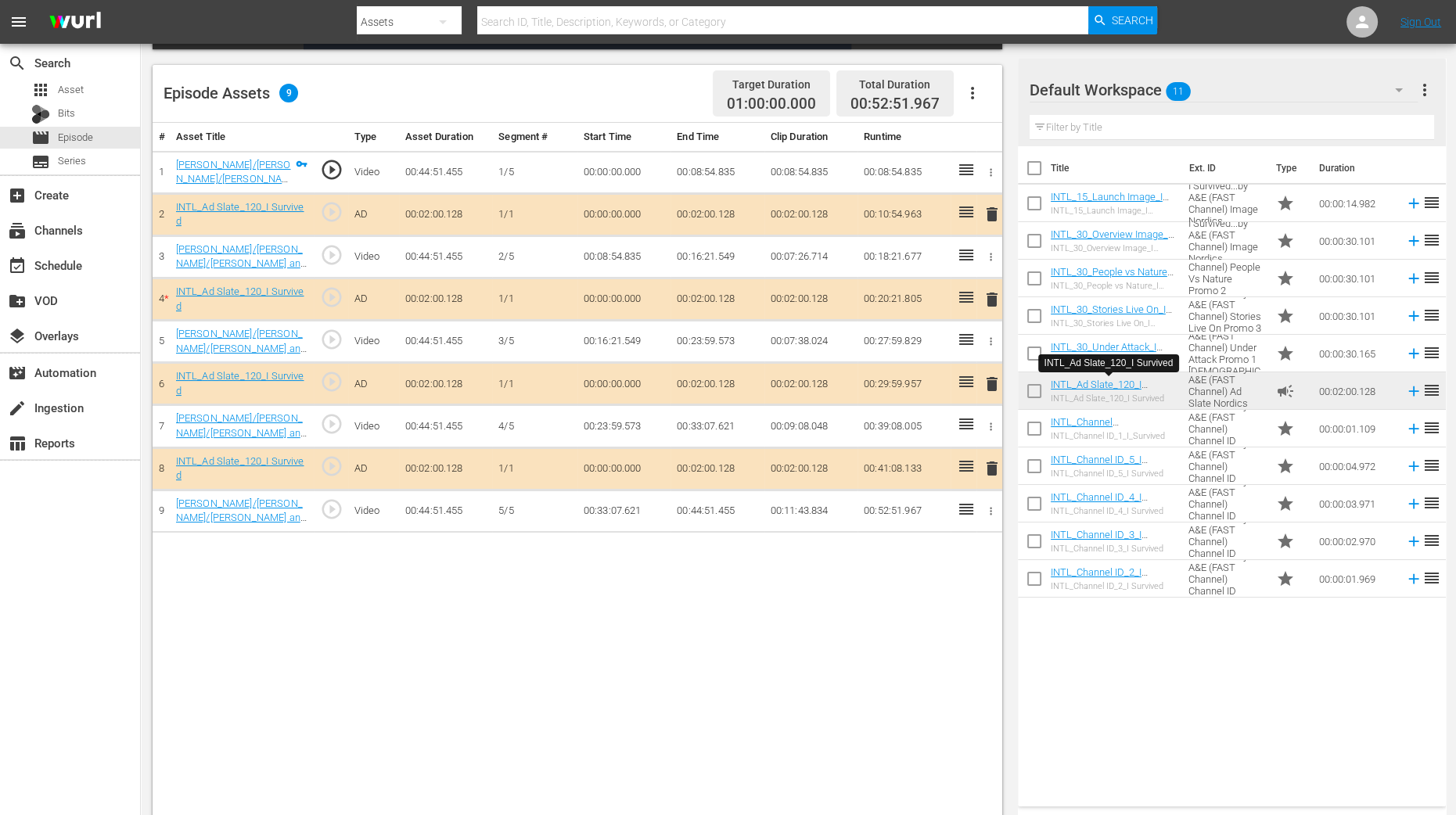
click at [989, 295] on span "delete" at bounding box center [992, 300] width 19 height 19
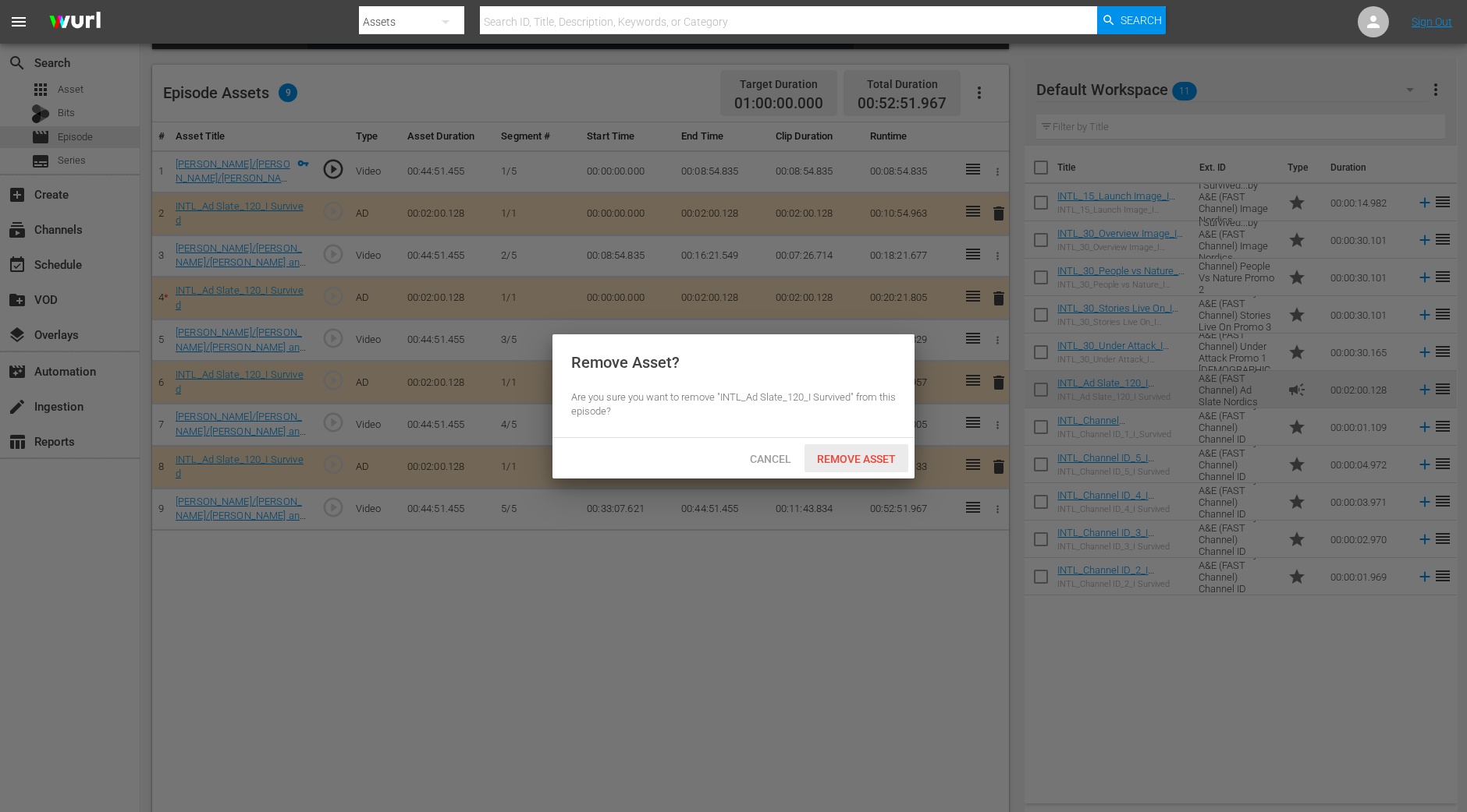
click at [865, 461] on span "Remove Asset" at bounding box center [855, 458] width 104 height 12
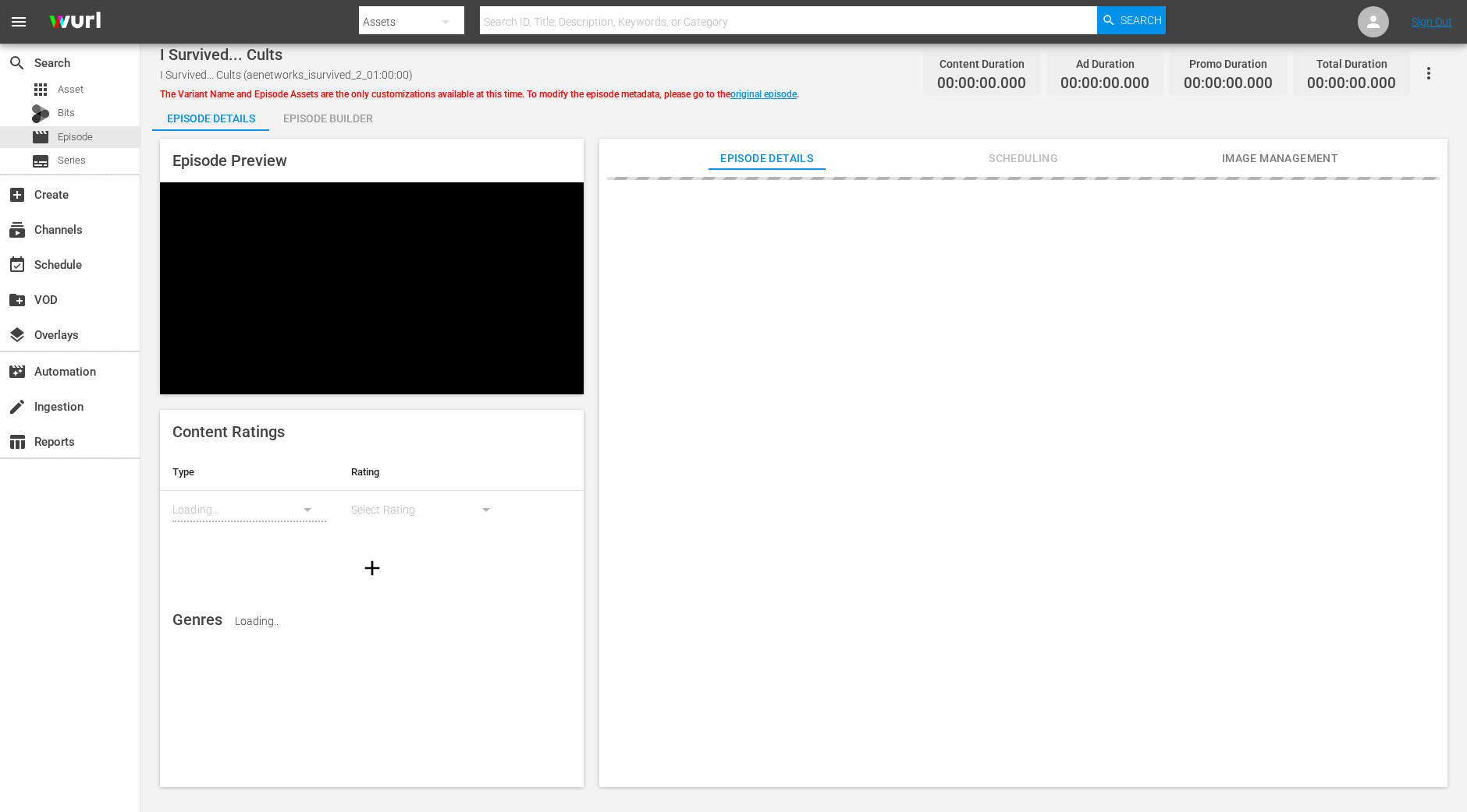
click at [360, 119] on div "Episode Builder" at bounding box center [327, 118] width 117 height 37
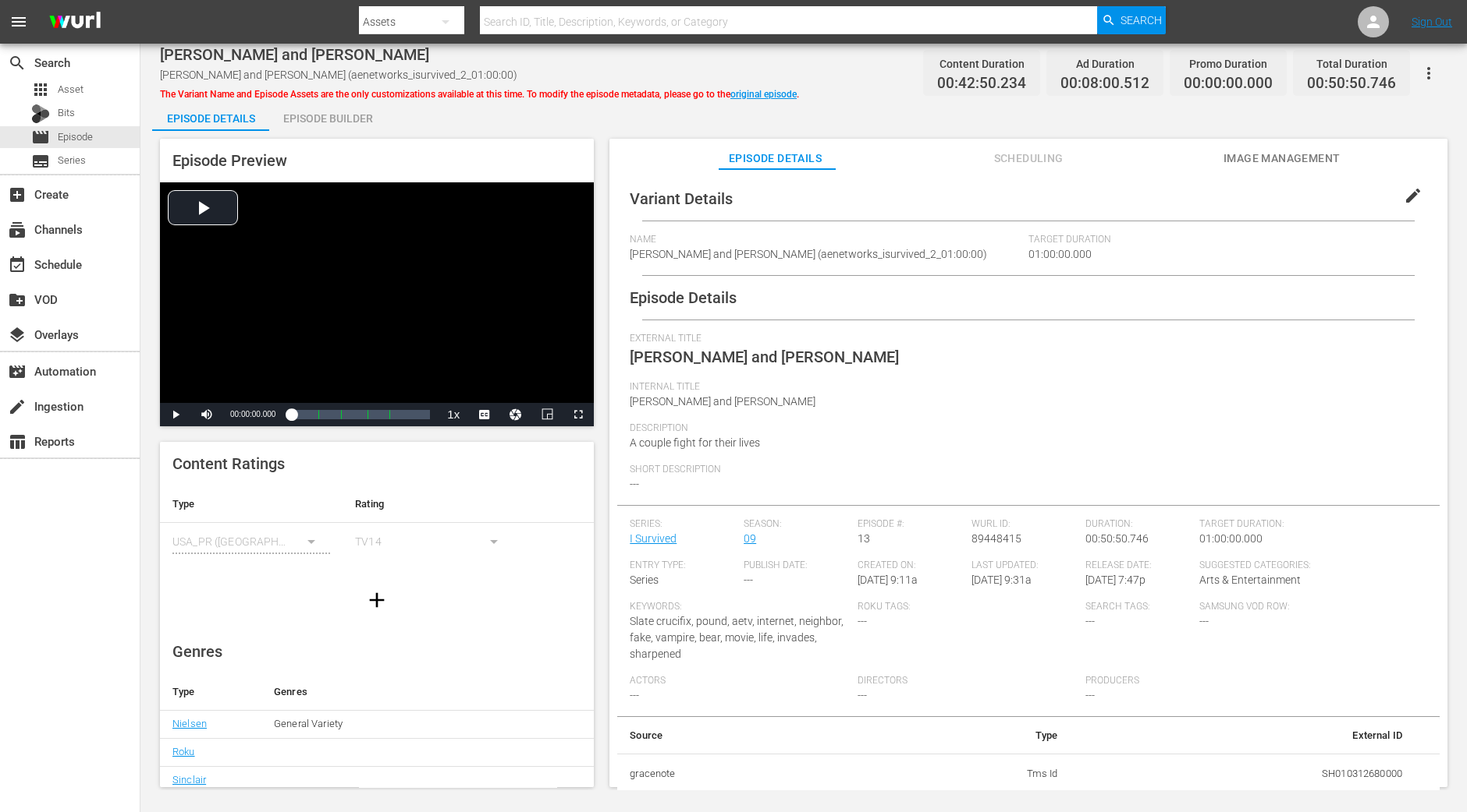
click at [312, 118] on div "Episode Builder" at bounding box center [327, 118] width 117 height 37
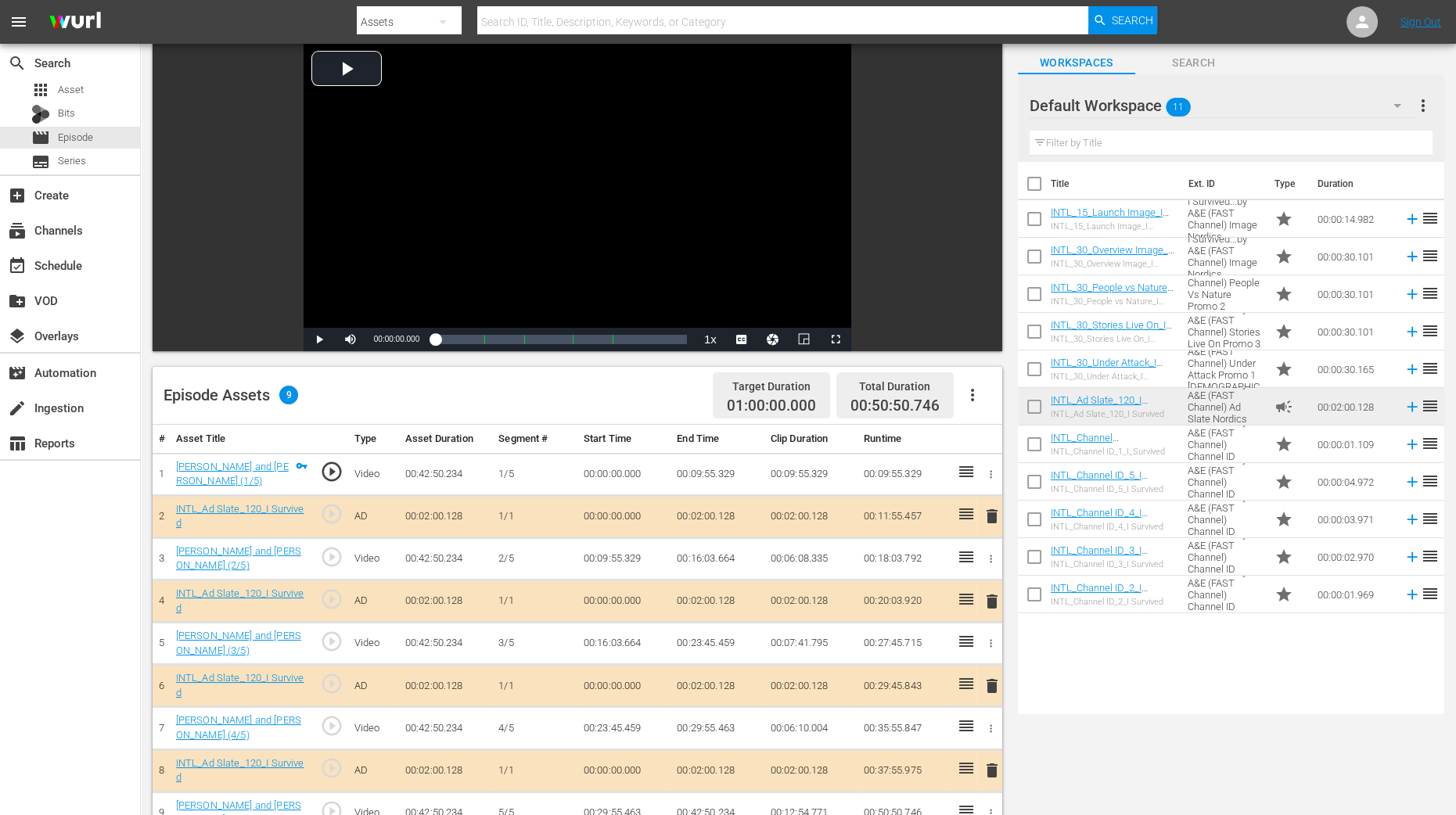
scroll to position [390, 0]
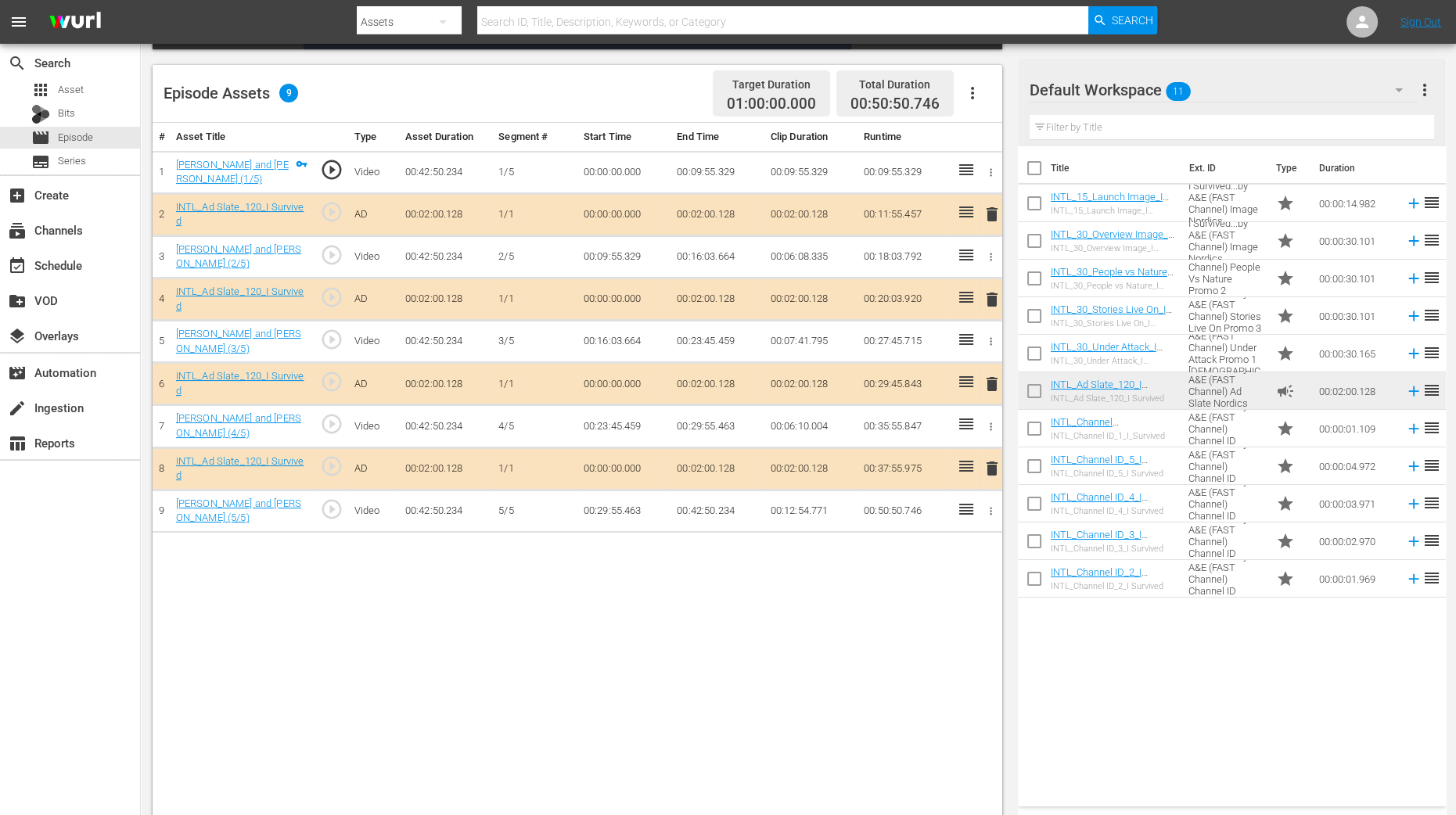
click at [992, 299] on span "delete" at bounding box center [992, 300] width 19 height 19
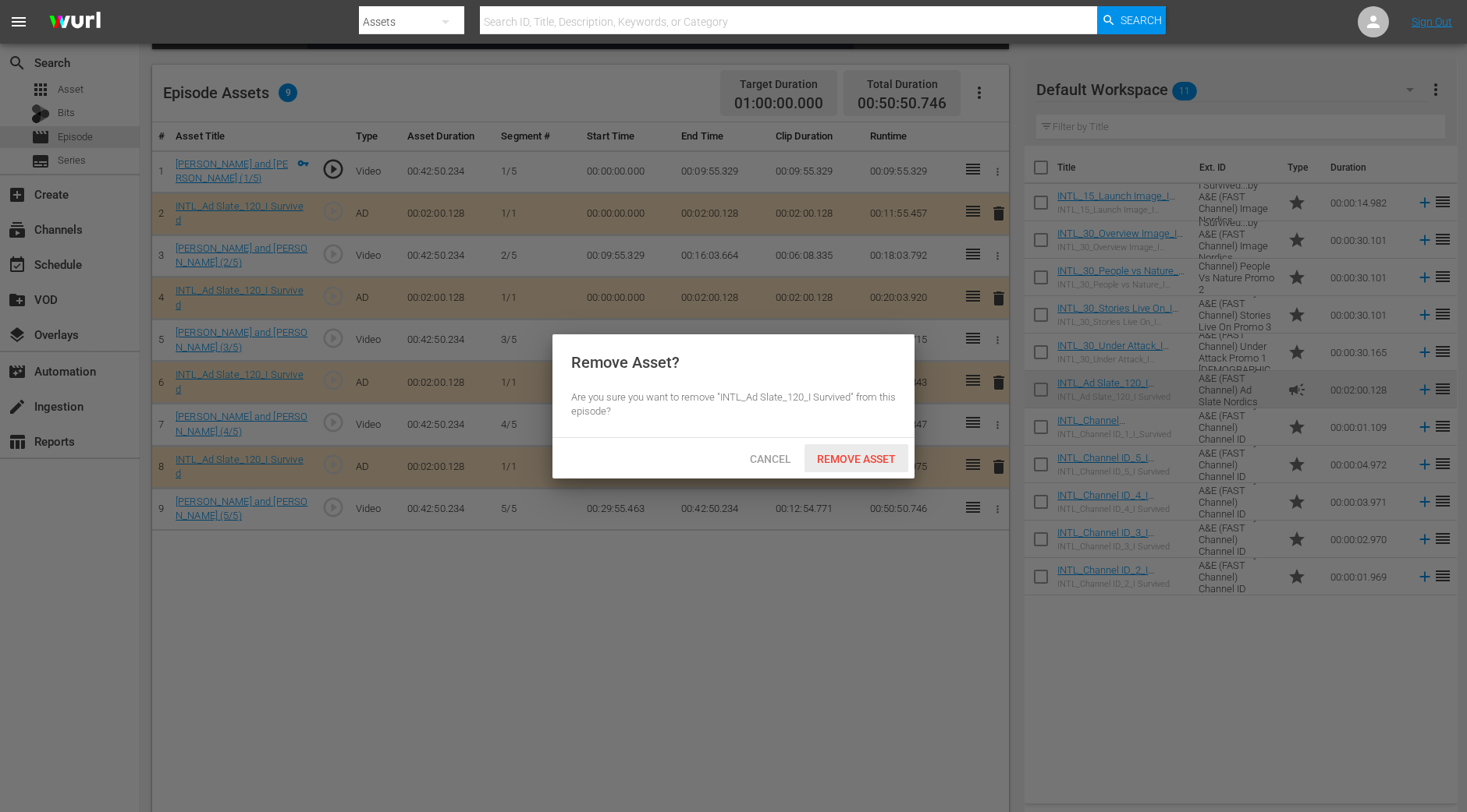
click at [860, 463] on span "Remove Asset" at bounding box center [855, 458] width 104 height 12
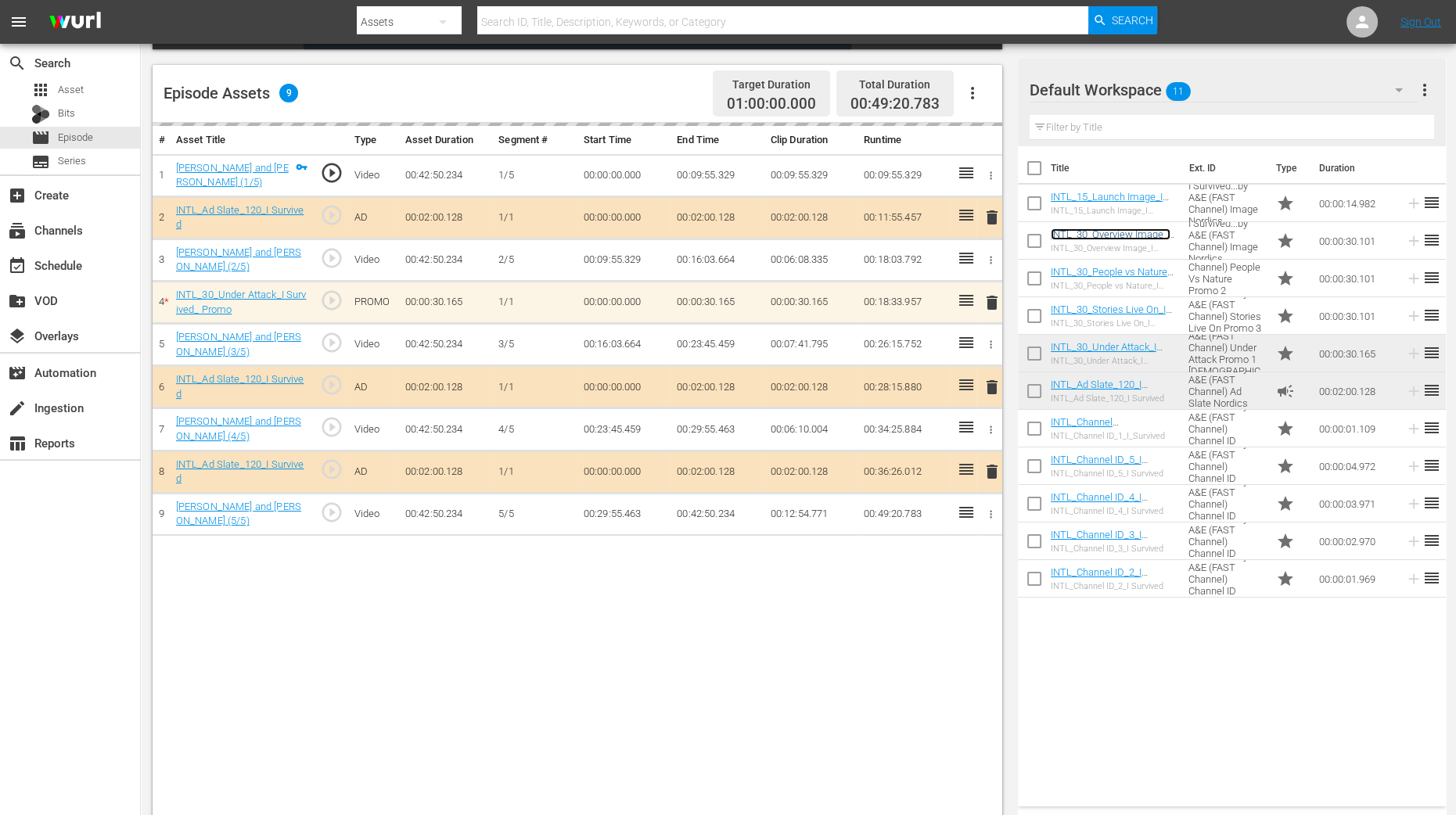
drag, startPoint x: 1110, startPoint y: 227, endPoint x: 805, endPoint y: 324, distance: 320.1
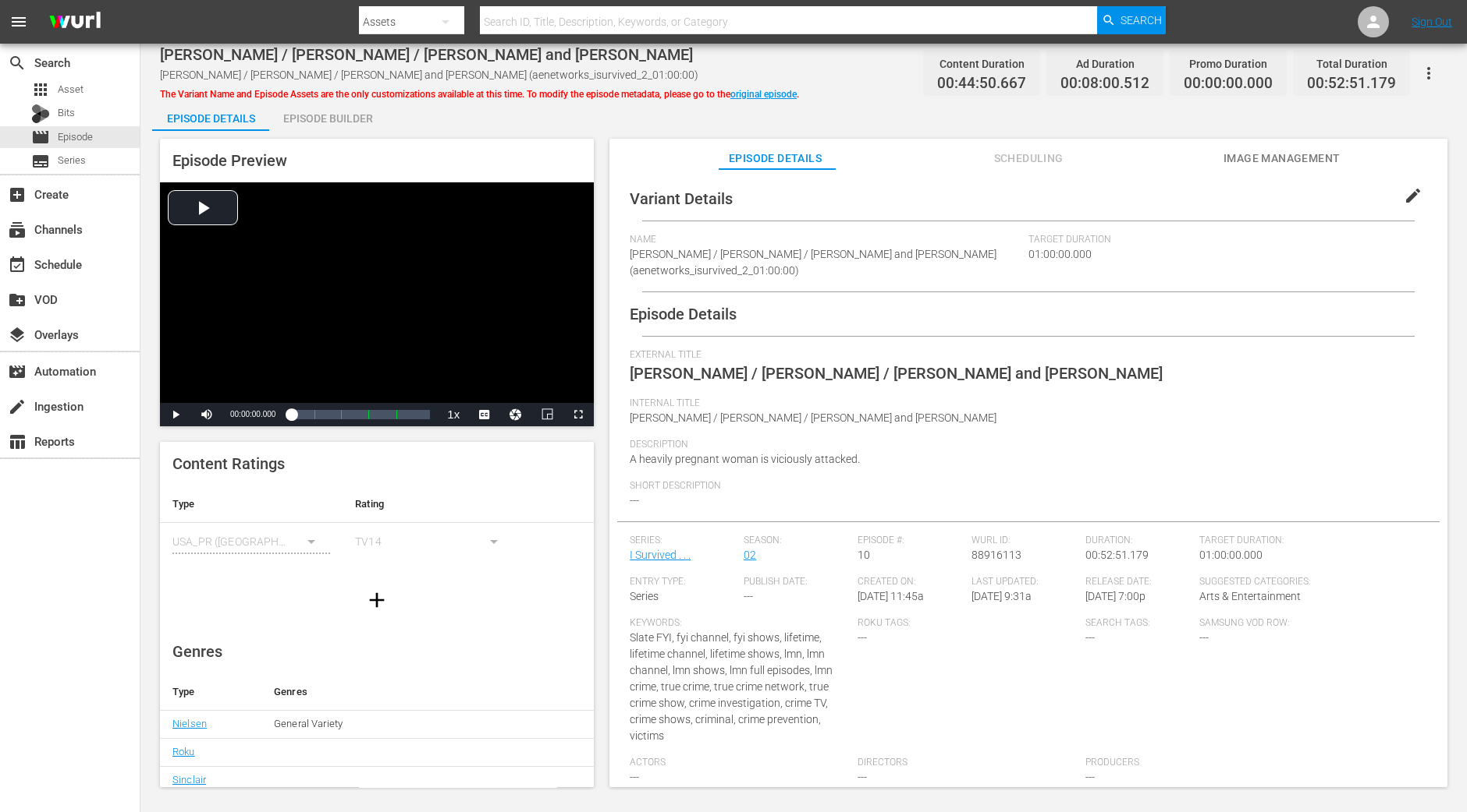
click at [363, 119] on div "Episode Builder" at bounding box center [327, 118] width 117 height 37
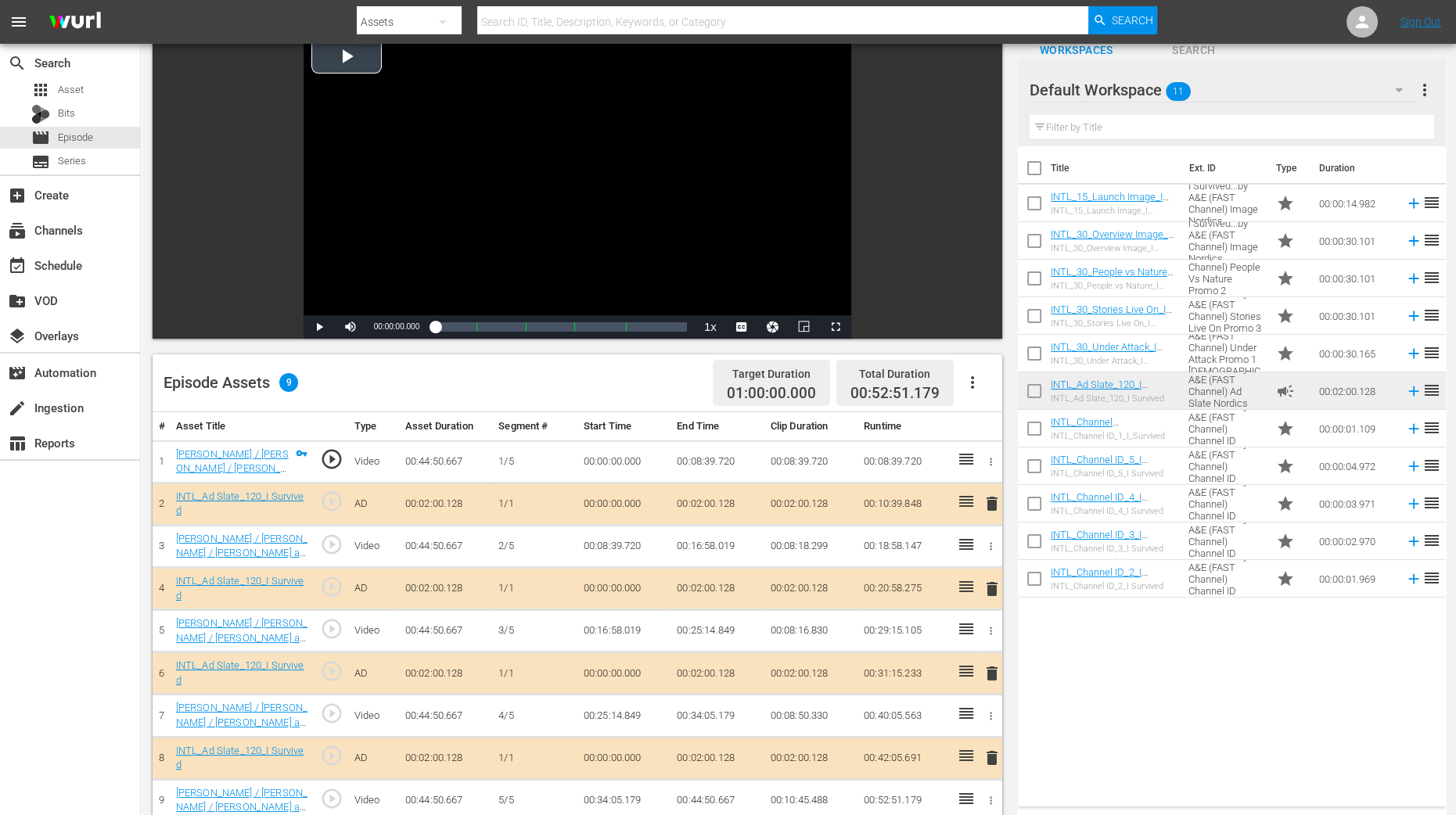
scroll to position [293, 0]
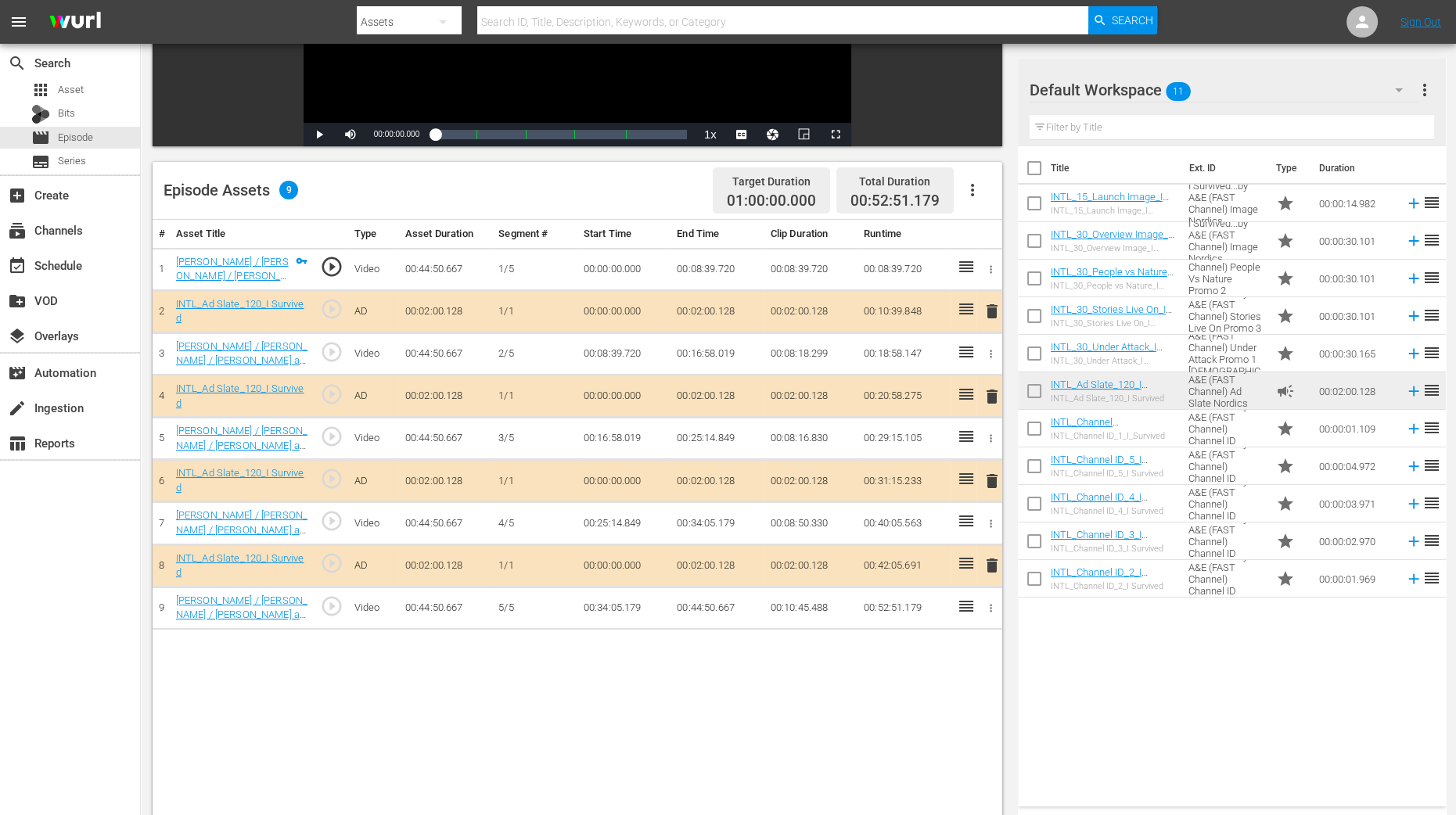
click at [995, 396] on span "delete" at bounding box center [992, 397] width 19 height 19
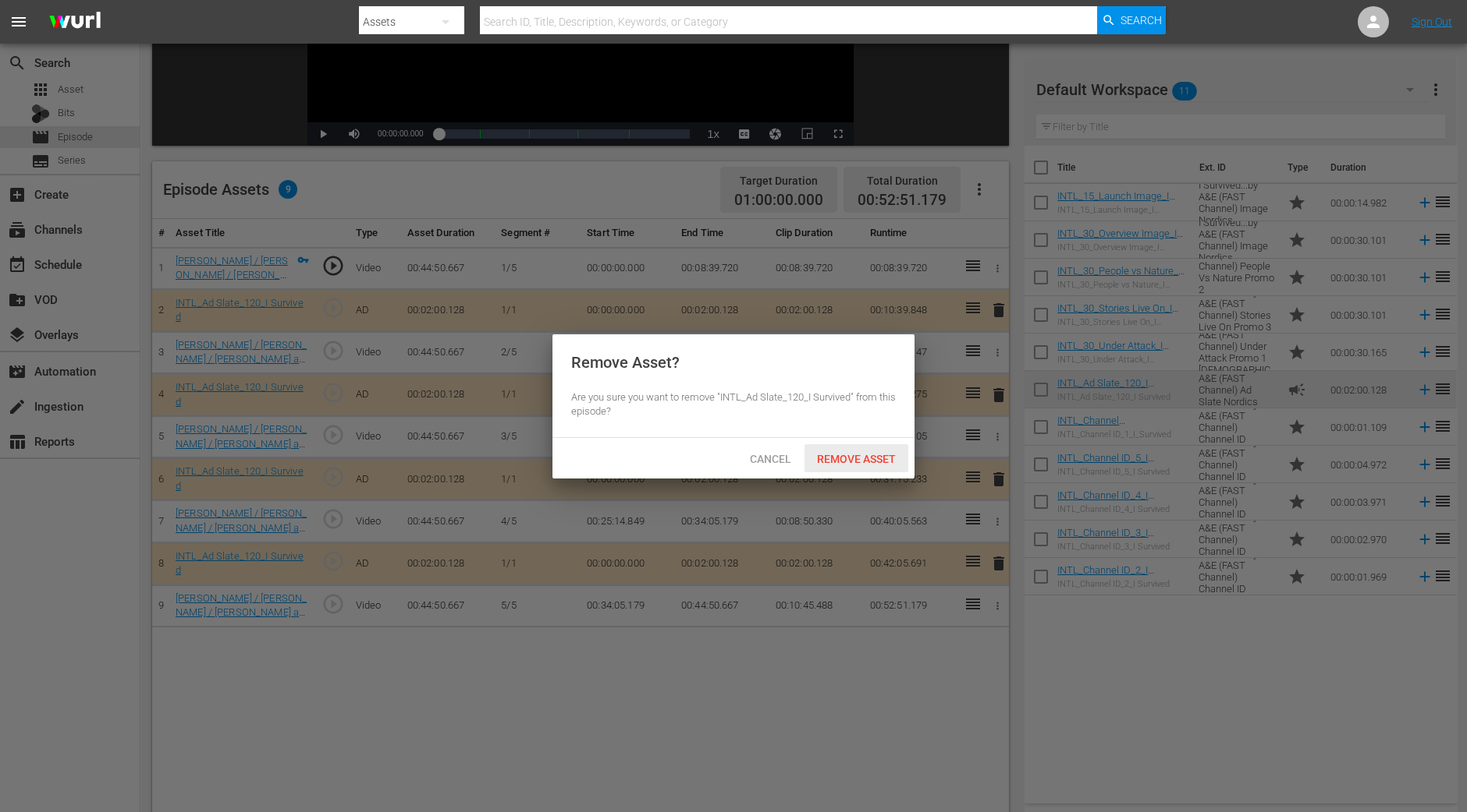
click at [878, 454] on span "Remove Asset" at bounding box center [855, 458] width 104 height 12
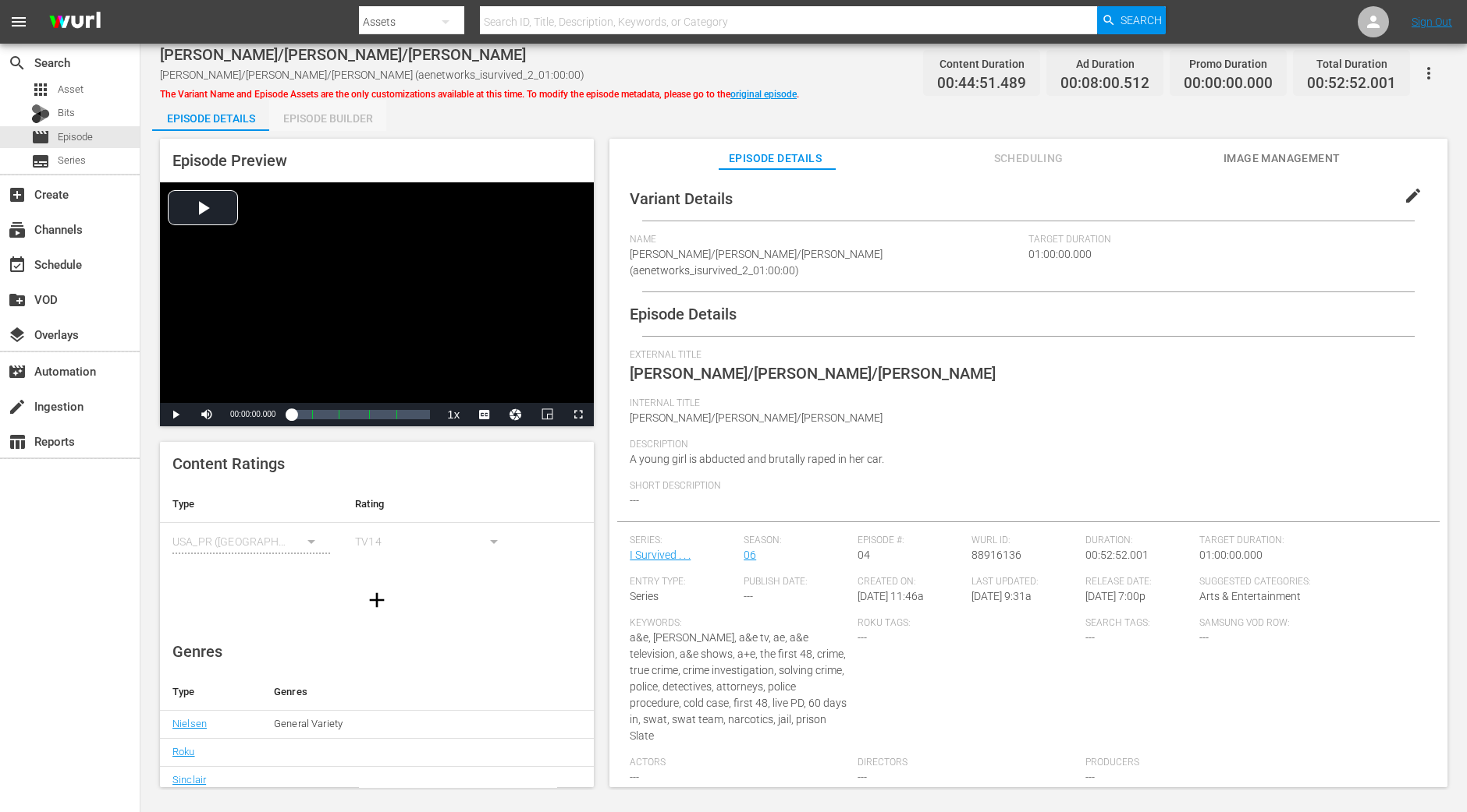
click at [327, 122] on div "Episode Builder" at bounding box center [327, 118] width 117 height 37
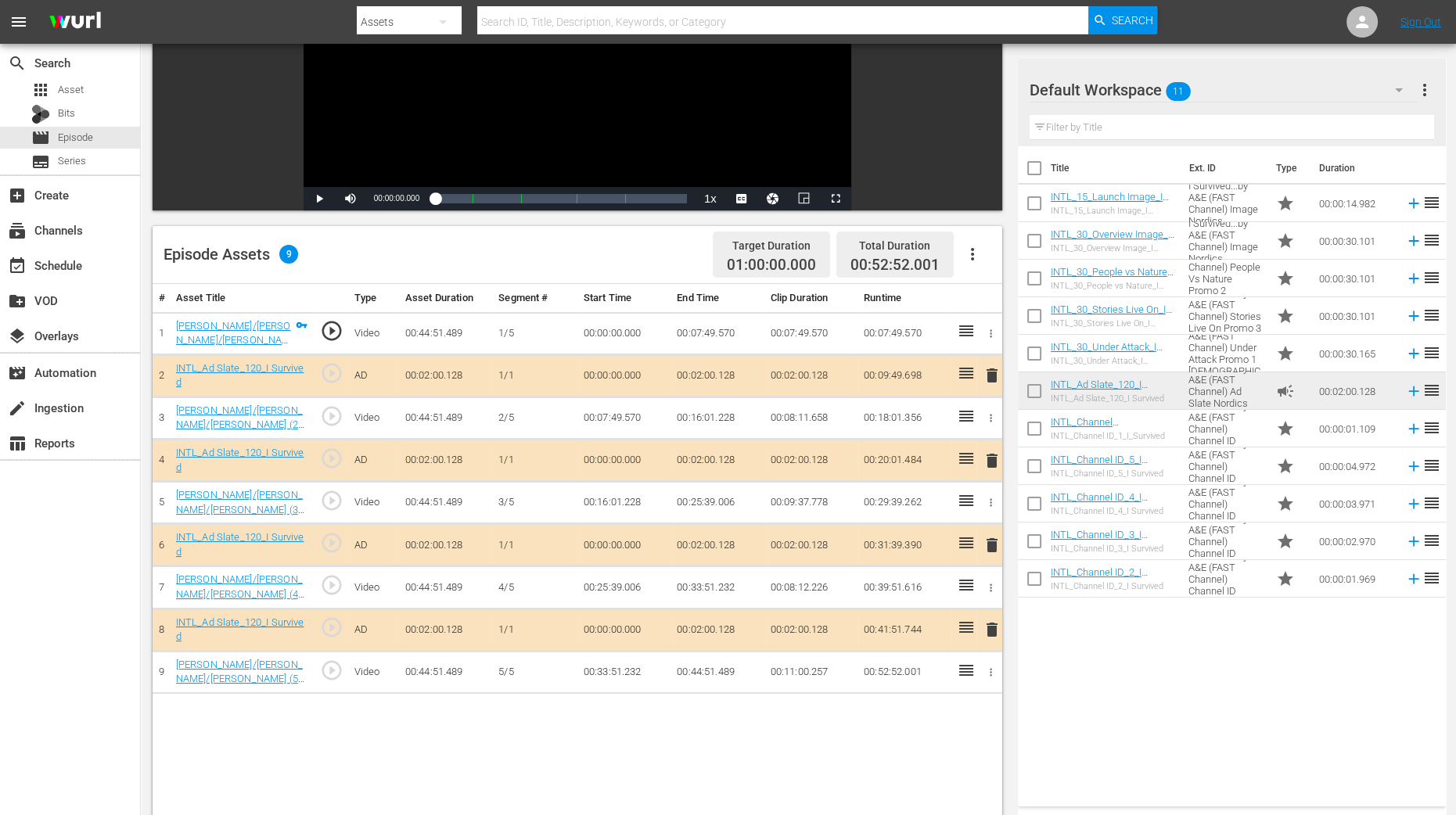
scroll to position [390, 0]
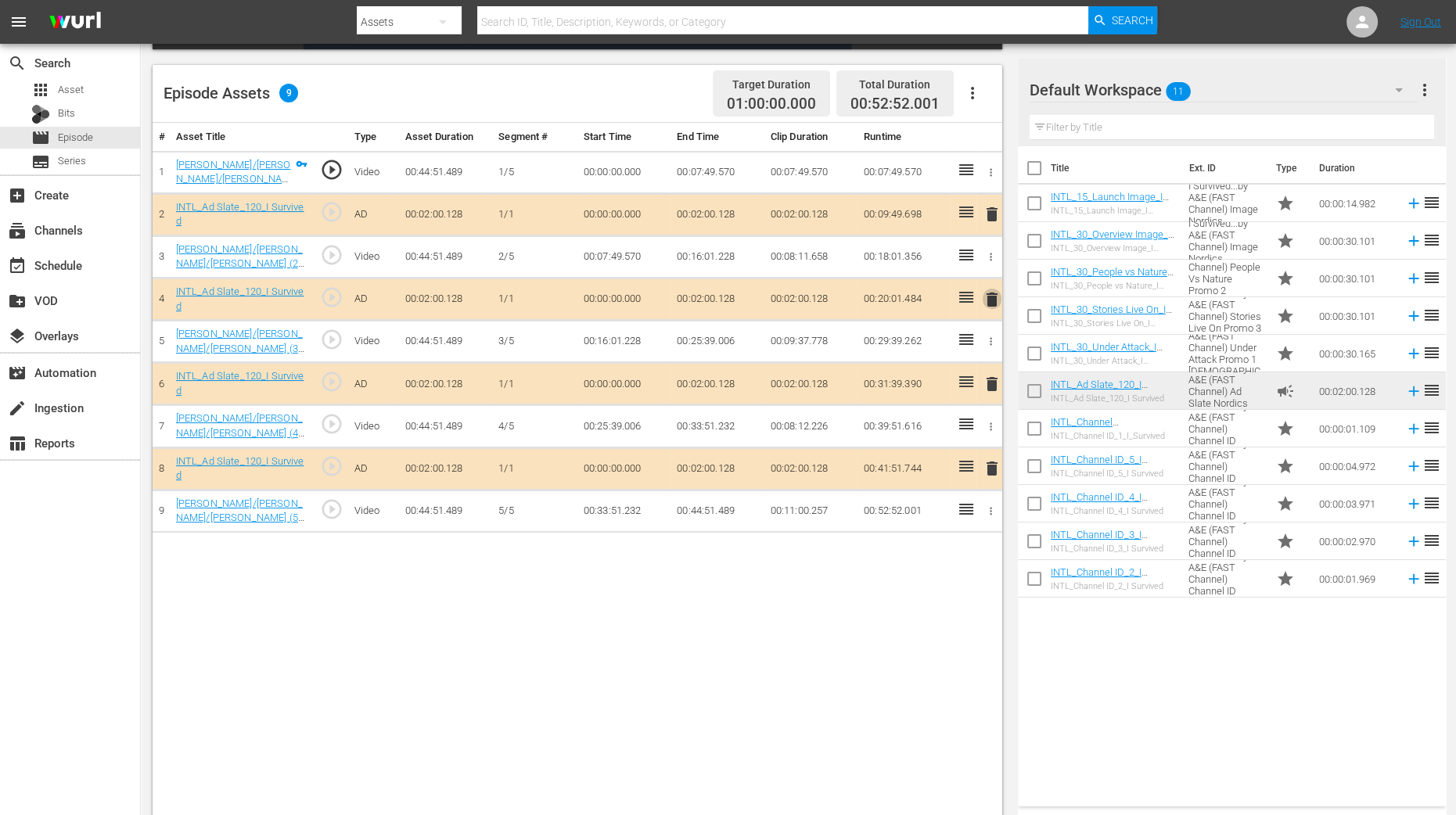
click at [993, 295] on span "delete" at bounding box center [992, 300] width 19 height 19
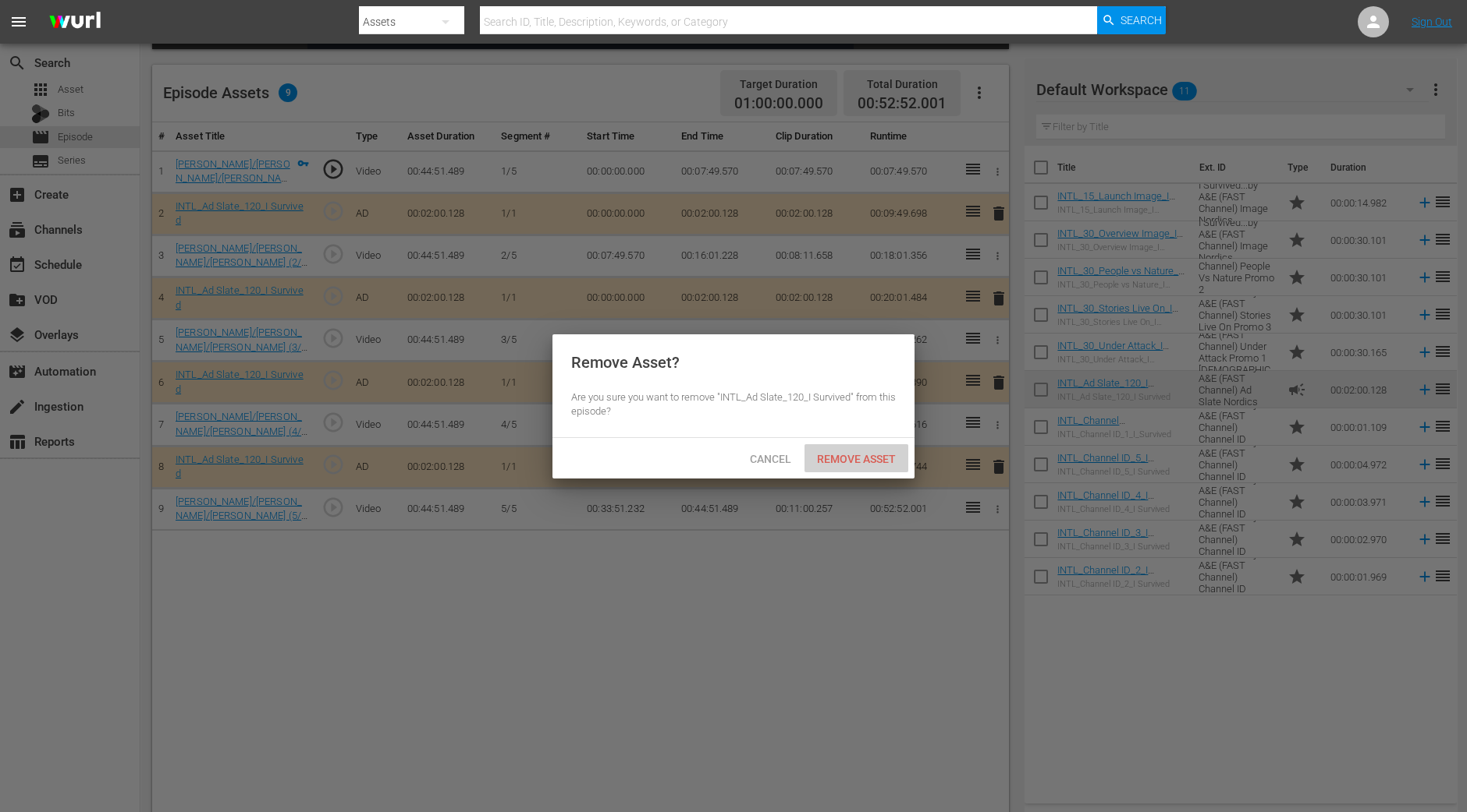
click at [859, 464] on span "Remove Asset" at bounding box center [855, 458] width 104 height 12
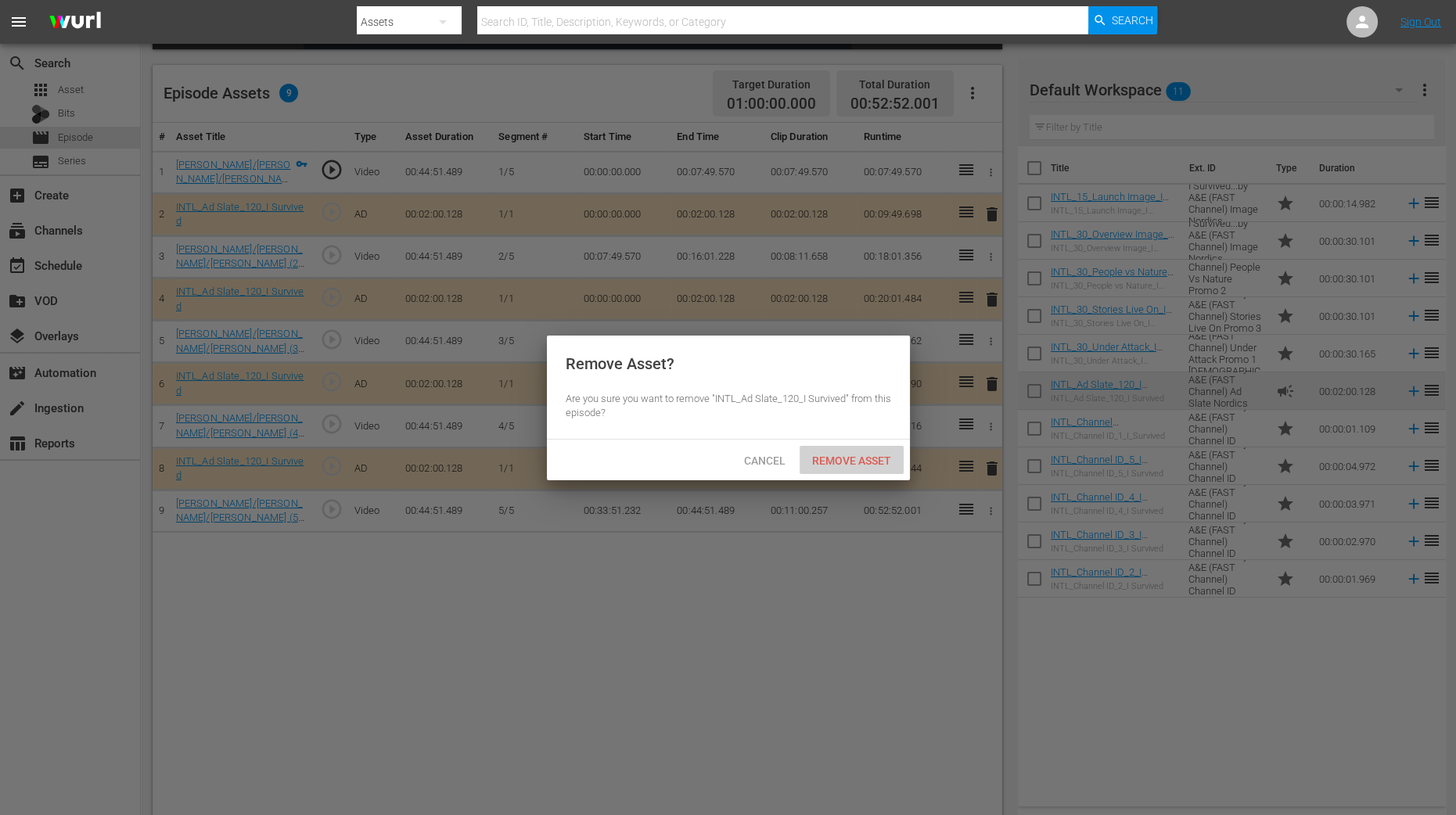
click at [862, 466] on div "Remove Asset" at bounding box center [851, 460] width 104 height 29
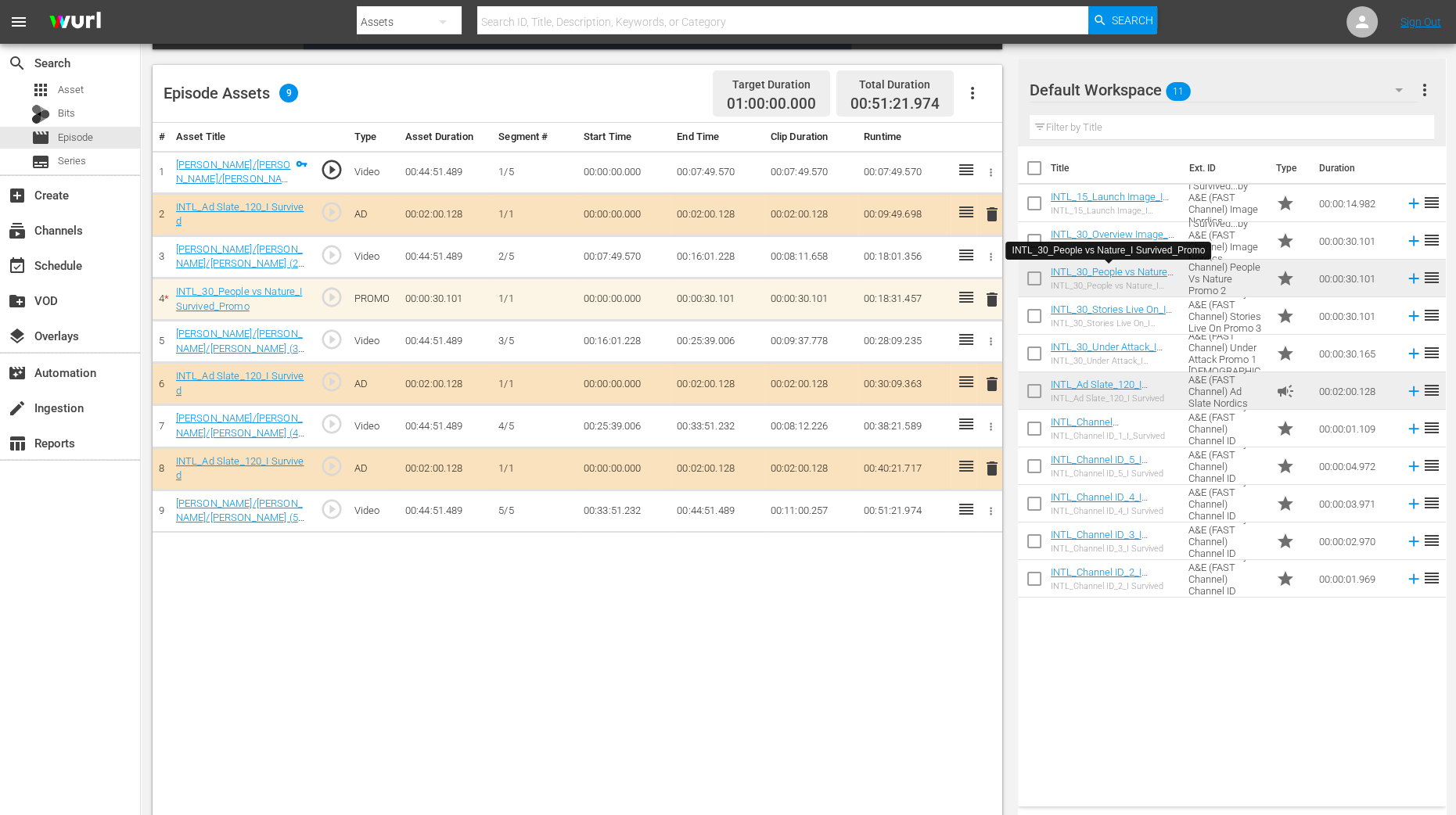
click at [889, 593] on div "# Asset Title Type Asset Duration Segment # Start Time End Time Clip Duration R…" at bounding box center [577, 471] width 849 height 698
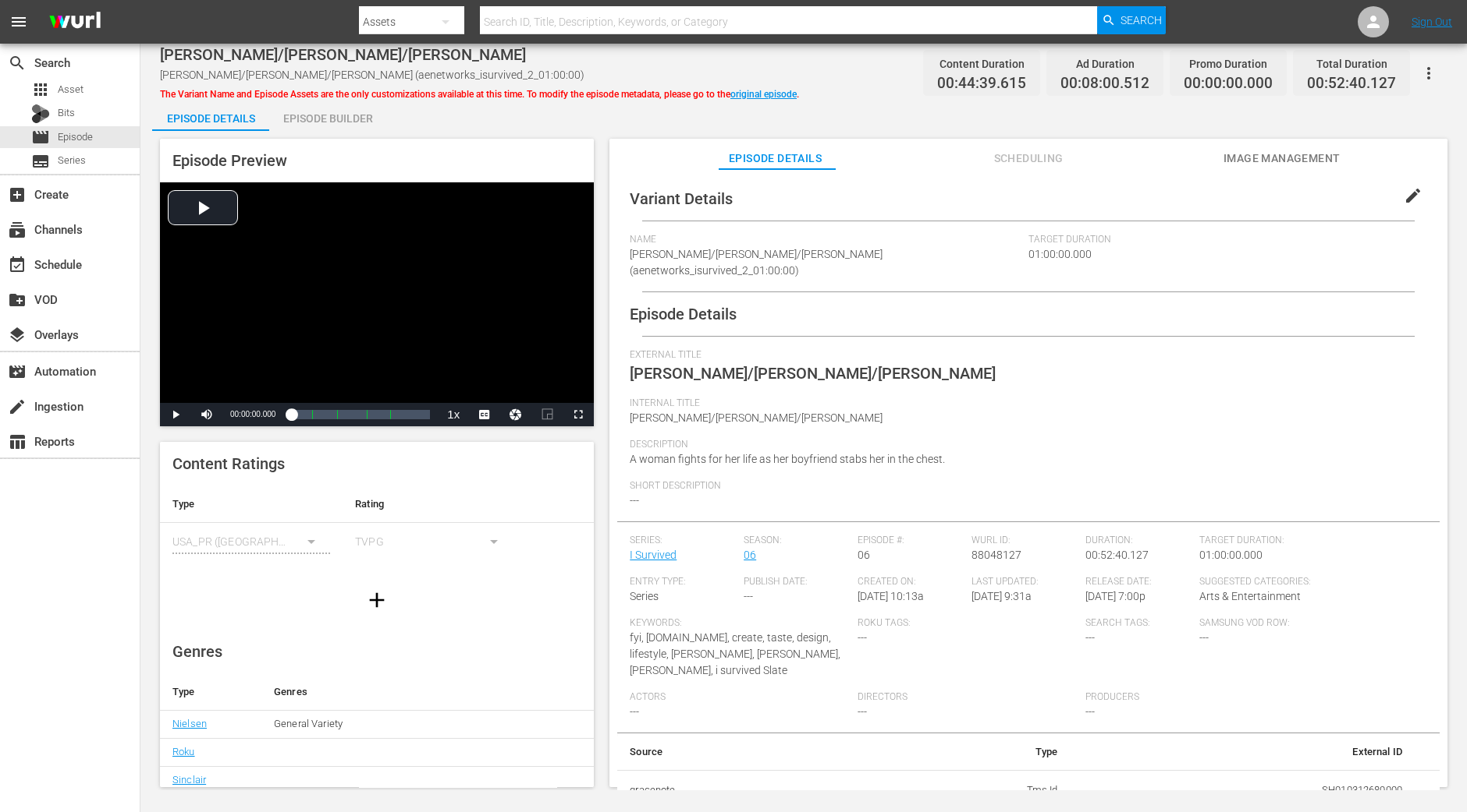
click at [331, 119] on div "Episode Builder" at bounding box center [327, 118] width 117 height 37
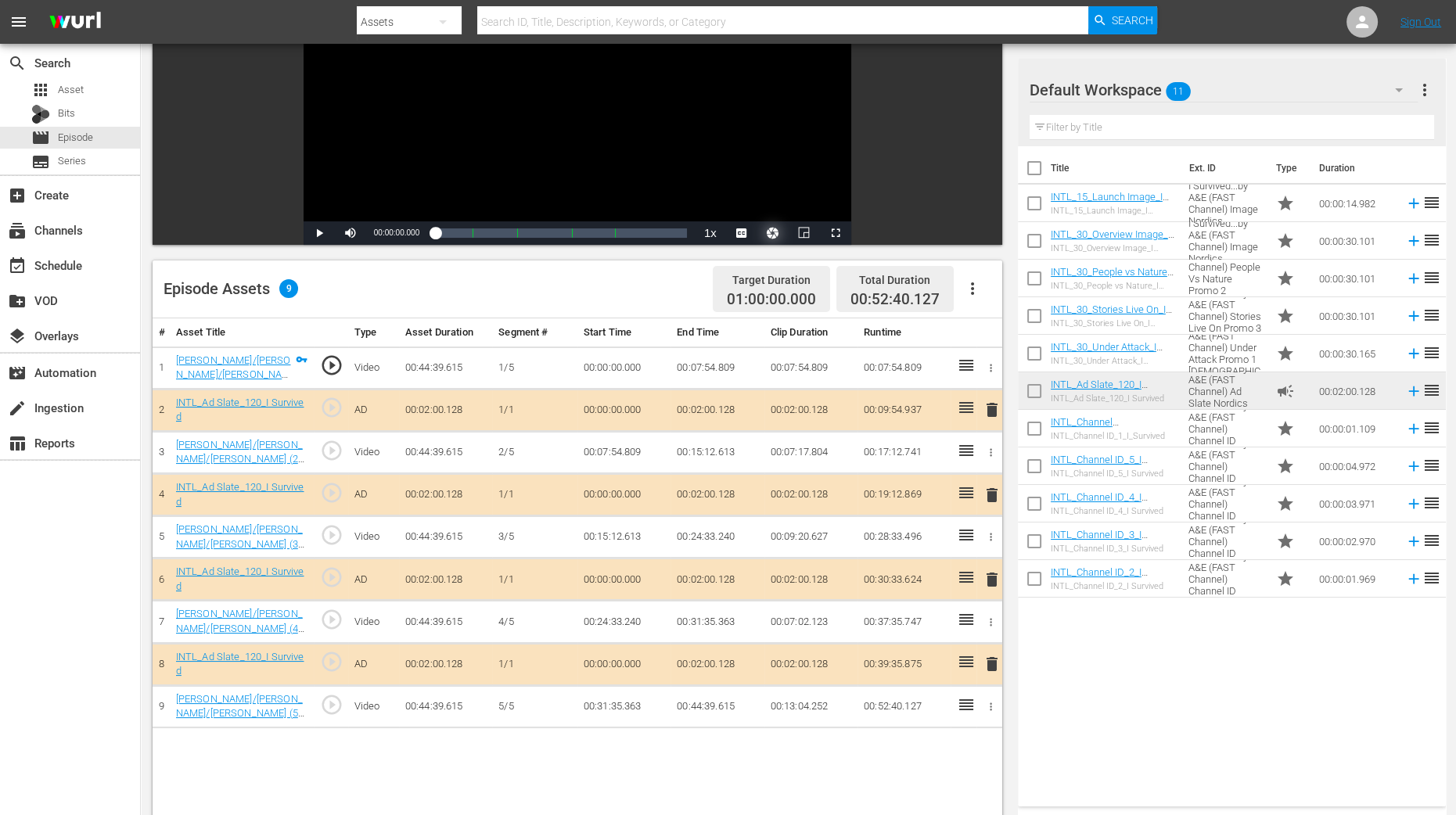
scroll to position [195, 0]
click at [991, 491] on span "delete" at bounding box center [992, 495] width 19 height 19
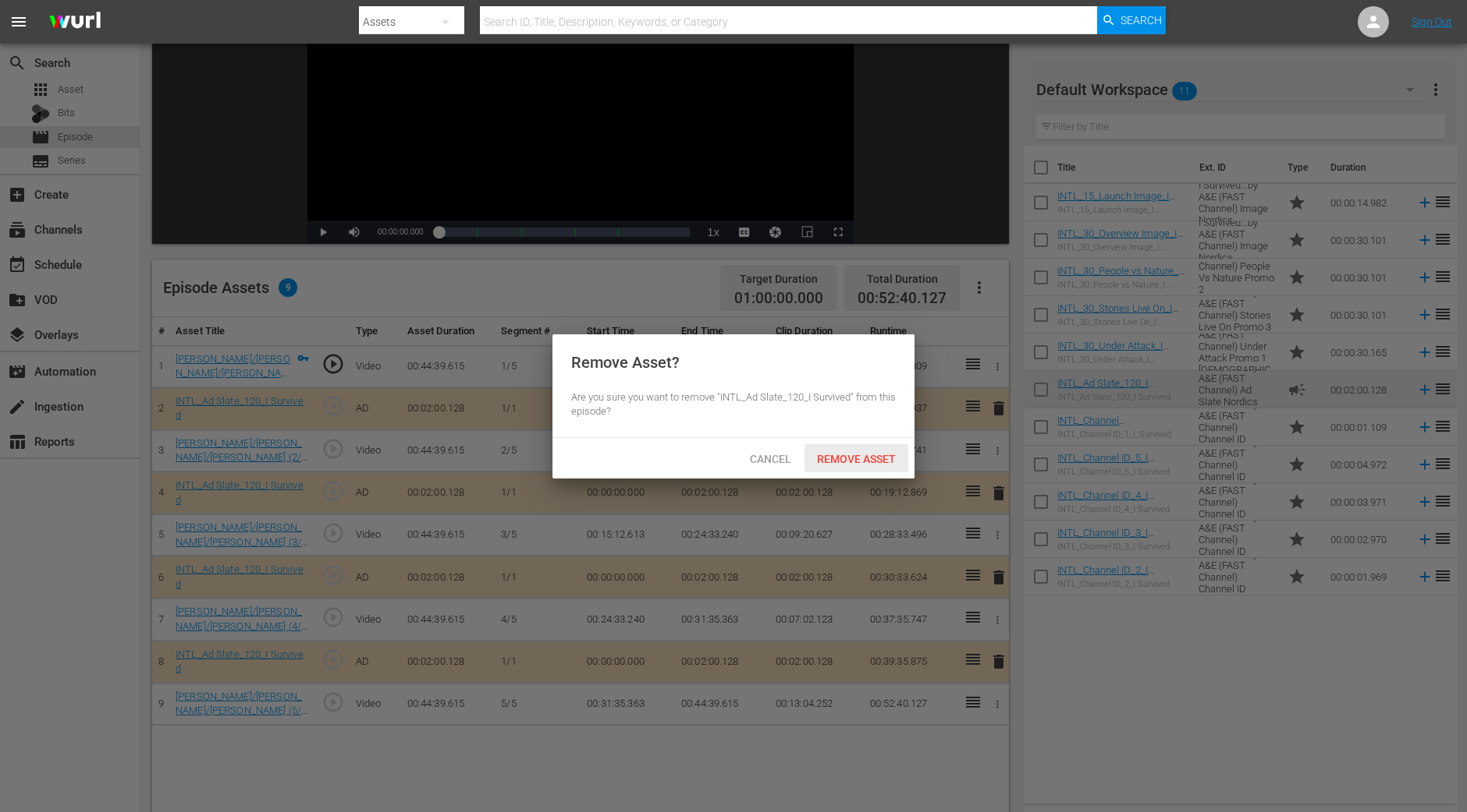
click at [886, 453] on span "Remove Asset" at bounding box center [855, 458] width 104 height 12
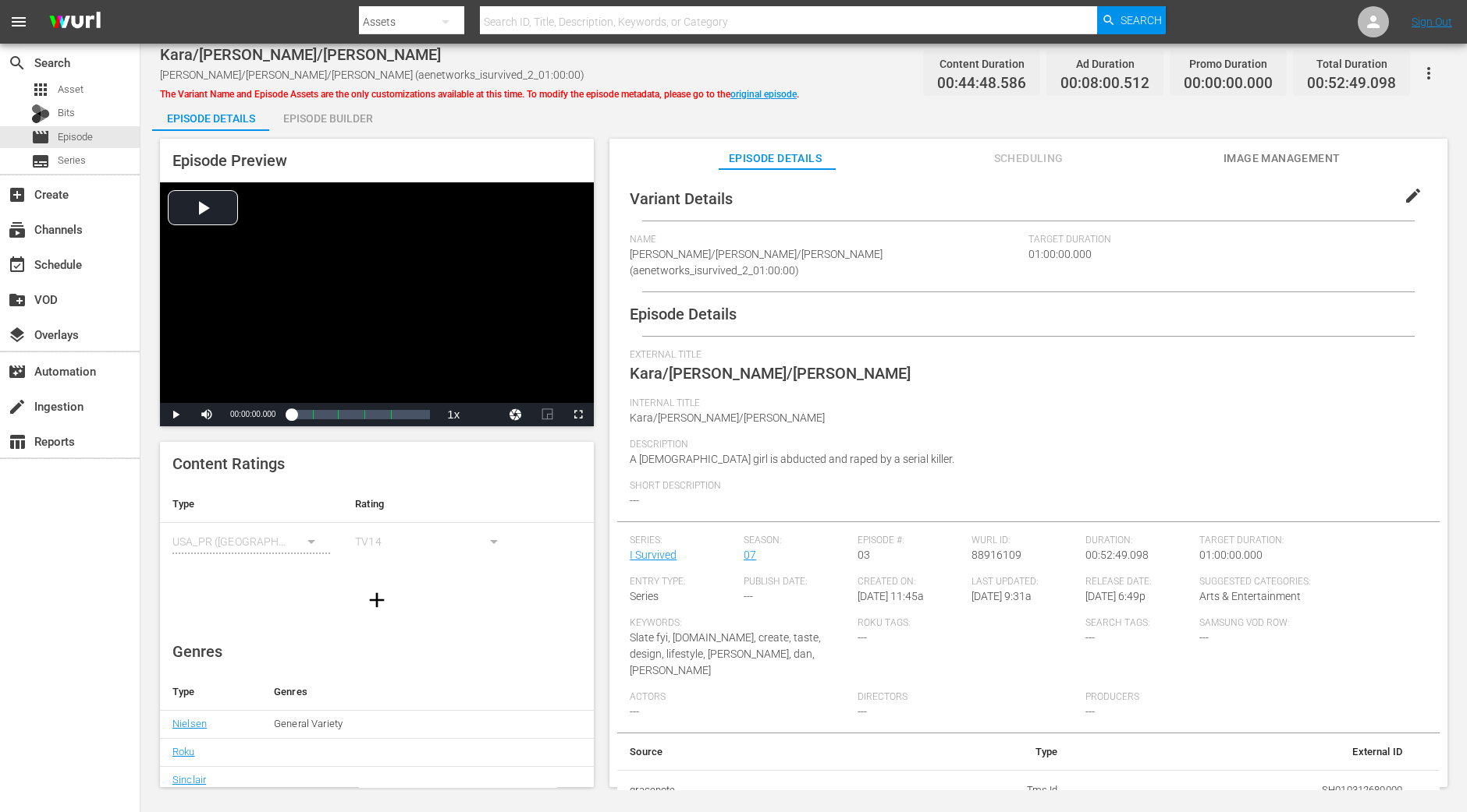
click at [319, 124] on div "Episode Builder" at bounding box center [327, 118] width 117 height 37
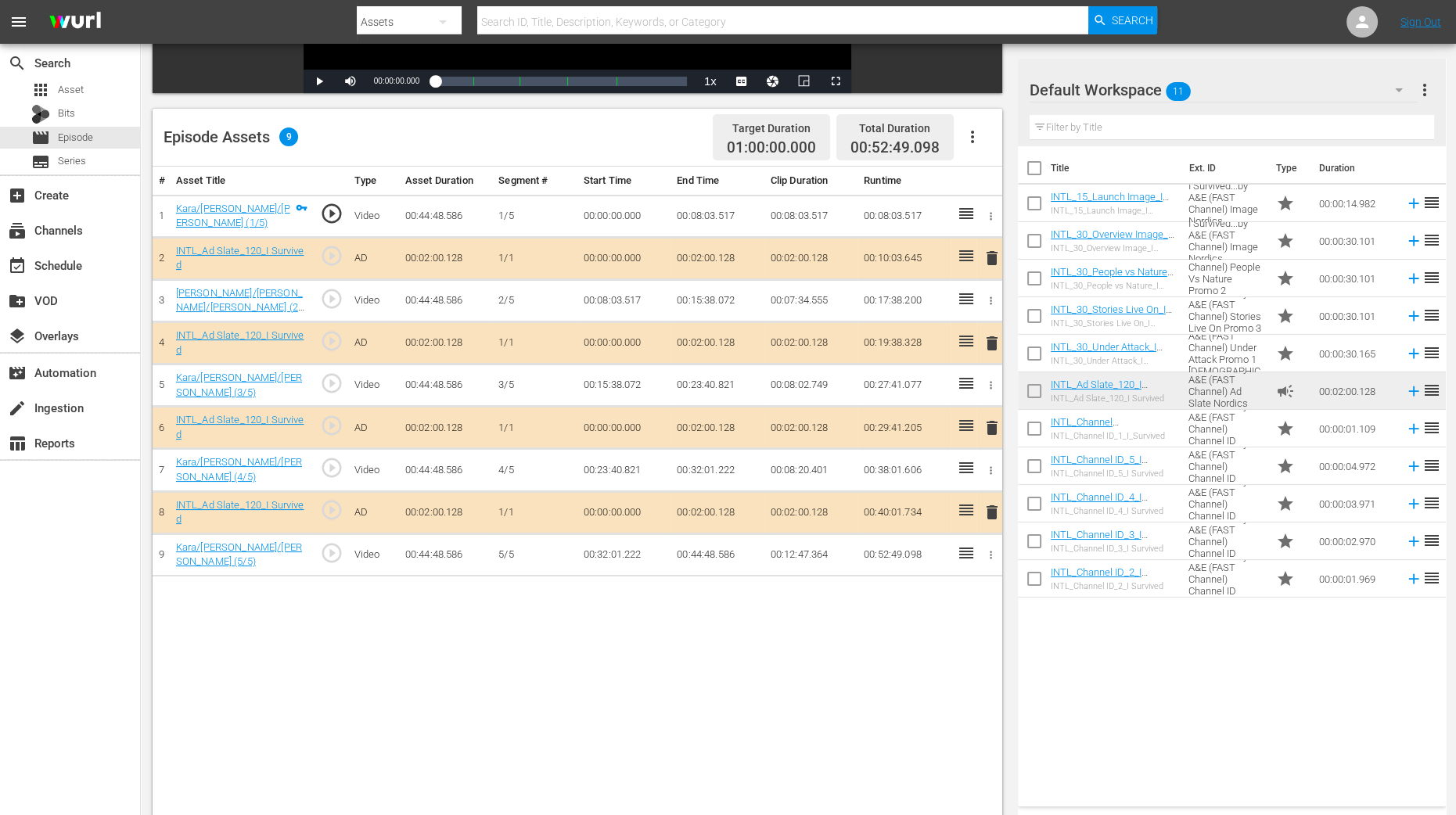
scroll to position [390, 0]
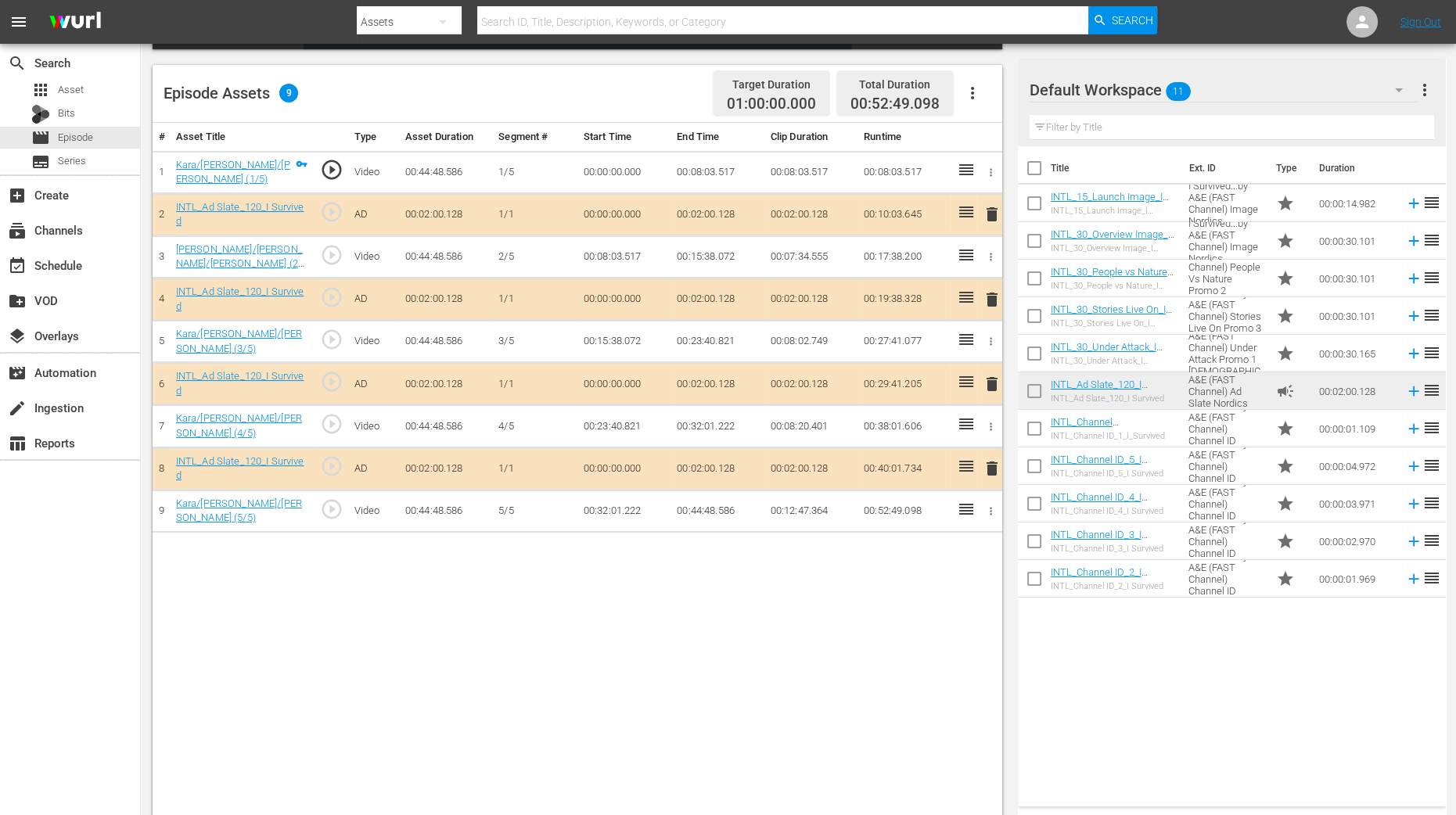
click at [989, 298] on span "delete" at bounding box center [992, 300] width 19 height 19
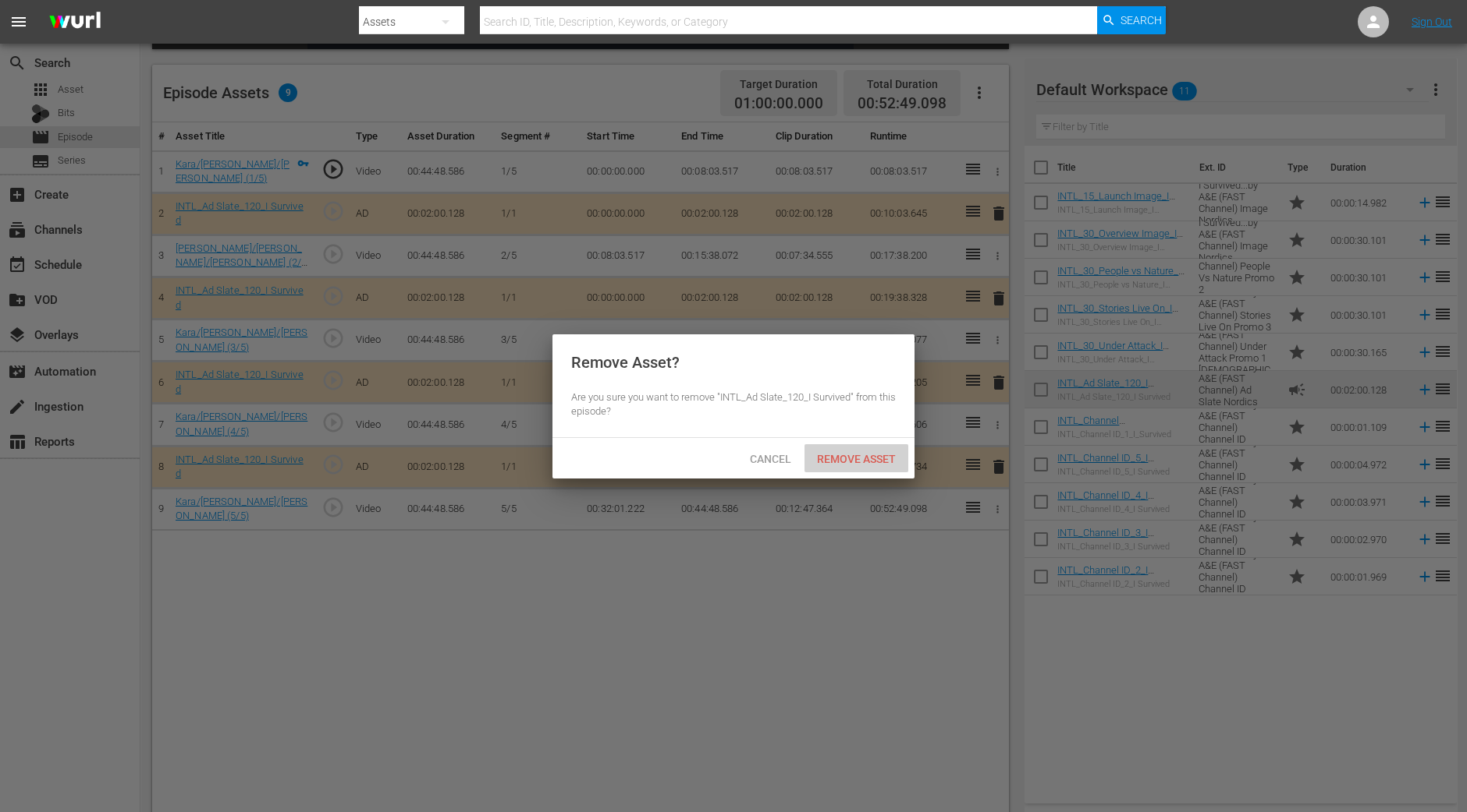
click at [869, 463] on span "Remove Asset" at bounding box center [855, 458] width 104 height 12
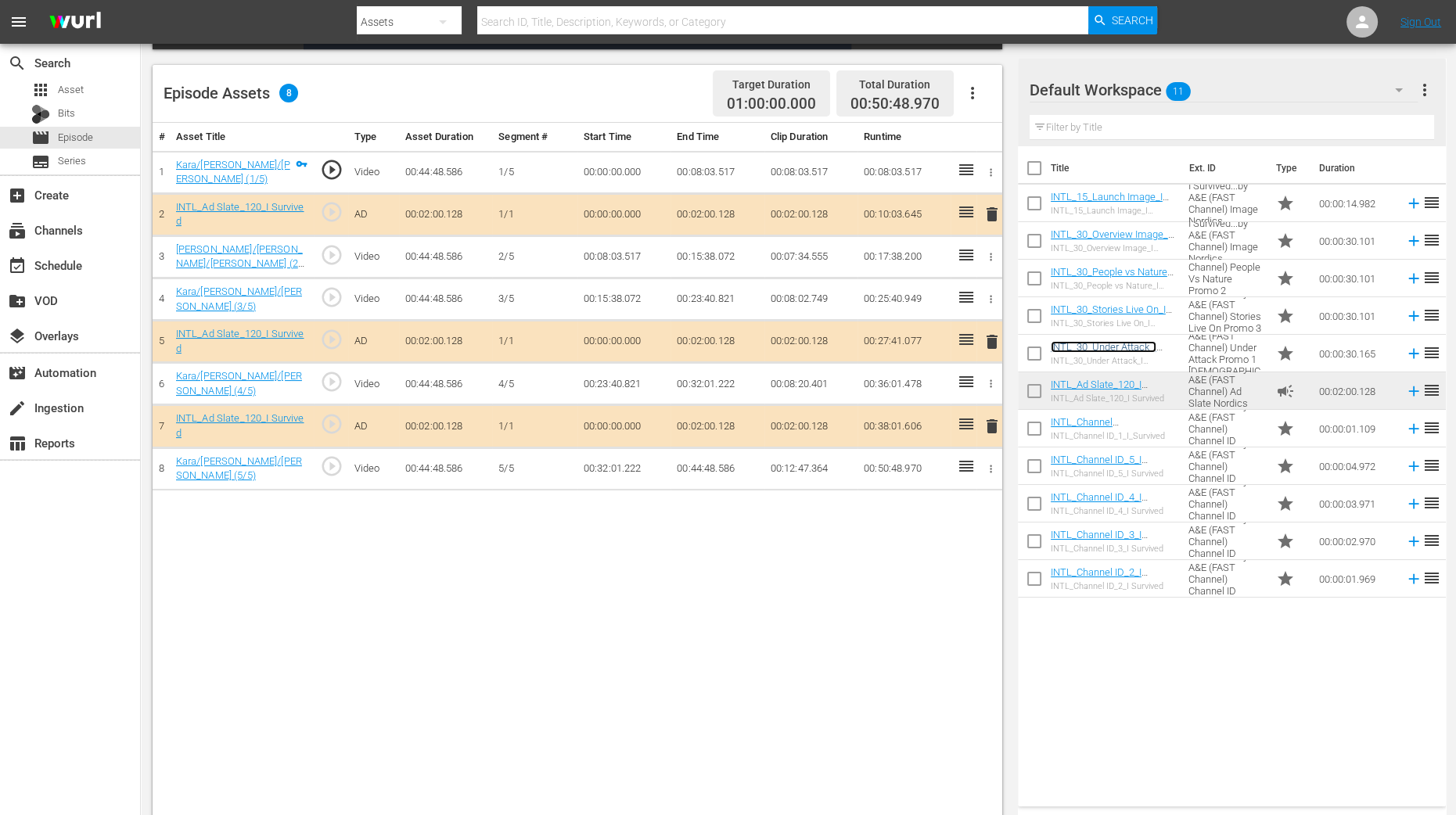
click at [1119, 342] on link "INTL_30_Under Attack_I Survived_ Promo" at bounding box center [1103, 353] width 106 height 24
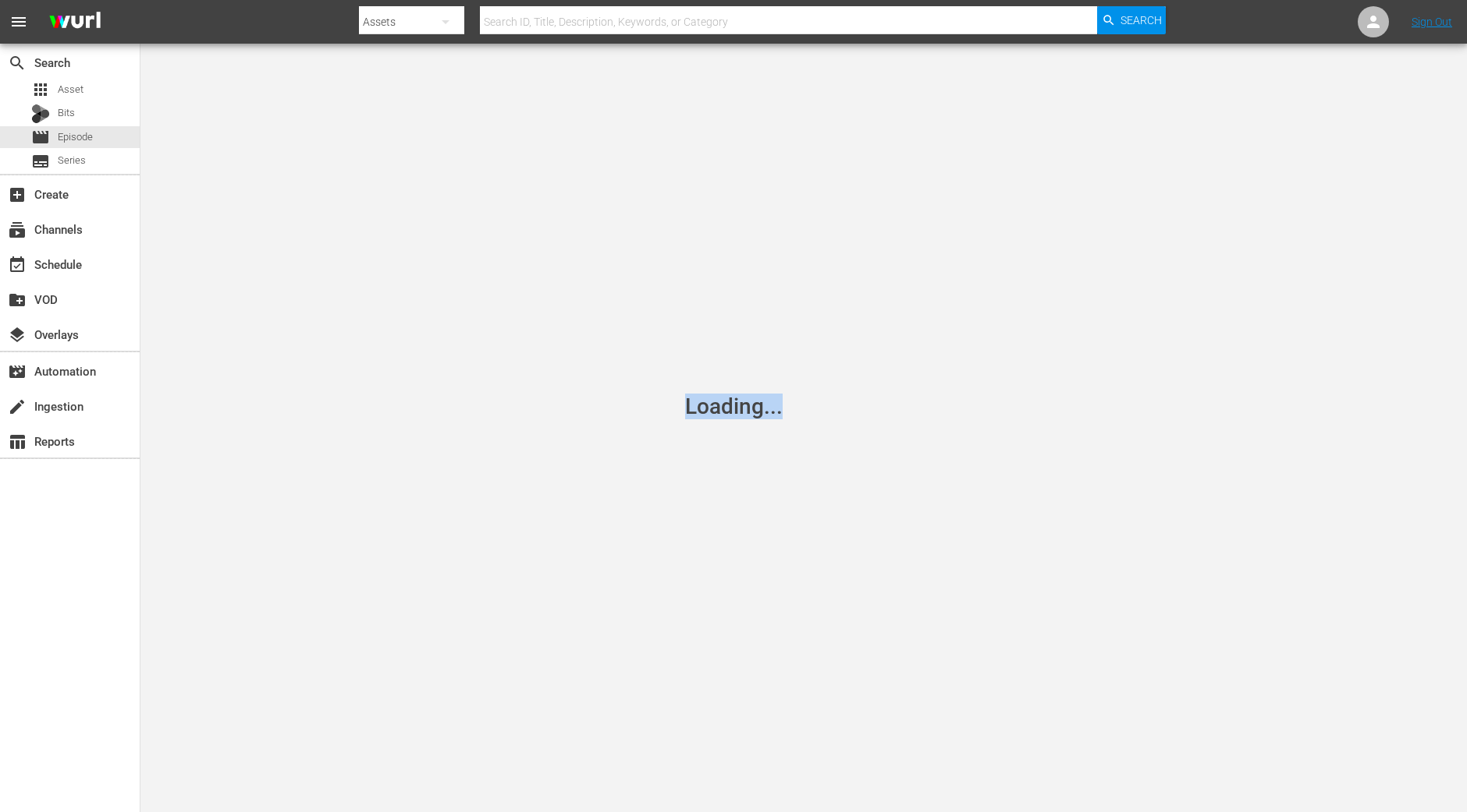
click at [734, 180] on div "Loading..." at bounding box center [734, 406] width 1467 height 812
drag, startPoint x: 732, startPoint y: 180, endPoint x: 692, endPoint y: 173, distance: 40.6
click at [731, 180] on div "Loading..." at bounding box center [734, 406] width 1467 height 812
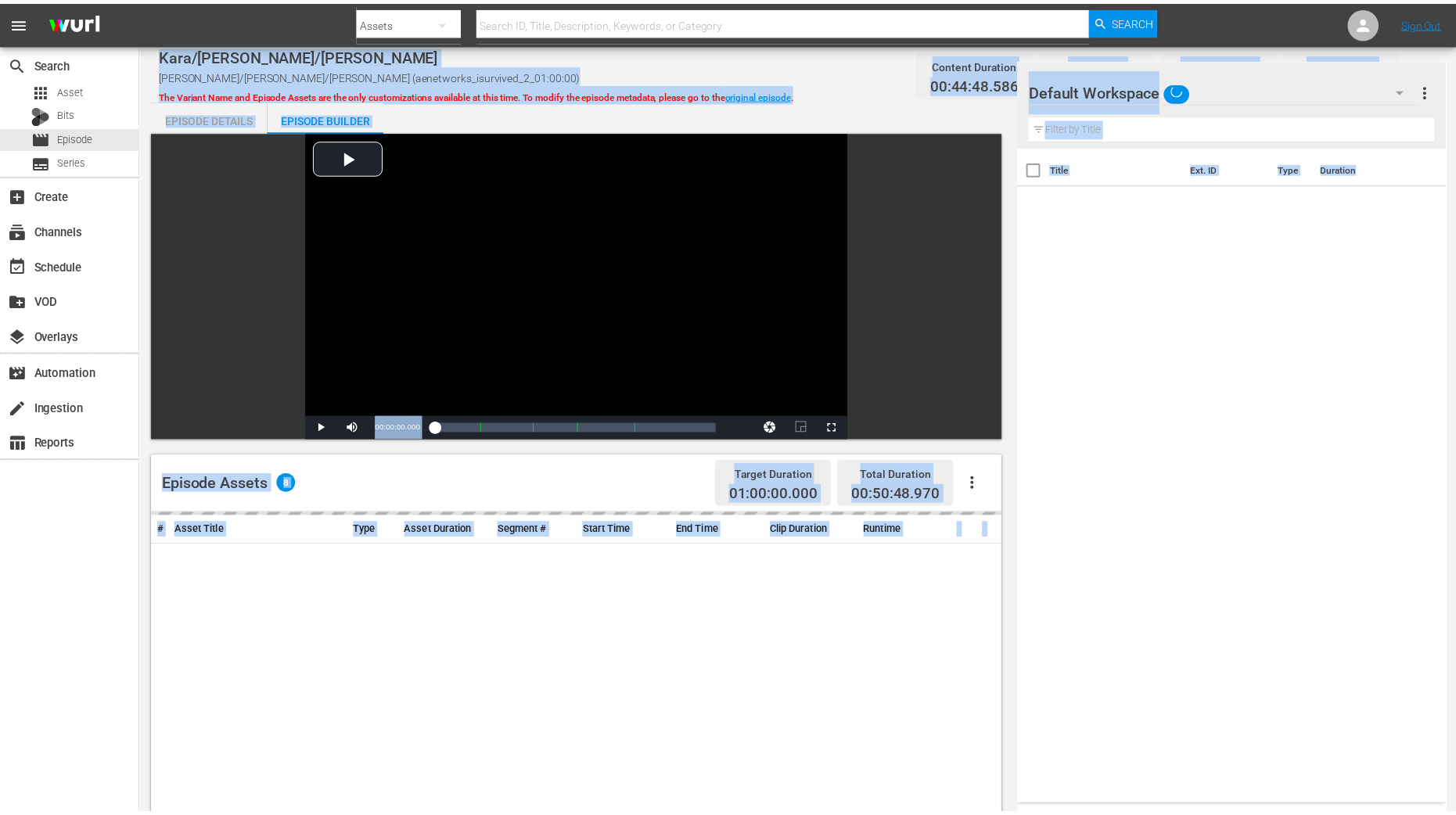
scroll to position [390, 0]
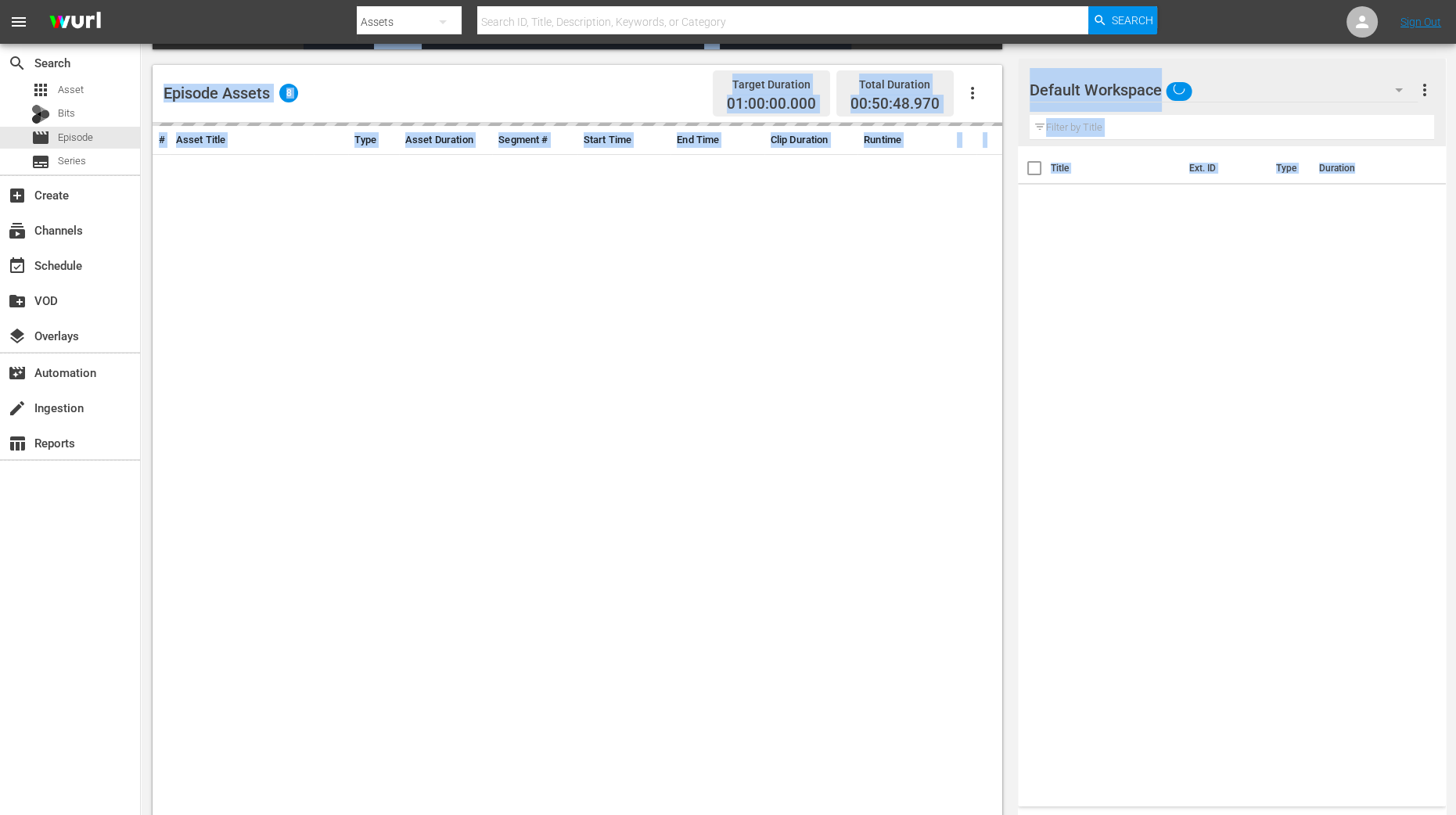
click at [146, 343] on div "Kara/Dan/Tamecka Kara/Dan/Tamecka (aenetworks_isurvived_2_01:00:00) The Variant…" at bounding box center [799, 243] width 1315 height 1180
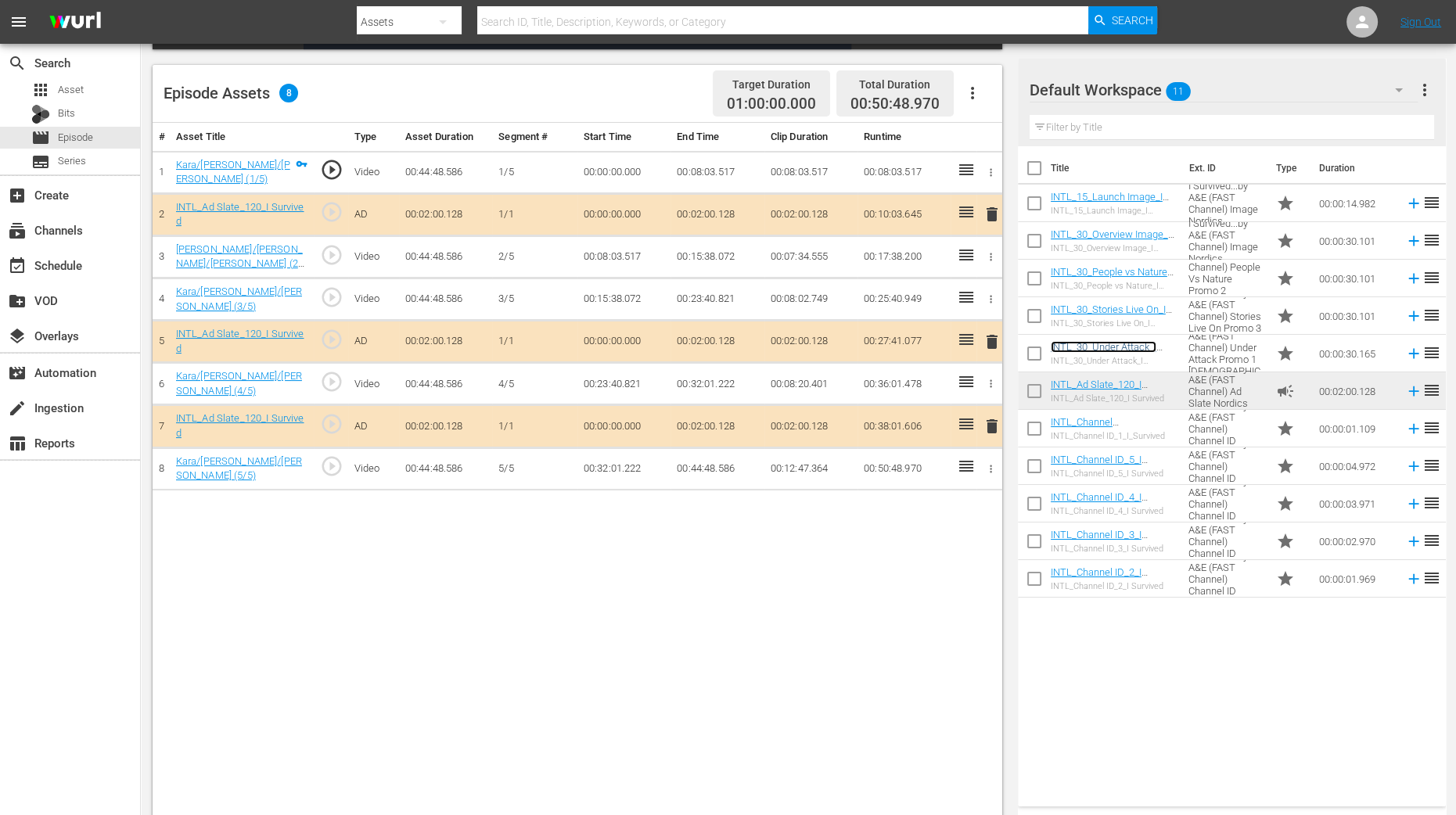
click at [1084, 352] on link "INTL_30_Under Attack_I Survived_ Promo" at bounding box center [1103, 353] width 106 height 24
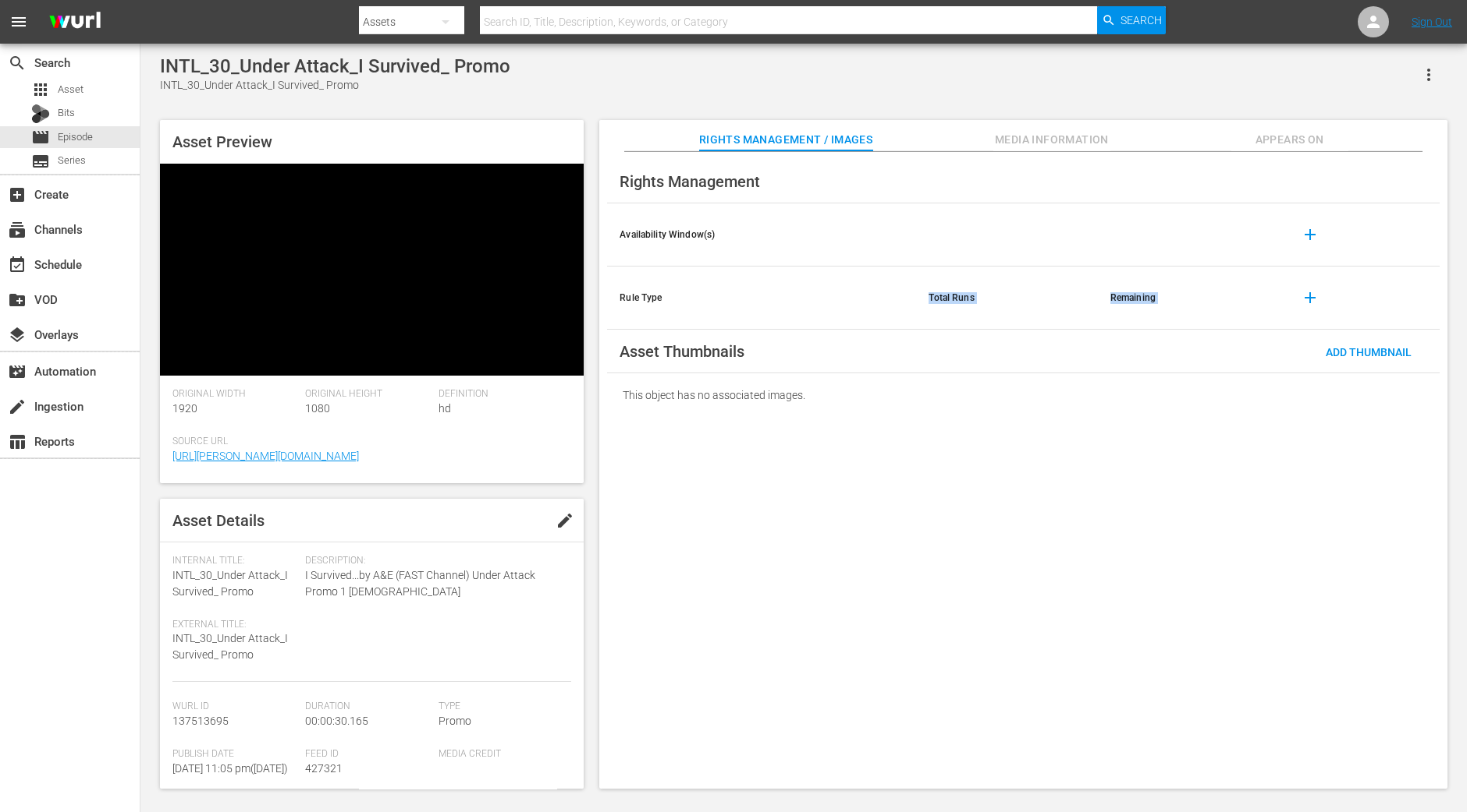
click at [821, 310] on div "Rights Management Availability Window(s) add Rule Type Total Runs Remaining add…" at bounding box center [1023, 471] width 848 height 638
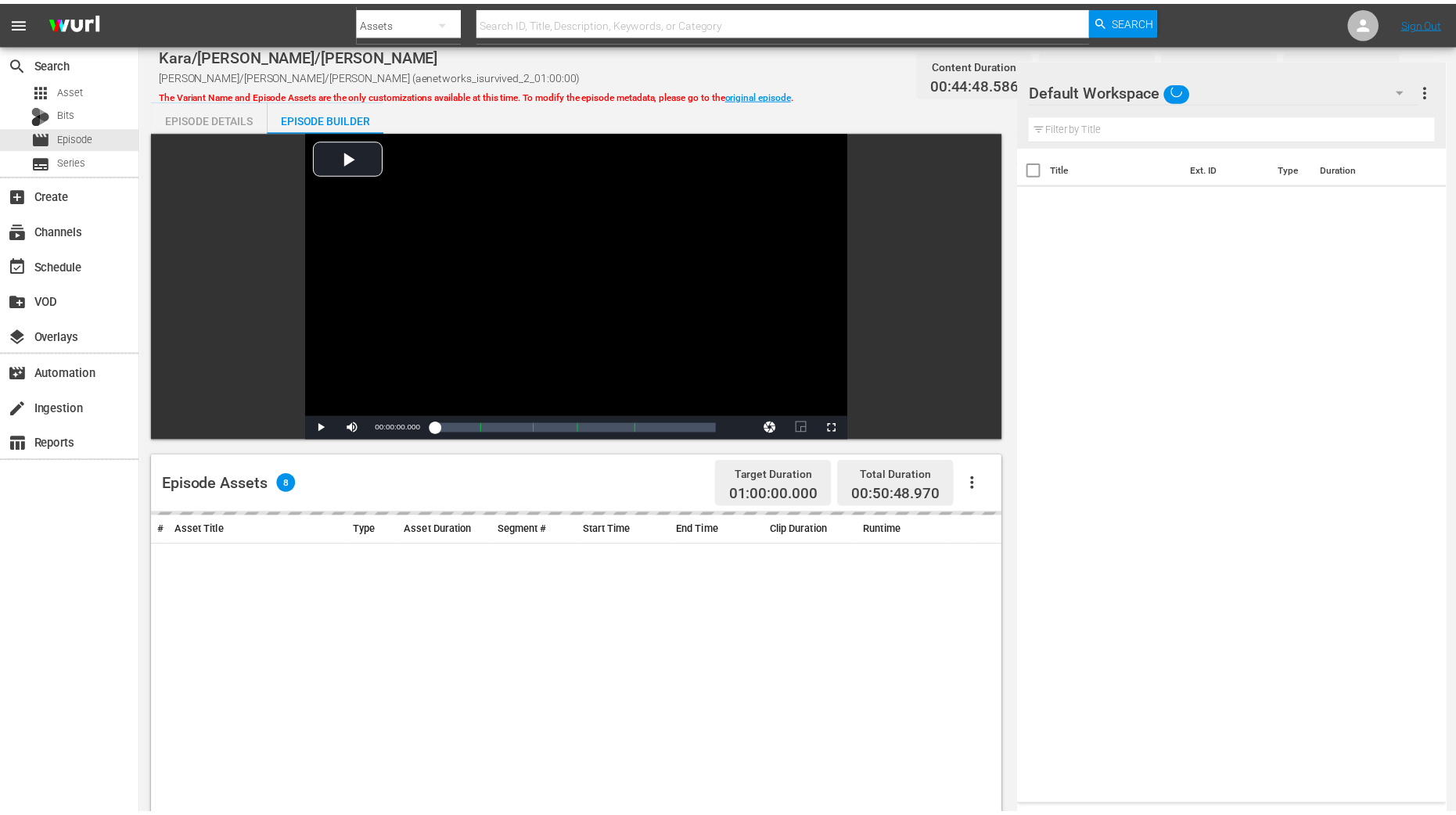
scroll to position [390, 0]
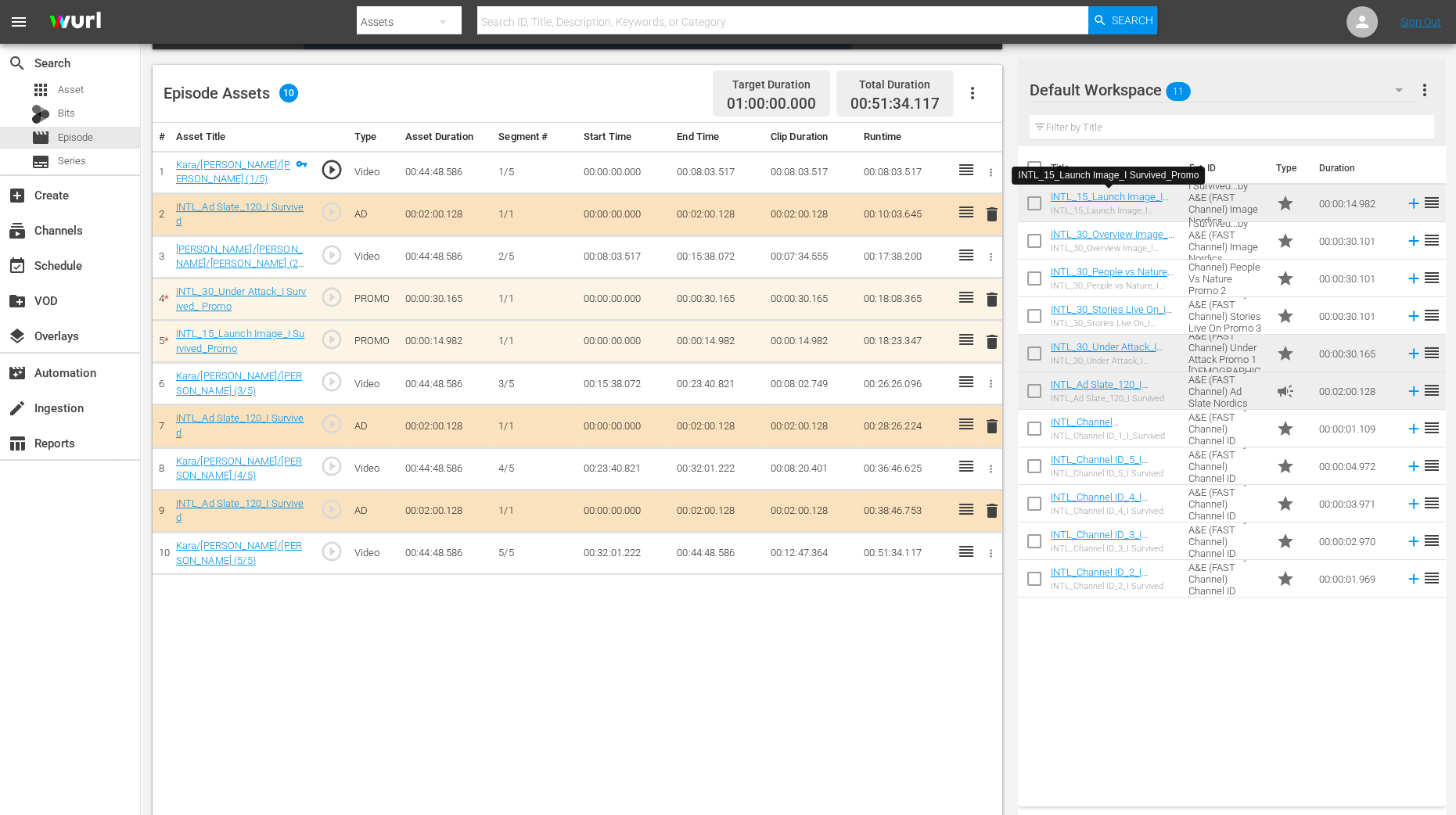
click at [994, 340] on span "delete" at bounding box center [992, 342] width 19 height 19
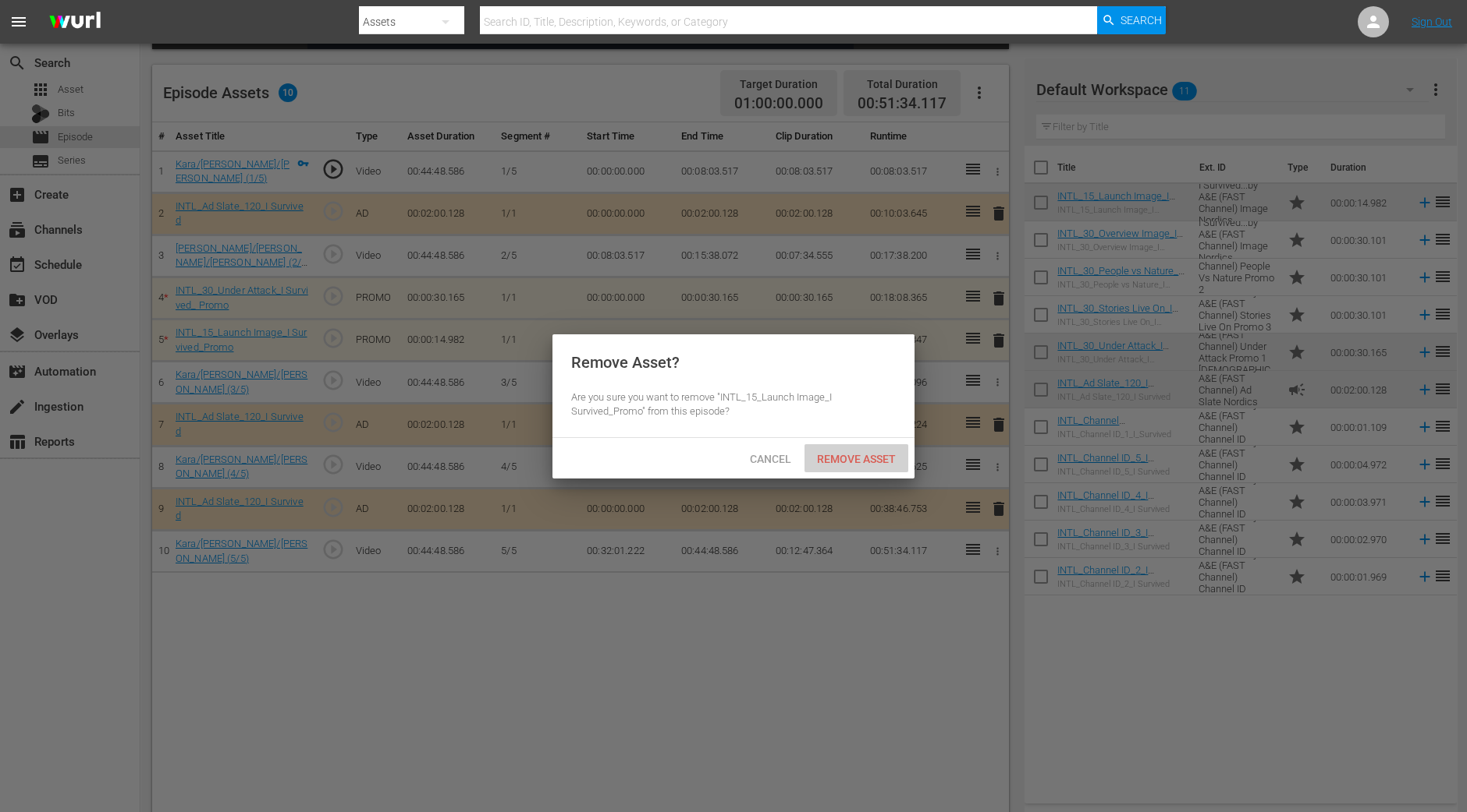
click at [874, 448] on div "Remove Asset" at bounding box center [855, 458] width 104 height 29
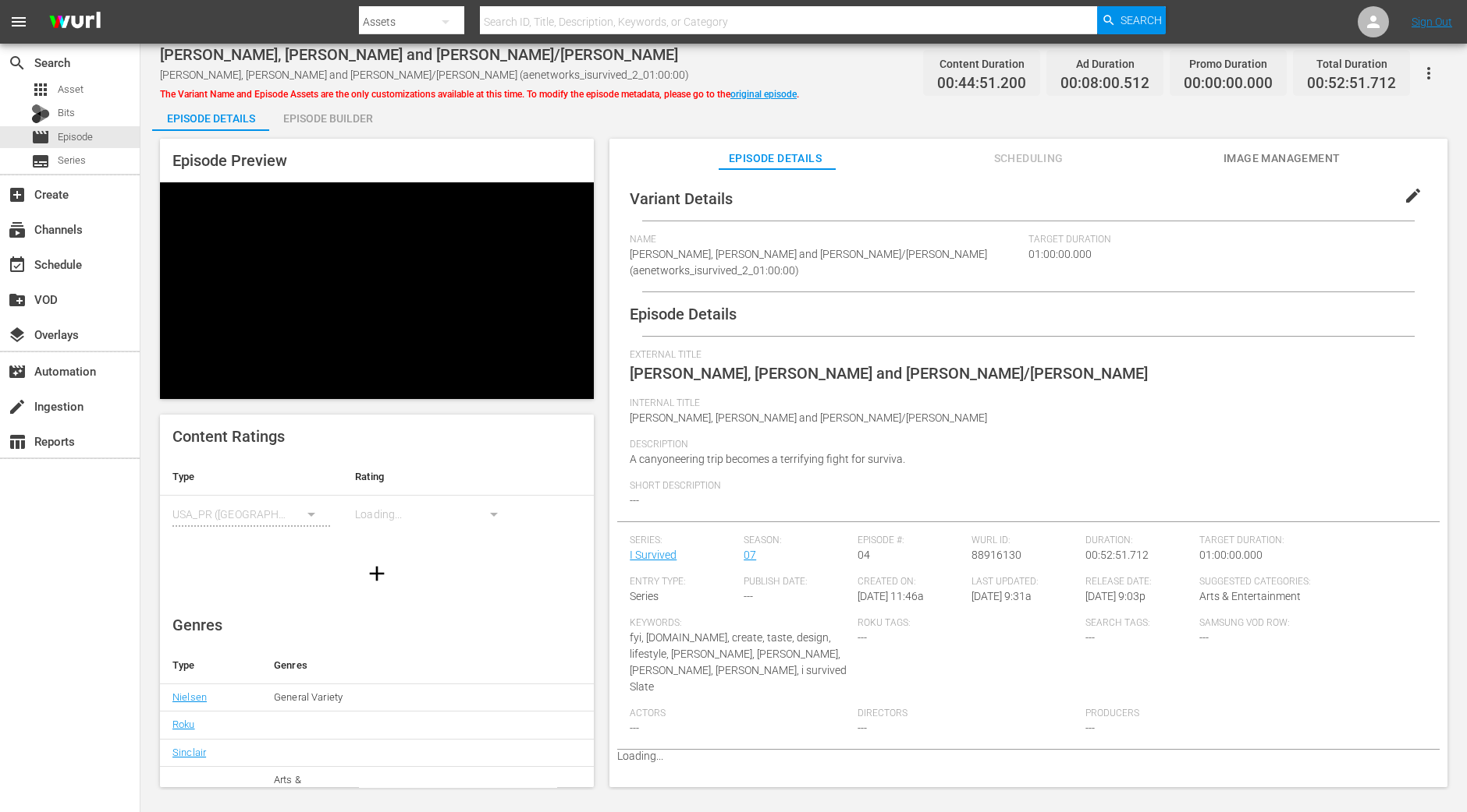
click at [355, 108] on div "Episode Builder" at bounding box center [327, 118] width 117 height 37
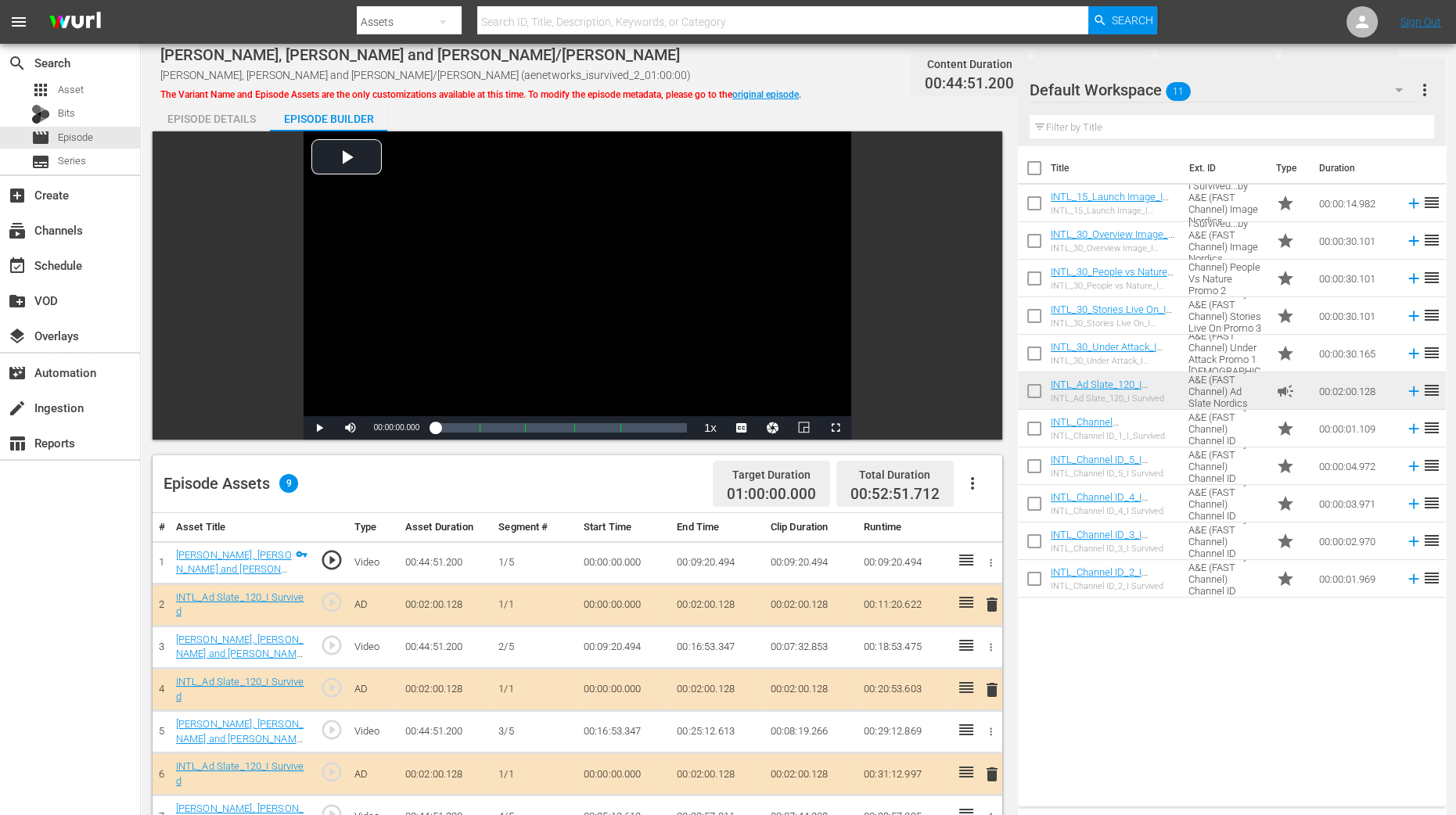
scroll to position [390, 0]
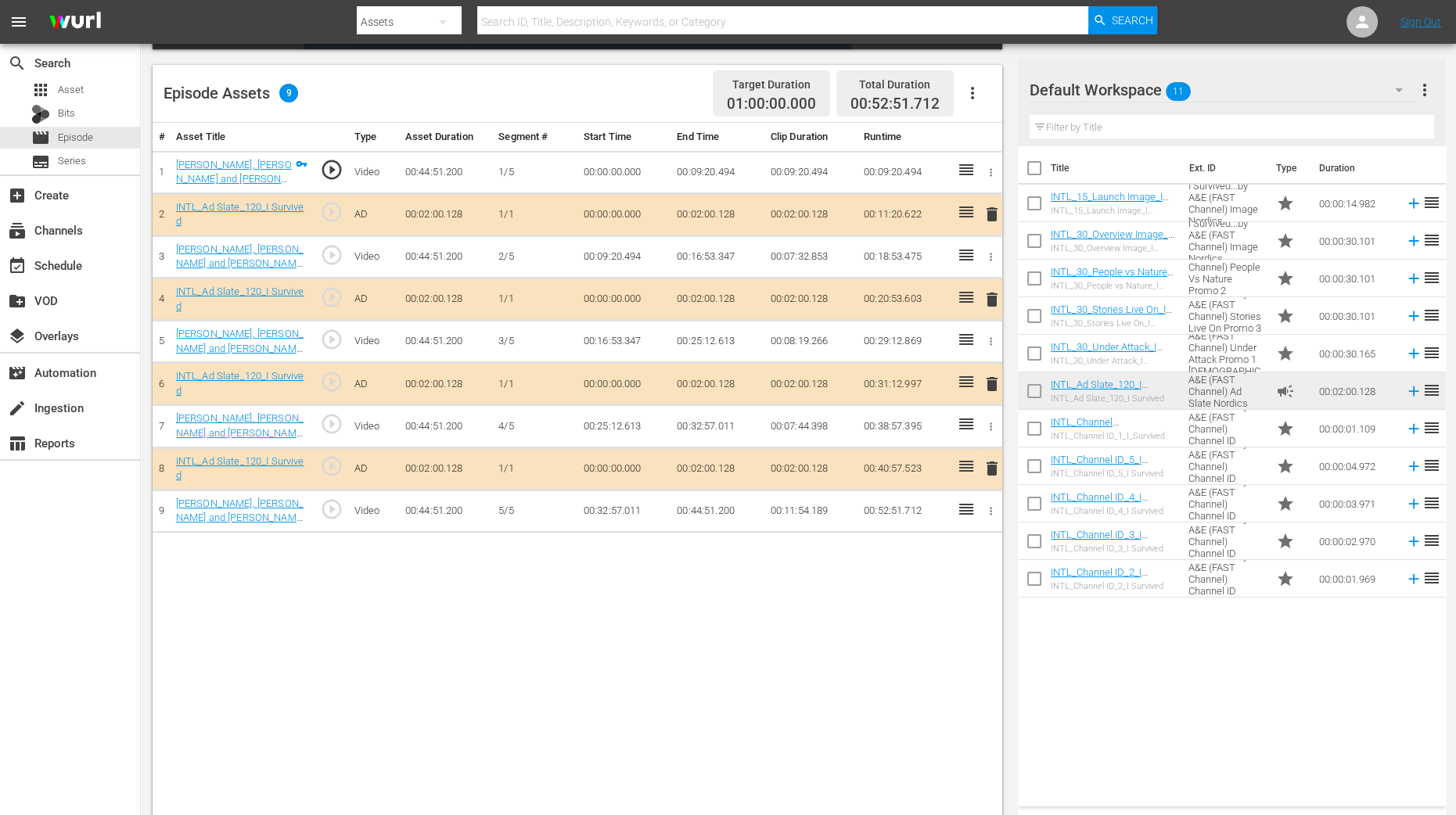
click at [993, 303] on span "delete" at bounding box center [992, 300] width 19 height 19
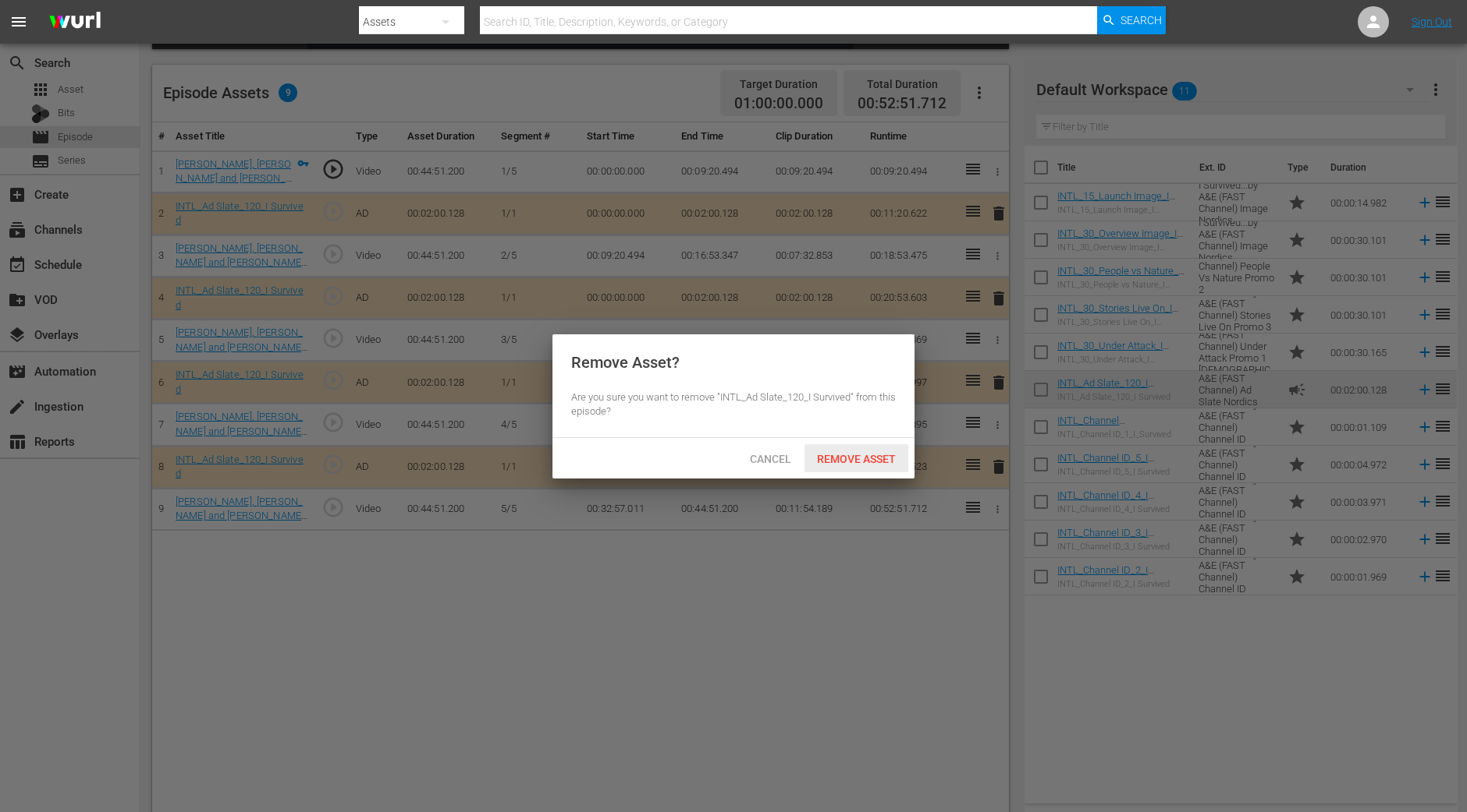
click at [866, 457] on span "Remove Asset" at bounding box center [855, 458] width 104 height 12
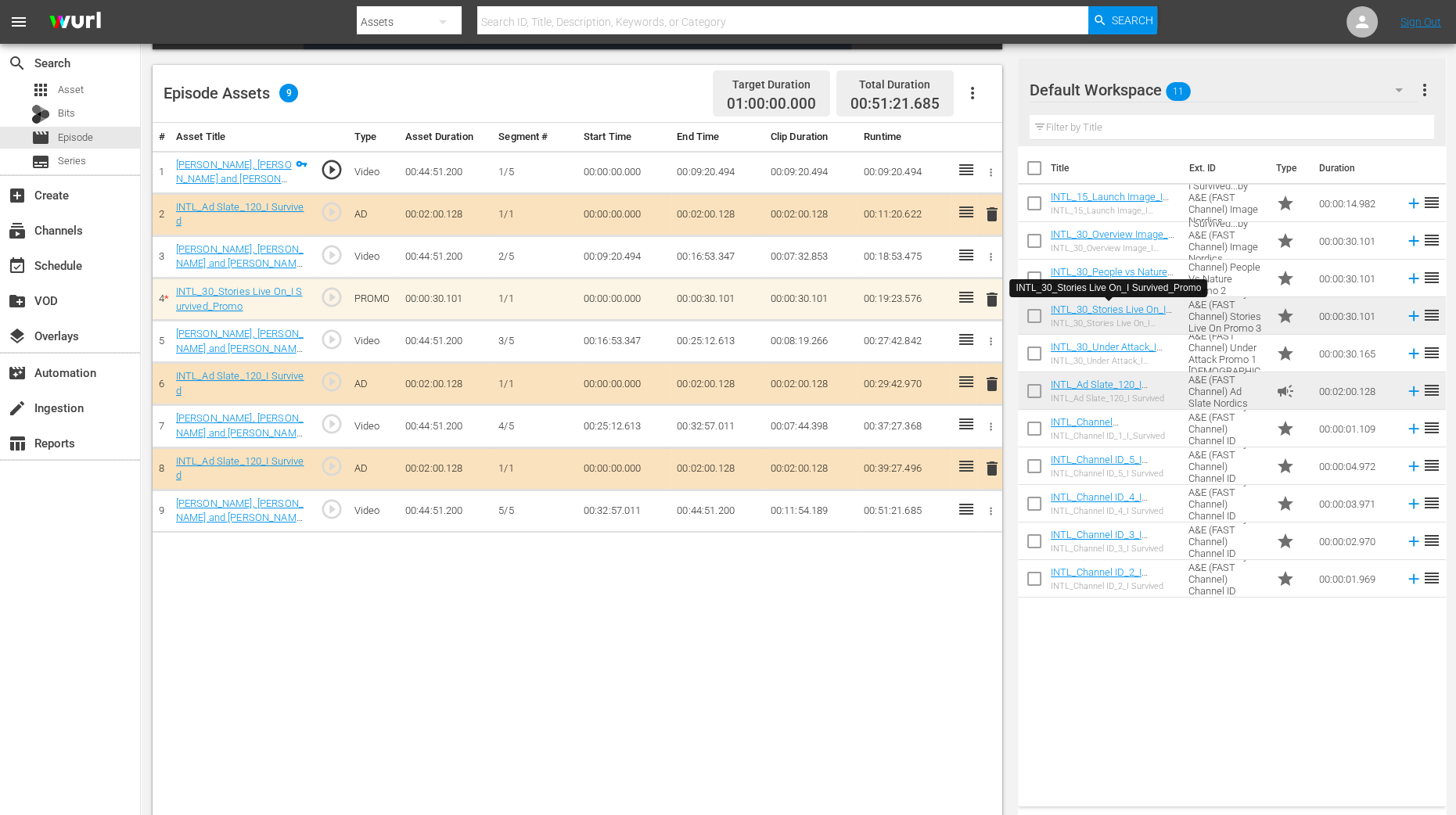
click at [1175, 652] on div "Title Ext. ID Type Duration INTL_15_Launch Image_I Survived_Promo INTL_15_Launc…" at bounding box center [1232, 472] width 428 height 654
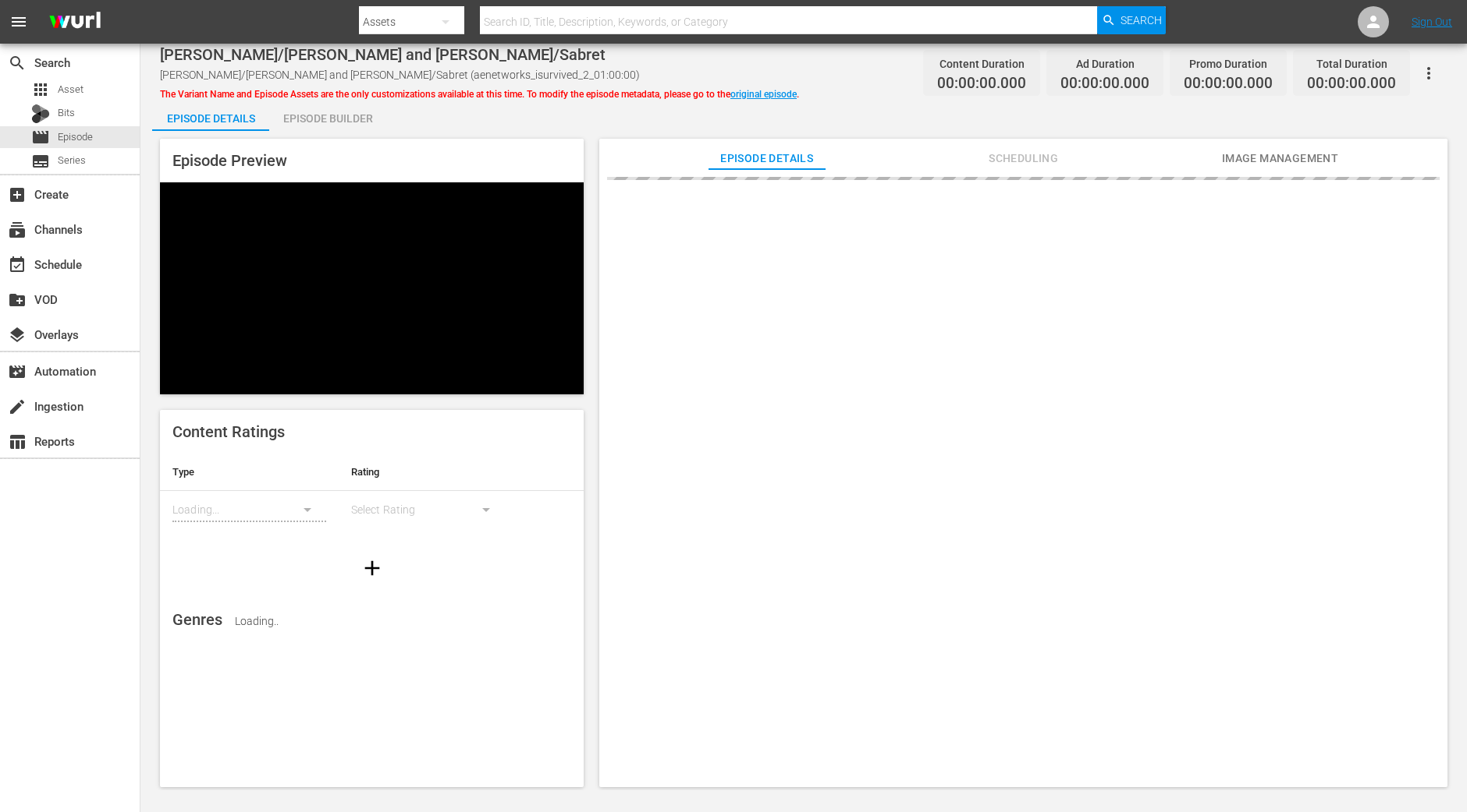
click at [356, 131] on div "Episode Preview Content Ratings Type Rating Loading... Select Rating Genres Loa…" at bounding box center [803, 466] width 1302 height 669
click at [354, 123] on div "Episode Builder" at bounding box center [327, 118] width 117 height 37
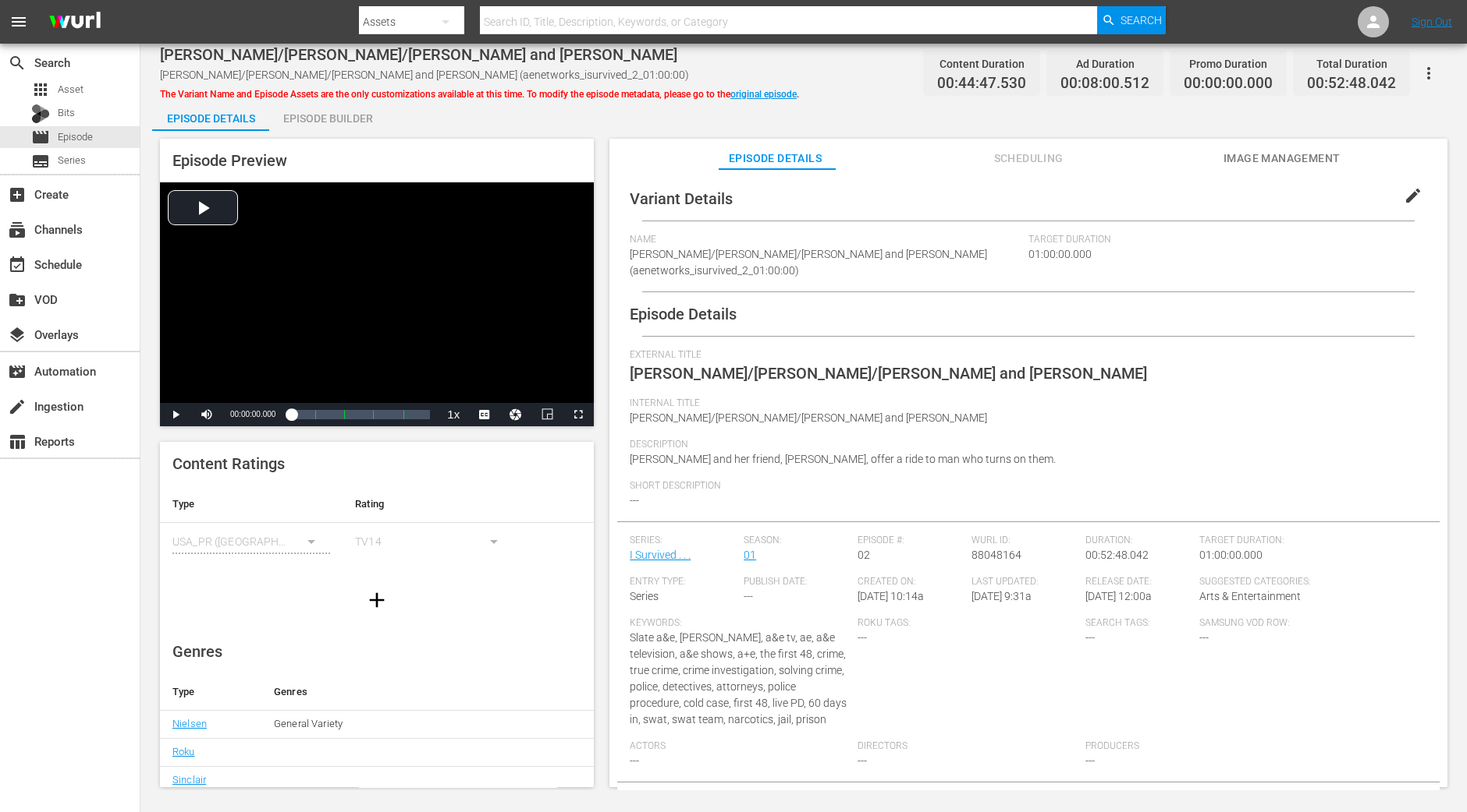
click at [359, 127] on div "Episode Builder" at bounding box center [327, 118] width 117 height 37
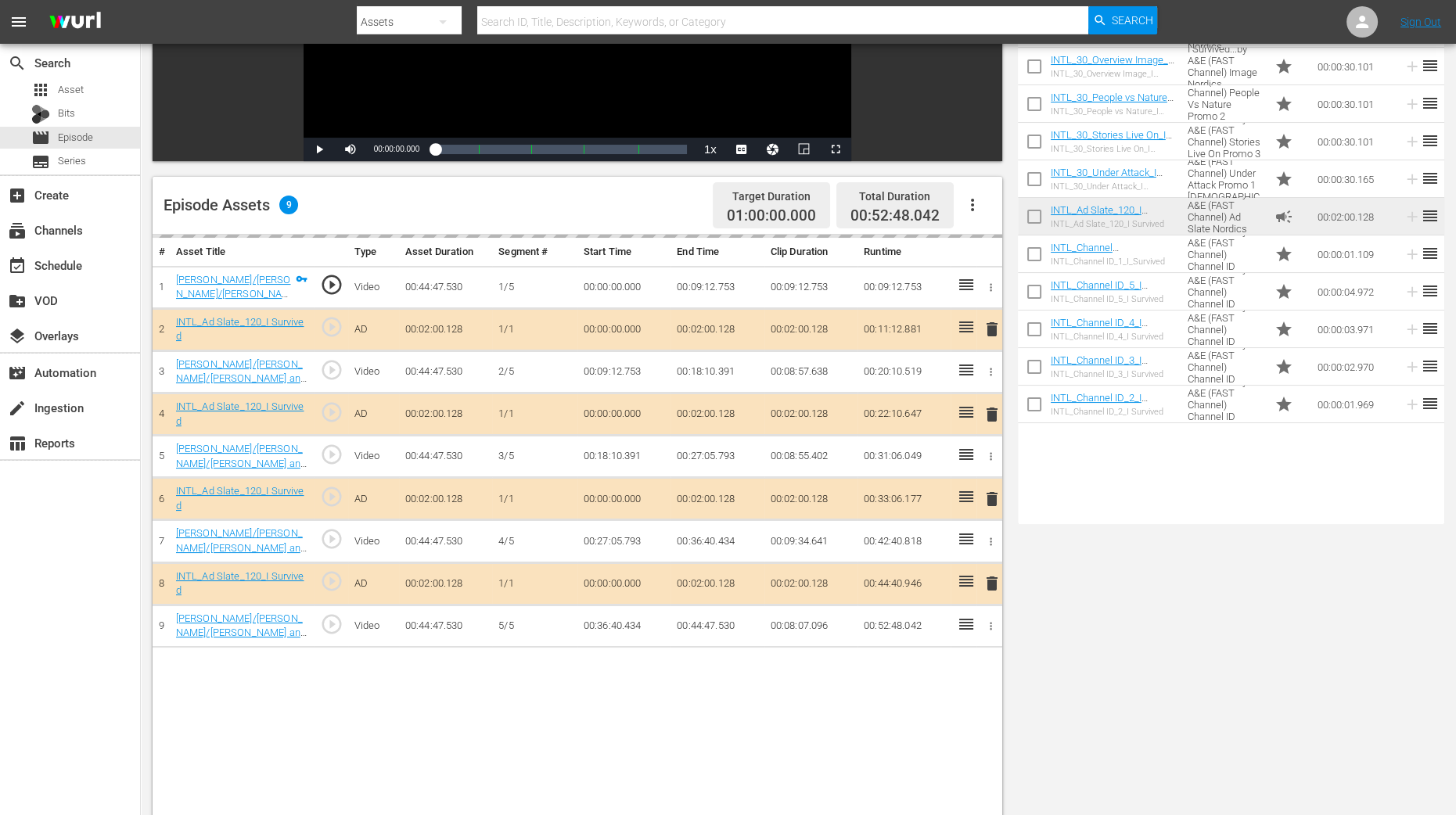
scroll to position [390, 0]
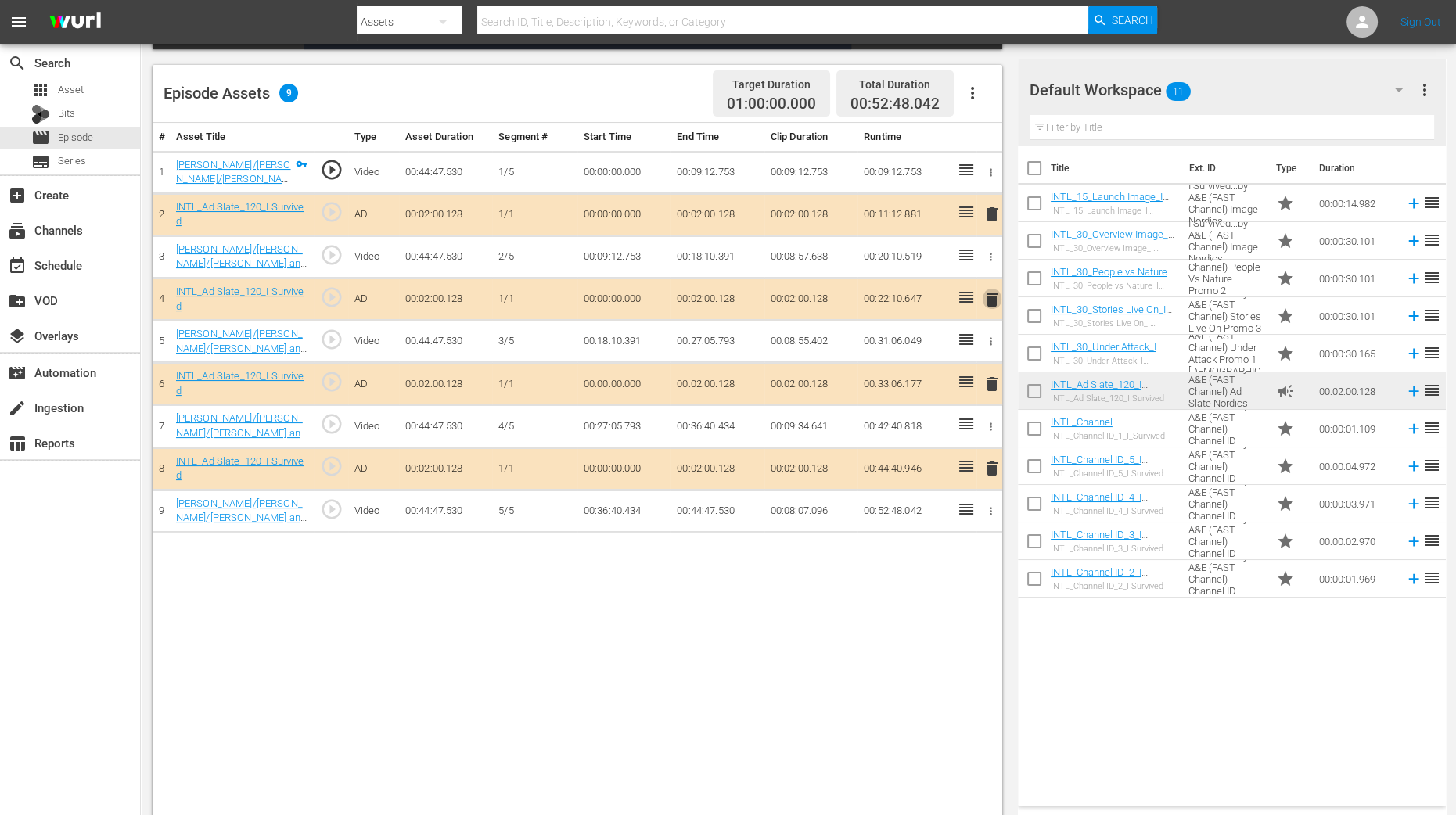
click at [994, 299] on span "delete" at bounding box center [992, 300] width 19 height 19
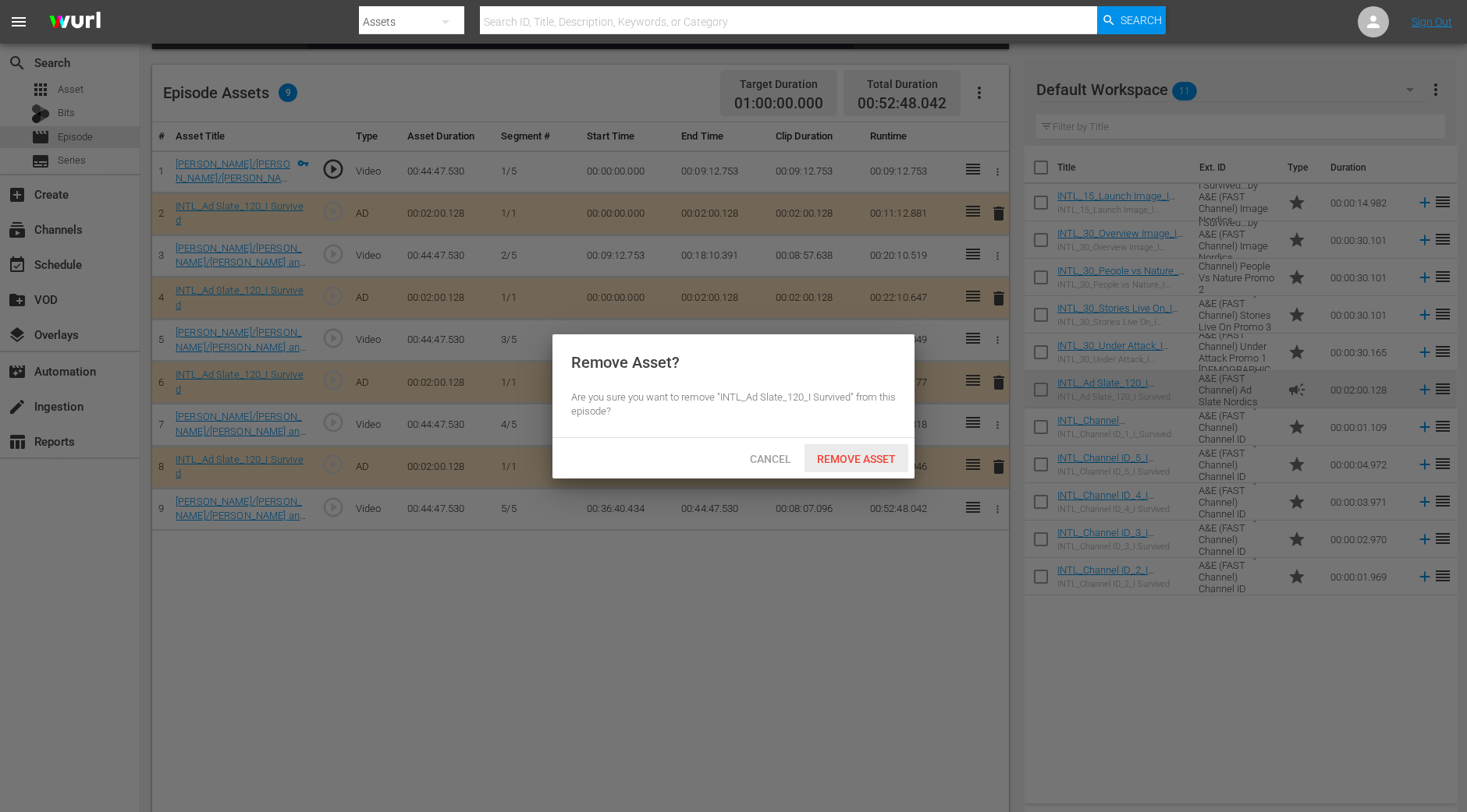
click at [838, 465] on div "Remove Asset" at bounding box center [855, 458] width 104 height 29
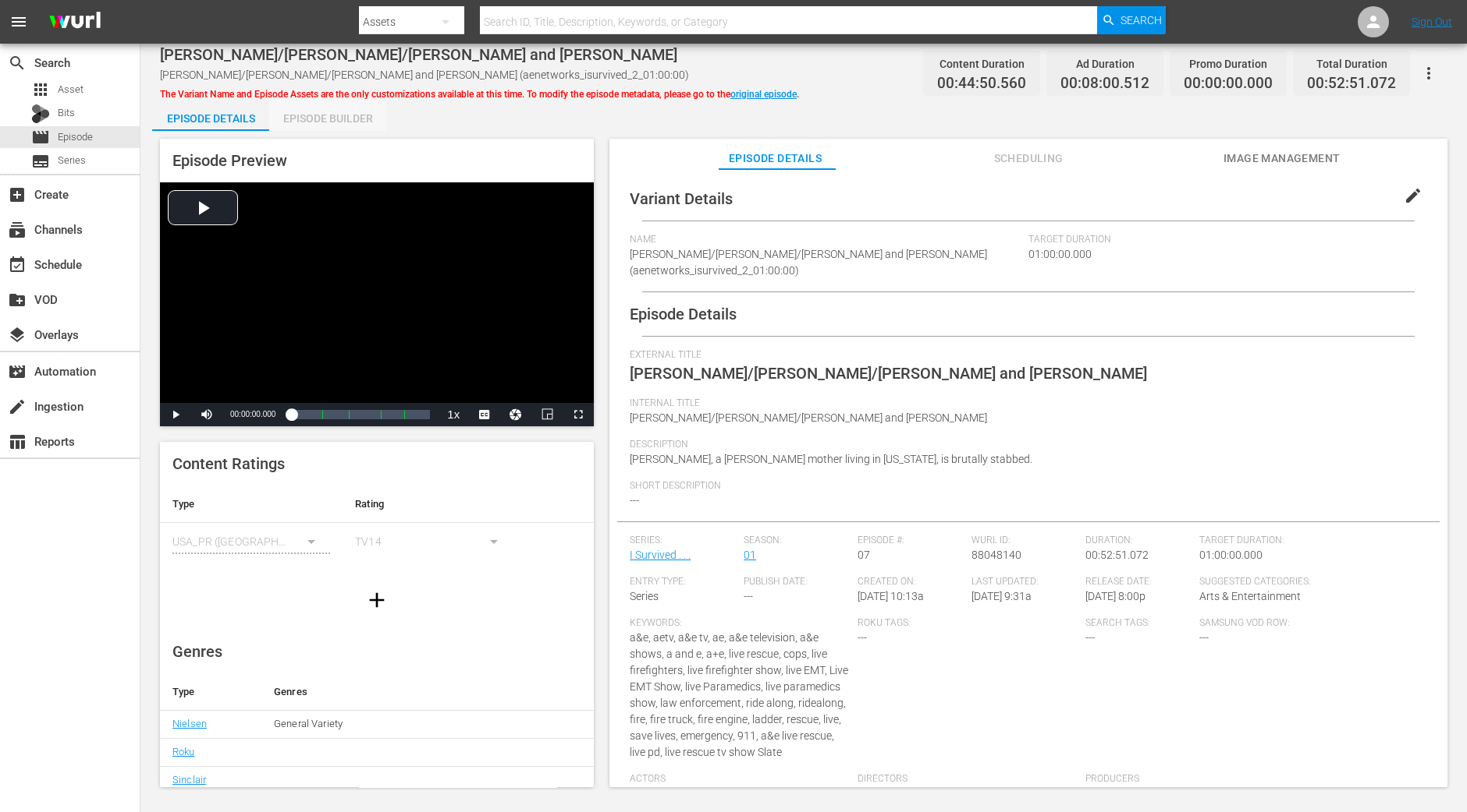
click at [339, 103] on div "Episode Builder" at bounding box center [327, 118] width 117 height 37
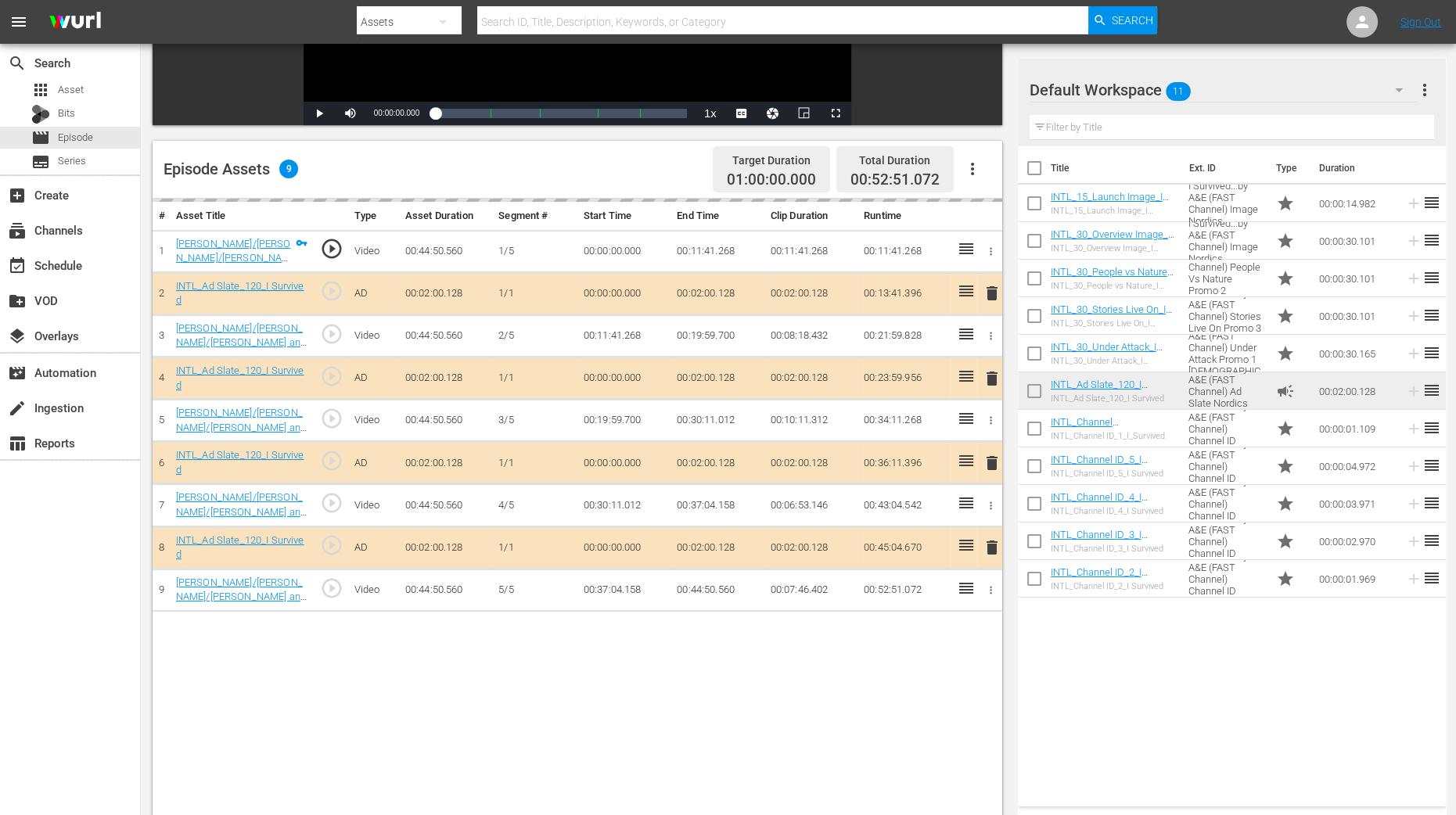
scroll to position [407, 0]
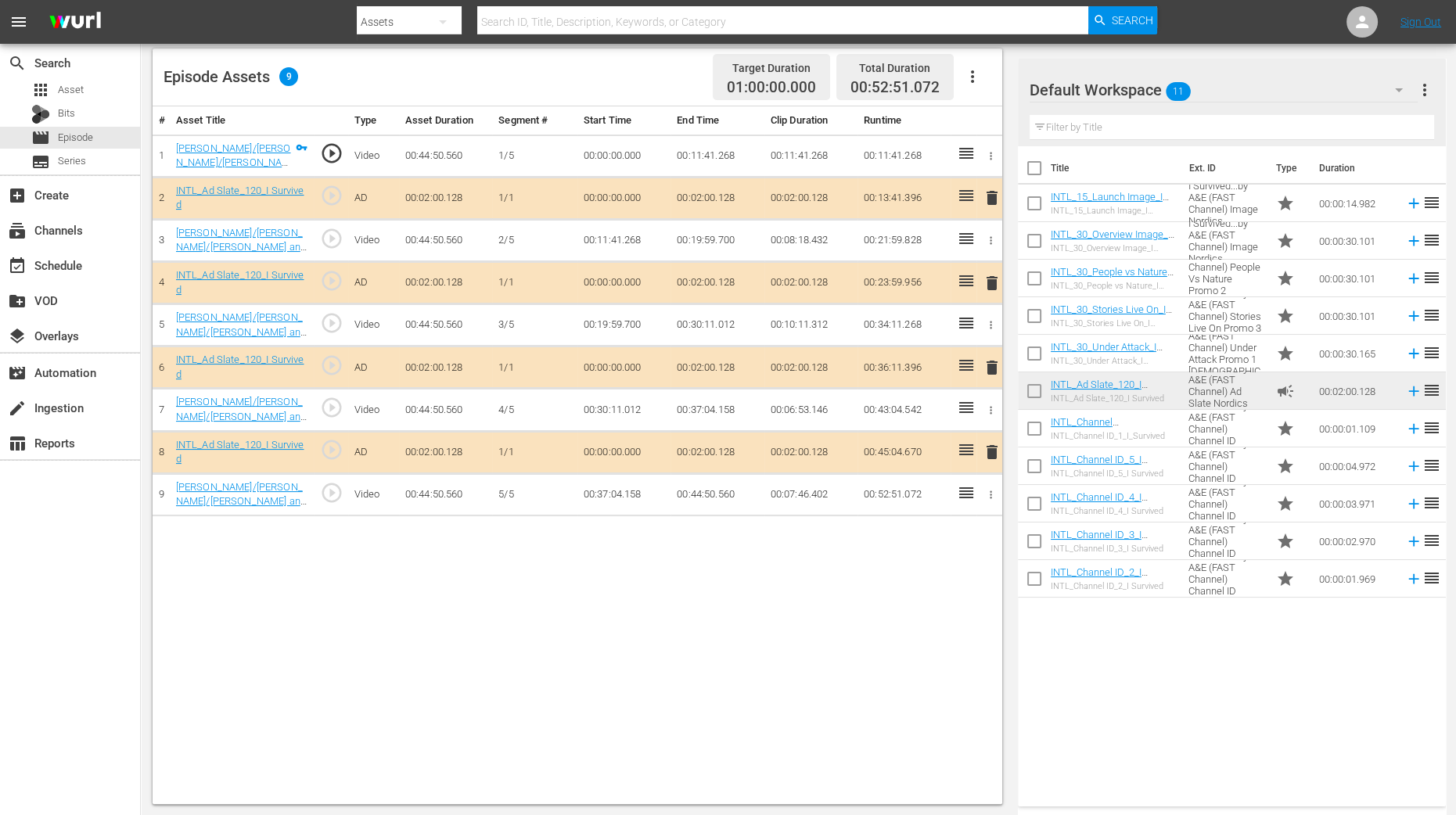
click at [992, 284] on span "delete" at bounding box center [992, 283] width 19 height 19
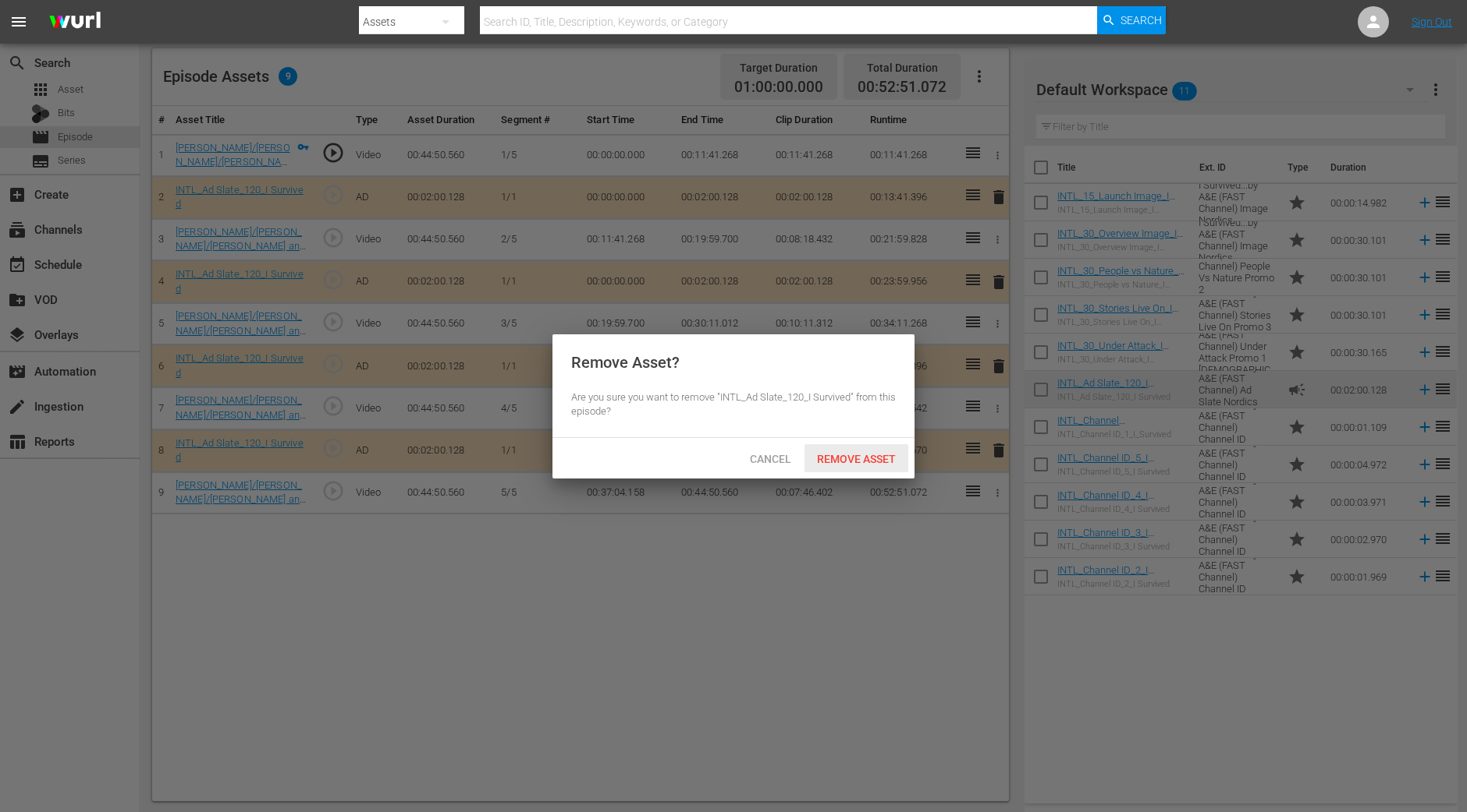
click at [862, 457] on span "Remove Asset" at bounding box center [855, 458] width 104 height 12
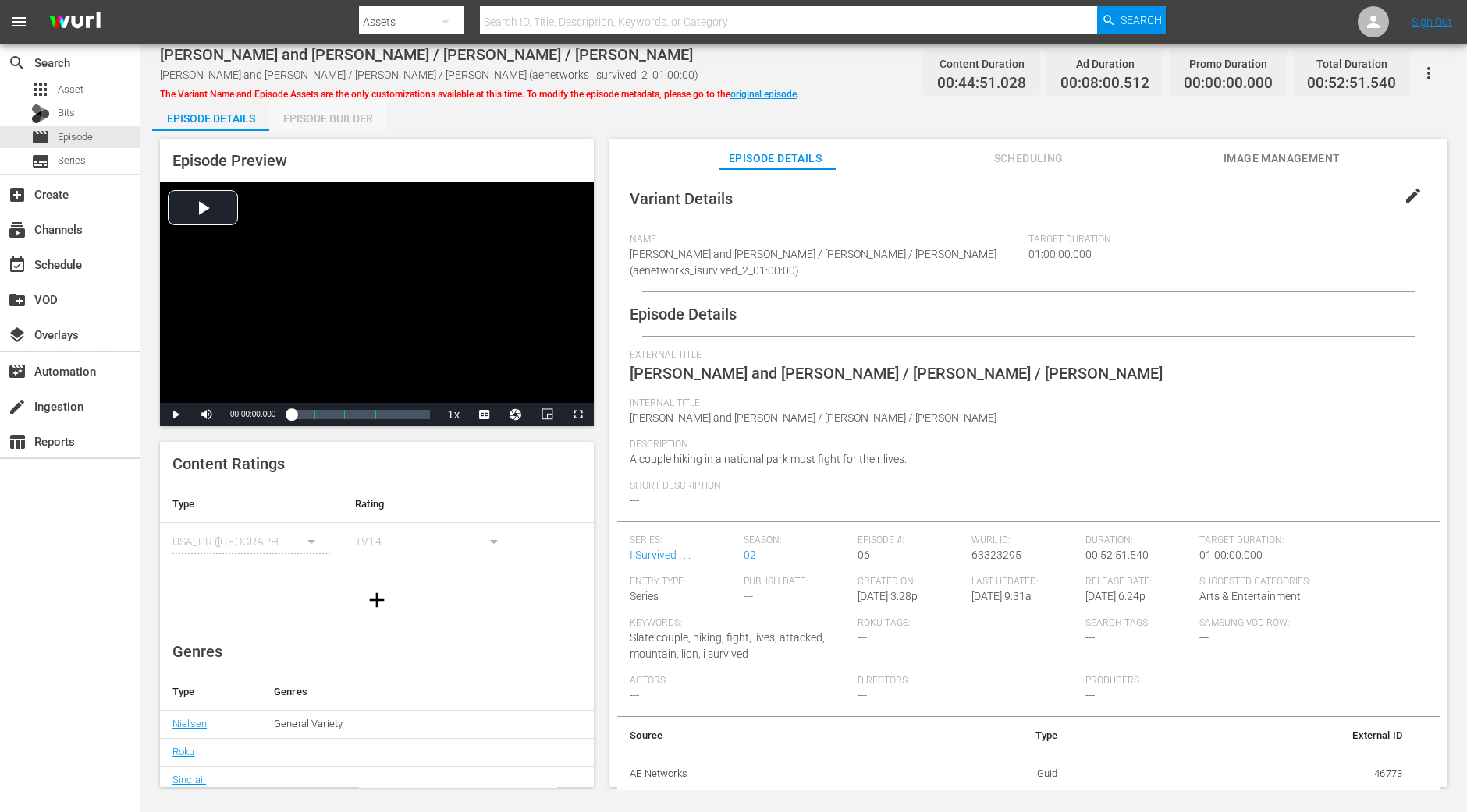
click at [336, 115] on div "Episode Builder" at bounding box center [327, 118] width 117 height 37
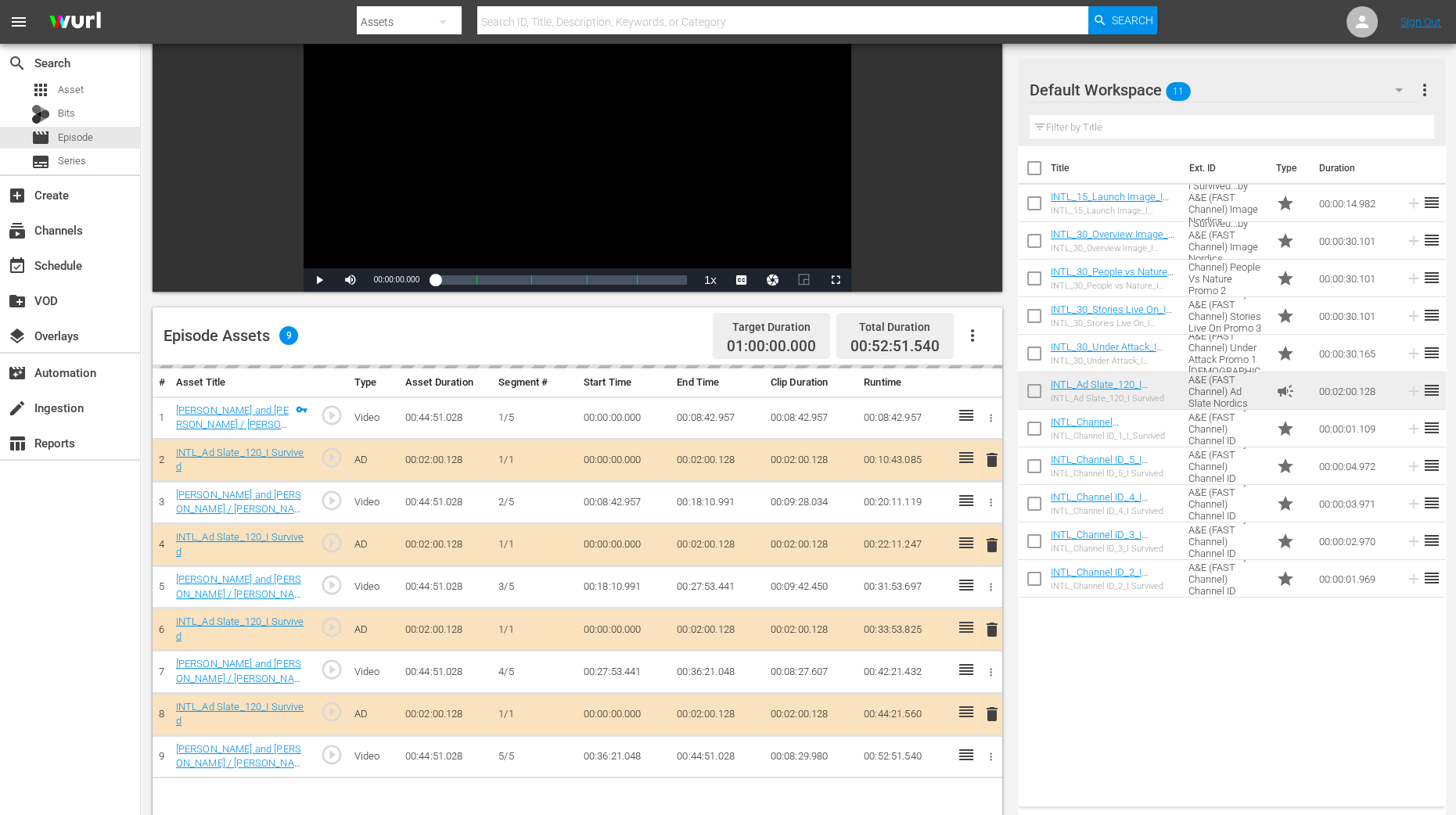
scroll to position [390, 0]
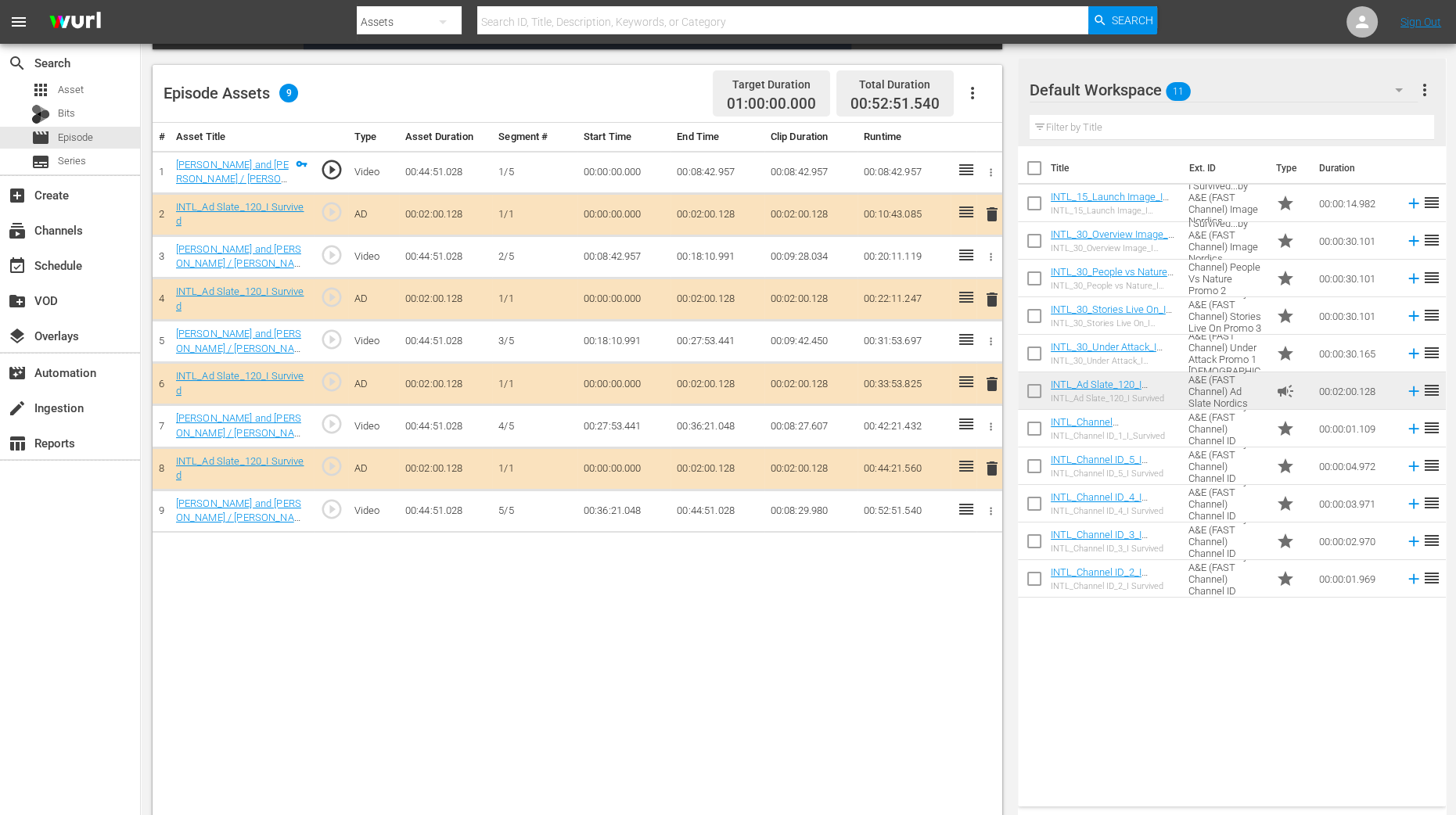
click at [989, 295] on span "delete" at bounding box center [992, 300] width 19 height 19
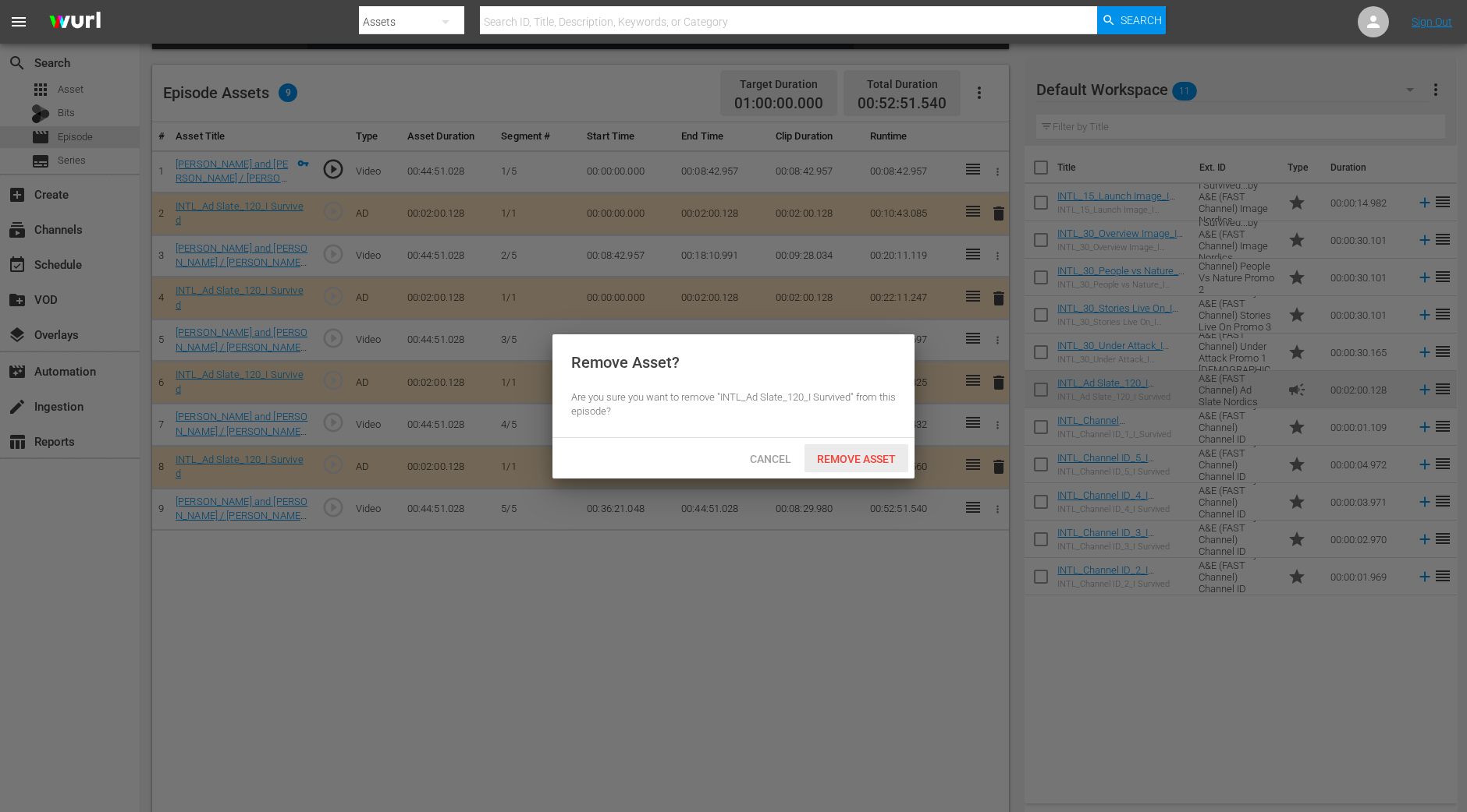
click at [856, 469] on div "Remove Asset" at bounding box center [855, 458] width 104 height 29
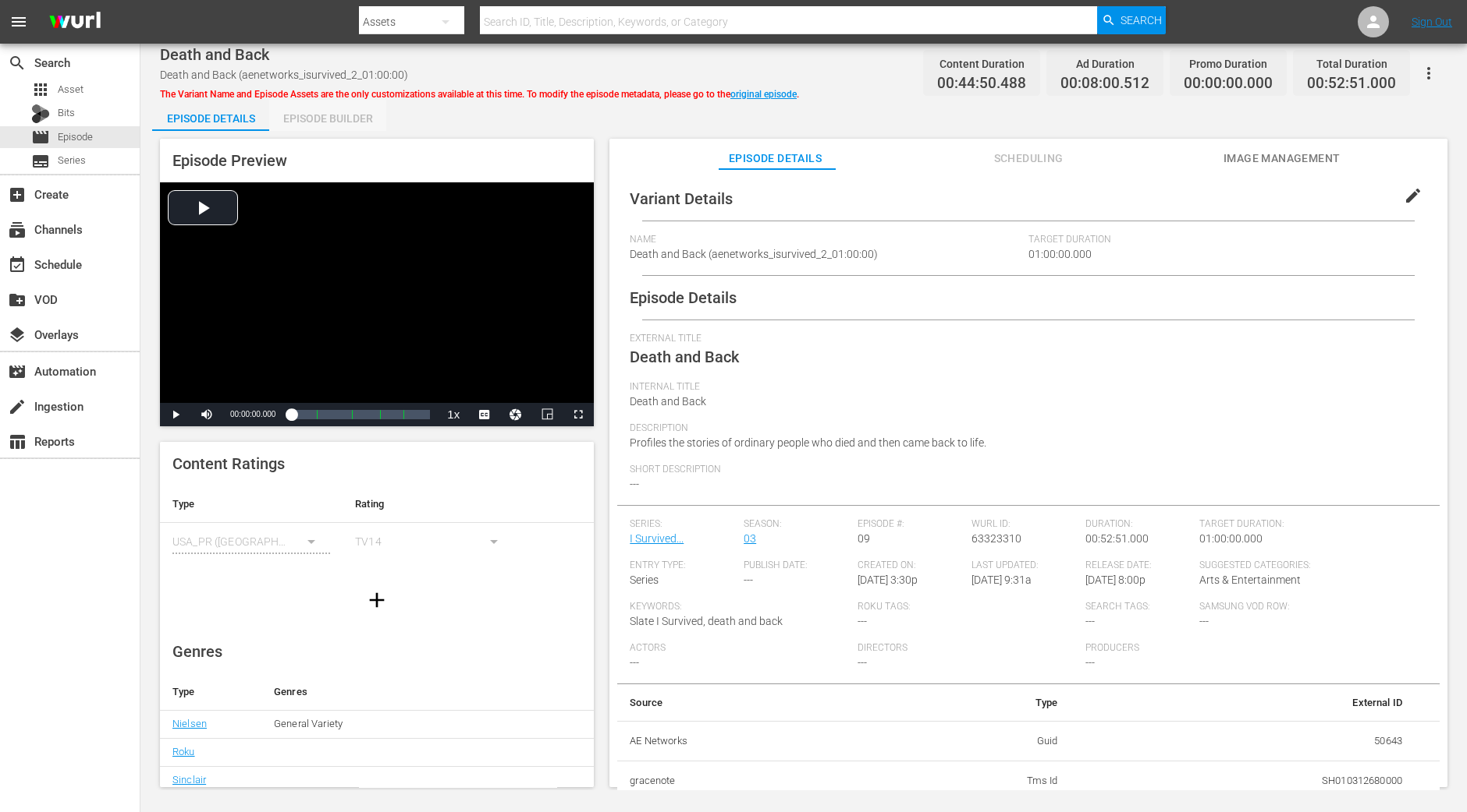
click at [368, 115] on div "Episode Builder" at bounding box center [327, 118] width 117 height 37
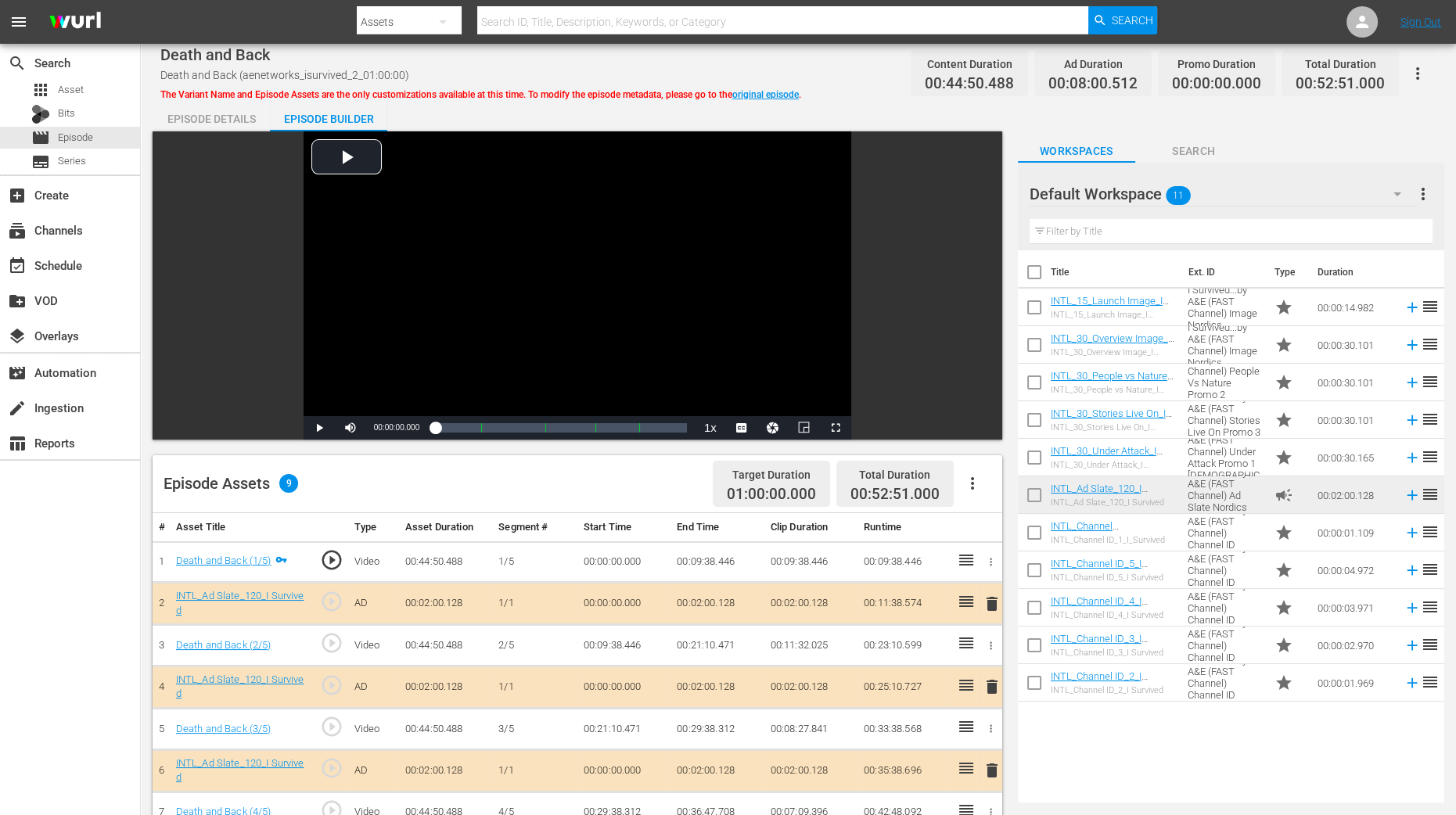
scroll to position [195, 0]
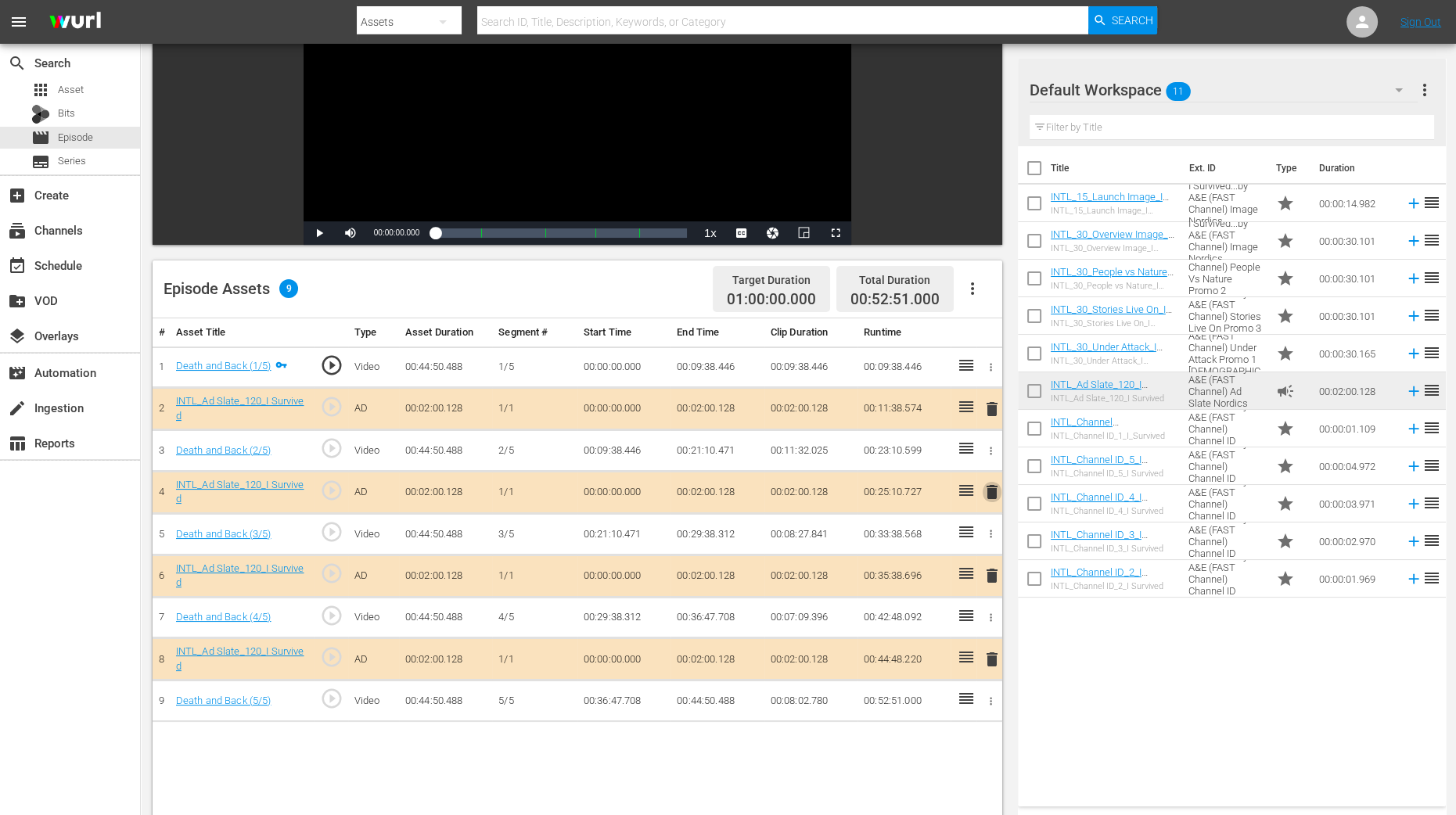
click at [992, 499] on span "delete" at bounding box center [992, 492] width 19 height 19
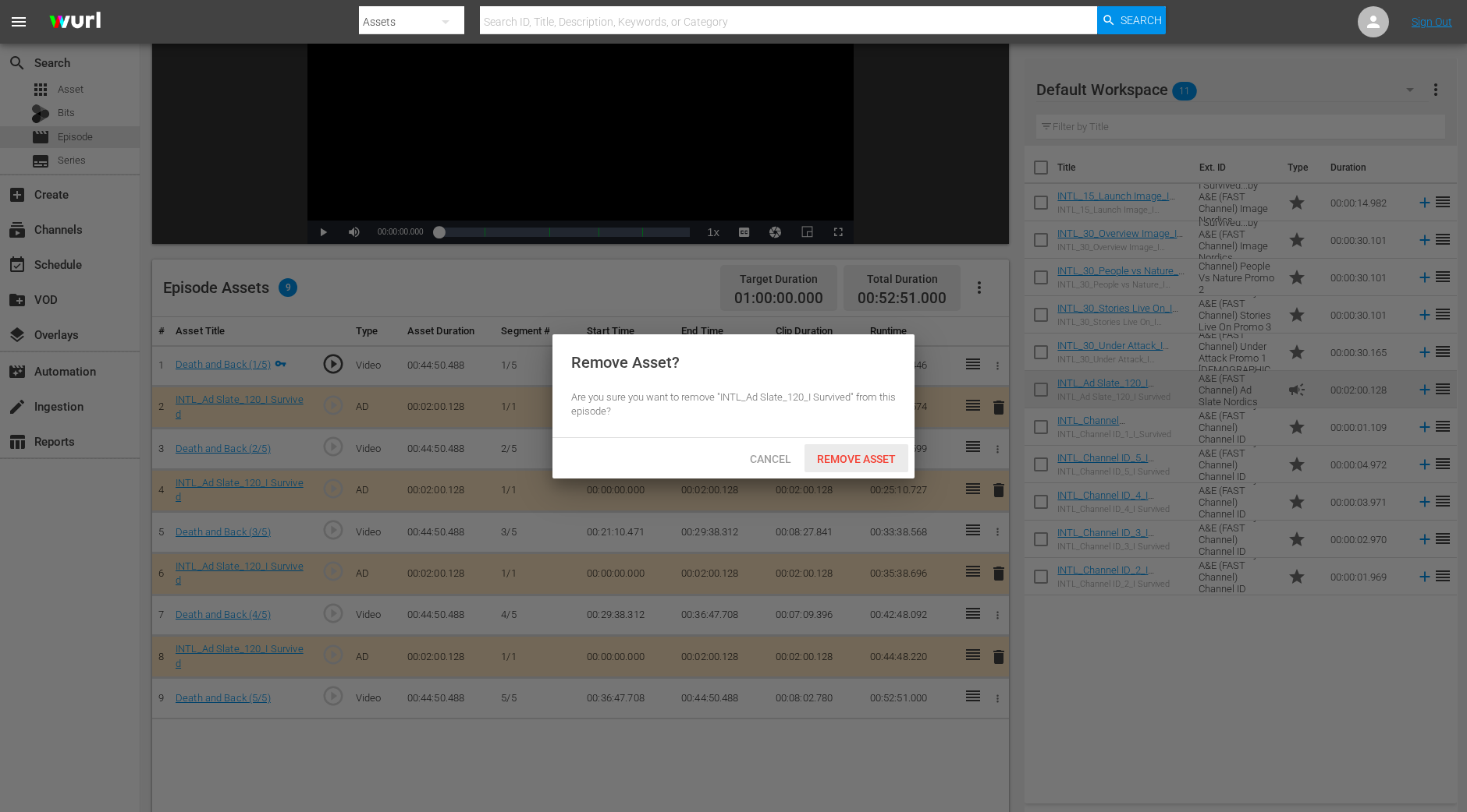
click at [844, 466] on div "Remove Asset" at bounding box center [855, 458] width 104 height 29
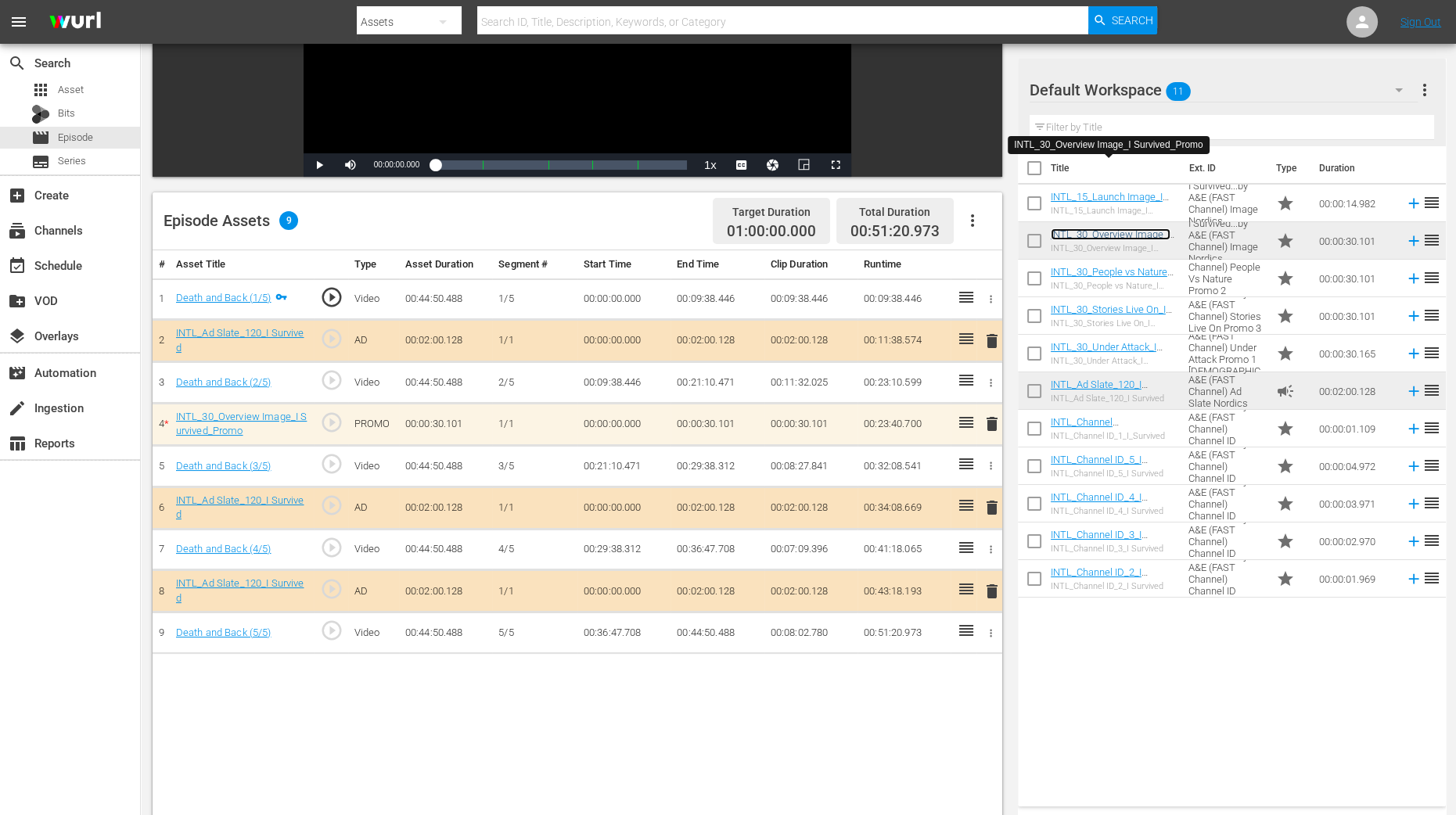
scroll to position [293, 0]
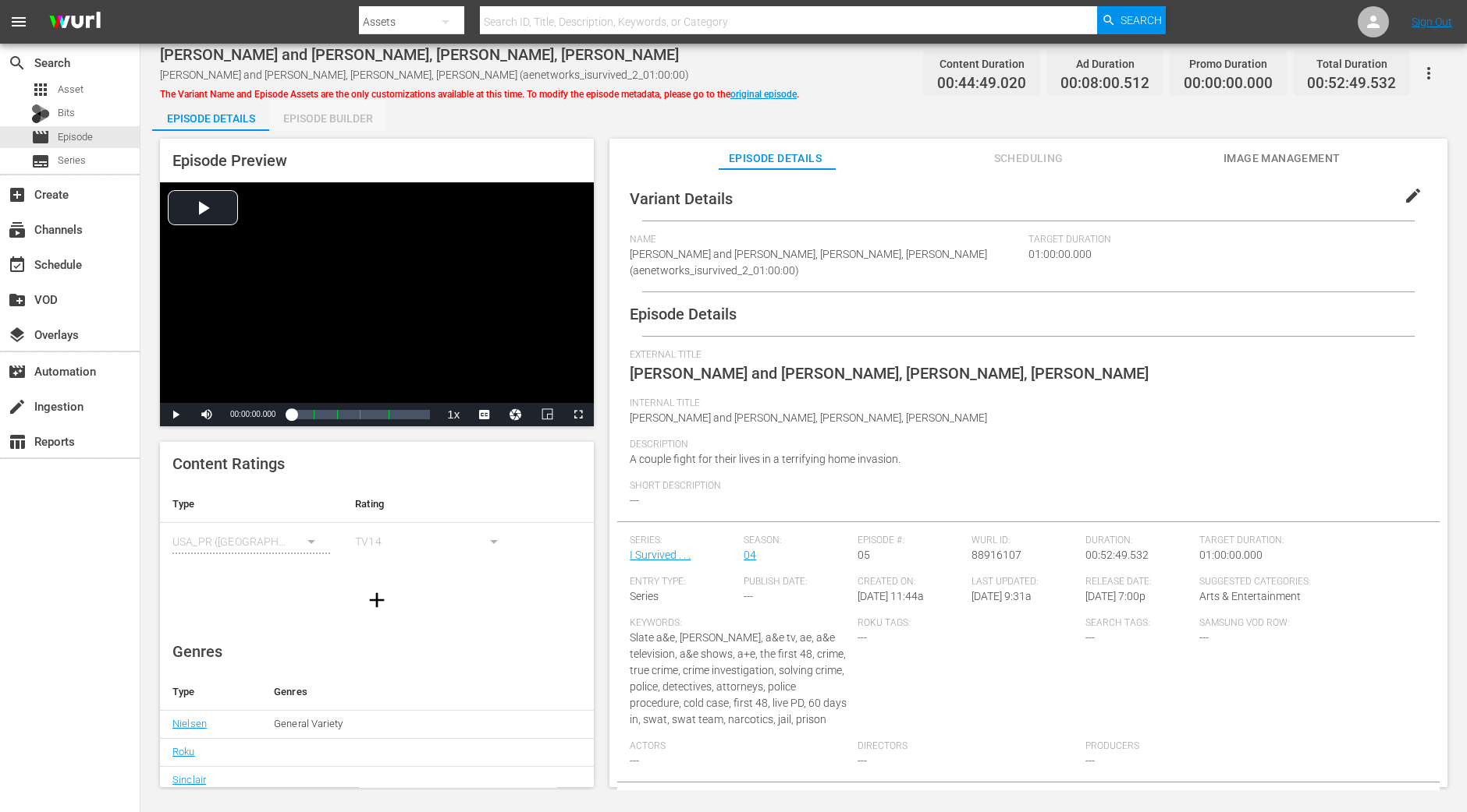
click at [342, 110] on div "Episode Builder" at bounding box center [327, 118] width 117 height 37
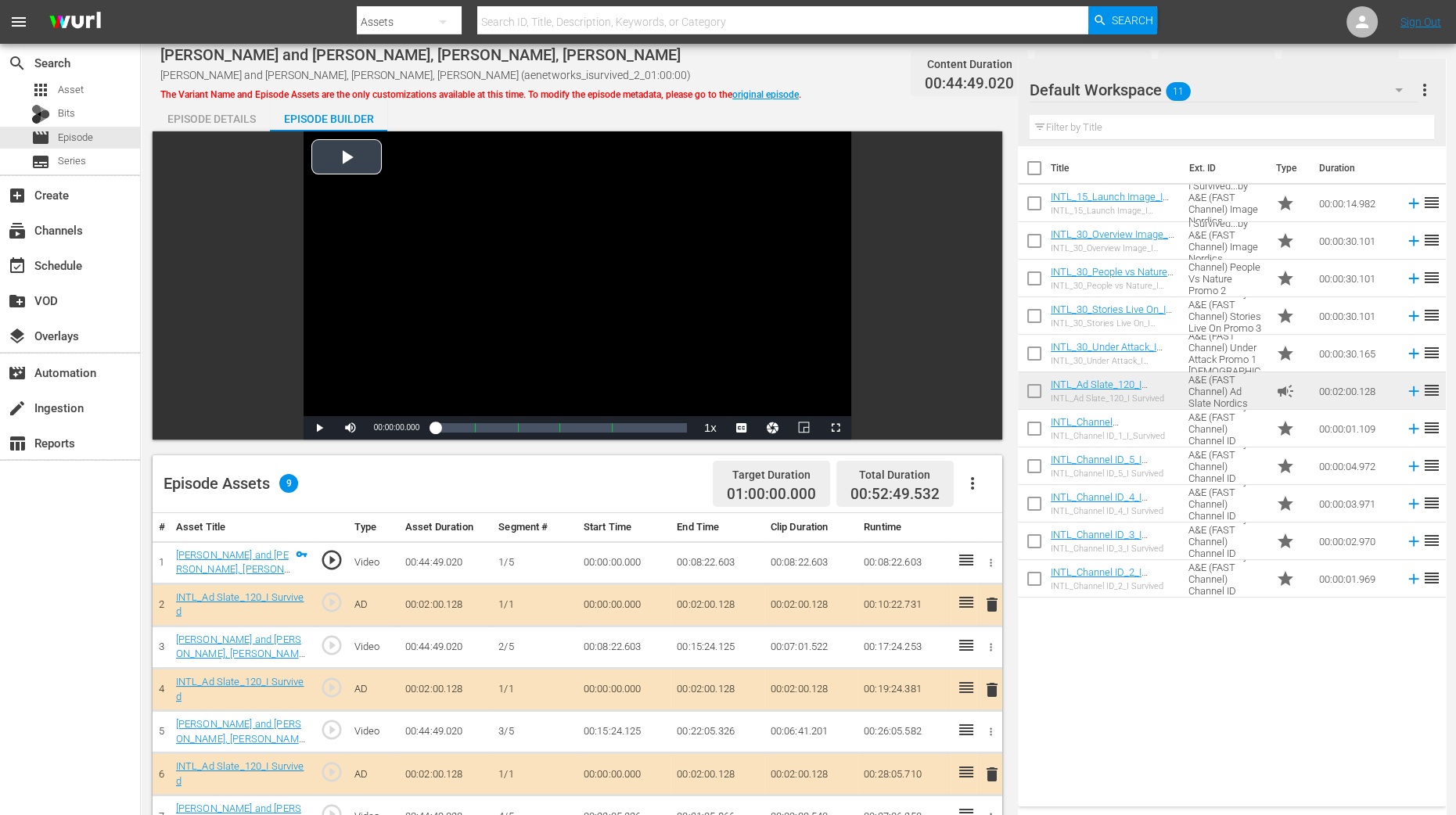
scroll to position [293, 0]
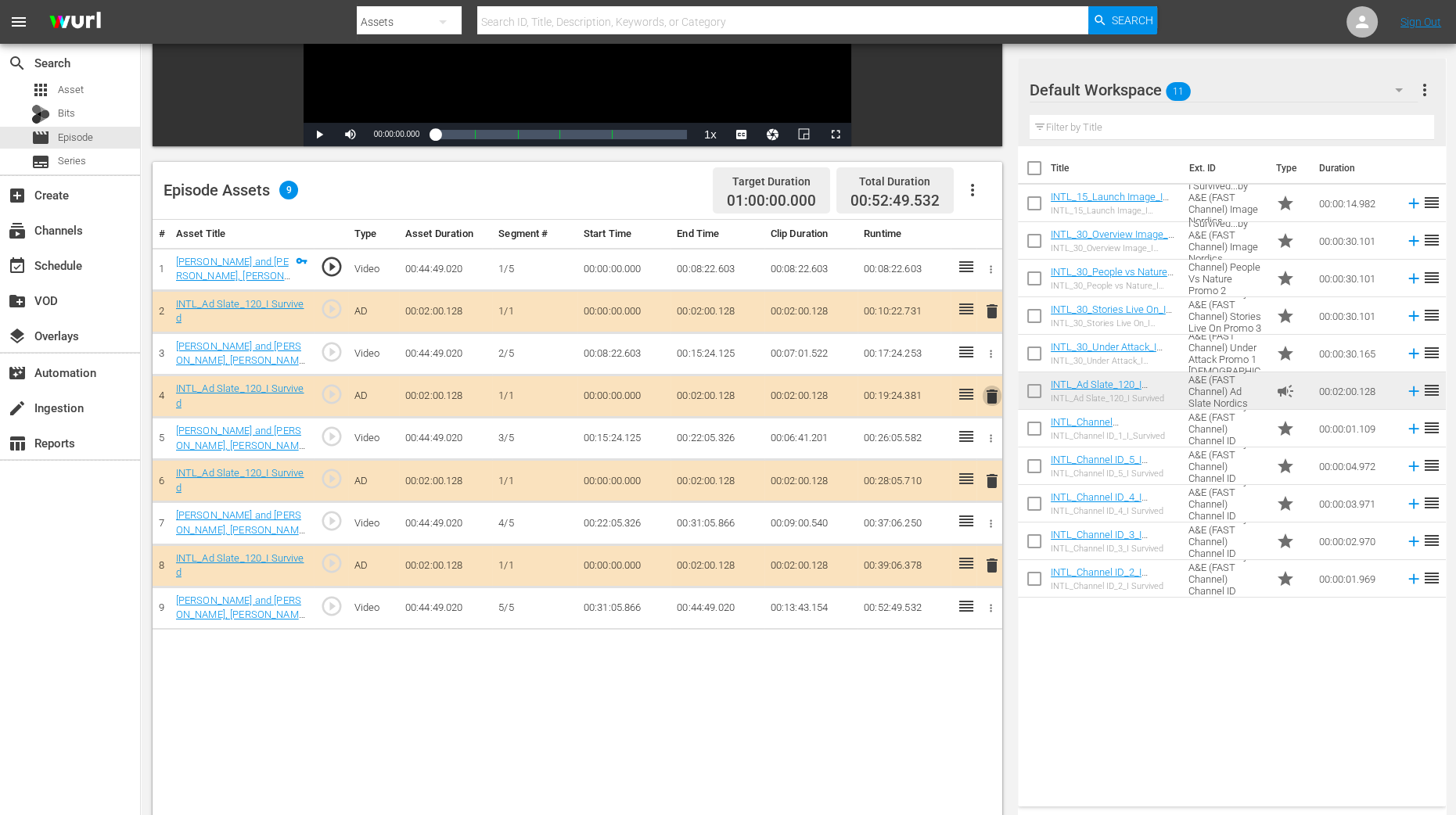
click at [992, 397] on span "delete" at bounding box center [992, 397] width 19 height 19
click at [989, 395] on span "delete" at bounding box center [992, 397] width 19 height 19
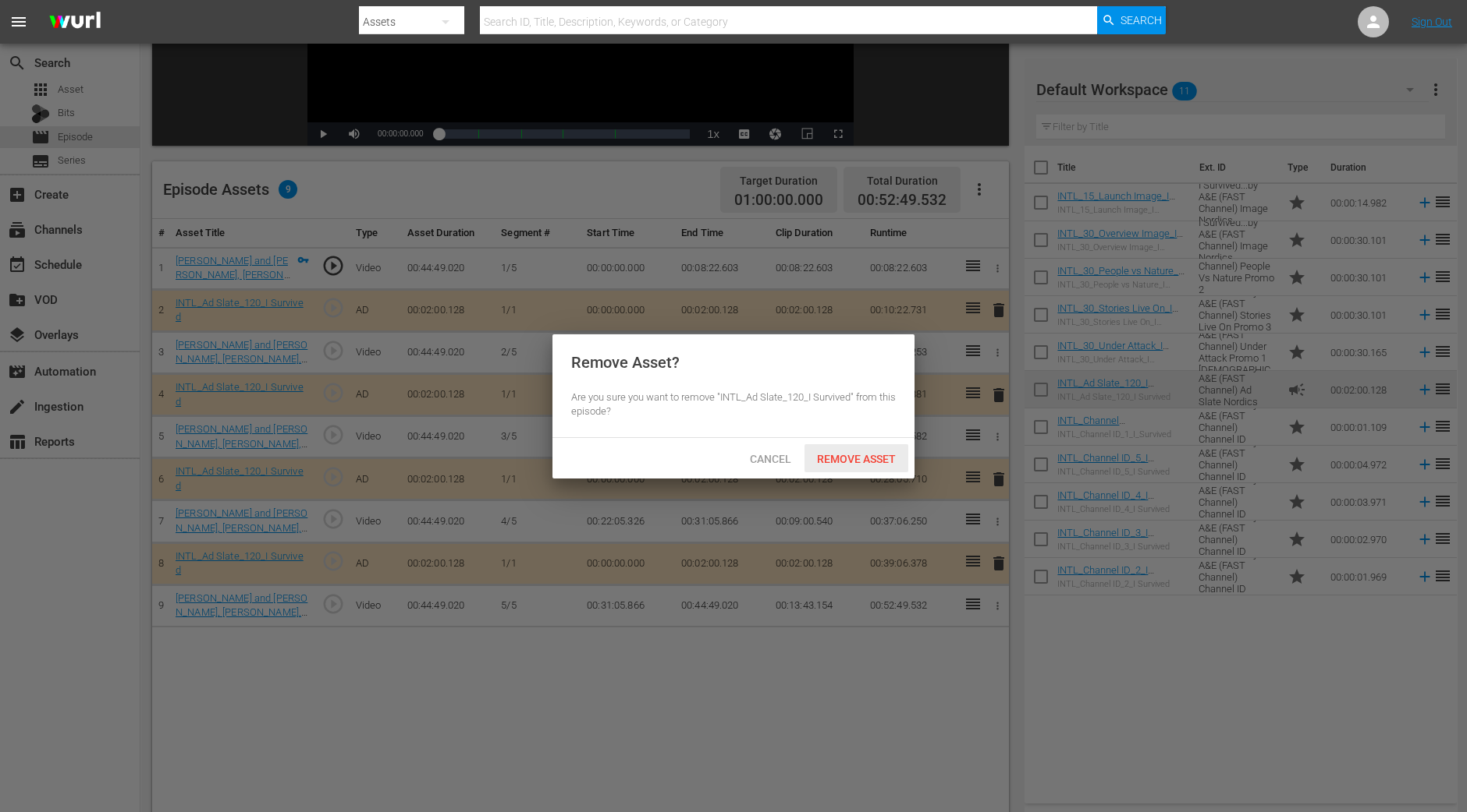
click at [855, 464] on span "Remove Asset" at bounding box center [855, 458] width 104 height 12
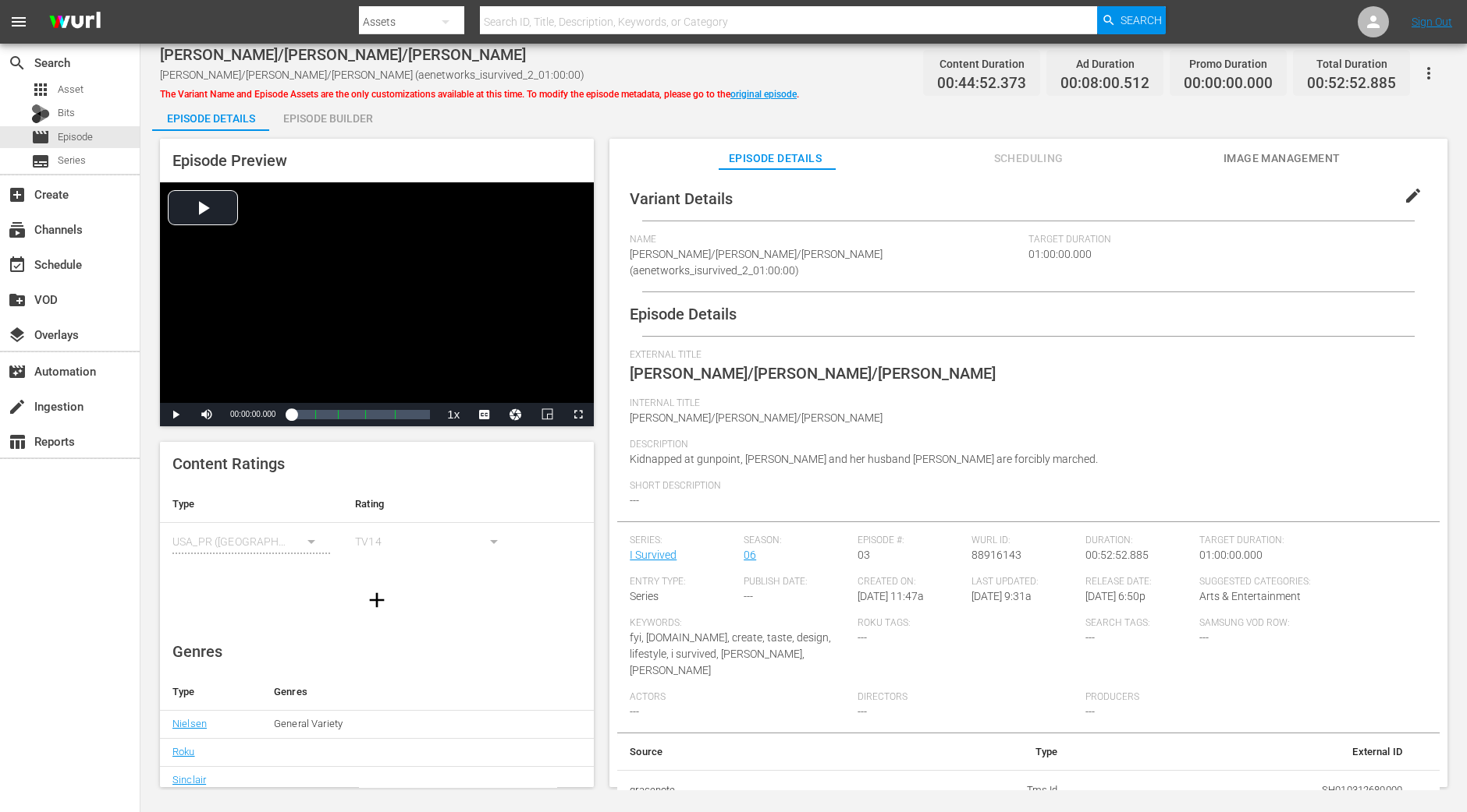
click at [349, 111] on div "Episode Builder" at bounding box center [327, 118] width 117 height 37
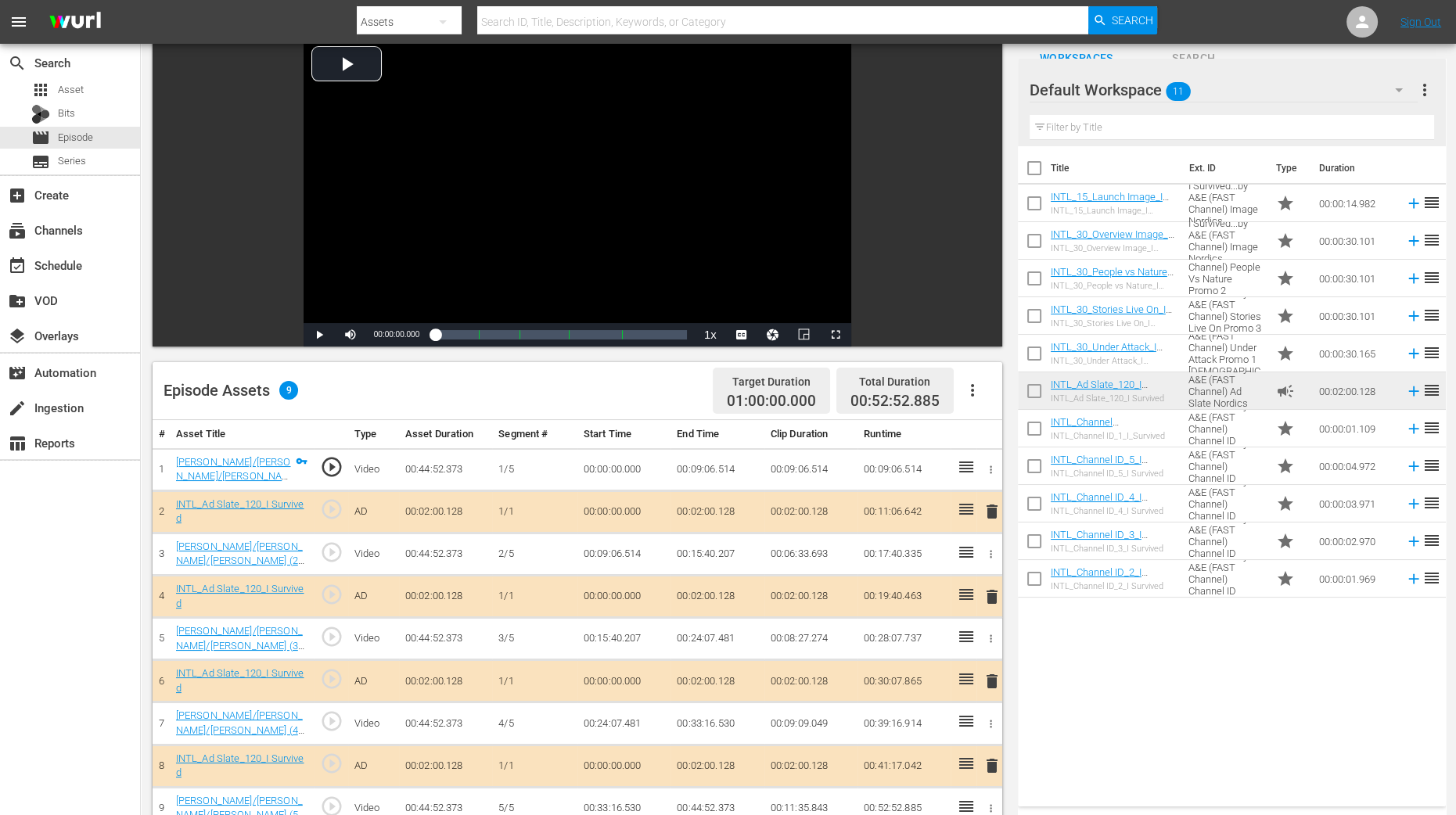
scroll to position [195, 0]
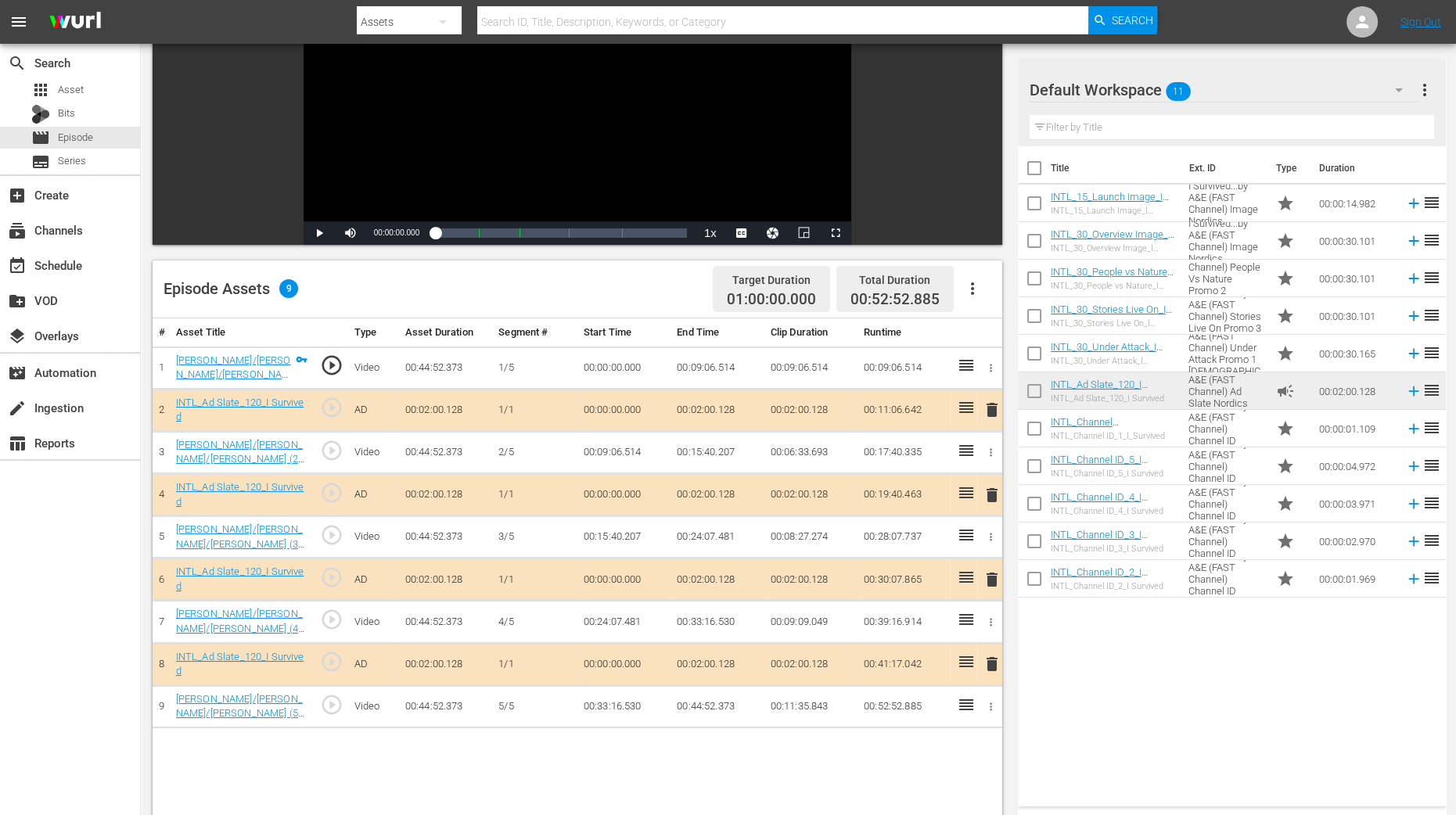
click at [989, 491] on span "delete" at bounding box center [992, 495] width 19 height 19
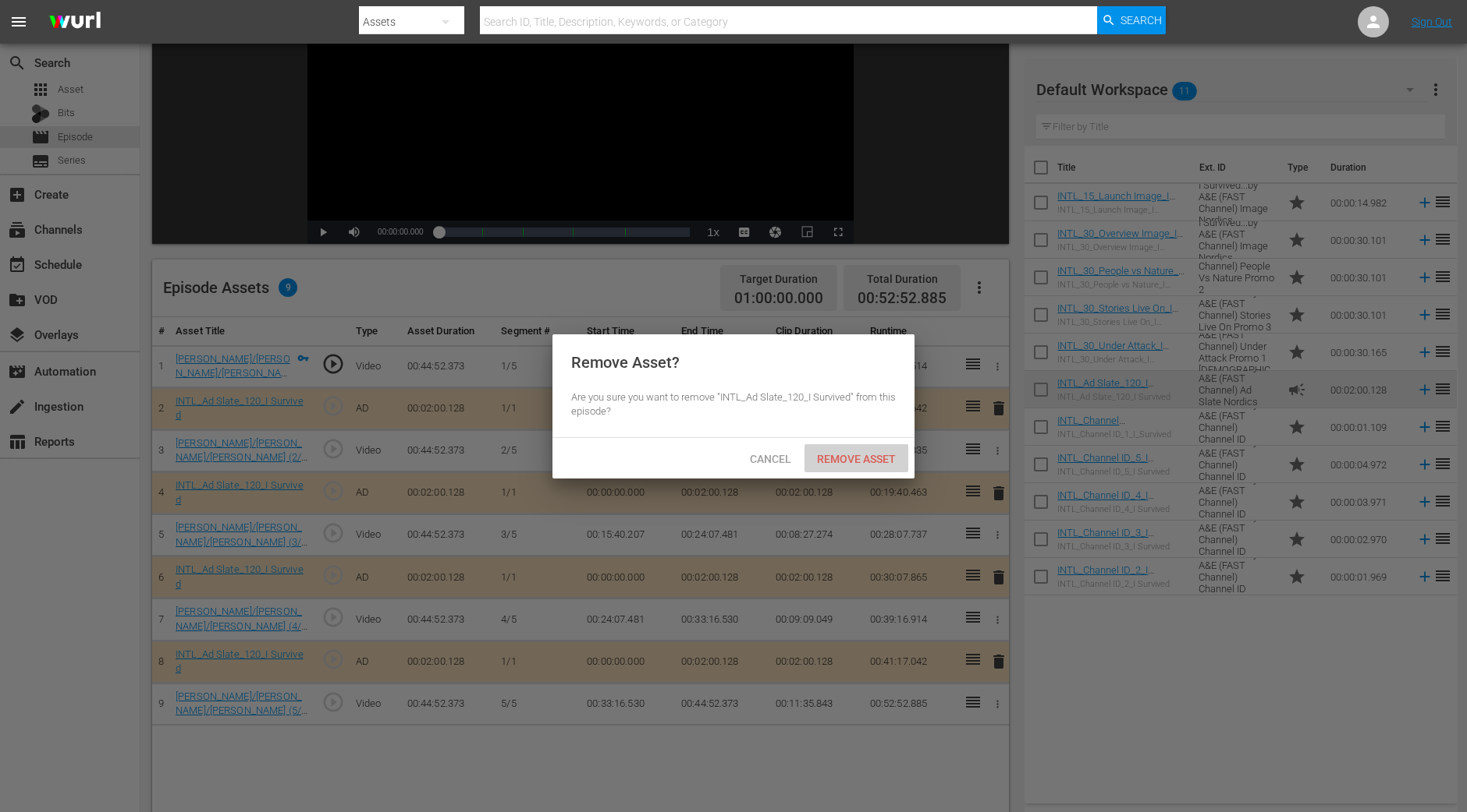
drag, startPoint x: 898, startPoint y: 471, endPoint x: 905, endPoint y: 394, distance: 77.3
click at [897, 471] on div "Remove Asset" at bounding box center [855, 458] width 104 height 29
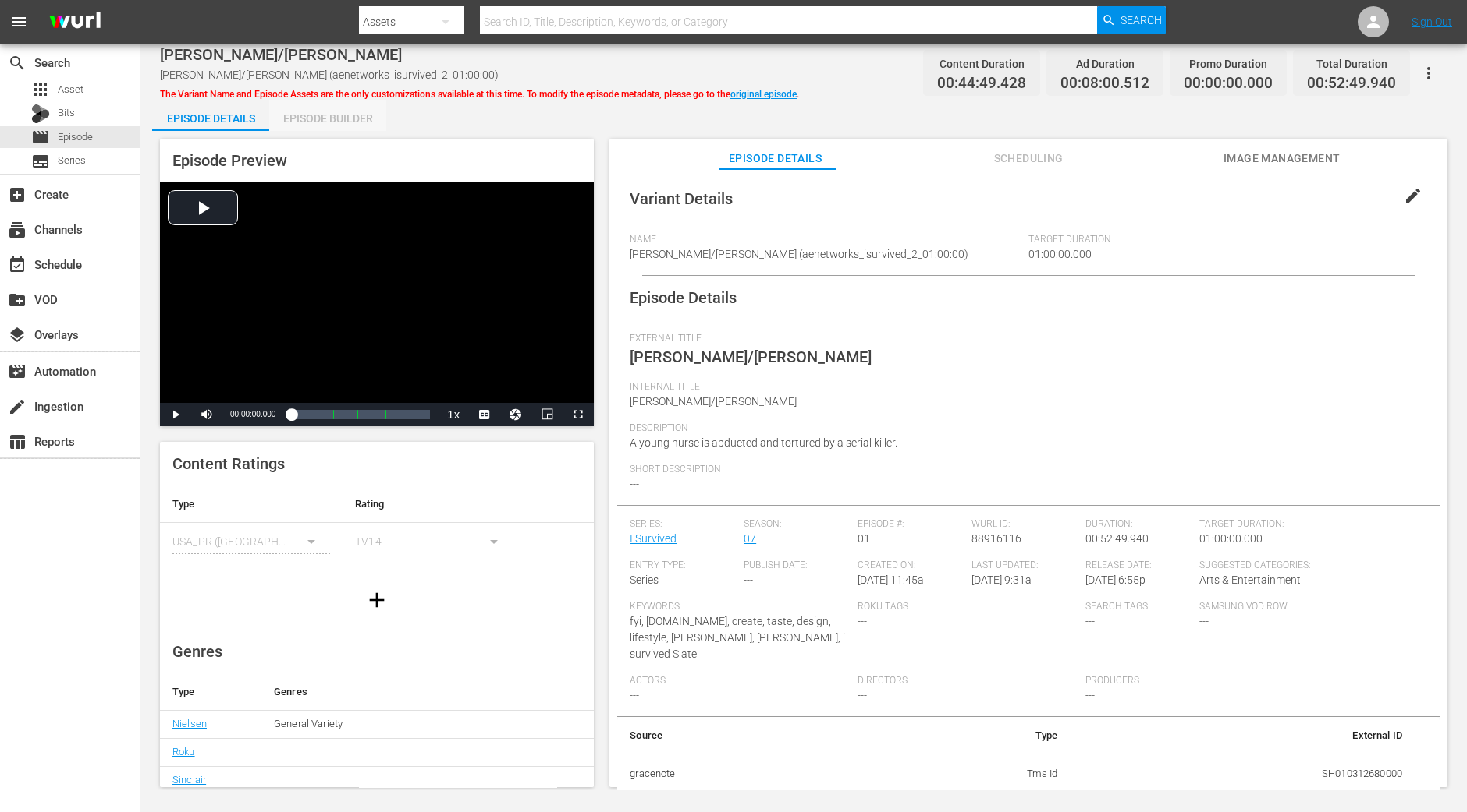
click at [335, 125] on div "Episode Builder" at bounding box center [327, 118] width 117 height 37
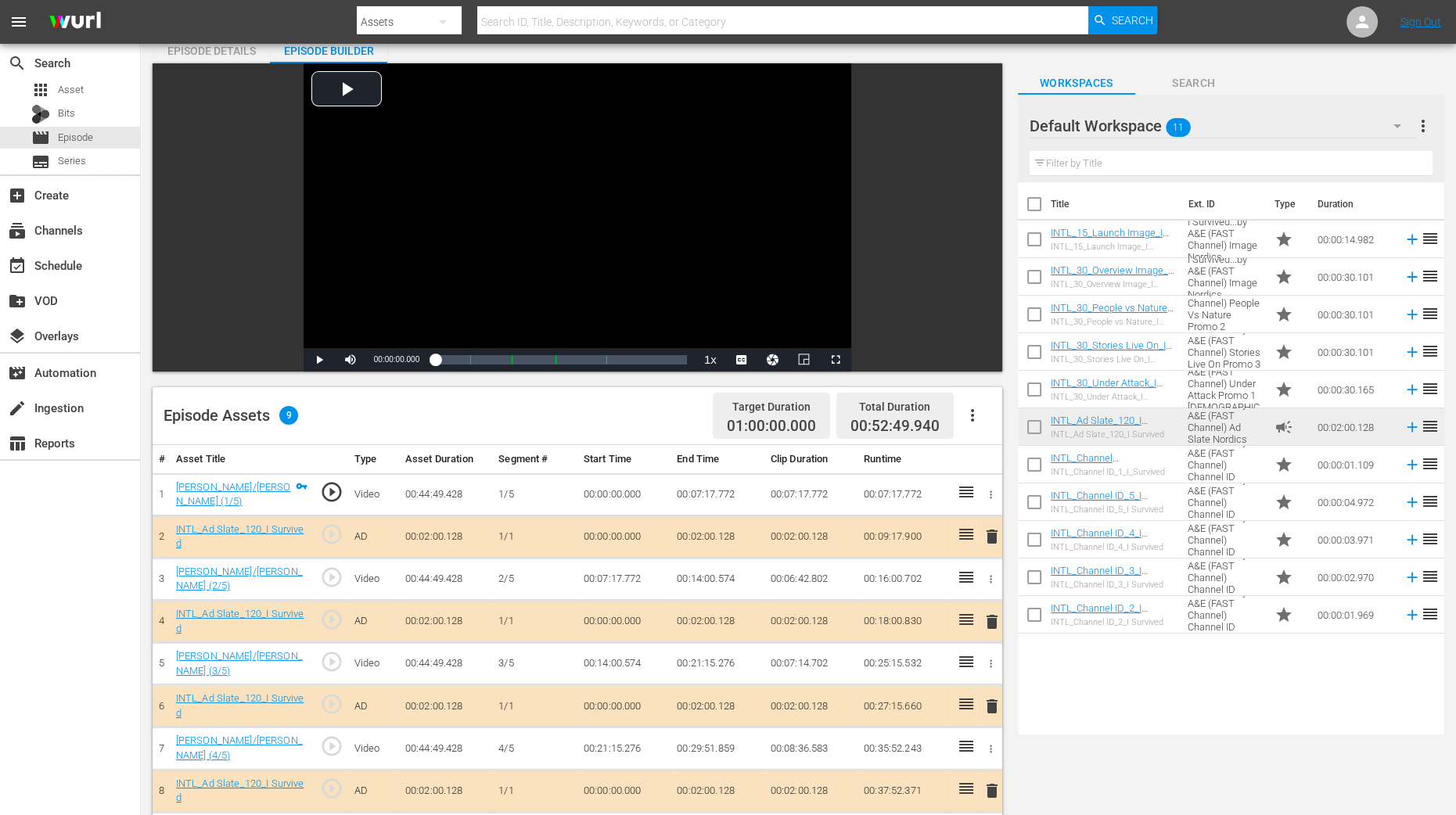
scroll to position [97, 0]
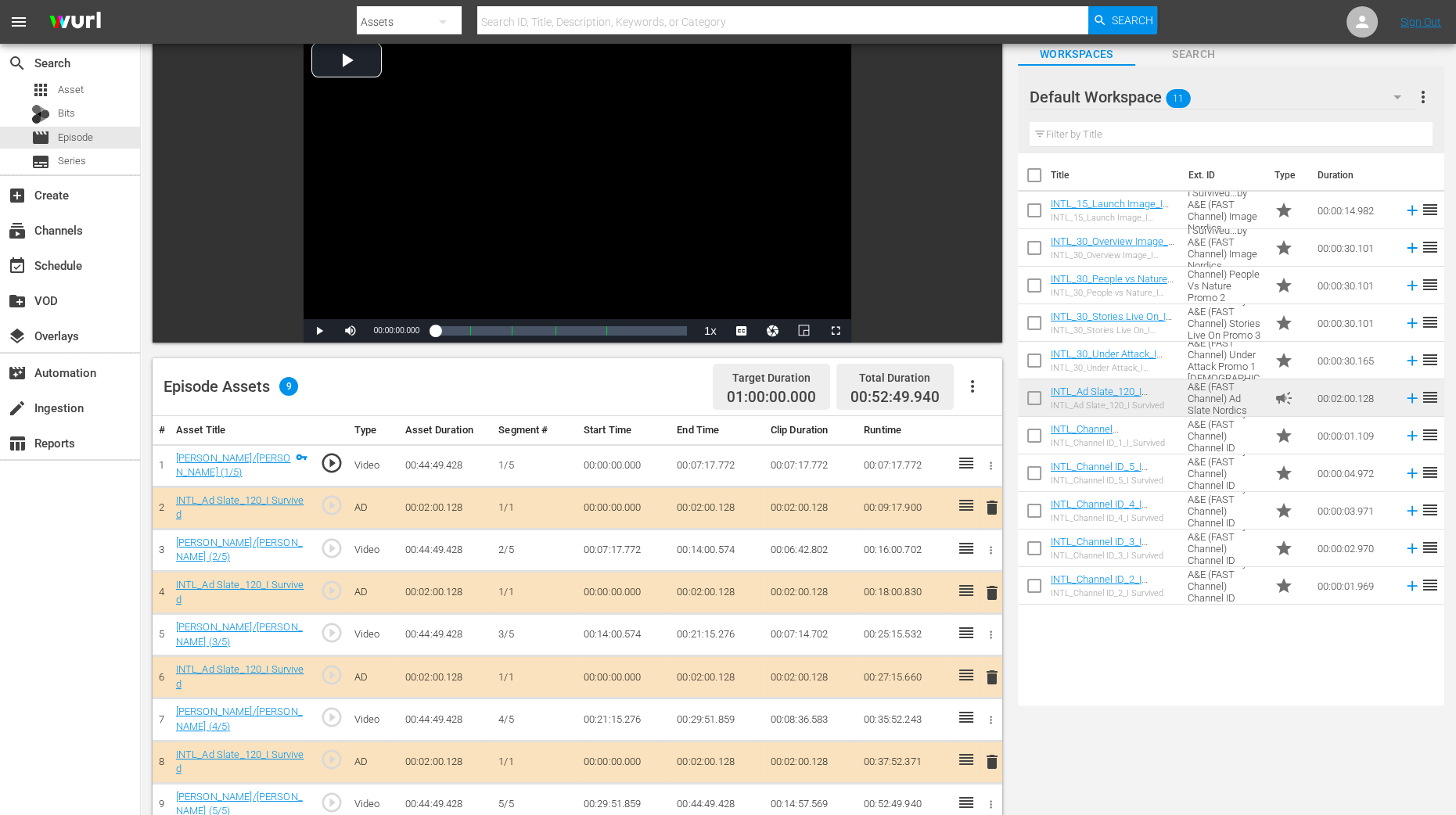
click at [990, 586] on span "delete" at bounding box center [992, 594] width 19 height 19
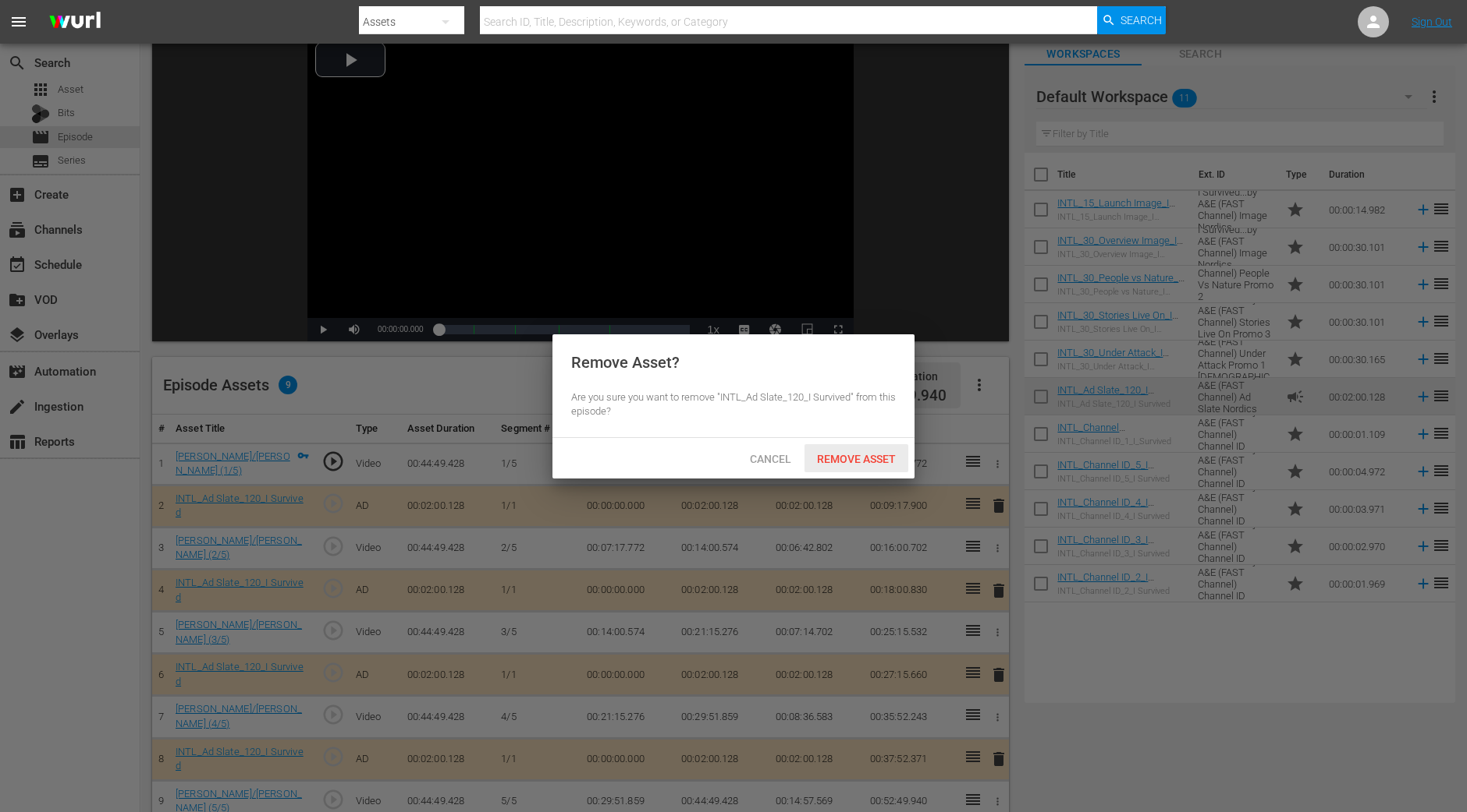
click at [865, 466] on div "Remove Asset" at bounding box center [855, 458] width 104 height 29
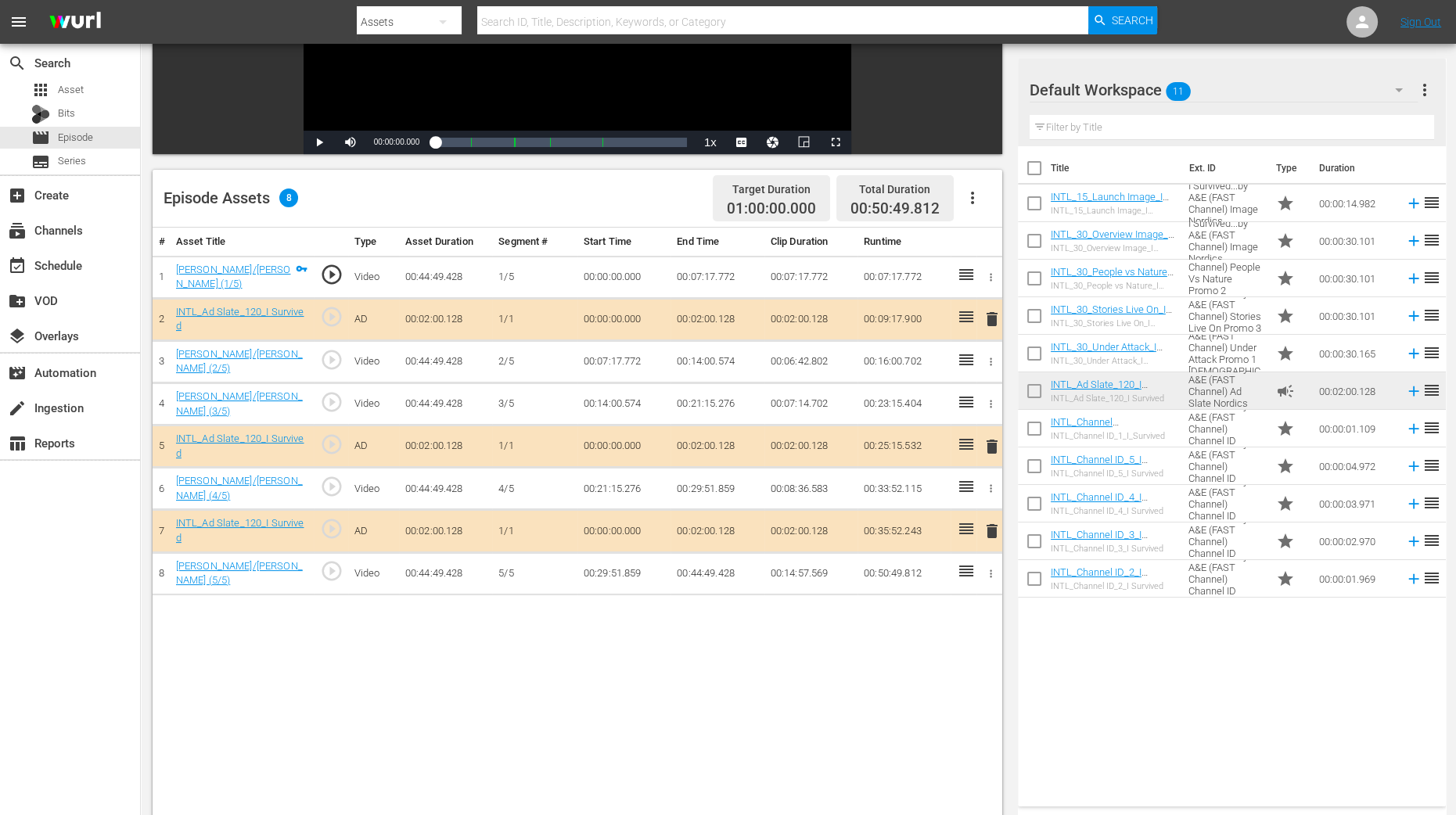
scroll to position [293, 0]
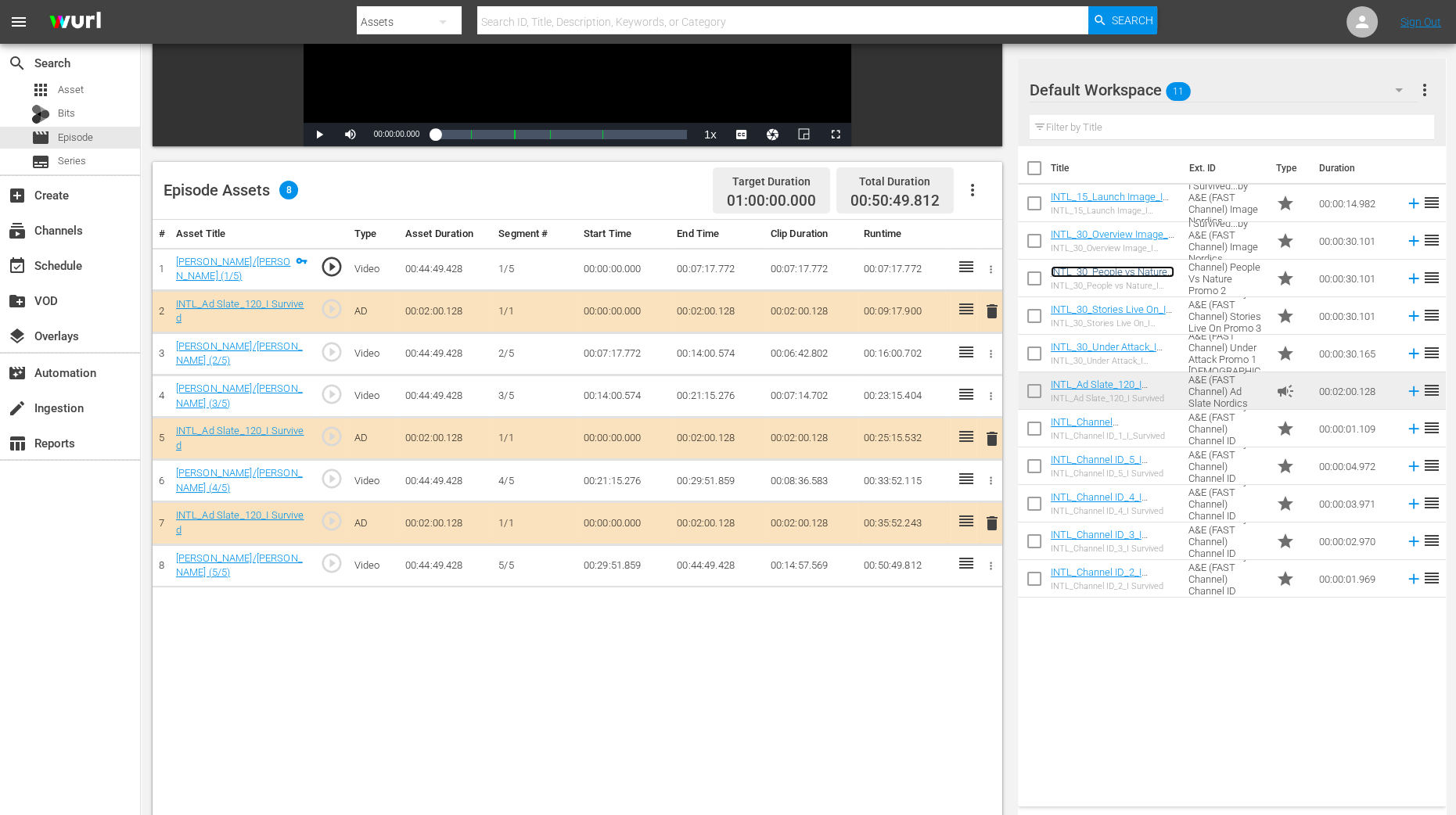
click at [1113, 270] on link "INTL_30_People vs Nature_I Survived_Promo" at bounding box center [1113, 278] width 124 height 24
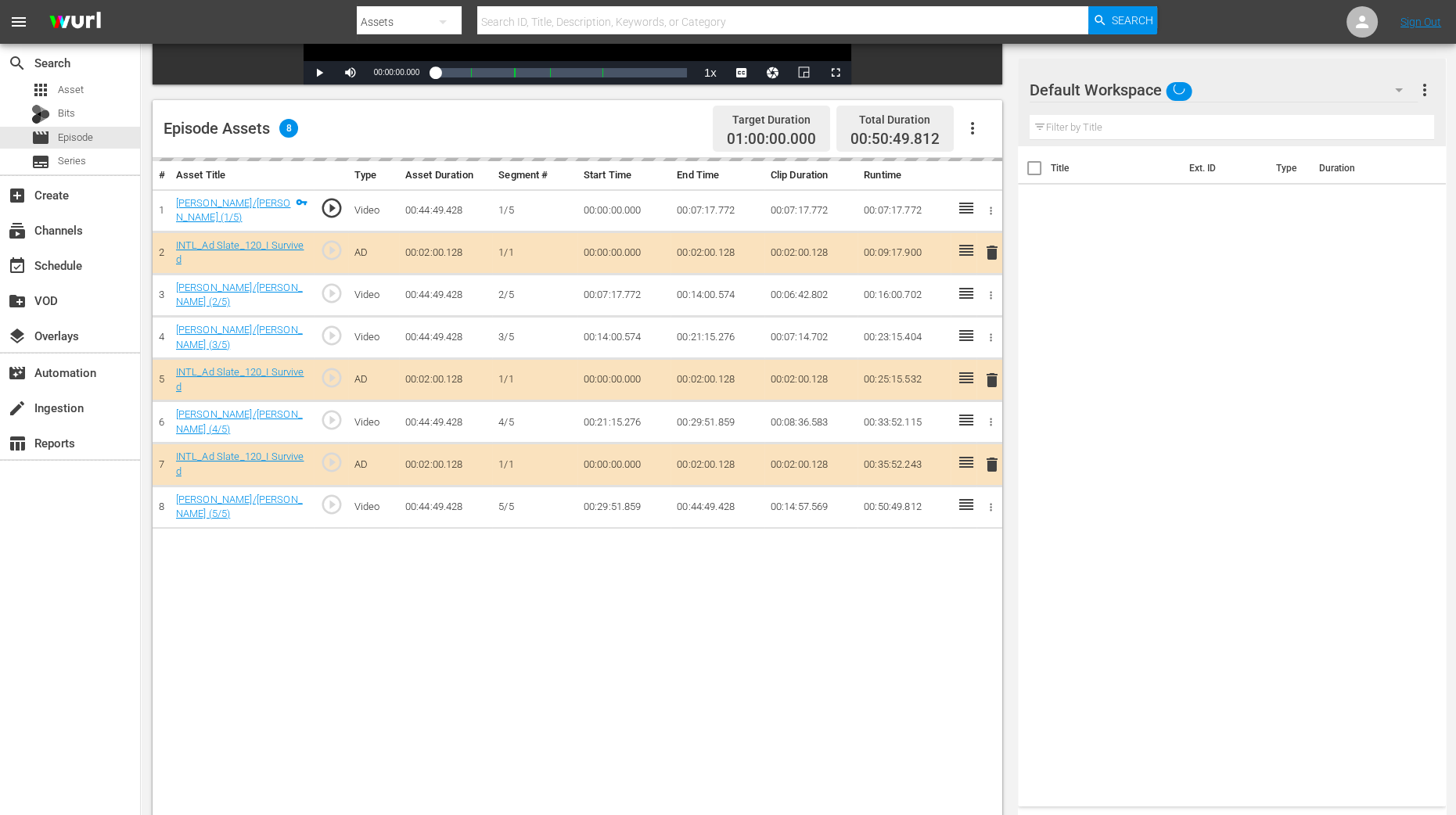
scroll to position [407, 0]
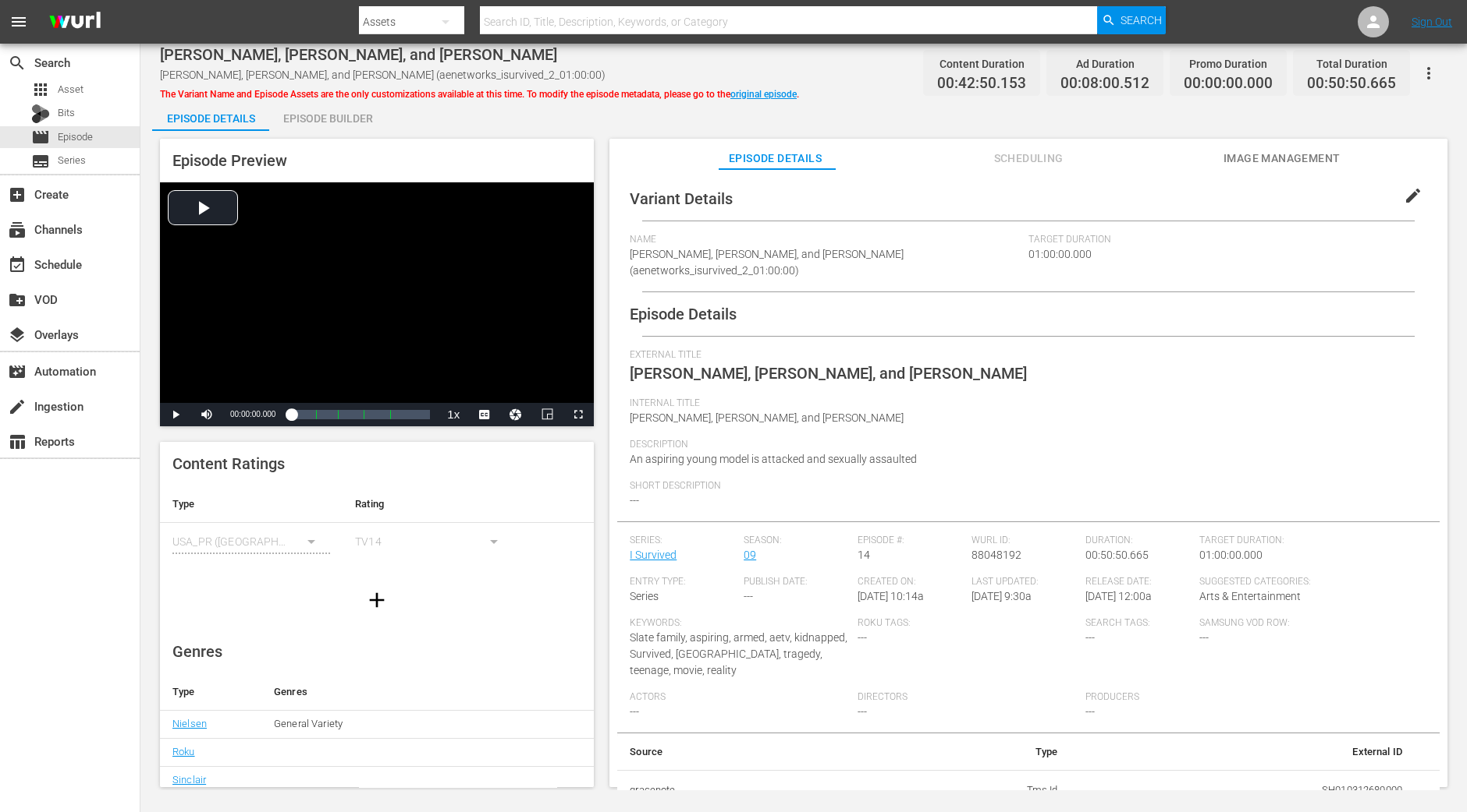
click at [341, 121] on div "Episode Builder" at bounding box center [327, 118] width 117 height 37
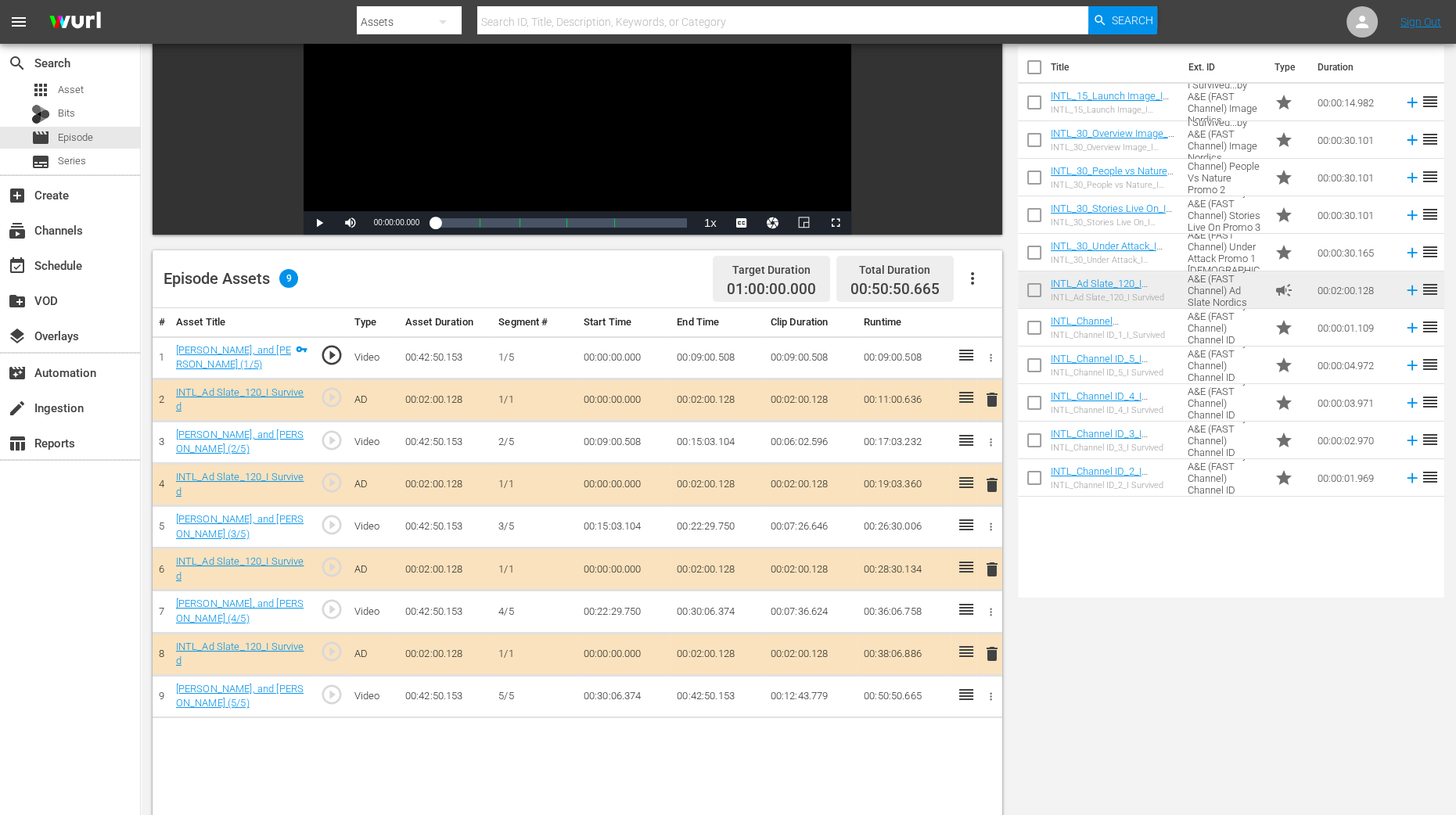
scroll to position [293, 0]
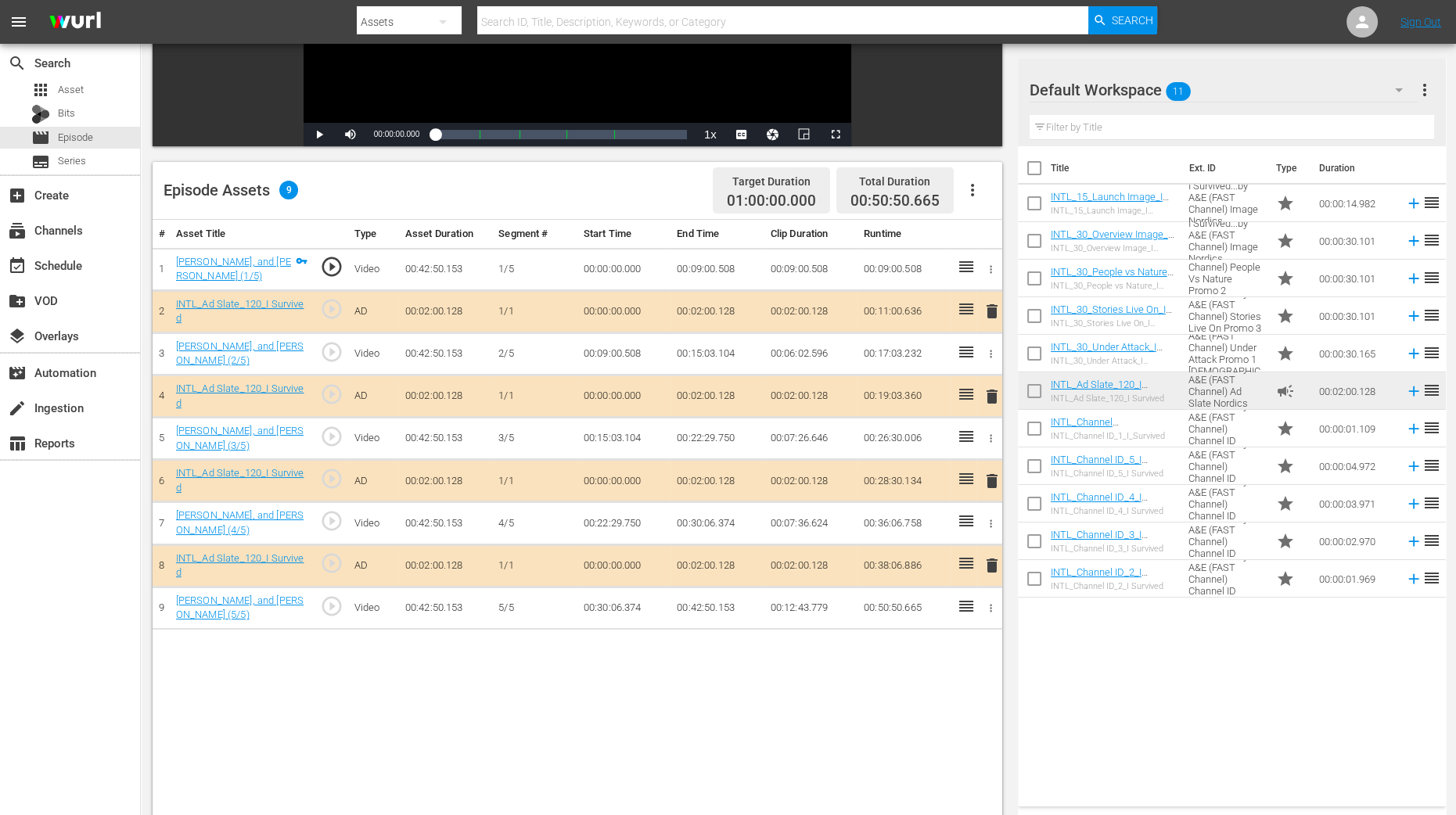
click at [986, 398] on span "delete" at bounding box center [992, 397] width 19 height 19
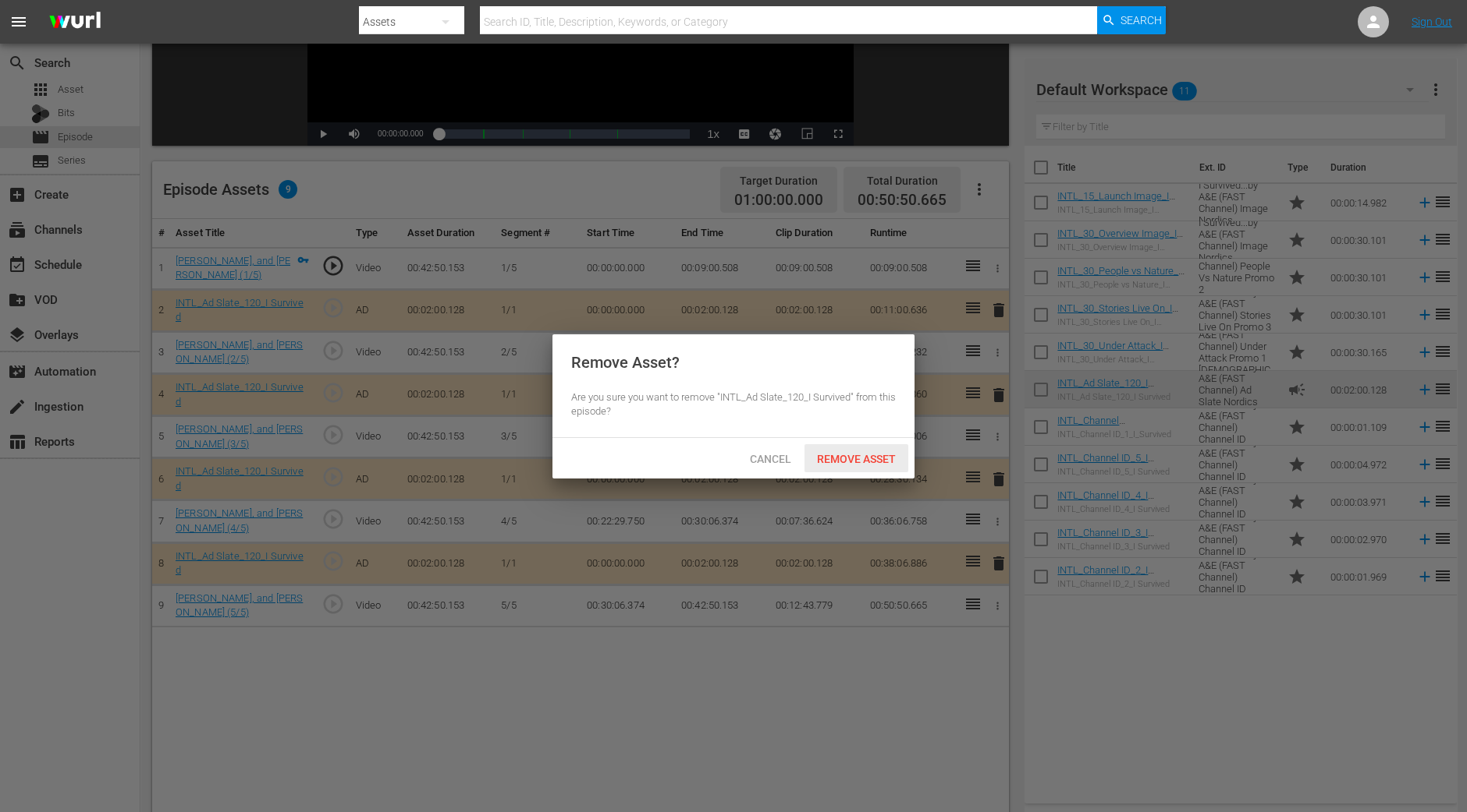
drag, startPoint x: 847, startPoint y: 447, endPoint x: 837, endPoint y: 437, distance: 14.1
click at [848, 448] on div "Remove Asset" at bounding box center [855, 458] width 104 height 29
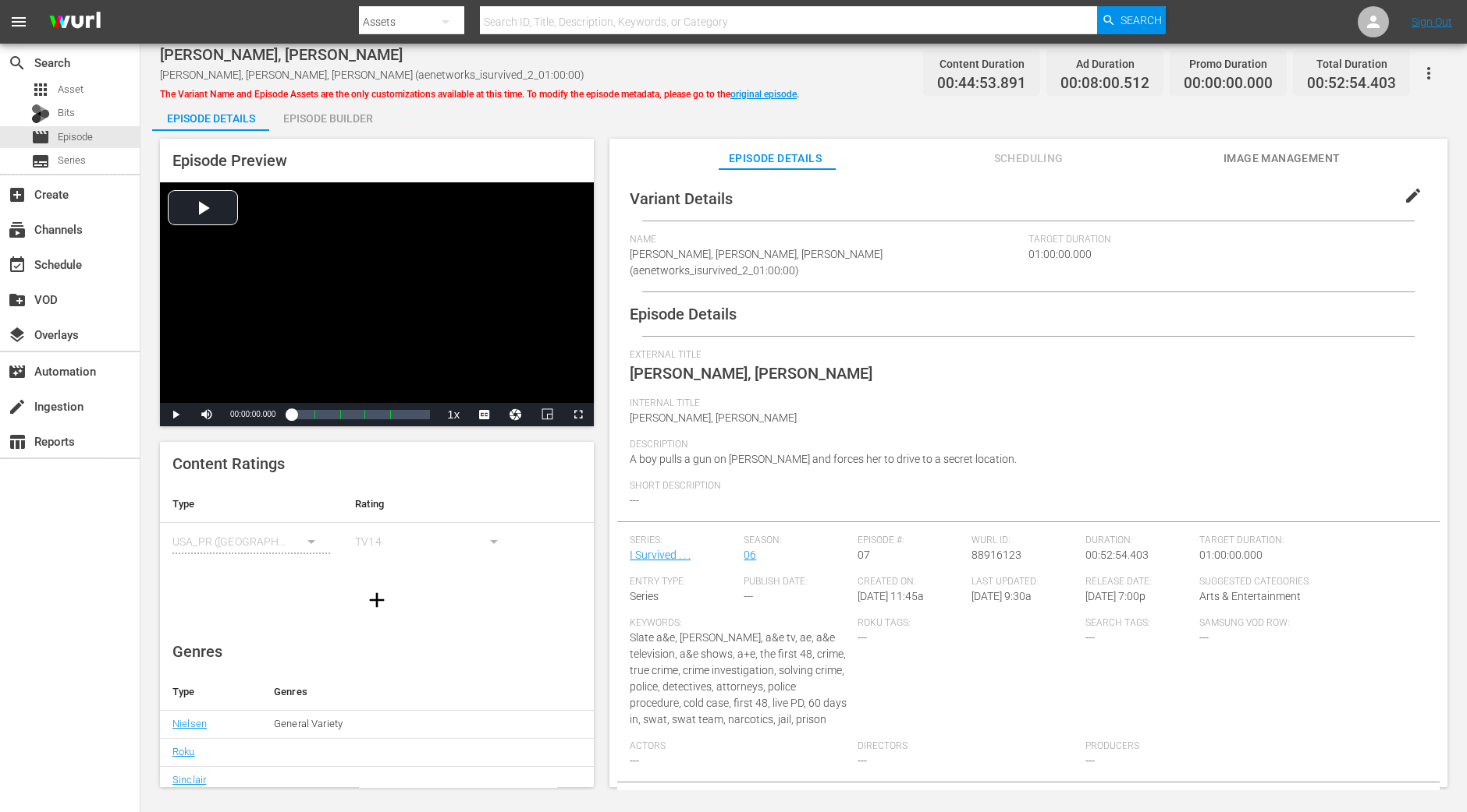
click at [328, 114] on div "Episode Builder" at bounding box center [327, 118] width 117 height 37
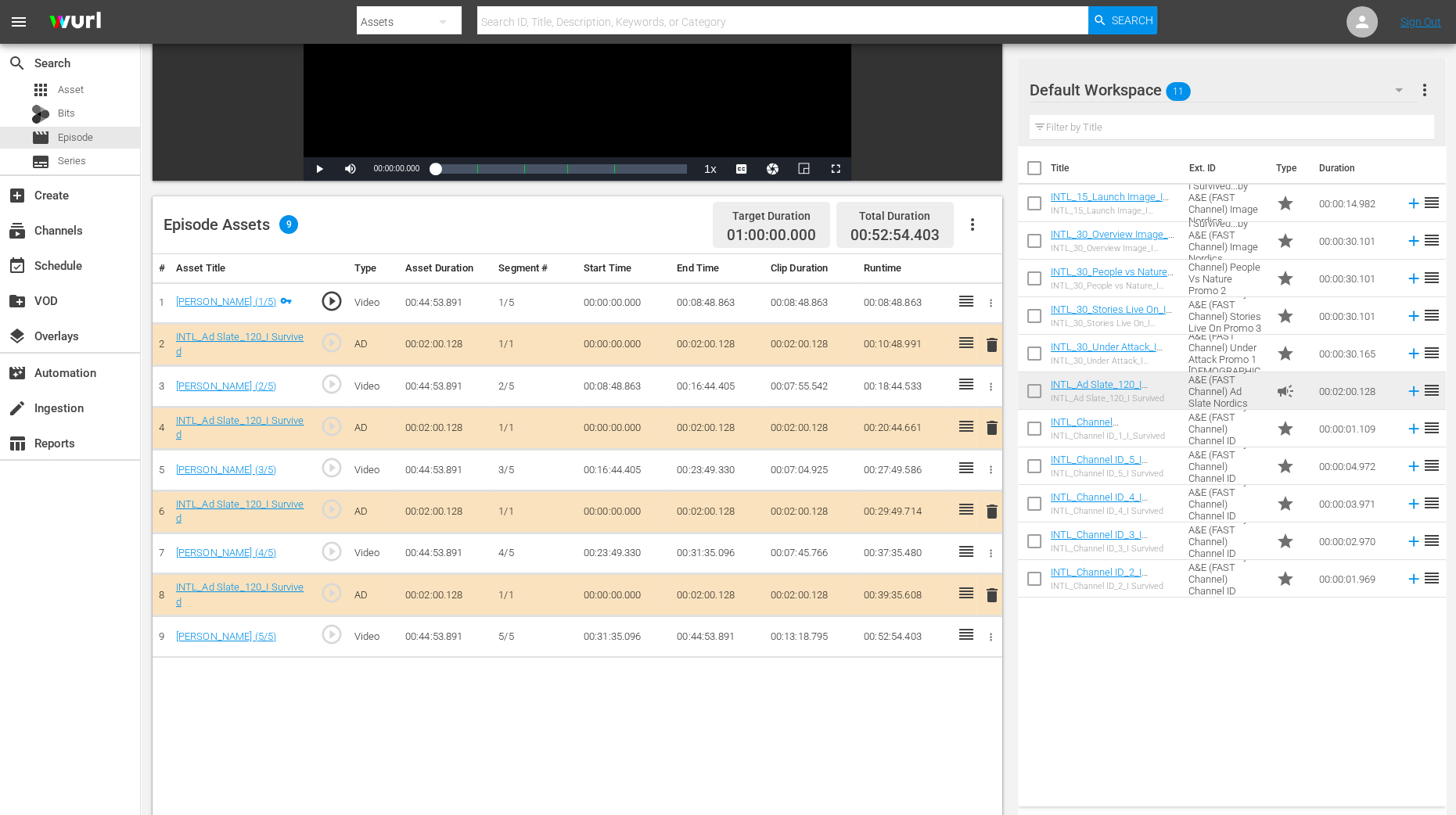
scroll to position [293, 0]
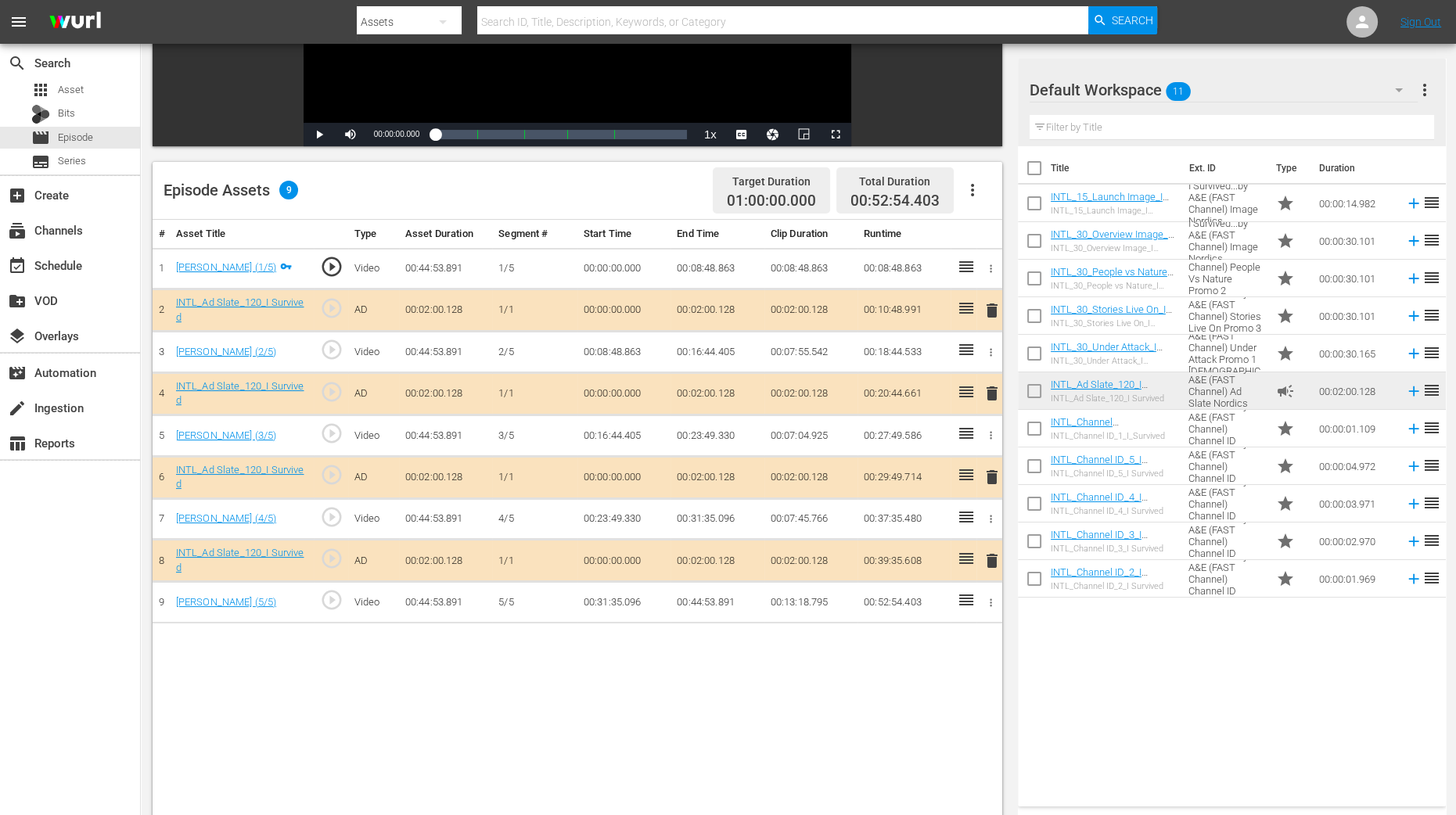
click at [993, 393] on span "delete" at bounding box center [992, 394] width 19 height 19
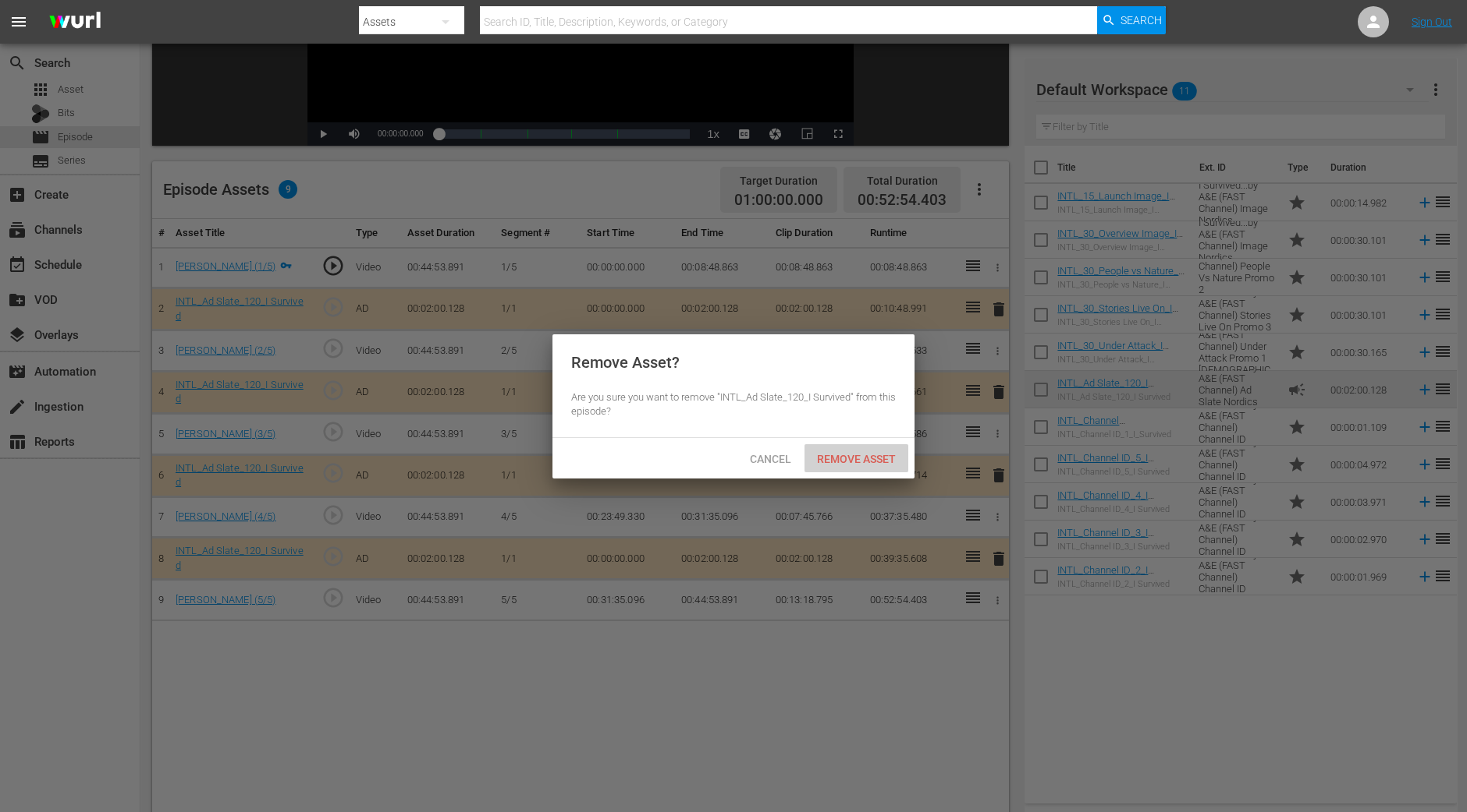
click at [847, 466] on div "Remove Asset" at bounding box center [855, 458] width 104 height 29
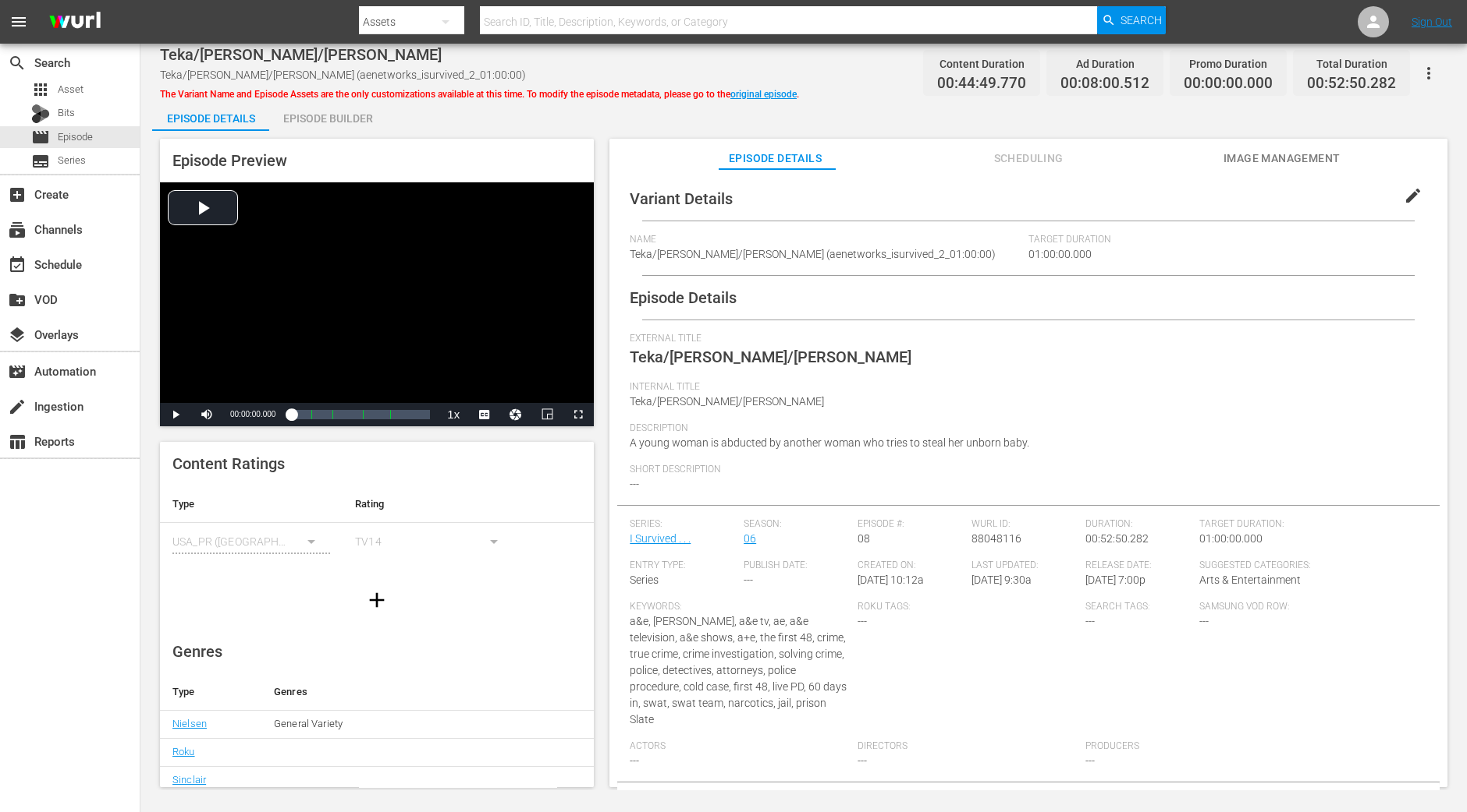
click at [351, 123] on div "Episode Builder" at bounding box center [327, 118] width 117 height 37
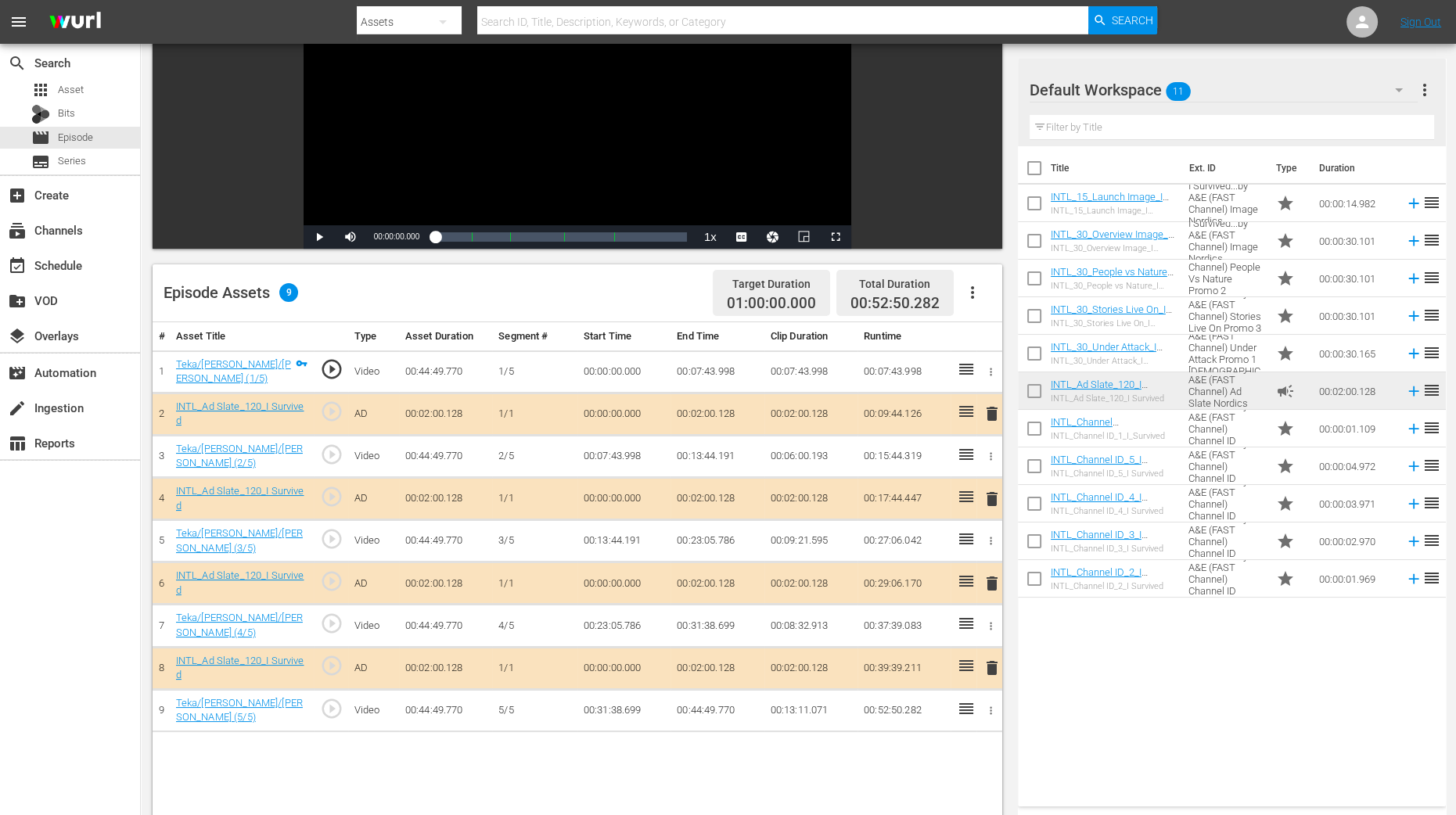
scroll to position [195, 0]
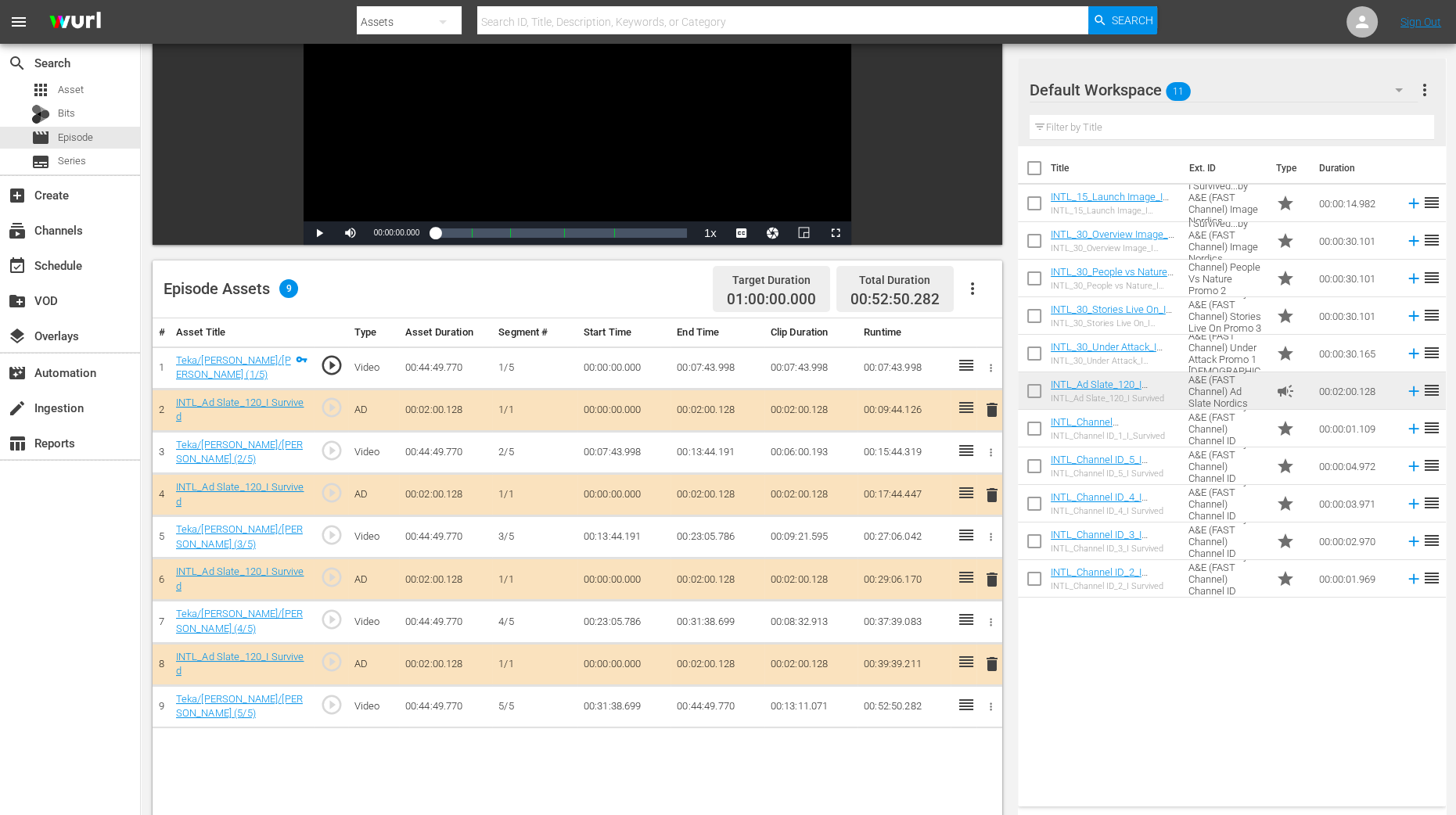
click at [991, 491] on span "delete" at bounding box center [992, 495] width 19 height 19
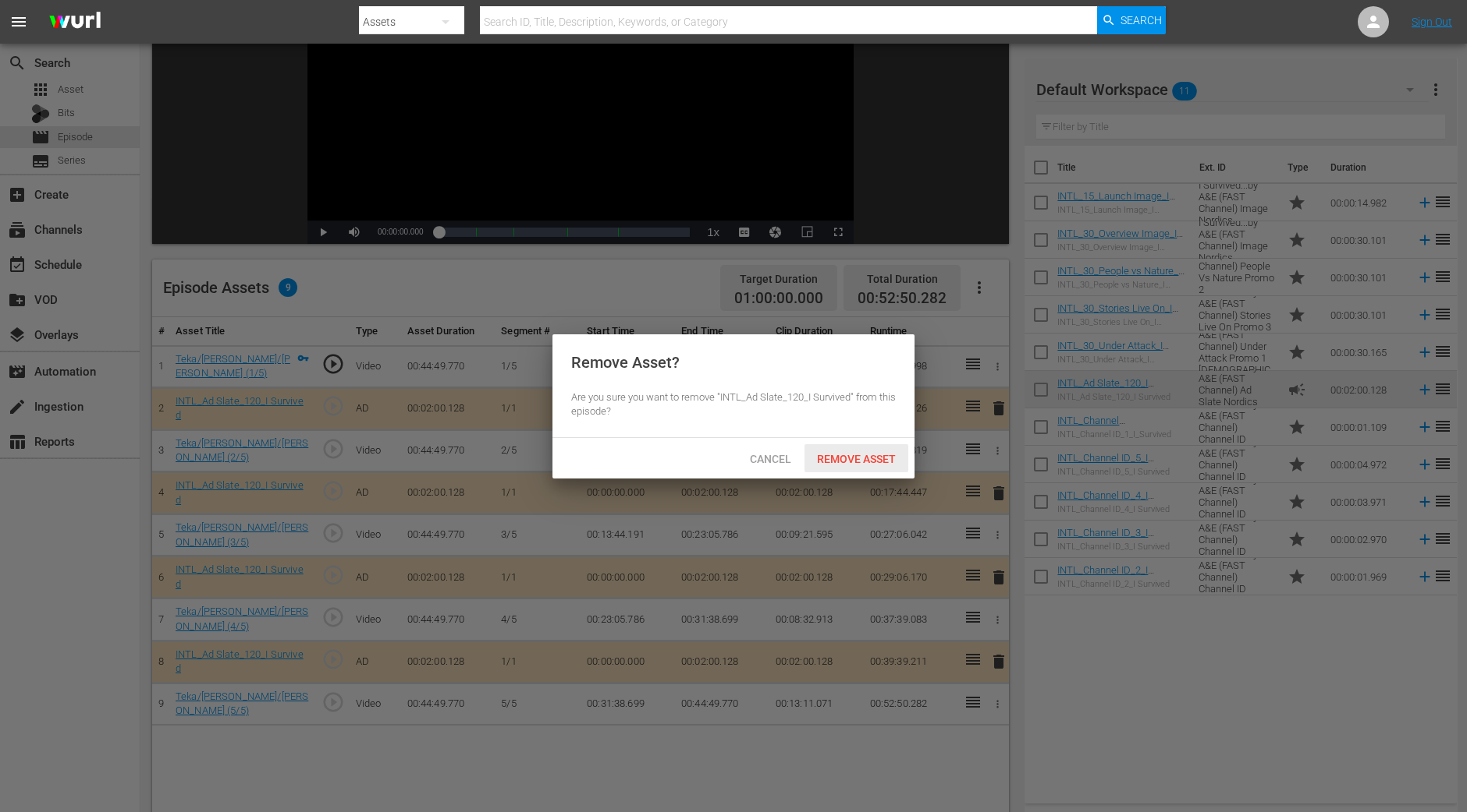
click at [869, 457] on span "Remove Asset" at bounding box center [855, 458] width 104 height 12
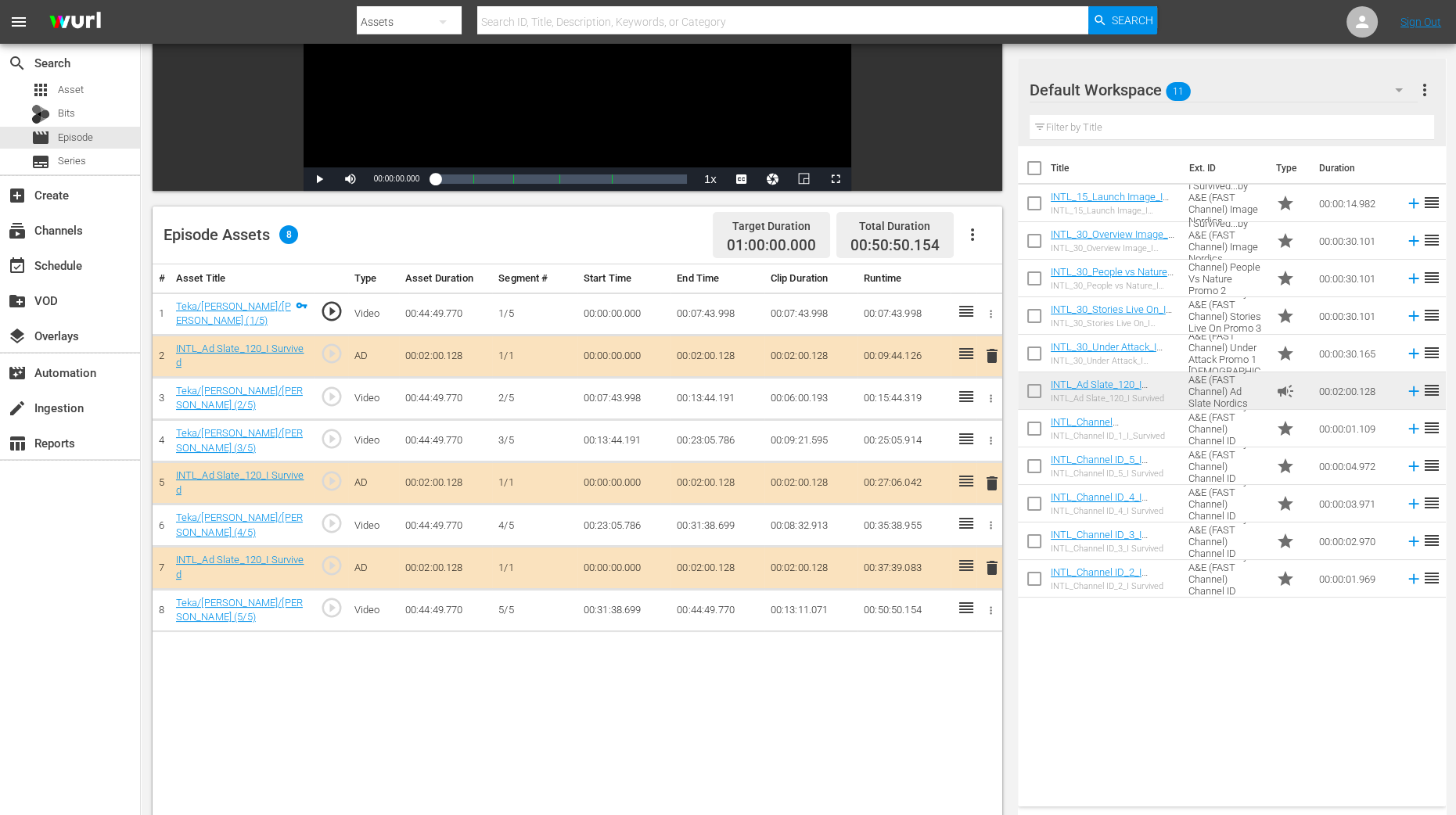
scroll to position [293, 0]
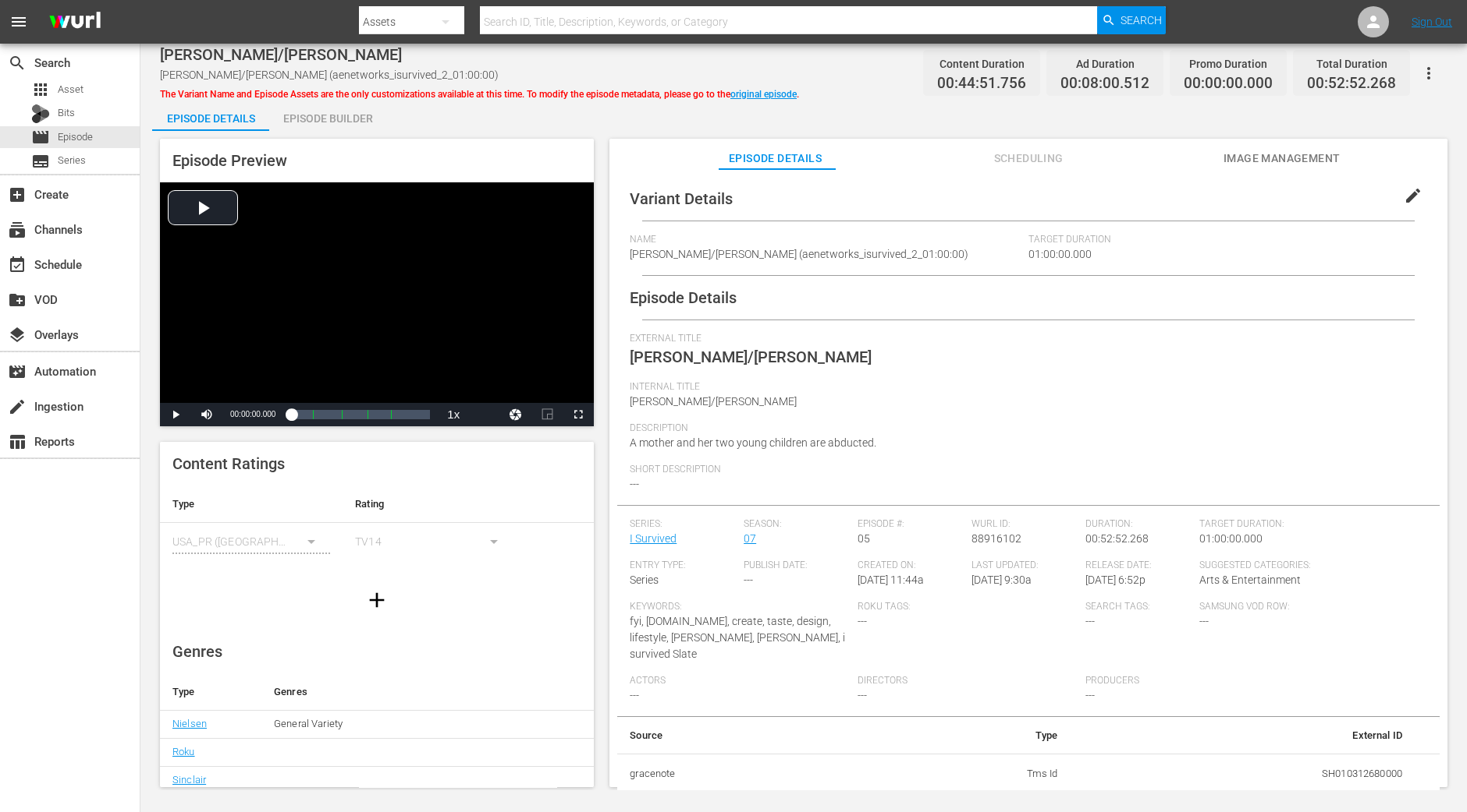
click at [356, 115] on div "Episode Builder" at bounding box center [327, 118] width 117 height 37
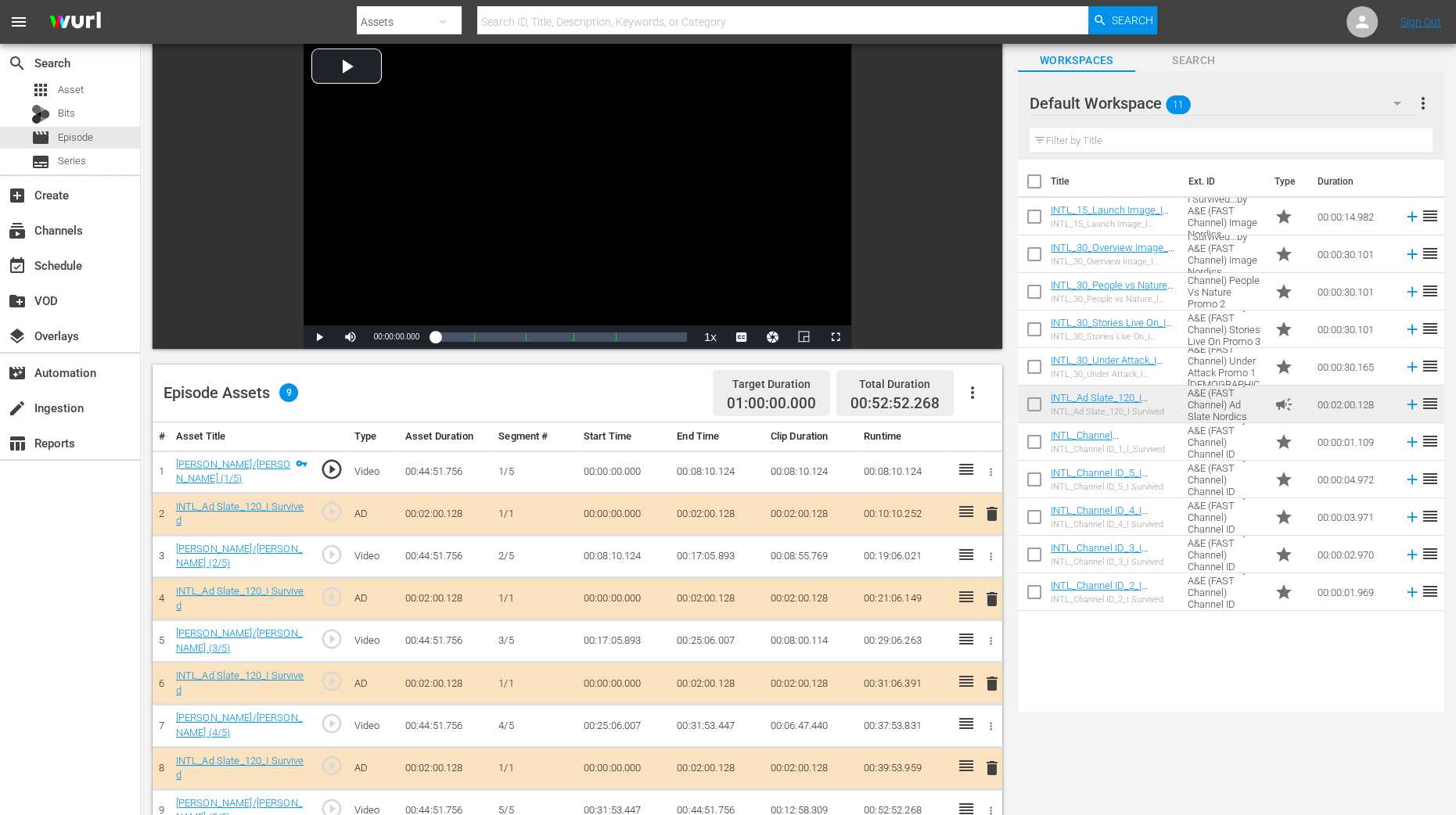
scroll to position [195, 0]
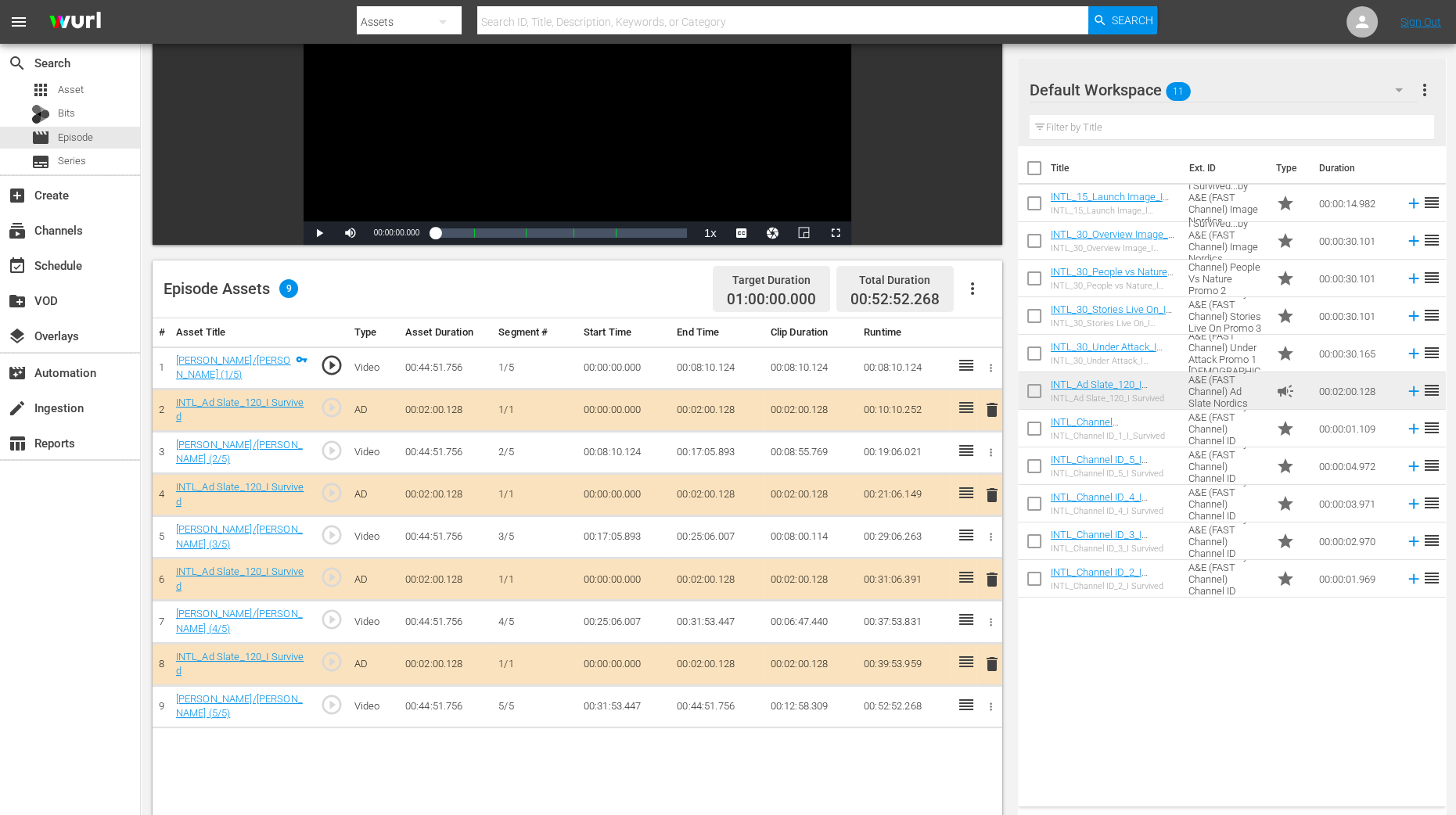
click at [991, 493] on span "delete" at bounding box center [992, 495] width 19 height 19
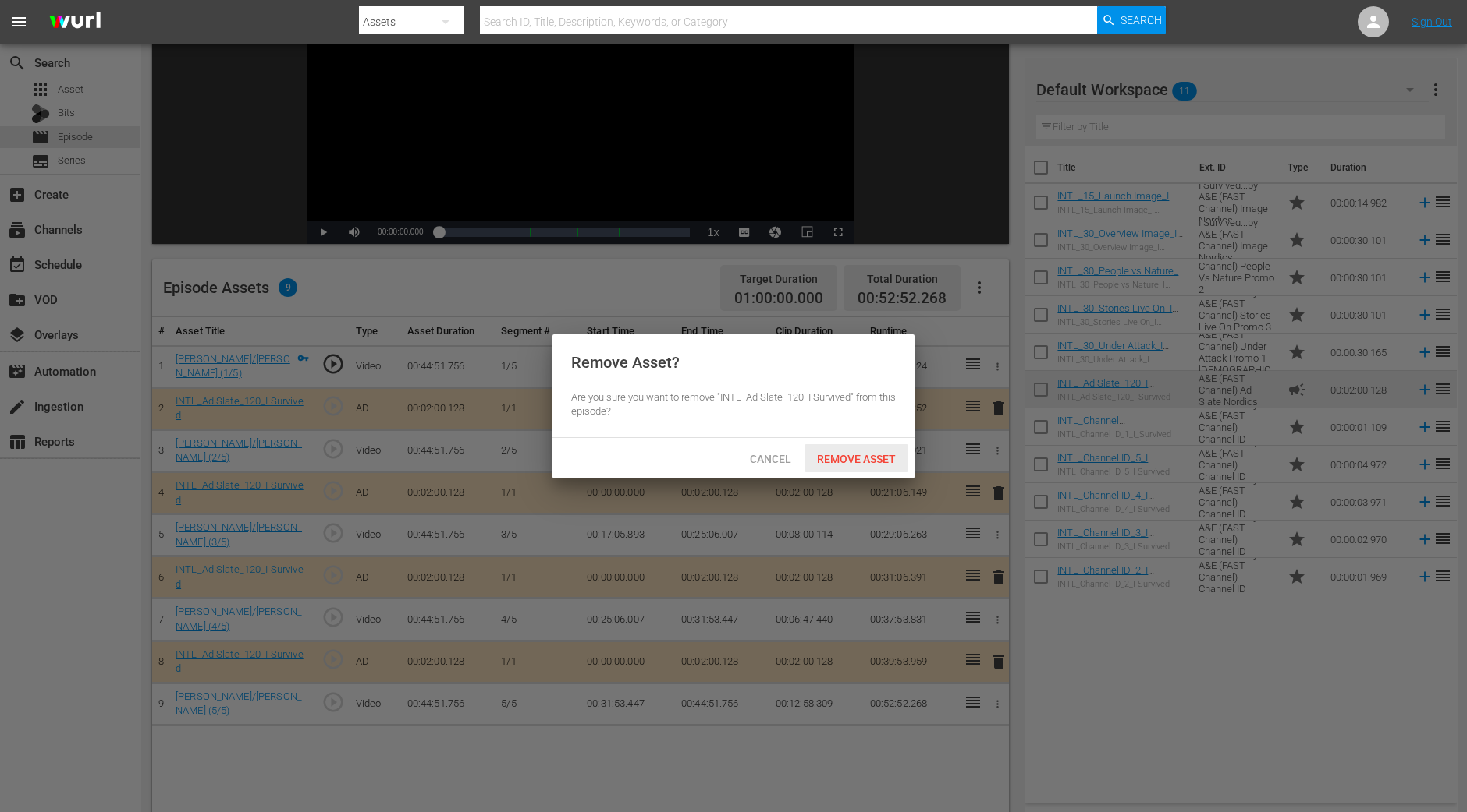
click at [836, 461] on span "Remove Asset" at bounding box center [855, 458] width 104 height 12
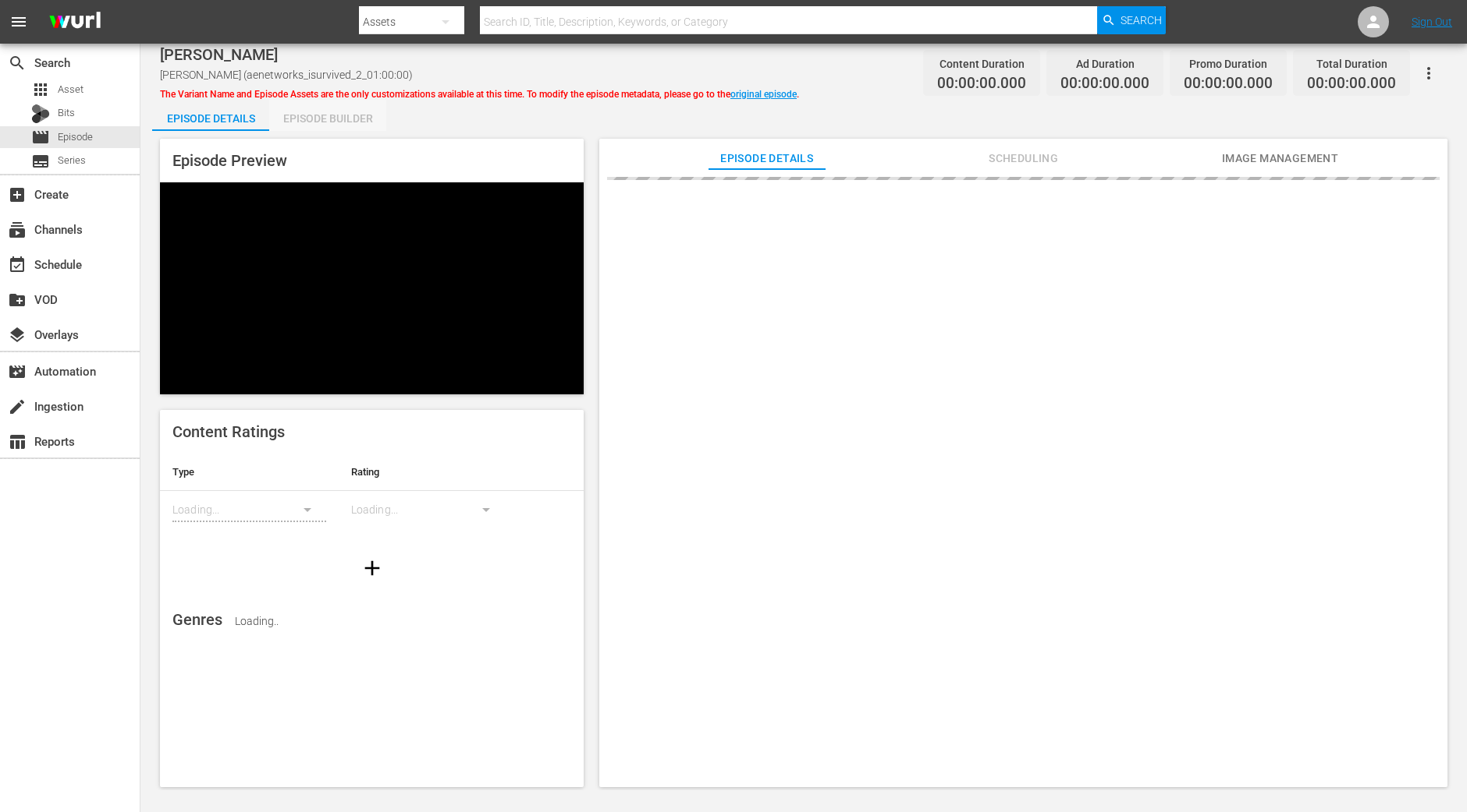
click at [343, 121] on div "Episode Builder" at bounding box center [327, 118] width 117 height 37
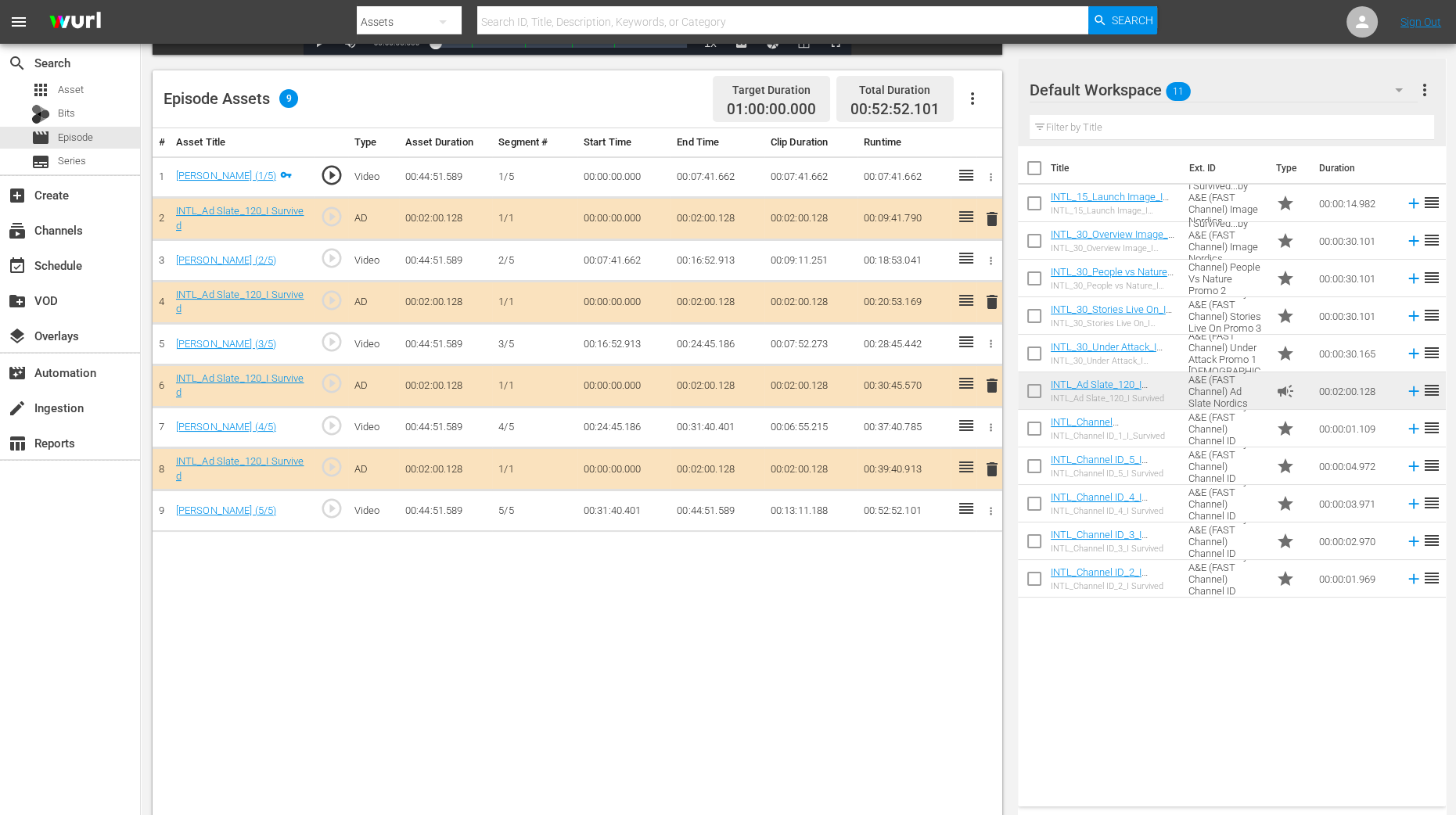
scroll to position [390, 0]
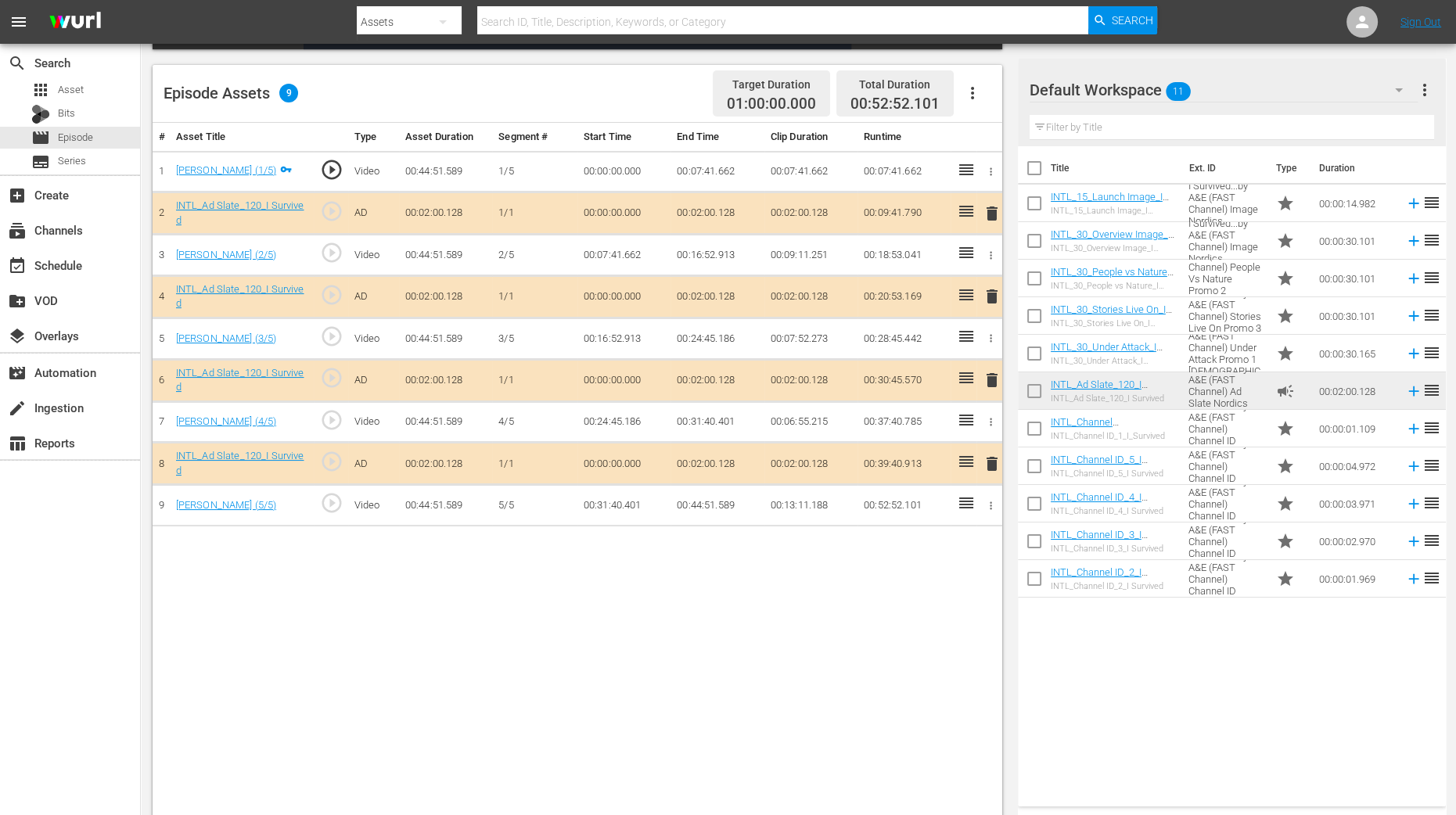
click at [997, 294] on span "delete" at bounding box center [992, 297] width 19 height 19
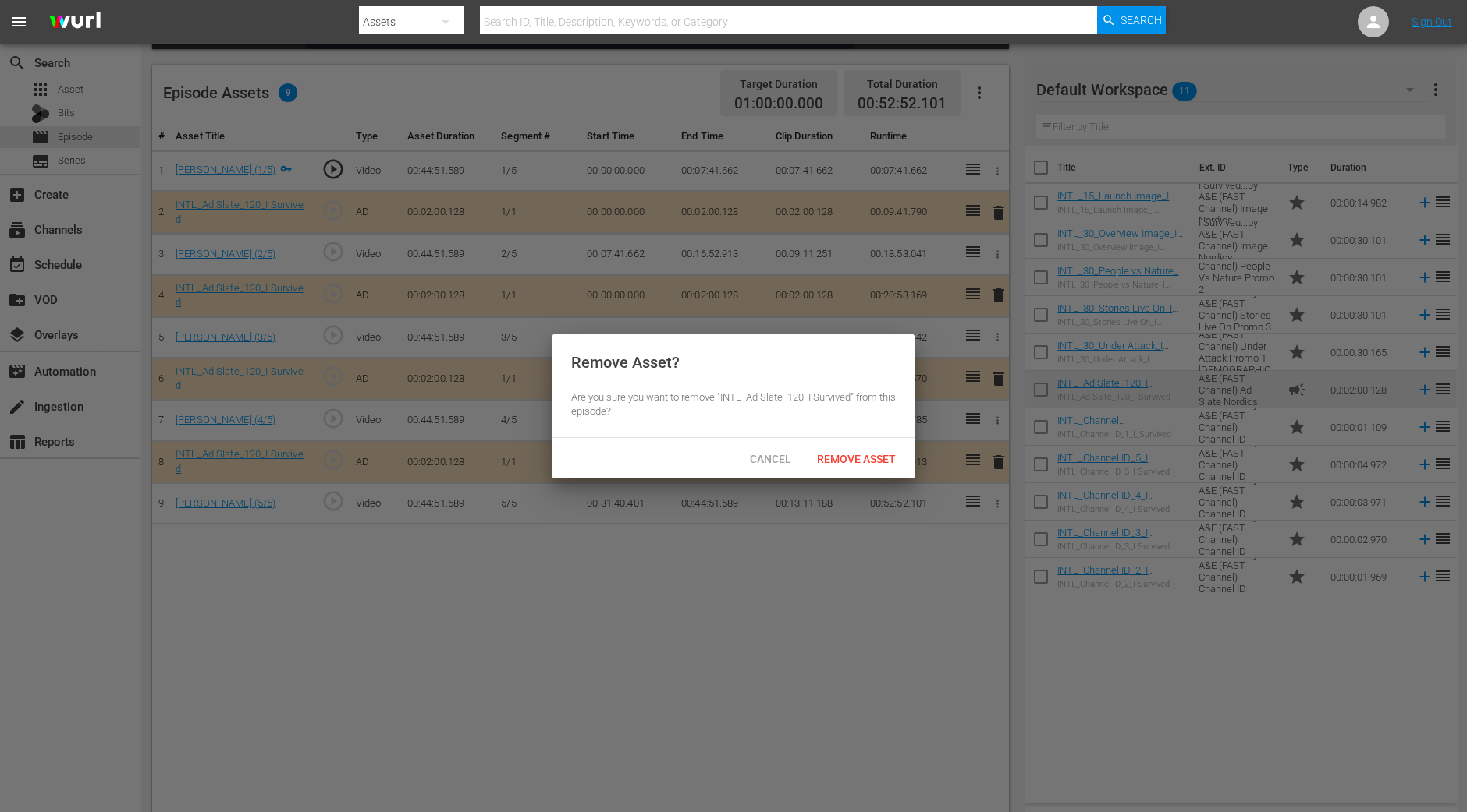
click at [877, 460] on span "Remove Asset" at bounding box center [855, 458] width 104 height 12
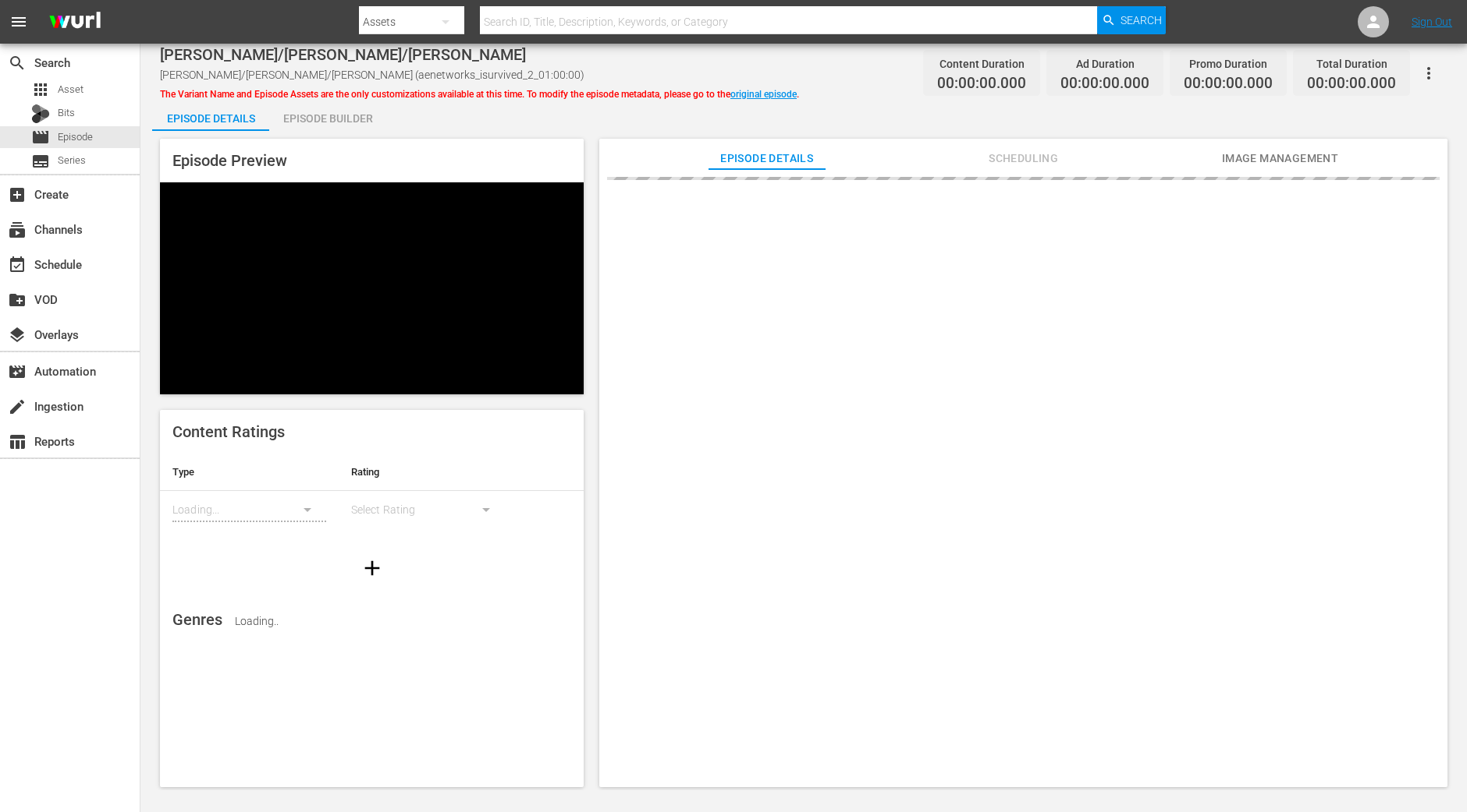
click at [328, 128] on div "Episode Builder" at bounding box center [327, 118] width 117 height 37
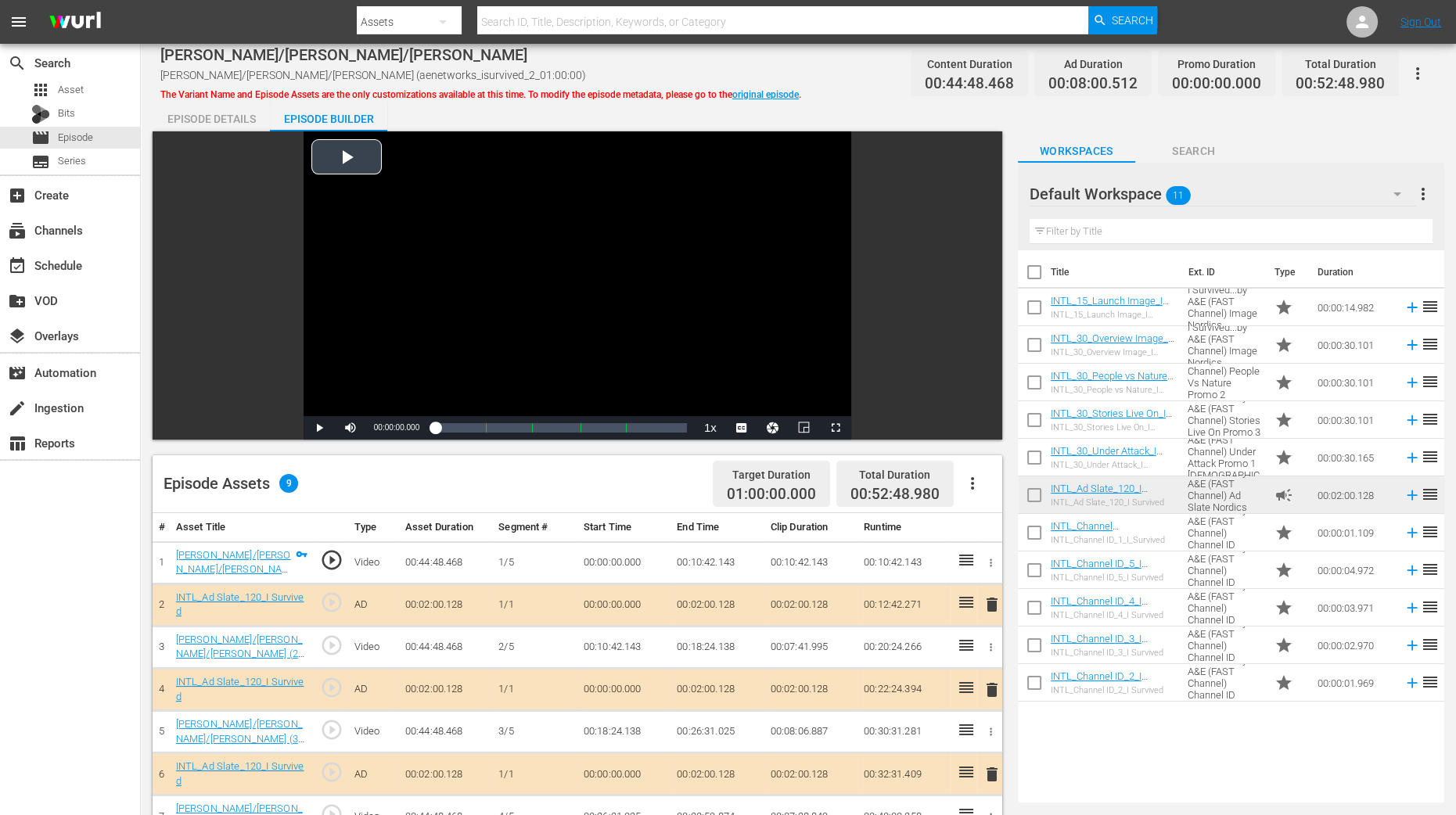
scroll to position [390, 0]
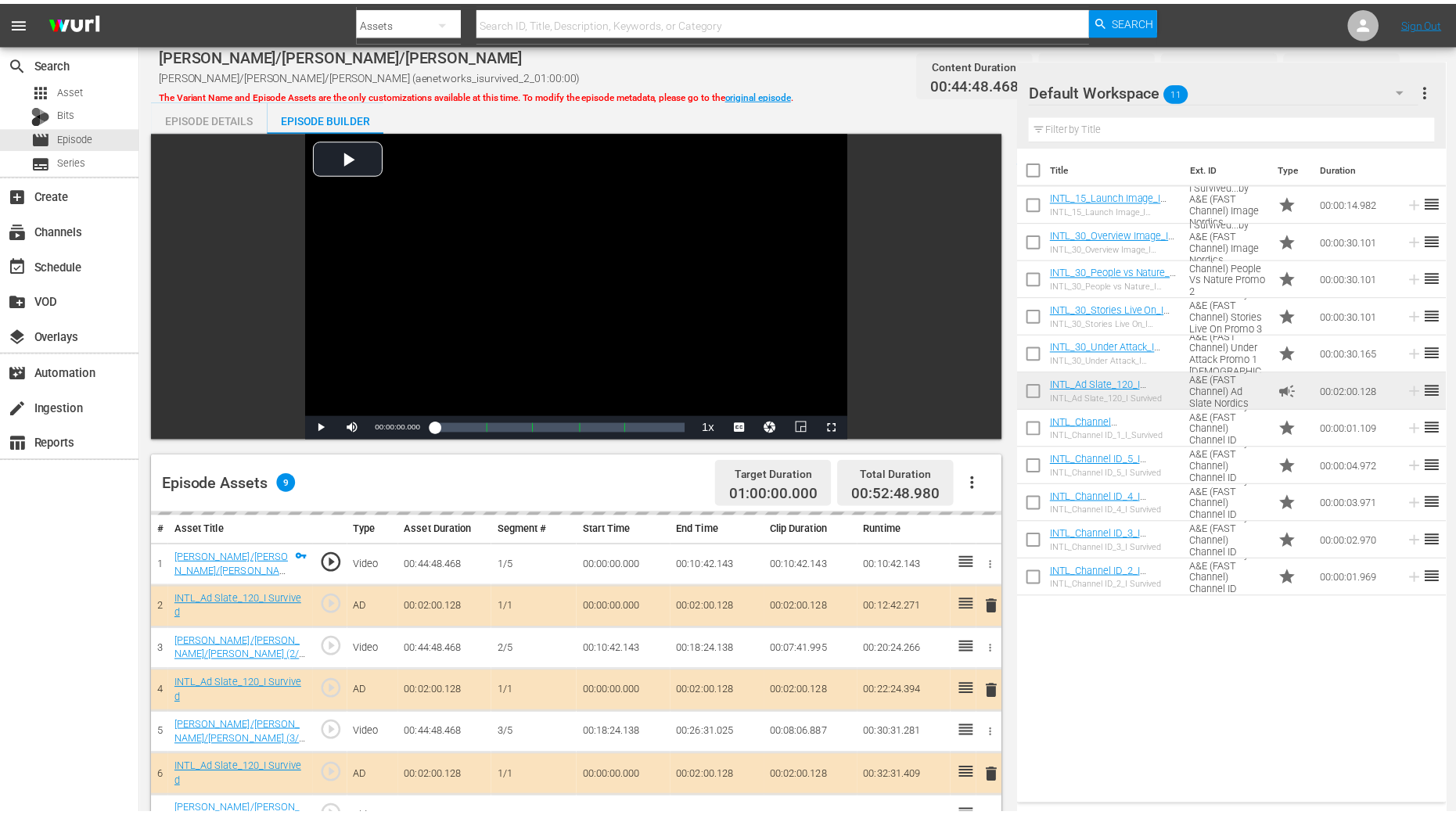
scroll to position [390, 0]
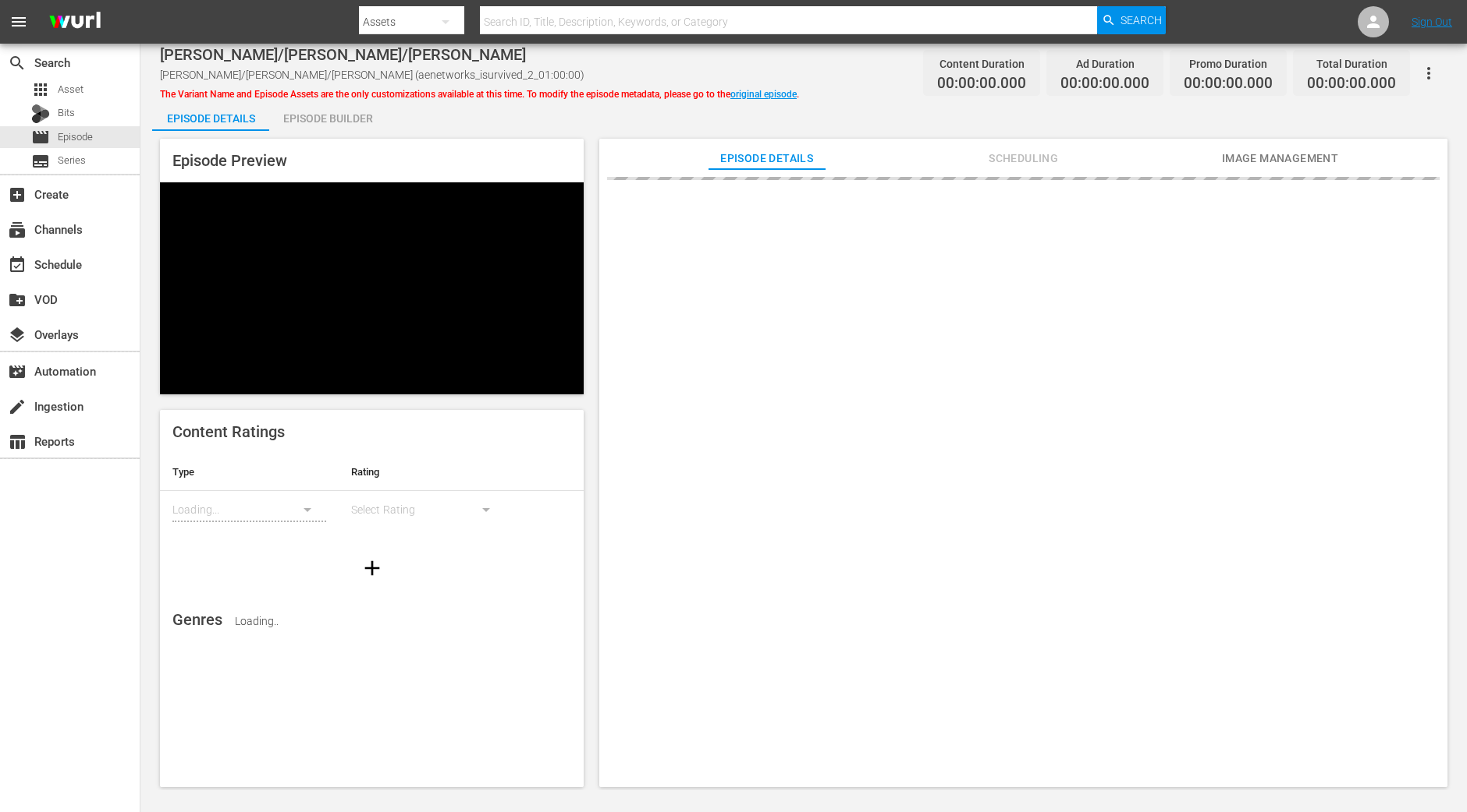
click at [317, 116] on div "Episode Builder" at bounding box center [327, 118] width 117 height 37
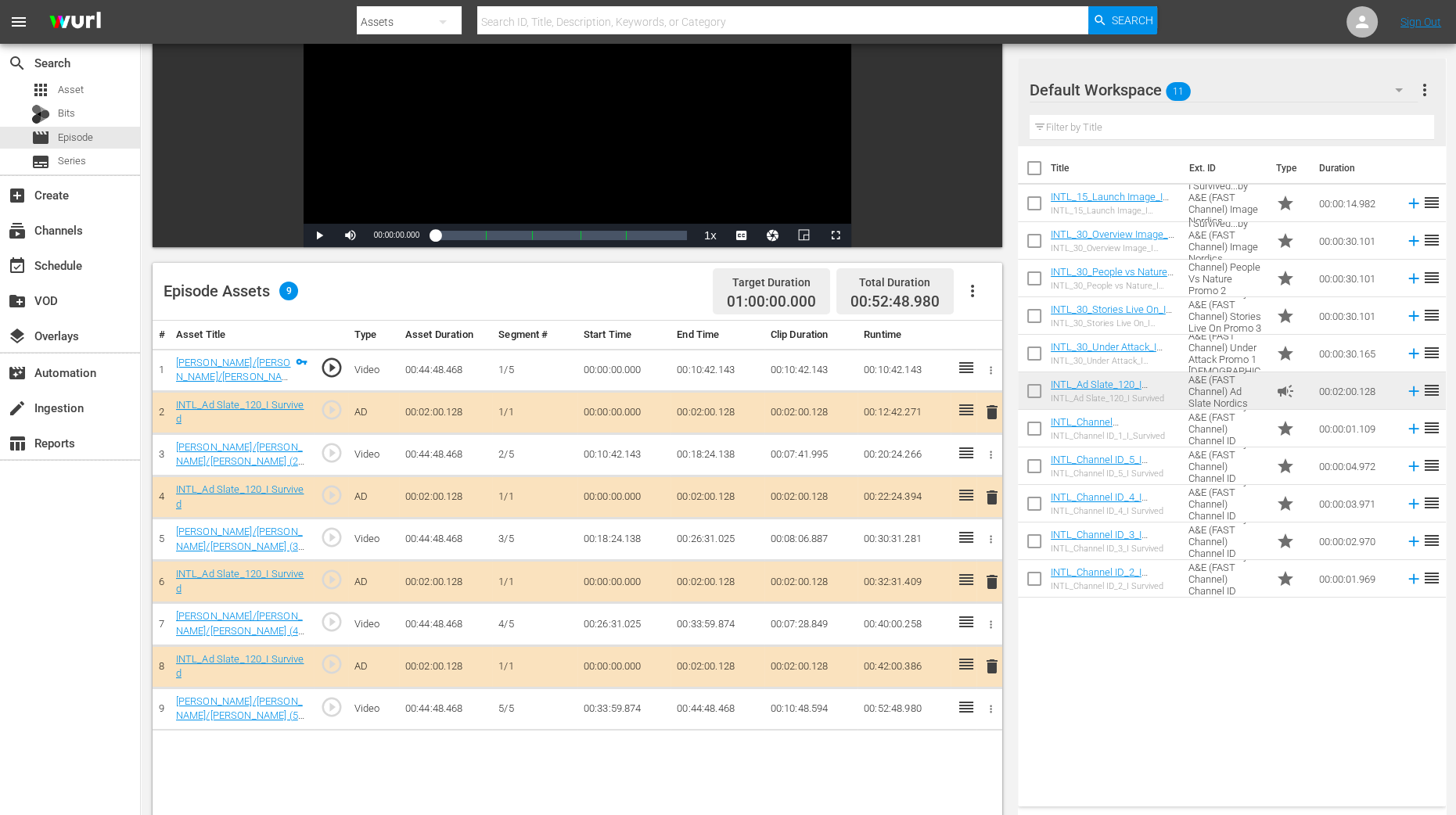
scroll to position [195, 0]
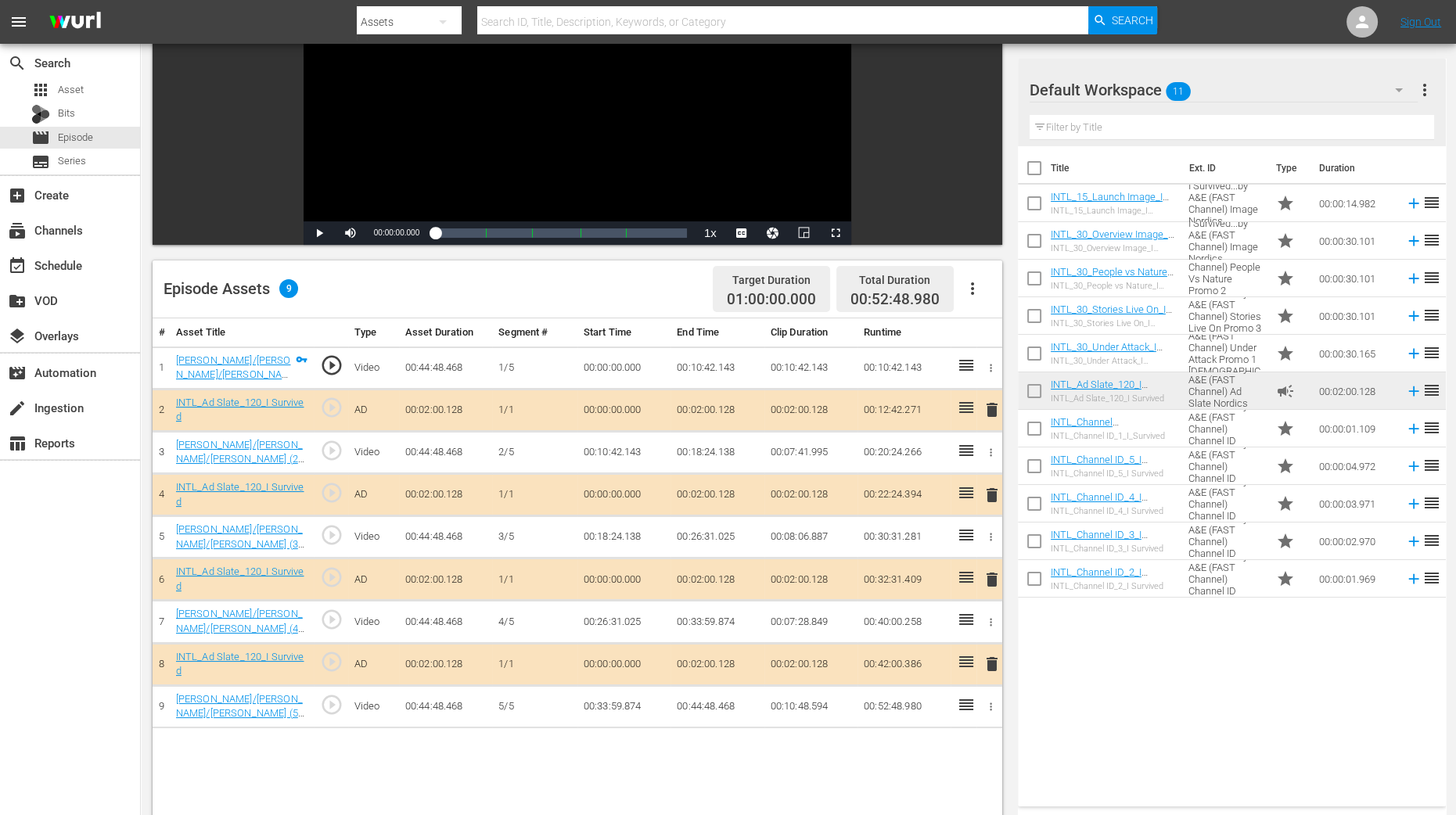
click at [993, 493] on span "delete" at bounding box center [992, 495] width 19 height 19
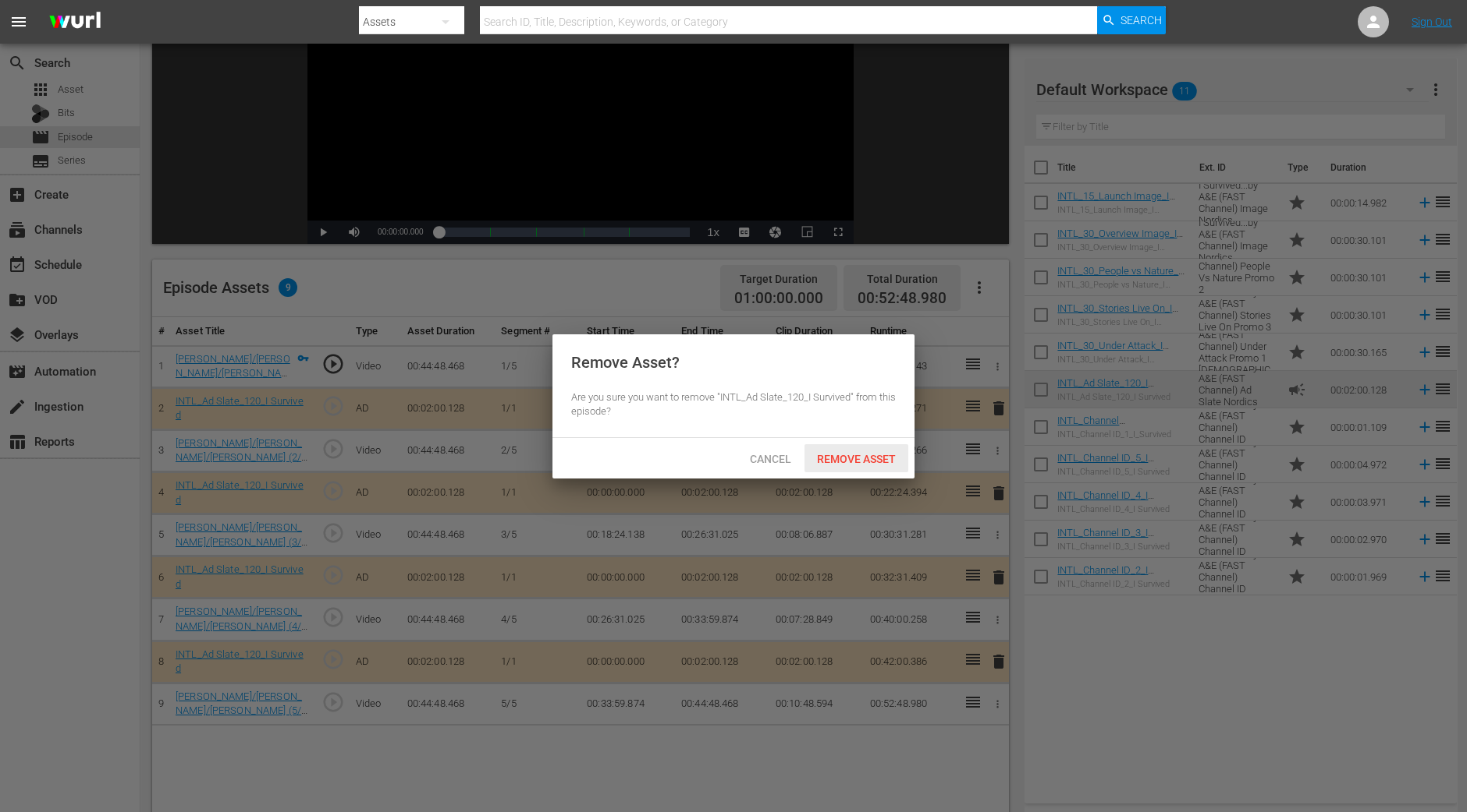
click at [865, 461] on span "Remove Asset" at bounding box center [855, 458] width 104 height 12
